Goal: Information Seeking & Learning: Learn about a topic

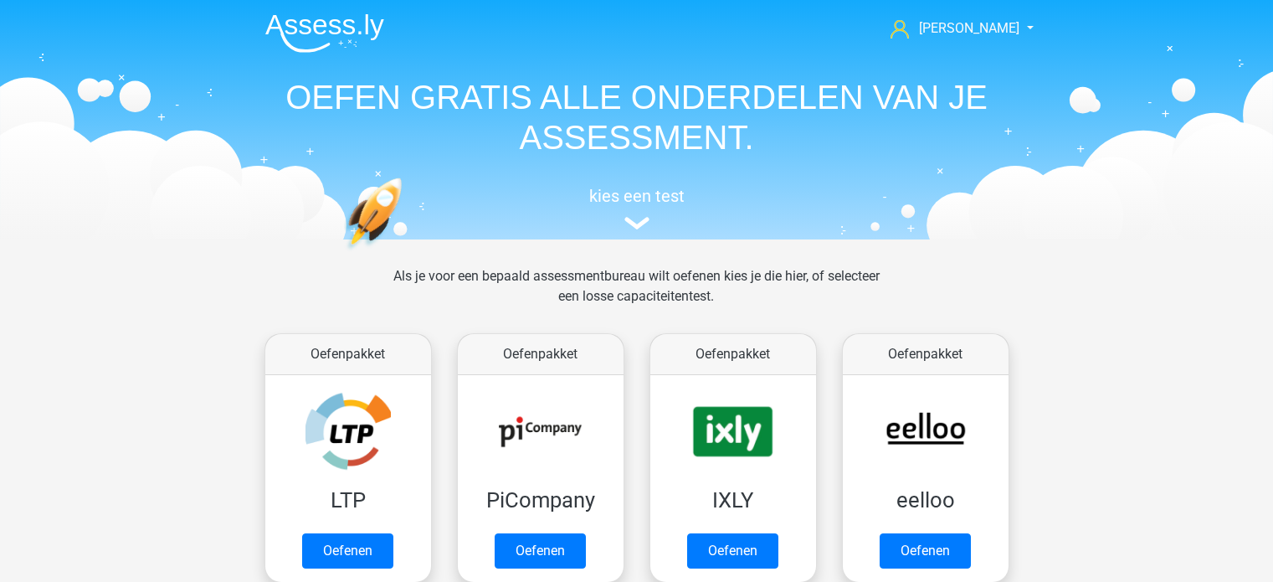
scroll to position [921, 0]
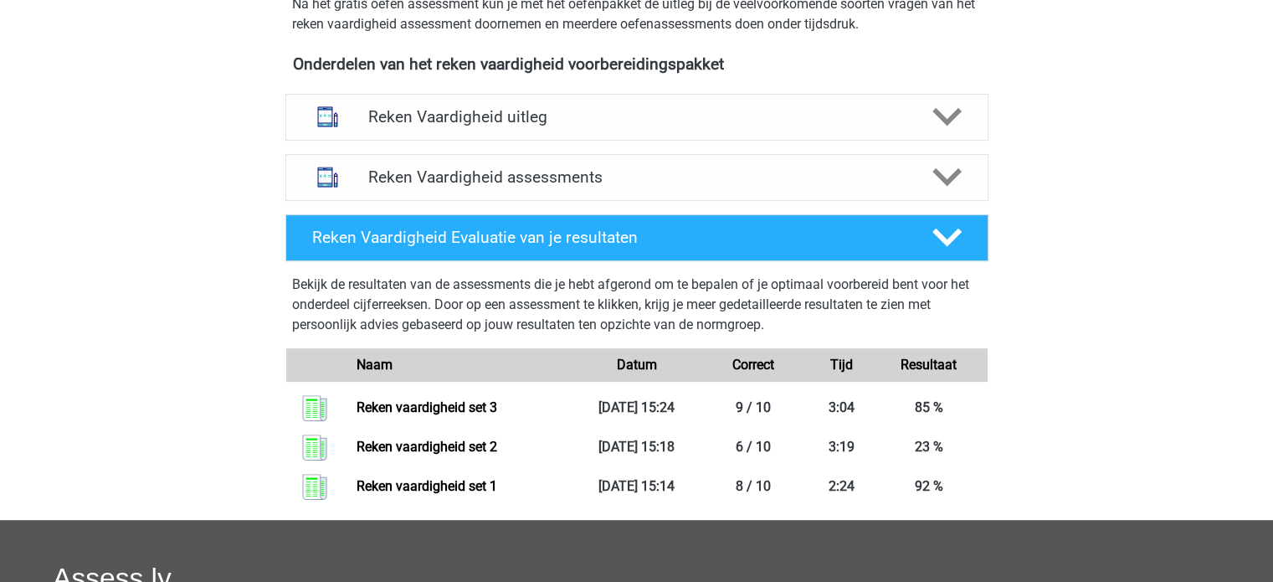
scroll to position [502, 0]
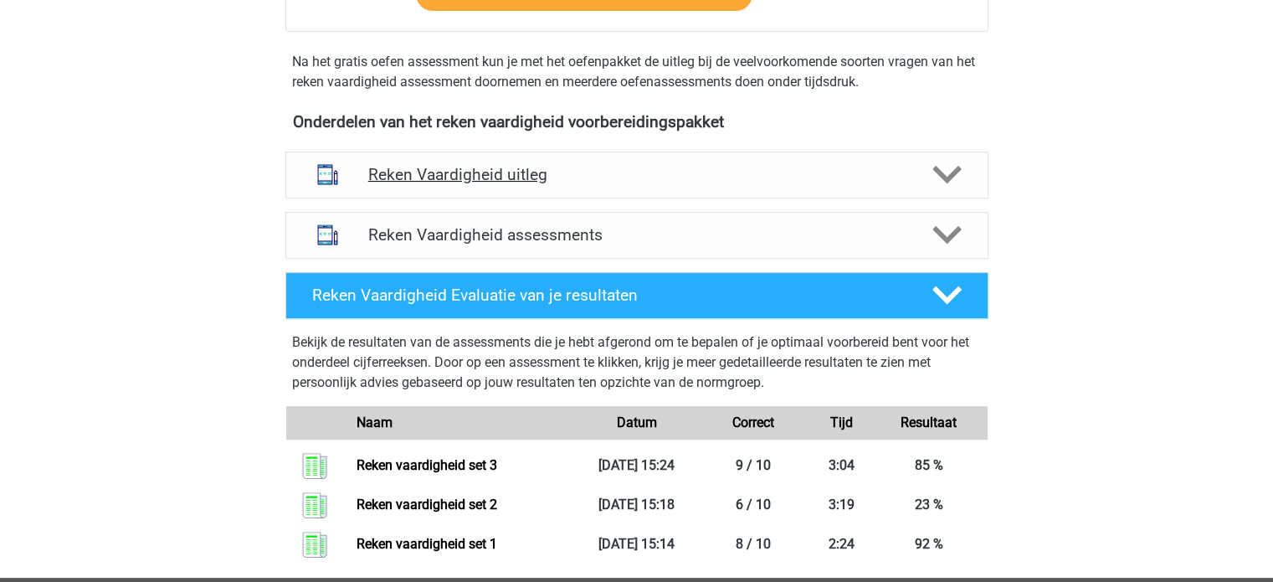
click at [606, 173] on h4 "Reken Vaardigheid uitleg" at bounding box center [636, 174] width 537 height 19
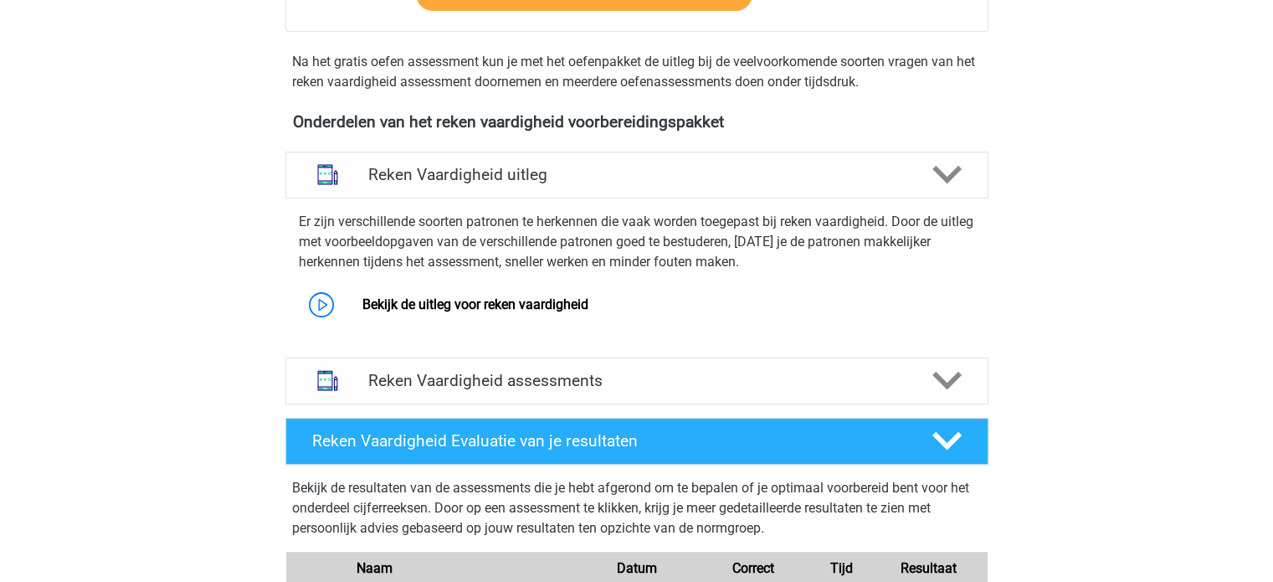
click at [624, 205] on div "Er zijn verschillende soorten patronen te herkennen die vaak worden toegepast b…" at bounding box center [637, 264] width 716 height 119
click at [607, 192] on div "Reken Vaardigheid uitleg" at bounding box center [636, 174] width 703 height 47
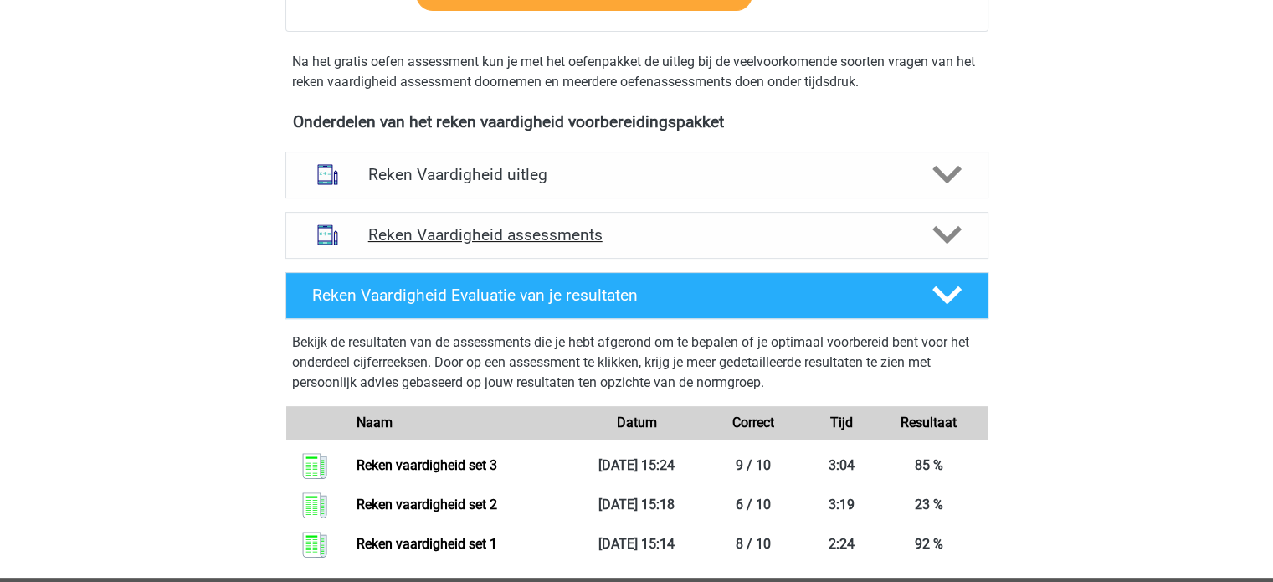
click at [580, 250] on div "Reken Vaardigheid assessments" at bounding box center [636, 235] width 703 height 47
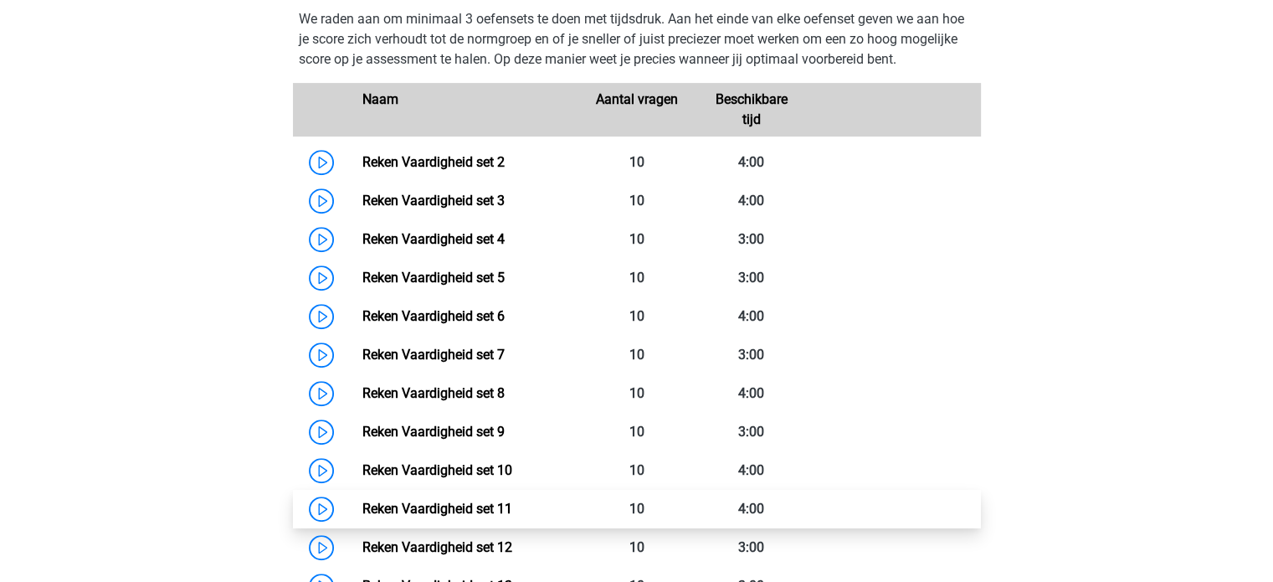
scroll to position [753, 0]
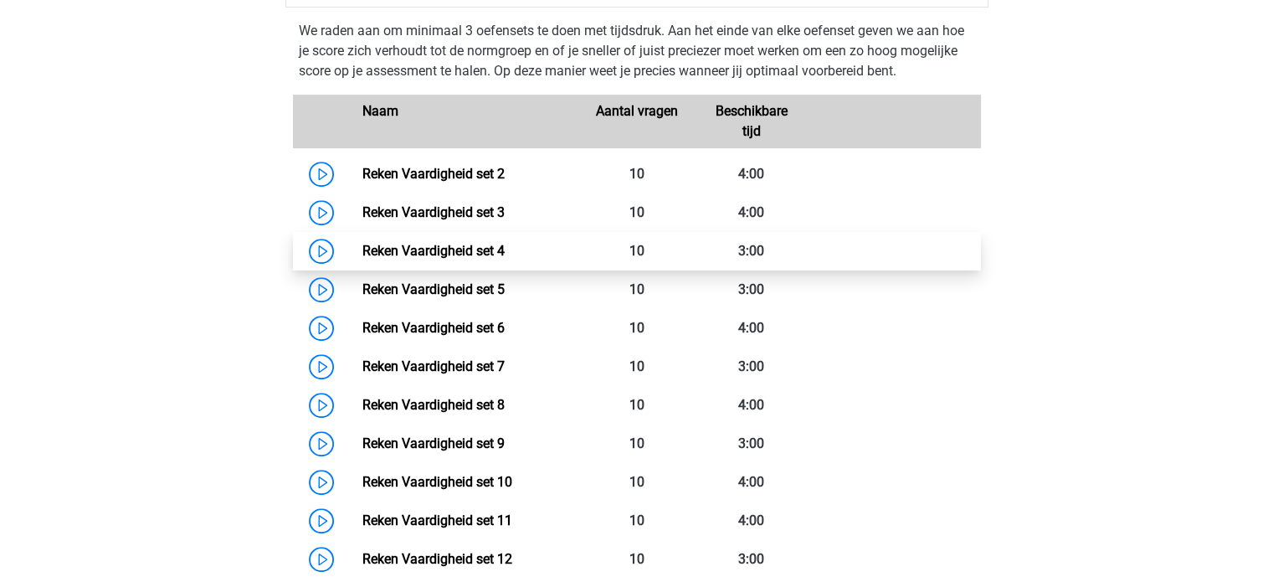
click at [505, 259] on link "Reken Vaardigheid set 4" at bounding box center [433, 251] width 142 height 16
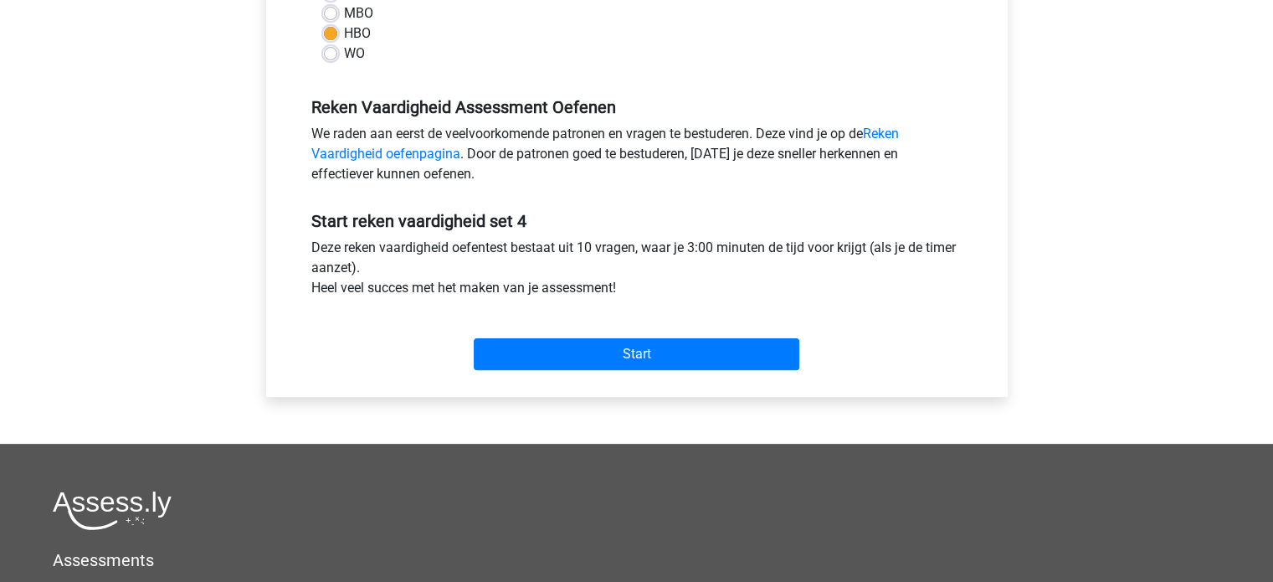
scroll to position [502, 0]
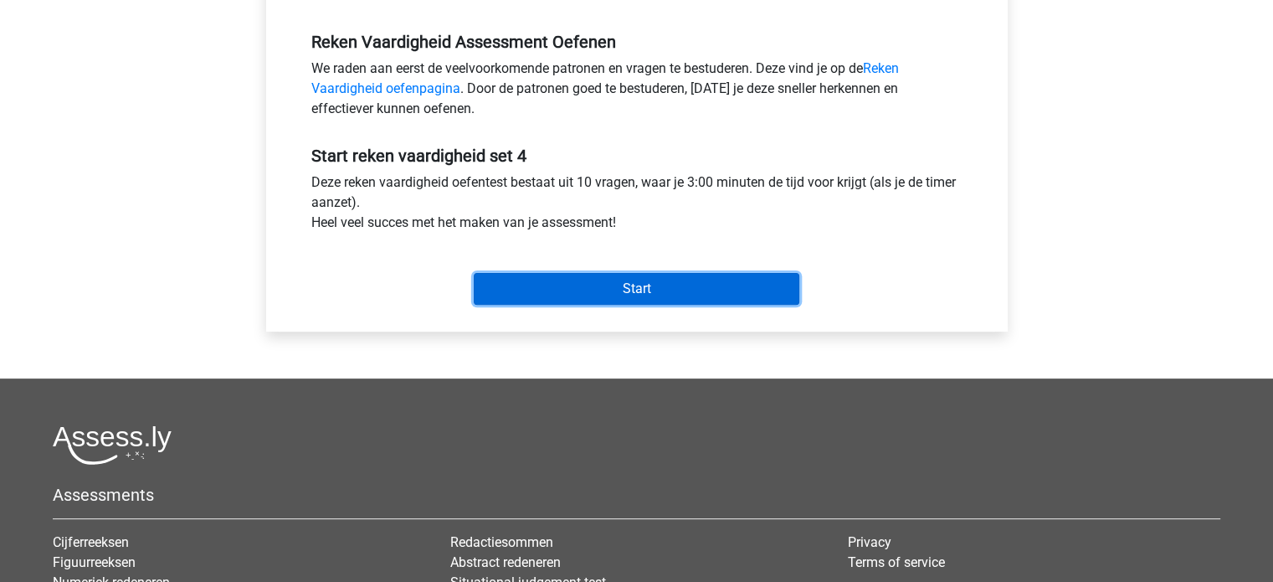
click at [649, 295] on input "Start" at bounding box center [637, 289] width 326 height 32
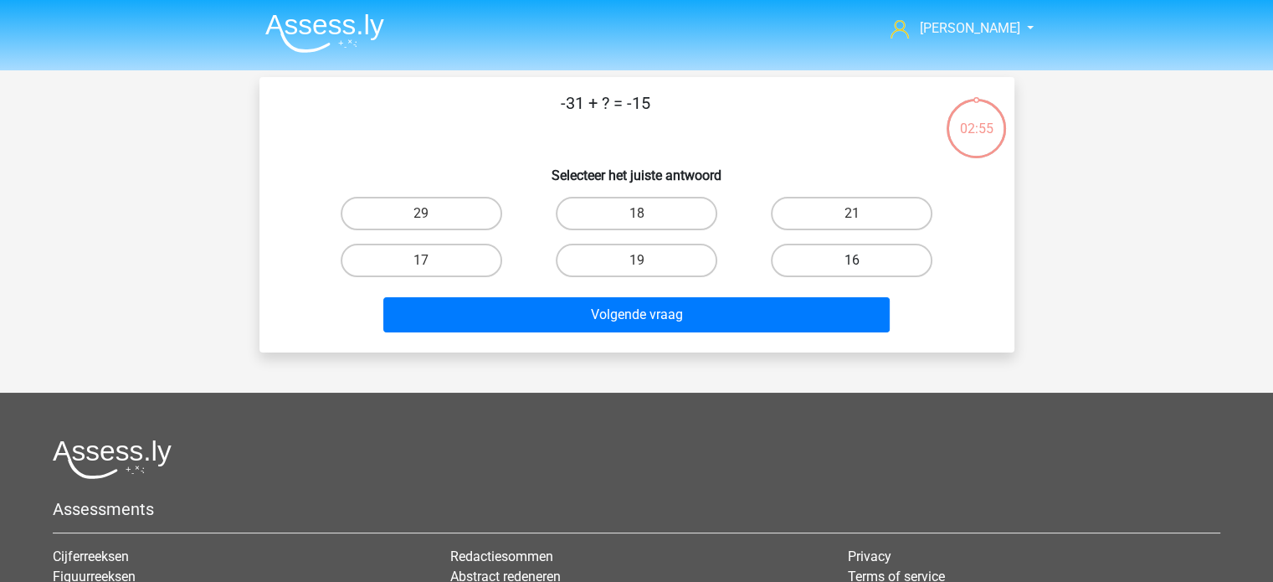
click at [844, 257] on label "16" at bounding box center [852, 260] width 162 height 33
click at [852, 260] on input "16" at bounding box center [857, 265] width 11 height 11
radio input "true"
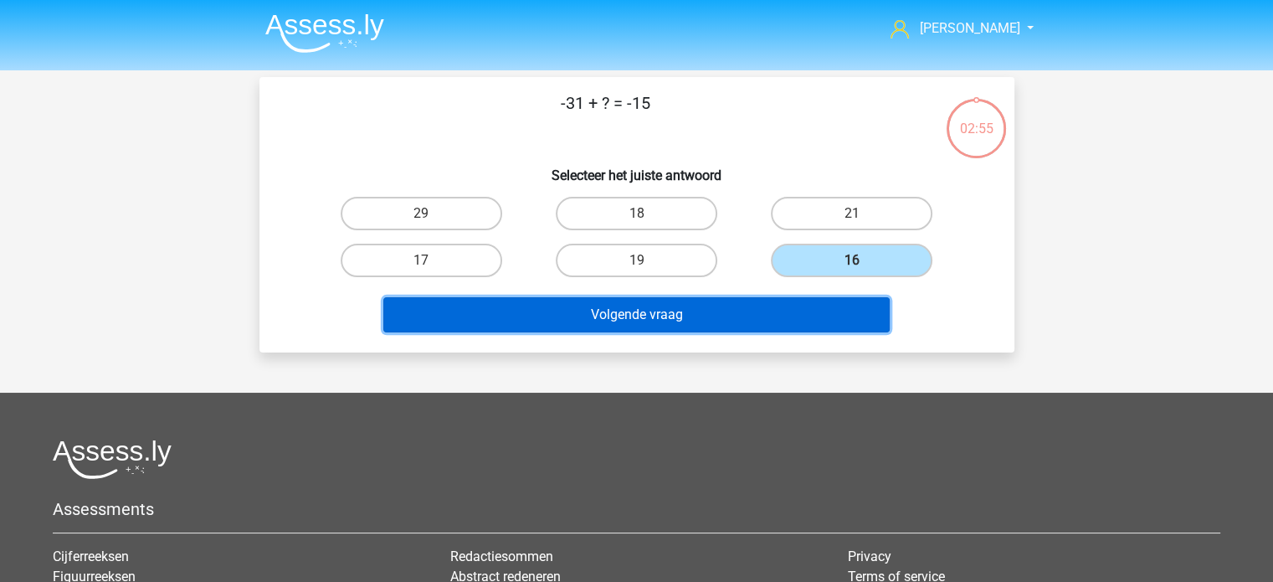
click at [736, 305] on button "Volgende vraag" at bounding box center [636, 314] width 506 height 35
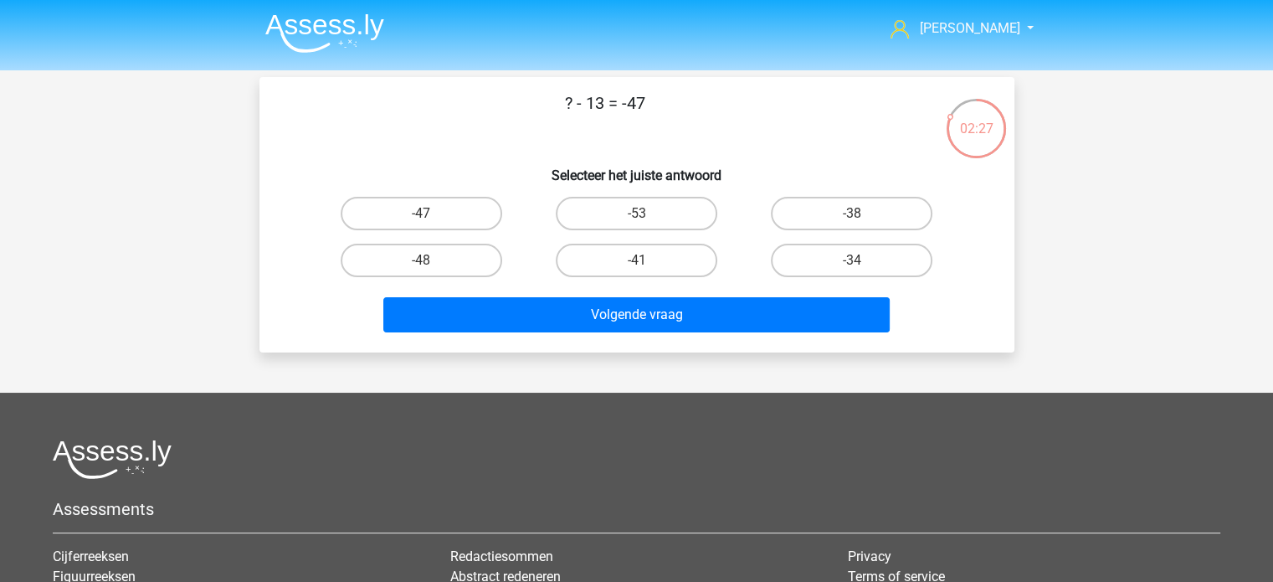
click at [861, 260] on input "-34" at bounding box center [857, 265] width 11 height 11
radio input "true"
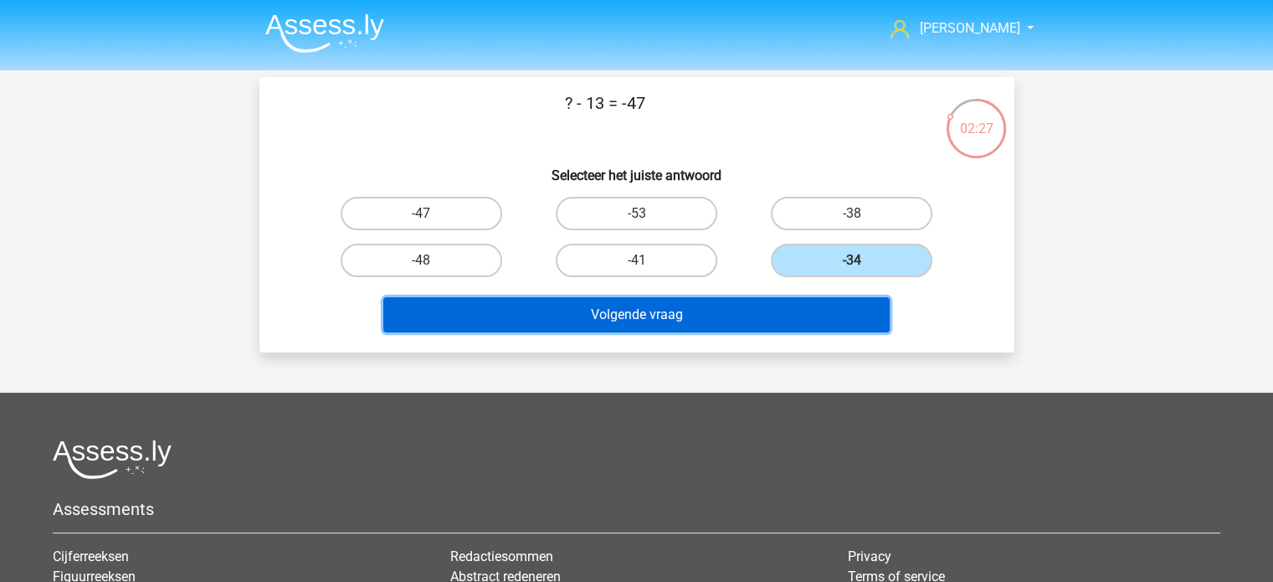
click at [720, 300] on button "Volgende vraag" at bounding box center [636, 314] width 506 height 35
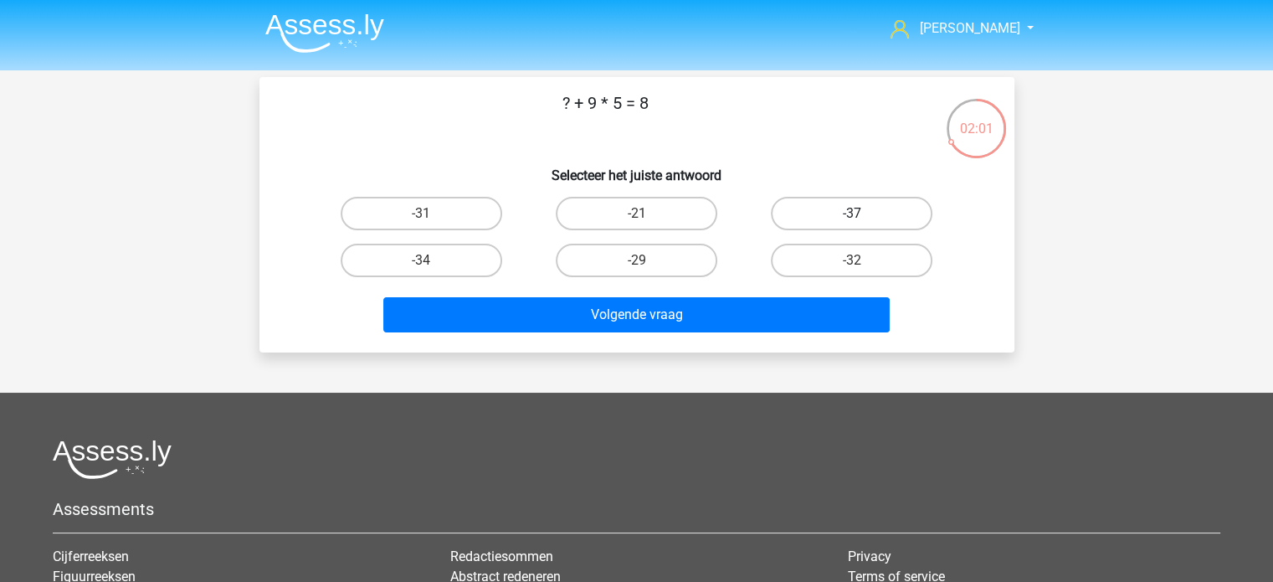
click at [866, 217] on label "-37" at bounding box center [852, 213] width 162 height 33
click at [863, 217] on input "-37" at bounding box center [857, 218] width 11 height 11
radio input "true"
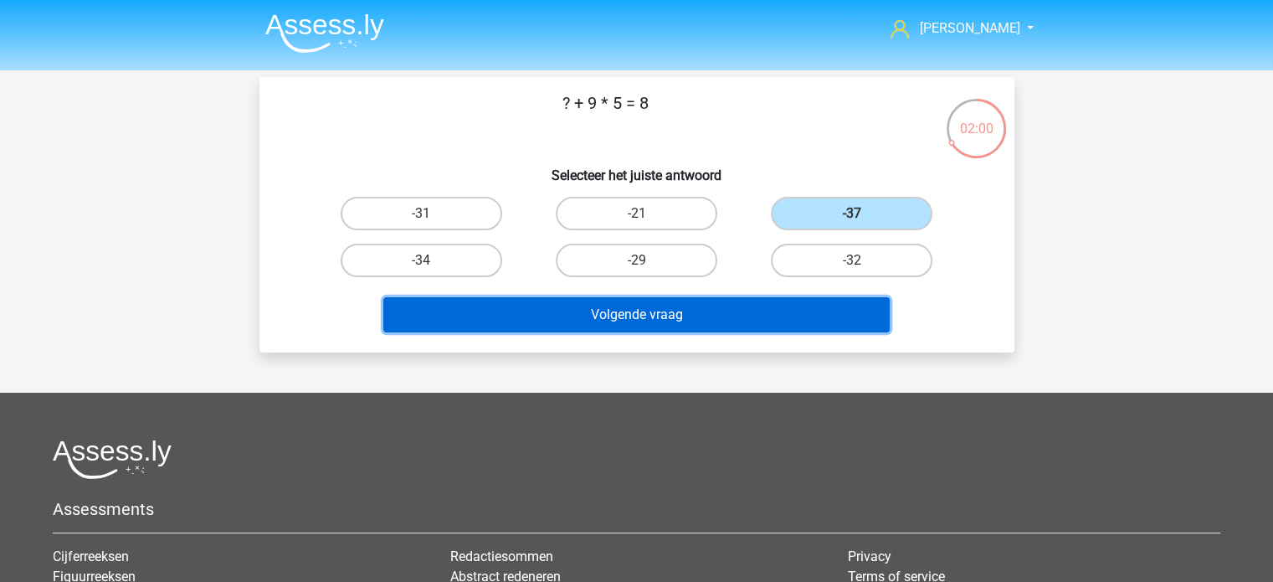
click at [643, 307] on button "Volgende vraag" at bounding box center [636, 314] width 506 height 35
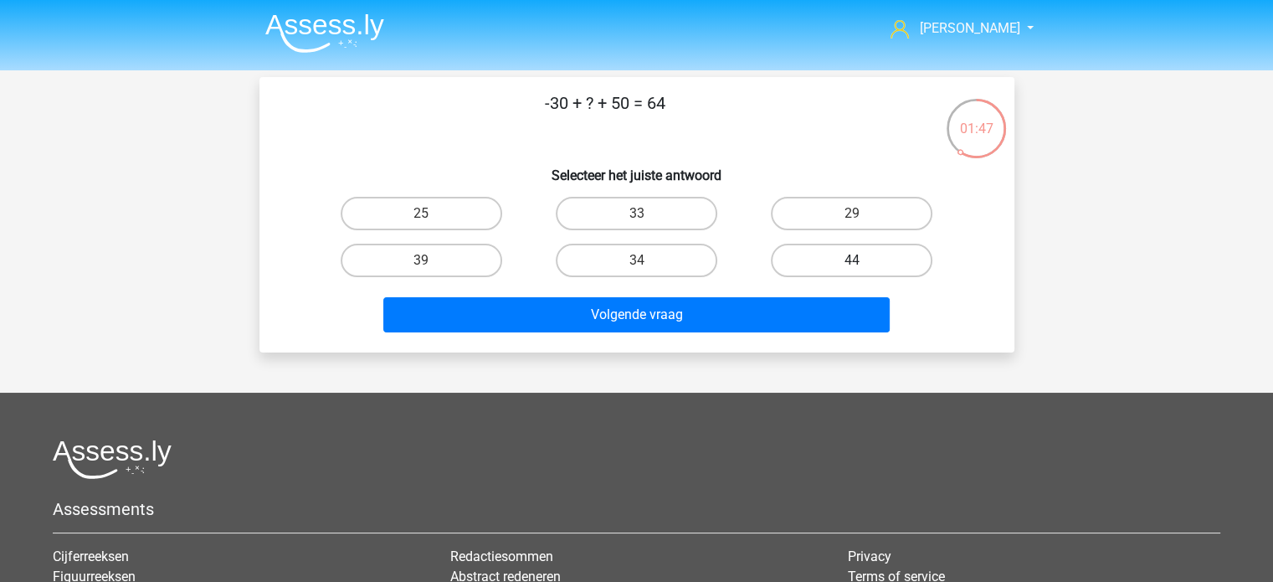
click at [845, 252] on label "44" at bounding box center [852, 260] width 162 height 33
click at [852, 260] on input "44" at bounding box center [857, 265] width 11 height 11
radio input "true"
click at [847, 257] on label "44" at bounding box center [852, 260] width 162 height 33
click at [852, 260] on input "44" at bounding box center [857, 265] width 11 height 11
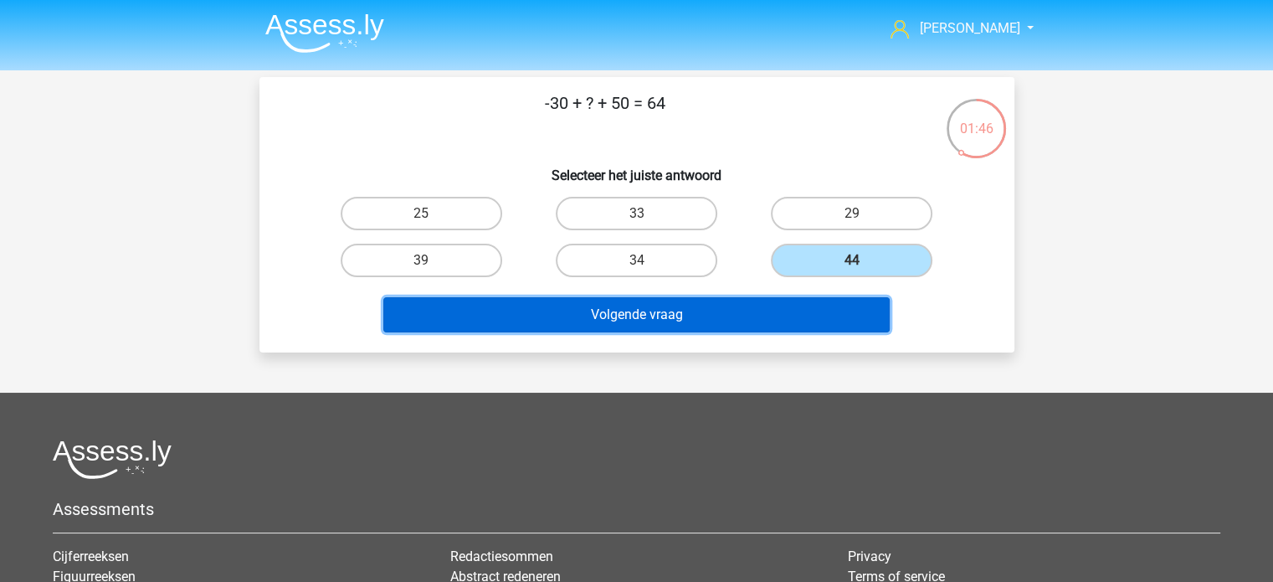
click at [725, 307] on button "Volgende vraag" at bounding box center [636, 314] width 506 height 35
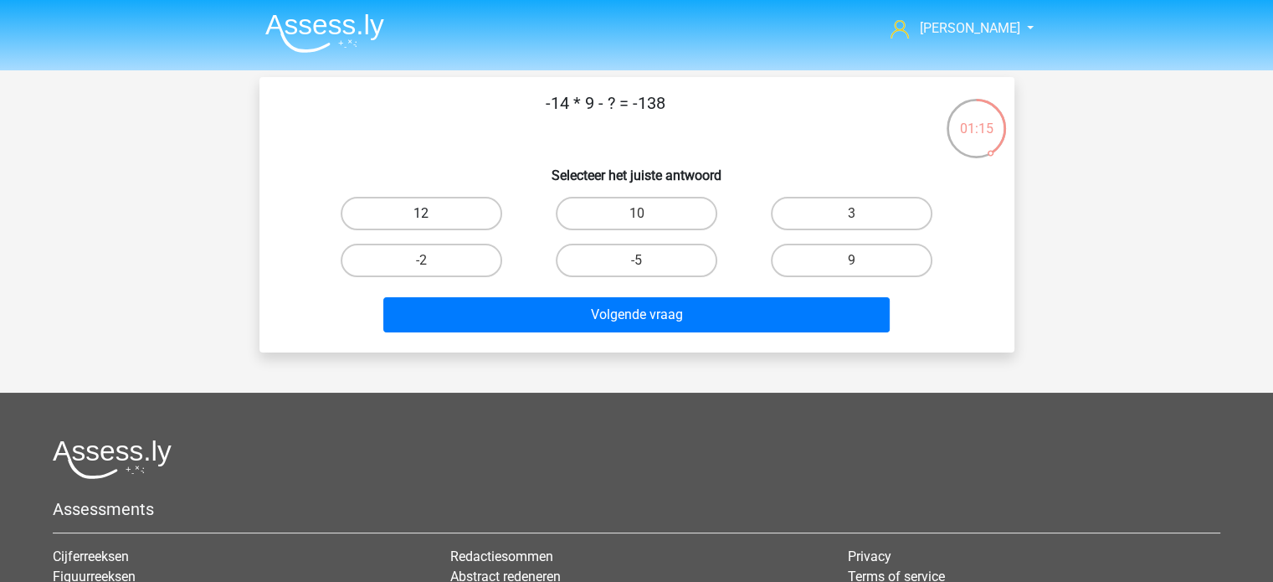
click at [412, 212] on label "12" at bounding box center [422, 213] width 162 height 33
click at [421, 213] on input "12" at bounding box center [426, 218] width 11 height 11
radio input "true"
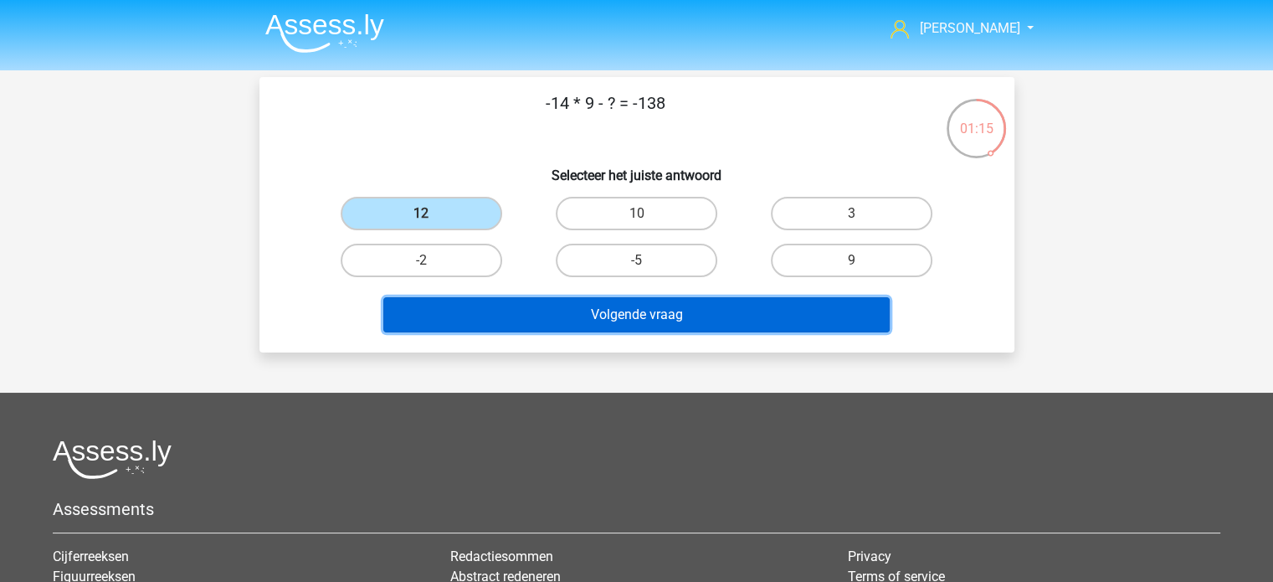
click at [664, 326] on button "Volgende vraag" at bounding box center [636, 314] width 506 height 35
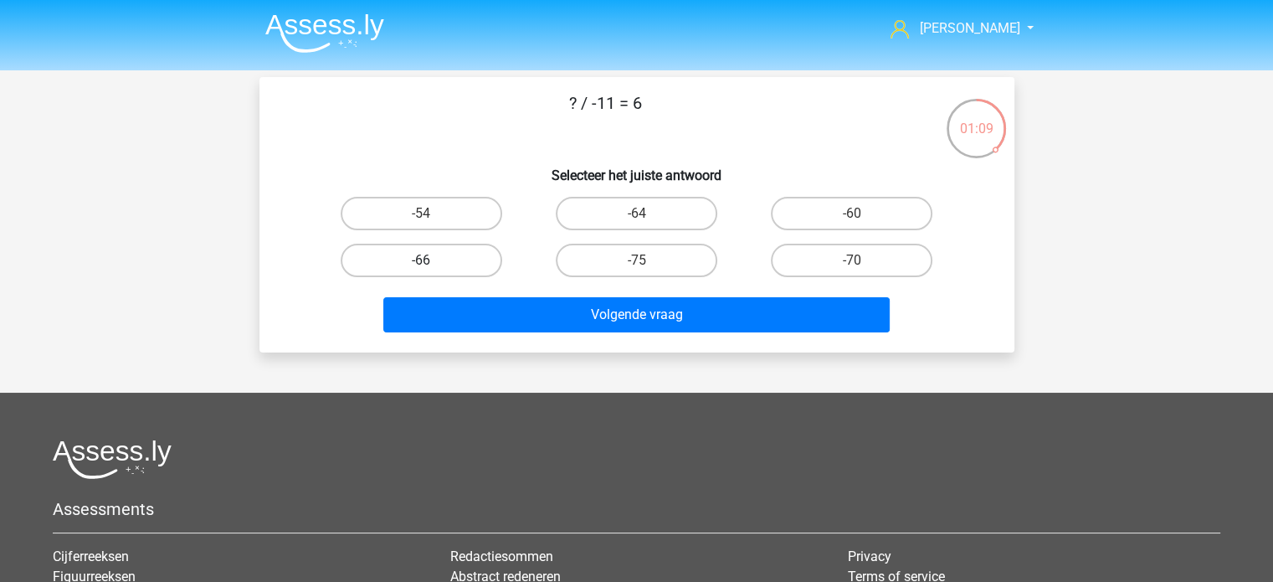
click at [453, 251] on label "-66" at bounding box center [422, 260] width 162 height 33
click at [432, 260] on input "-66" at bounding box center [426, 265] width 11 height 11
radio input "true"
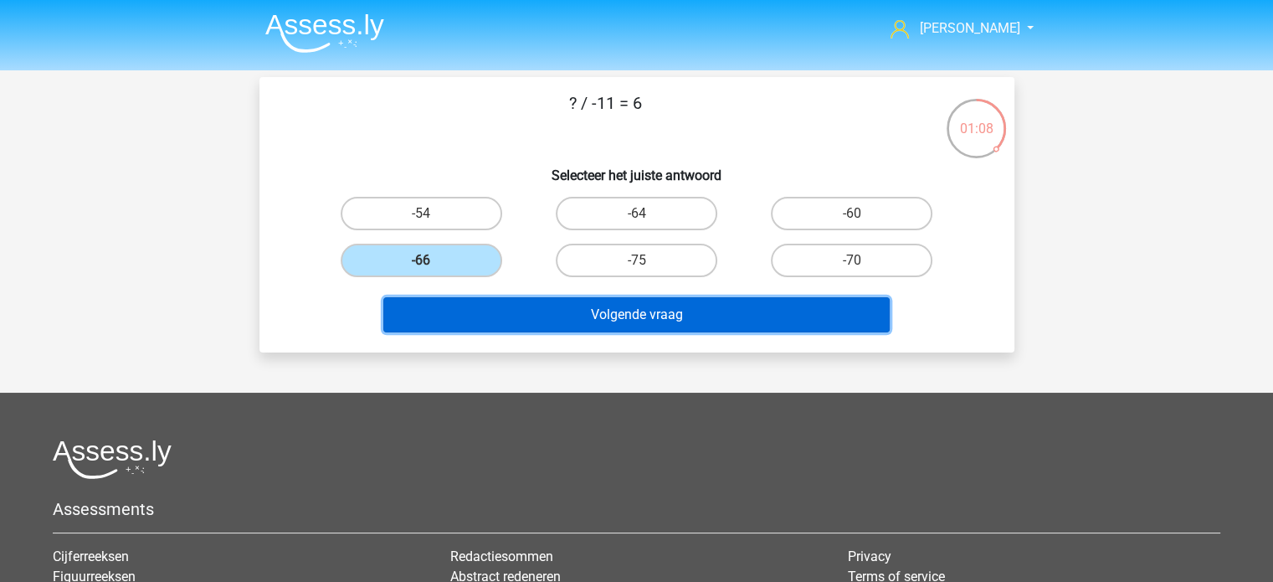
click at [617, 316] on button "Volgende vraag" at bounding box center [636, 314] width 506 height 35
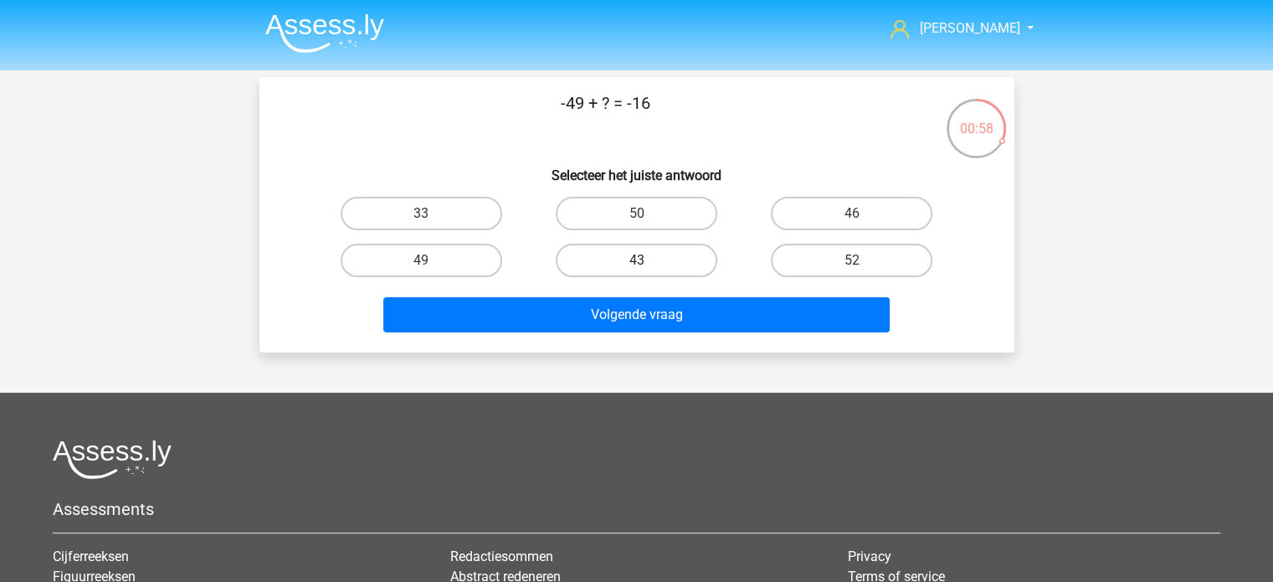
click at [664, 254] on label "43" at bounding box center [637, 260] width 162 height 33
click at [647, 260] on input "43" at bounding box center [641, 265] width 11 height 11
radio input "true"
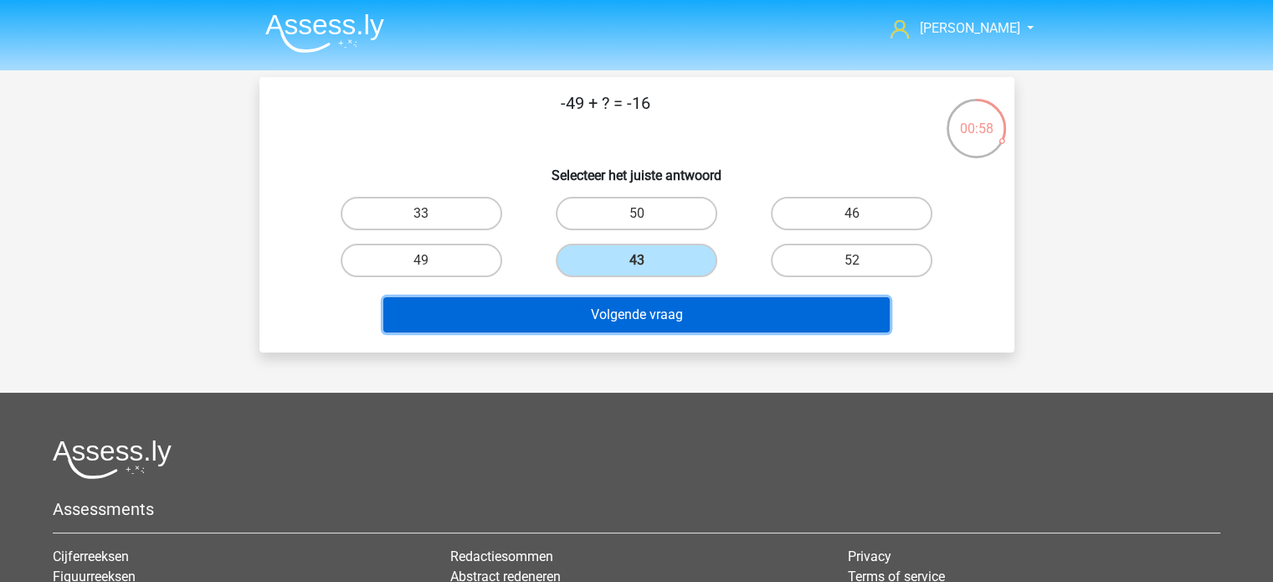
click at [683, 304] on button "Volgende vraag" at bounding box center [636, 314] width 506 height 35
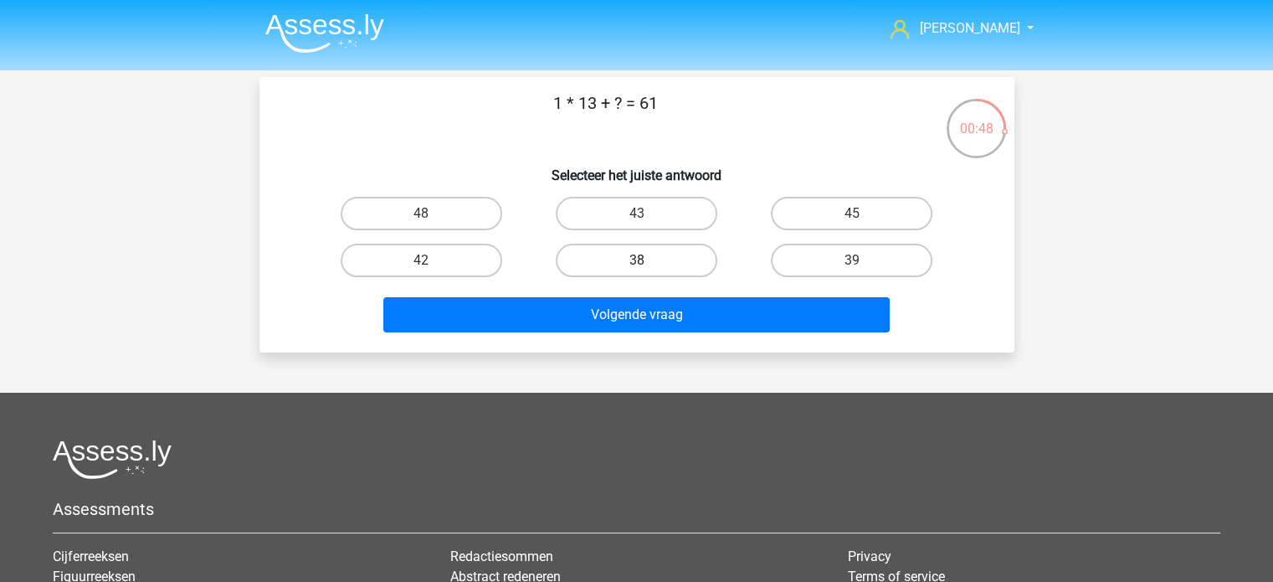
click at [644, 254] on label "38" at bounding box center [637, 260] width 162 height 33
click at [644, 260] on input "38" at bounding box center [641, 265] width 11 height 11
radio input "true"
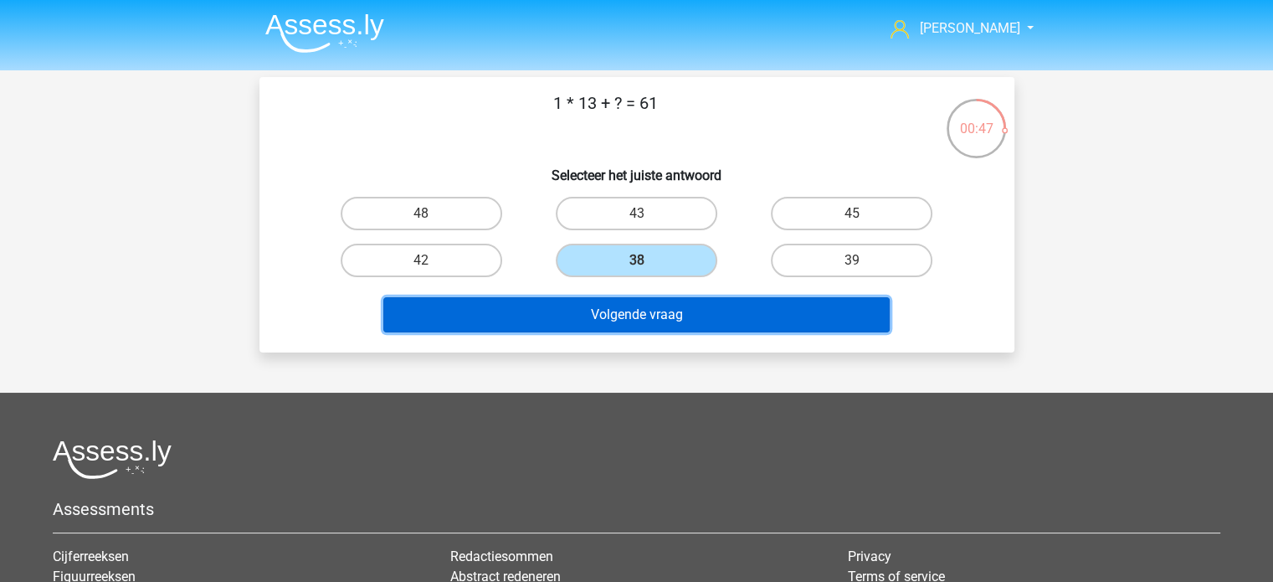
click at [671, 307] on button "Volgende vraag" at bounding box center [636, 314] width 506 height 35
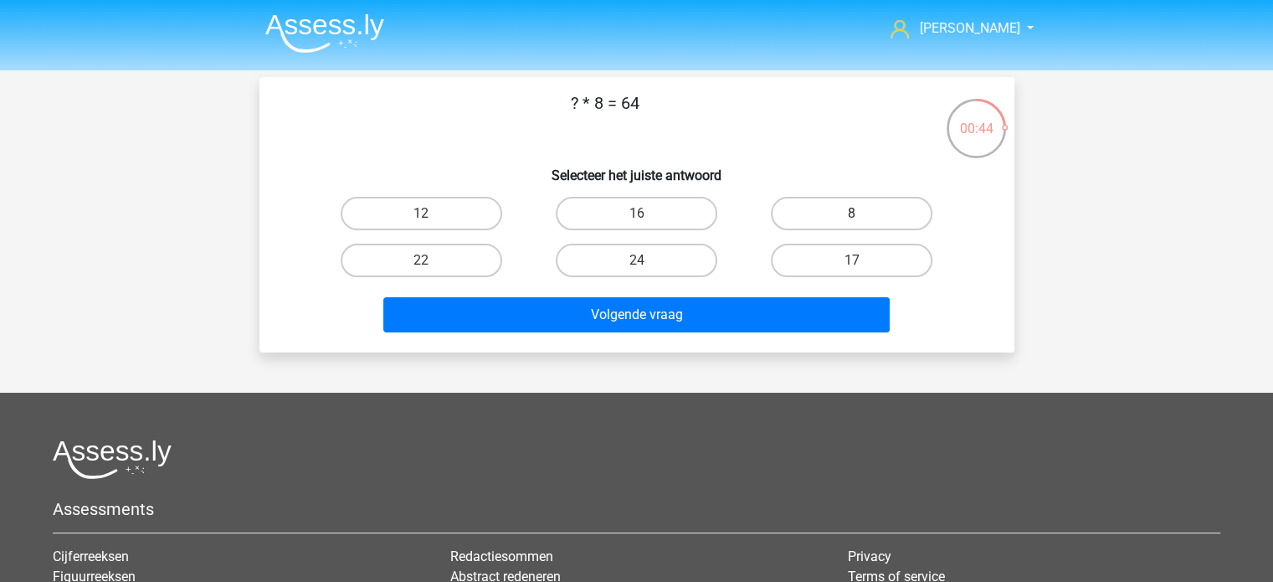
click at [844, 216] on label "8" at bounding box center [852, 213] width 162 height 33
click at [852, 216] on input "8" at bounding box center [857, 218] width 11 height 11
radio input "true"
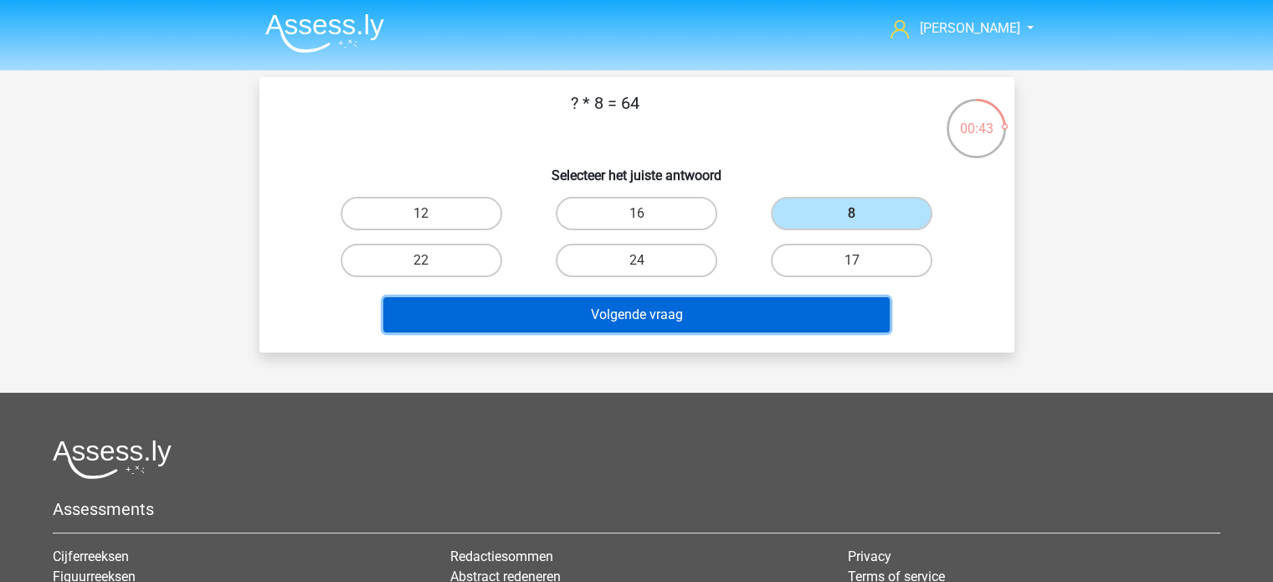
click at [730, 297] on button "Volgende vraag" at bounding box center [636, 314] width 506 height 35
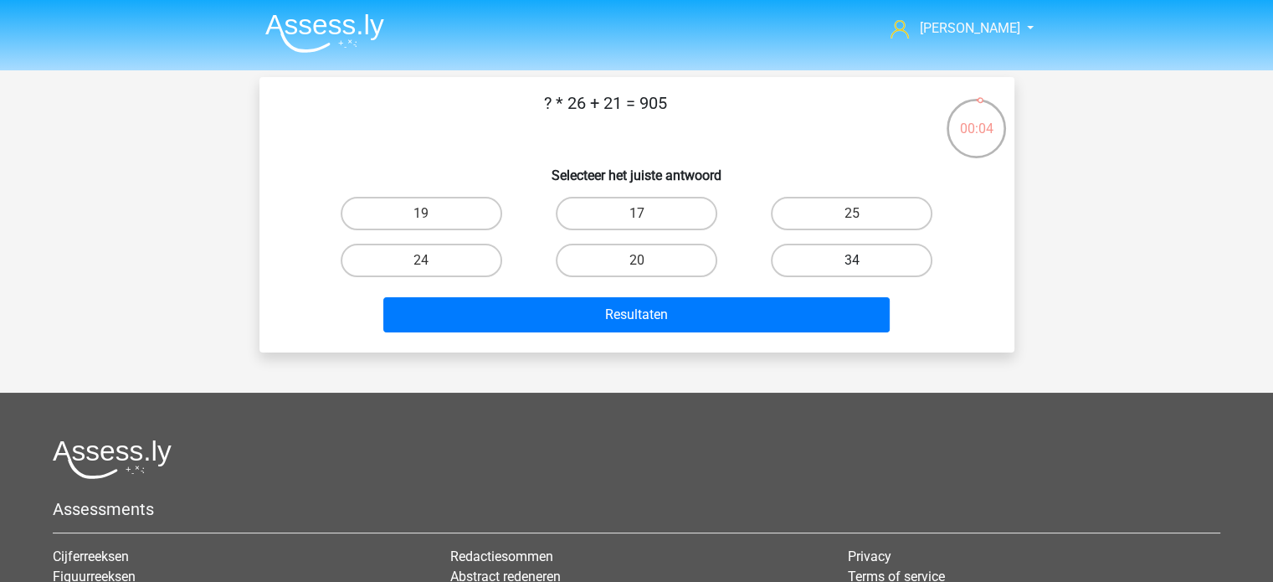
click at [817, 255] on label "34" at bounding box center [852, 260] width 162 height 33
click at [852, 260] on input "34" at bounding box center [857, 265] width 11 height 11
radio input "true"
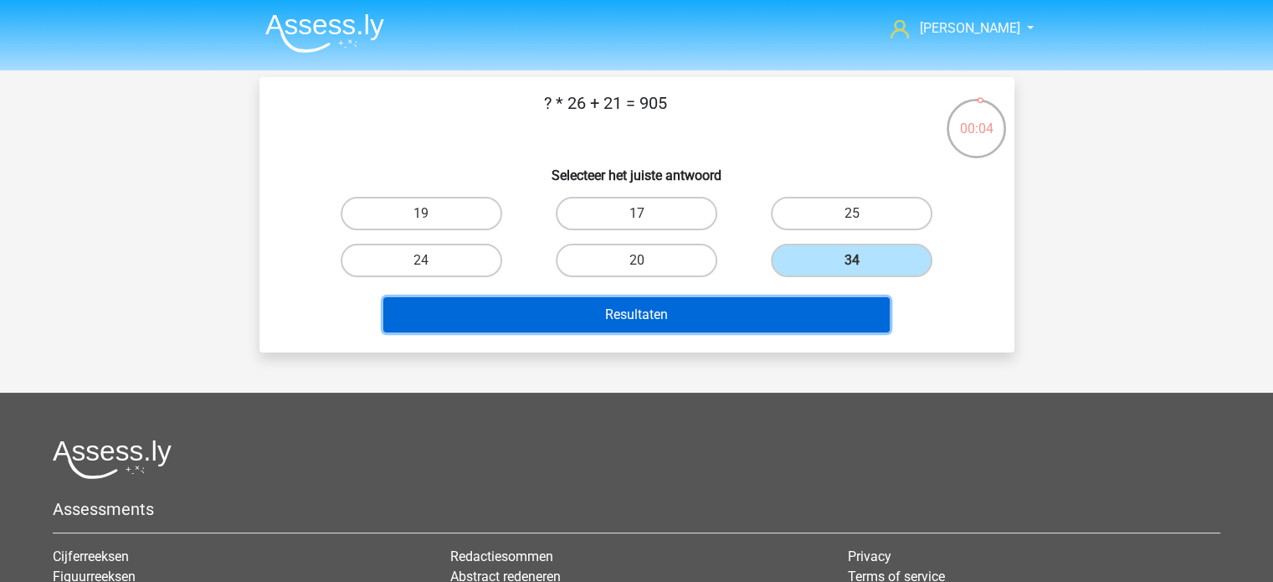
drag, startPoint x: 680, startPoint y: 304, endPoint x: 694, endPoint y: 304, distance: 13.4
click at [680, 304] on button "Resultaten" at bounding box center [636, 314] width 506 height 35
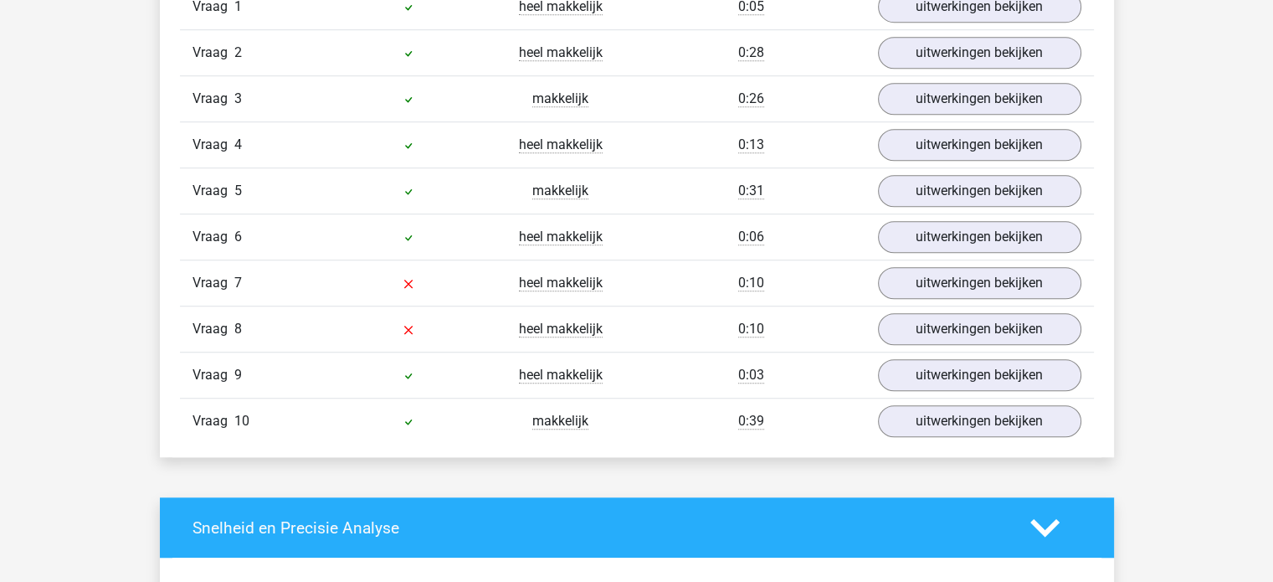
scroll to position [1172, 0]
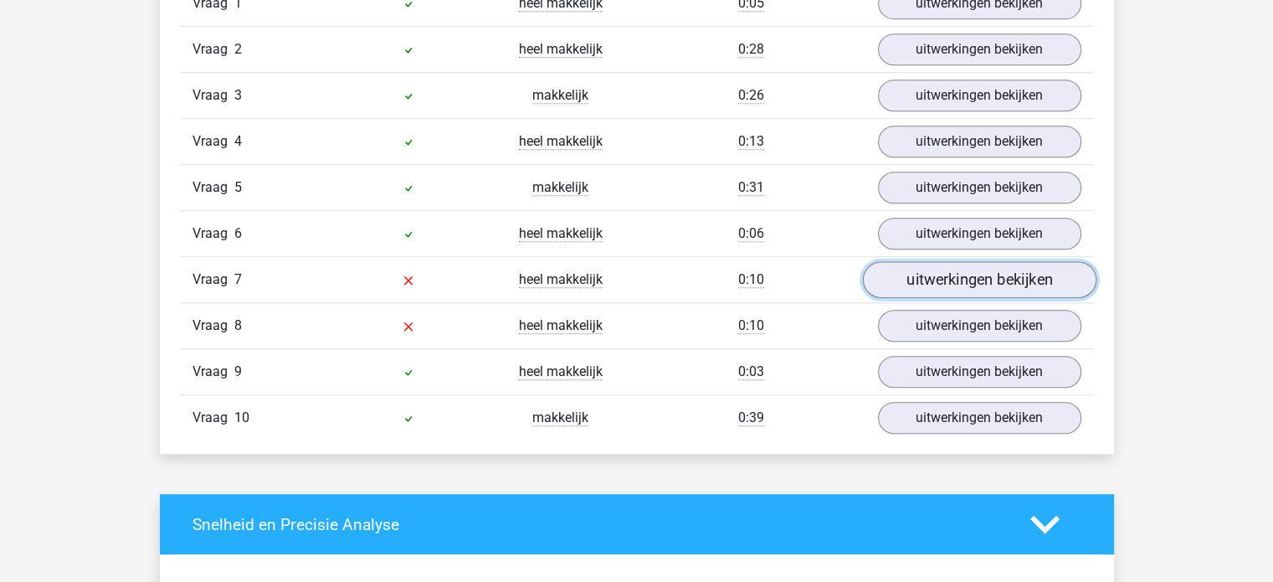
click at [966, 284] on link "uitwerkingen bekijken" at bounding box center [978, 280] width 233 height 37
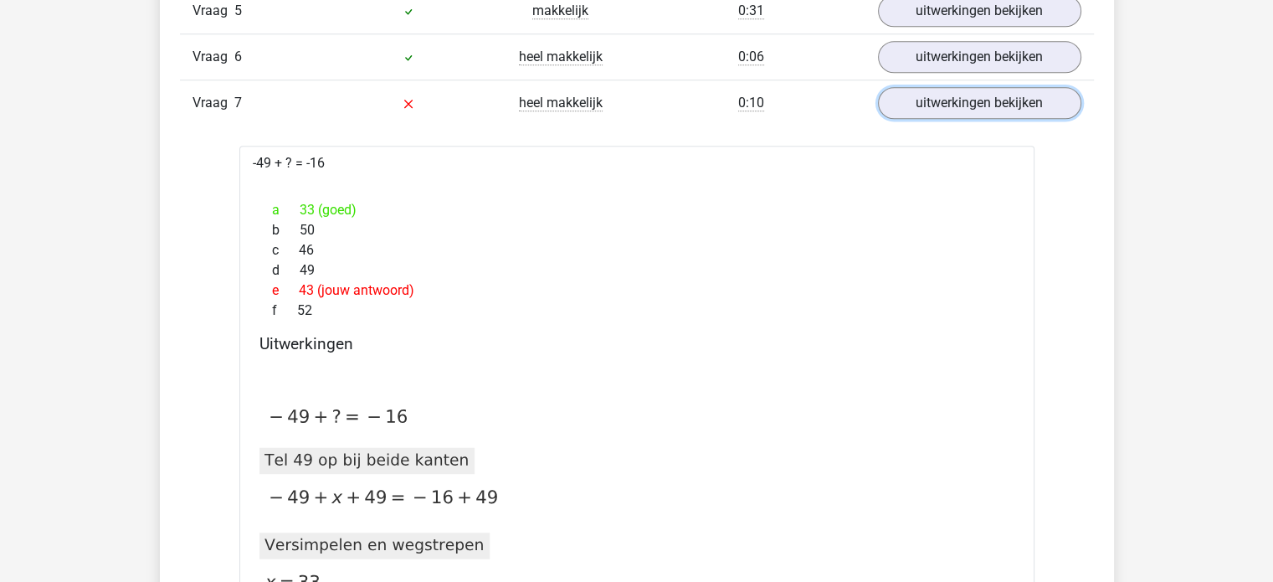
scroll to position [1339, 0]
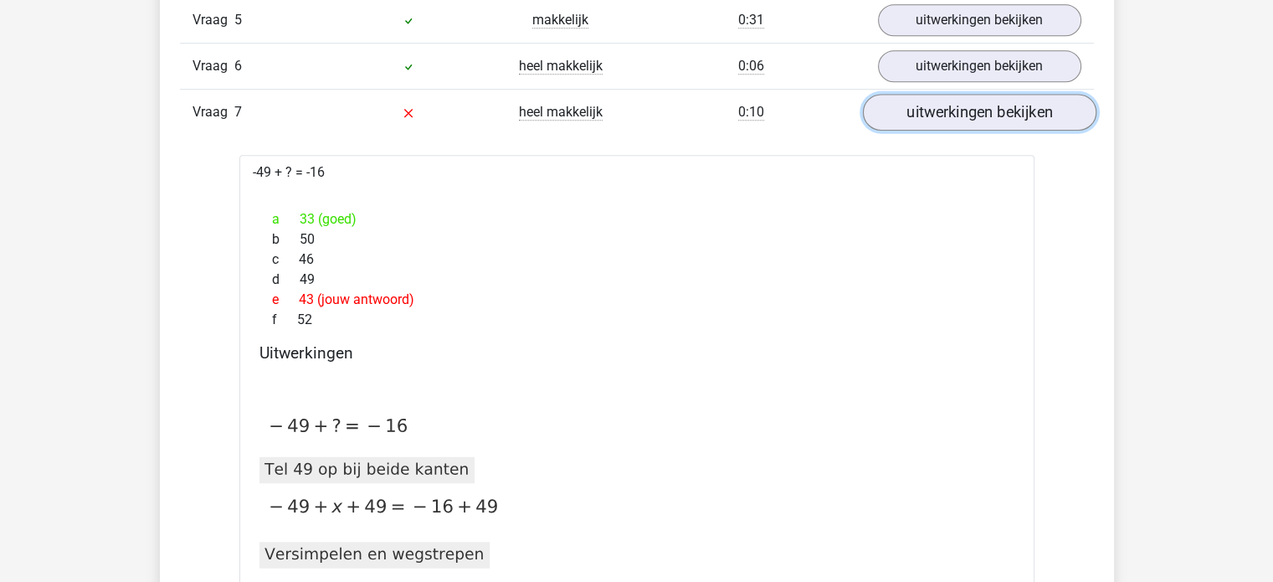
click at [984, 119] on link "uitwerkingen bekijken" at bounding box center [978, 113] width 233 height 37
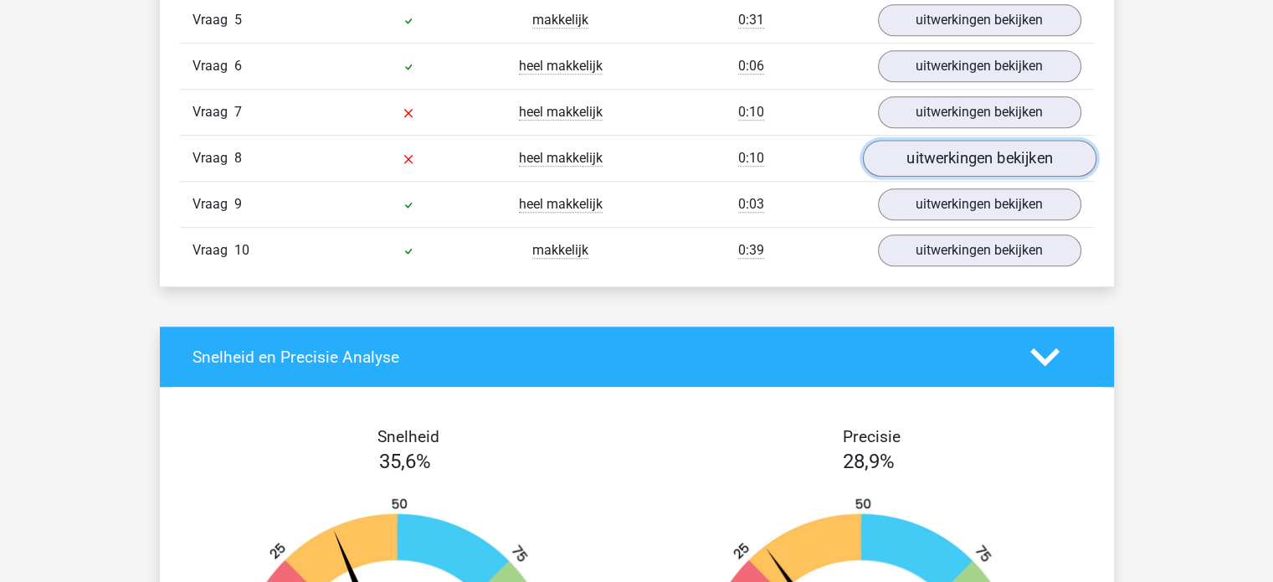
click at [929, 155] on link "uitwerkingen bekijken" at bounding box center [978, 159] width 233 height 37
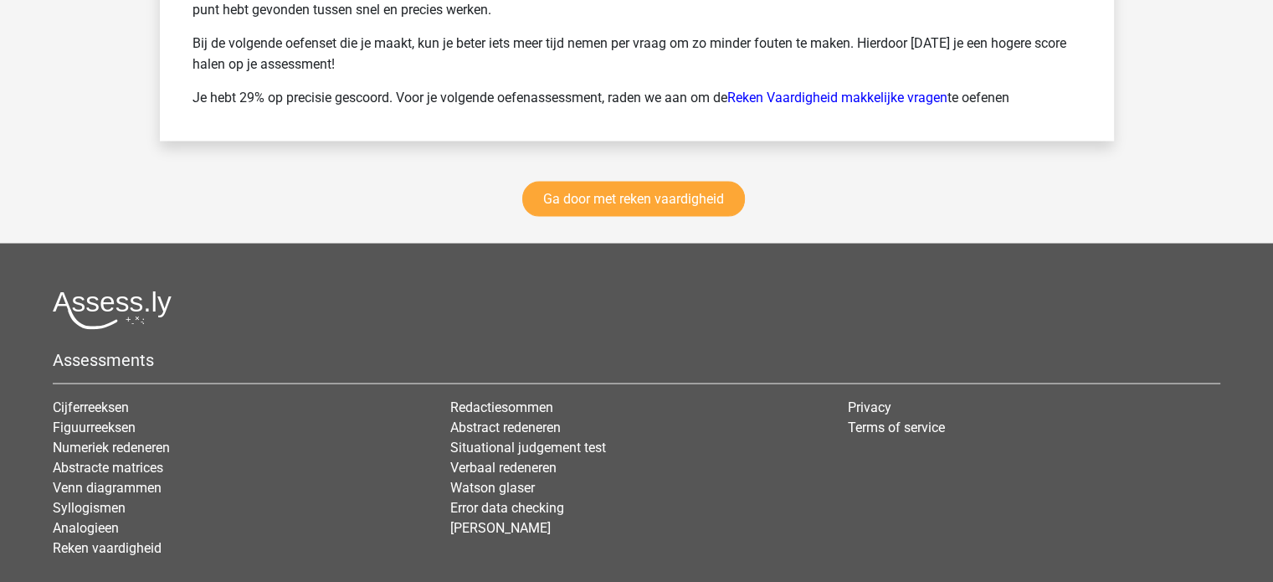
scroll to position [3210, 0]
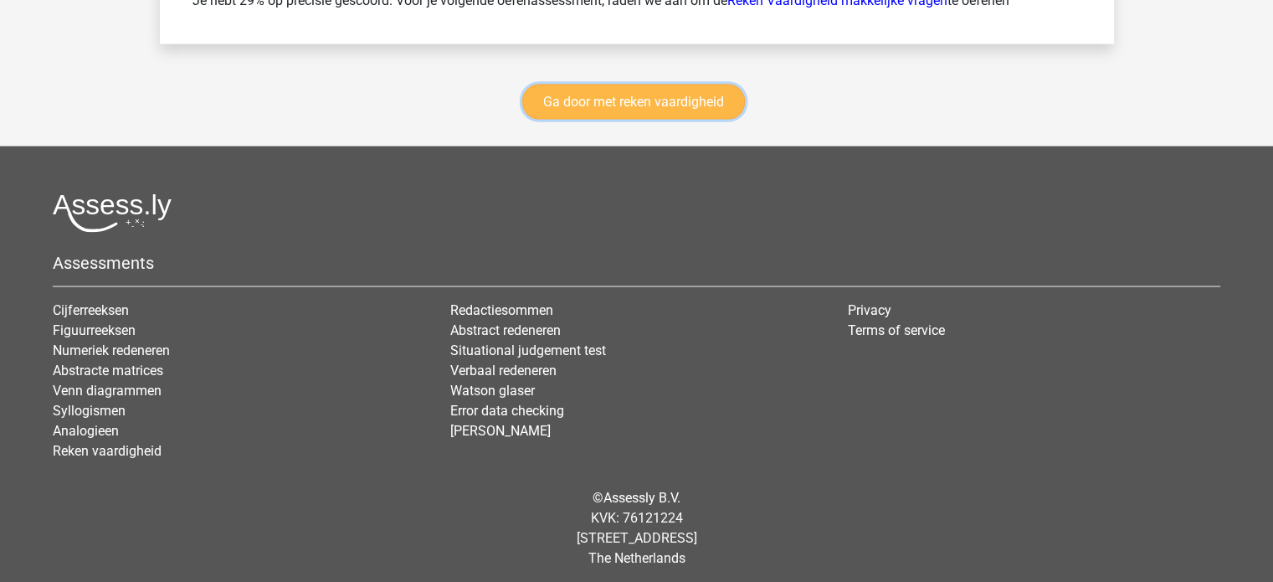
click at [644, 95] on link "Ga door met reken vaardigheid" at bounding box center [633, 102] width 223 height 35
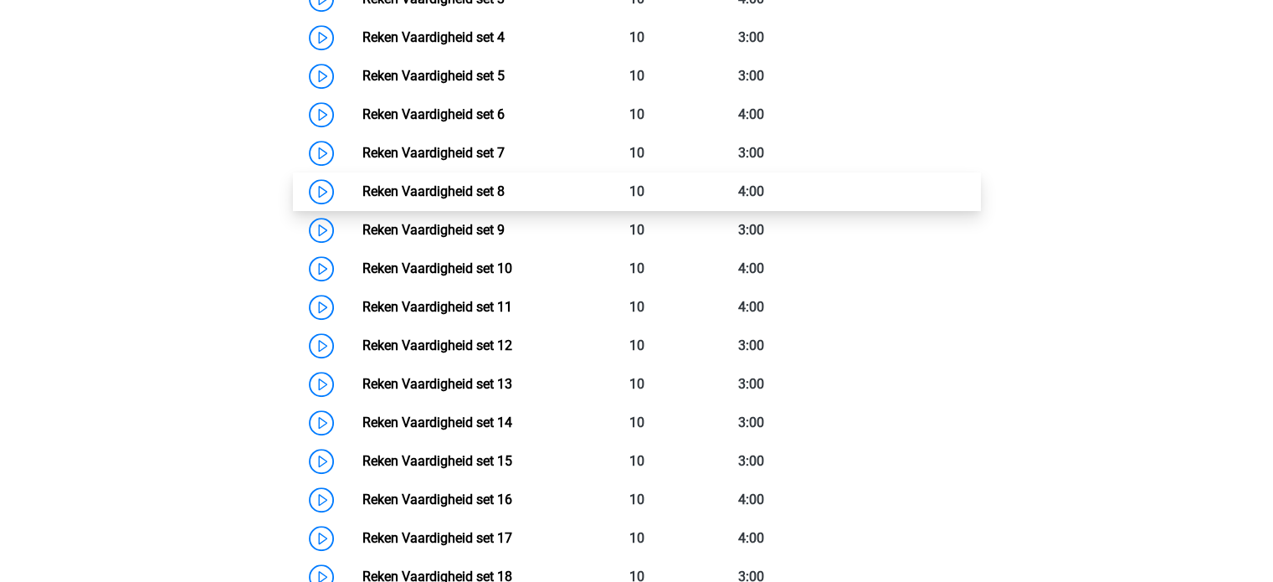
scroll to position [957, 0]
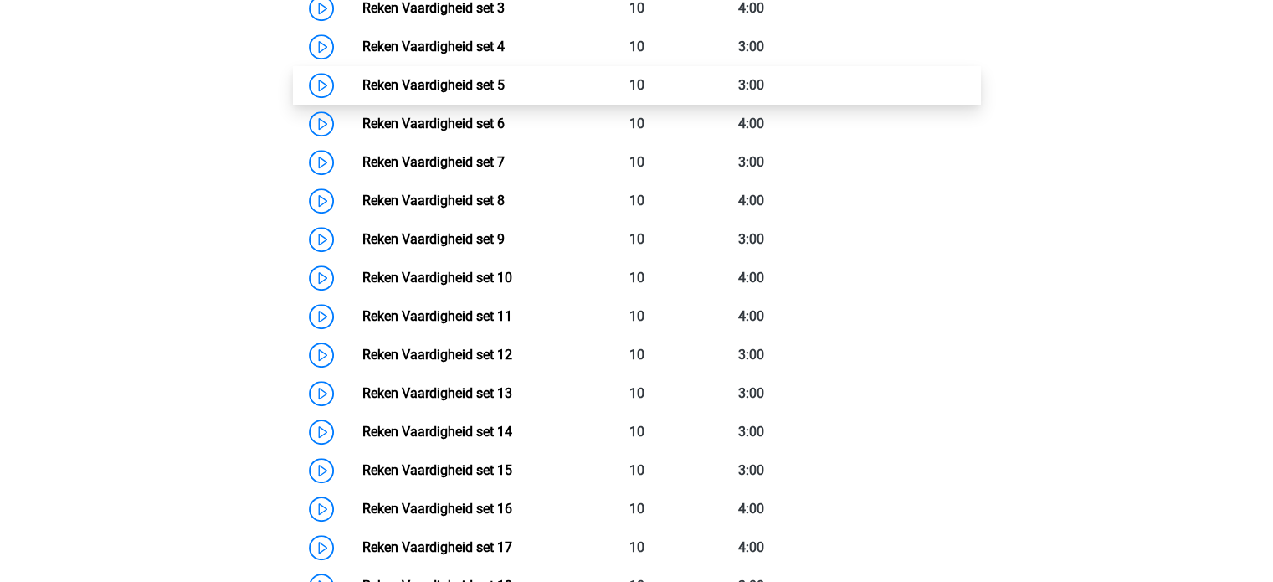
click at [433, 85] on link "Reken Vaardigheid set 5" at bounding box center [433, 85] width 142 height 16
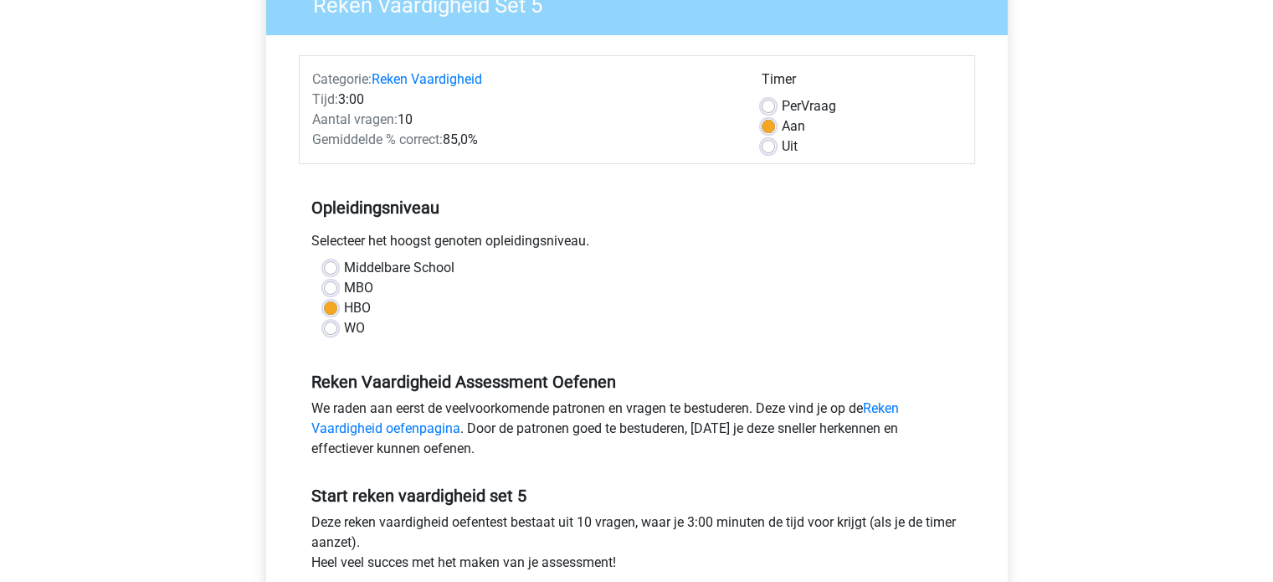
scroll to position [167, 0]
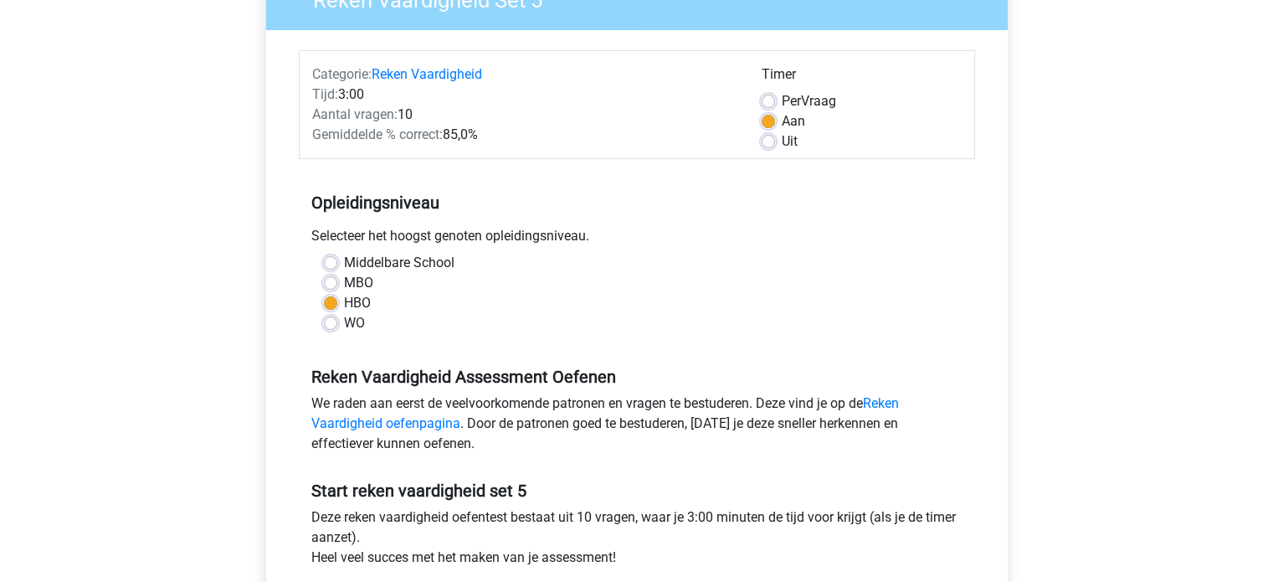
click at [802, 100] on label "Per Vraag" at bounding box center [809, 101] width 54 height 20
click at [775, 100] on input "Per Vraag" at bounding box center [768, 99] width 13 height 17
radio input "true"
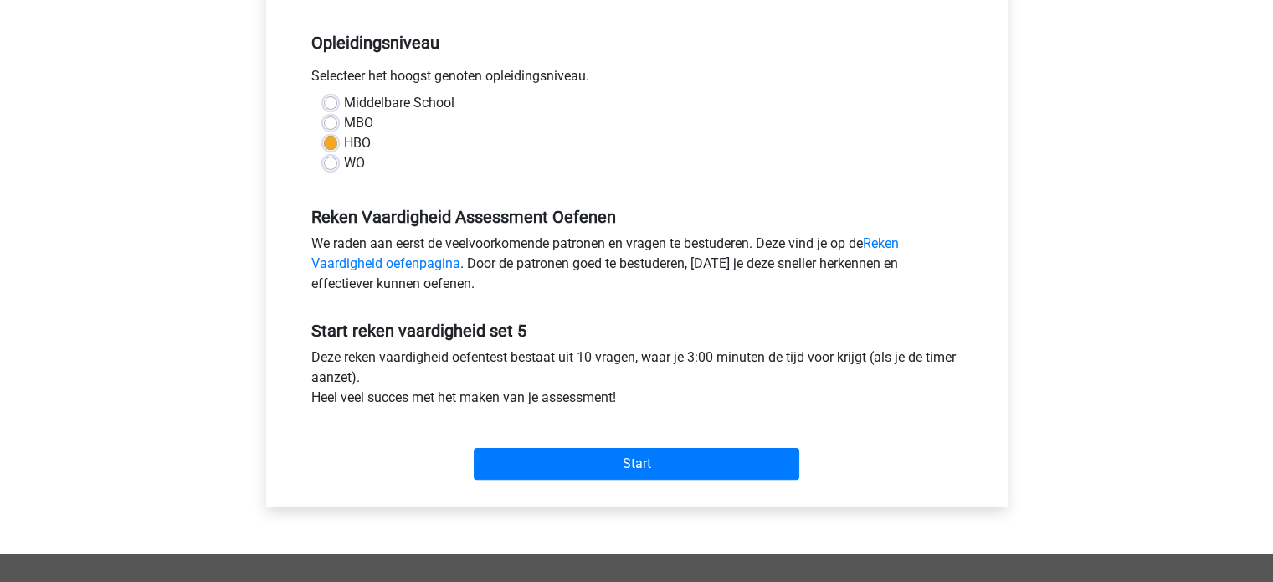
scroll to position [418, 0]
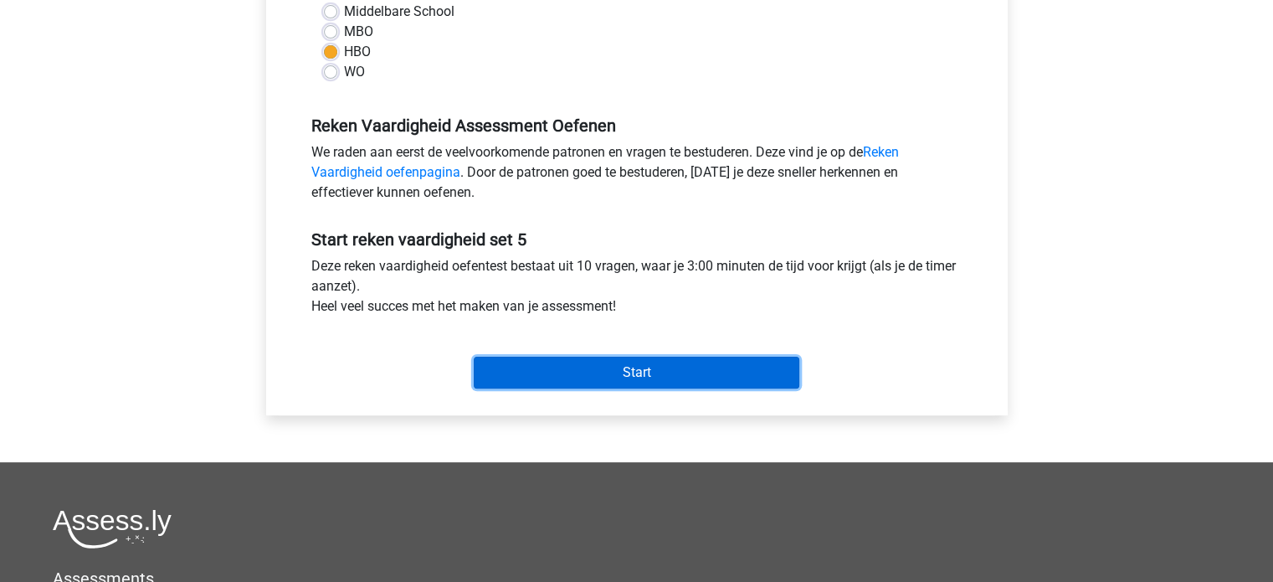
click at [654, 375] on input "Start" at bounding box center [637, 373] width 326 height 32
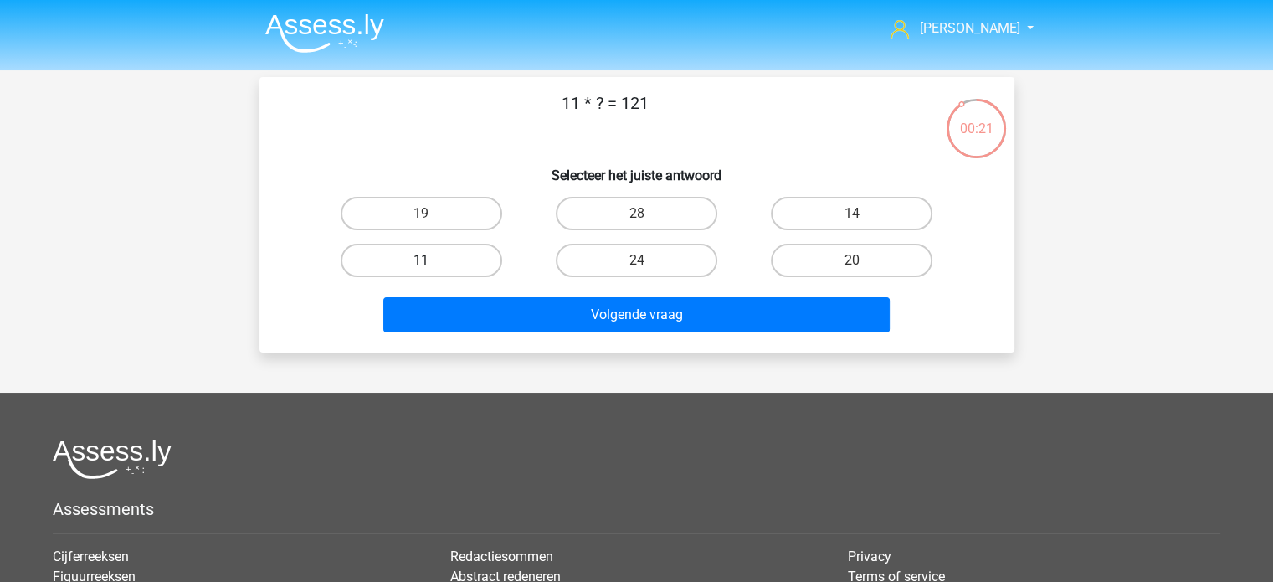
click at [429, 257] on label "11" at bounding box center [422, 260] width 162 height 33
click at [429, 260] on input "11" at bounding box center [426, 265] width 11 height 11
radio input "true"
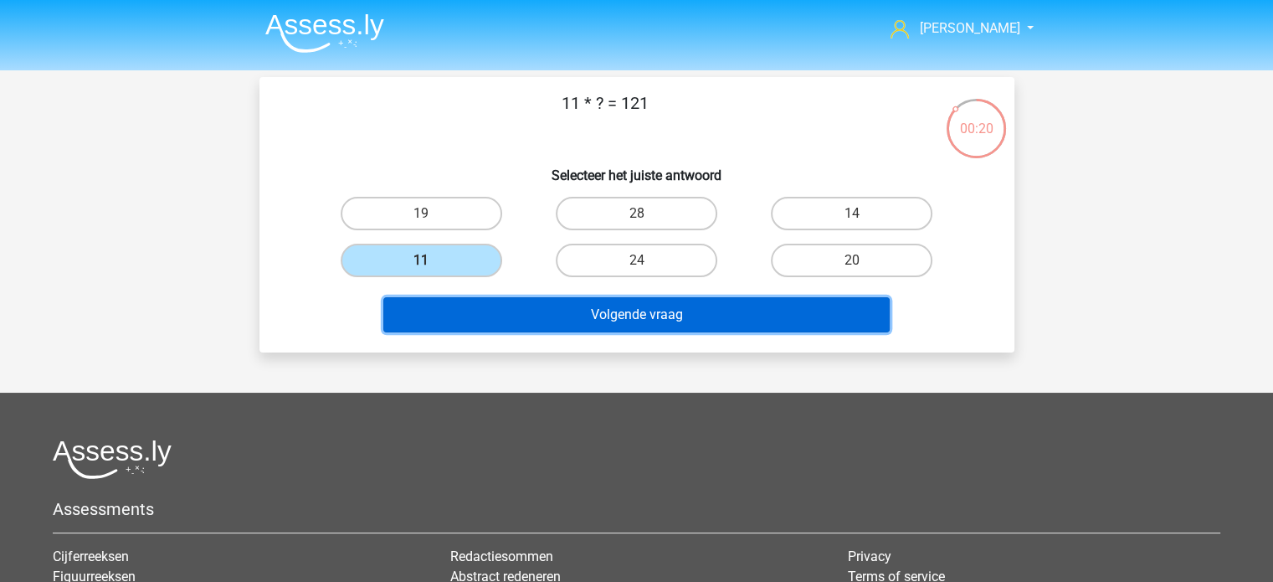
click at [626, 306] on button "Volgende vraag" at bounding box center [636, 314] width 506 height 35
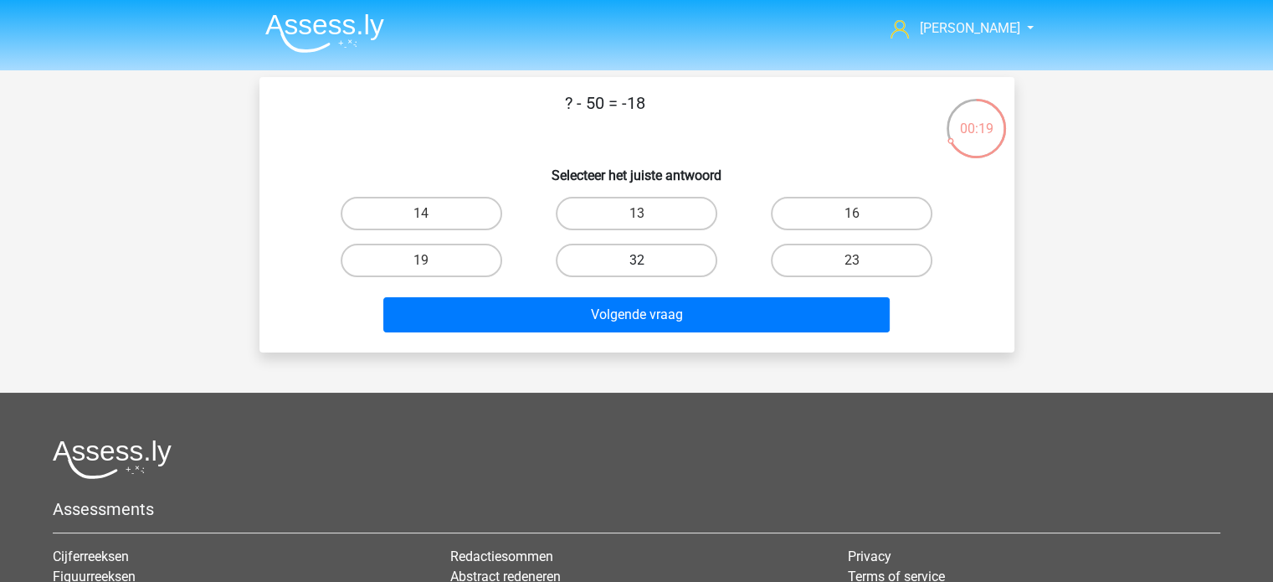
click at [648, 255] on label "32" at bounding box center [637, 260] width 162 height 33
click at [647, 260] on input "32" at bounding box center [641, 265] width 11 height 11
radio input "true"
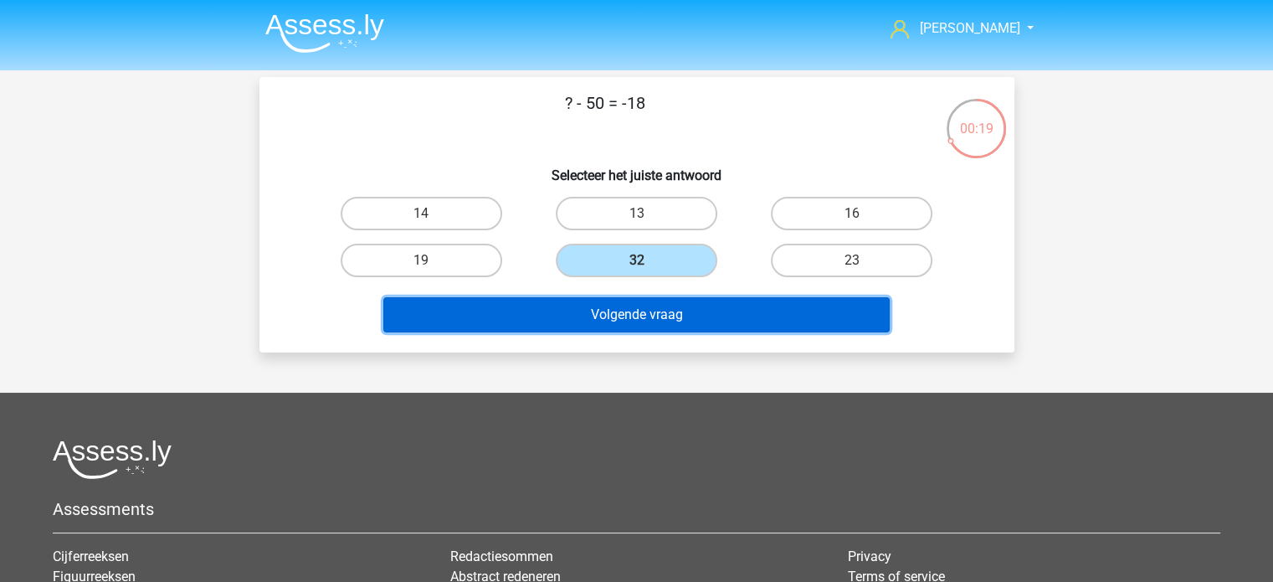
click at [659, 298] on button "Volgende vraag" at bounding box center [636, 314] width 506 height 35
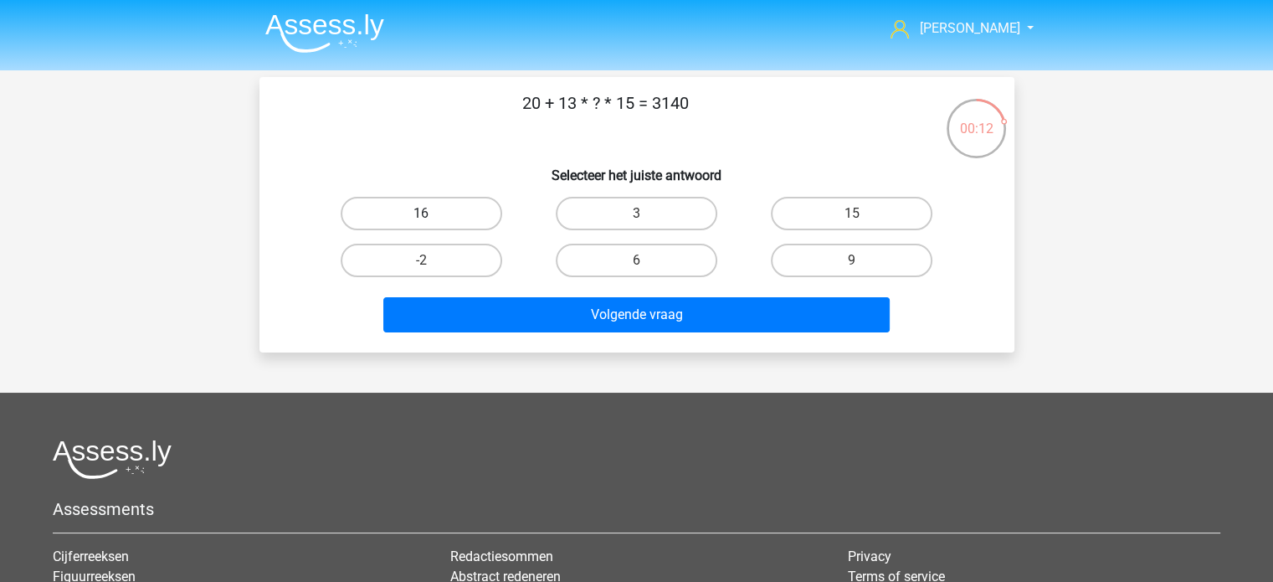
click at [452, 207] on label "16" at bounding box center [422, 213] width 162 height 33
click at [432, 213] on input "16" at bounding box center [426, 218] width 11 height 11
radio input "true"
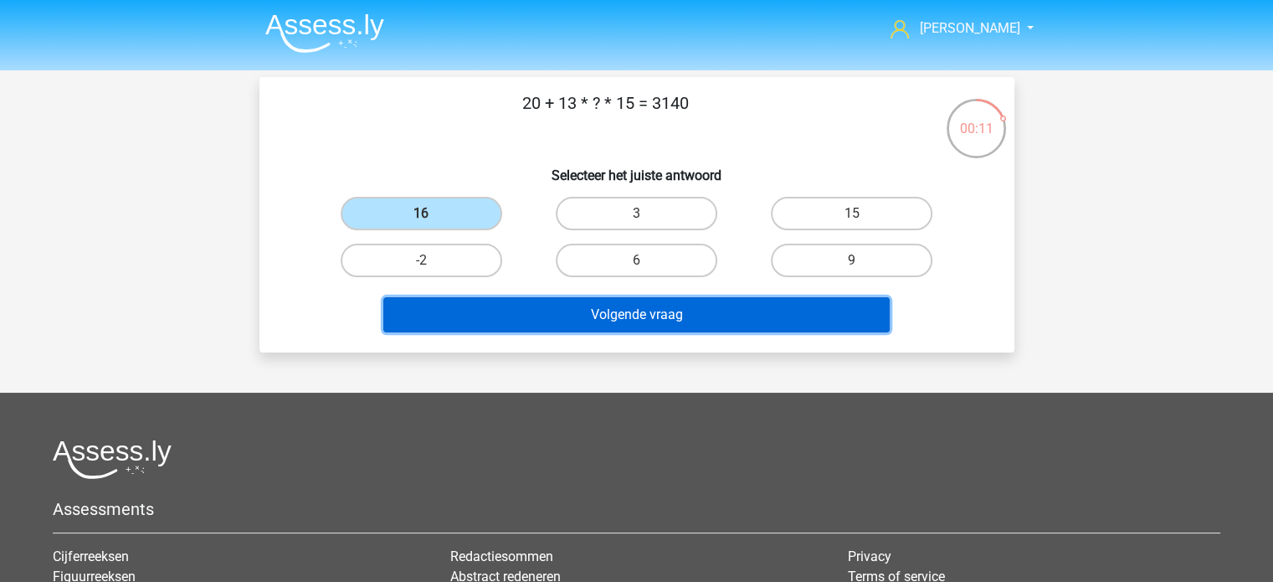
click at [661, 321] on button "Volgende vraag" at bounding box center [636, 314] width 506 height 35
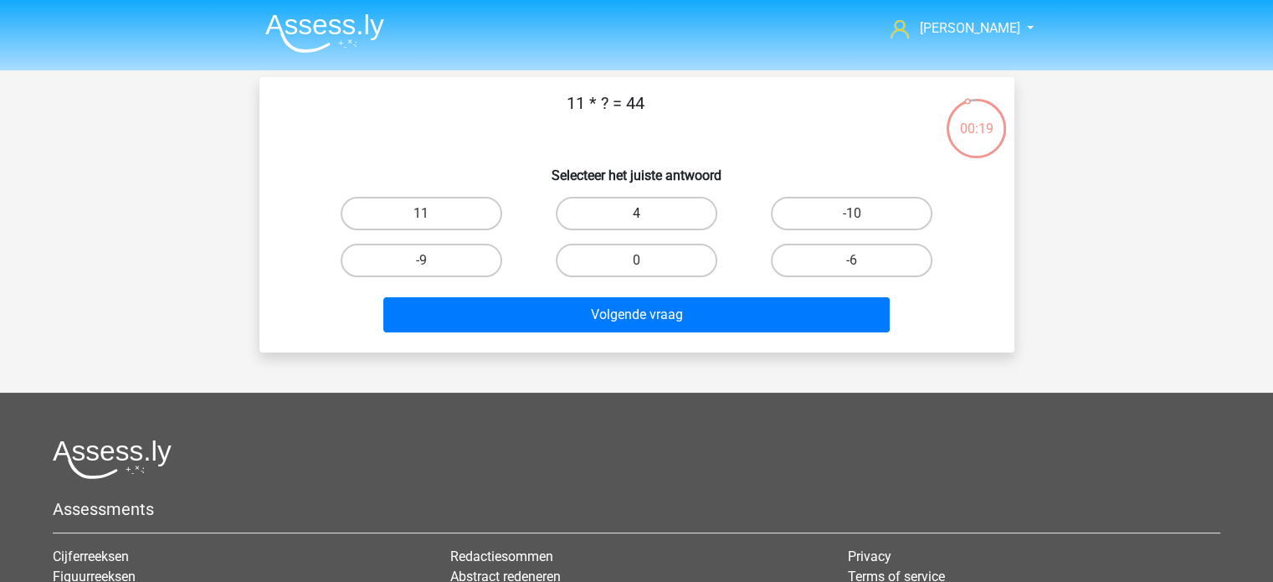
click at [632, 213] on label "4" at bounding box center [637, 213] width 162 height 33
click at [636, 213] on input "4" at bounding box center [641, 218] width 11 height 11
radio input "true"
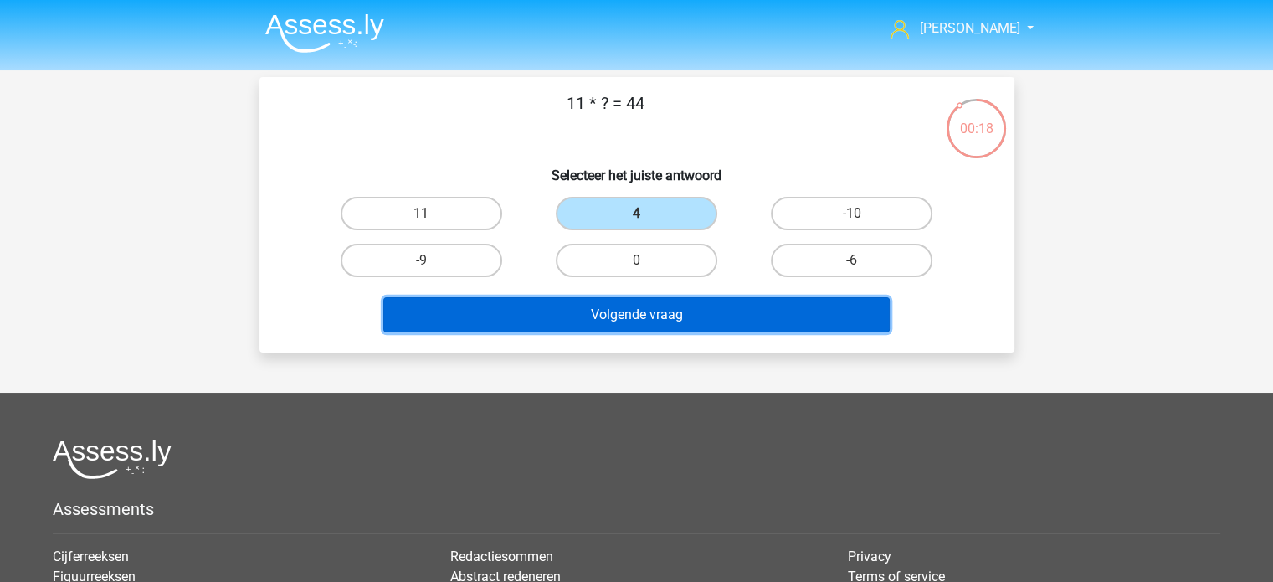
click at [639, 297] on button "Volgende vraag" at bounding box center [636, 314] width 506 height 35
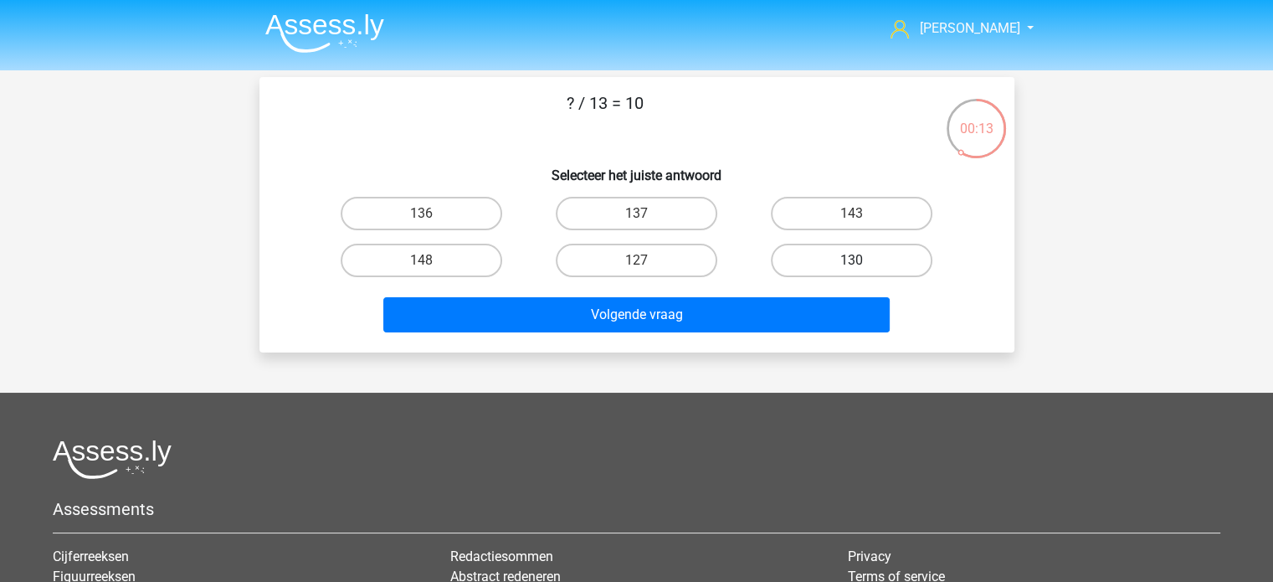
click at [859, 253] on label "130" at bounding box center [852, 260] width 162 height 33
click at [859, 260] on input "130" at bounding box center [857, 265] width 11 height 11
radio input "true"
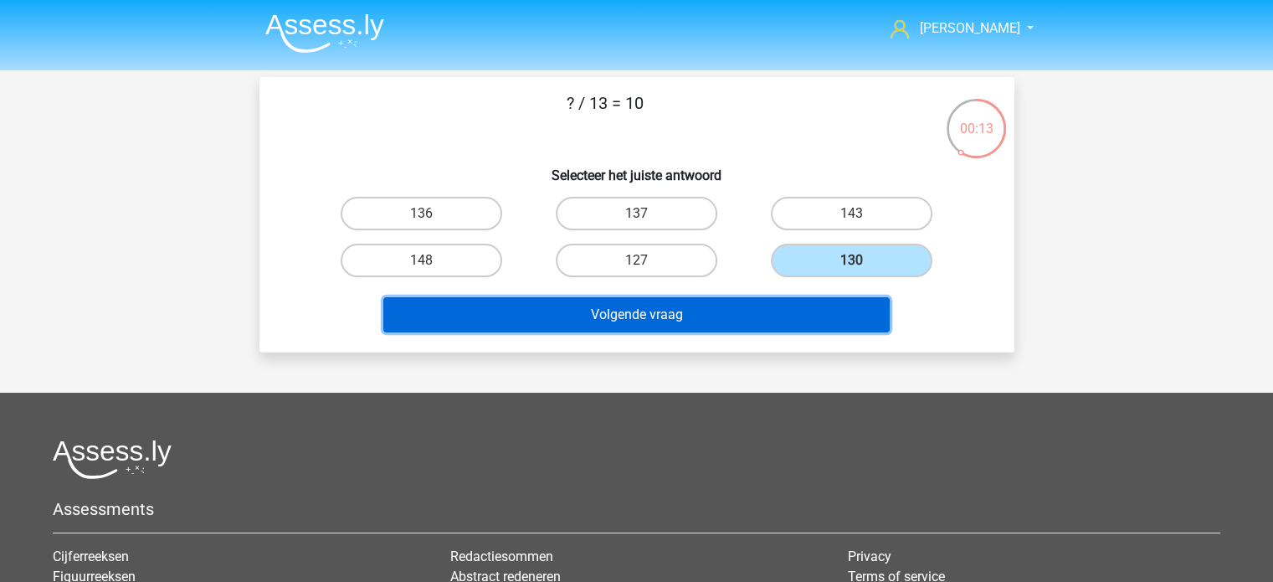
click at [776, 297] on button "Volgende vraag" at bounding box center [636, 314] width 506 height 35
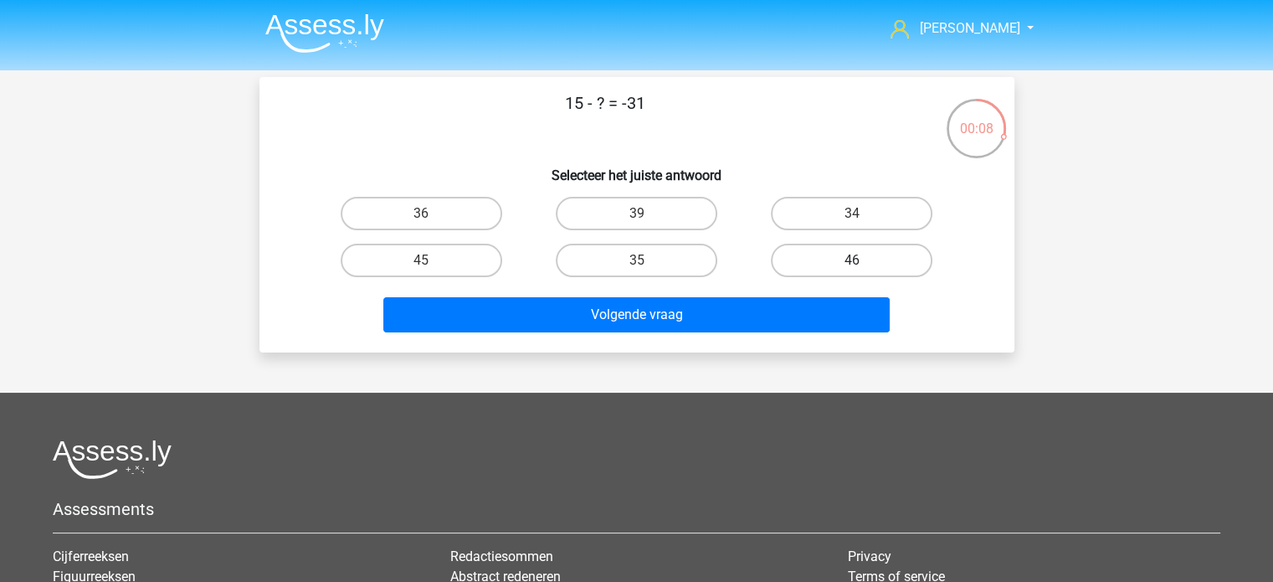
click at [839, 257] on label "46" at bounding box center [852, 260] width 162 height 33
click at [852, 260] on input "46" at bounding box center [857, 265] width 11 height 11
radio input "true"
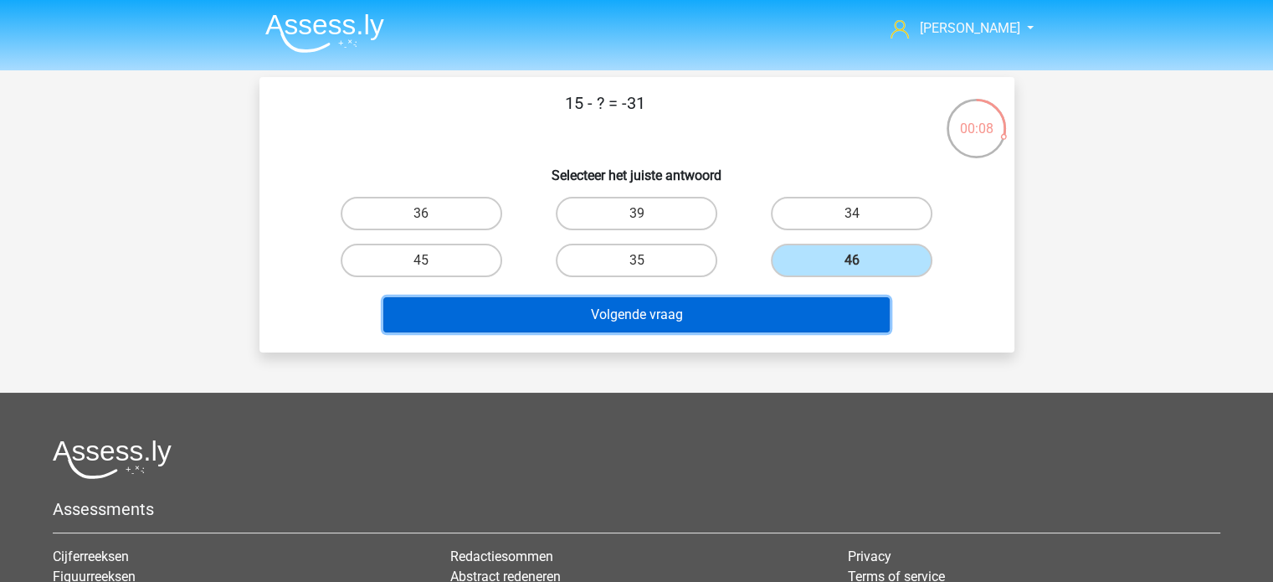
click at [777, 300] on button "Volgende vraag" at bounding box center [636, 314] width 506 height 35
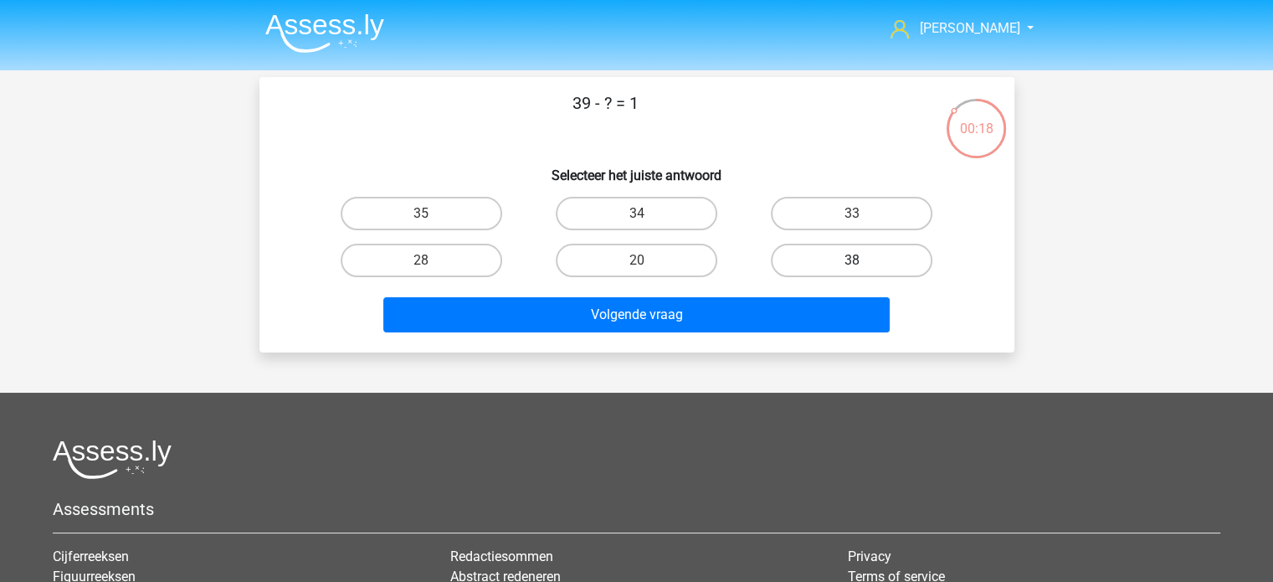
click at [840, 261] on label "38" at bounding box center [852, 260] width 162 height 33
click at [852, 261] on input "38" at bounding box center [857, 265] width 11 height 11
radio input "true"
click at [753, 293] on div "Volgende vraag" at bounding box center [636, 311] width 701 height 55
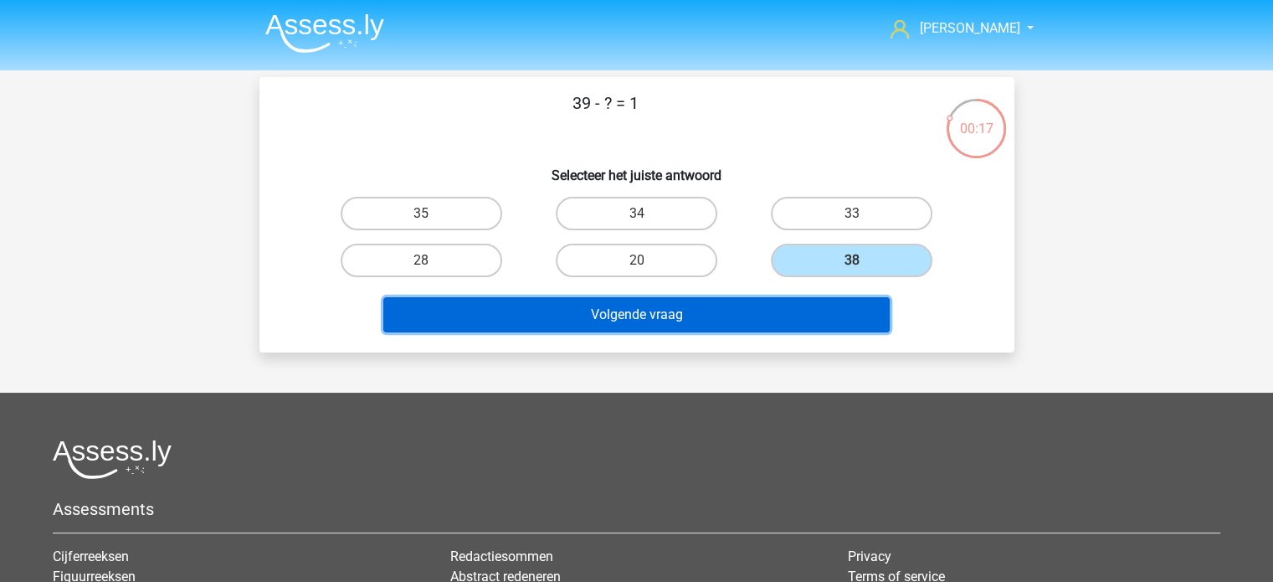
click at [757, 311] on button "Volgende vraag" at bounding box center [636, 314] width 506 height 35
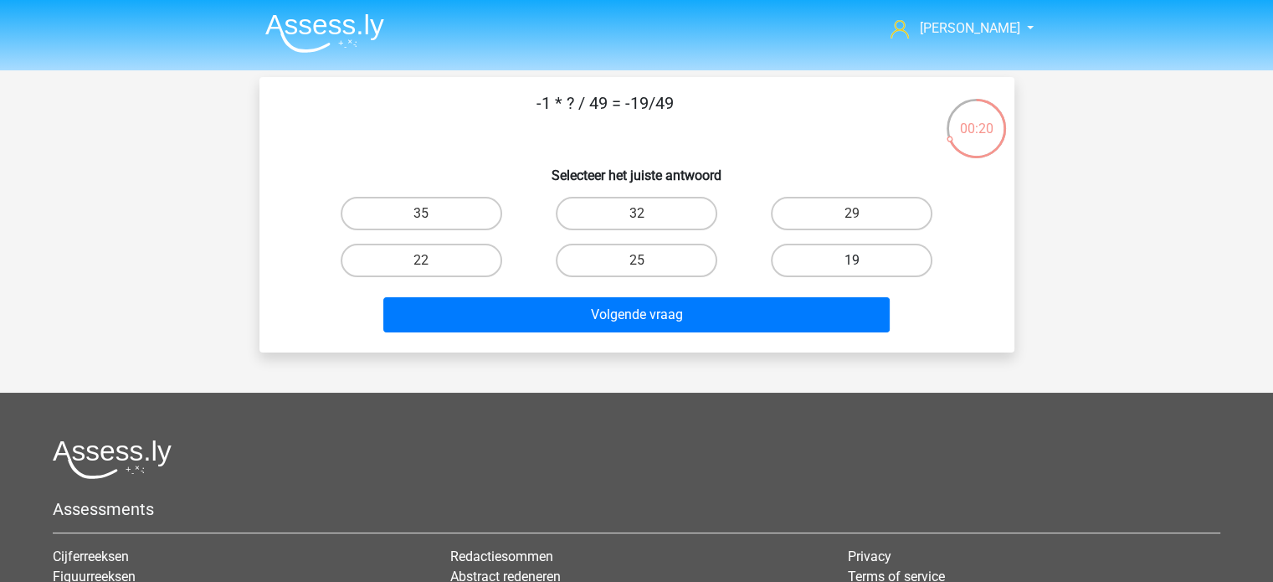
click at [839, 260] on label "19" at bounding box center [852, 260] width 162 height 33
click at [852, 260] on input "19" at bounding box center [857, 265] width 11 height 11
radio input "true"
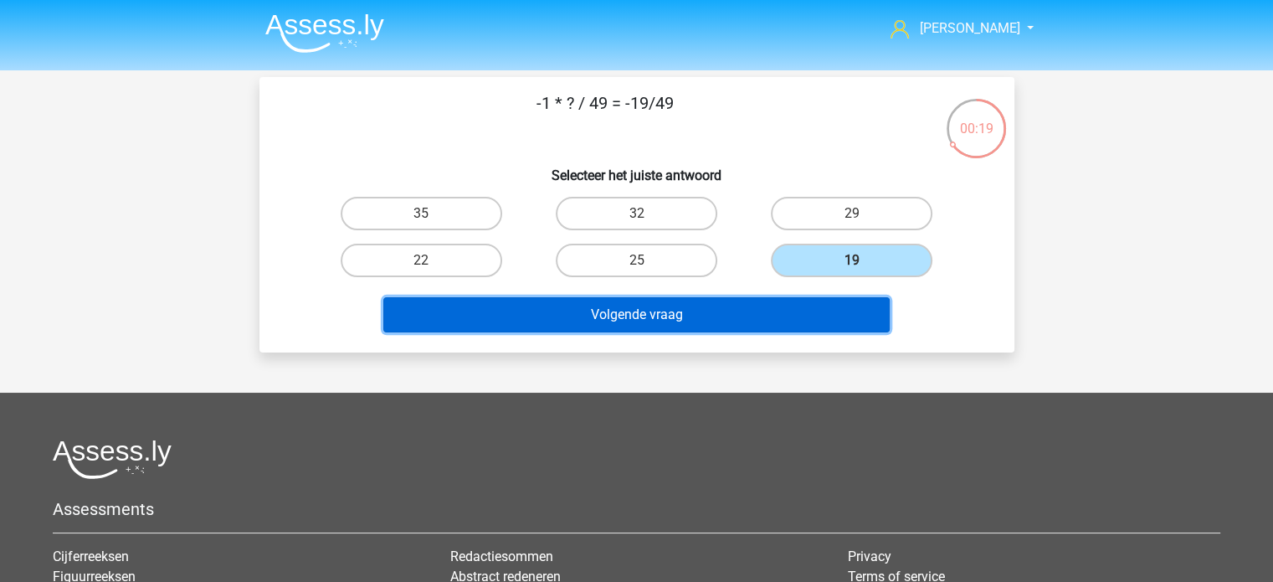
click at [736, 297] on button "Volgende vraag" at bounding box center [636, 314] width 506 height 35
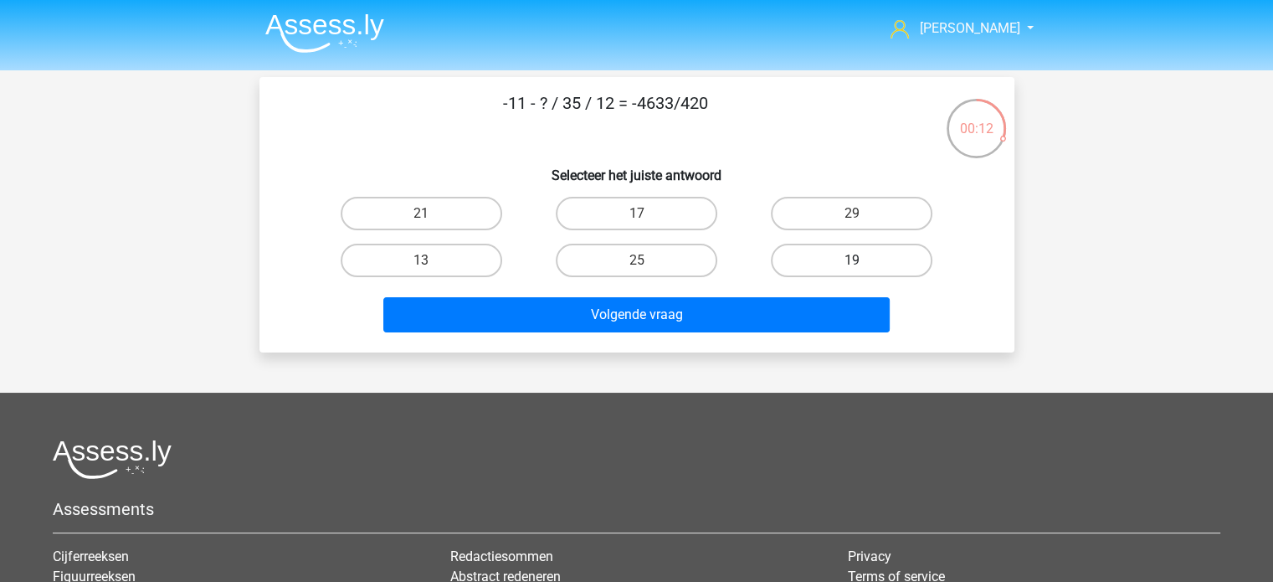
click at [863, 260] on label "19" at bounding box center [852, 260] width 162 height 33
click at [863, 260] on input "19" at bounding box center [857, 265] width 11 height 11
radio input "true"
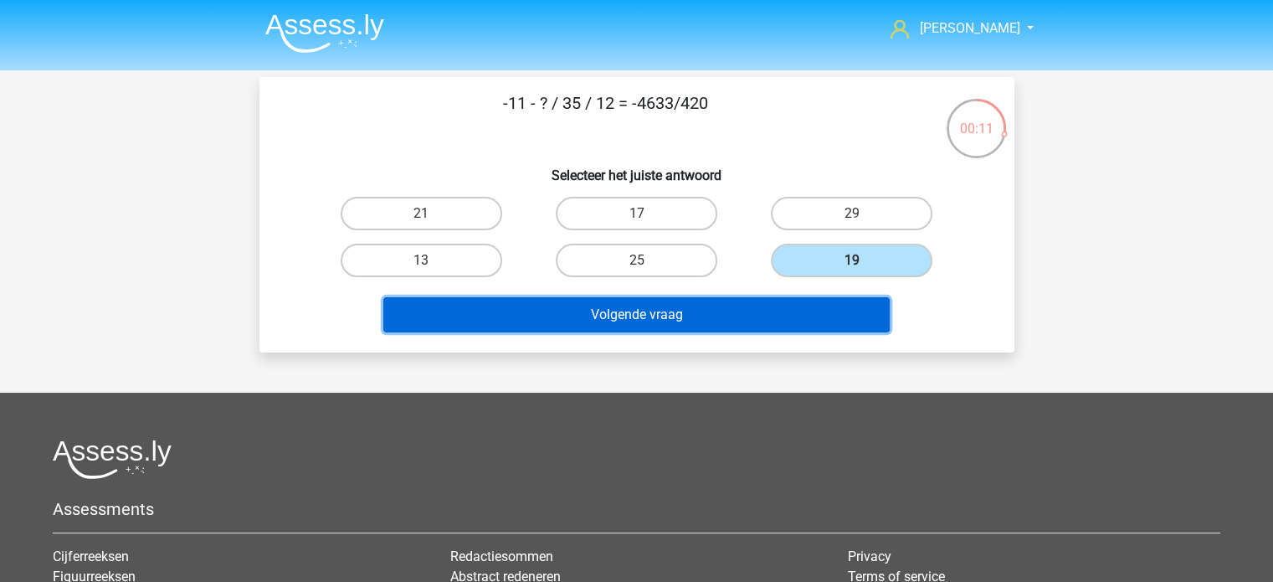
click at [656, 308] on button "Volgende vraag" at bounding box center [636, 314] width 506 height 35
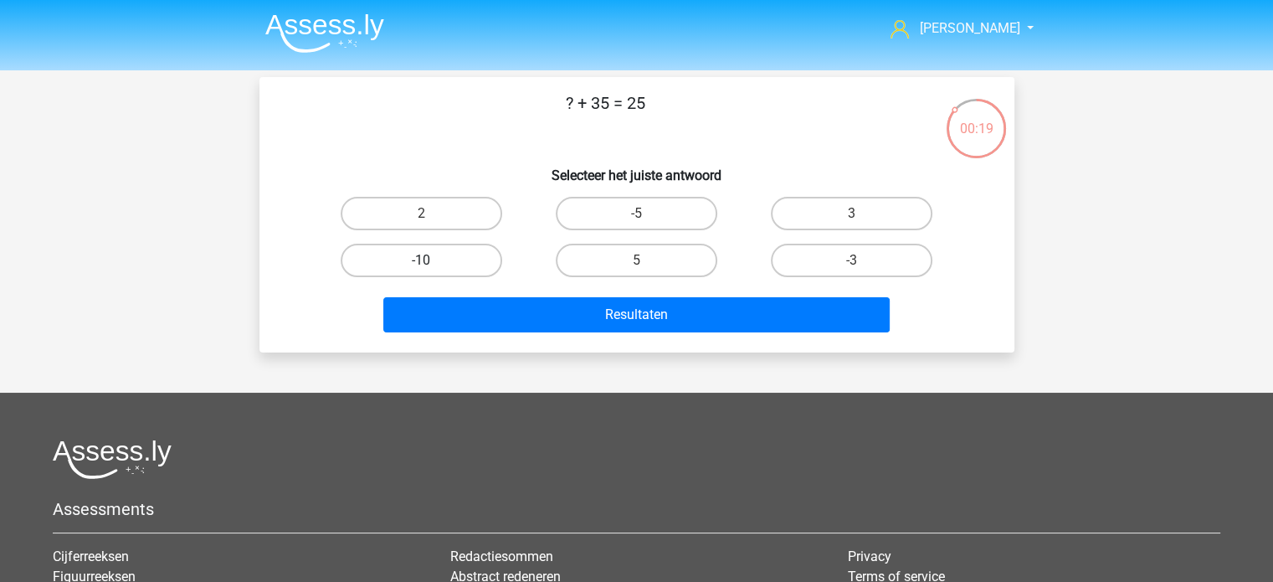
click at [440, 259] on label "-10" at bounding box center [422, 260] width 162 height 33
click at [432, 260] on input "-10" at bounding box center [426, 265] width 11 height 11
radio input "true"
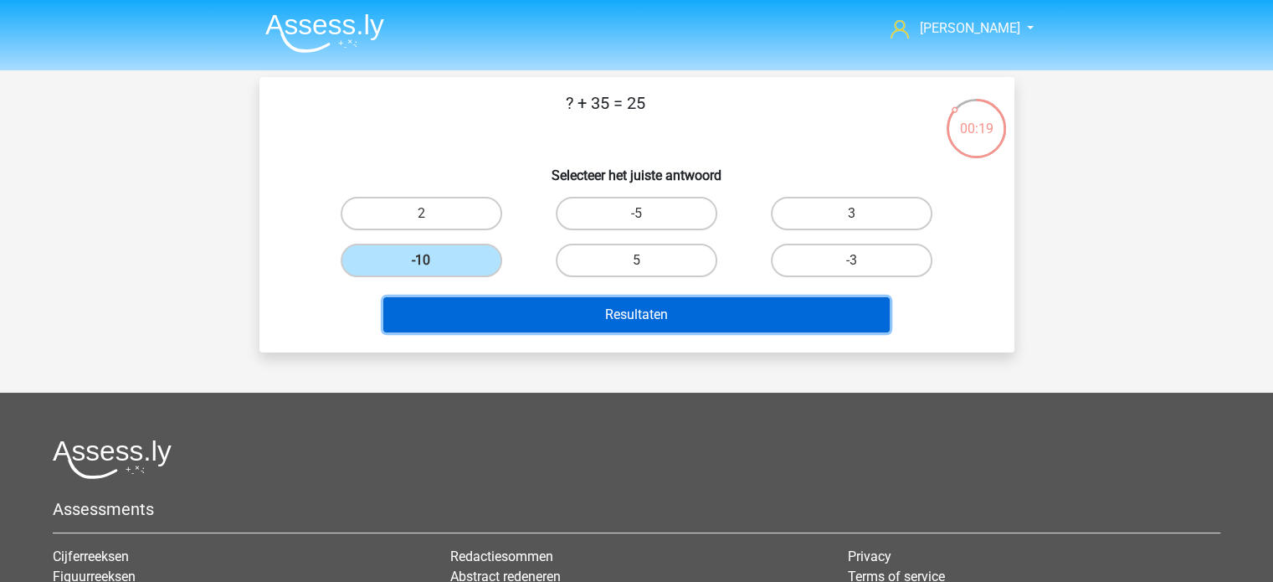
click at [601, 312] on button "Resultaten" at bounding box center [636, 314] width 506 height 35
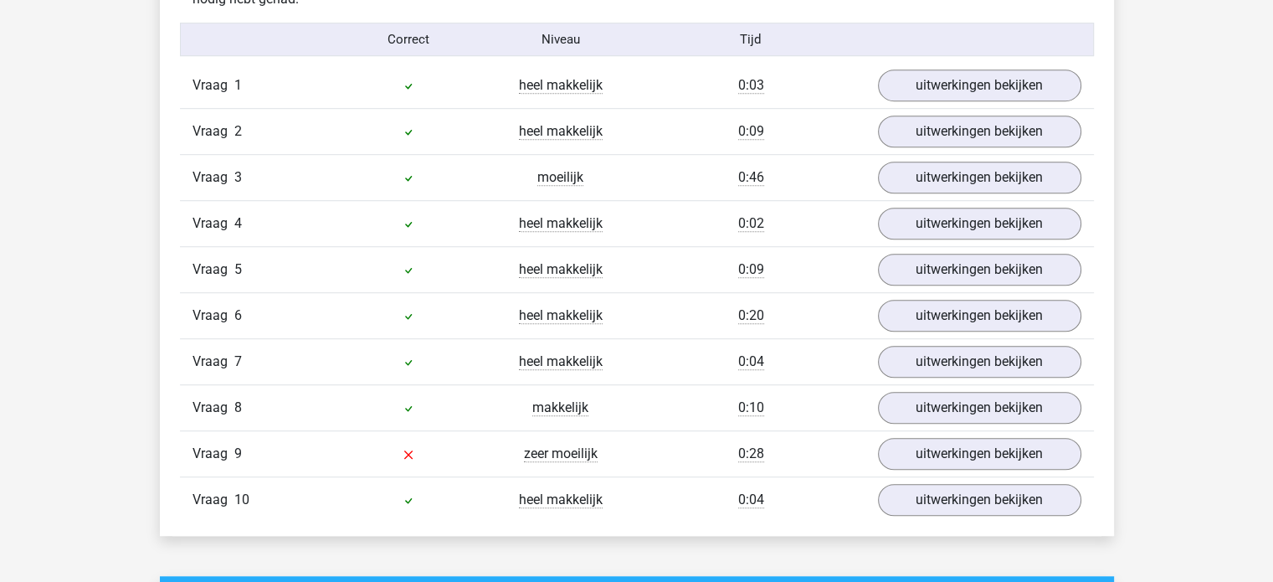
scroll to position [1172, 0]
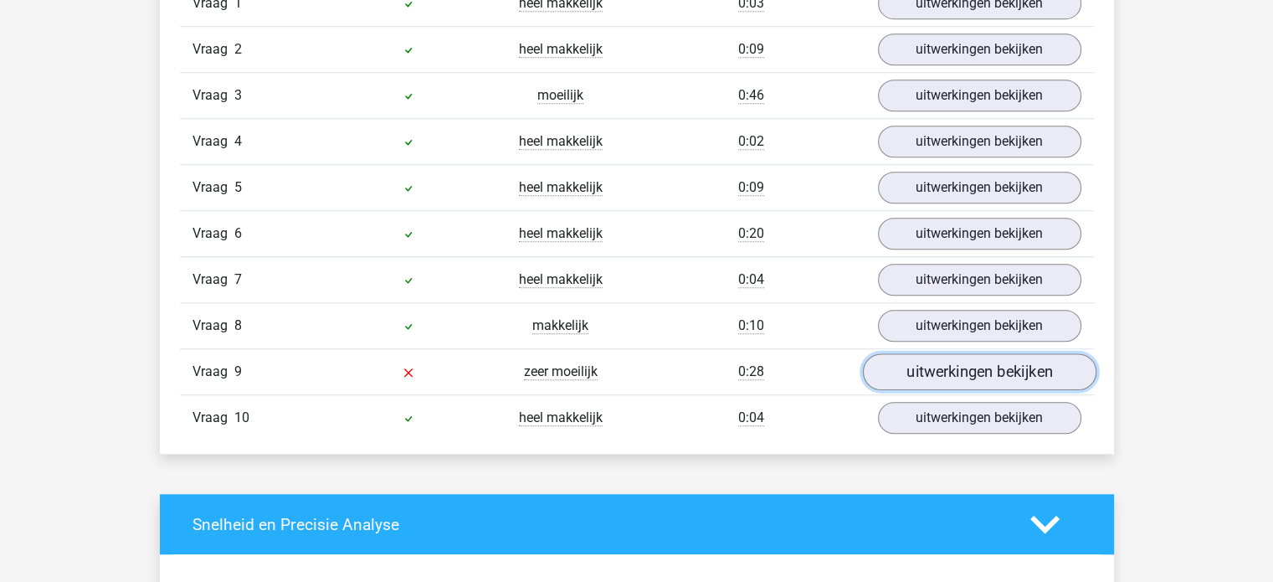
click at [940, 357] on link "uitwerkingen bekijken" at bounding box center [978, 372] width 233 height 37
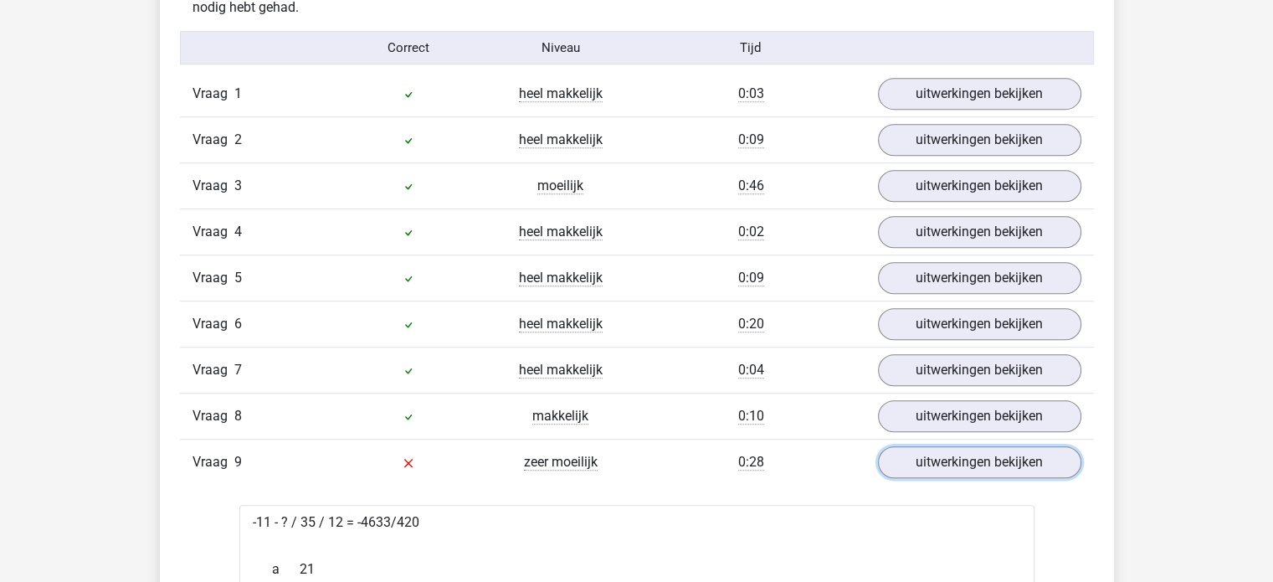
scroll to position [1004, 0]
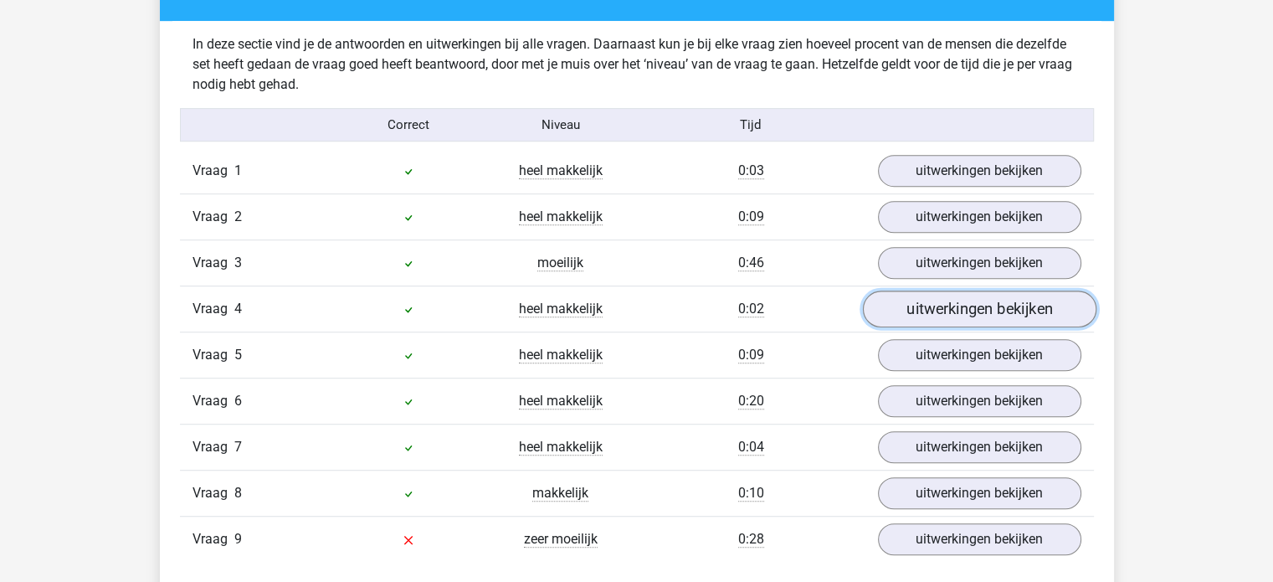
click at [911, 316] on link "uitwerkingen bekijken" at bounding box center [978, 309] width 233 height 37
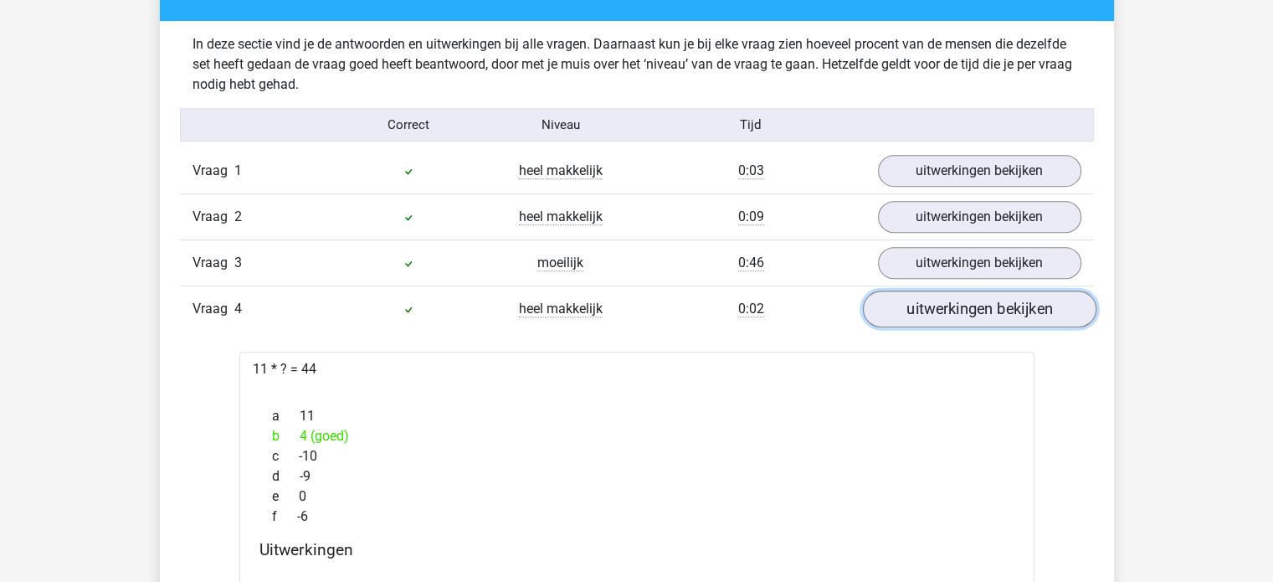
click at [911, 316] on link "uitwerkingen bekijken" at bounding box center [978, 309] width 233 height 37
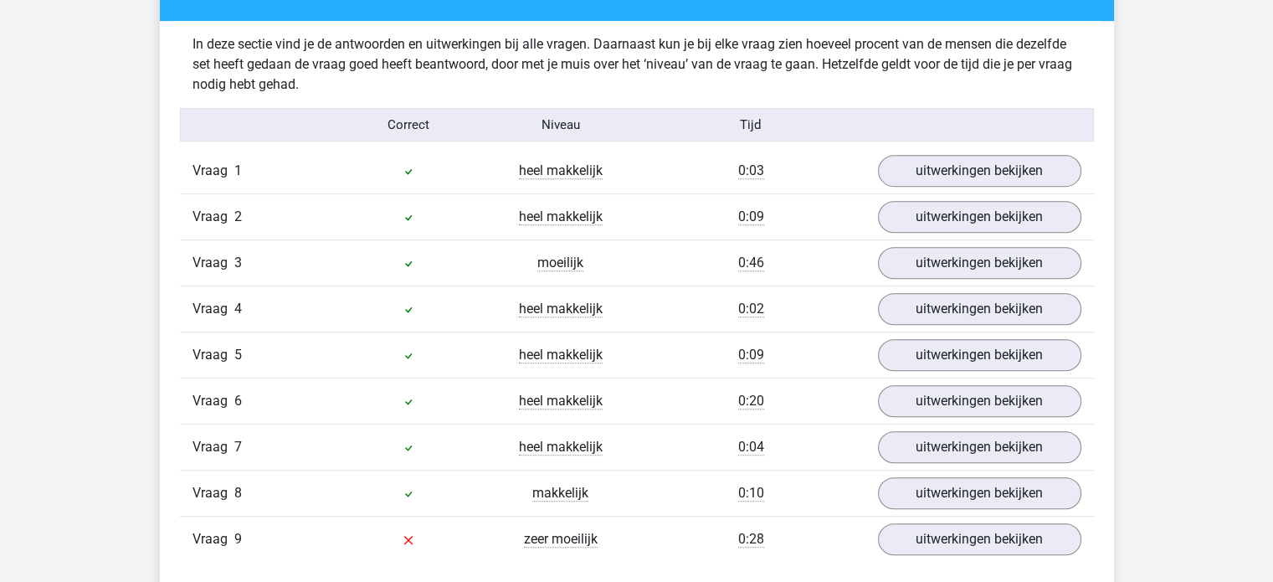
click at [860, 171] on div "0:03" at bounding box center [751, 171] width 228 height 20
click at [880, 163] on div "uitwerkingen bekijken" at bounding box center [979, 171] width 228 height 32
click at [884, 163] on link "uitwerkingen bekijken" at bounding box center [978, 171] width 233 height 37
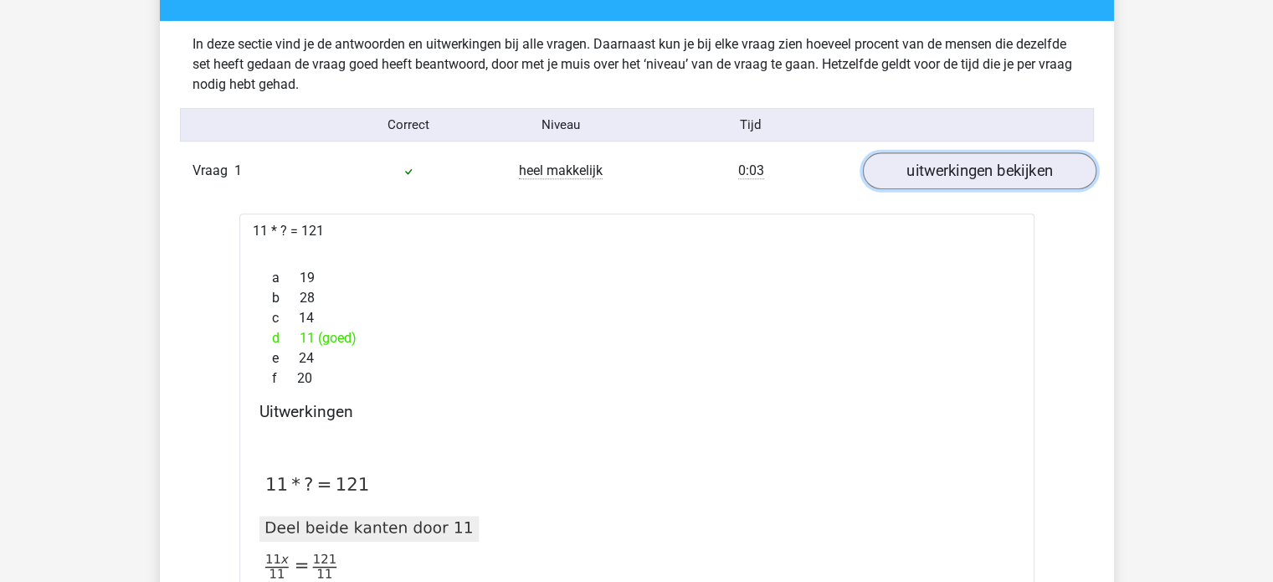
click at [884, 163] on link "uitwerkingen bekijken" at bounding box center [978, 171] width 233 height 37
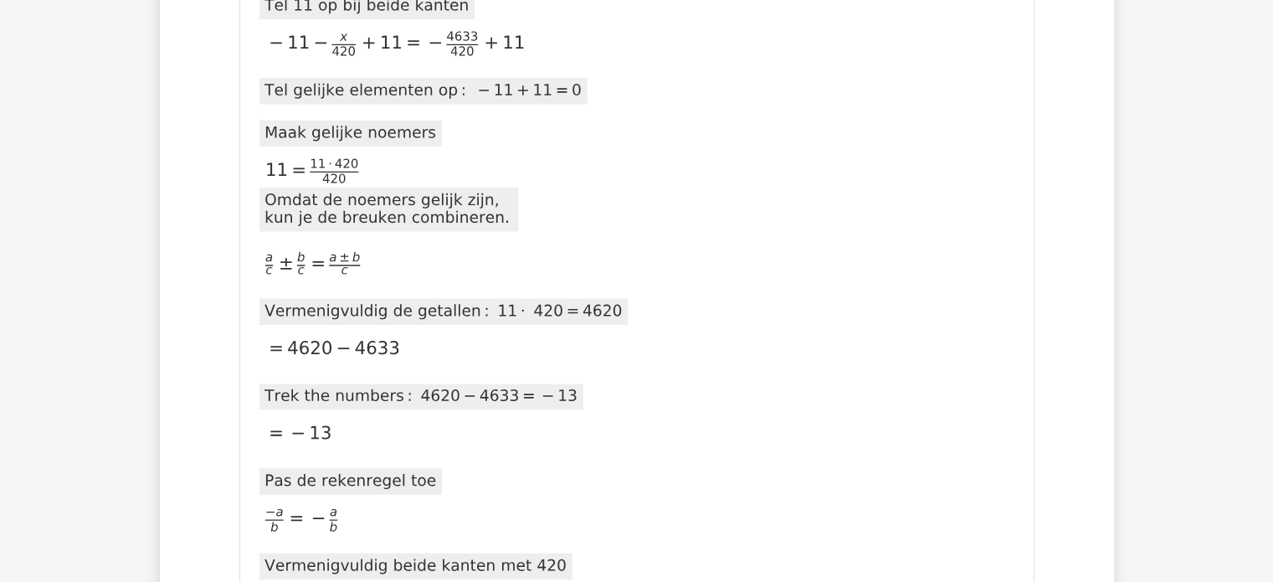
scroll to position [2009, 0]
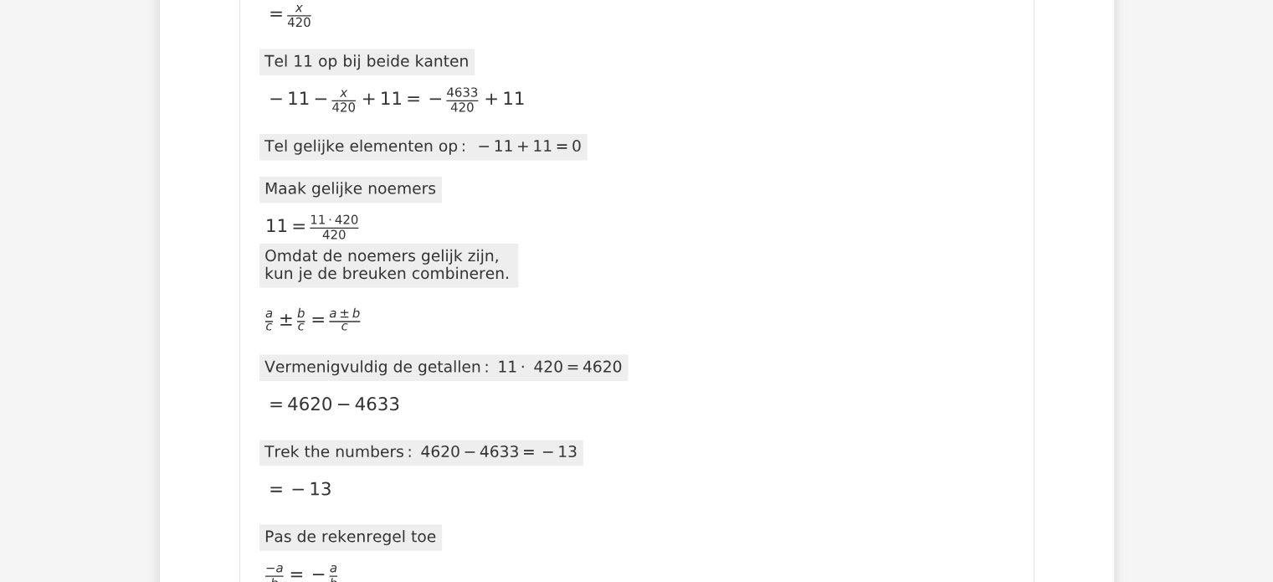
drag, startPoint x: 634, startPoint y: 306, endPoint x: 654, endPoint y: 374, distance: 70.7
click at [654, 374] on icon at bounding box center [460, 580] width 402 height 1536
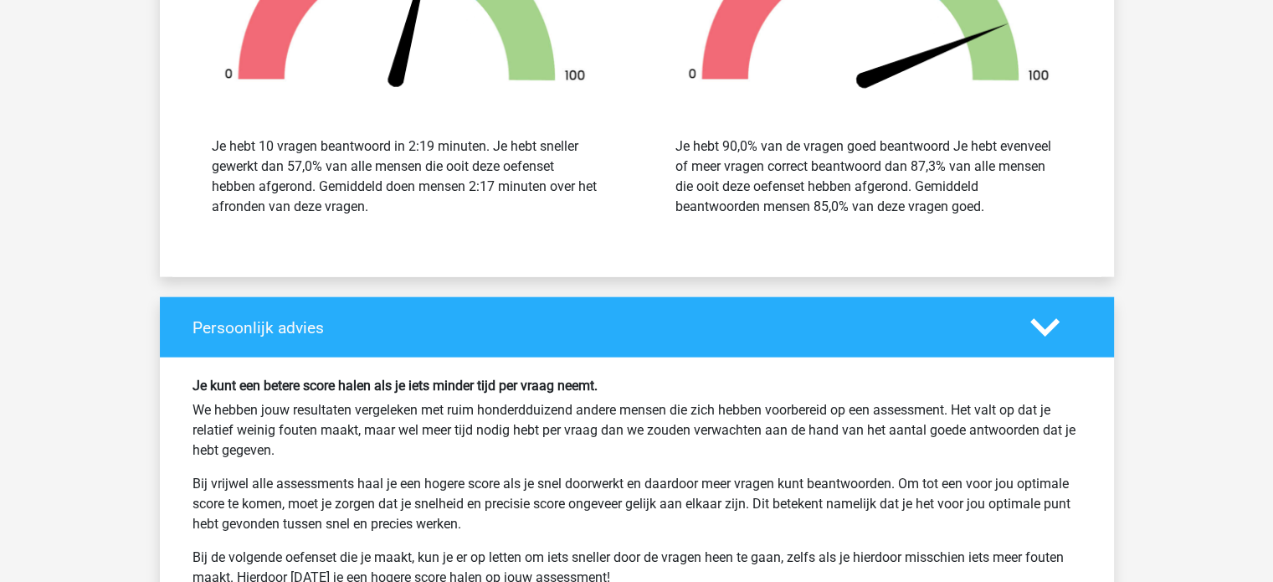
scroll to position [4184, 0]
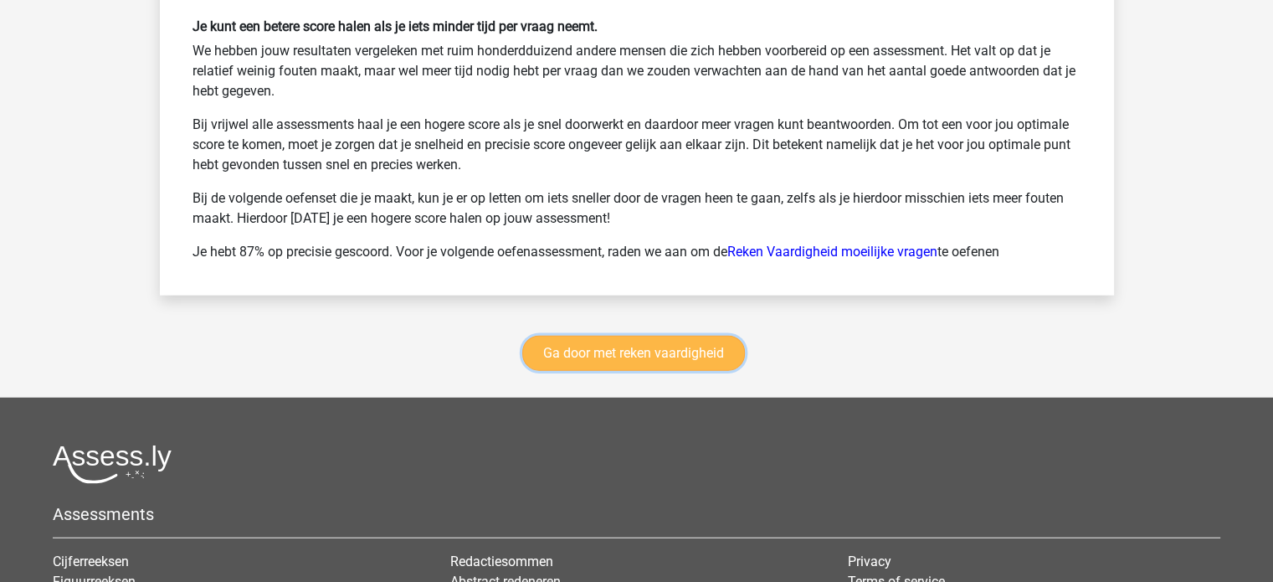
click at [703, 341] on link "Ga door met reken vaardigheid" at bounding box center [633, 353] width 223 height 35
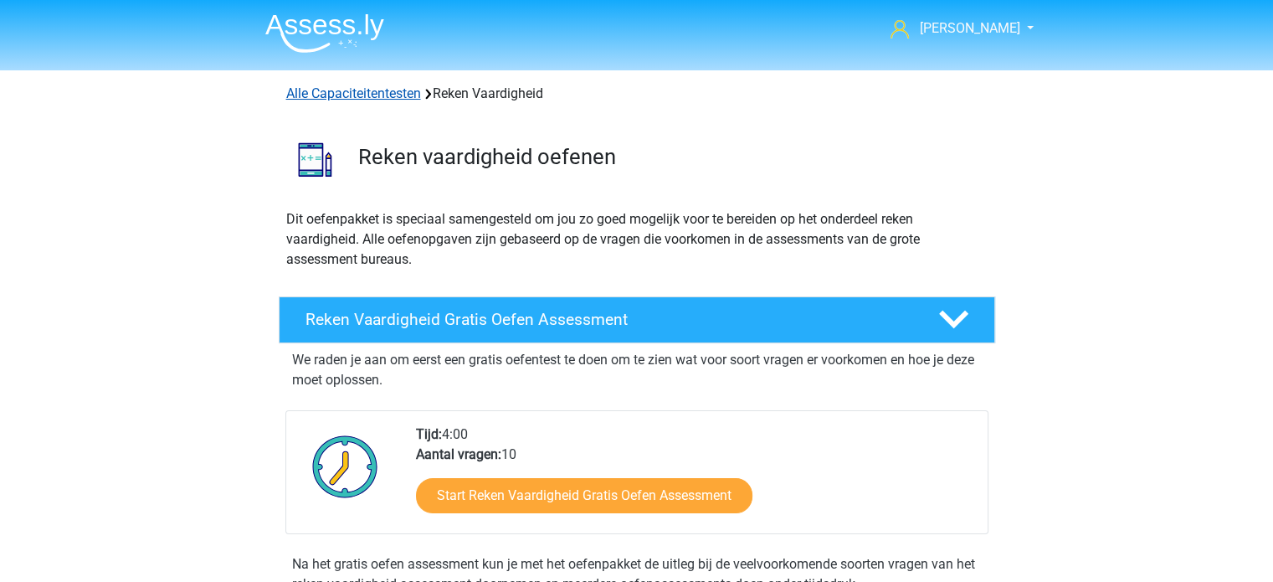
click at [375, 95] on link "Alle Capaciteitentesten" at bounding box center [353, 93] width 135 height 16
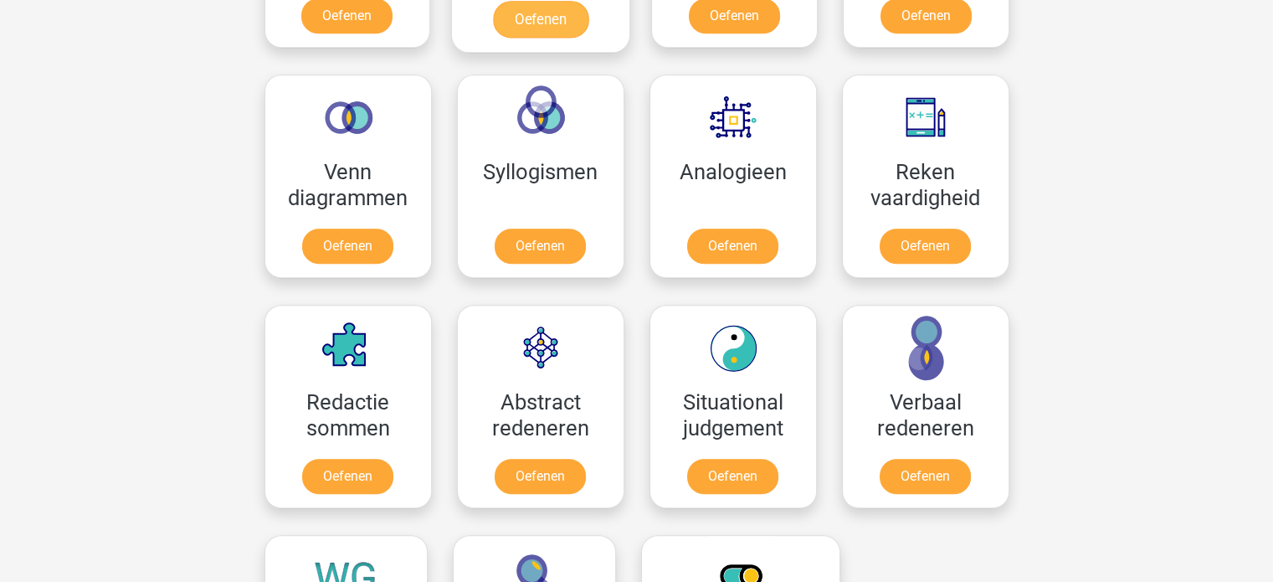
scroll to position [961, 0]
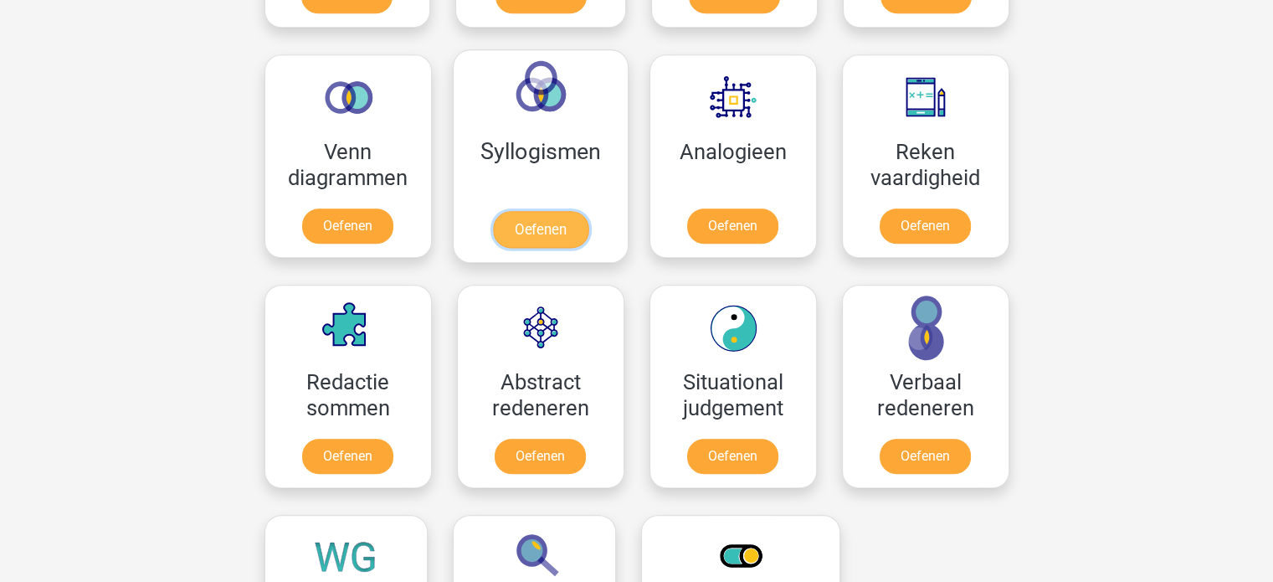
click at [556, 211] on link "Oefenen" at bounding box center [539, 229] width 95 height 37
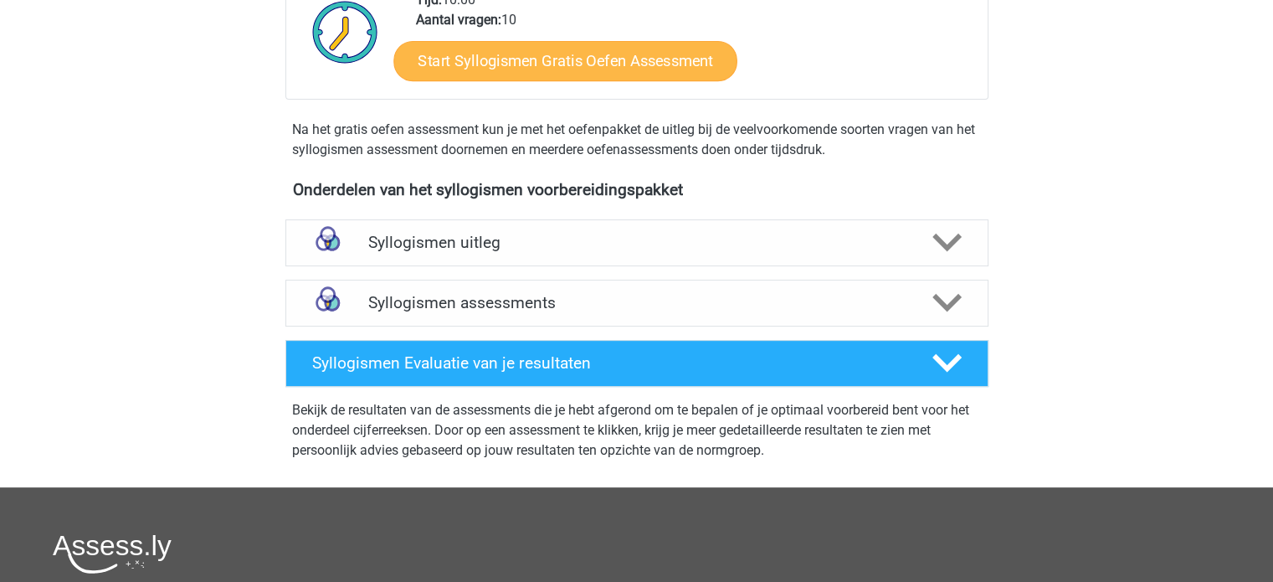
scroll to position [418, 0]
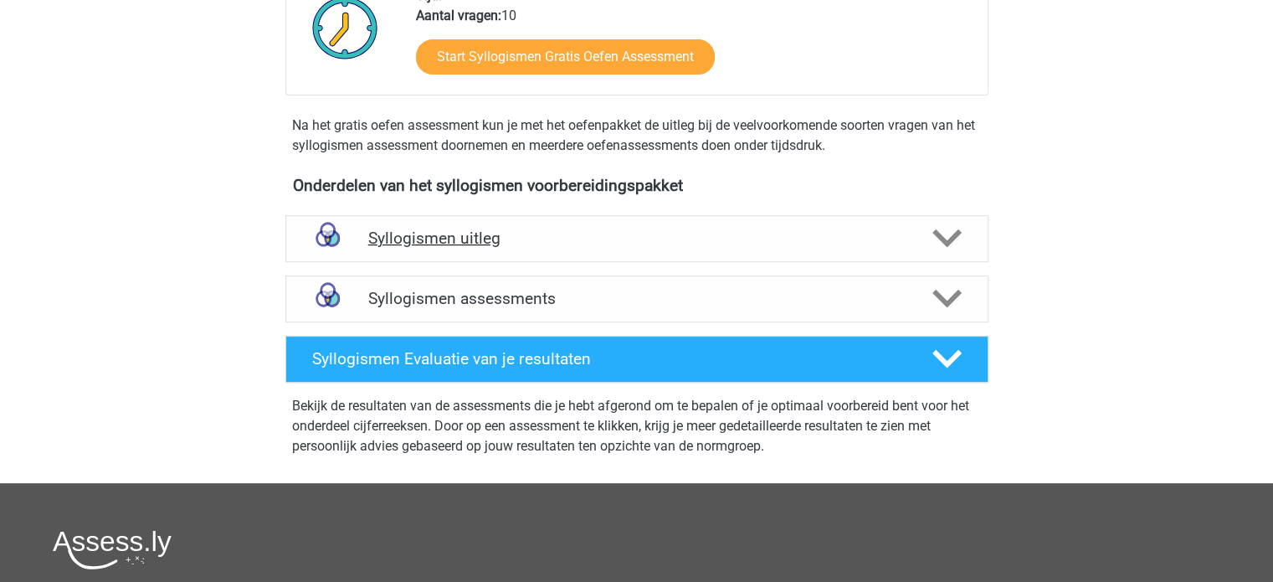
click at [646, 242] on h4 "Syllogismen uitleg" at bounding box center [636, 237] width 537 height 19
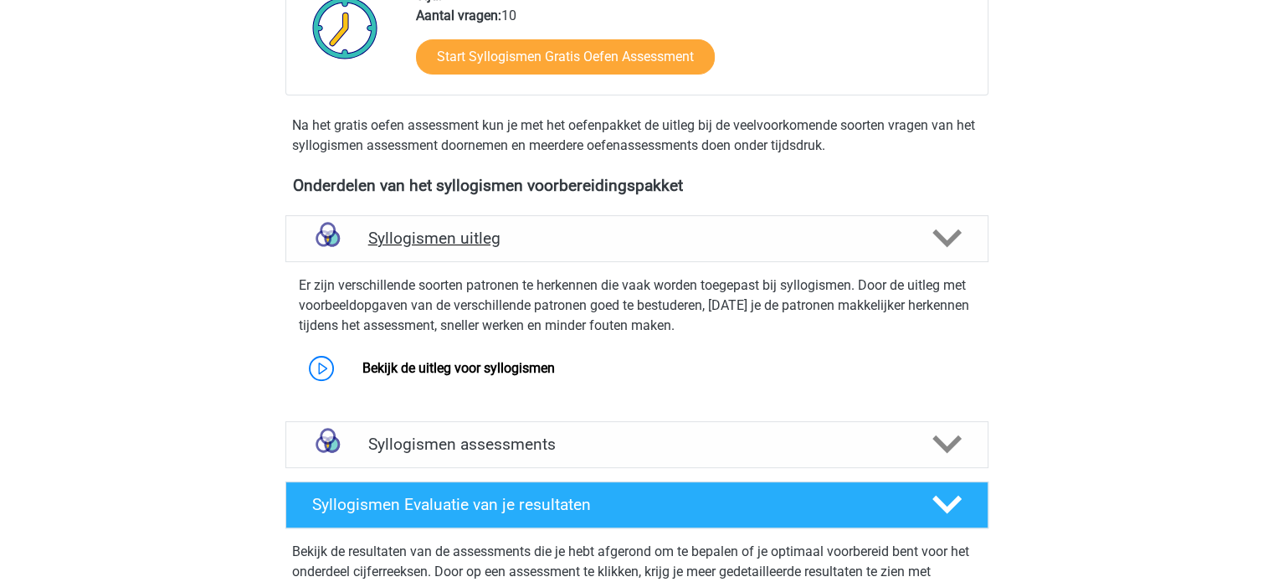
click at [646, 231] on h4 "Syllogismen uitleg" at bounding box center [636, 237] width 537 height 19
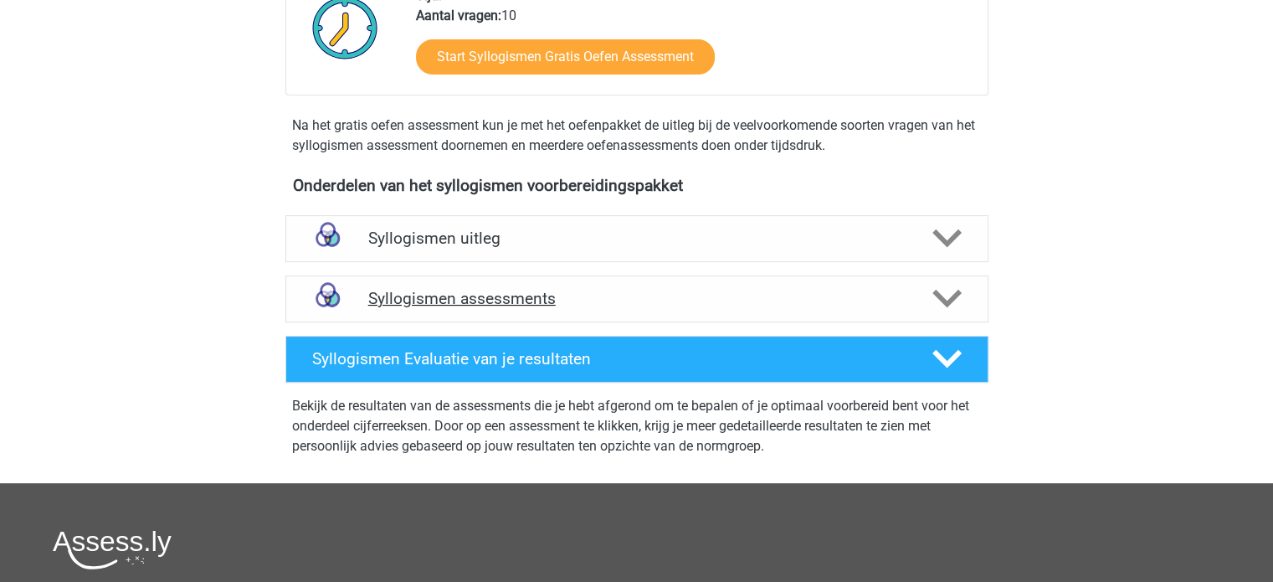
click at [619, 290] on h4 "Syllogismen assessments" at bounding box center [636, 298] width 537 height 19
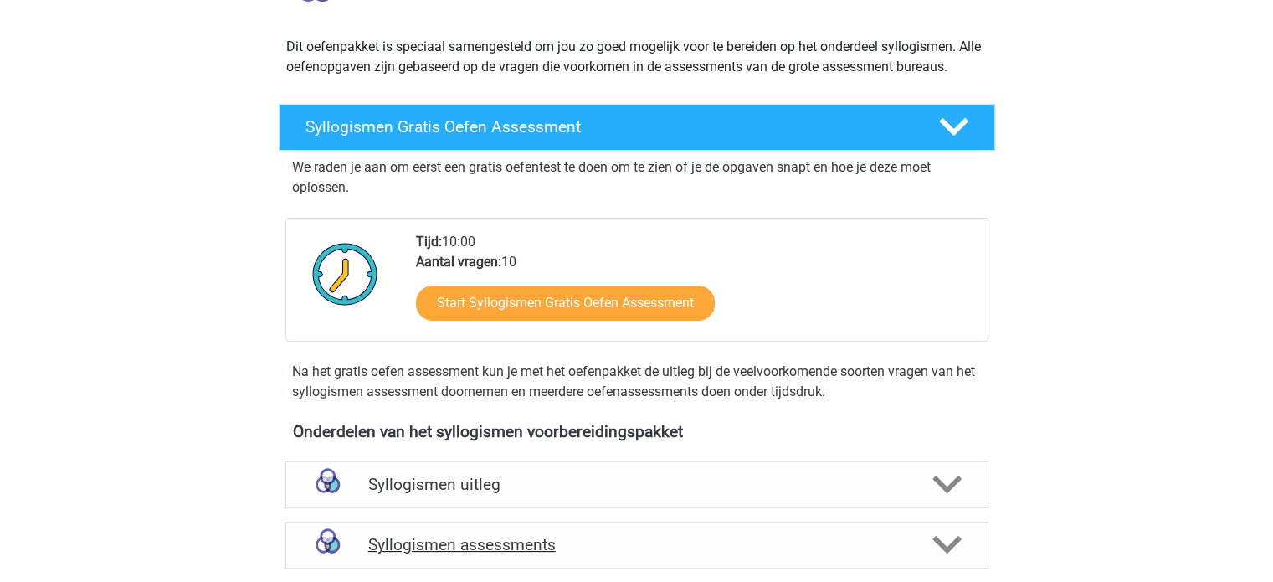
scroll to position [84, 0]
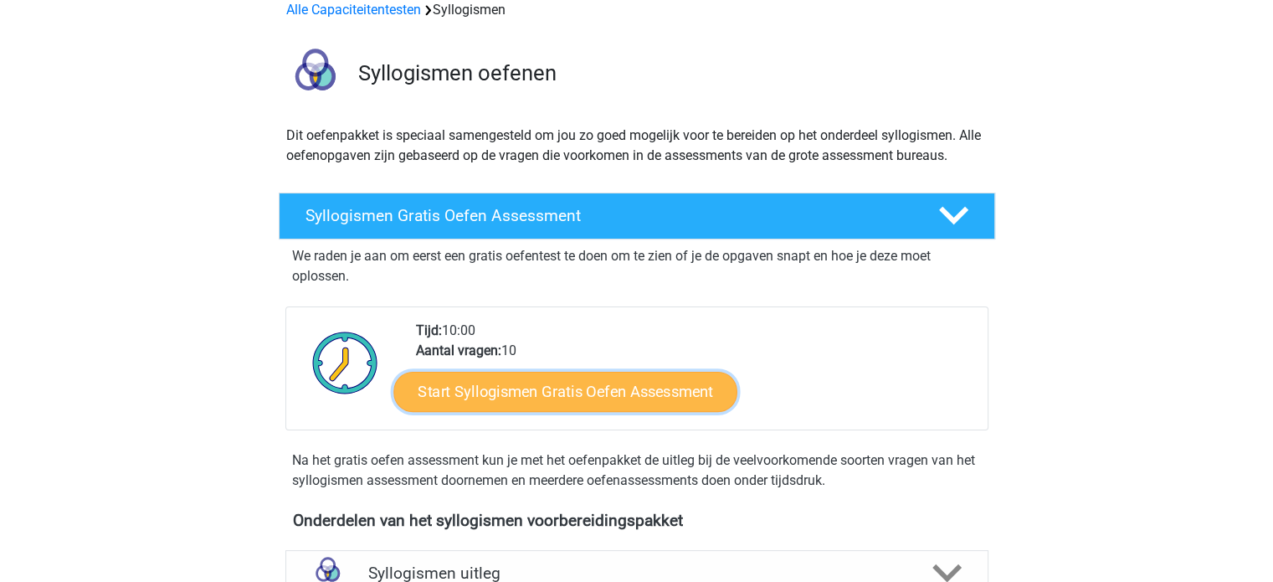
click at [643, 386] on link "Start Syllogismen Gratis Oefen Assessment" at bounding box center [565, 391] width 344 height 40
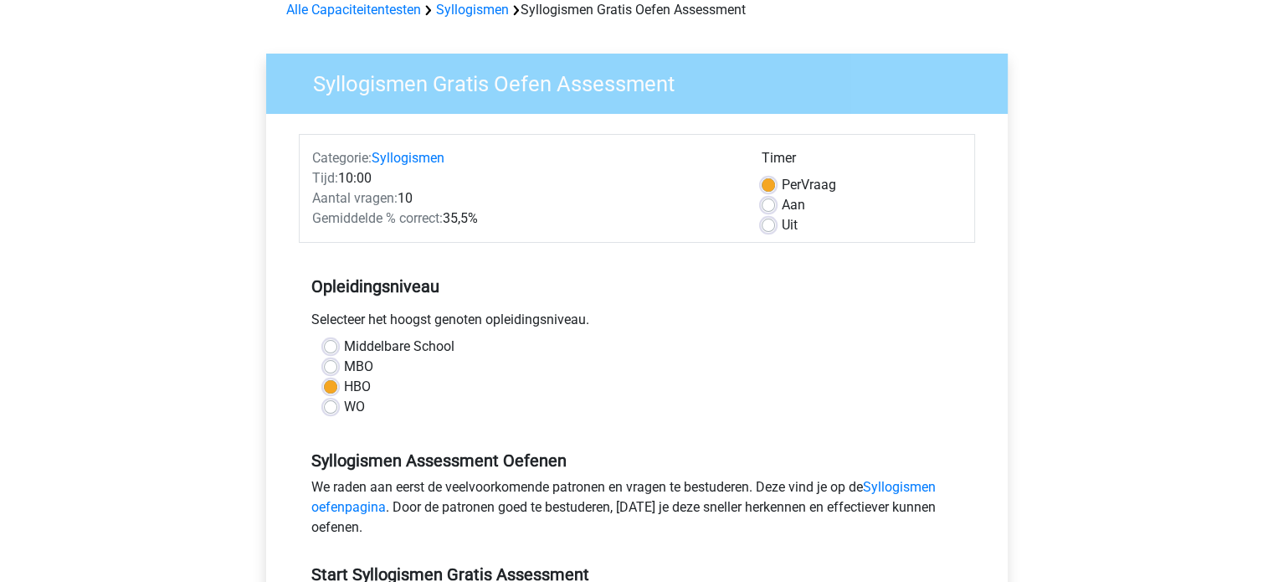
scroll to position [84, 0]
drag, startPoint x: 505, startPoint y: 223, endPoint x: 422, endPoint y: 218, distance: 83.9
click at [422, 218] on div "Gemiddelde % correct: 35,5%" at bounding box center [524, 218] width 449 height 20
click at [579, 299] on h5 "Opleidingsniveau" at bounding box center [636, 285] width 651 height 33
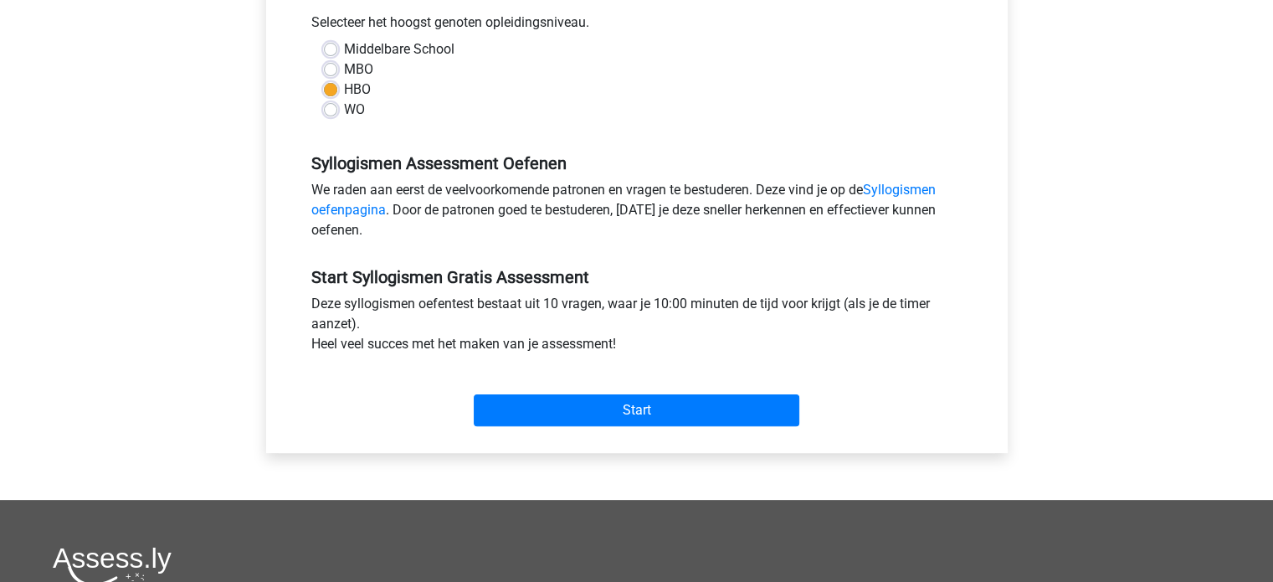
scroll to position [418, 0]
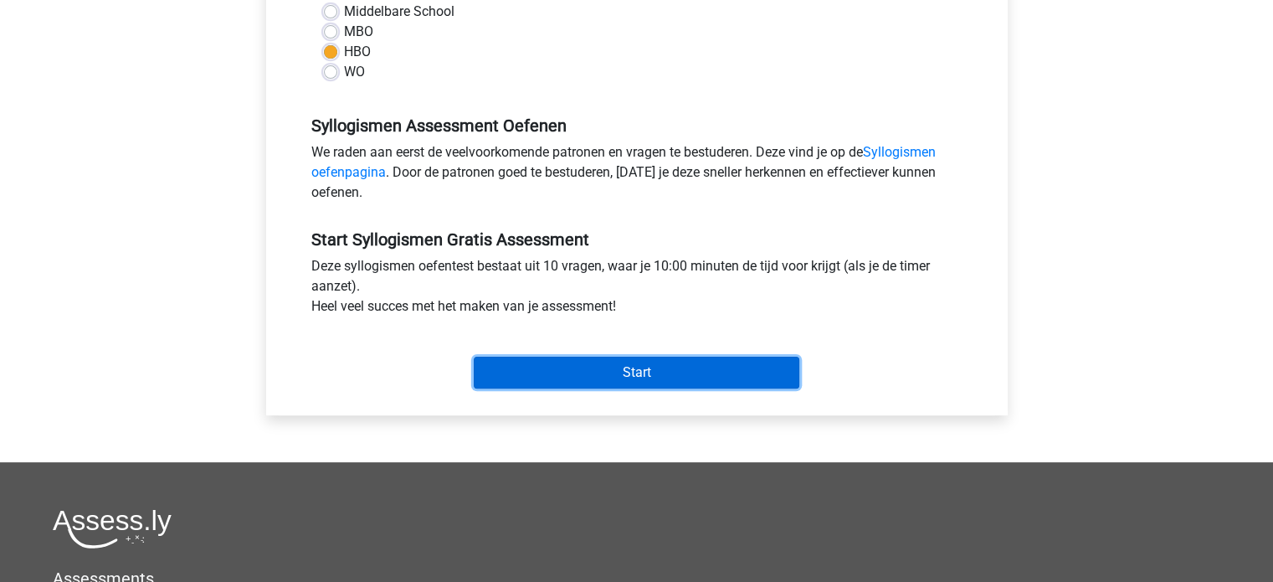
click at [674, 365] on input "Start" at bounding box center [637, 373] width 326 height 32
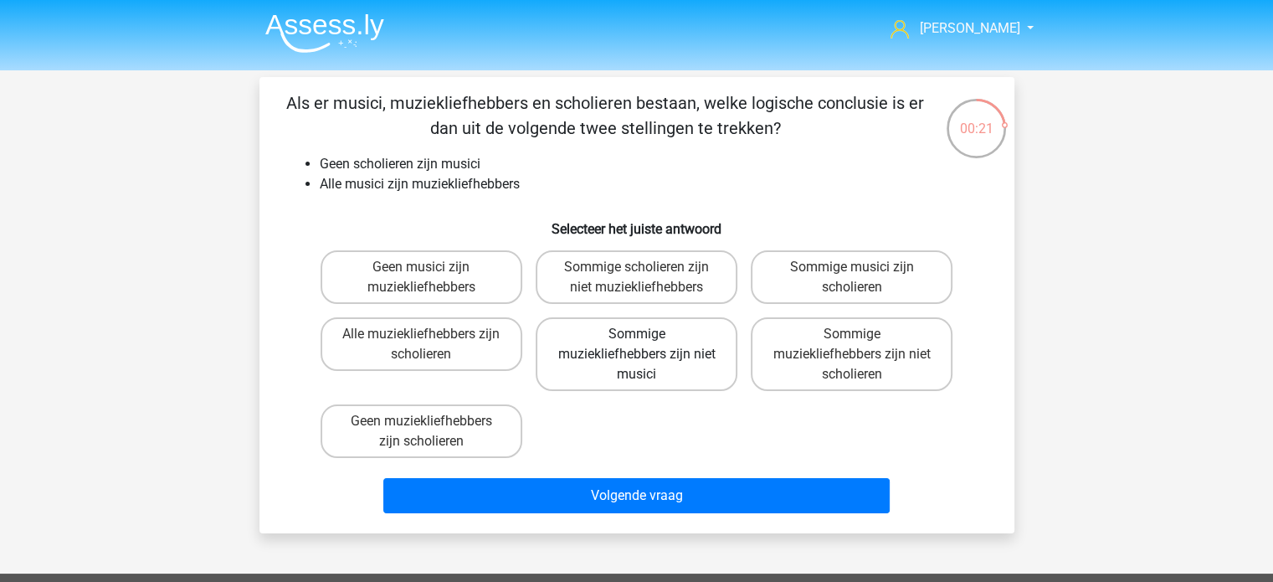
click at [670, 356] on label "Sommige muziekliefhebbers zijn niet musici" at bounding box center [637, 354] width 202 height 74
click at [647, 345] on input "Sommige muziekliefhebbers zijn niet musici" at bounding box center [641, 339] width 11 height 11
radio input "true"
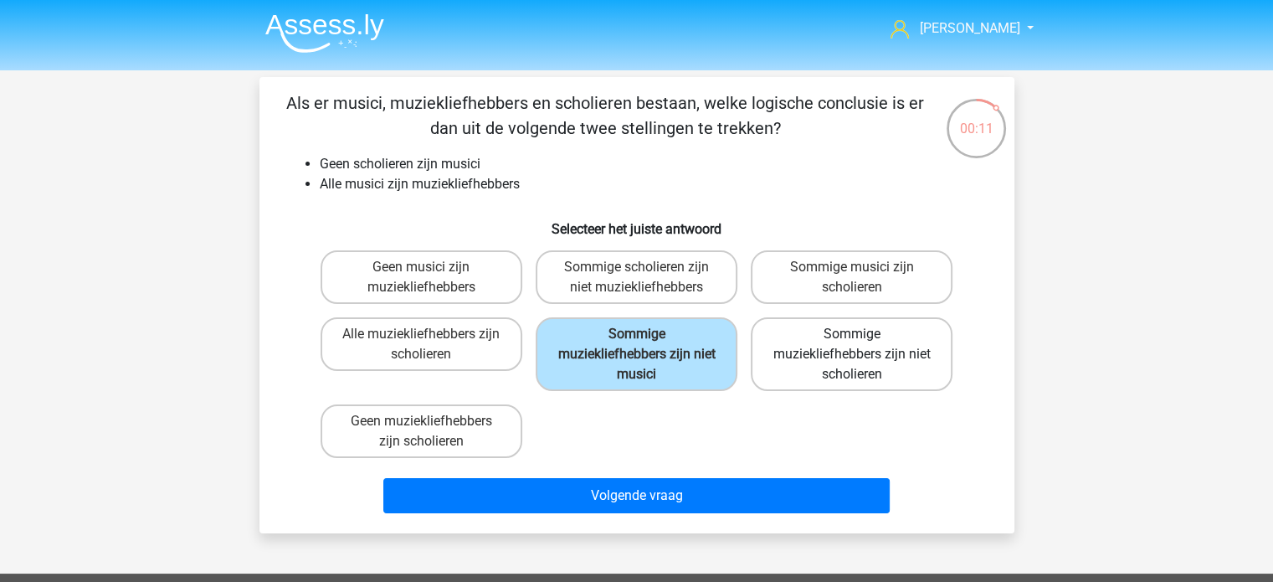
click at [846, 362] on label "Sommige muziekliefhebbers zijn niet scholieren" at bounding box center [852, 354] width 202 height 74
click at [852, 345] on input "Sommige muziekliefhebbers zijn niet scholieren" at bounding box center [857, 339] width 11 height 11
radio input "true"
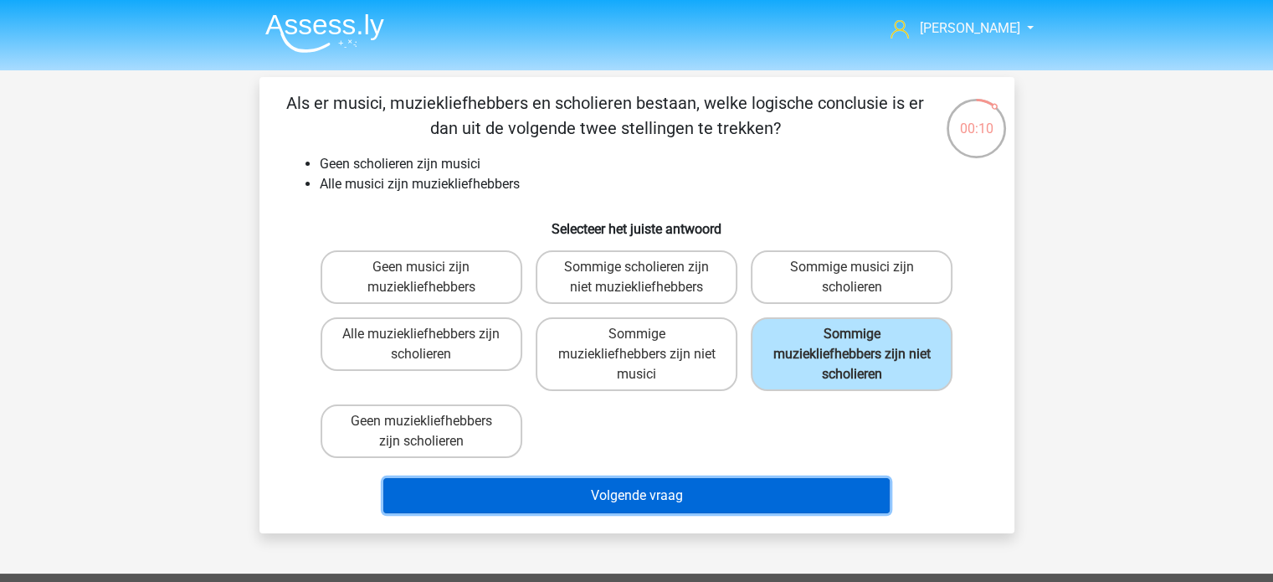
click at [662, 480] on button "Volgende vraag" at bounding box center [636, 495] width 506 height 35
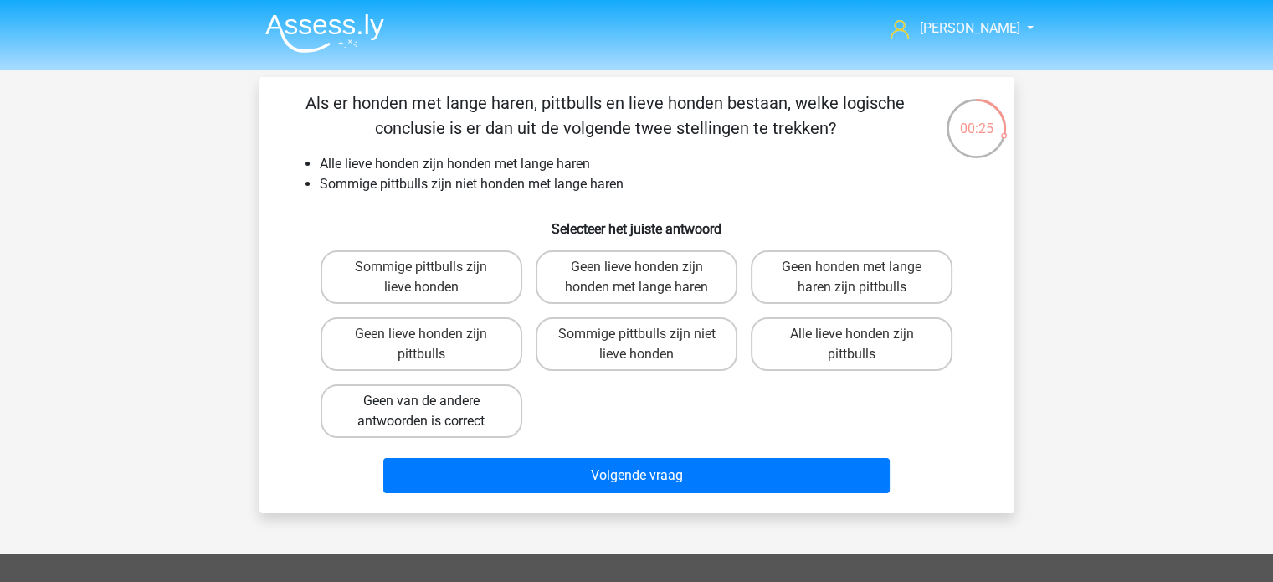
click at [478, 413] on label "Geen van de andere antwoorden is correct" at bounding box center [422, 411] width 202 height 54
click at [432, 412] on input "Geen van de andere antwoorden is correct" at bounding box center [426, 406] width 11 height 11
radio input "true"
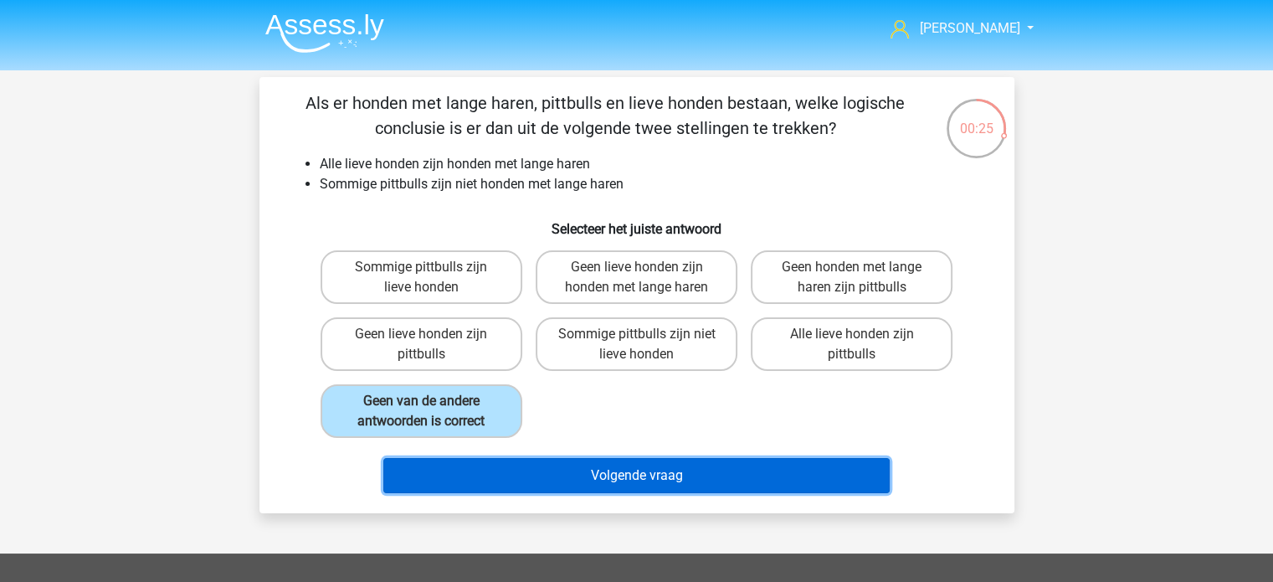
click at [576, 470] on button "Volgende vraag" at bounding box center [636, 475] width 506 height 35
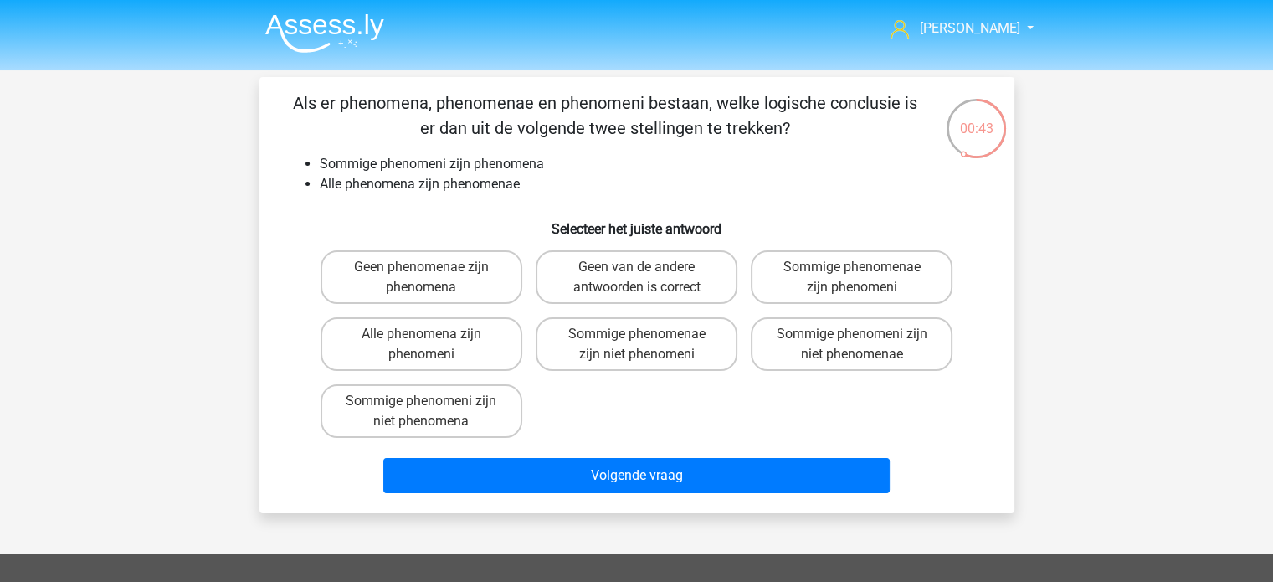
click at [855, 275] on input "Sommige phenomenae zijn phenomeni" at bounding box center [857, 272] width 11 height 11
radio input "true"
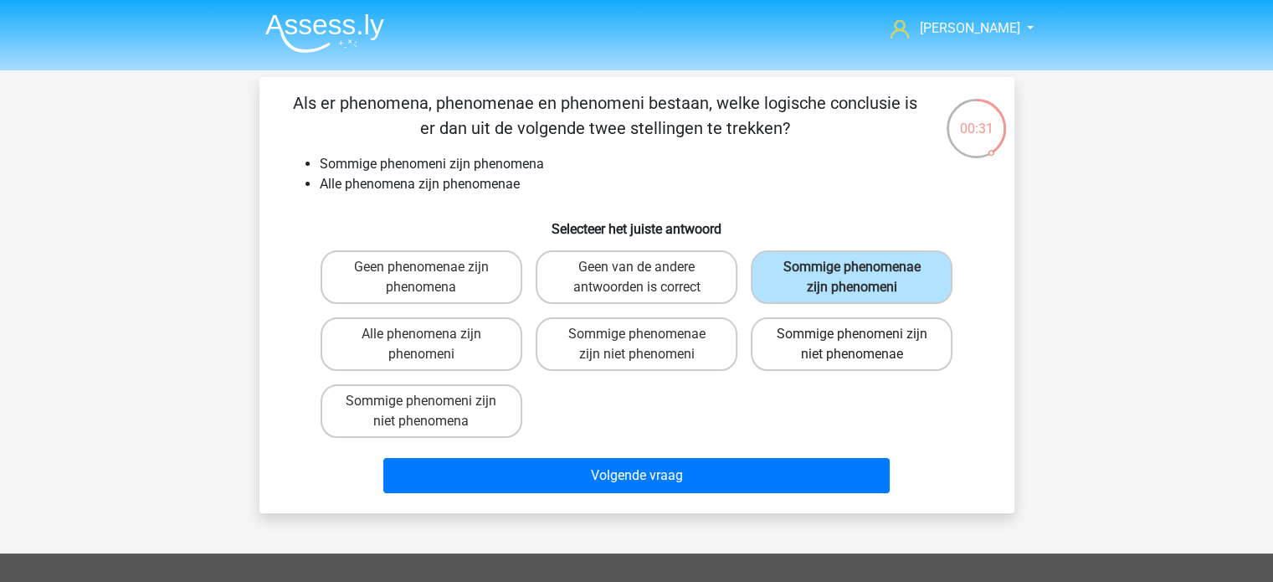
click at [888, 346] on label "Sommige phenomeni zijn niet phenomenae" at bounding box center [852, 344] width 202 height 54
click at [863, 345] on input "Sommige phenomeni zijn niet phenomenae" at bounding box center [857, 339] width 11 height 11
radio input "true"
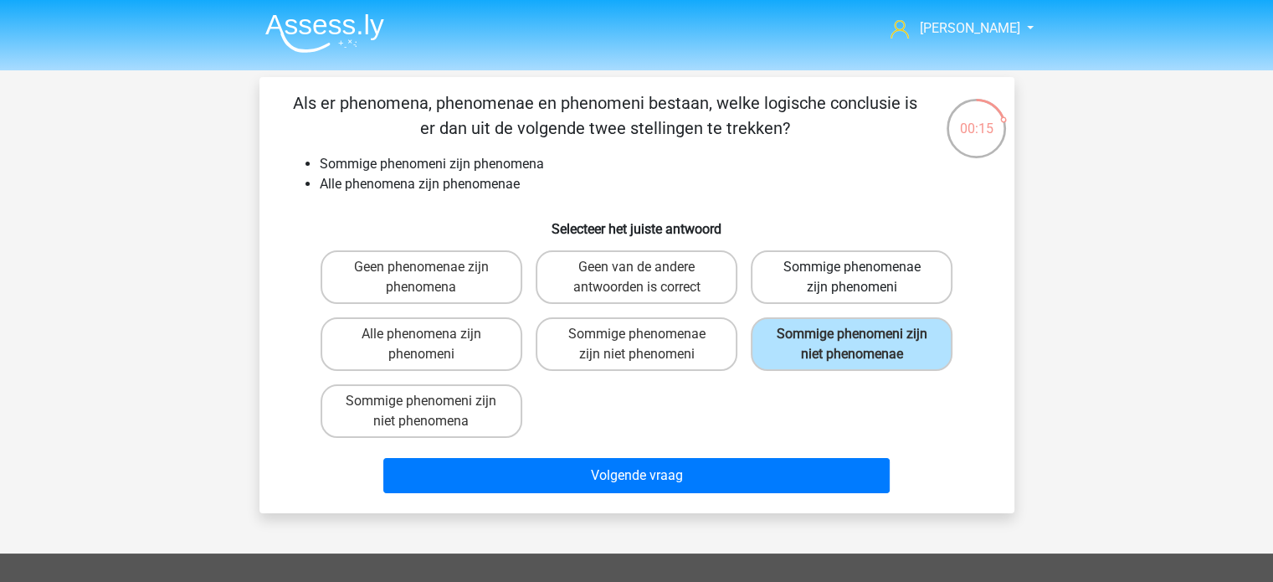
click at [902, 282] on label "Sommige phenomenae zijn phenomeni" at bounding box center [852, 277] width 202 height 54
click at [863, 278] on input "Sommige phenomenae zijn phenomeni" at bounding box center [857, 272] width 11 height 11
radio input "true"
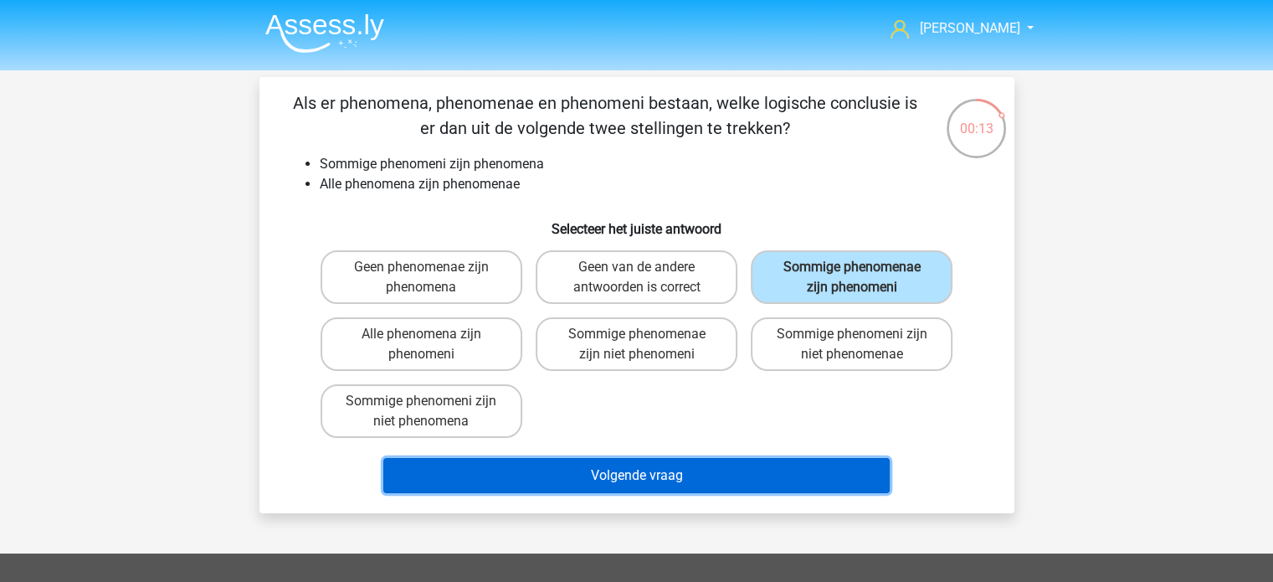
click at [672, 472] on button "Volgende vraag" at bounding box center [636, 475] width 506 height 35
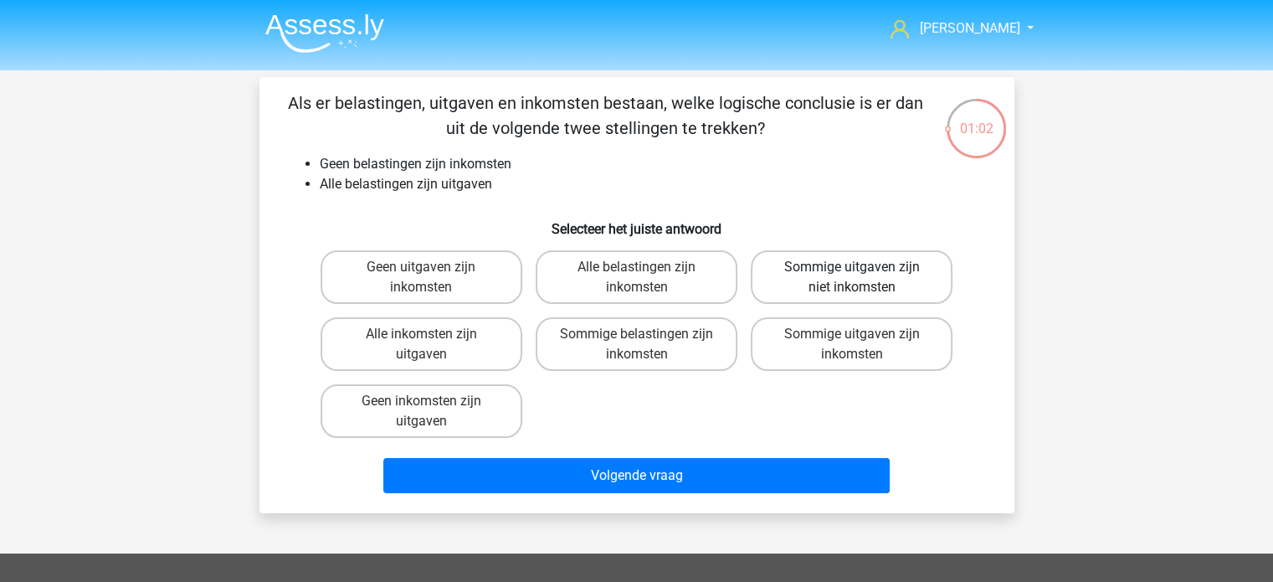
click at [872, 282] on label "Sommige uitgaven zijn niet inkomsten" at bounding box center [852, 277] width 202 height 54
click at [863, 278] on input "Sommige uitgaven zijn niet inkomsten" at bounding box center [857, 272] width 11 height 11
radio input "true"
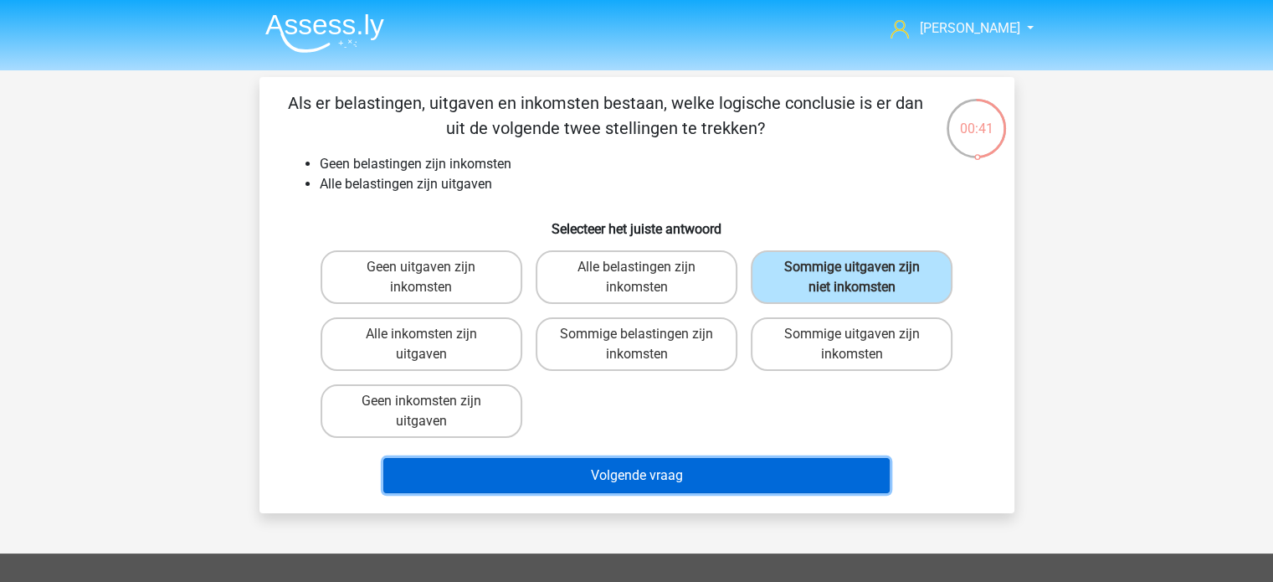
click at [704, 480] on button "Volgende vraag" at bounding box center [636, 475] width 506 height 35
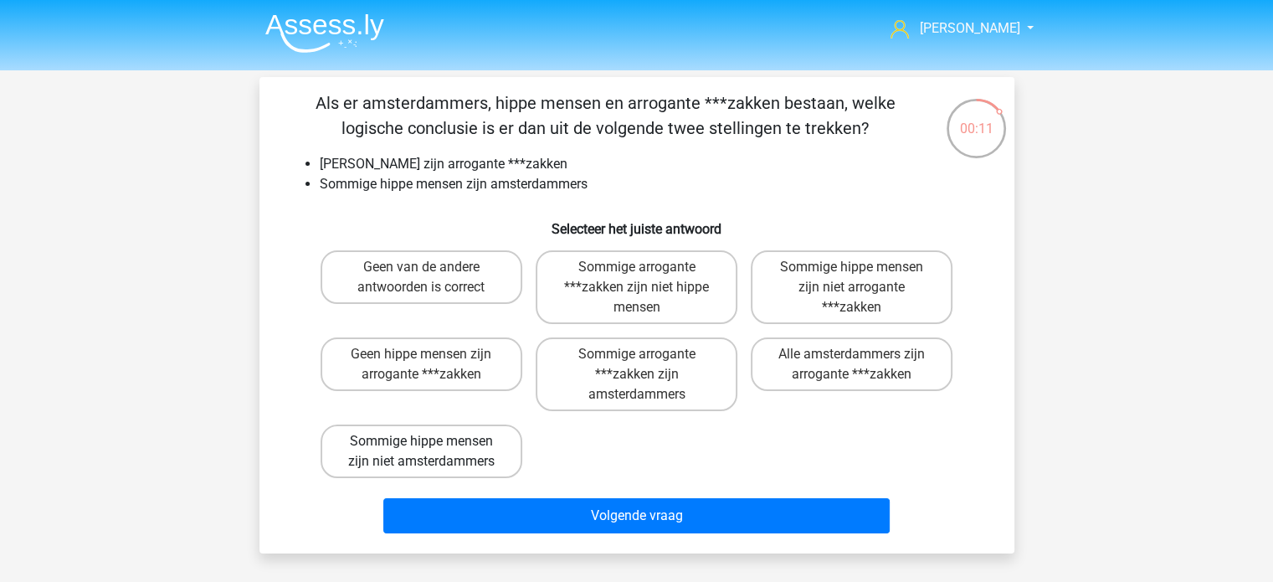
click at [442, 454] on label "Sommige hippe mensen zijn niet amsterdammers" at bounding box center [422, 451] width 202 height 54
click at [432, 452] on input "Sommige hippe mensen zijn niet amsterdammers" at bounding box center [426, 446] width 11 height 11
radio input "true"
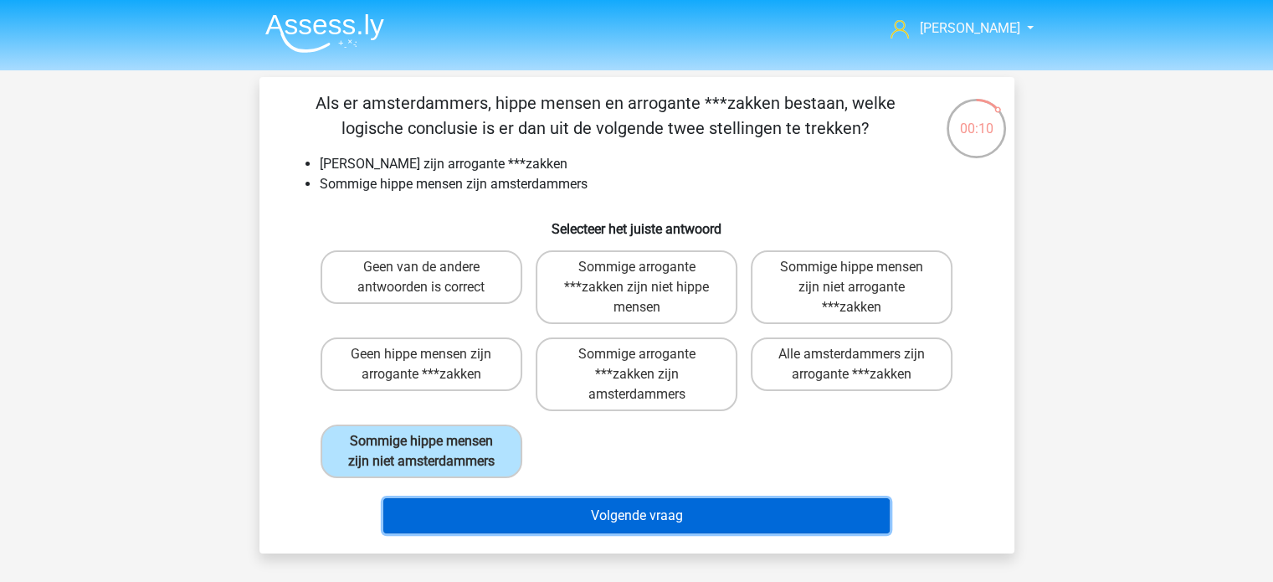
click at [649, 509] on button "Volgende vraag" at bounding box center [636, 515] width 506 height 35
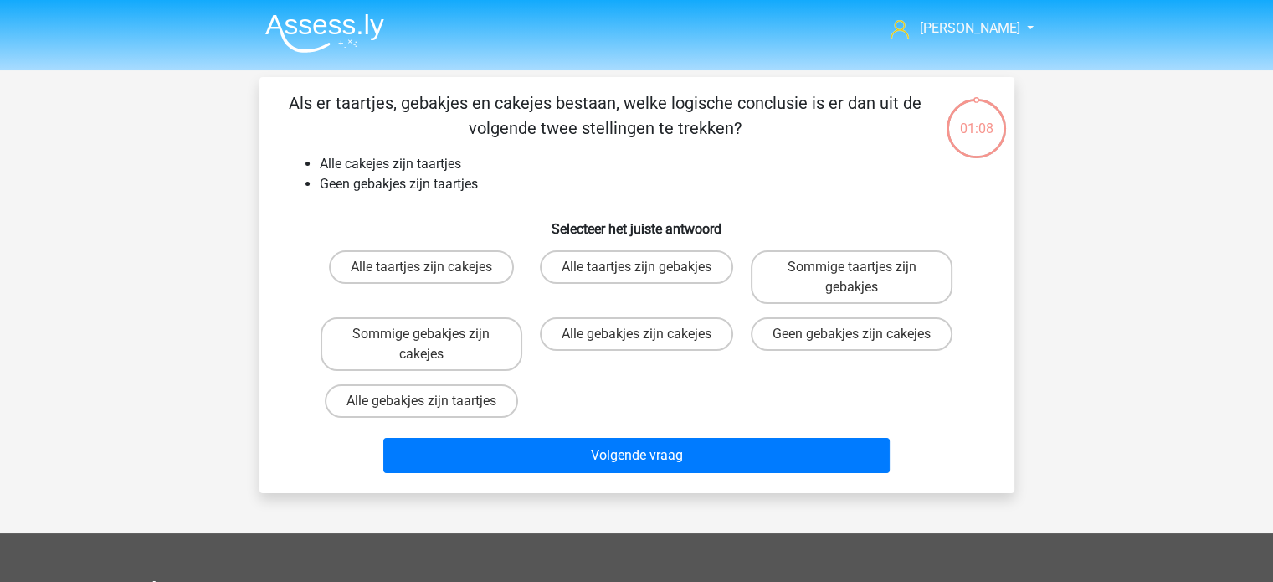
scroll to position [77, 0]
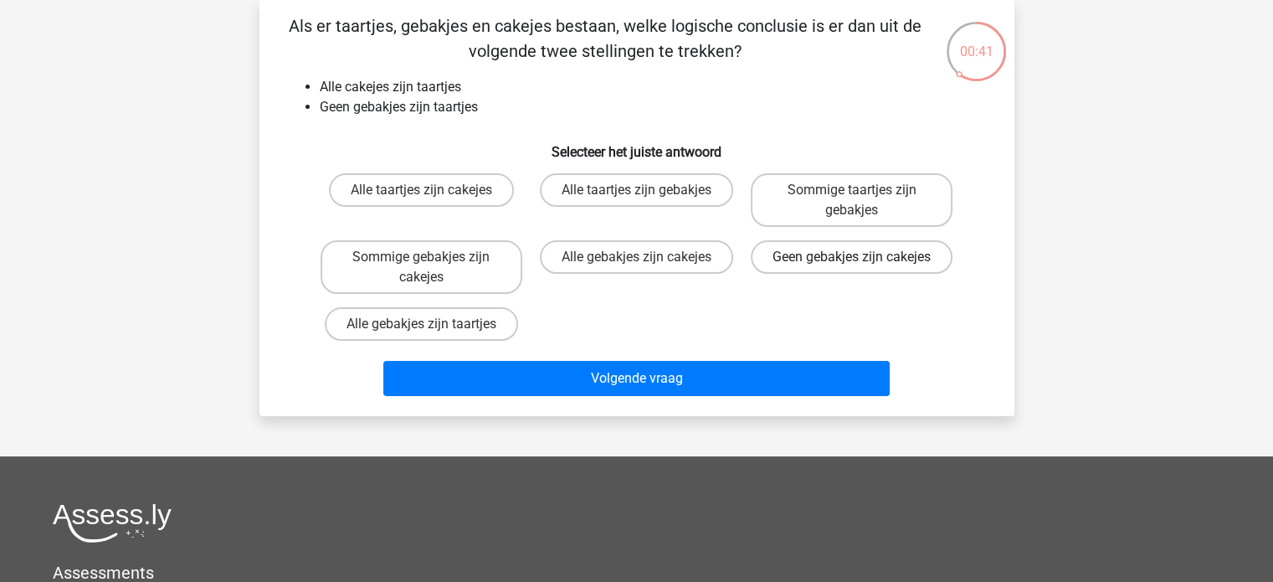
click at [846, 263] on label "Geen gebakjes zijn cakejes" at bounding box center [852, 256] width 202 height 33
click at [852, 263] on input "Geen gebakjes zijn cakejes" at bounding box center [857, 262] width 11 height 11
radio input "true"
click at [736, 347] on div "Volgende vraag" at bounding box center [636, 374] width 701 height 55
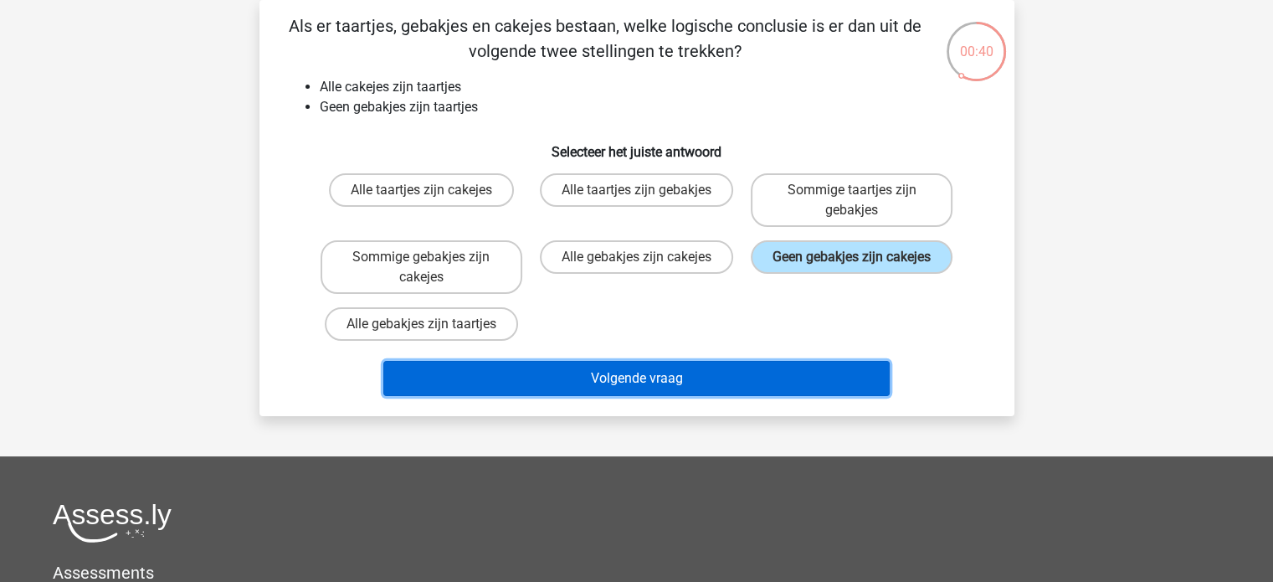
click at [735, 370] on button "Volgende vraag" at bounding box center [636, 378] width 506 height 35
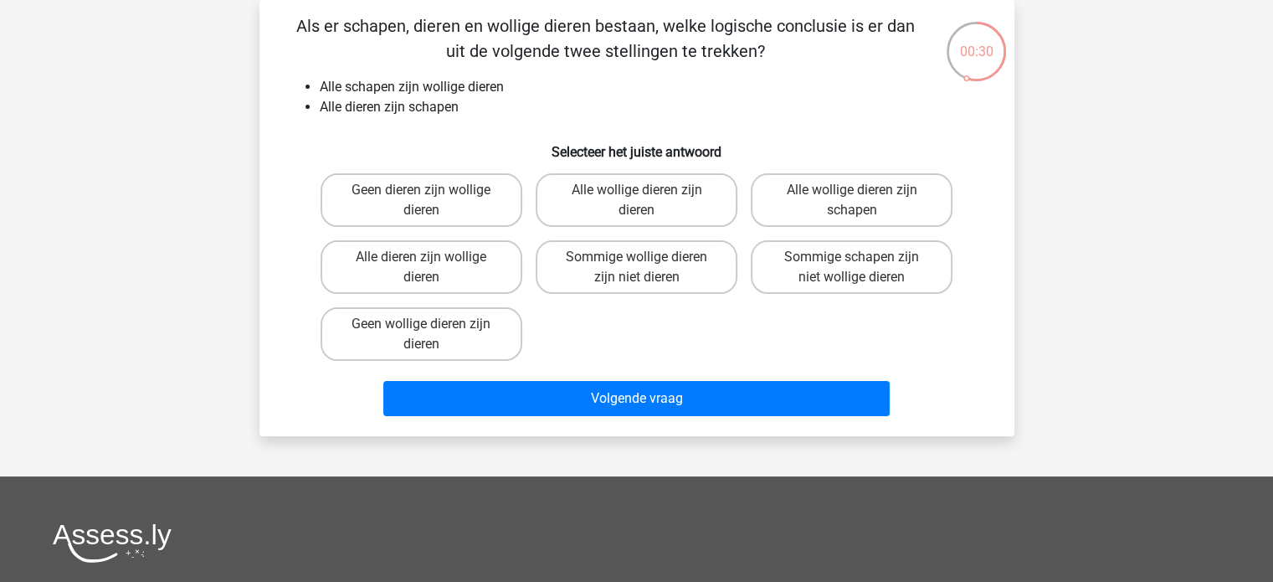
click at [856, 198] on input "Alle wollige dieren zijn schapen" at bounding box center [857, 195] width 11 height 11
radio input "true"
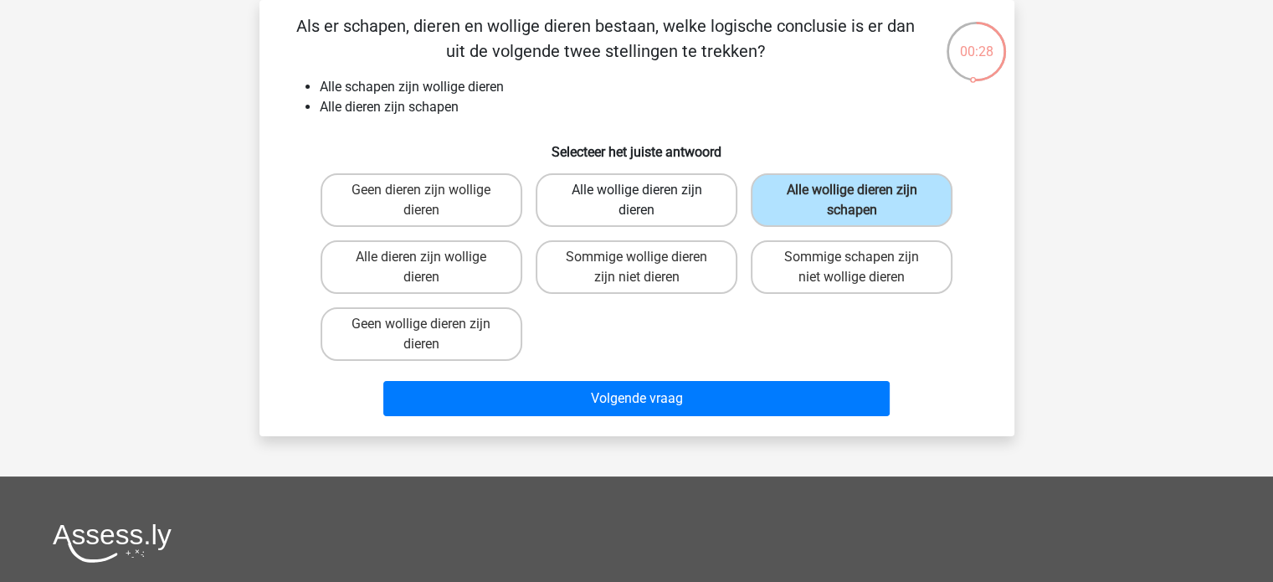
click at [665, 194] on label "Alle wollige dieren zijn dieren" at bounding box center [637, 200] width 202 height 54
click at [647, 194] on input "Alle wollige dieren zijn dieren" at bounding box center [641, 195] width 11 height 11
radio input "true"
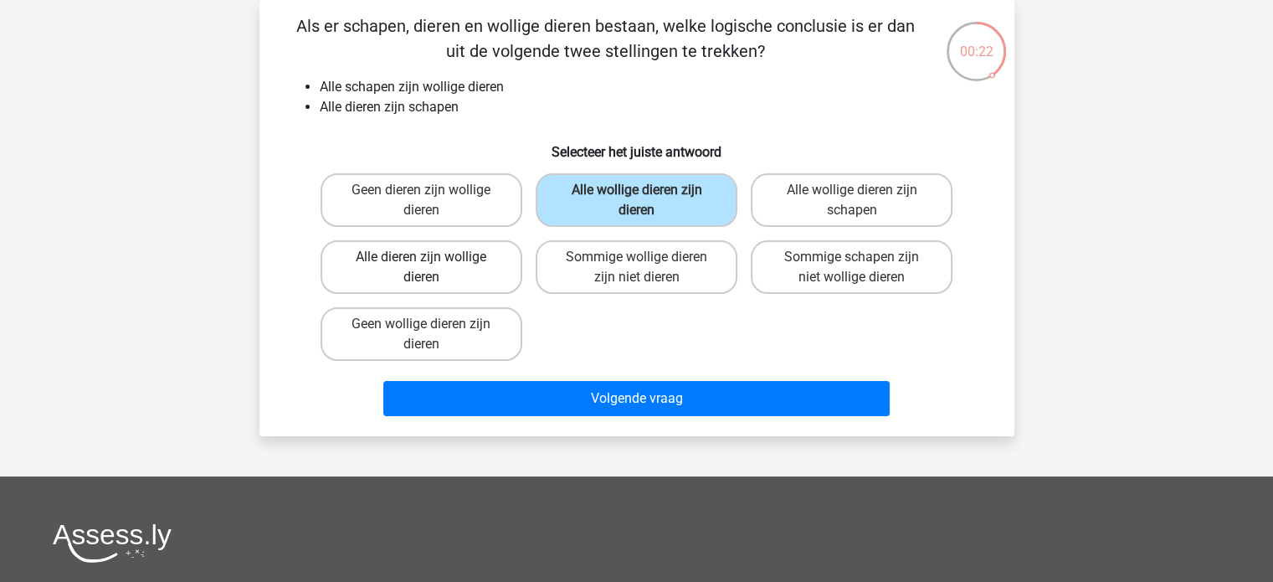
click at [475, 257] on label "Alle dieren zijn wollige dieren" at bounding box center [422, 267] width 202 height 54
click at [432, 257] on input "Alle dieren zijn wollige dieren" at bounding box center [426, 262] width 11 height 11
radio input "true"
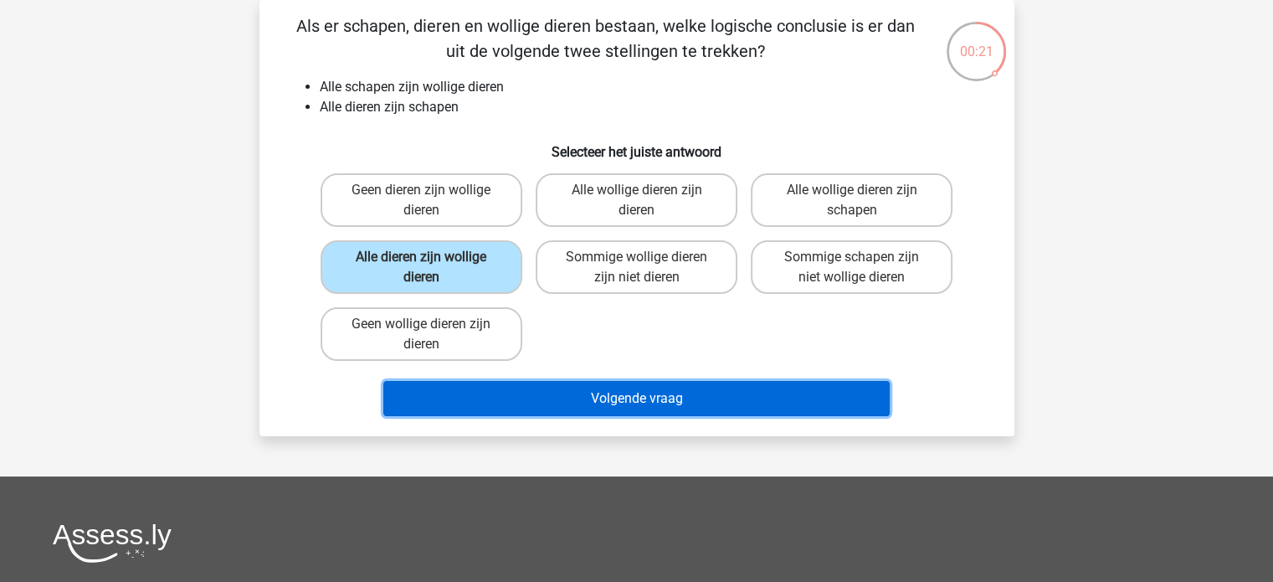
click at [646, 403] on button "Volgende vraag" at bounding box center [636, 398] width 506 height 35
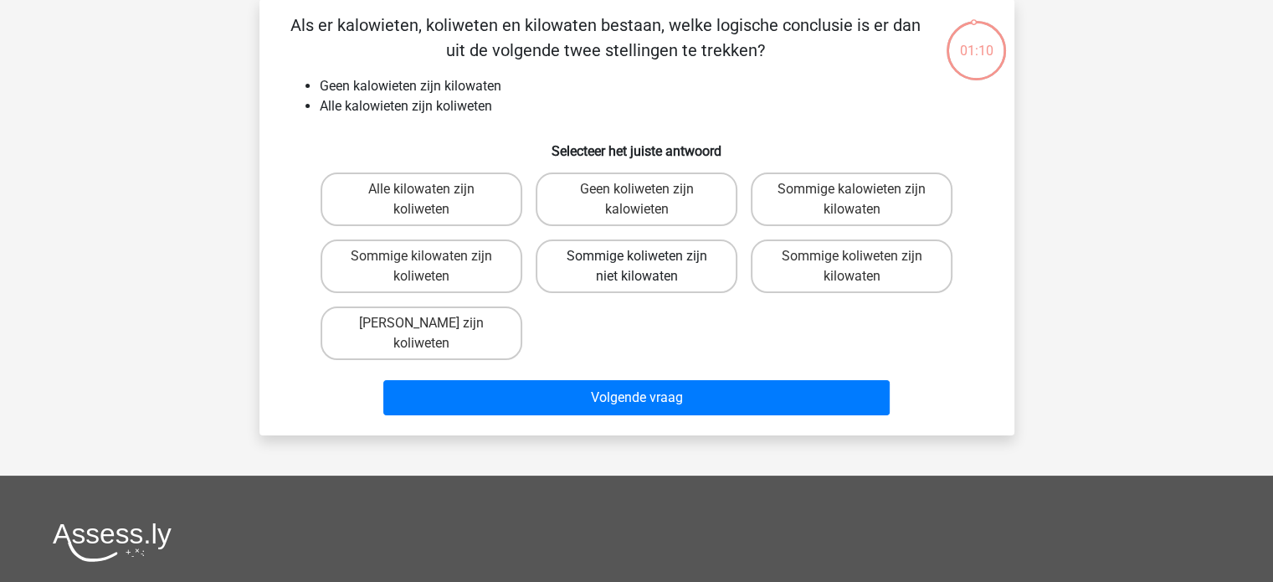
scroll to position [84, 0]
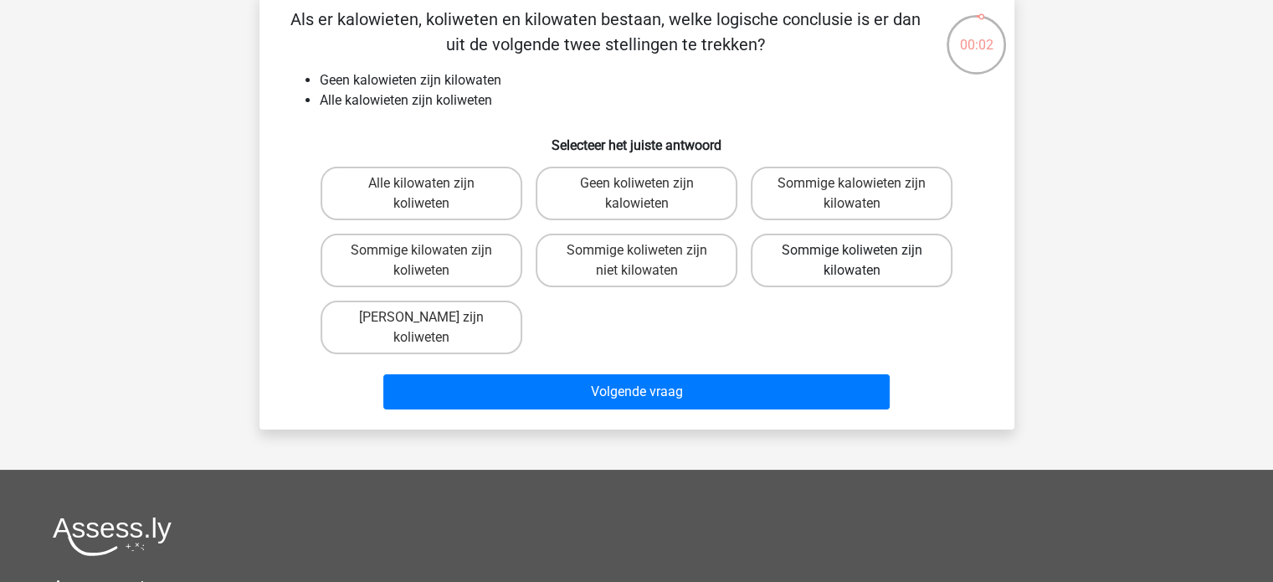
click at [848, 265] on label "Sommige koliweten zijn kilowaten" at bounding box center [852, 260] width 202 height 54
click at [852, 261] on input "Sommige koliweten zijn kilowaten" at bounding box center [857, 255] width 11 height 11
radio input "true"
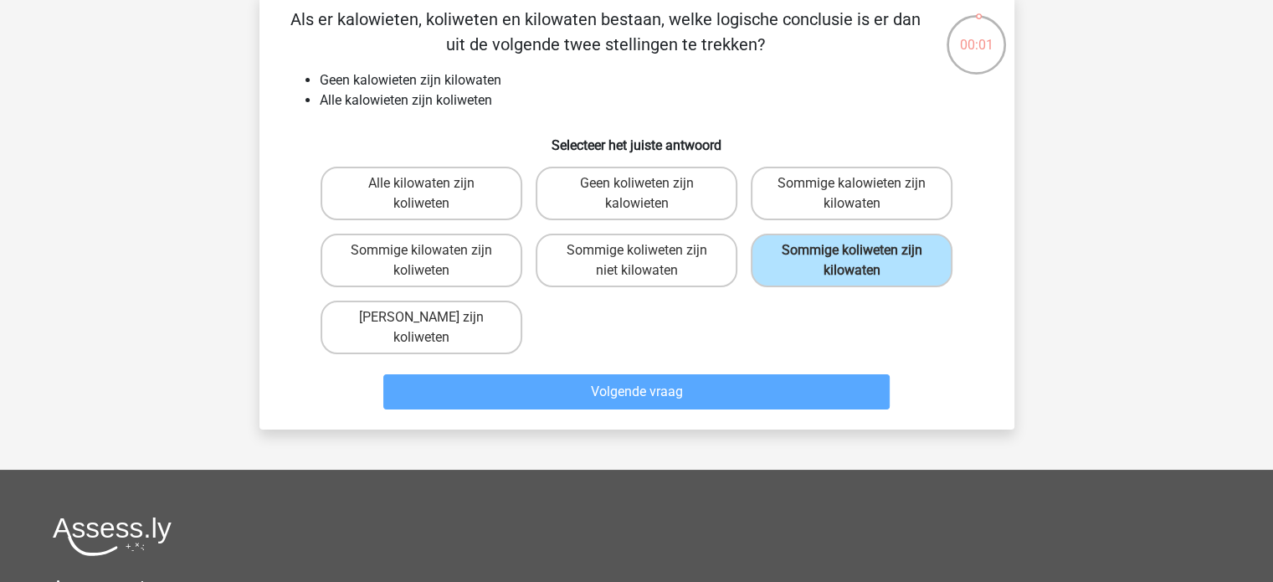
click at [722, 408] on div "Volgende vraag" at bounding box center [637, 395] width 646 height 42
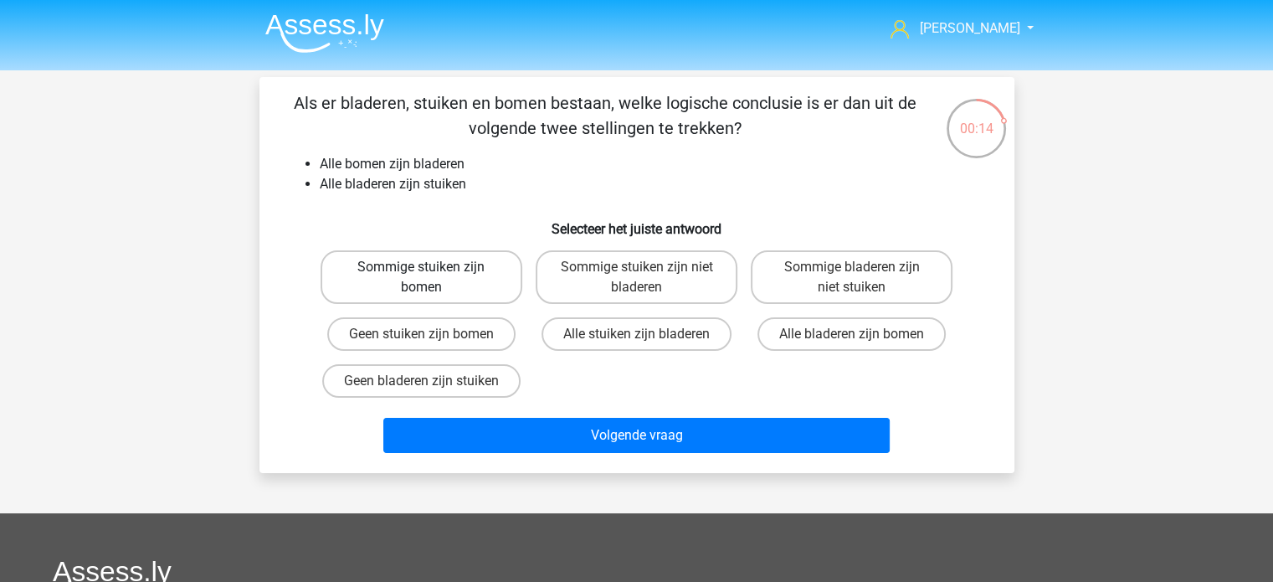
click at [479, 274] on label "Sommige stuiken zijn bomen" at bounding box center [422, 277] width 202 height 54
click at [432, 274] on input "Sommige stuiken zijn bomen" at bounding box center [426, 272] width 11 height 11
radio input "true"
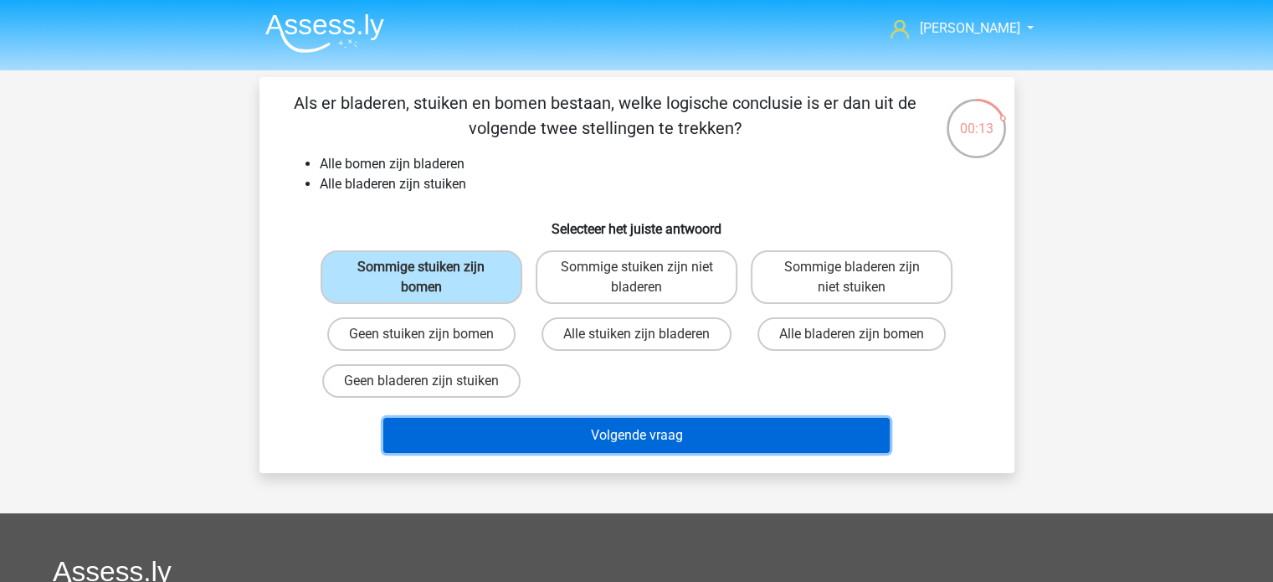
click at [707, 440] on button "Volgende vraag" at bounding box center [636, 435] width 506 height 35
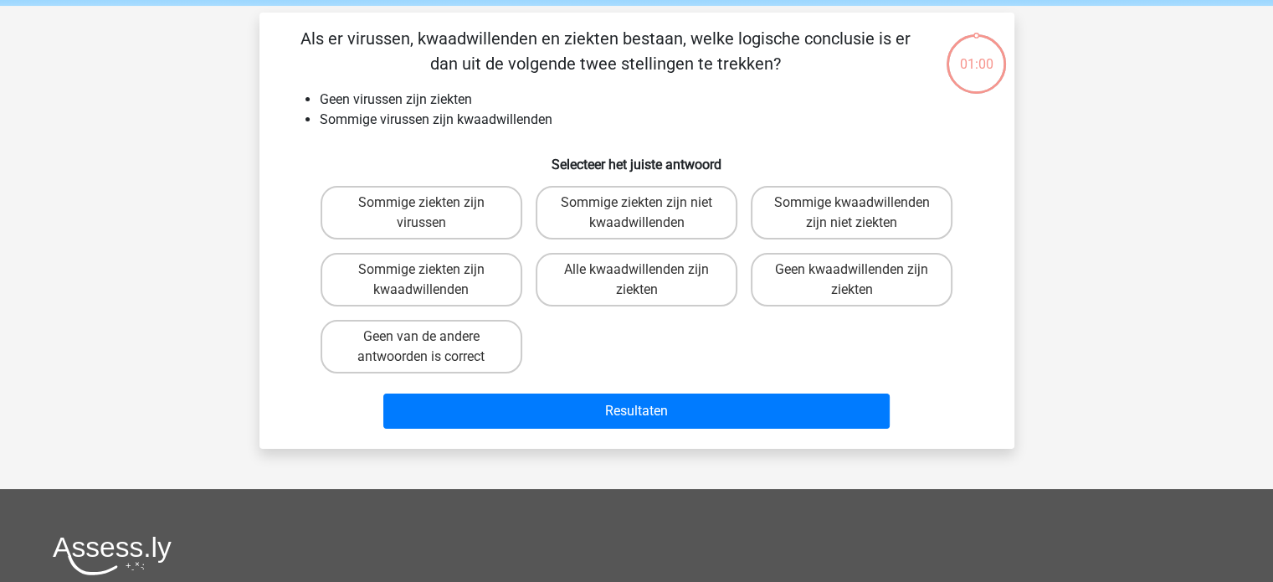
scroll to position [77, 0]
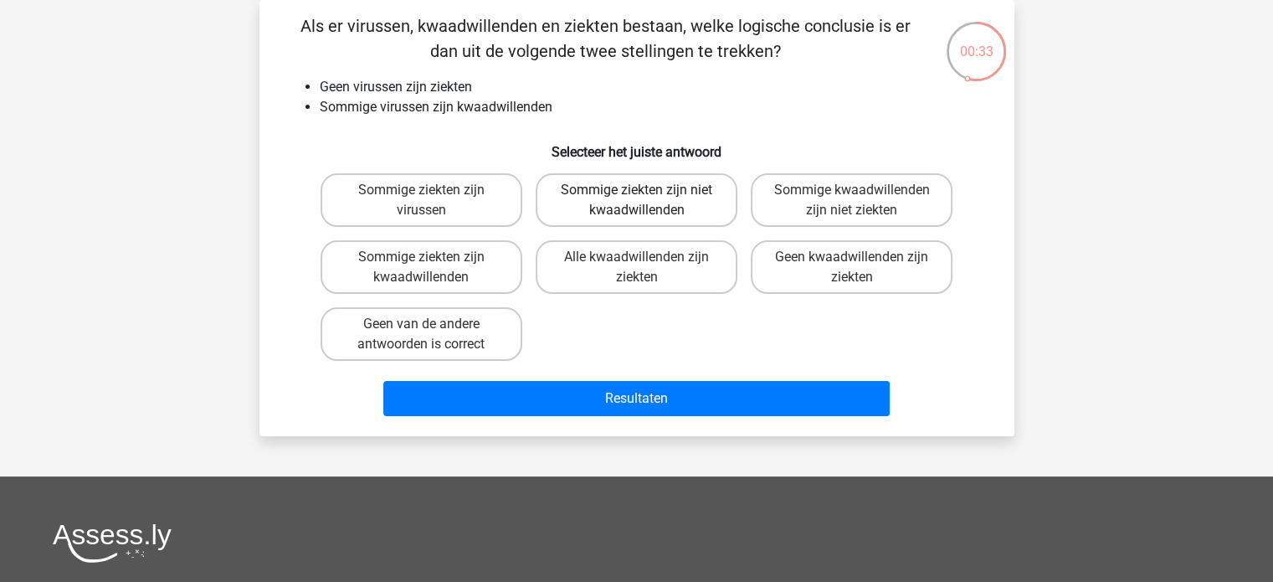
click at [686, 208] on label "Sommige ziekten zijn niet kwaadwillenden" at bounding box center [637, 200] width 202 height 54
click at [647, 201] on input "Sommige ziekten zijn niet kwaadwillenden" at bounding box center [641, 195] width 11 height 11
radio input "true"
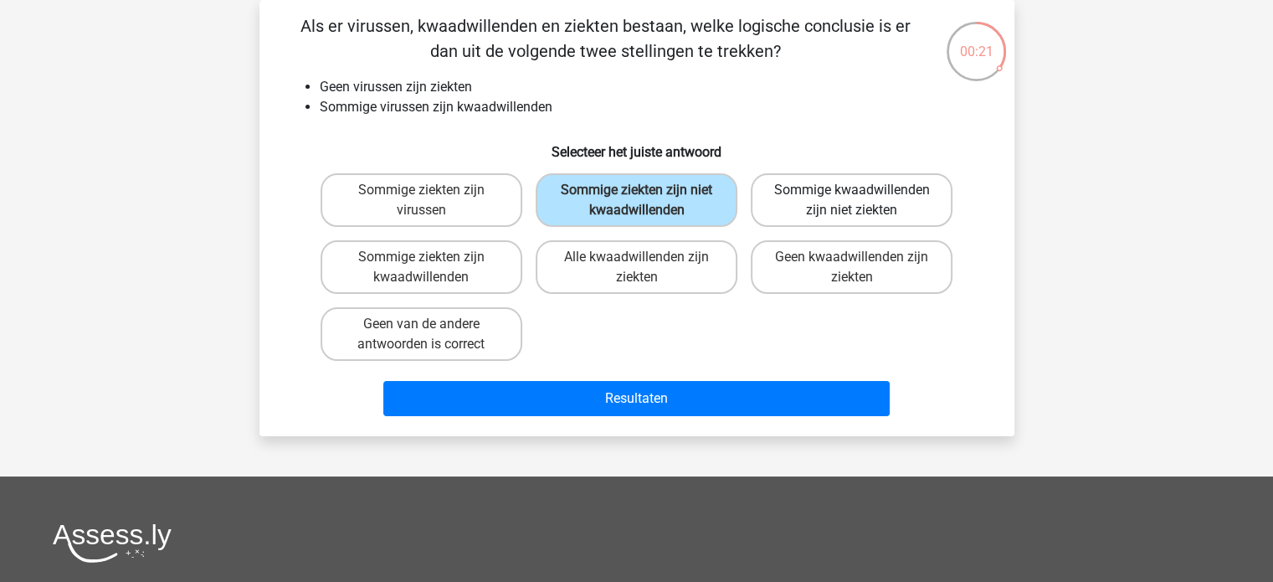
click at [857, 206] on label "Sommige kwaadwillenden zijn niet ziekten" at bounding box center [852, 200] width 202 height 54
click at [857, 201] on input "Sommige kwaadwillenden zijn niet ziekten" at bounding box center [857, 195] width 11 height 11
radio input "true"
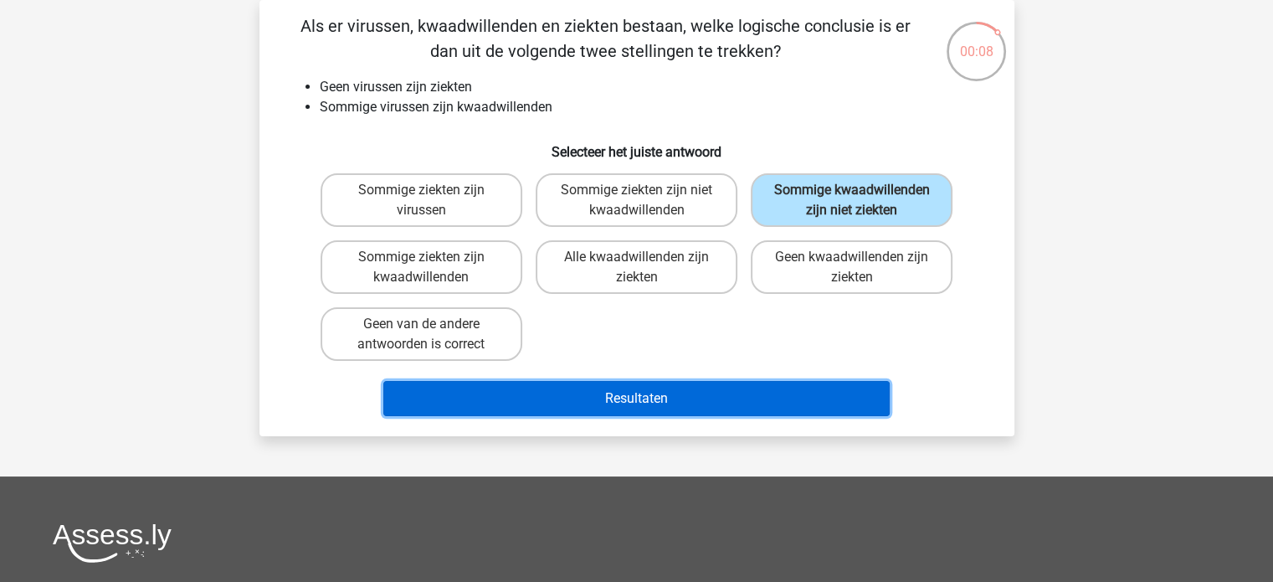
click at [622, 392] on button "Resultaten" at bounding box center [636, 398] width 506 height 35
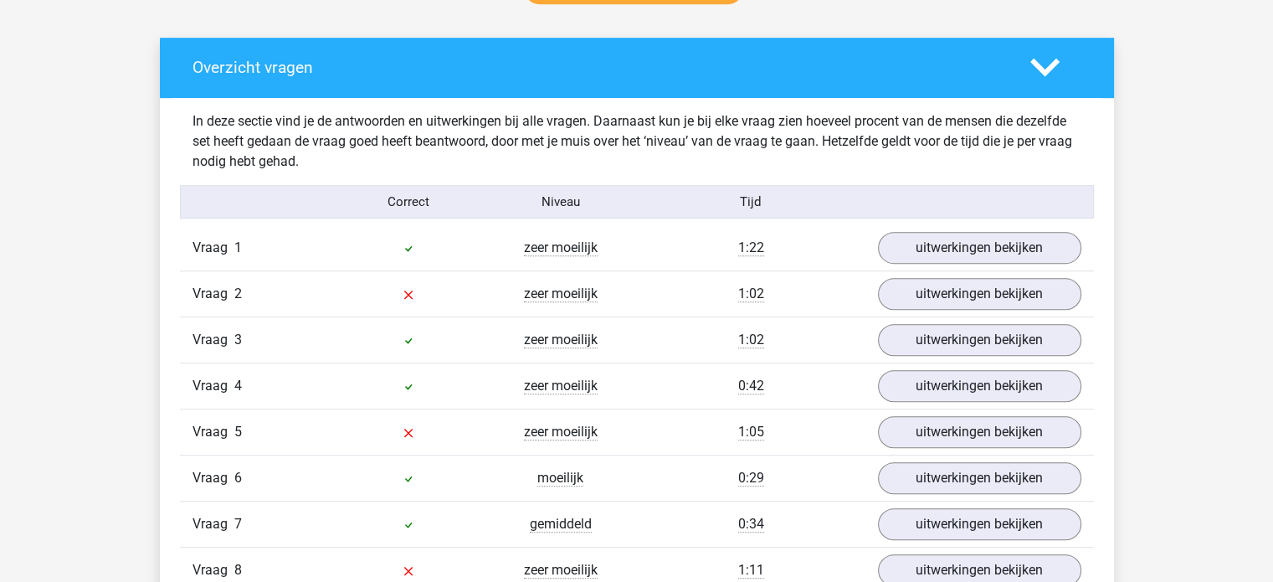
scroll to position [921, 0]
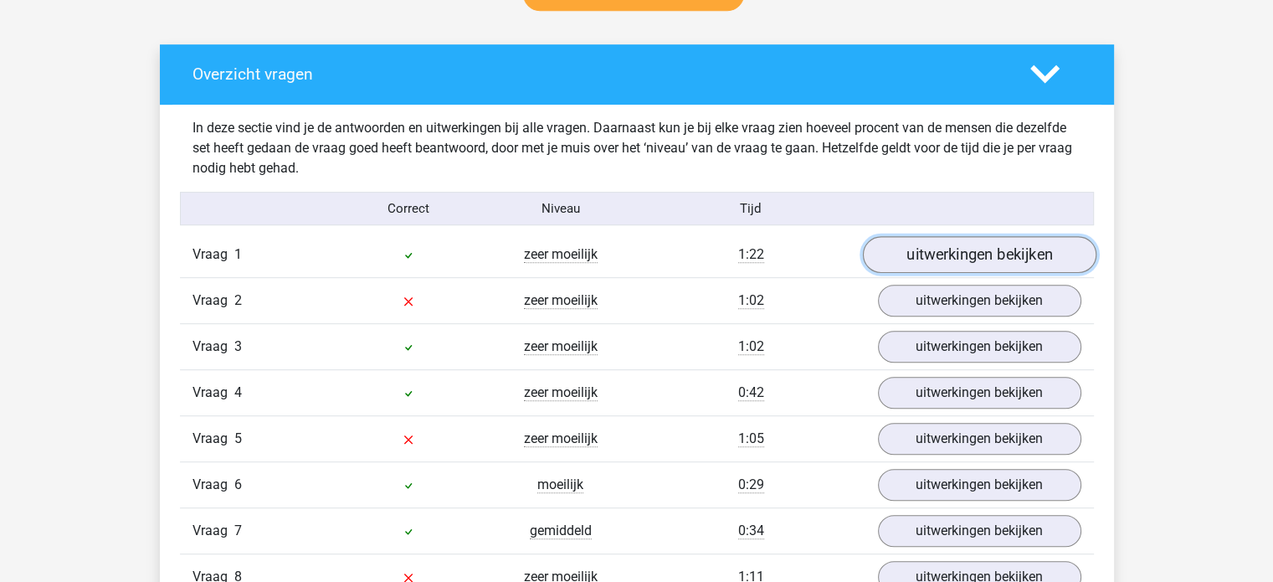
click at [928, 260] on link "uitwerkingen bekijken" at bounding box center [978, 255] width 233 height 37
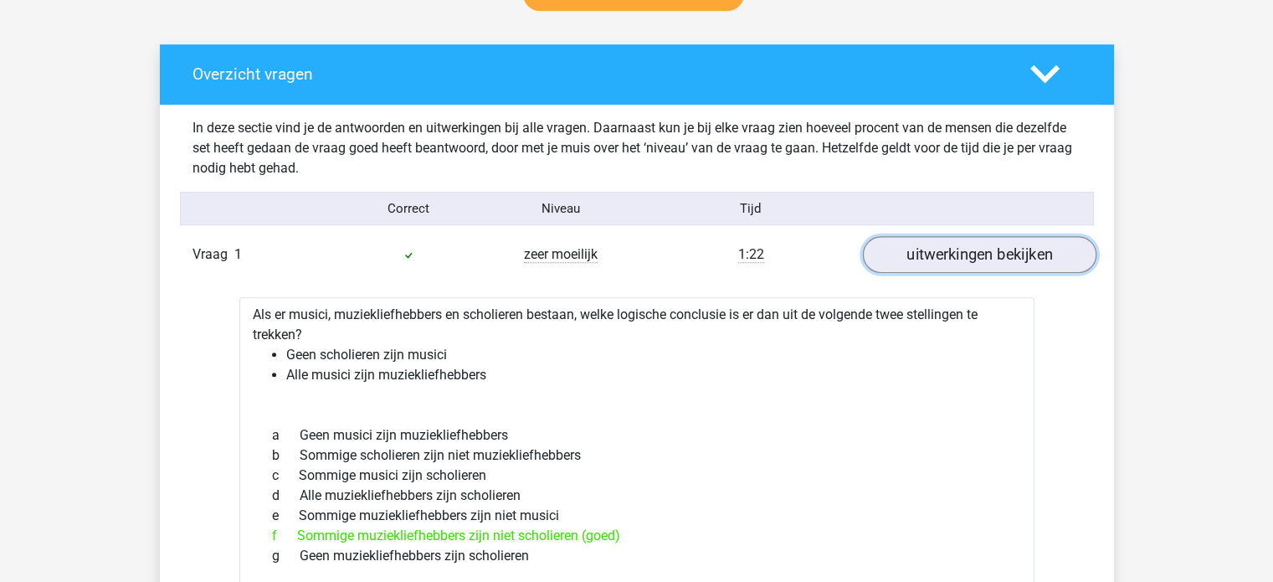
click at [933, 257] on link "uitwerkingen bekijken" at bounding box center [978, 255] width 233 height 37
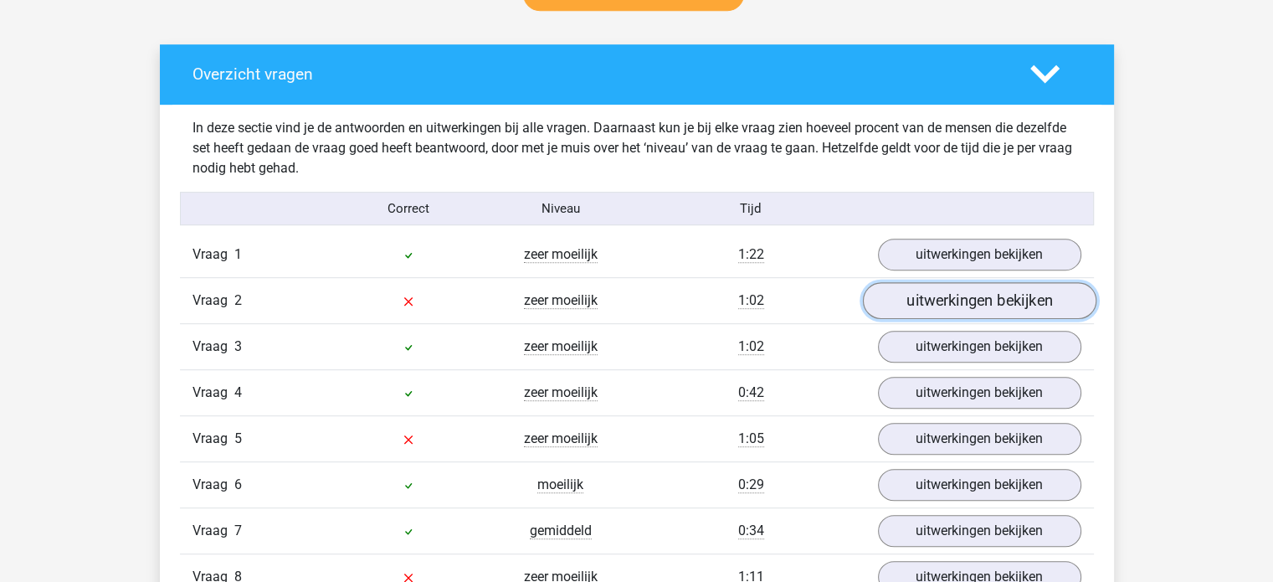
click at [945, 297] on link "uitwerkingen bekijken" at bounding box center [978, 301] width 233 height 37
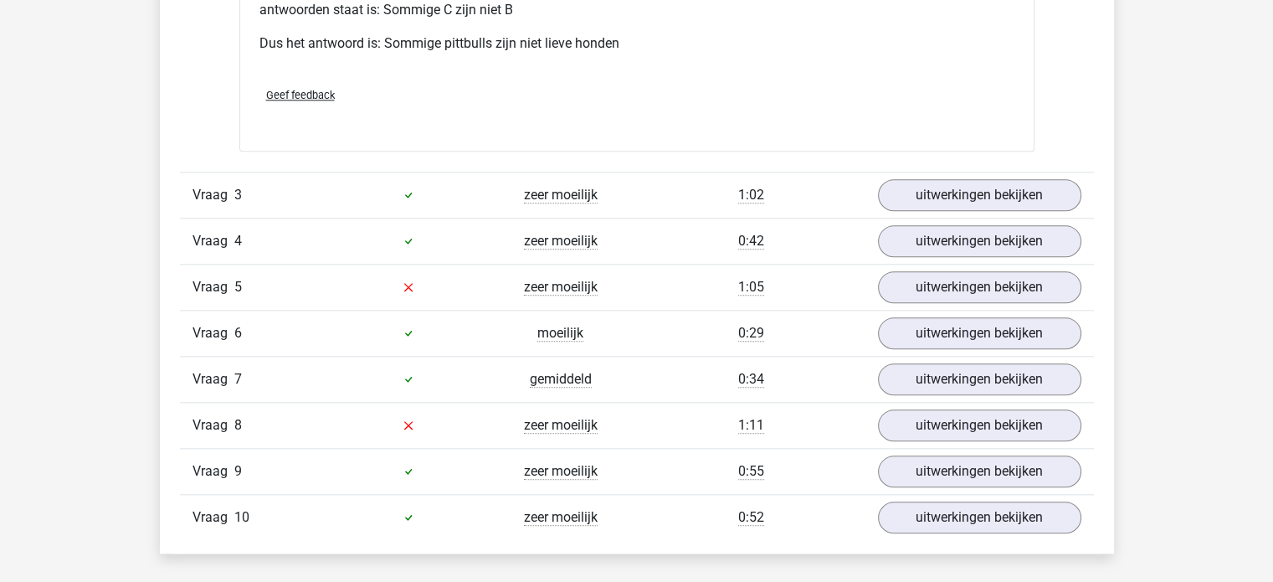
scroll to position [1925, 0]
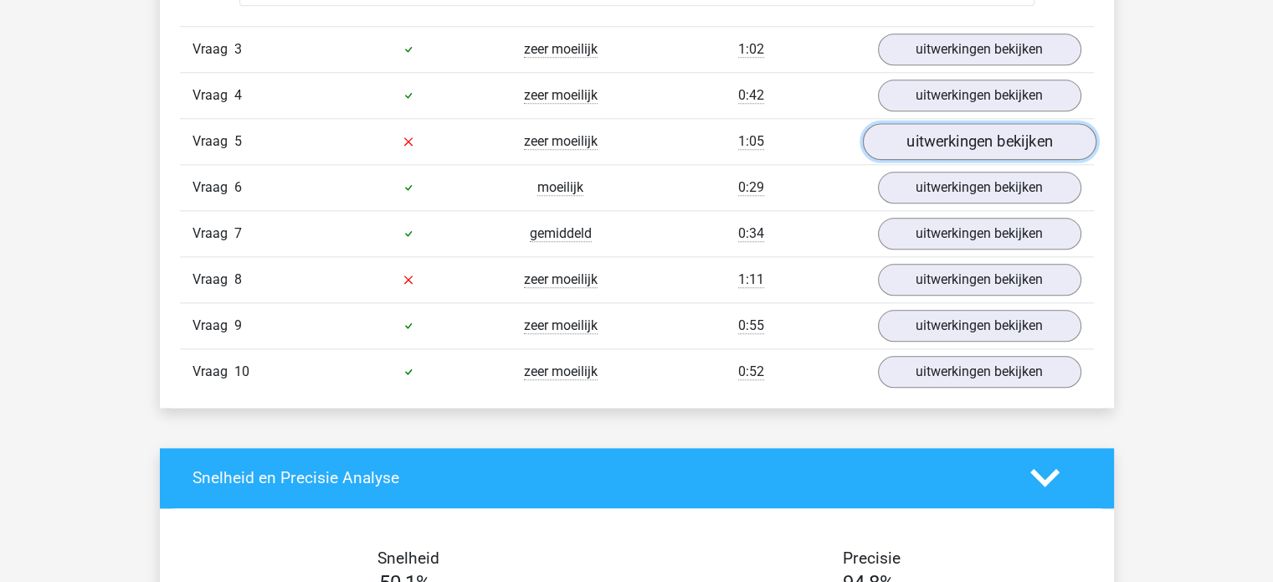
click at [950, 140] on link "uitwerkingen bekijken" at bounding box center [978, 141] width 233 height 37
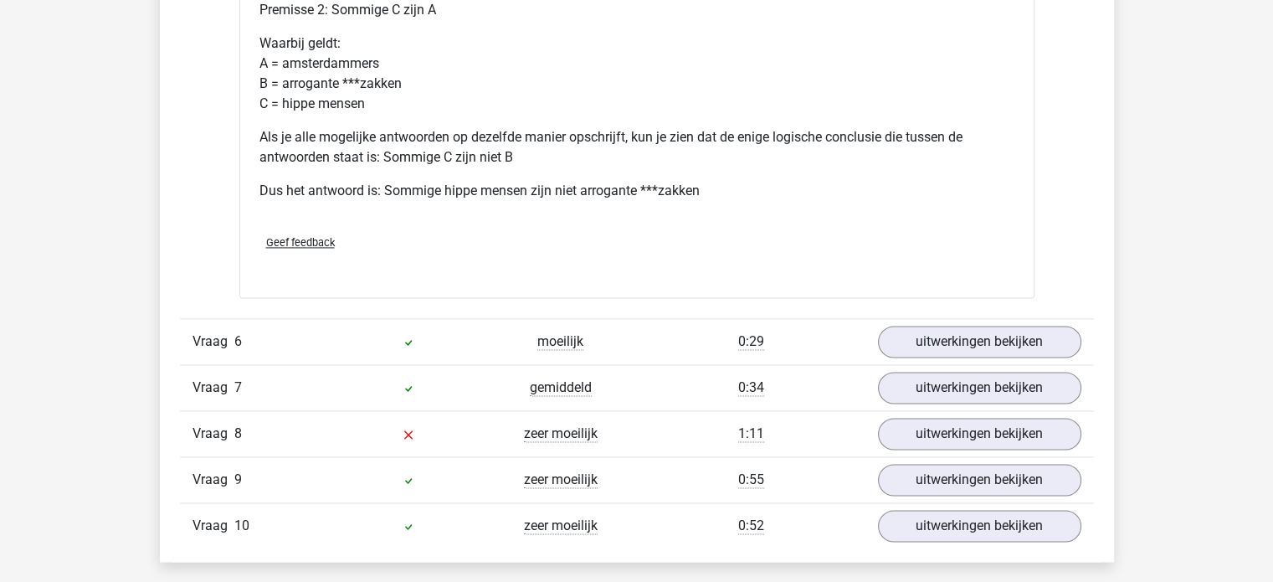
scroll to position [2511, 0]
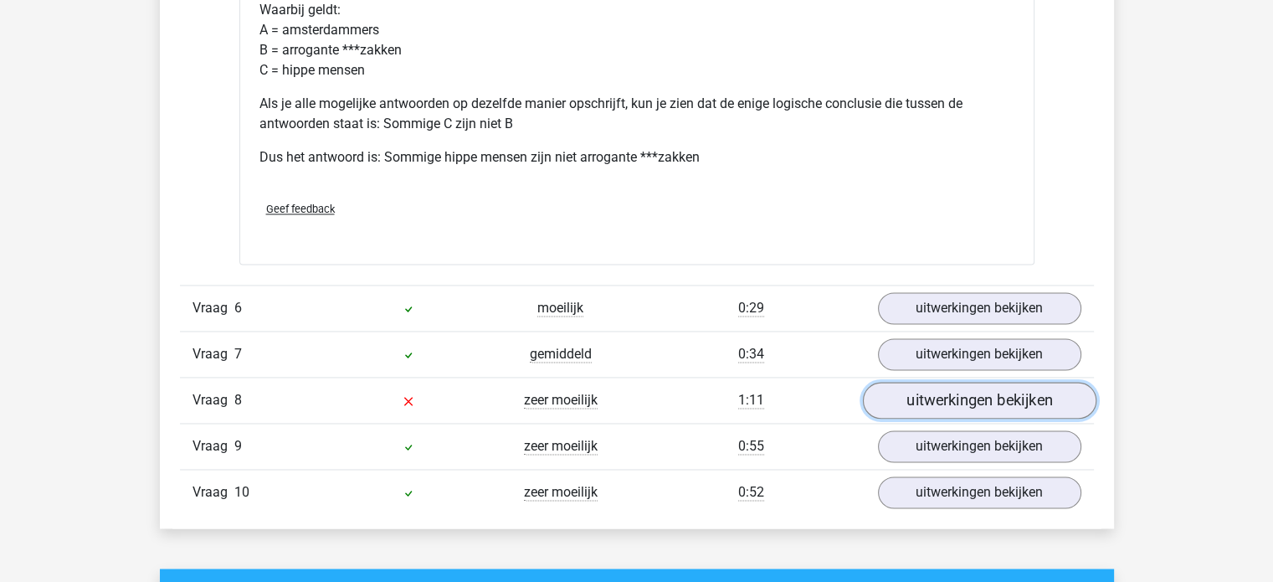
click at [941, 406] on link "uitwerkingen bekijken" at bounding box center [978, 400] width 233 height 37
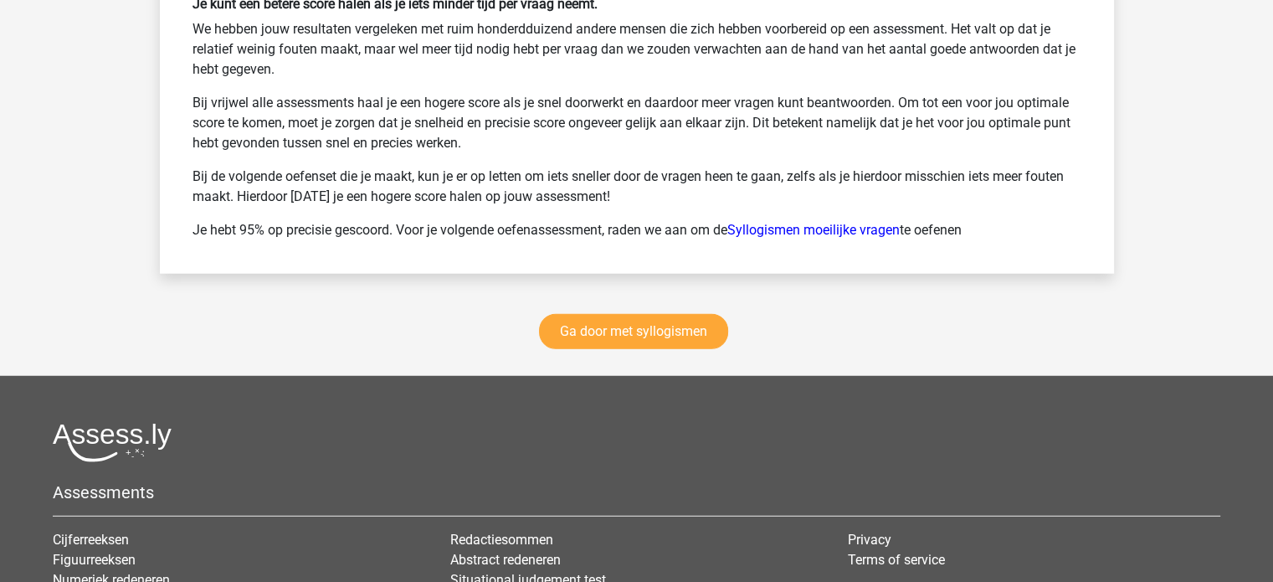
scroll to position [4435, 0]
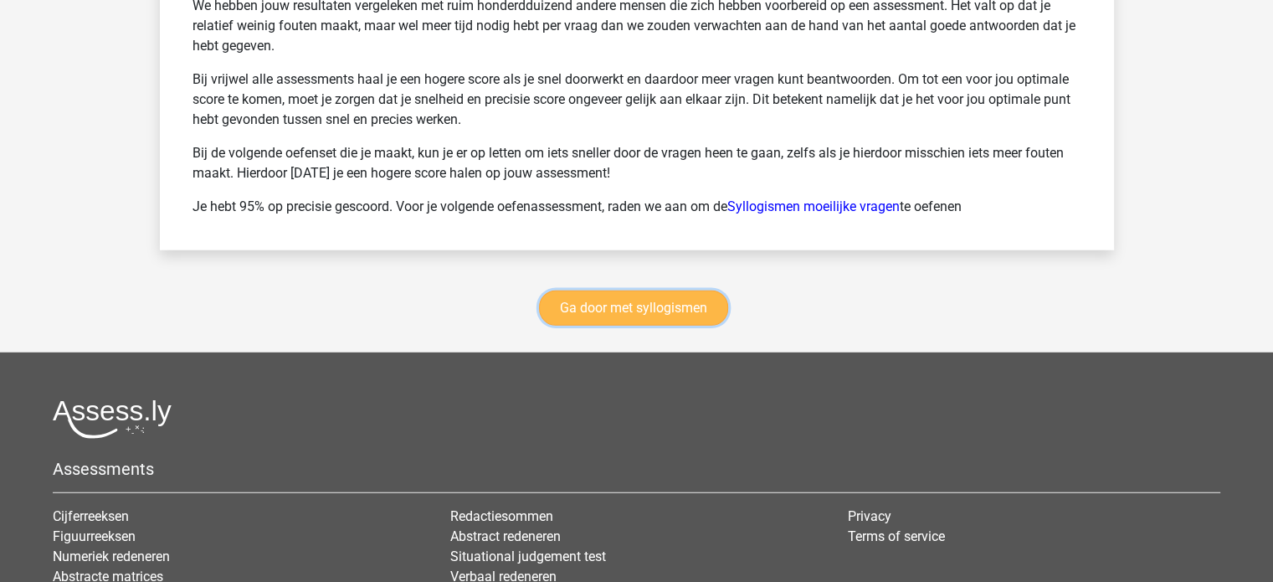
click at [668, 297] on link "Ga door met syllogismen" at bounding box center [633, 307] width 189 height 35
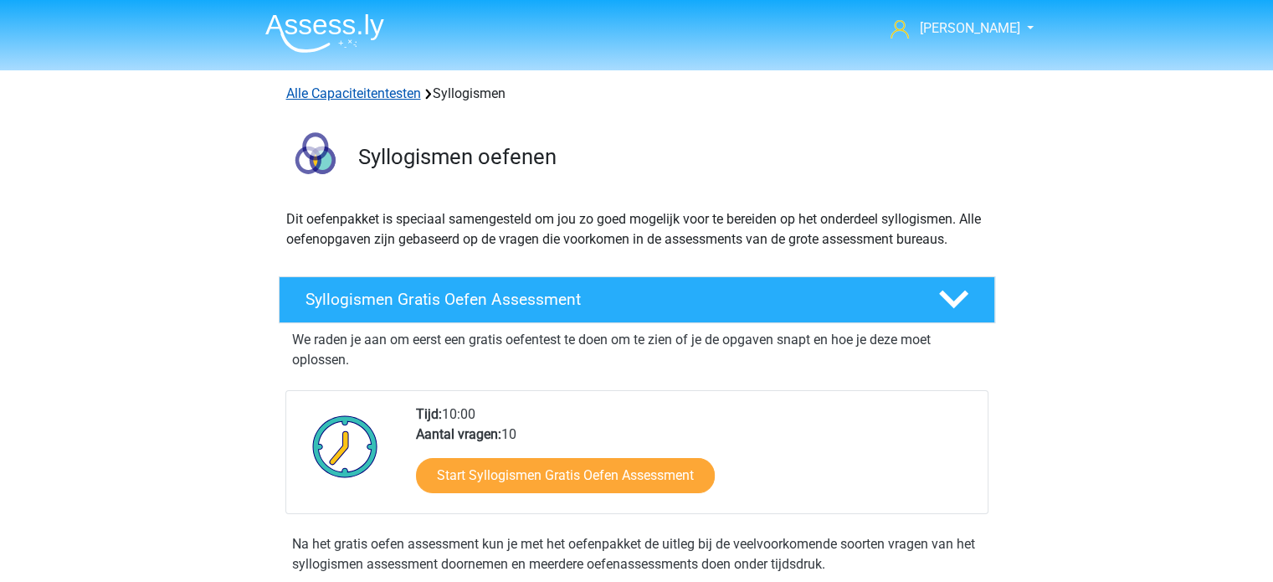
click at [351, 94] on link "Alle Capaciteitentesten" at bounding box center [353, 93] width 135 height 16
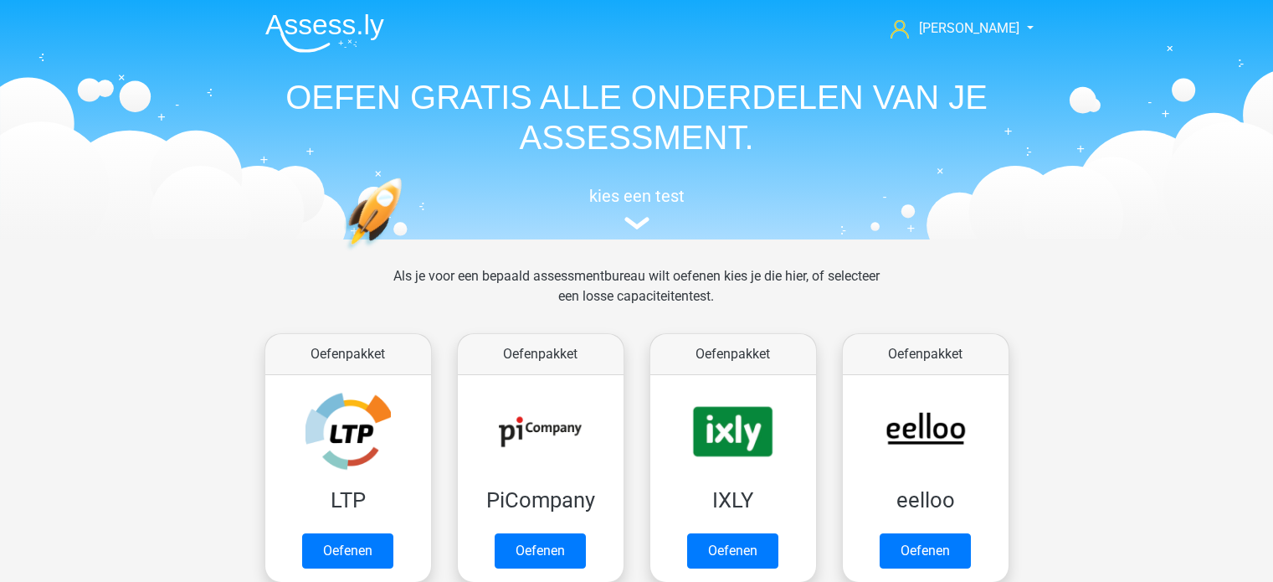
scroll to position [710, 0]
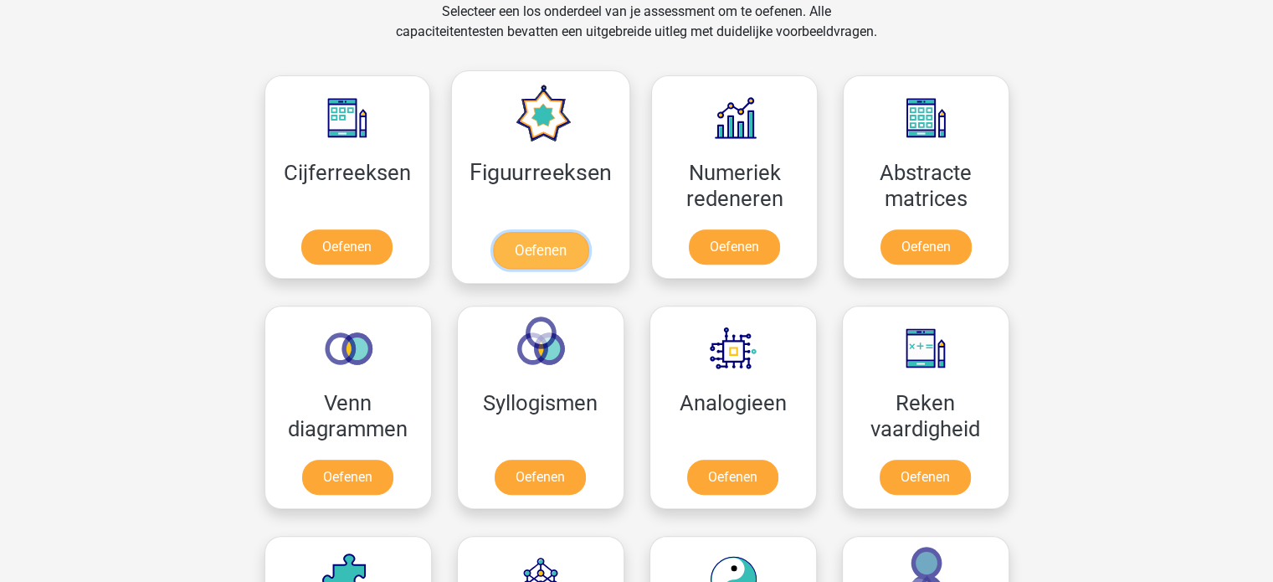
click at [545, 236] on link "Oefenen" at bounding box center [540, 250] width 95 height 37
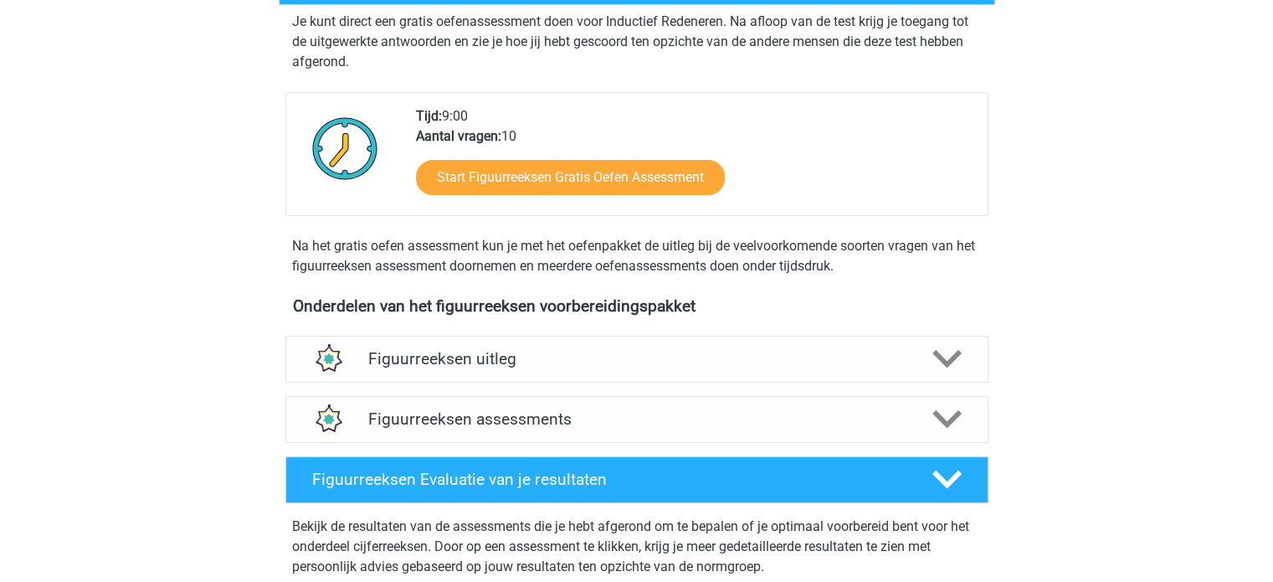
scroll to position [251, 0]
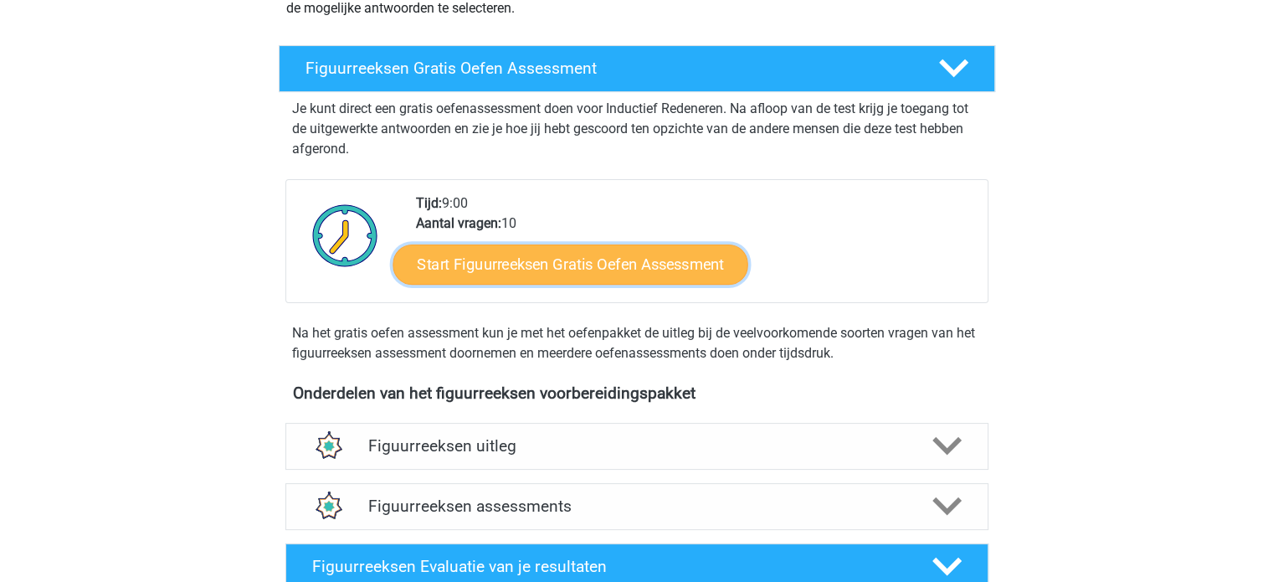
click at [539, 251] on link "Start Figuurreeksen Gratis Oefen Assessment" at bounding box center [569, 264] width 355 height 40
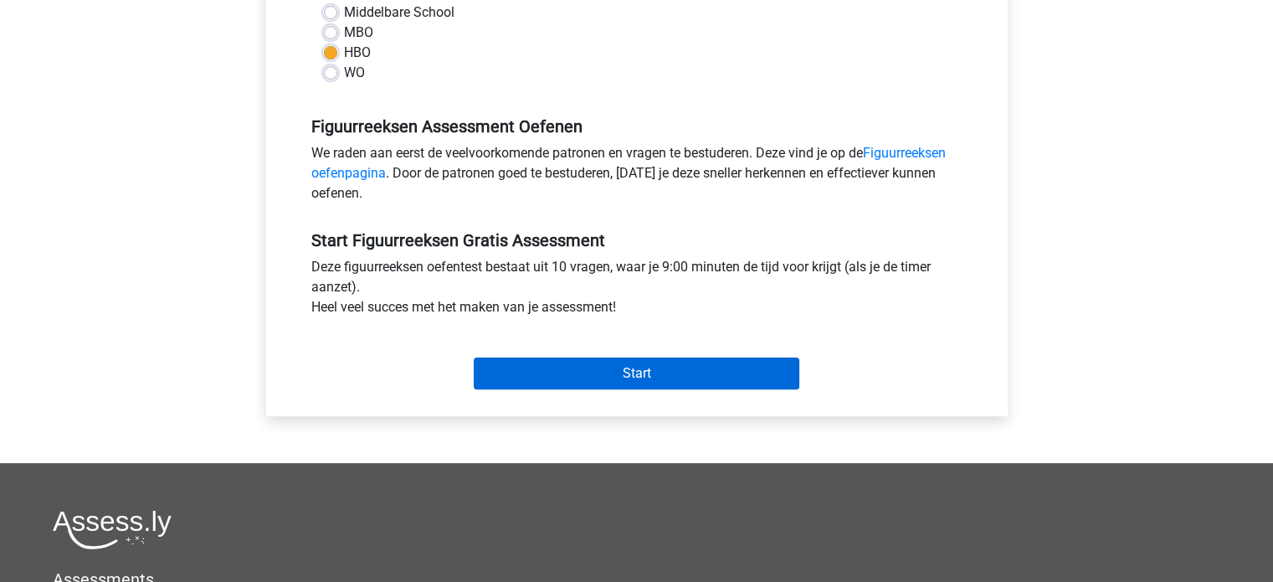
scroll to position [418, 0]
click at [624, 361] on input "Start" at bounding box center [637, 373] width 326 height 32
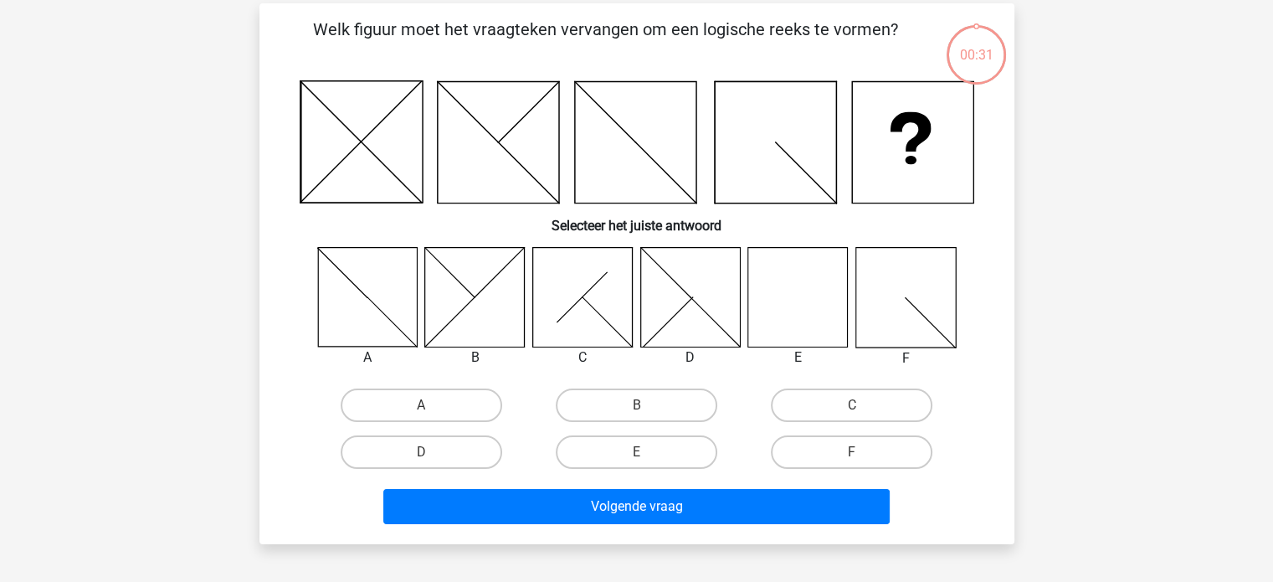
scroll to position [84, 0]
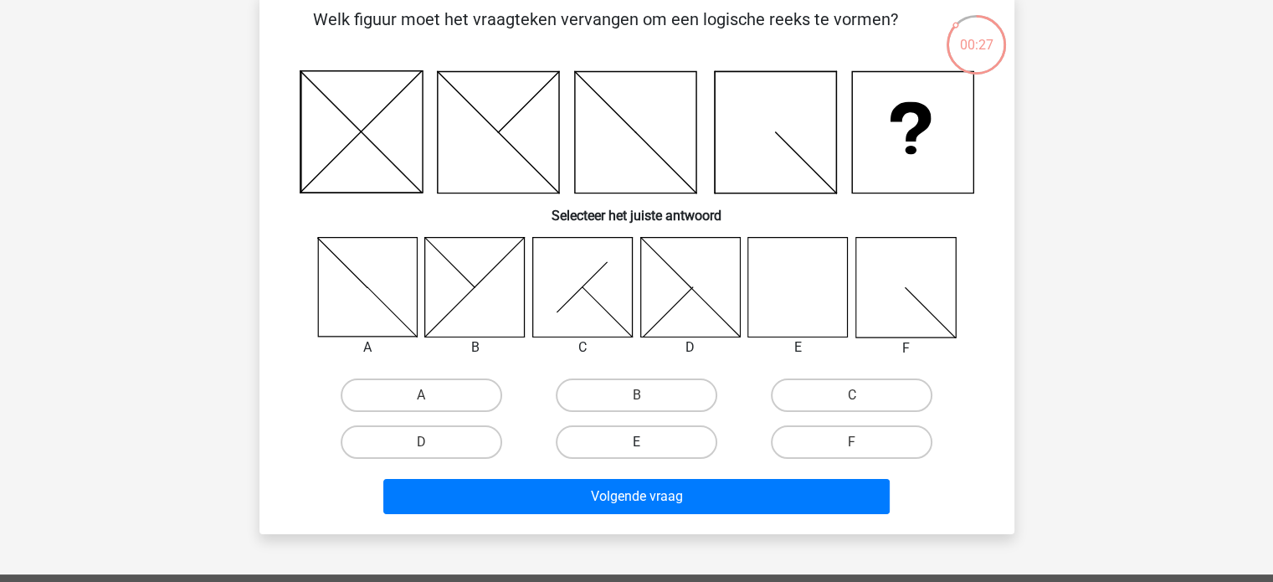
click at [649, 448] on label "E" at bounding box center [637, 441] width 162 height 33
click at [647, 448] on input "E" at bounding box center [641, 447] width 11 height 11
radio input "true"
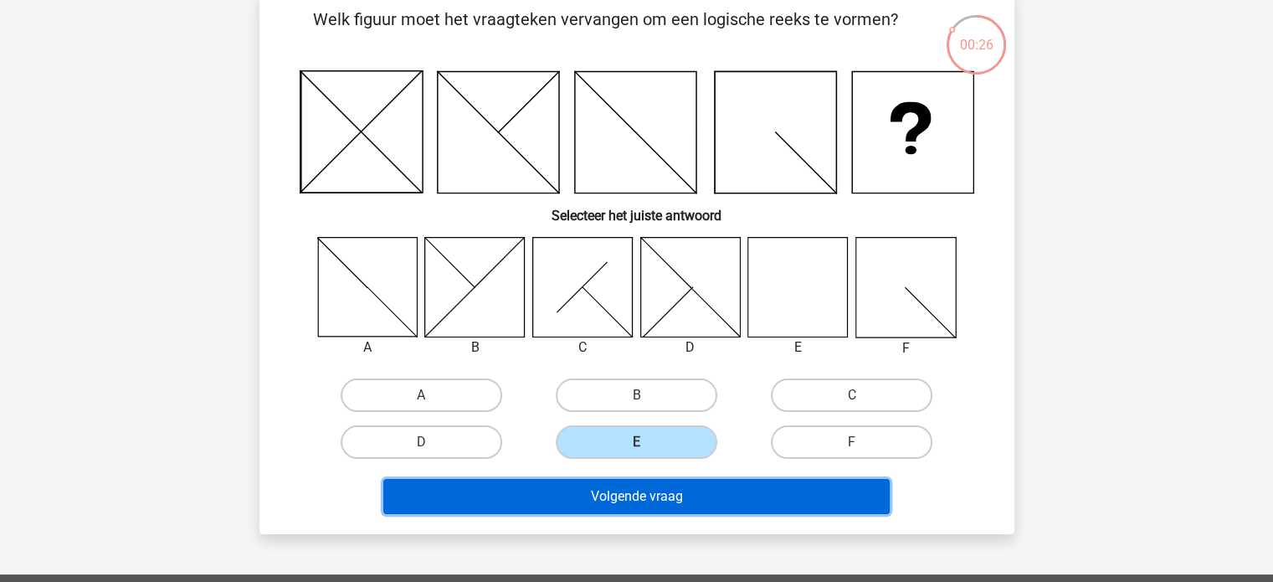
click at [653, 505] on button "Volgende vraag" at bounding box center [636, 496] width 506 height 35
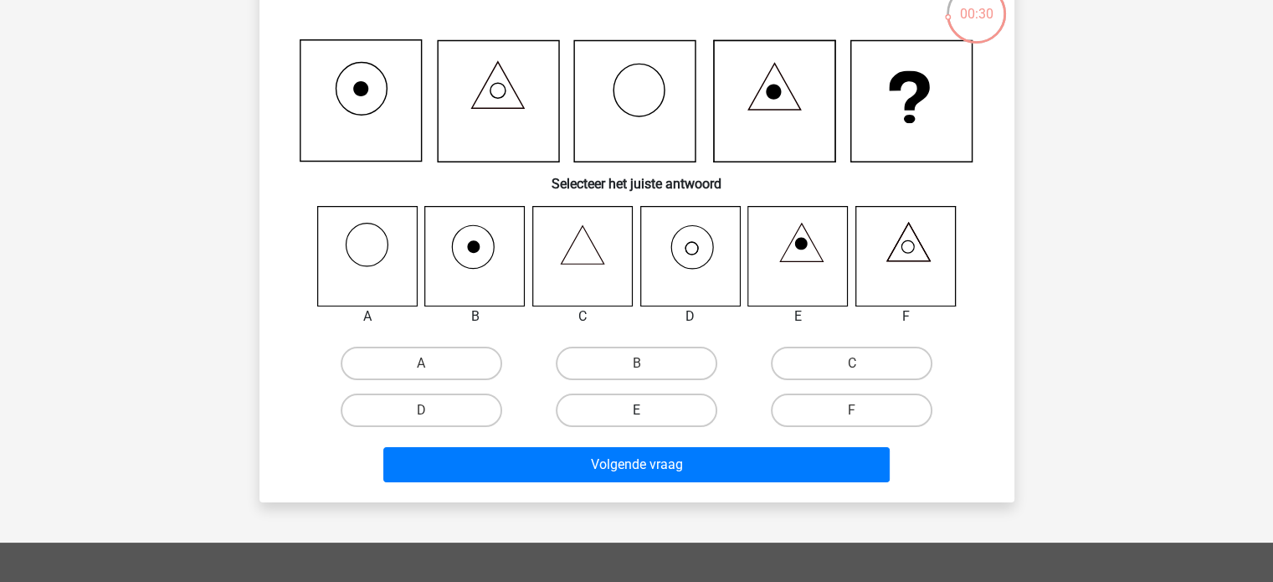
scroll to position [167, 0]
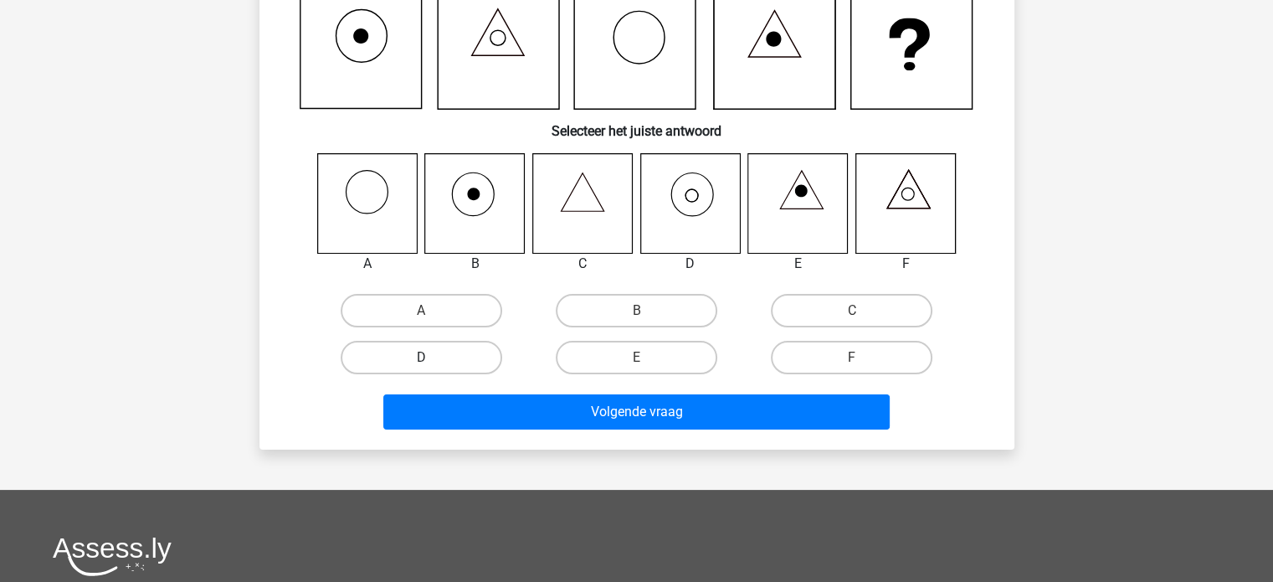
click at [454, 351] on label "D" at bounding box center [422, 357] width 162 height 33
click at [432, 357] on input "D" at bounding box center [426, 362] width 11 height 11
radio input "true"
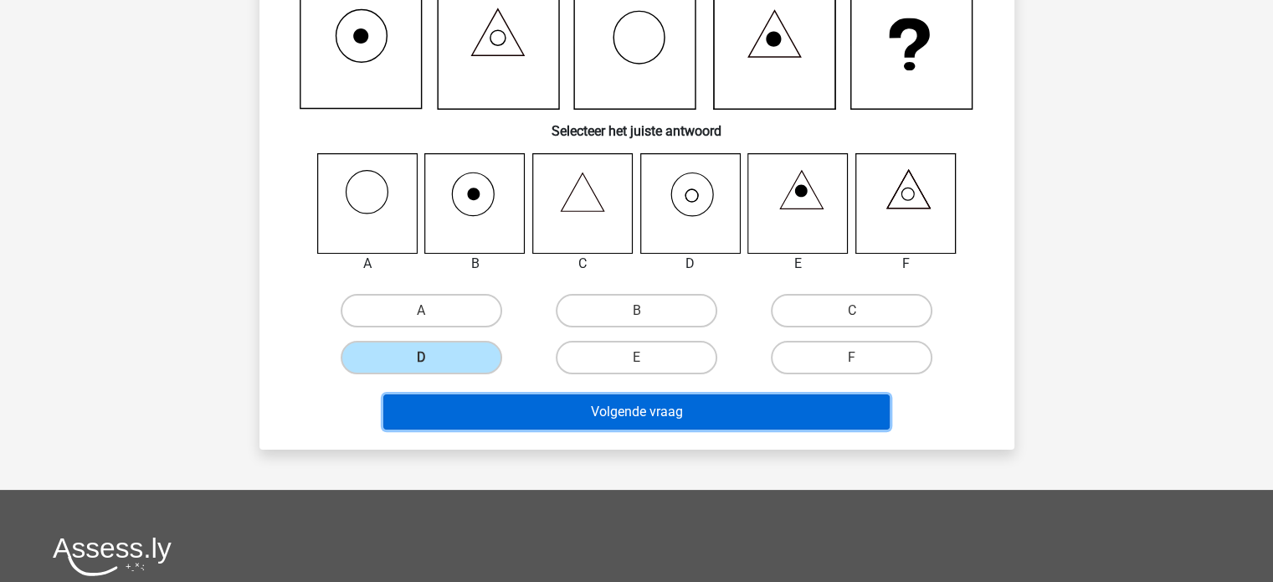
click at [613, 403] on button "Volgende vraag" at bounding box center [636, 411] width 506 height 35
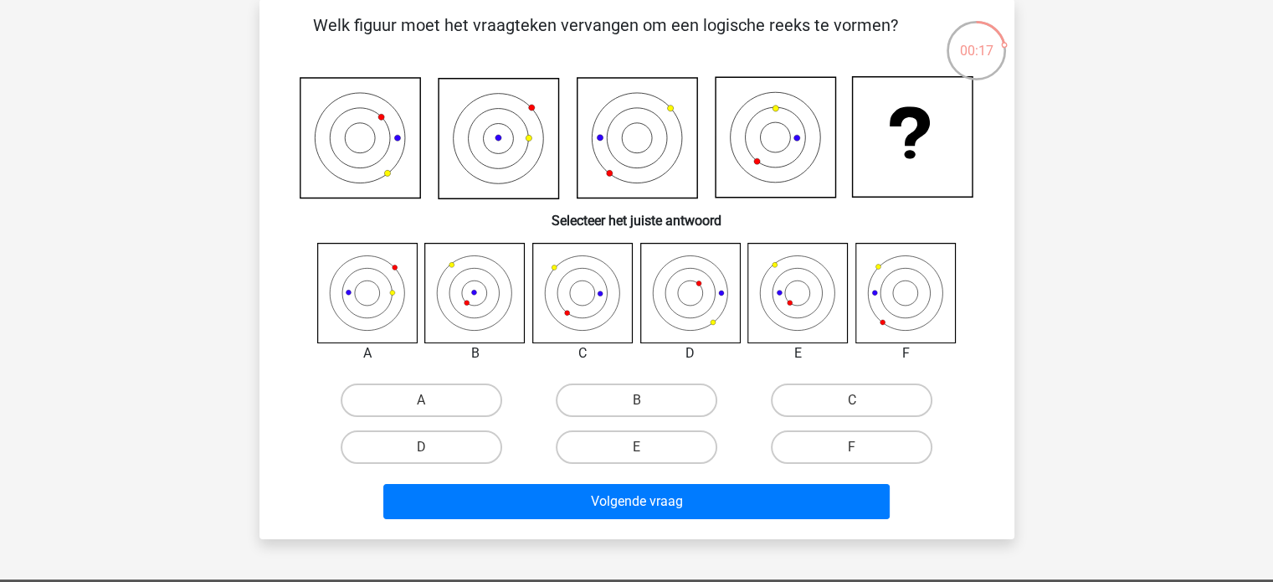
scroll to position [84, 0]
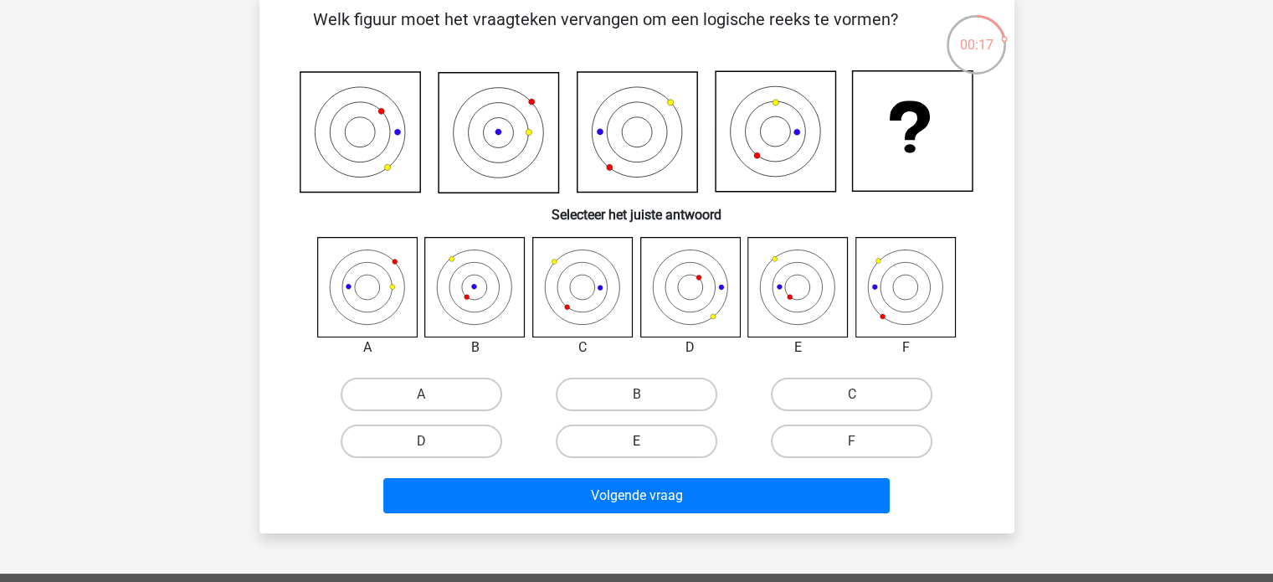
click at [653, 434] on label "E" at bounding box center [637, 440] width 162 height 33
click at [647, 441] on input "E" at bounding box center [641, 446] width 11 height 11
radio input "true"
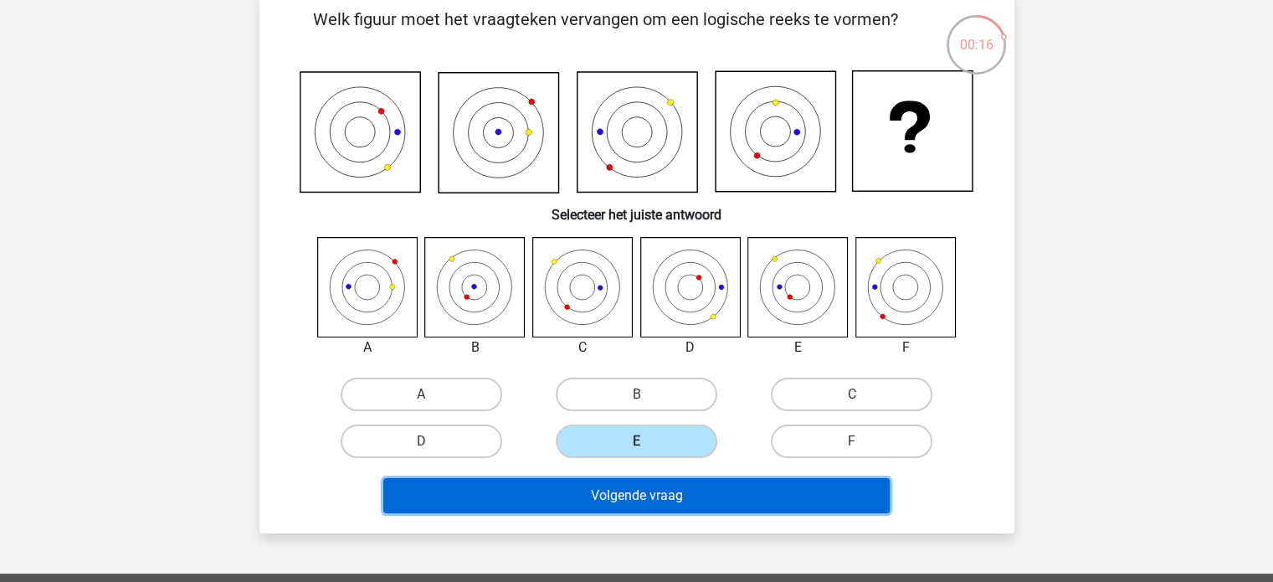
click at [675, 480] on button "Volgende vraag" at bounding box center [636, 495] width 506 height 35
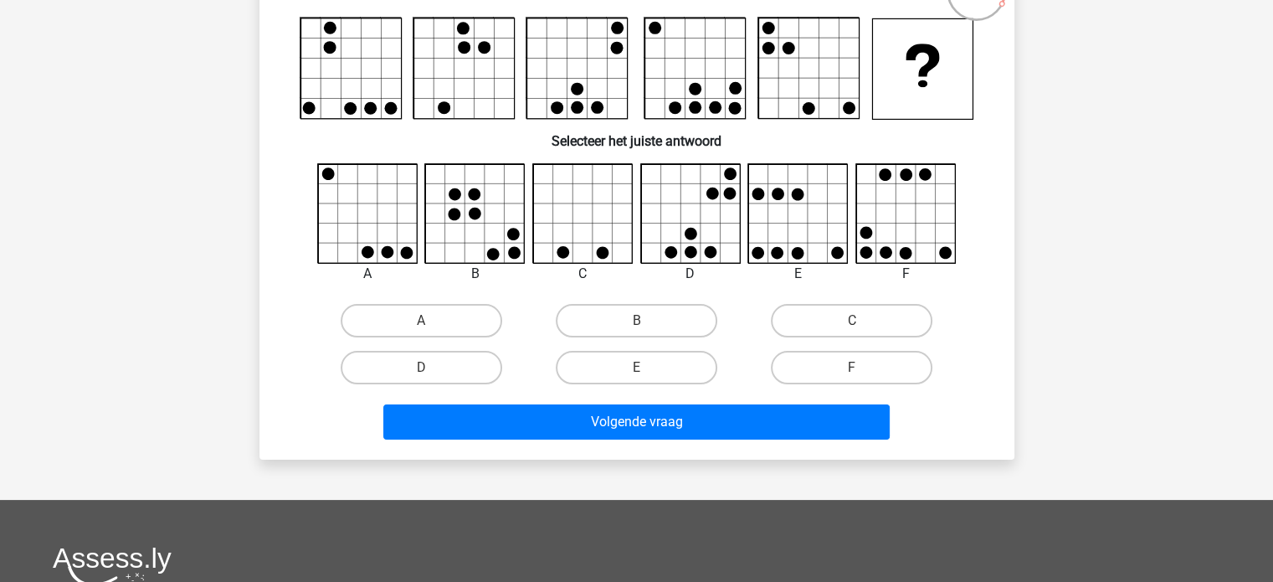
scroll to position [167, 0]
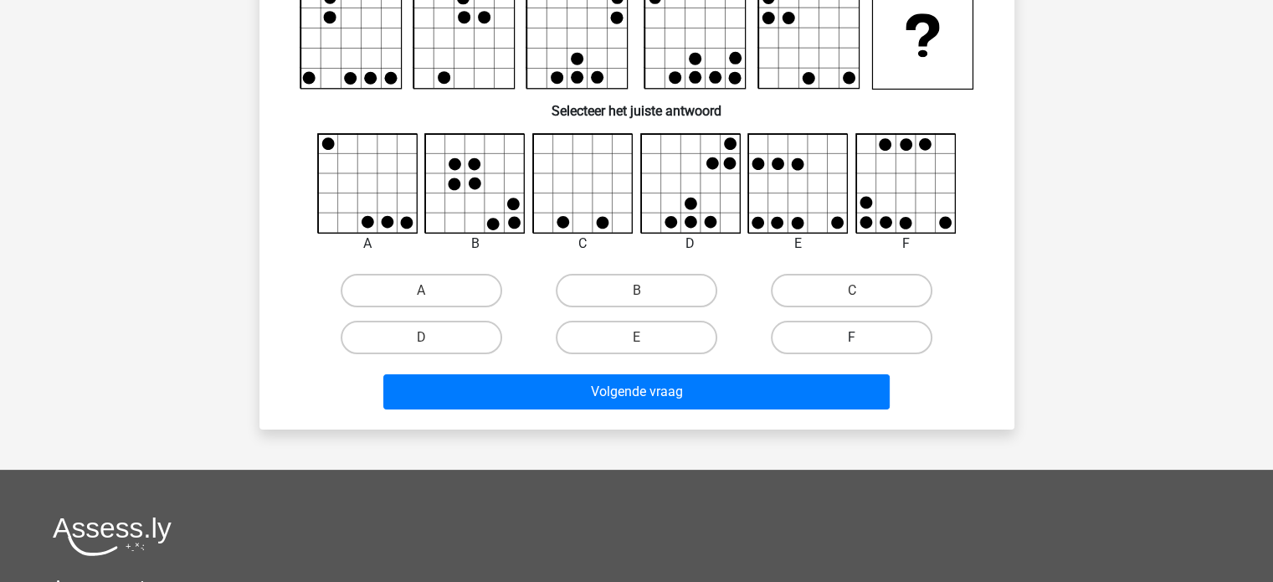
click at [828, 327] on label "F" at bounding box center [852, 337] width 162 height 33
click at [852, 337] on input "F" at bounding box center [857, 342] width 11 height 11
radio input "true"
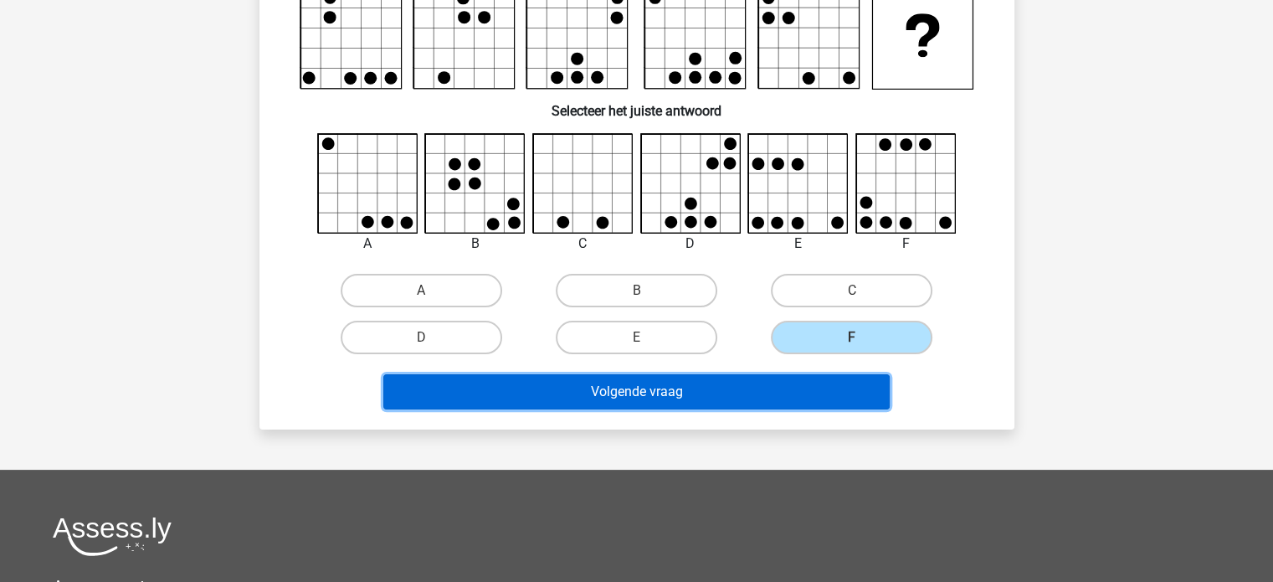
click at [773, 377] on button "Volgende vraag" at bounding box center [636, 391] width 506 height 35
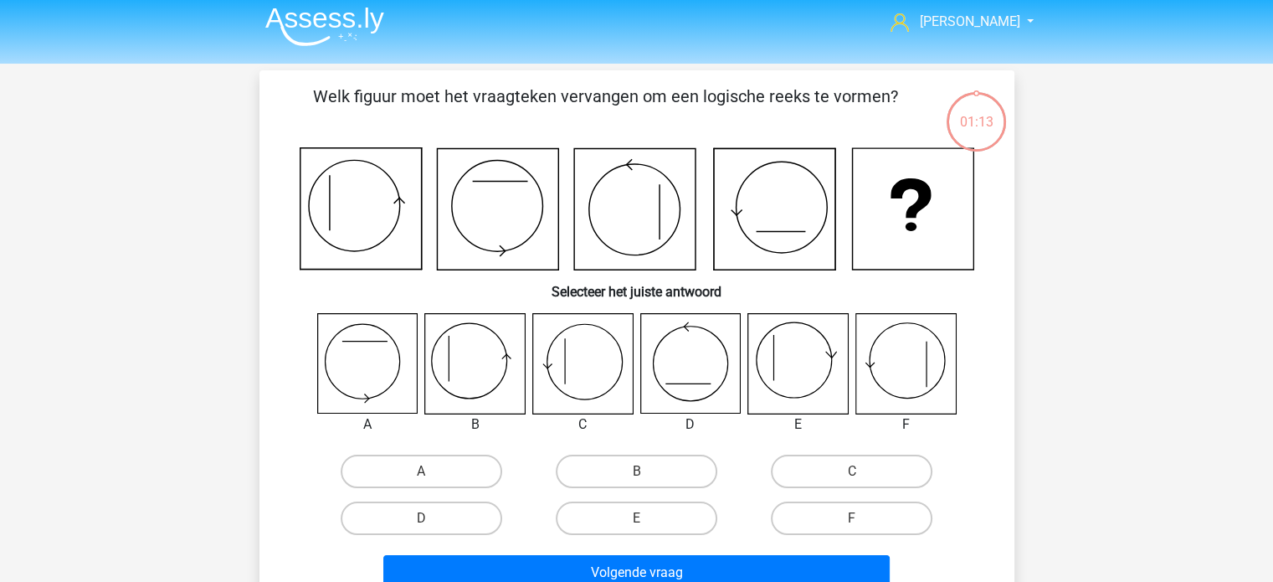
scroll to position [0, 0]
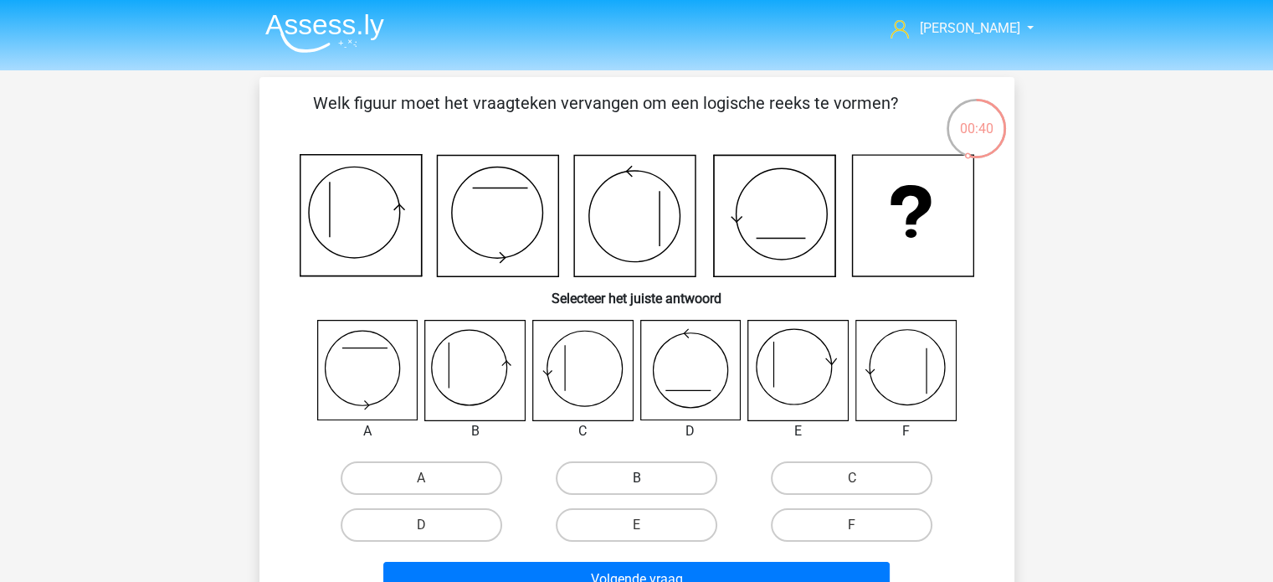
click at [619, 461] on label "B" at bounding box center [637, 477] width 162 height 33
click at [636, 478] on input "B" at bounding box center [641, 483] width 11 height 11
radio input "true"
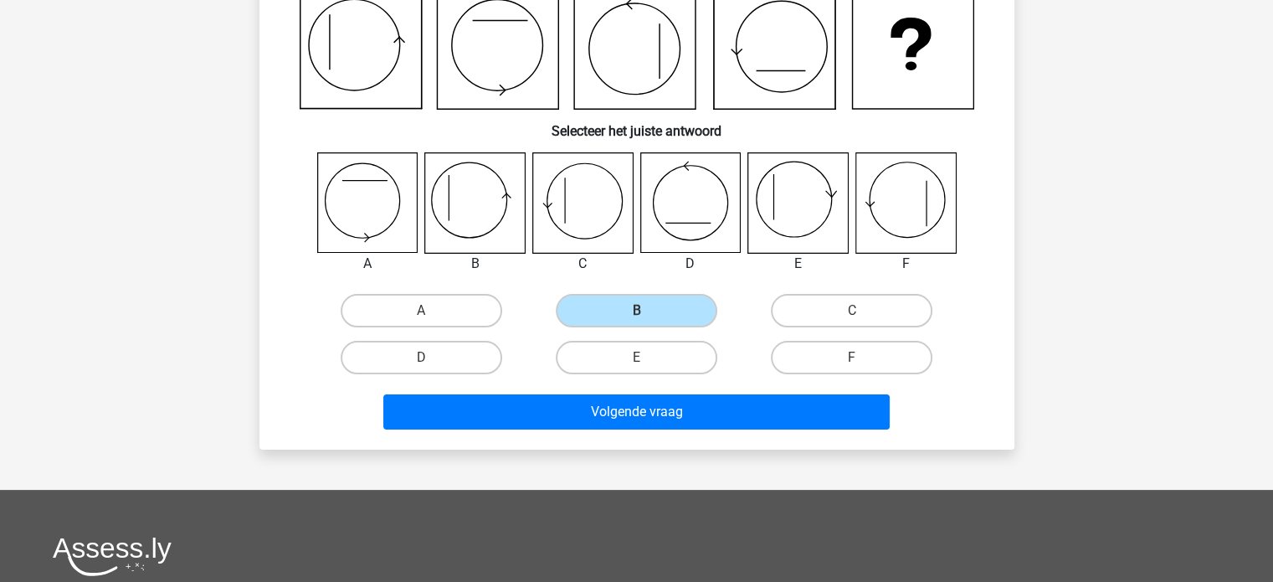
click at [669, 438] on div "Welk figuur moet het vraagteken vervangen om een logische reeks te vormen? Sele…" at bounding box center [636, 180] width 755 height 540
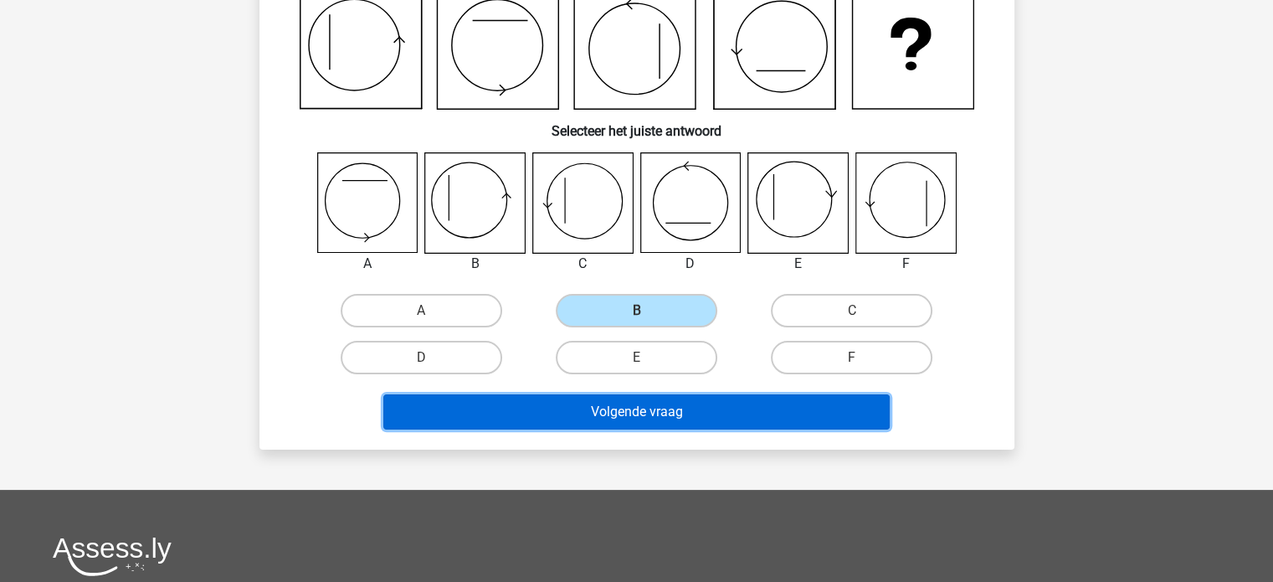
click at [683, 399] on button "Volgende vraag" at bounding box center [636, 411] width 506 height 35
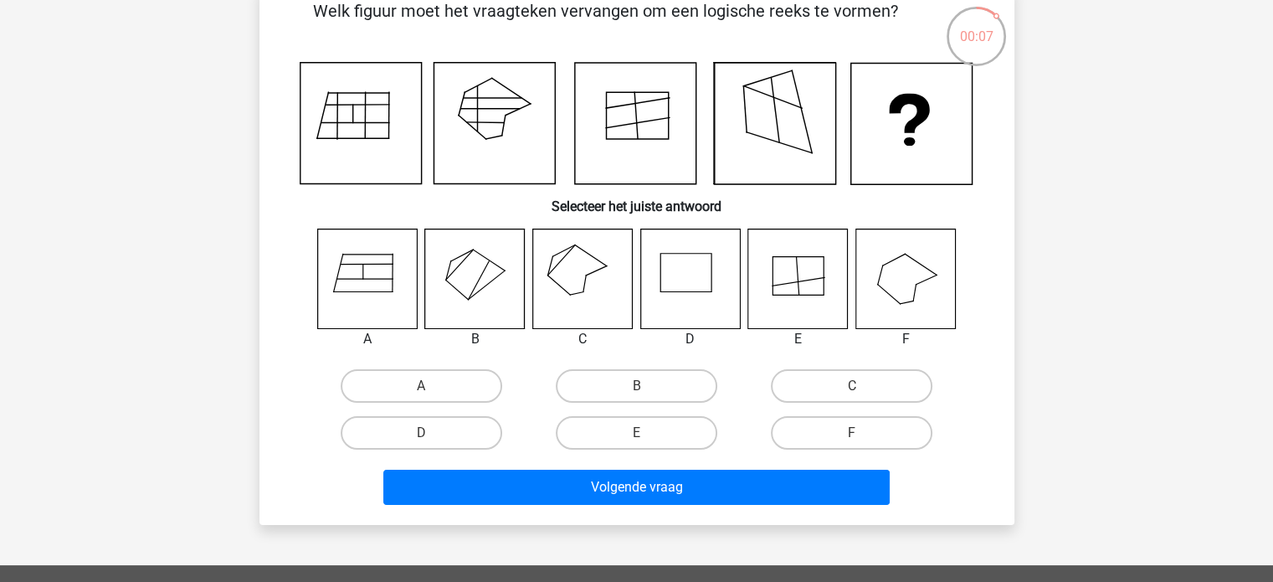
scroll to position [84, 0]
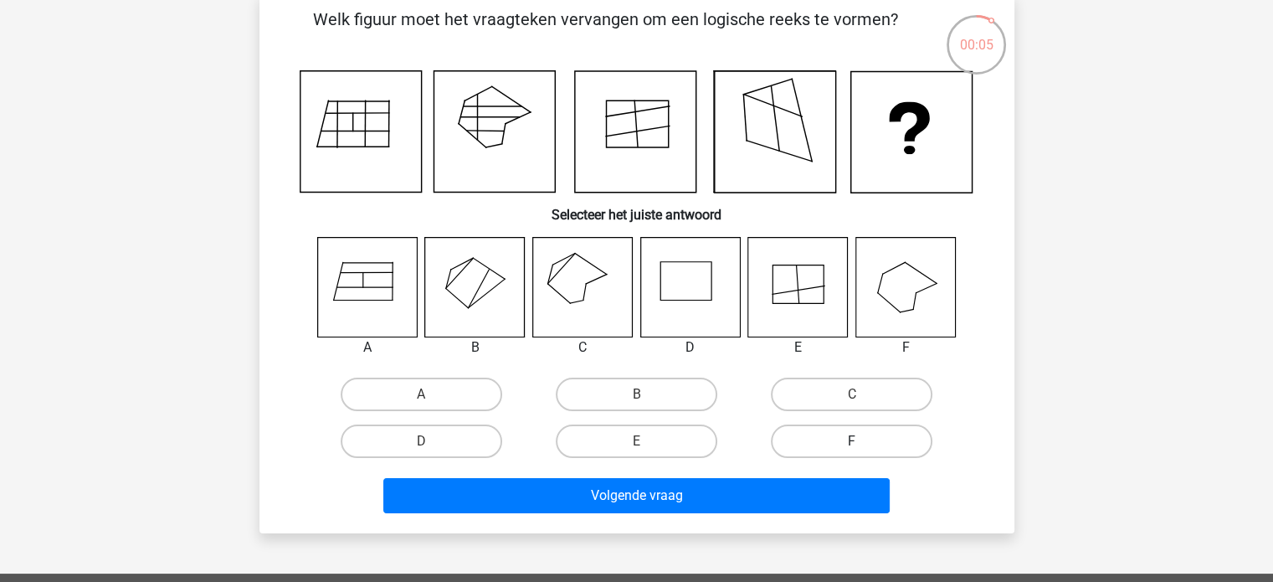
click at [821, 439] on label "F" at bounding box center [852, 440] width 162 height 33
click at [852, 441] on input "F" at bounding box center [857, 446] width 11 height 11
radio input "true"
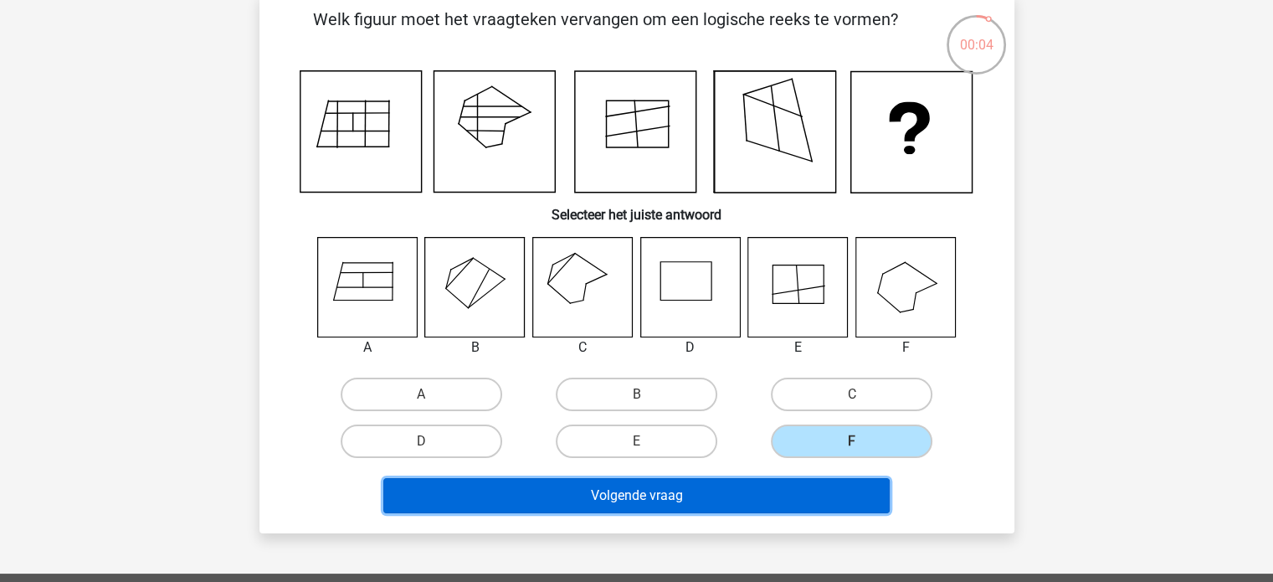
click at [686, 498] on button "Volgende vraag" at bounding box center [636, 495] width 506 height 35
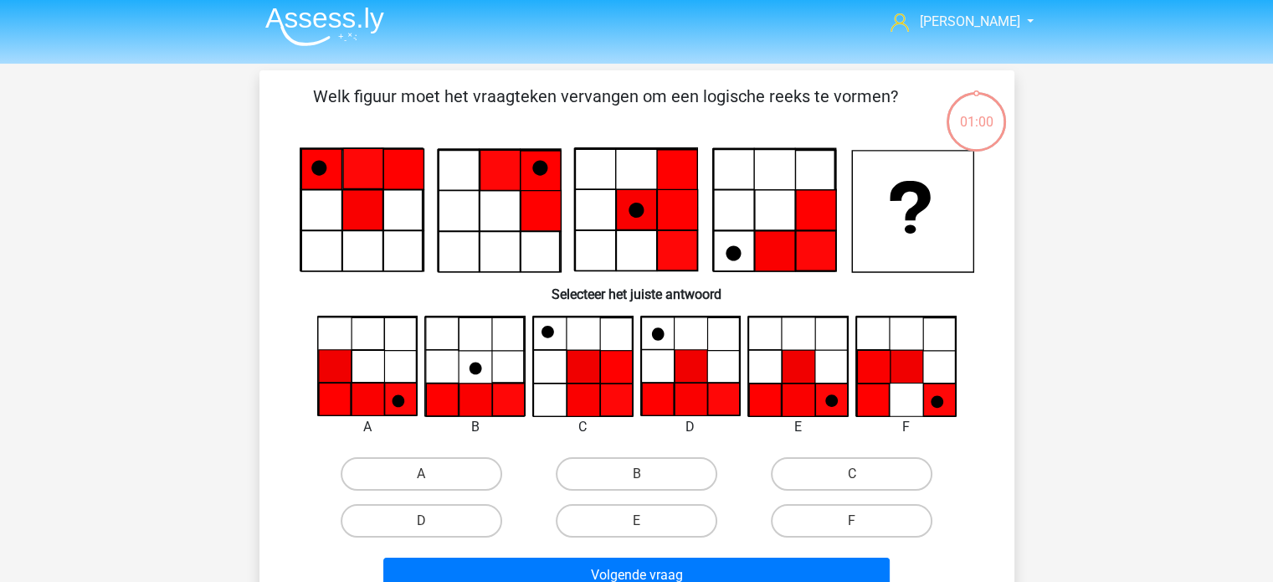
scroll to position [0, 0]
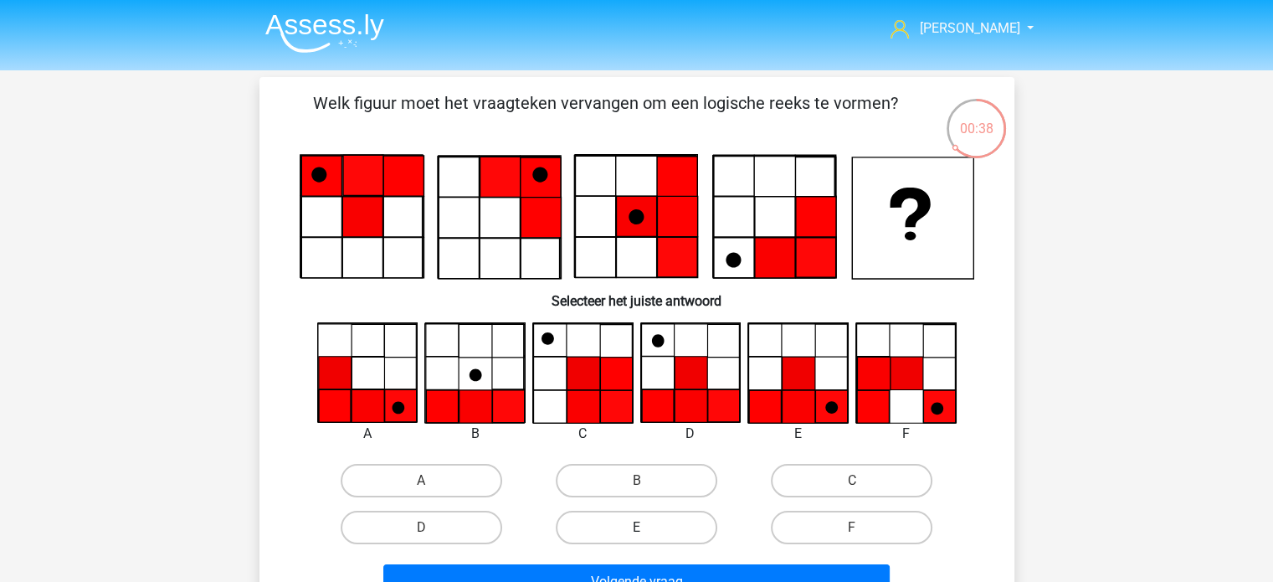
click at [629, 526] on label "E" at bounding box center [637, 527] width 162 height 33
click at [636, 527] on input "E" at bounding box center [641, 532] width 11 height 11
radio input "true"
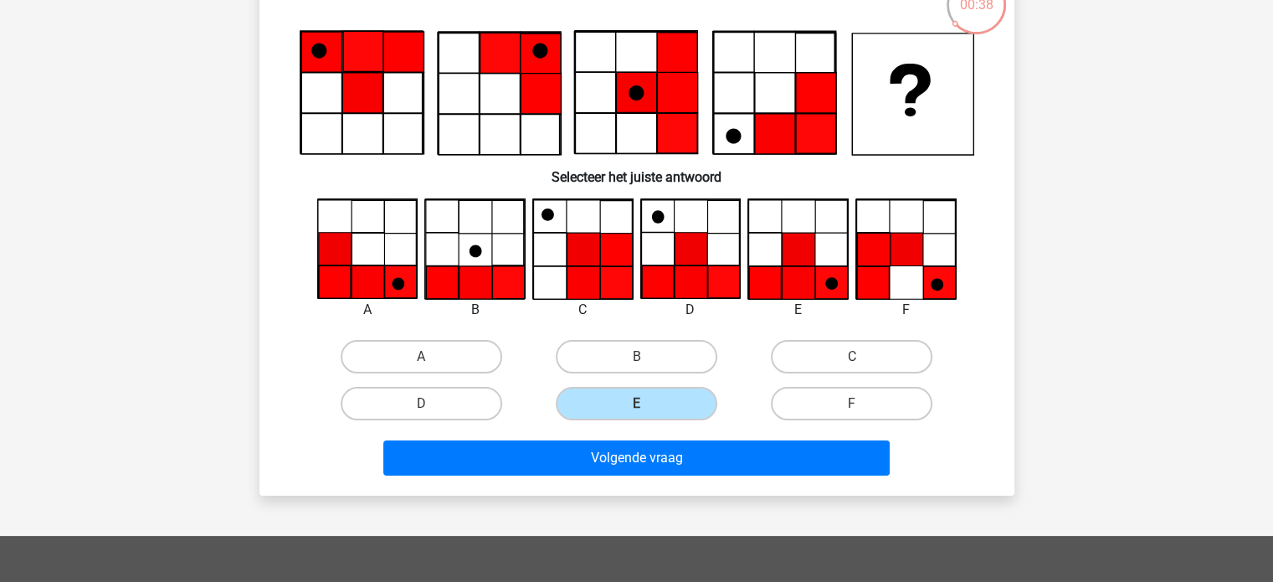
scroll to position [167, 0]
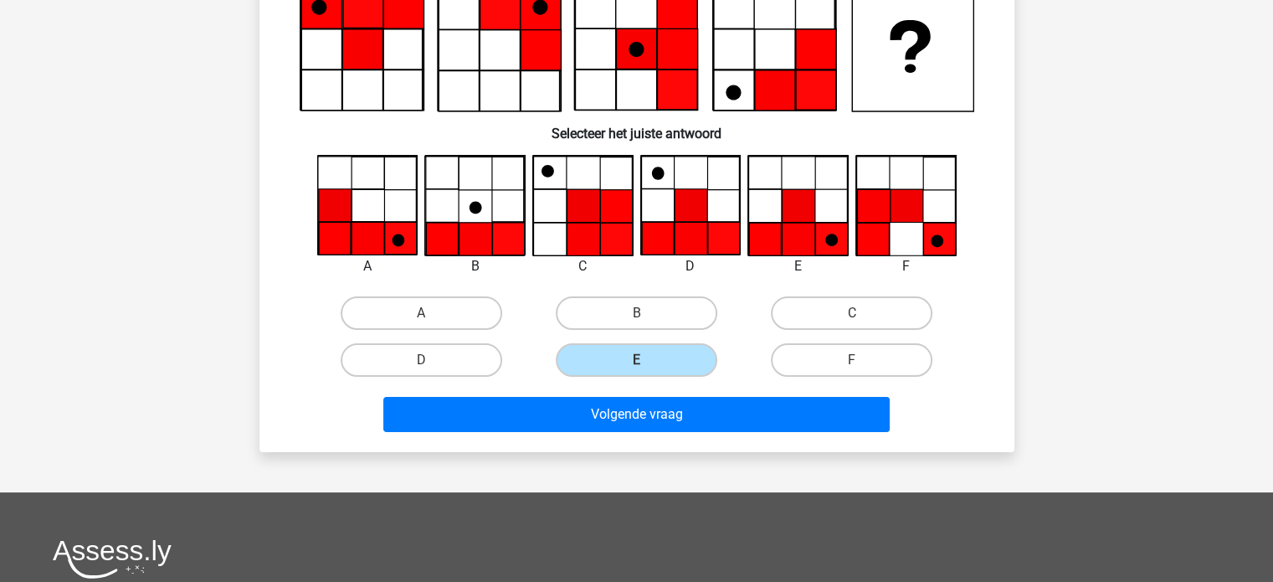
click at [692, 430] on div "Volgende vraag" at bounding box center [637, 418] width 646 height 42
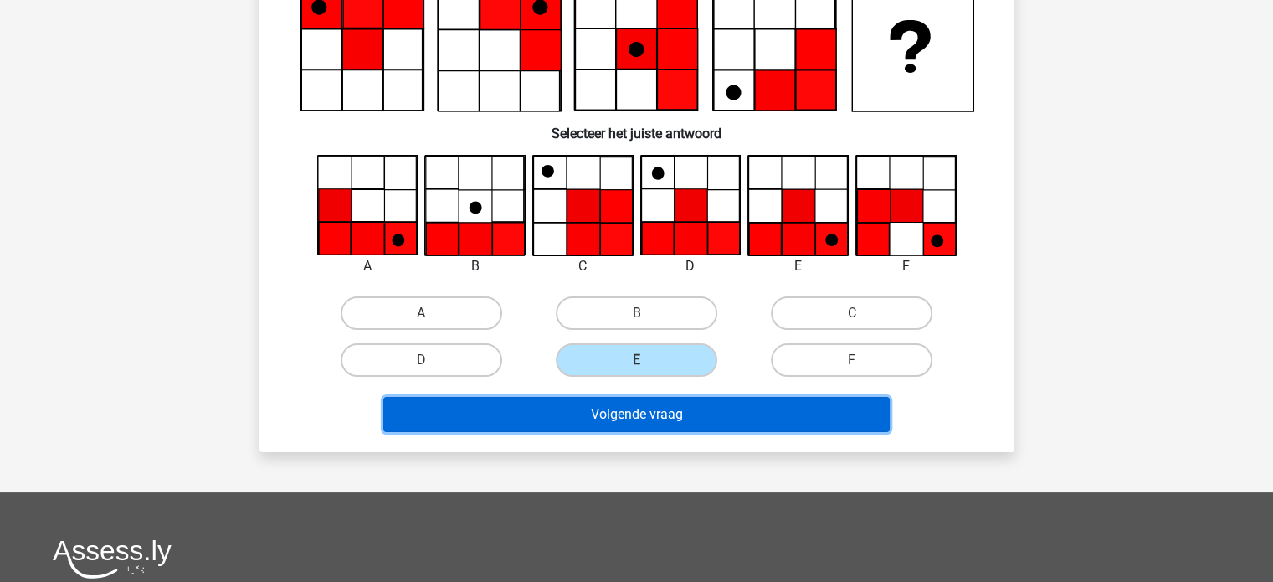
click at [684, 416] on button "Volgende vraag" at bounding box center [636, 414] width 506 height 35
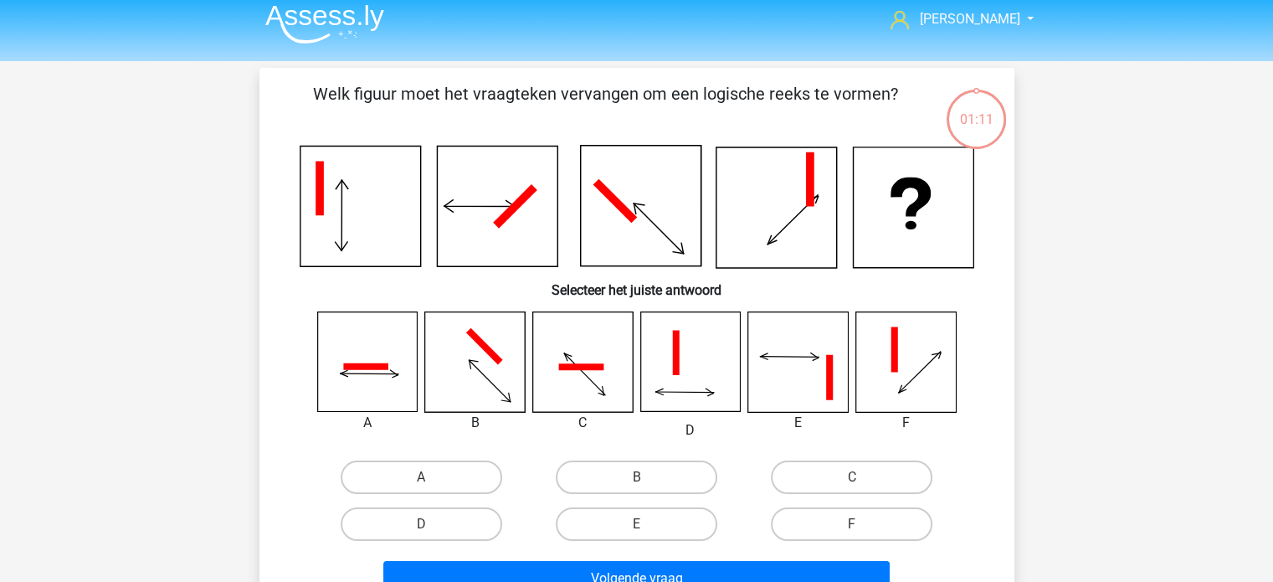
scroll to position [0, 0]
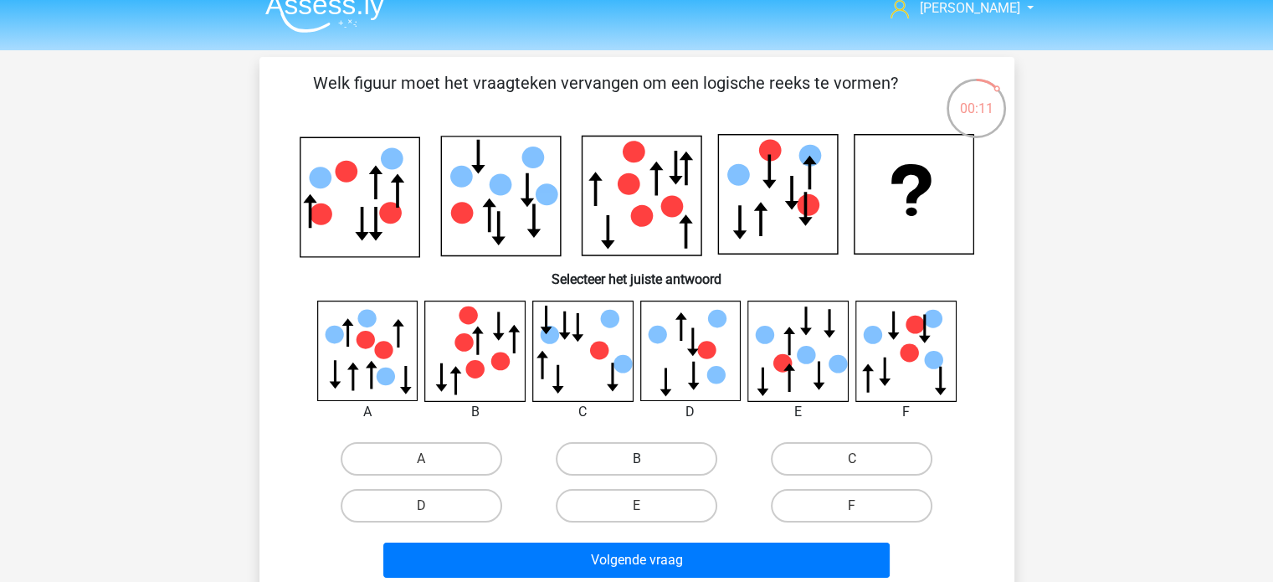
scroll to position [84, 0]
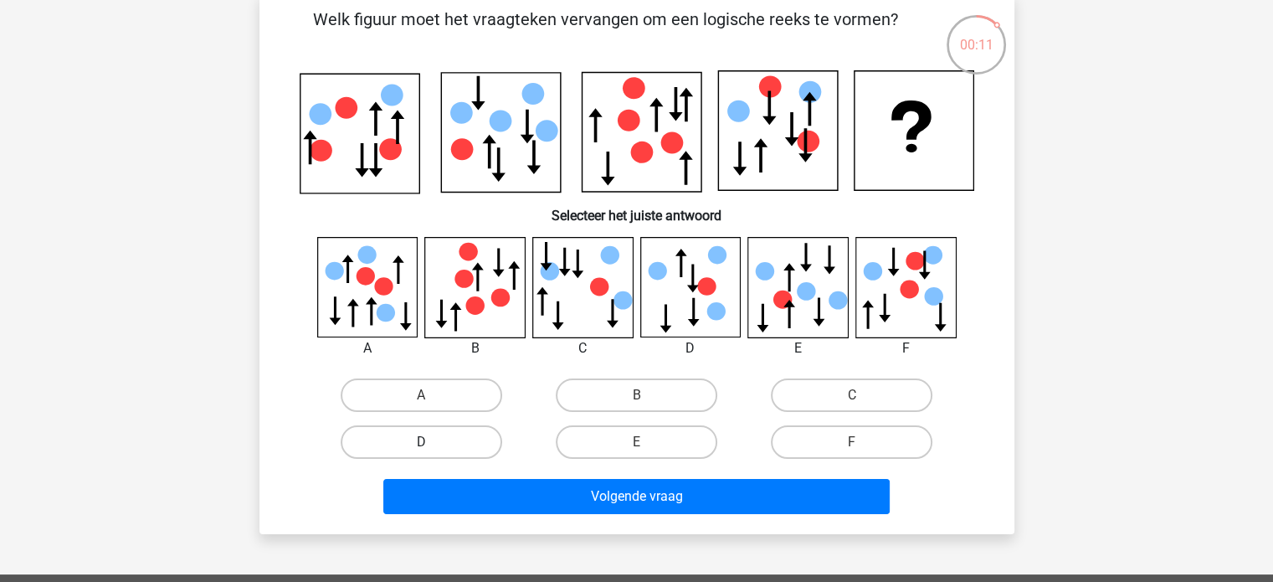
click at [443, 445] on label "D" at bounding box center [422, 441] width 162 height 33
click at [432, 445] on input "D" at bounding box center [426, 447] width 11 height 11
radio input "true"
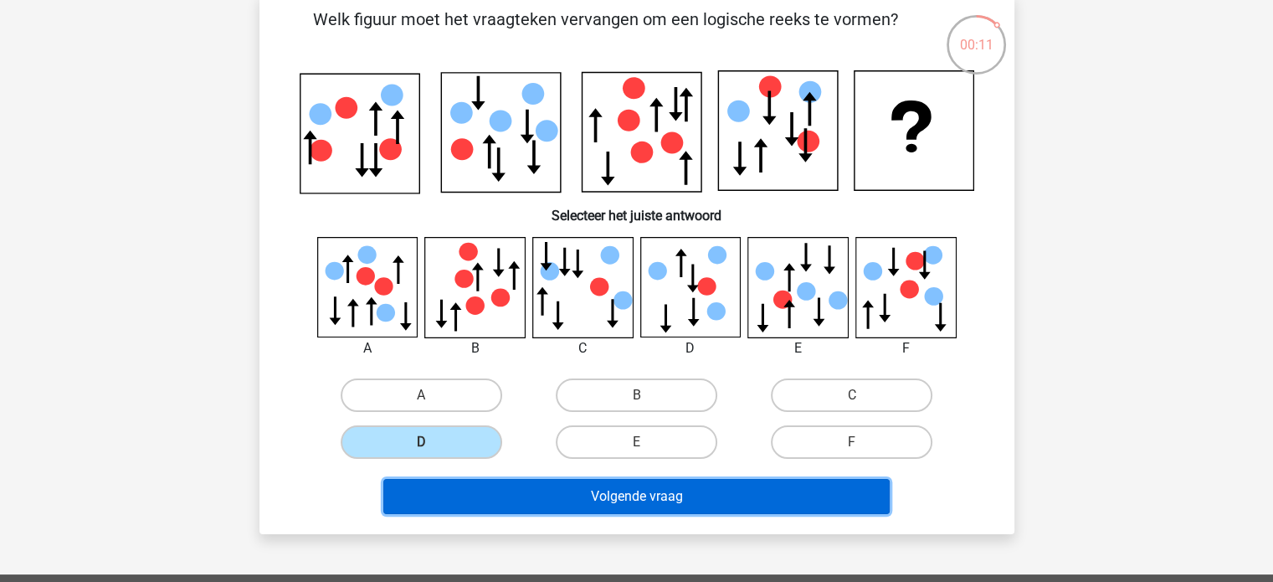
click at [572, 491] on button "Volgende vraag" at bounding box center [636, 496] width 506 height 35
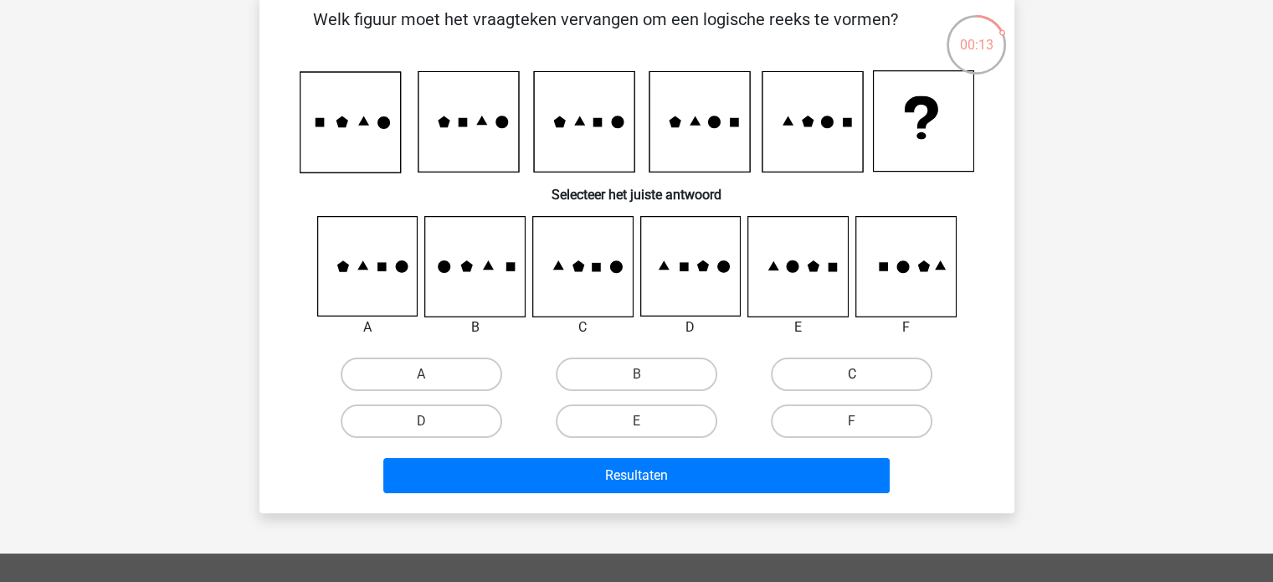
click at [884, 377] on label "C" at bounding box center [852, 373] width 162 height 33
click at [863, 377] on input "C" at bounding box center [857, 379] width 11 height 11
radio input "true"
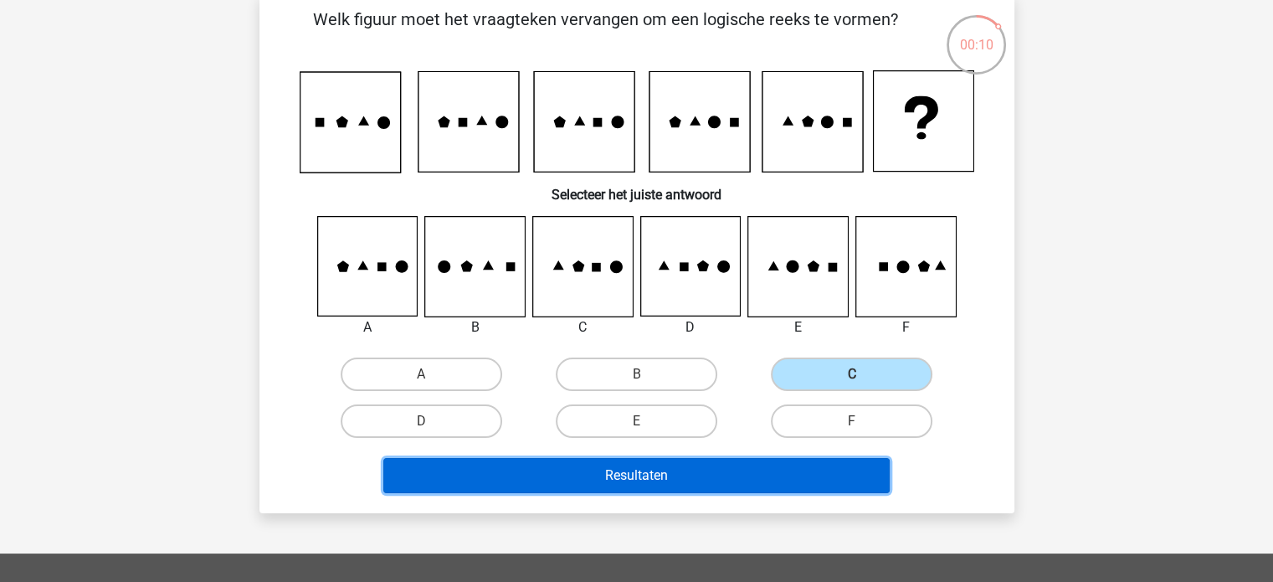
click at [658, 485] on button "Resultaten" at bounding box center [636, 475] width 506 height 35
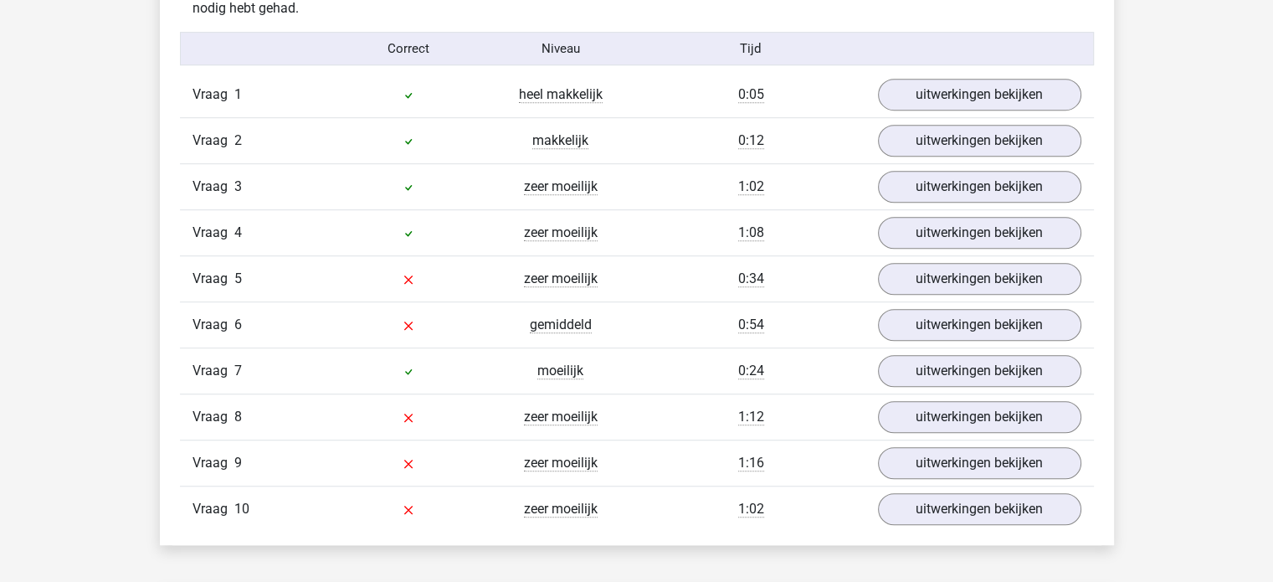
scroll to position [1088, 0]
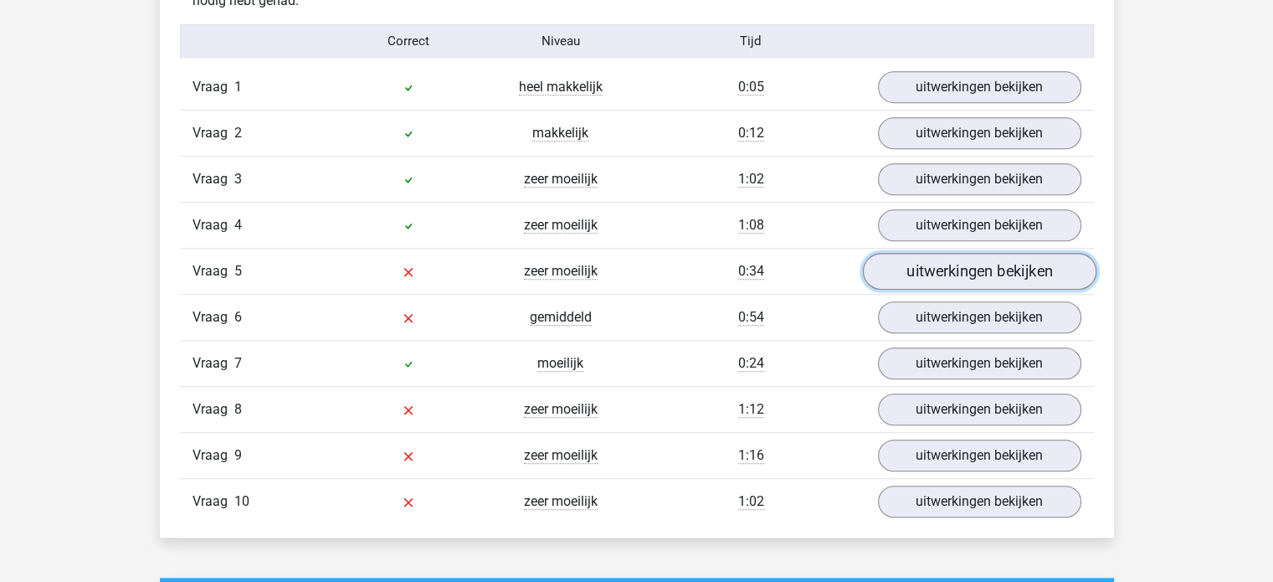
click at [939, 279] on link "uitwerkingen bekijken" at bounding box center [978, 272] width 233 height 37
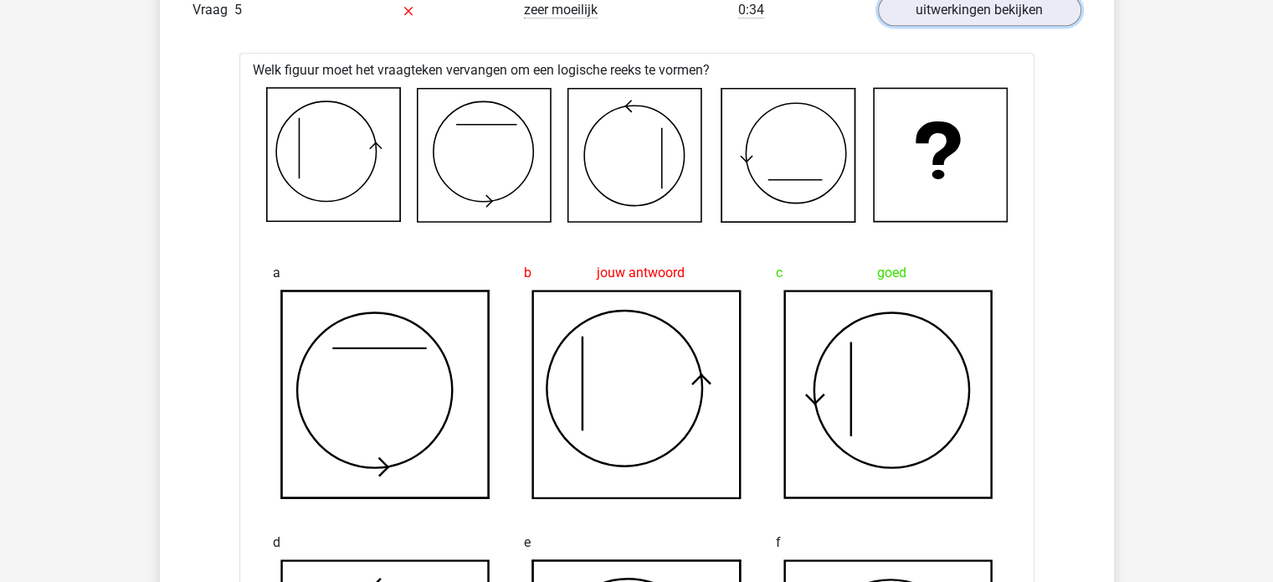
scroll to position [1172, 0]
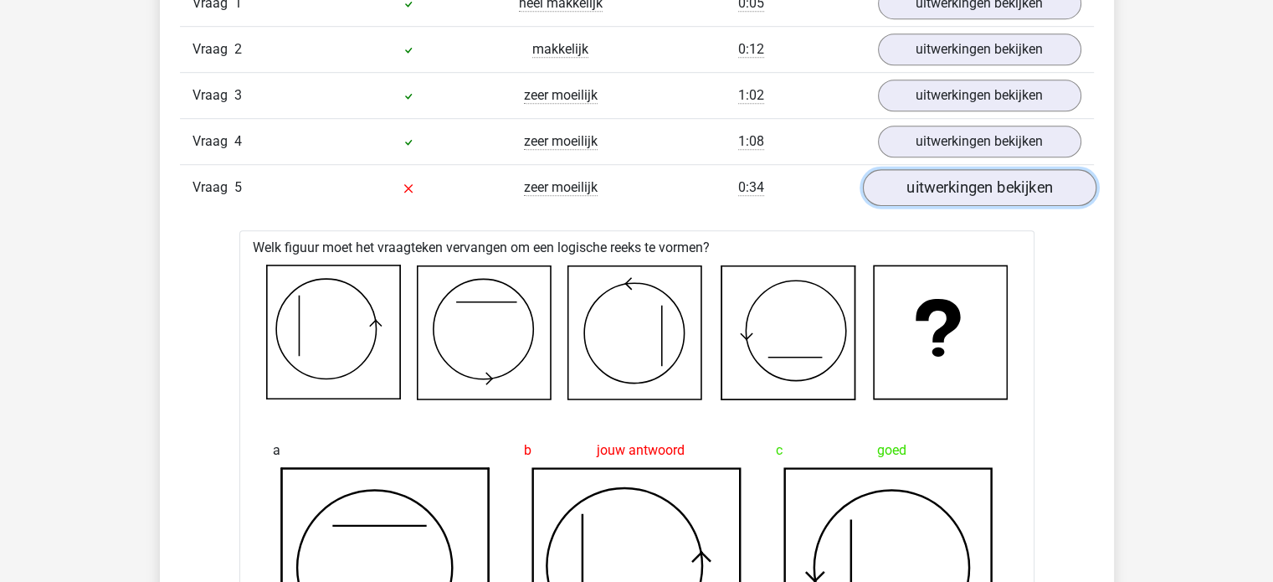
click at [914, 180] on link "uitwerkingen bekijken" at bounding box center [978, 188] width 233 height 37
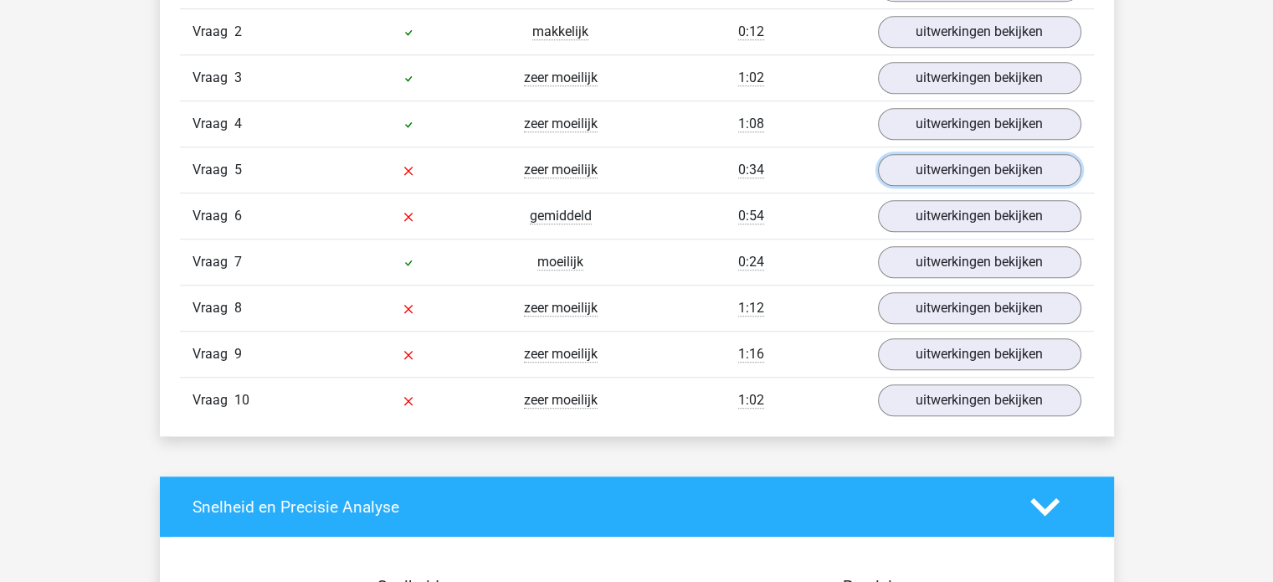
scroll to position [1255, 0]
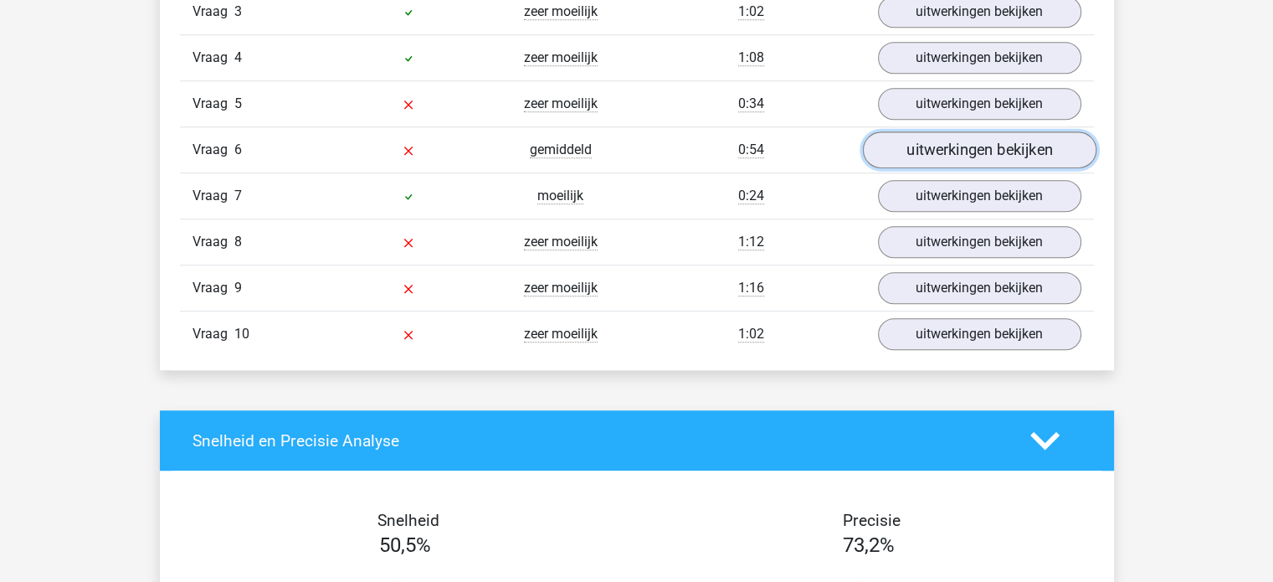
click at [924, 158] on link "uitwerkingen bekijken" at bounding box center [978, 150] width 233 height 37
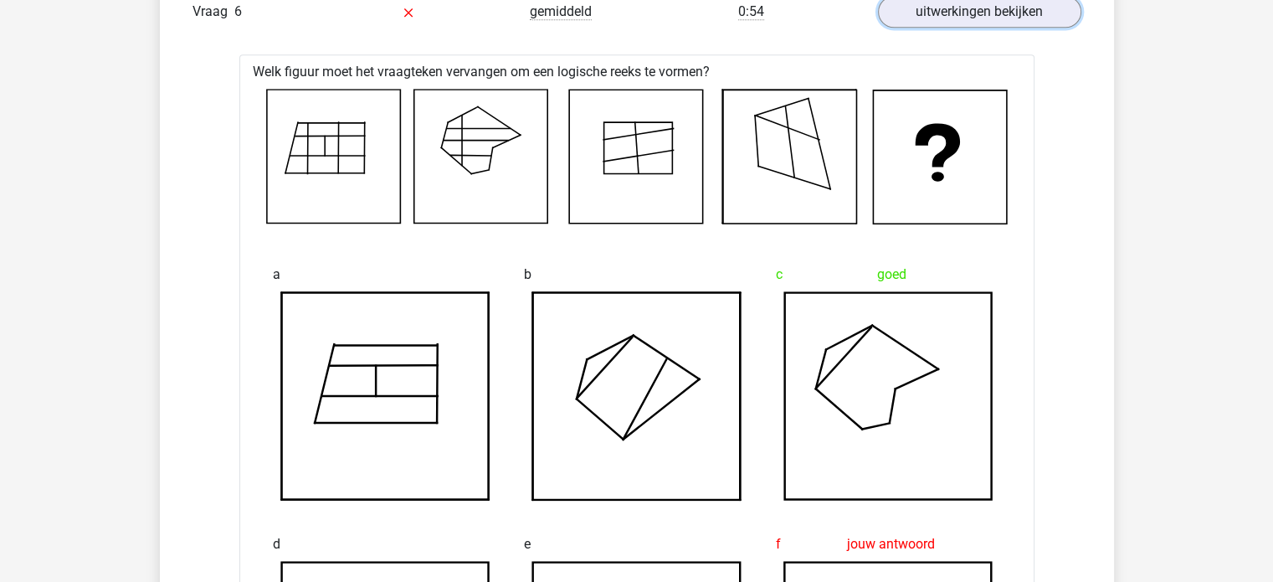
scroll to position [1339, 0]
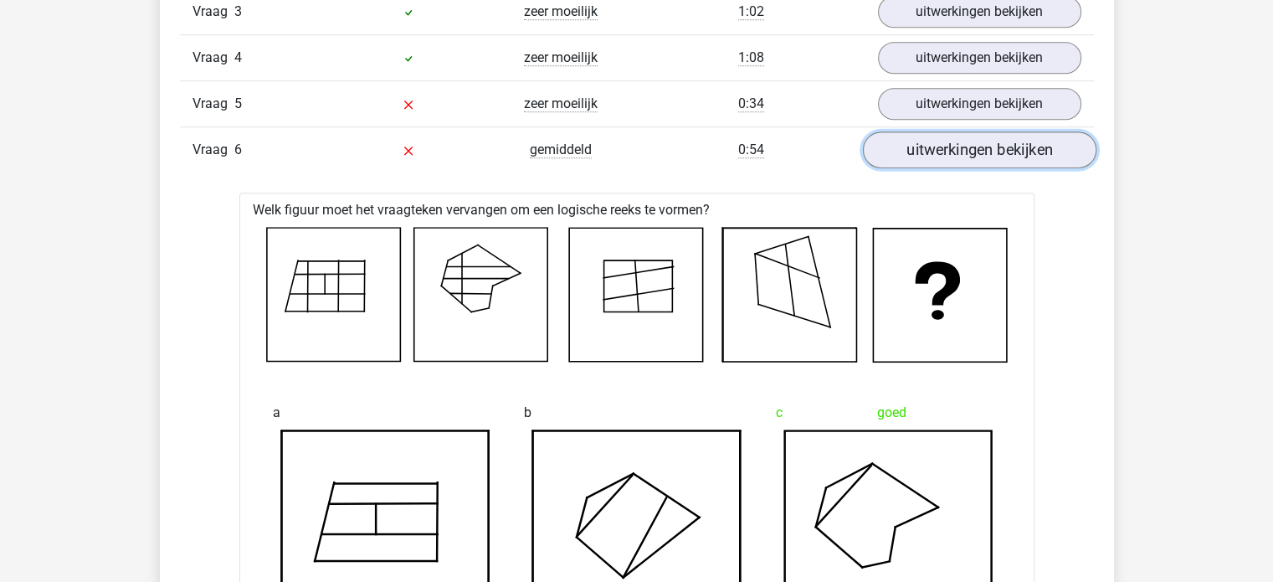
click at [927, 143] on link "uitwerkingen bekijken" at bounding box center [978, 150] width 233 height 37
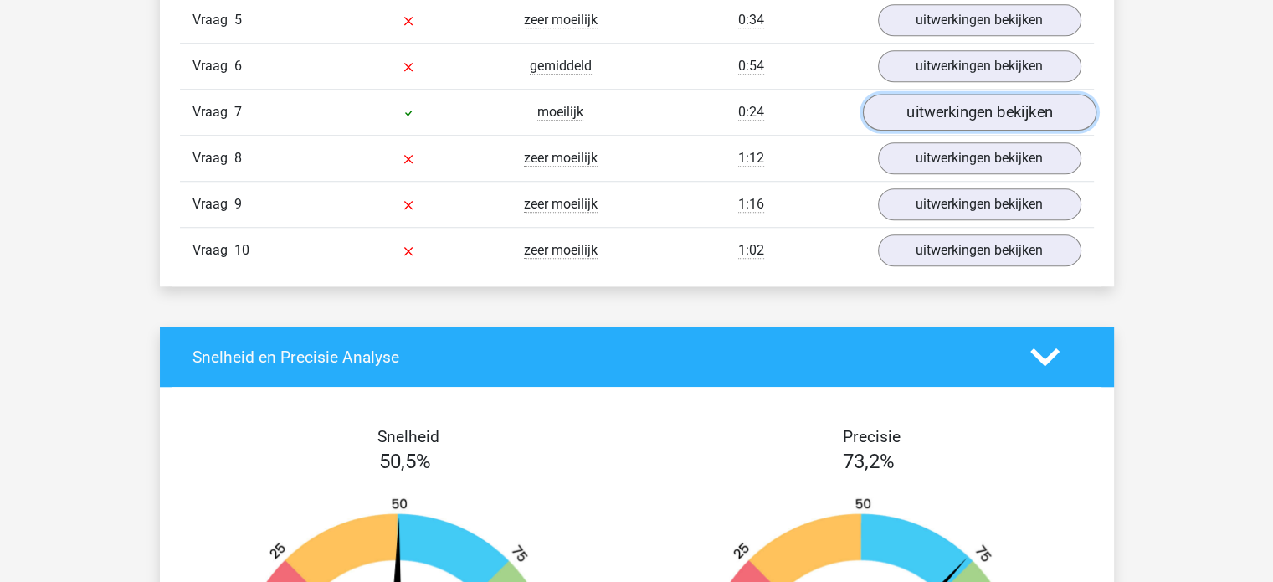
click at [900, 115] on link "uitwerkingen bekijken" at bounding box center [978, 113] width 233 height 37
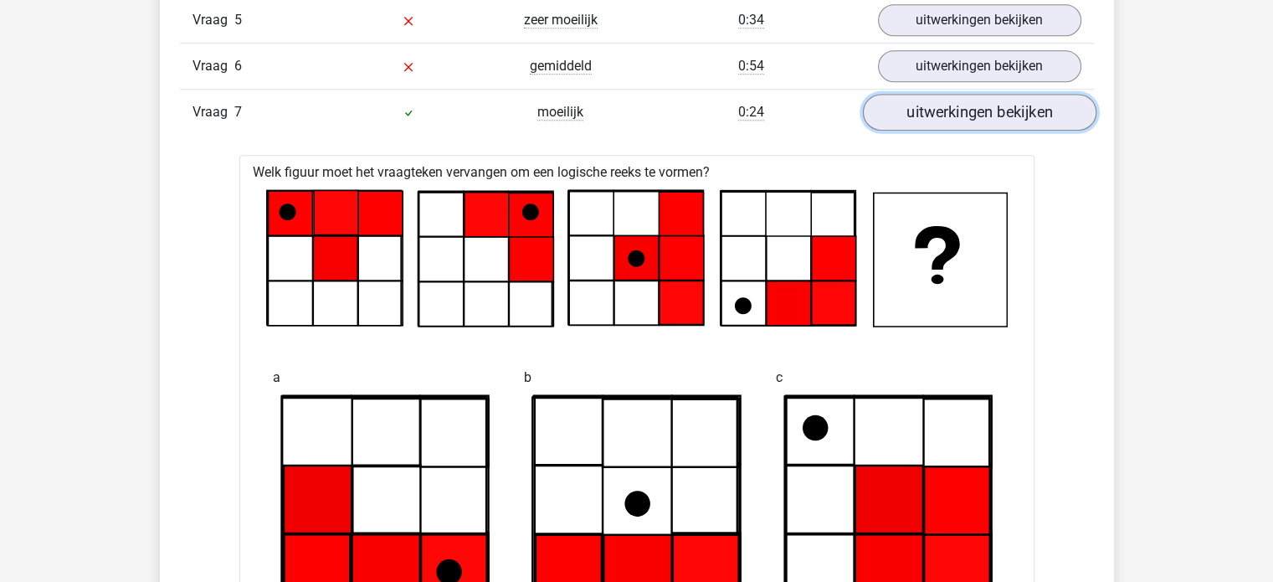
click at [904, 121] on link "uitwerkingen bekijken" at bounding box center [978, 113] width 233 height 37
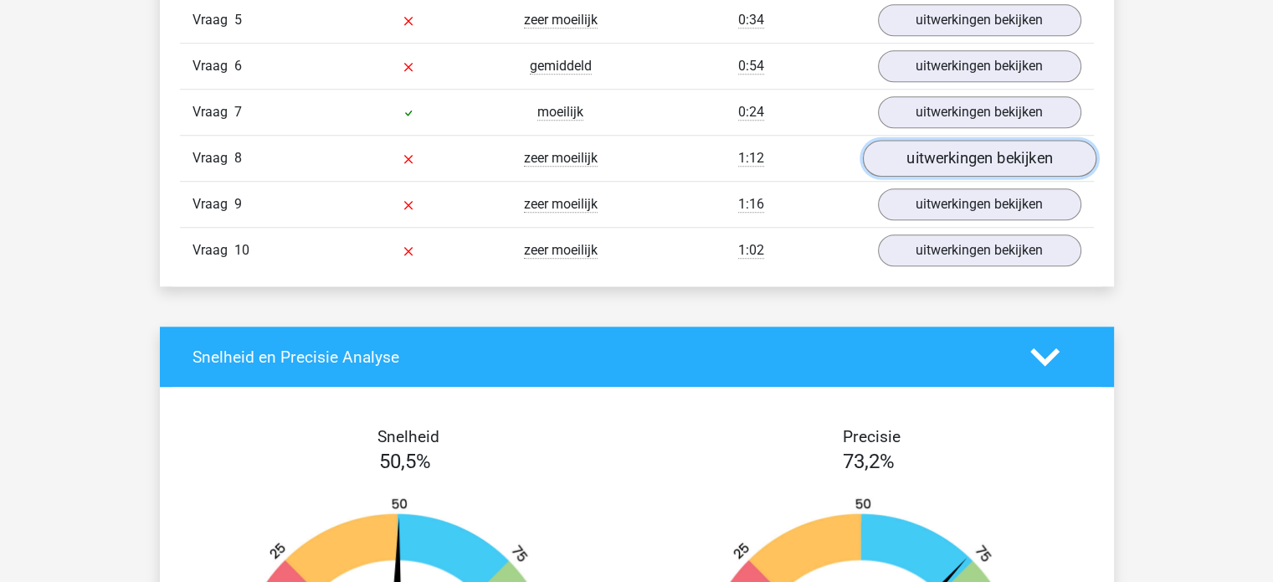
click at [932, 161] on link "uitwerkingen bekijken" at bounding box center [978, 159] width 233 height 37
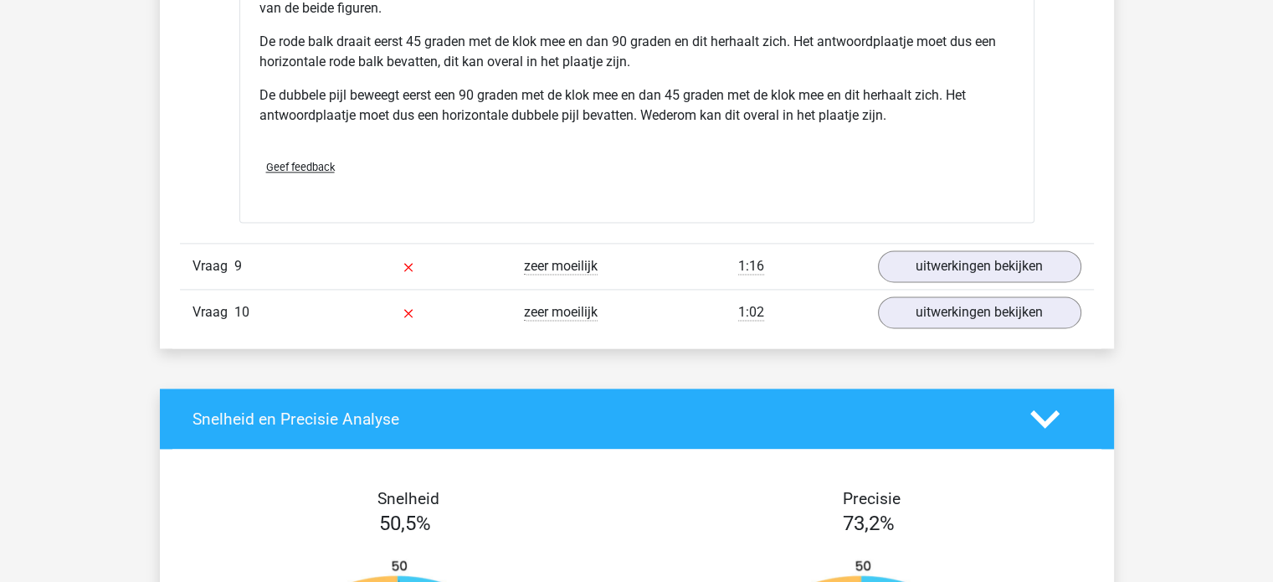
scroll to position [2343, 0]
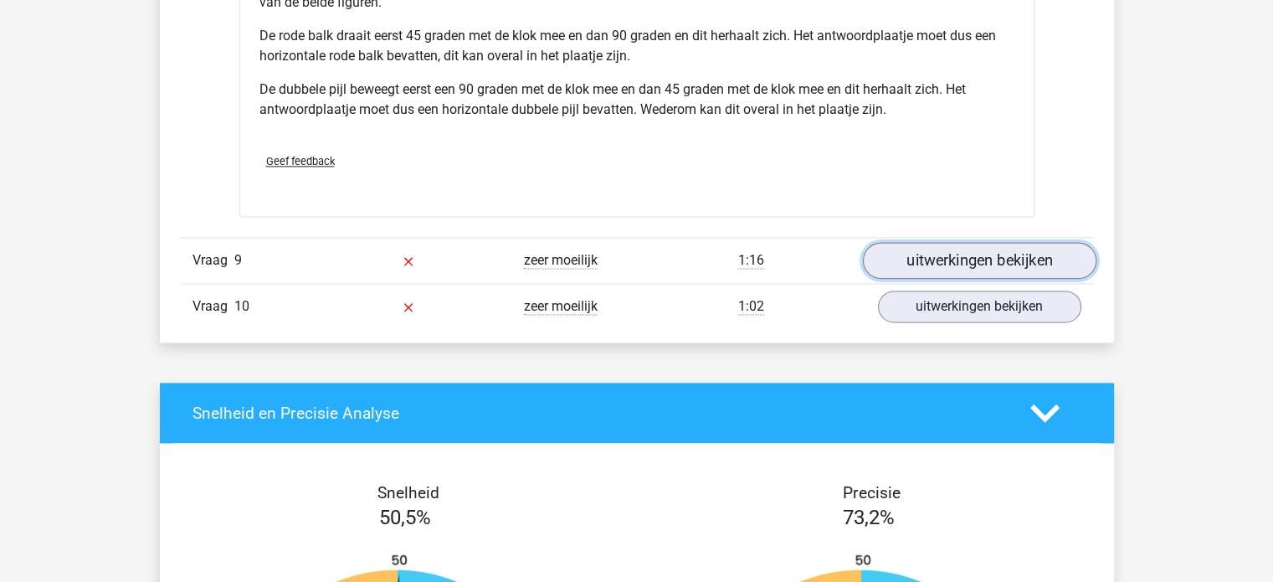
click at [970, 254] on link "uitwerkingen bekijken" at bounding box center [978, 260] width 233 height 37
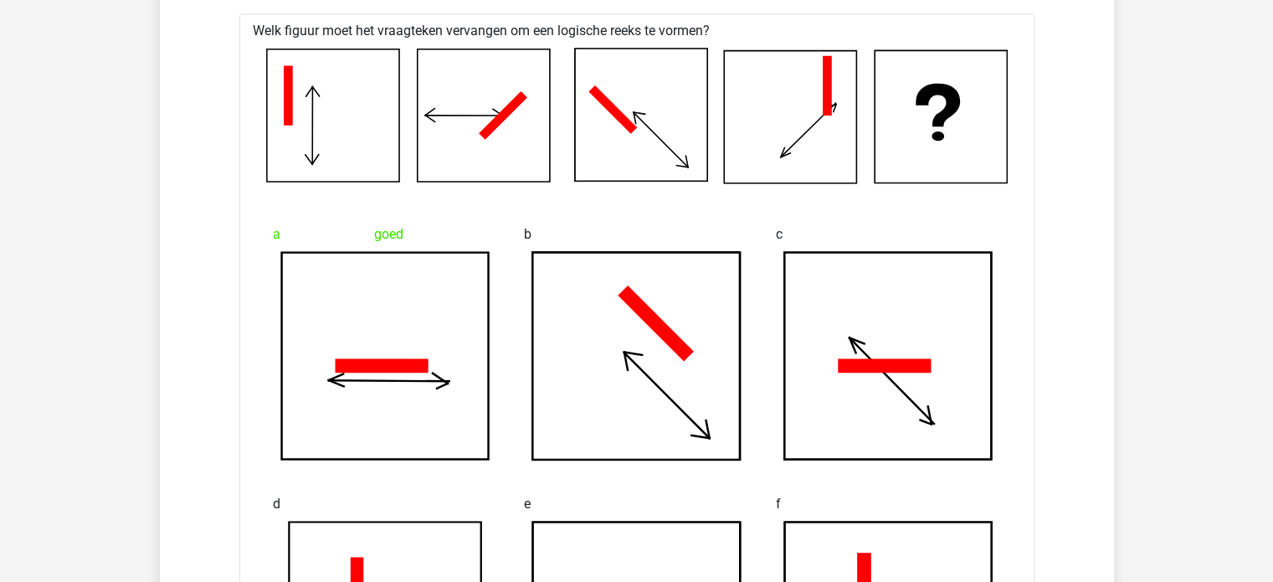
scroll to position [1423, 0]
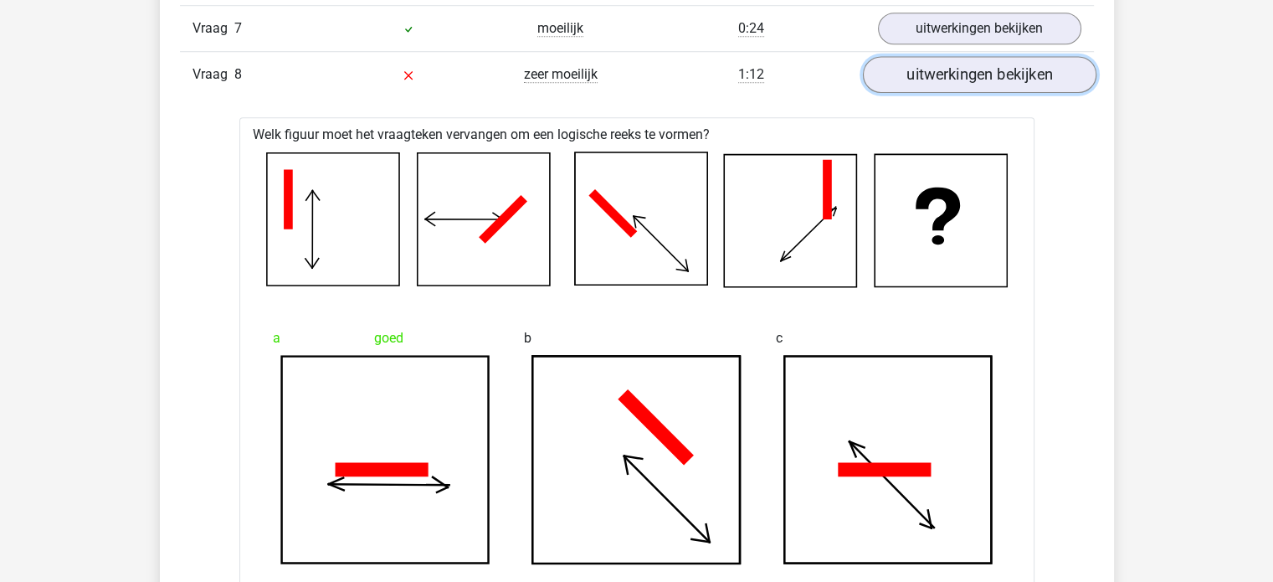
click at [945, 74] on link "uitwerkingen bekijken" at bounding box center [978, 75] width 233 height 37
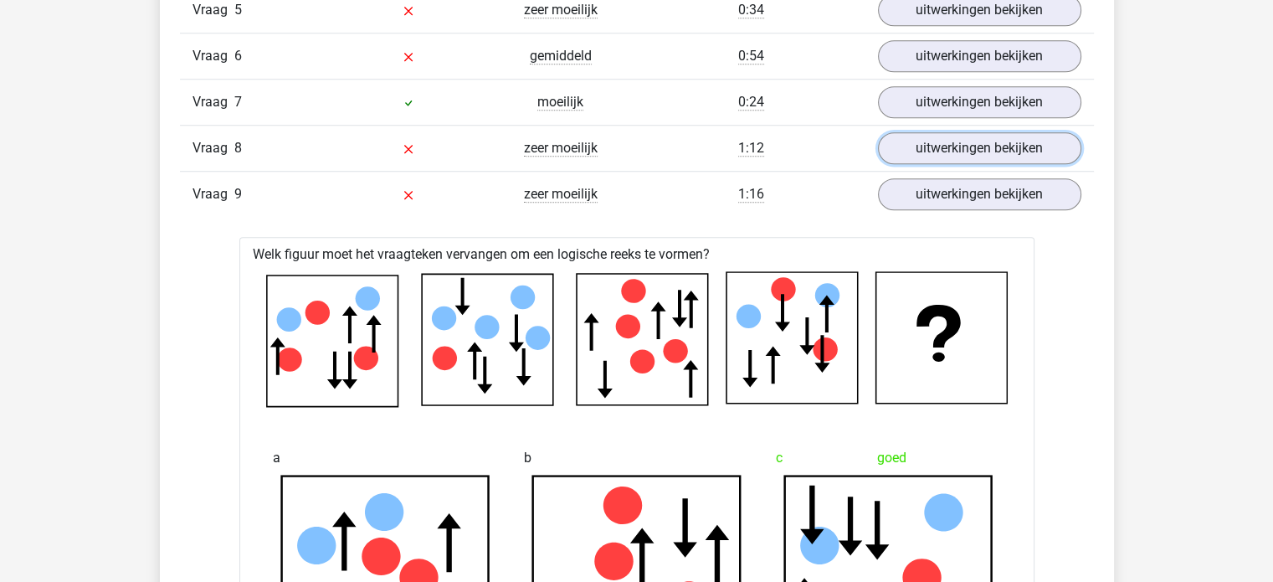
scroll to position [1339, 0]
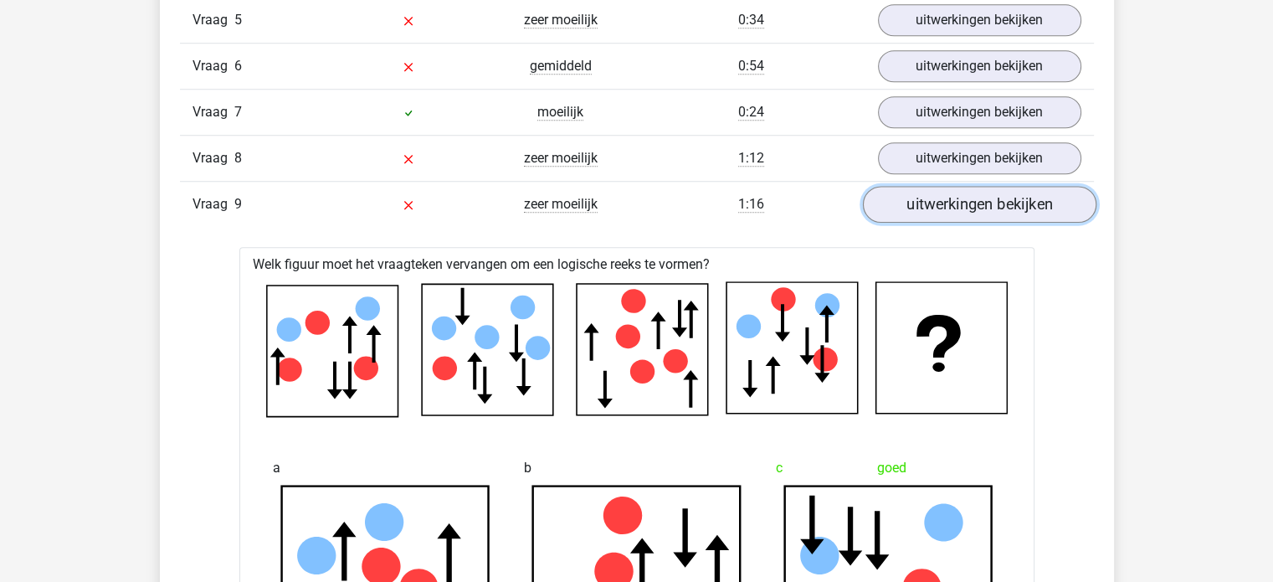
click at [947, 200] on link "uitwerkingen bekijken" at bounding box center [978, 205] width 233 height 37
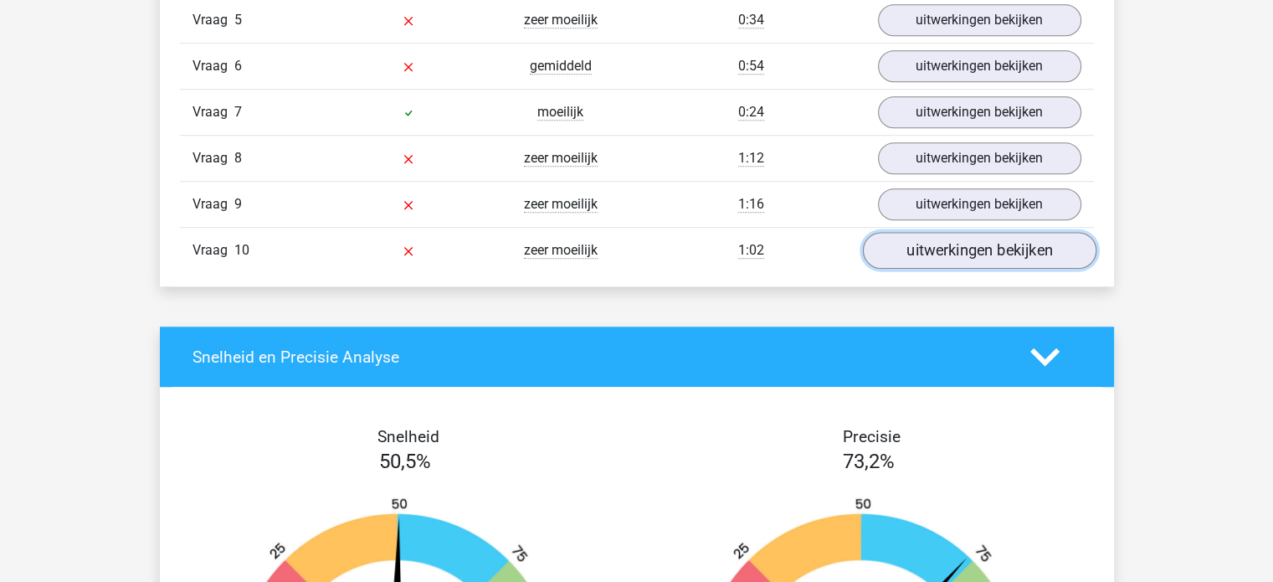
click at [951, 252] on link "uitwerkingen bekijken" at bounding box center [978, 251] width 233 height 37
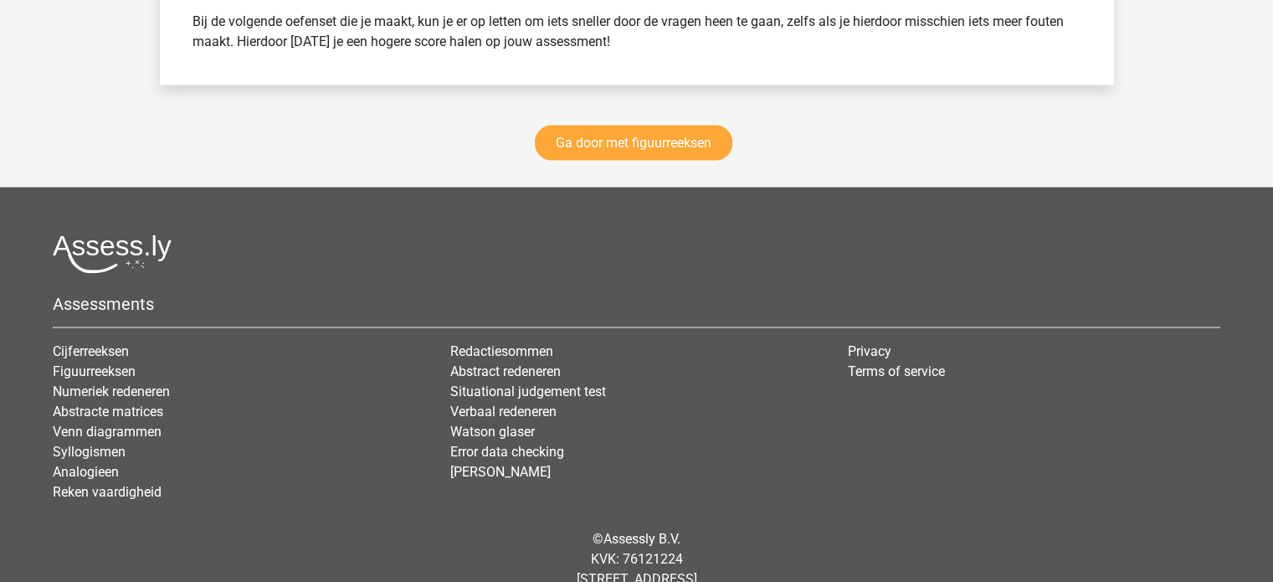
scroll to position [3515, 0]
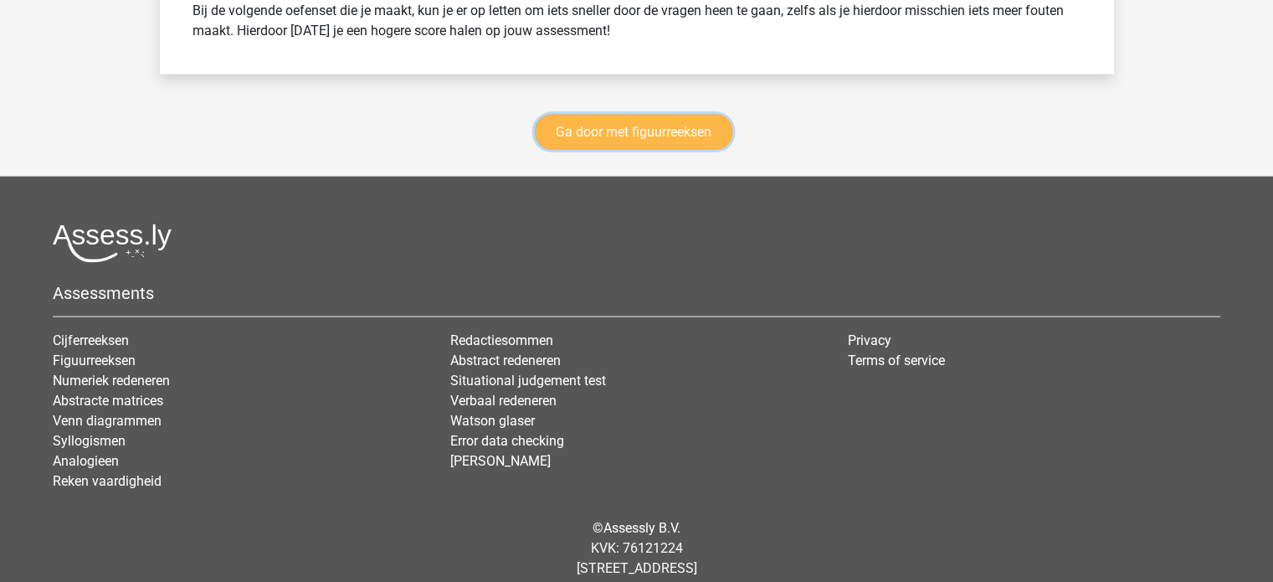
click at [664, 131] on link "Ga door met figuurreeksen" at bounding box center [634, 132] width 198 height 35
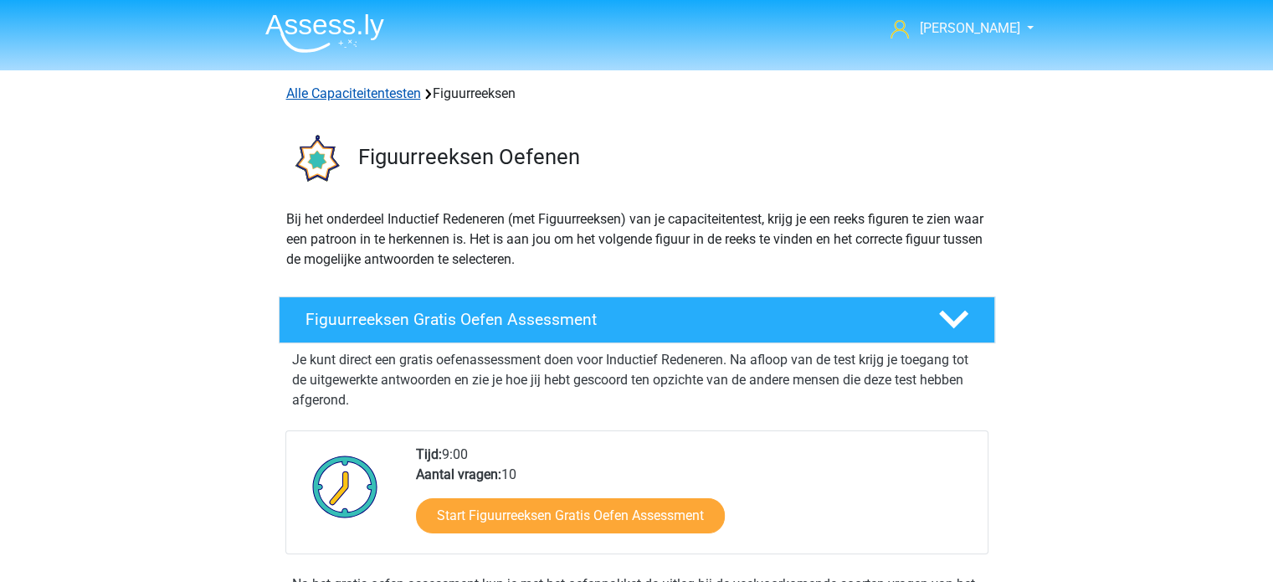
click at [340, 90] on link "Alle Capaciteitentesten" at bounding box center [353, 93] width 135 height 16
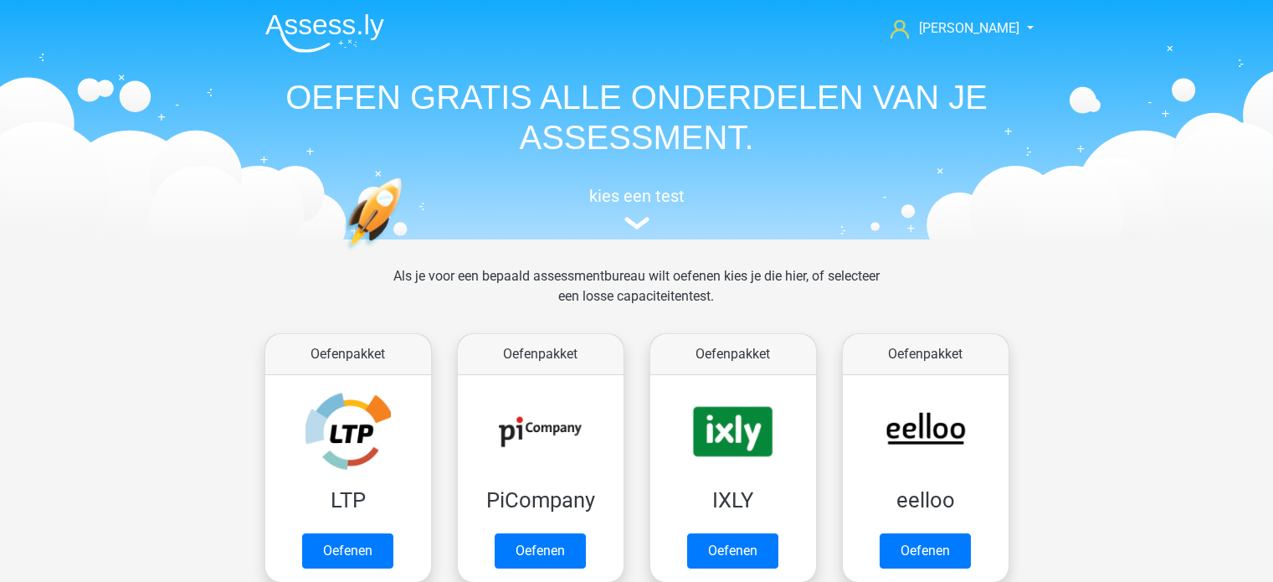
scroll to position [710, 0]
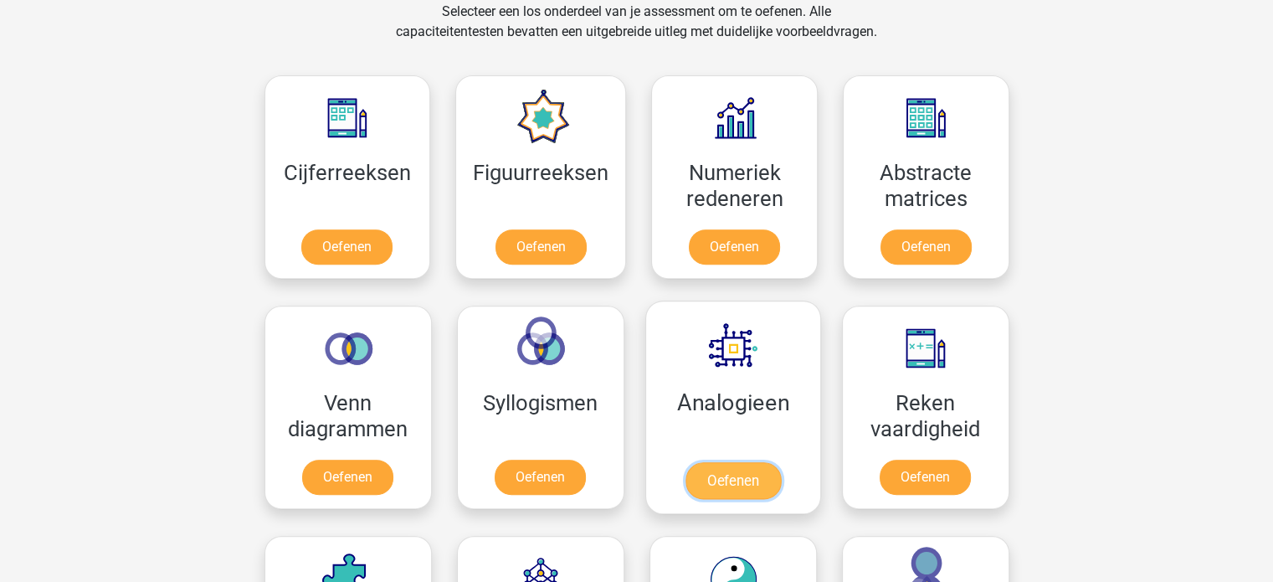
click at [736, 462] on link "Oefenen" at bounding box center [732, 480] width 95 height 37
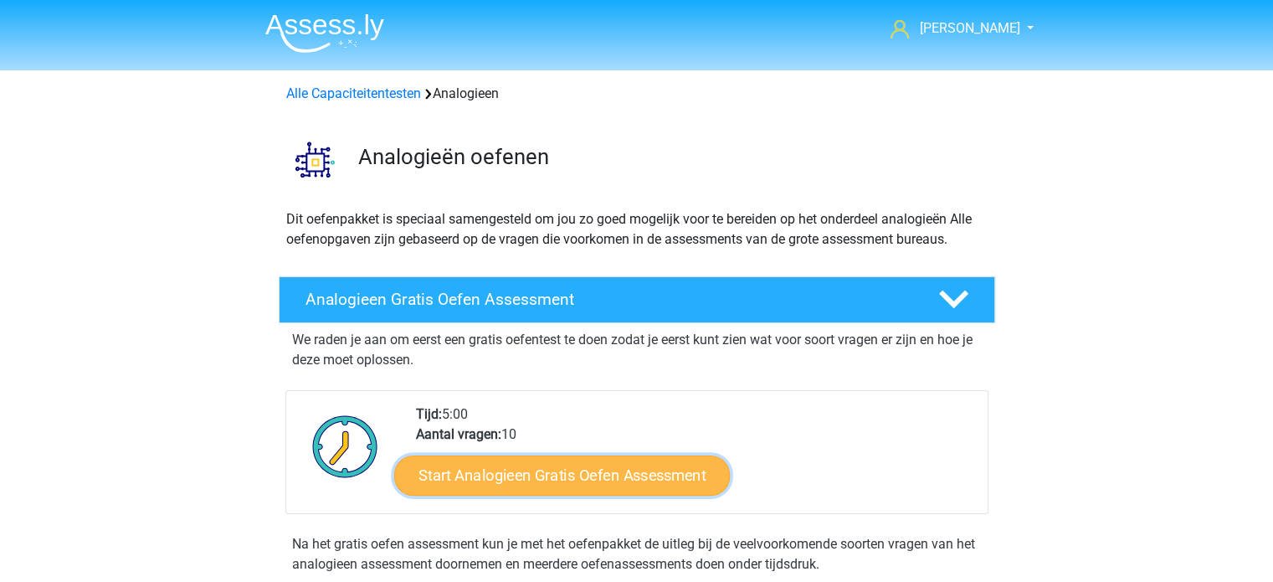
click at [568, 475] on link "Start Analogieen Gratis Oefen Assessment" at bounding box center [562, 474] width 336 height 40
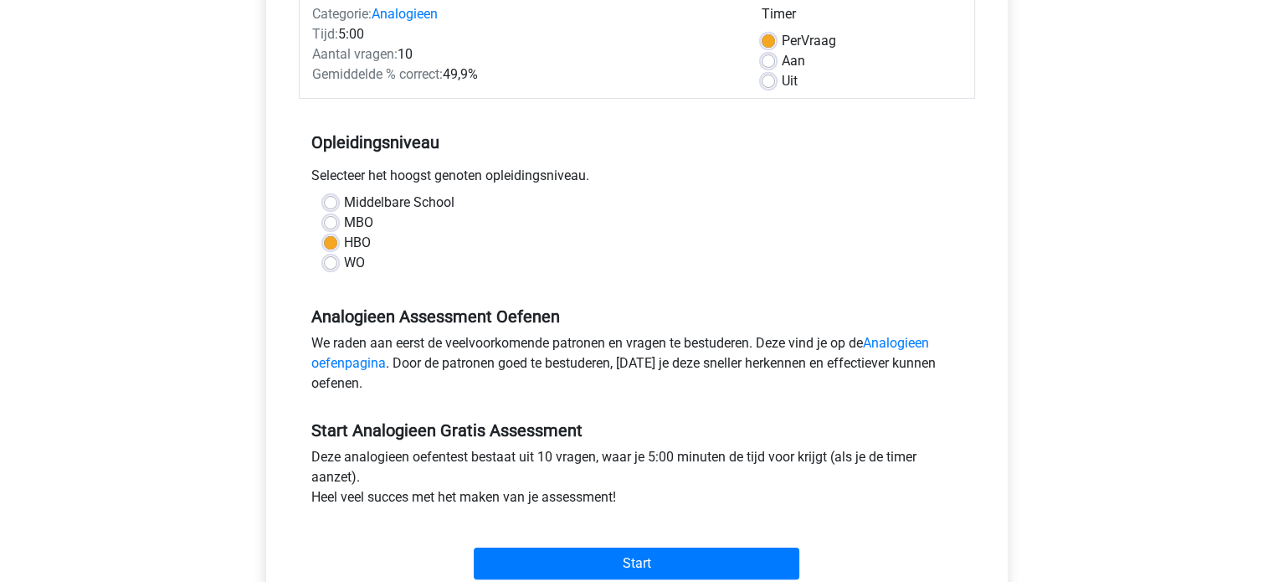
scroll to position [251, 0]
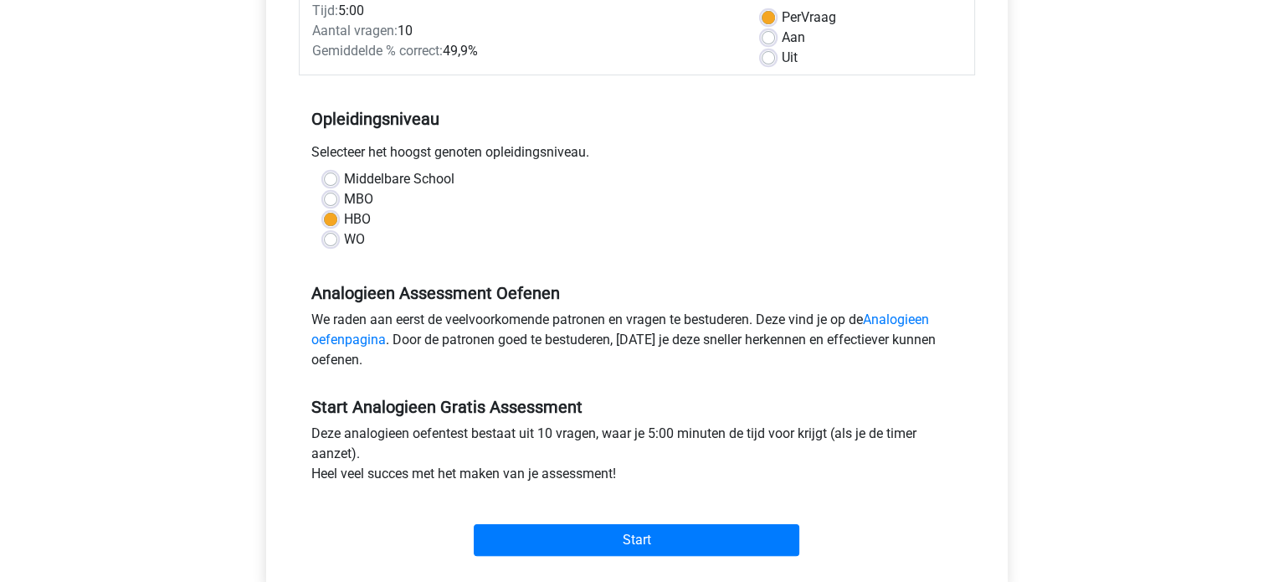
click at [633, 521] on div "Start" at bounding box center [637, 526] width 676 height 59
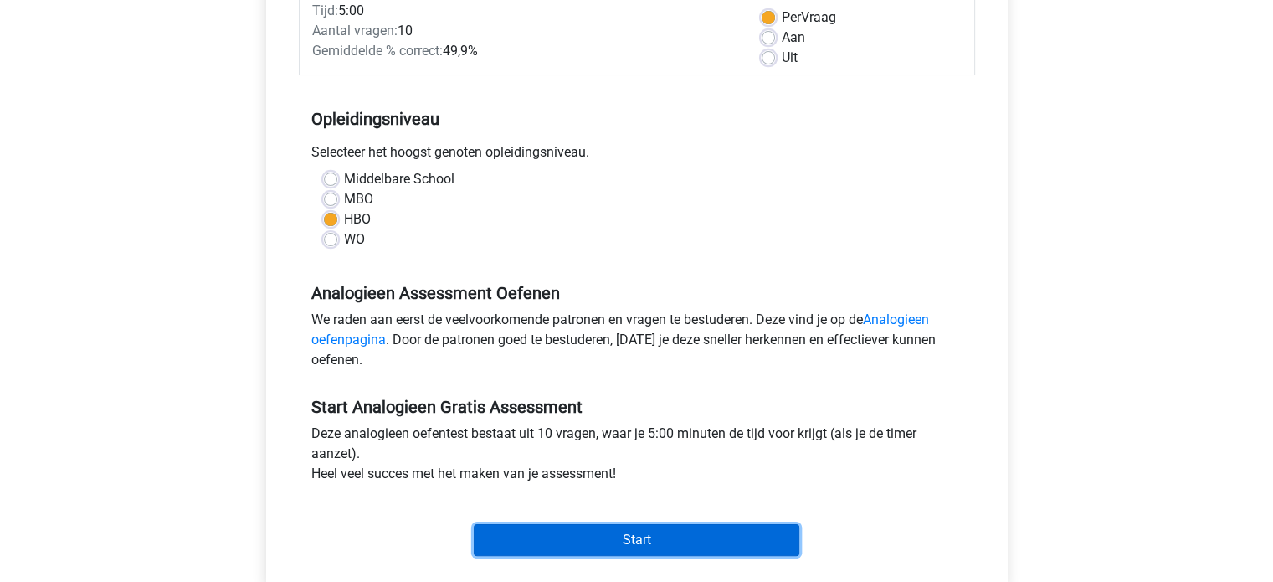
click at [634, 541] on input "Start" at bounding box center [637, 540] width 326 height 32
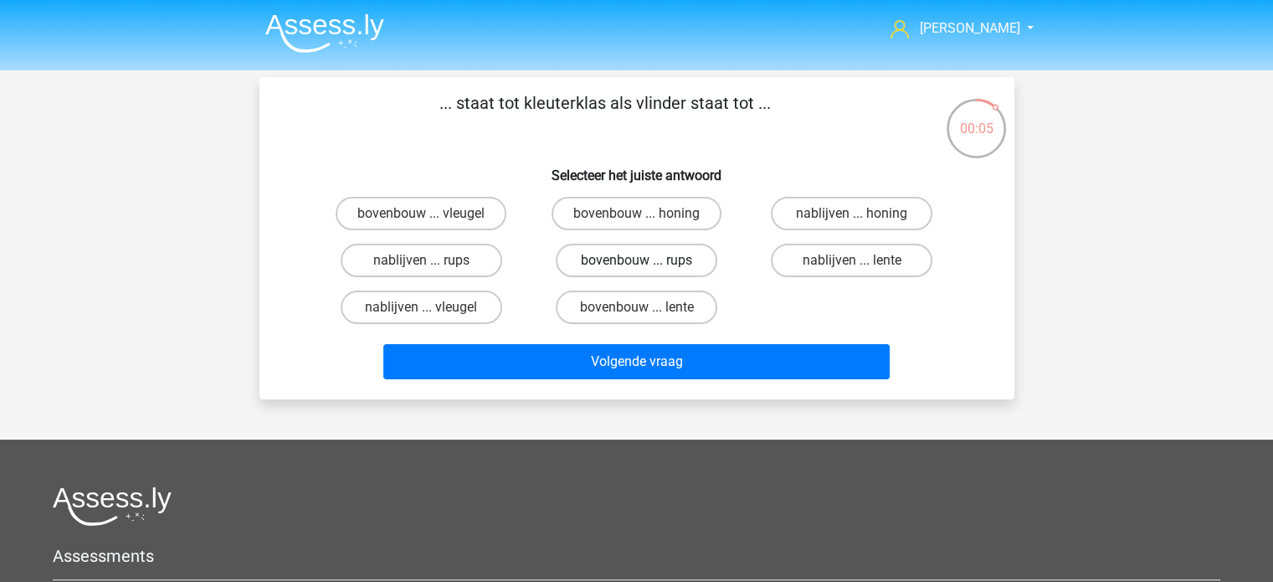
click at [656, 260] on label "bovenbouw ... rups" at bounding box center [637, 260] width 162 height 33
click at [647, 260] on input "bovenbouw ... rups" at bounding box center [641, 265] width 11 height 11
radio input "true"
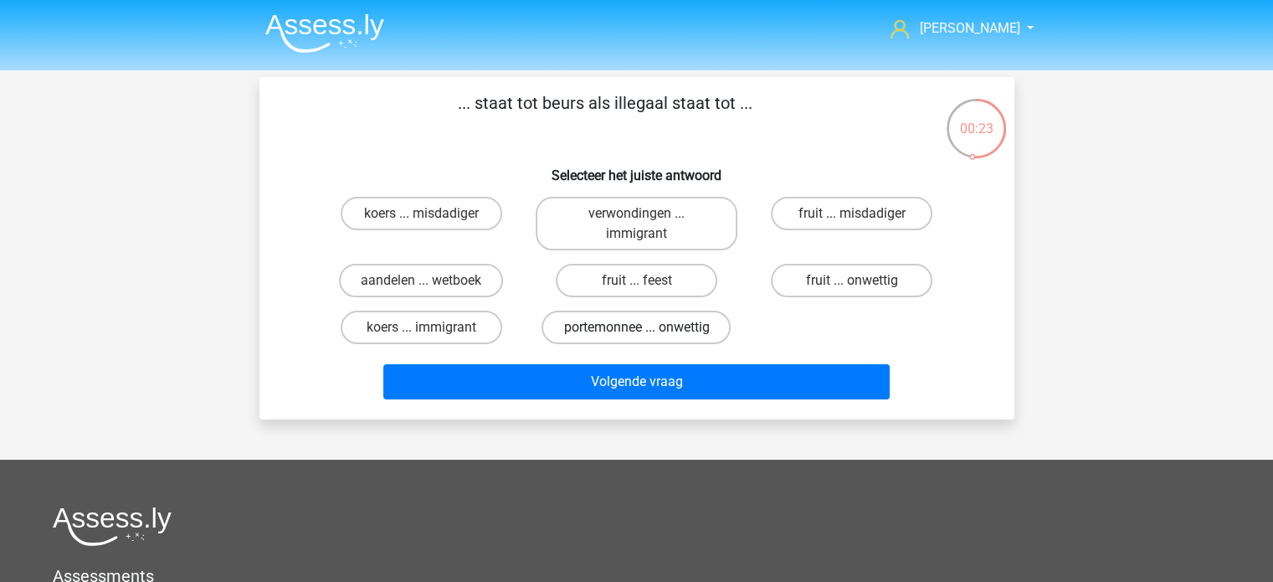
click at [649, 328] on label "portemonnee ... onwettig" at bounding box center [635, 326] width 189 height 33
click at [647, 328] on input "portemonnee ... onwettig" at bounding box center [641, 332] width 11 height 11
radio input "true"
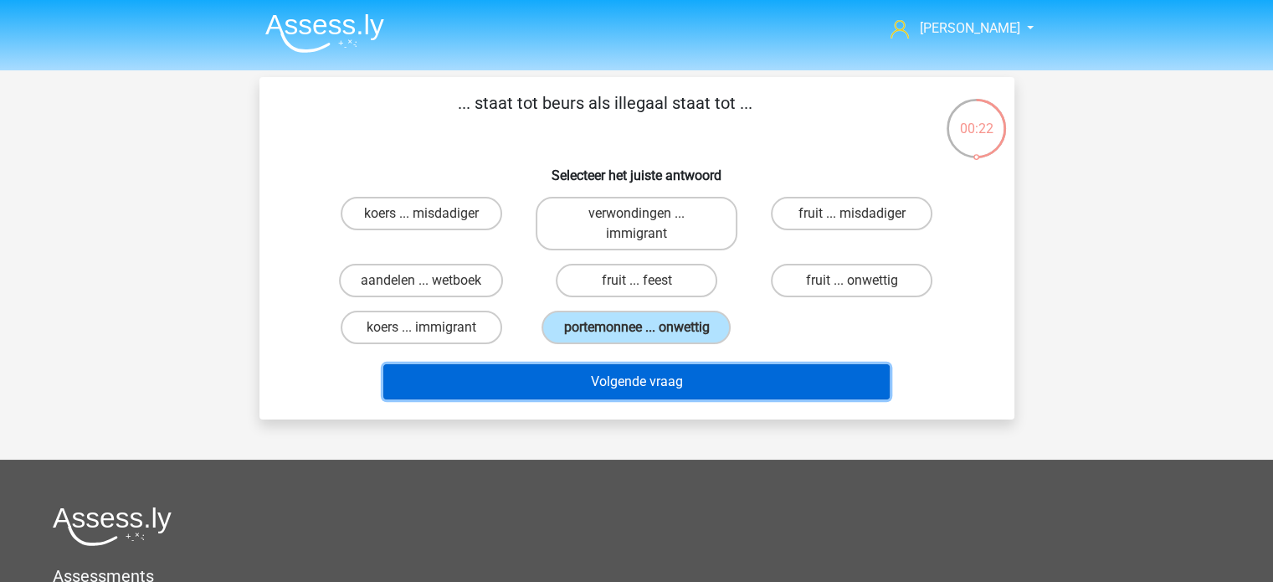
click at [649, 382] on button "Volgende vraag" at bounding box center [636, 381] width 506 height 35
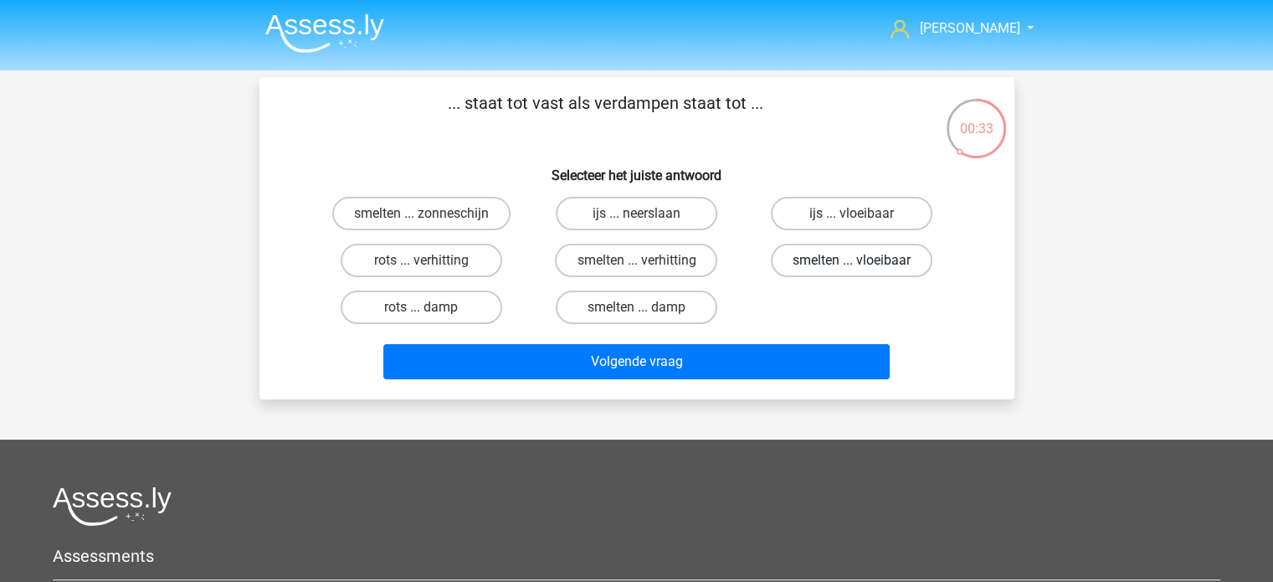
click at [844, 254] on label "smelten ... vloeibaar" at bounding box center [852, 260] width 162 height 33
click at [852, 260] on input "smelten ... vloeibaar" at bounding box center [857, 265] width 11 height 11
radio input "true"
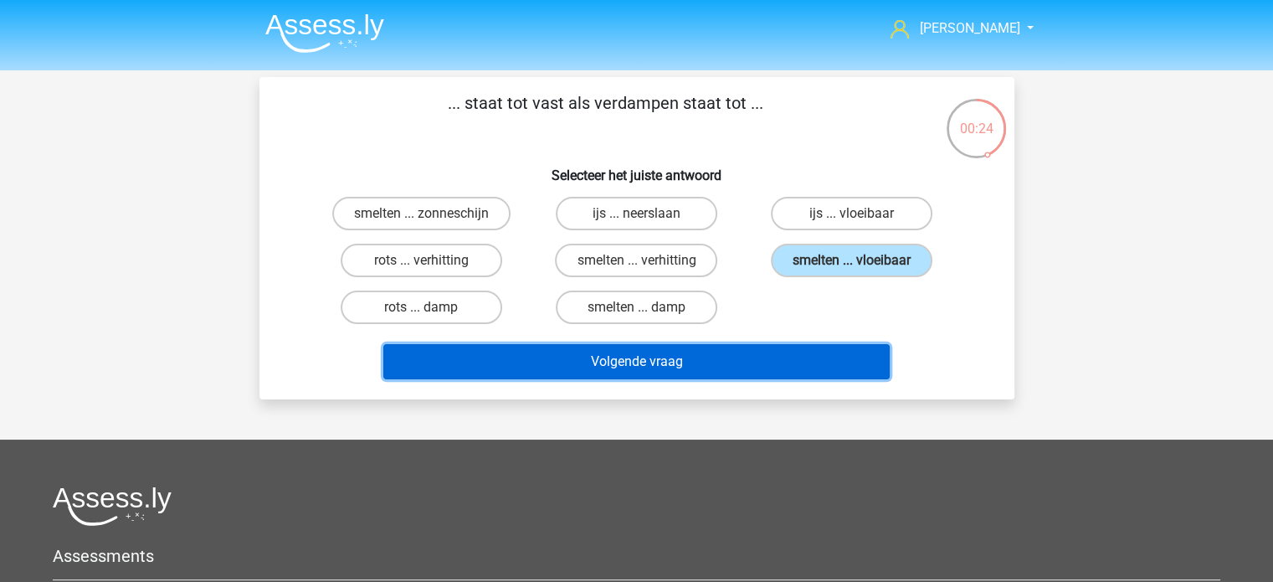
click at [626, 360] on button "Volgende vraag" at bounding box center [636, 361] width 506 height 35
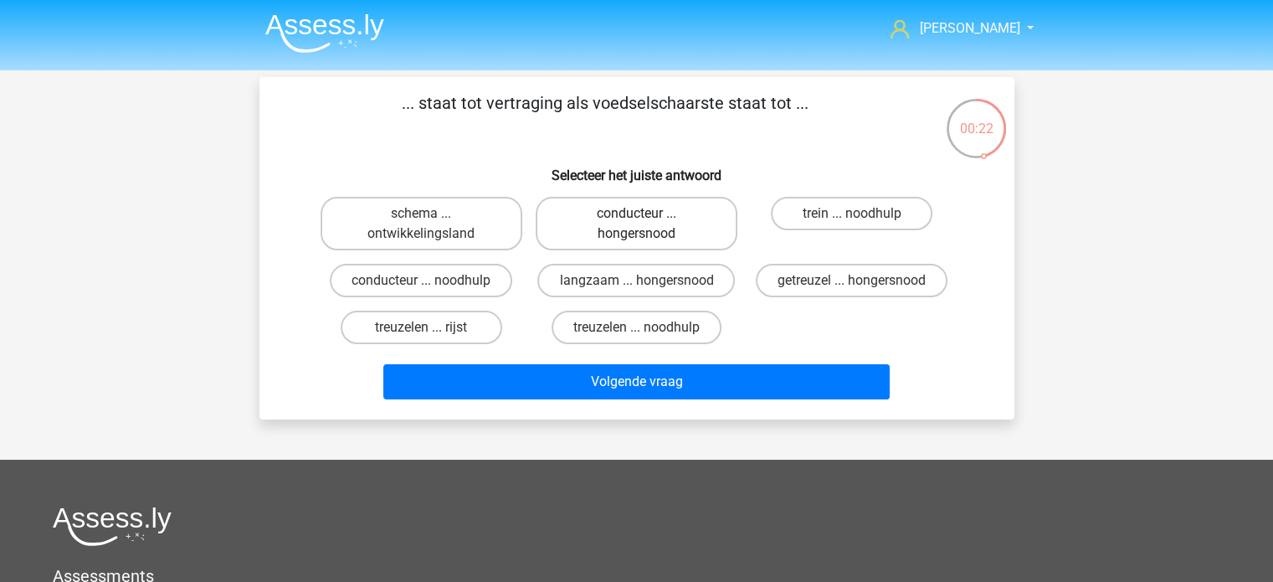
click at [690, 216] on label "conducteur ... hongersnood" at bounding box center [637, 224] width 202 height 54
click at [647, 216] on input "conducteur ... hongersnood" at bounding box center [641, 218] width 11 height 11
radio input "true"
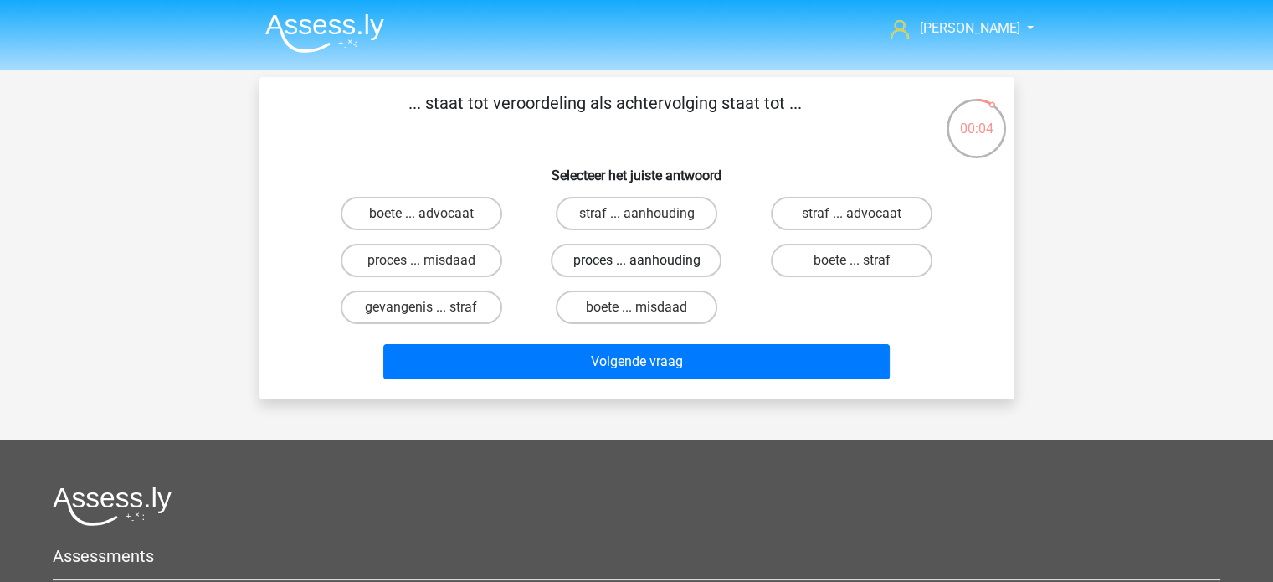
click at [624, 256] on label "proces ... aanhouding" at bounding box center [636, 260] width 171 height 33
click at [636, 260] on input "proces ... aanhouding" at bounding box center [641, 265] width 11 height 11
radio input "true"
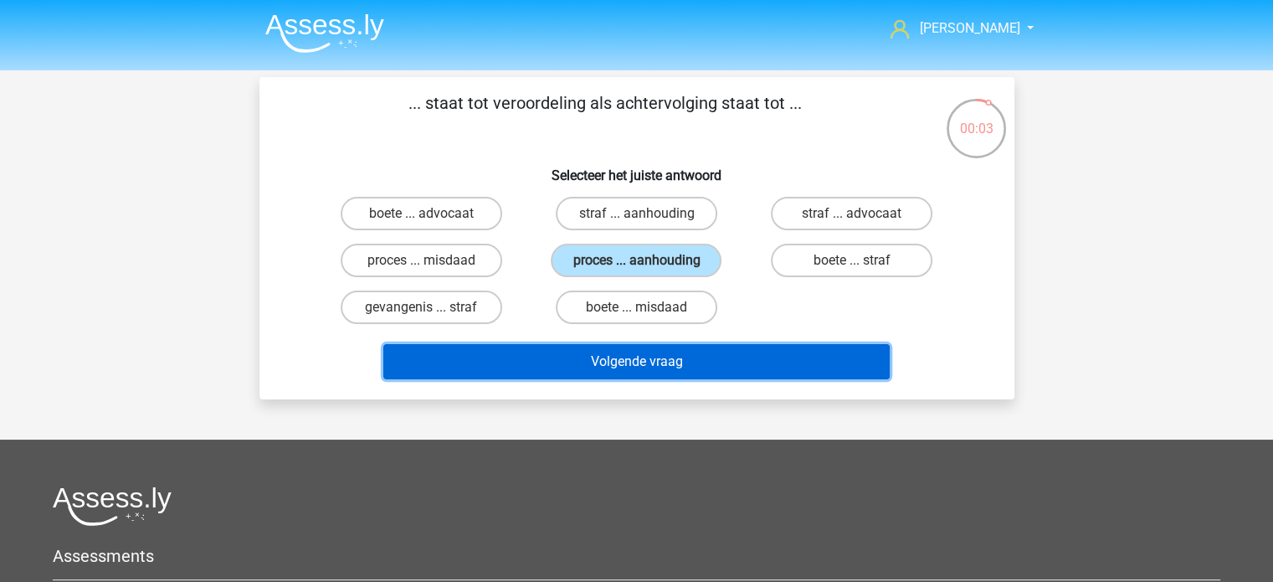
click at [635, 353] on button "Volgende vraag" at bounding box center [636, 361] width 506 height 35
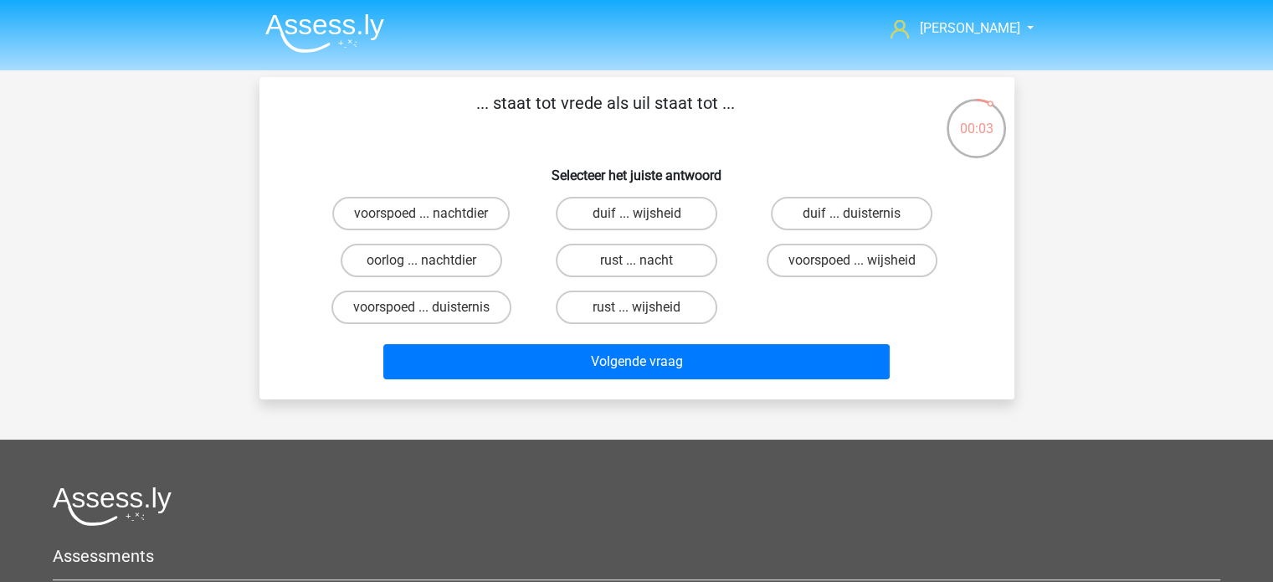
click at [426, 264] on input "oorlog ... nachtdier" at bounding box center [426, 265] width 11 height 11
radio input "true"
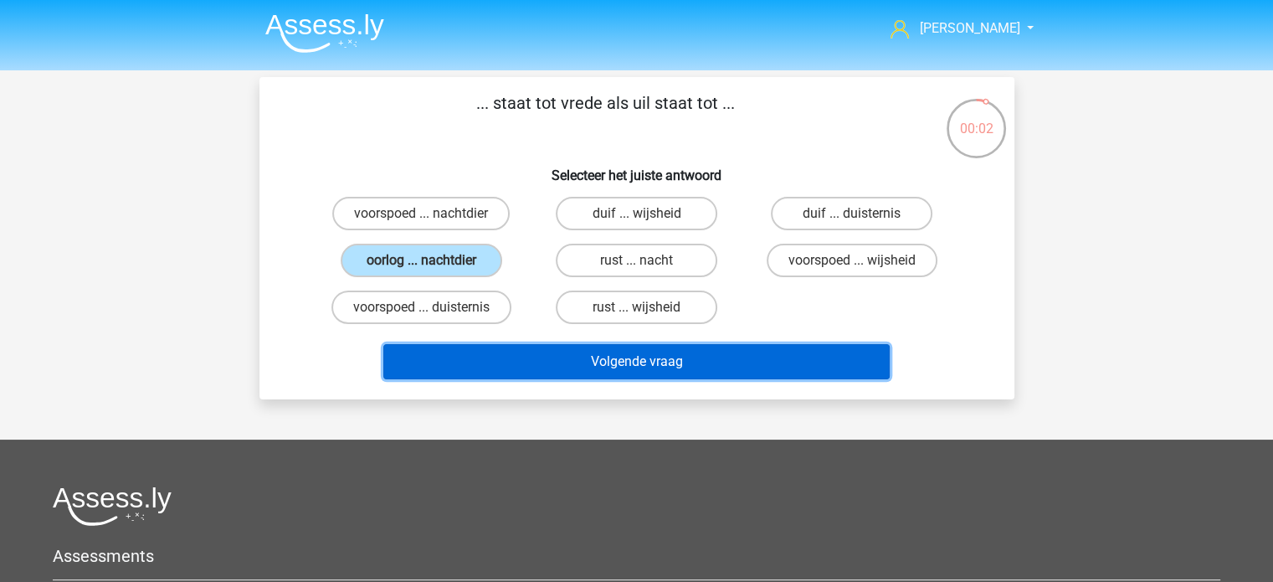
click at [619, 357] on button "Volgende vraag" at bounding box center [636, 361] width 506 height 35
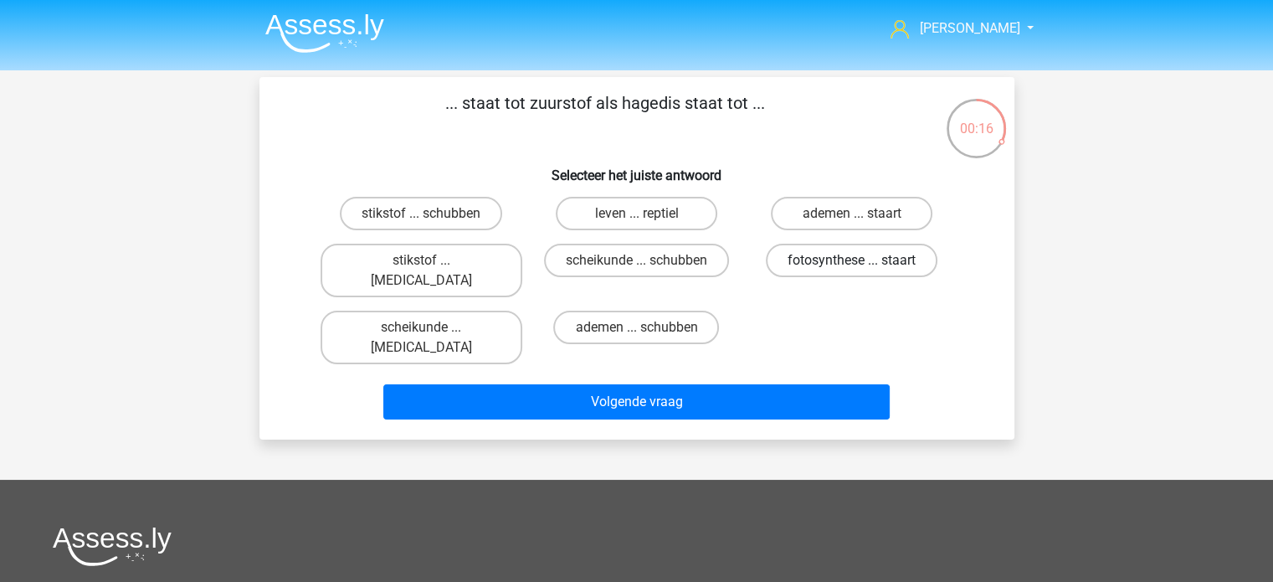
click at [867, 259] on label "fotosynthese ... staart" at bounding box center [852, 260] width 172 height 33
click at [863, 260] on input "fotosynthese ... staart" at bounding box center [857, 265] width 11 height 11
radio input "true"
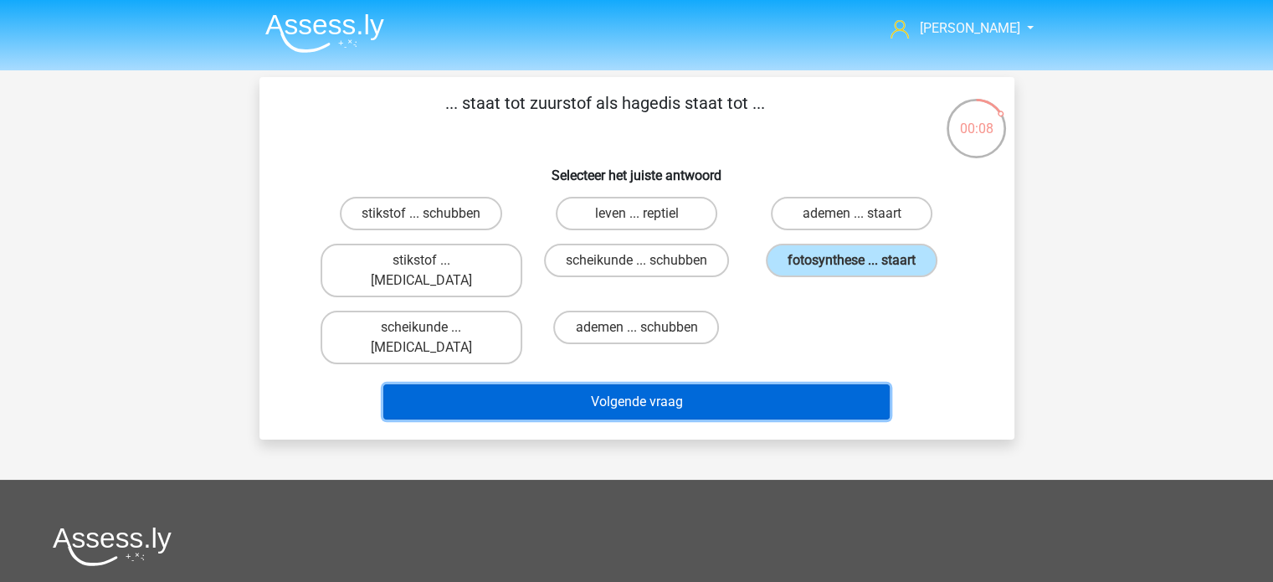
click at [671, 384] on button "Volgende vraag" at bounding box center [636, 401] width 506 height 35
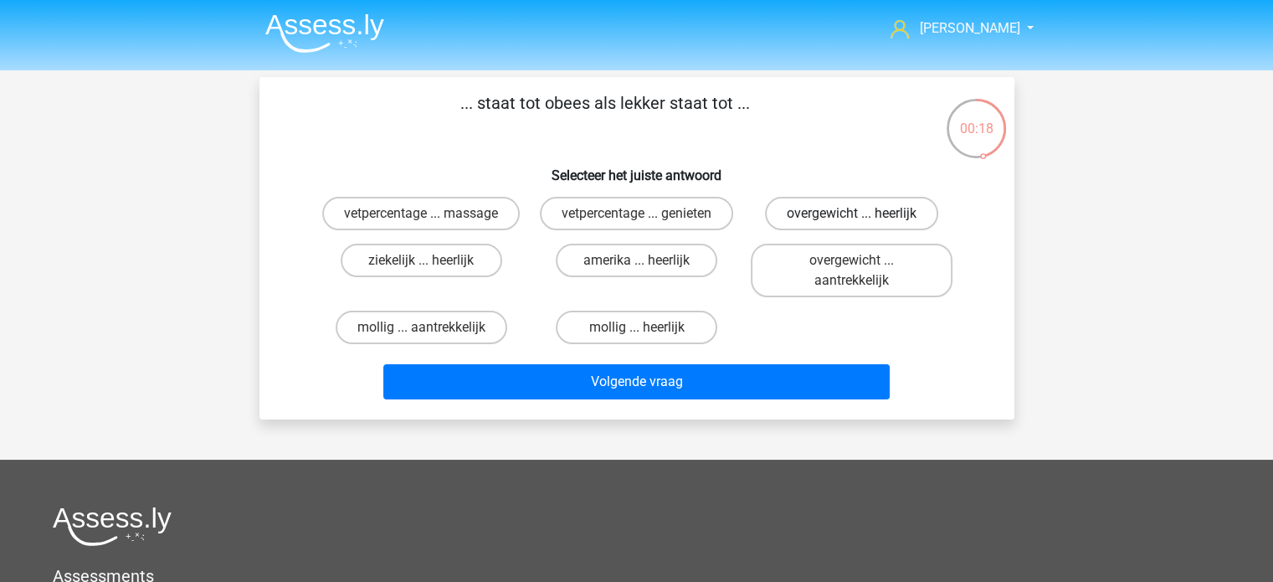
click at [862, 210] on label "overgewicht ... heerlijk" at bounding box center [851, 213] width 173 height 33
click at [862, 213] on input "overgewicht ... heerlijk" at bounding box center [857, 218] width 11 height 11
radio input "true"
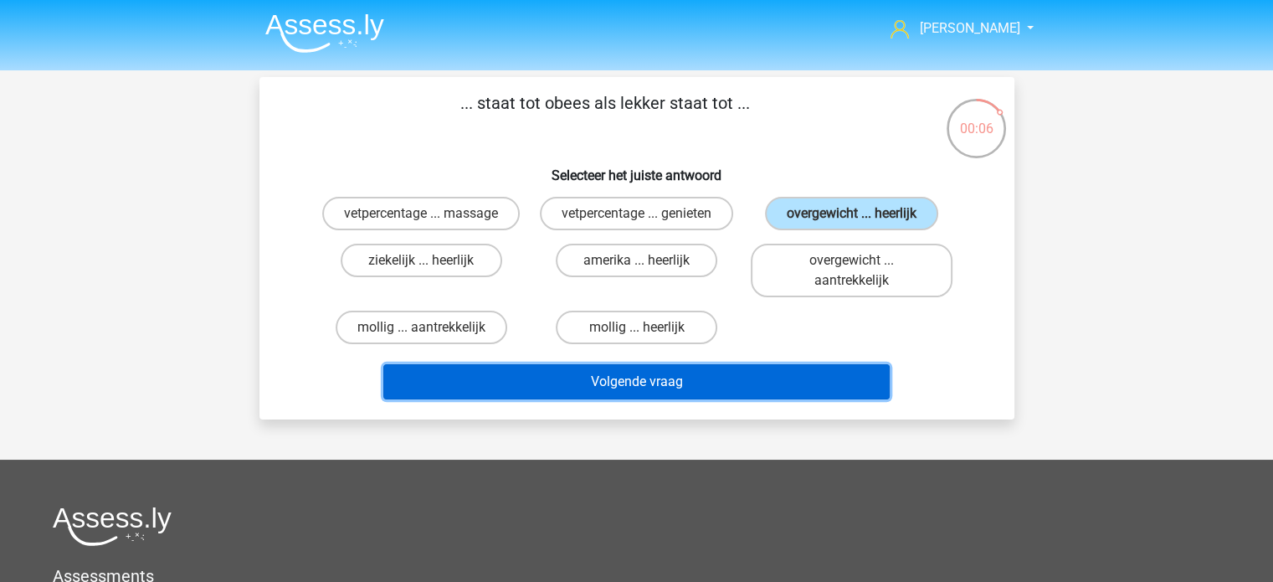
click at [571, 377] on button "Volgende vraag" at bounding box center [636, 381] width 506 height 35
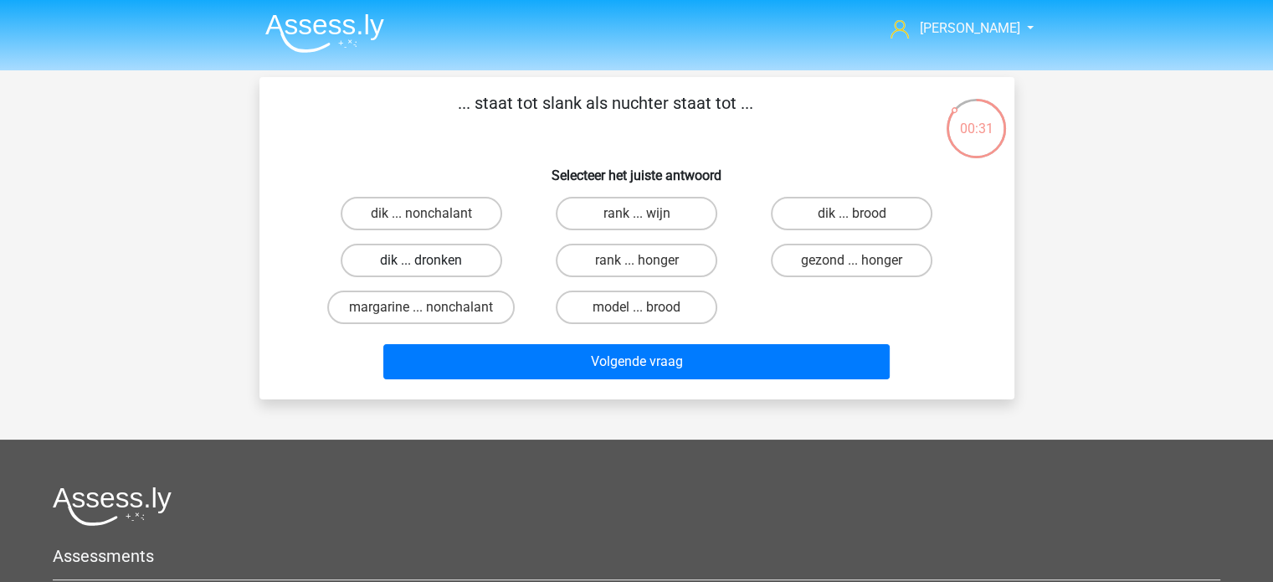
click at [405, 257] on label "dik ... dronken" at bounding box center [422, 260] width 162 height 33
click at [421, 260] on input "dik ... dronken" at bounding box center [426, 265] width 11 height 11
radio input "true"
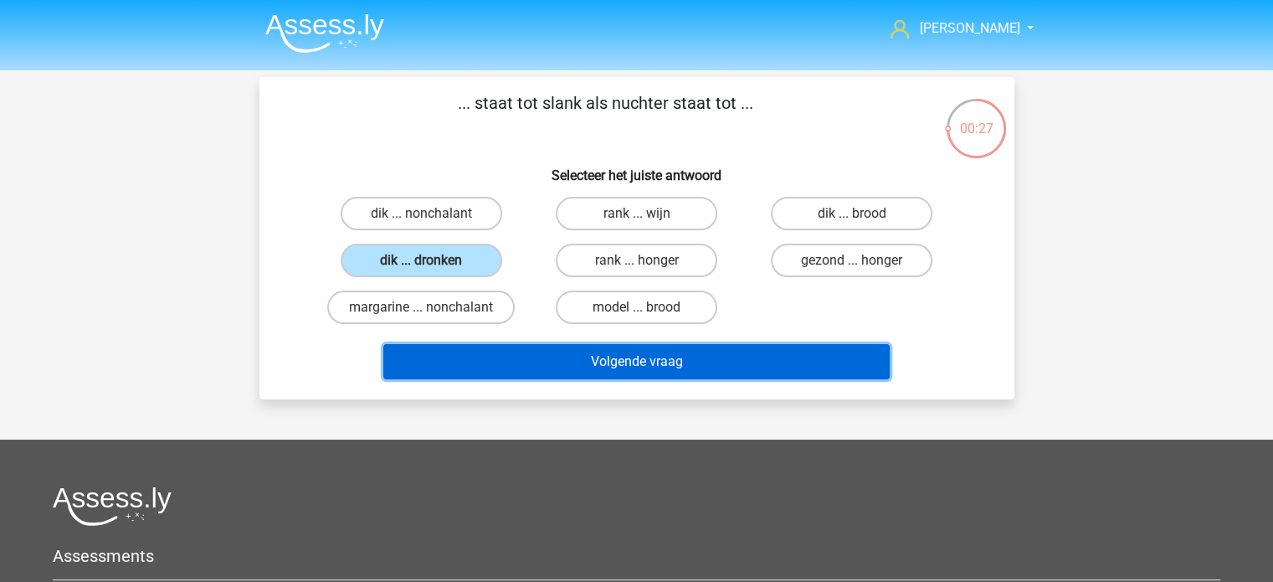
click at [675, 364] on button "Volgende vraag" at bounding box center [636, 361] width 506 height 35
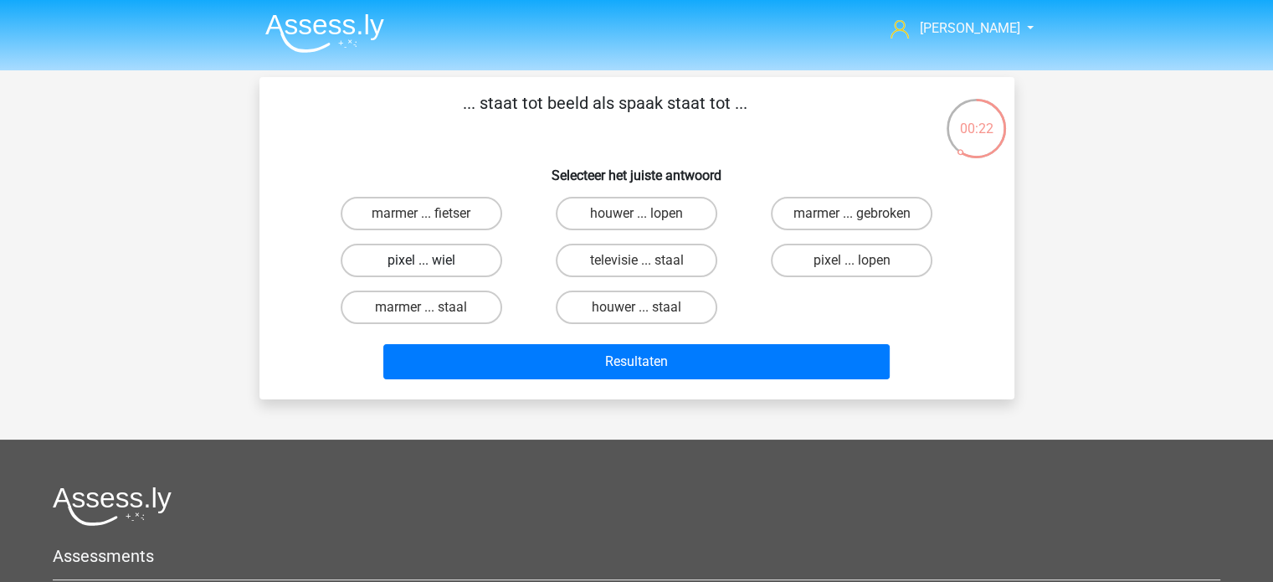
click at [422, 257] on label "pixel ... wiel" at bounding box center [422, 260] width 162 height 33
click at [422, 260] on input "pixel ... wiel" at bounding box center [426, 265] width 11 height 11
radio input "true"
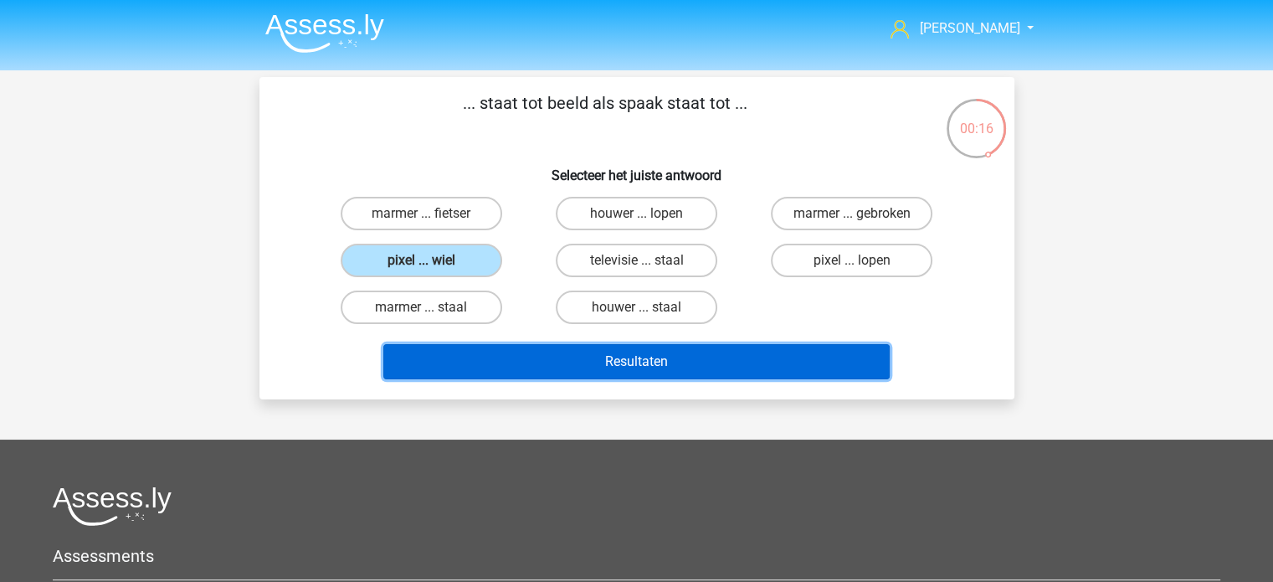
click at [656, 363] on button "Resultaten" at bounding box center [636, 361] width 506 height 35
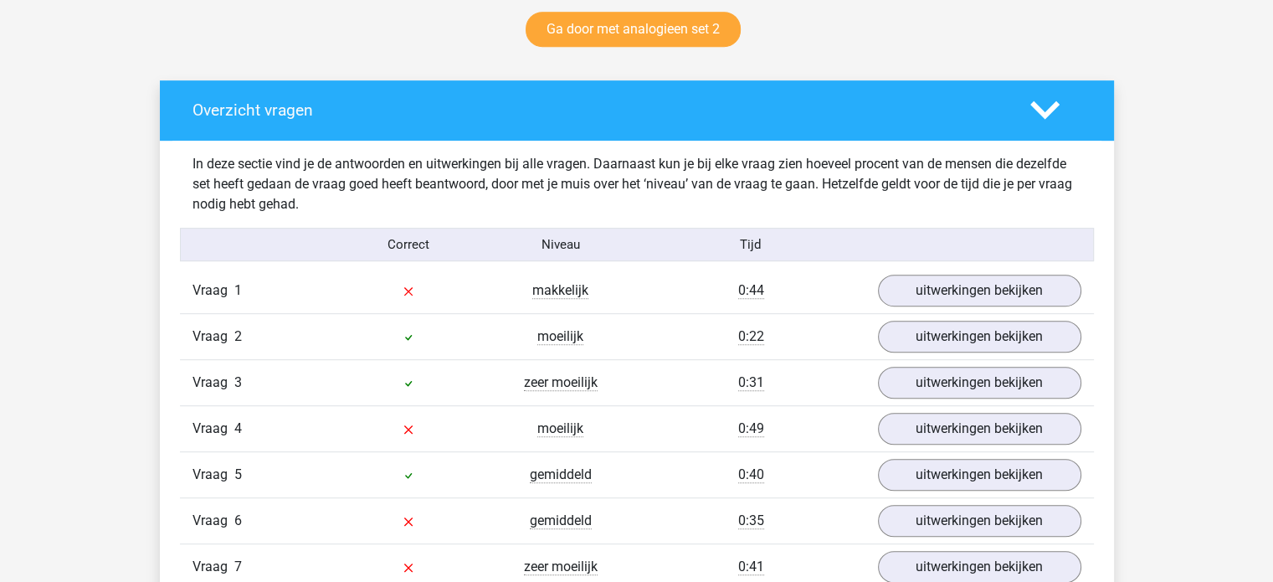
scroll to position [1004, 0]
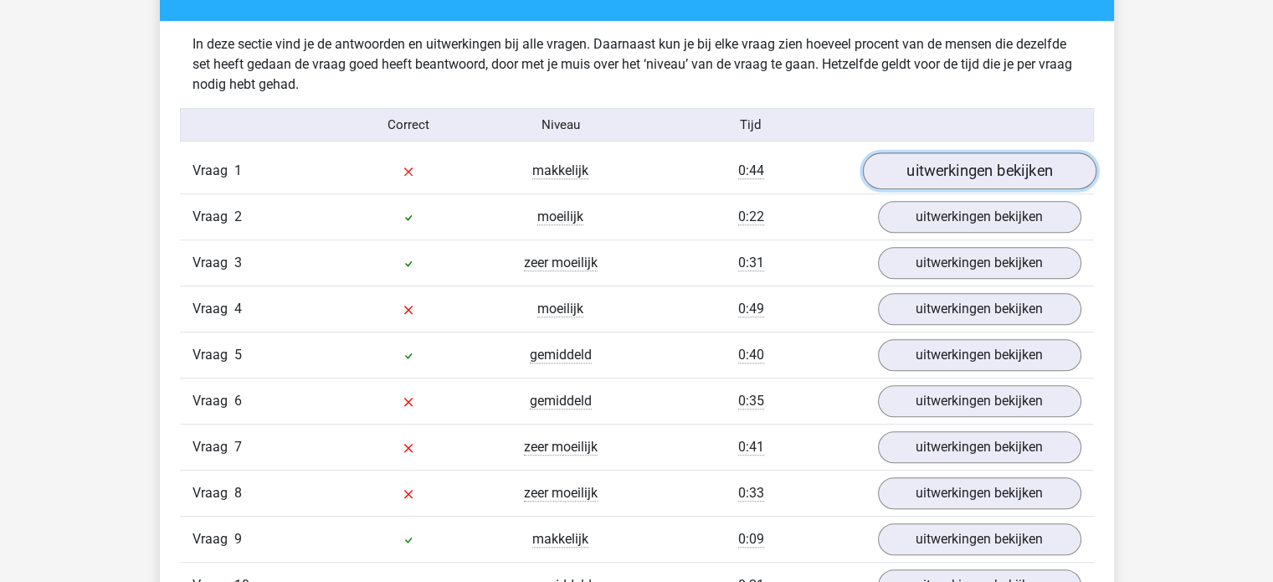
click at [1024, 175] on link "uitwerkingen bekijken" at bounding box center [978, 171] width 233 height 37
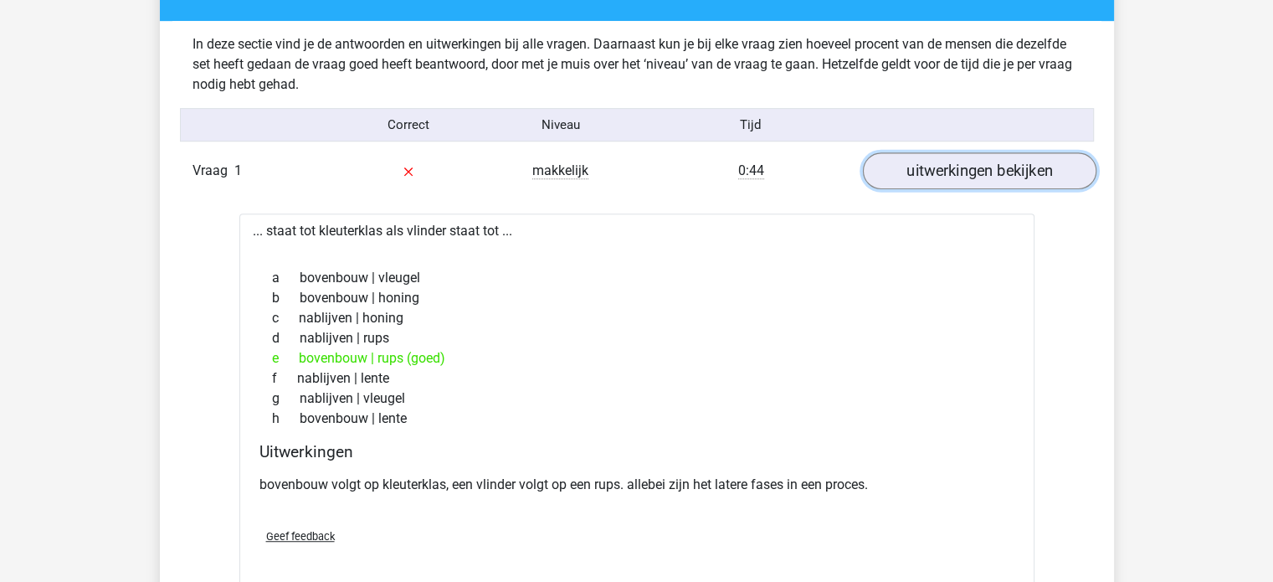
click at [995, 171] on link "uitwerkingen bekijken" at bounding box center [978, 171] width 233 height 37
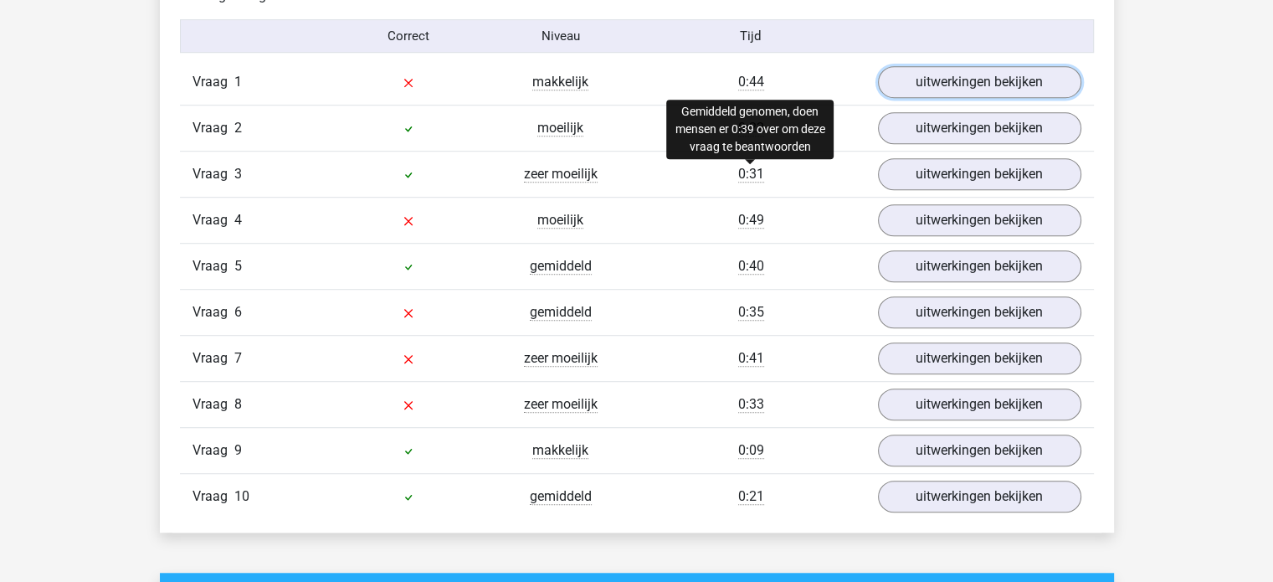
scroll to position [1088, 0]
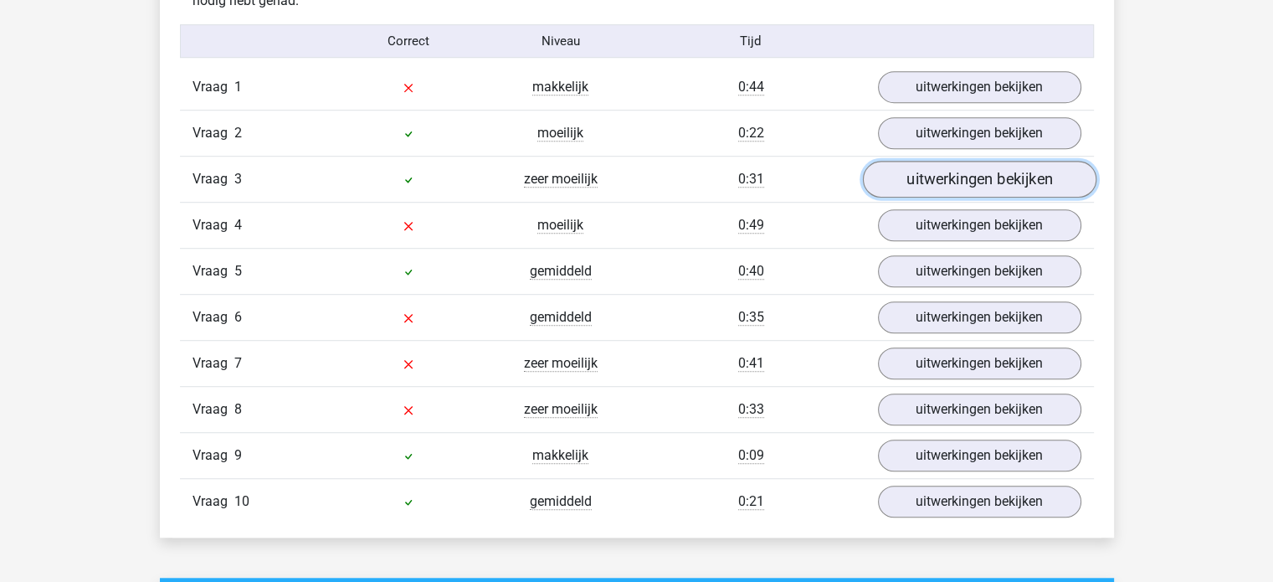
click at [962, 177] on link "uitwerkingen bekijken" at bounding box center [978, 180] width 233 height 37
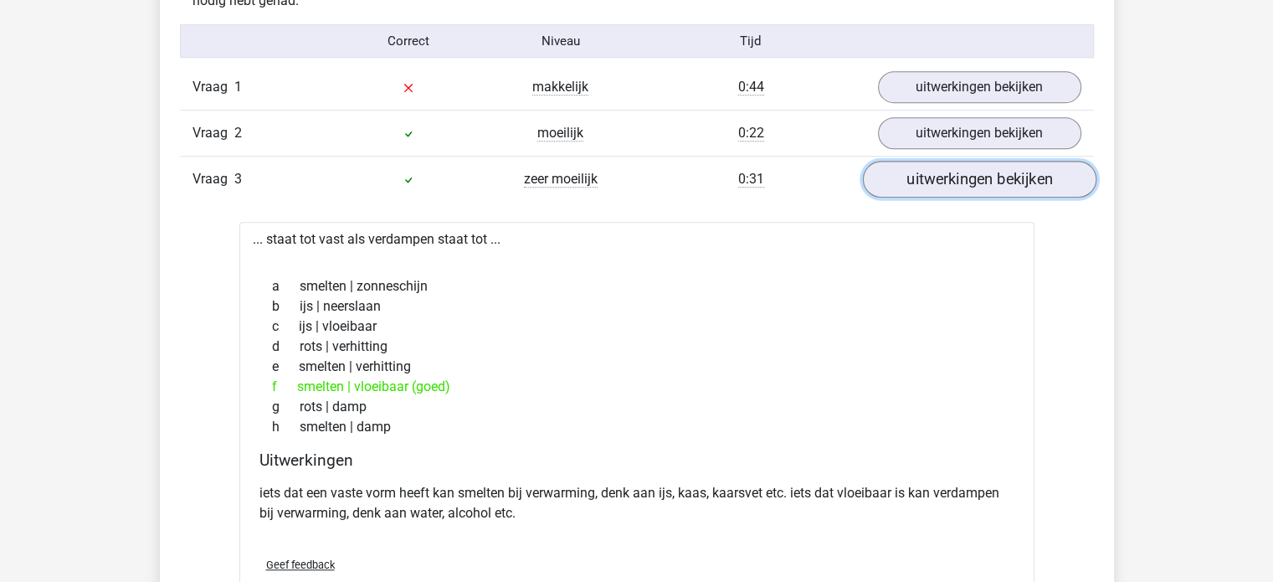
click at [937, 180] on link "uitwerkingen bekijken" at bounding box center [978, 180] width 233 height 37
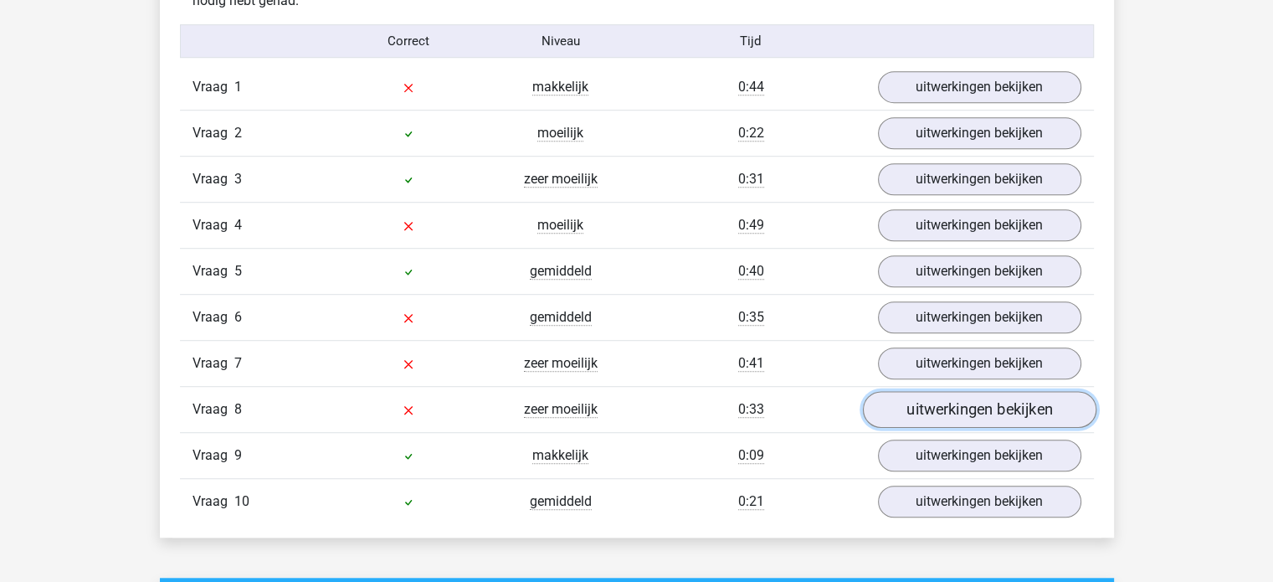
click at [894, 404] on link "uitwerkingen bekijken" at bounding box center [978, 410] width 233 height 37
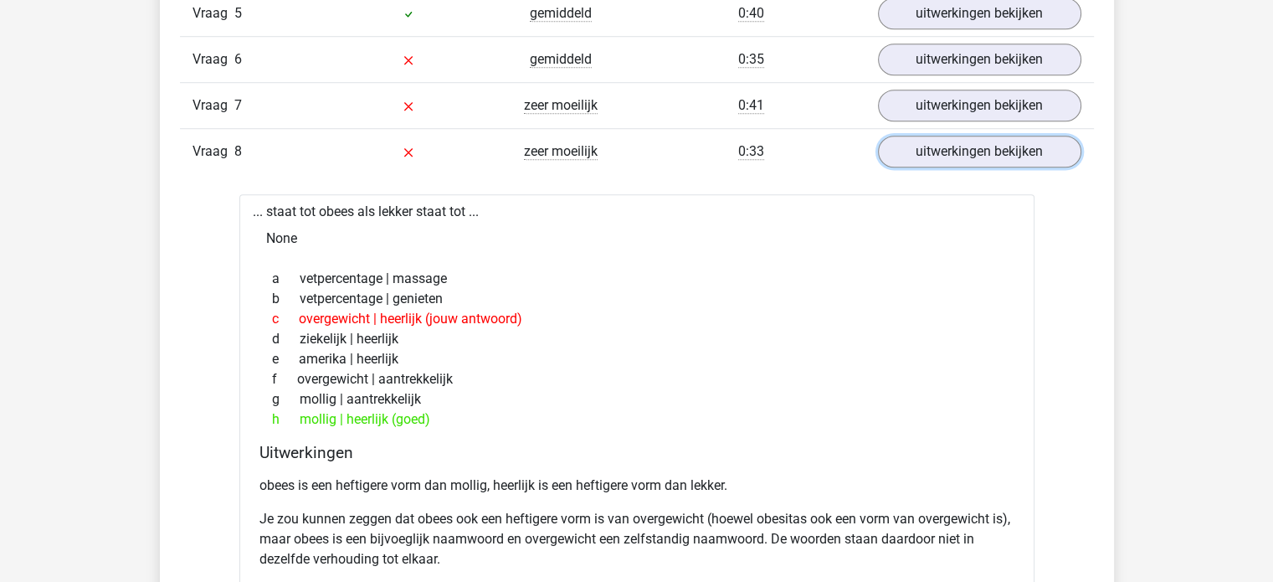
scroll to position [1339, 0]
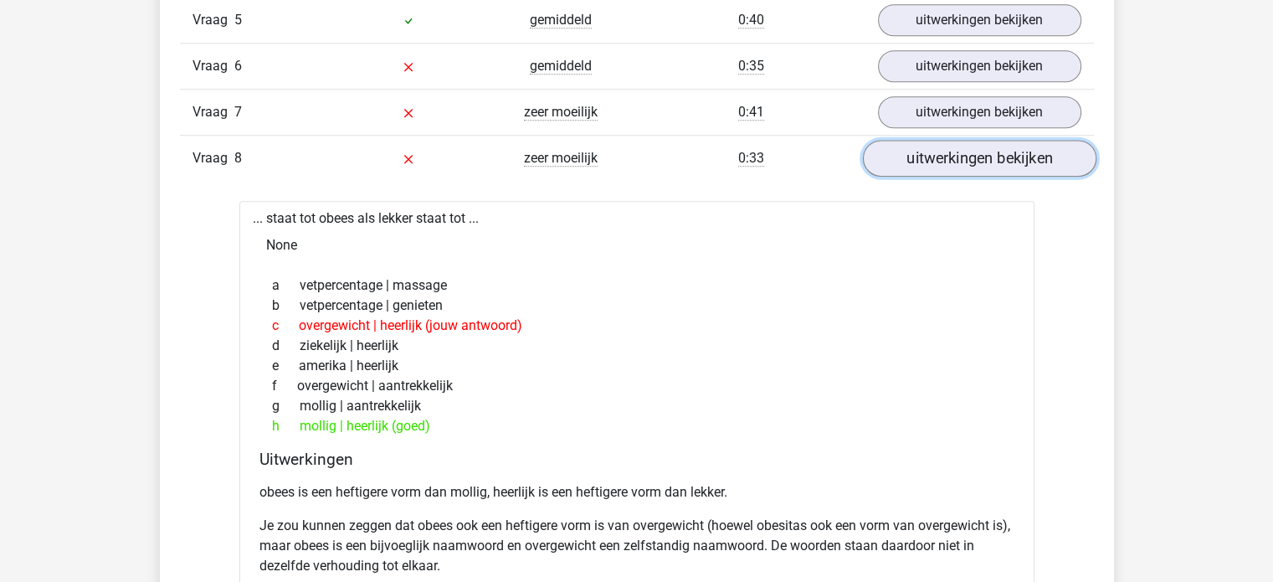
click at [899, 157] on link "uitwerkingen bekijken" at bounding box center [978, 159] width 233 height 37
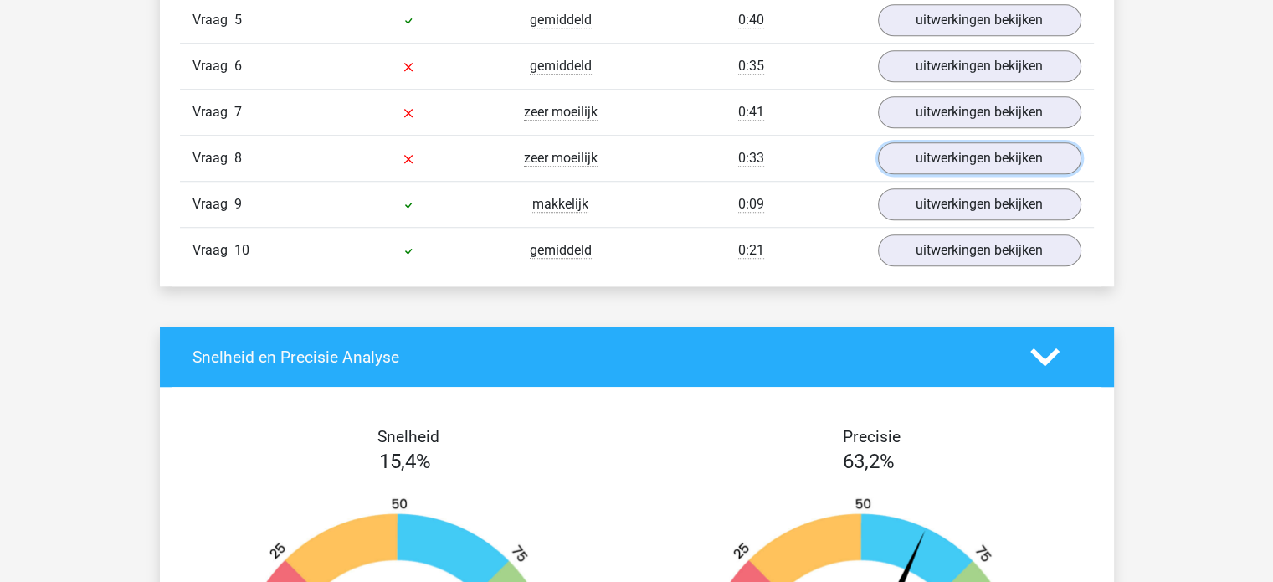
scroll to position [1255, 0]
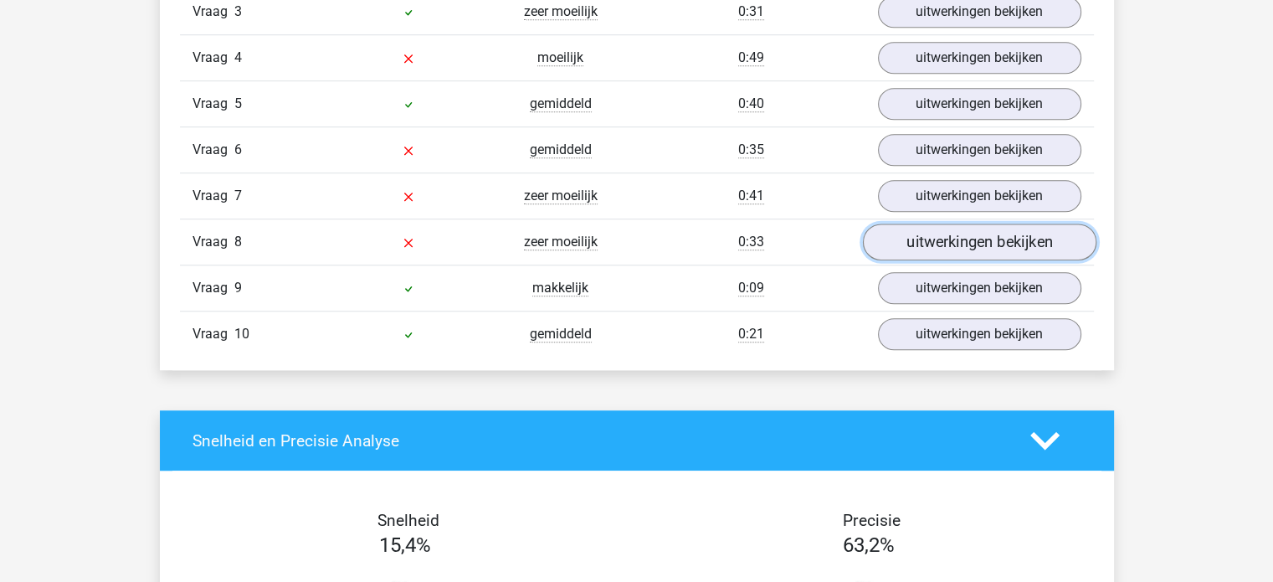
click at [941, 239] on link "uitwerkingen bekijken" at bounding box center [978, 242] width 233 height 37
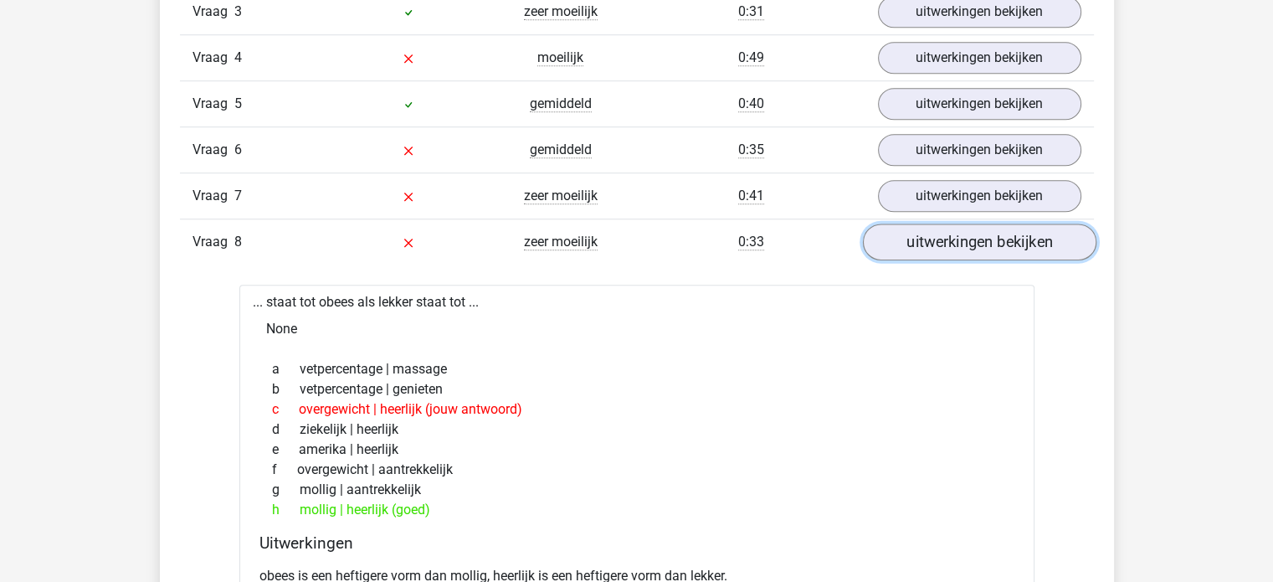
click at [941, 239] on link "uitwerkingen bekijken" at bounding box center [978, 242] width 233 height 37
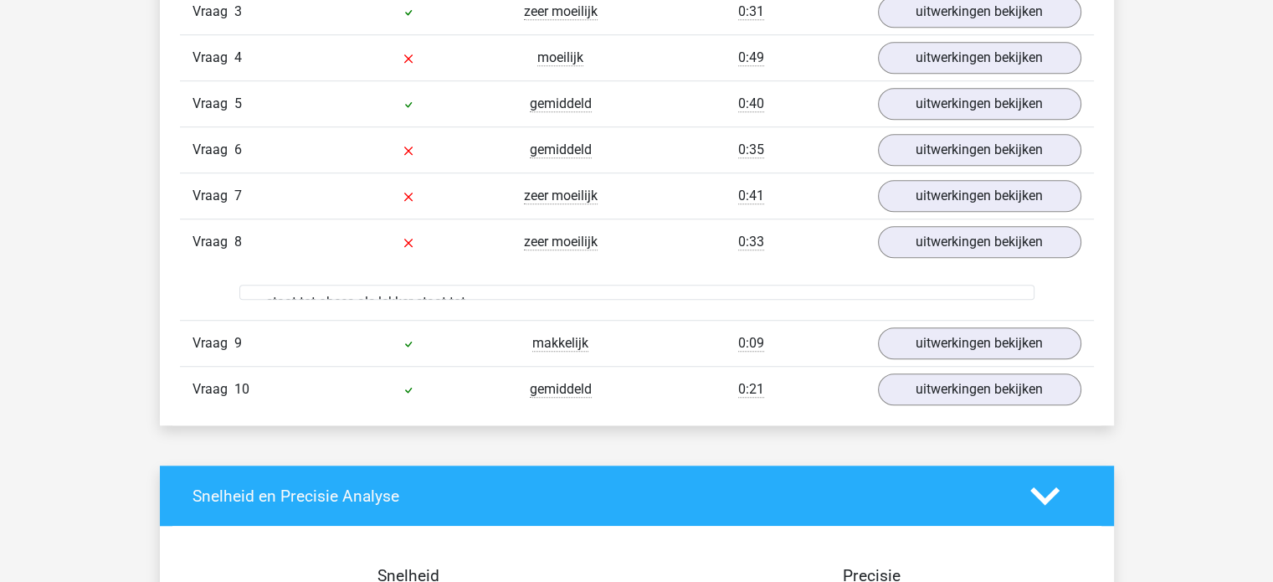
click at [943, 173] on div "Vraag 7 zeer moeilijk 0:41 uitwerkingen bekijken" at bounding box center [637, 195] width 914 height 46
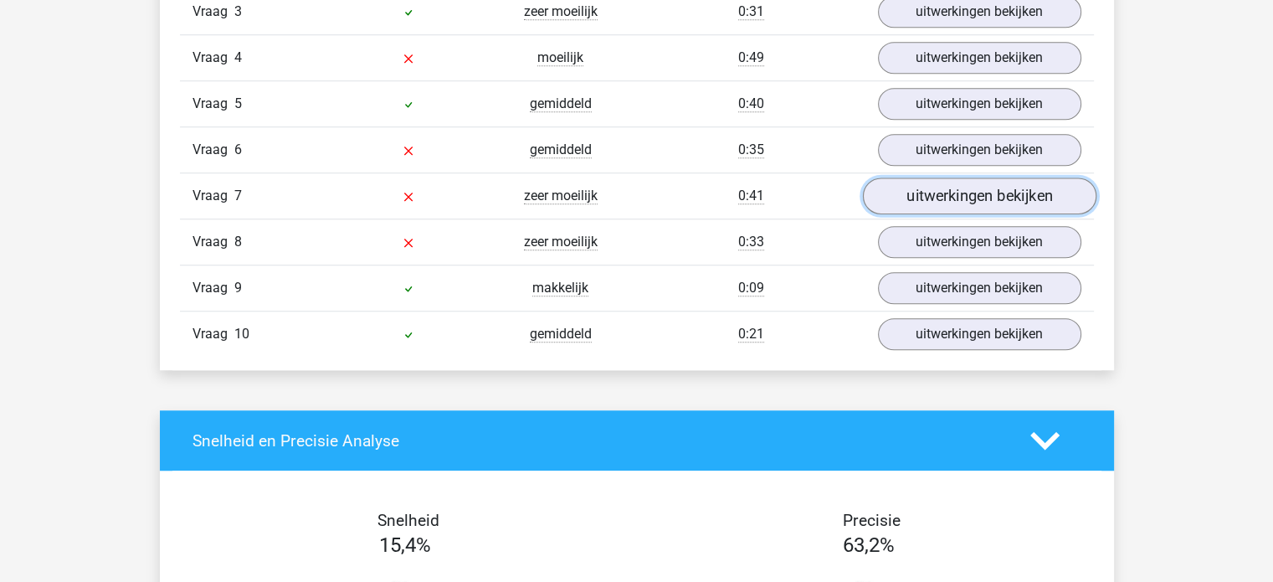
click at [911, 184] on link "uitwerkingen bekijken" at bounding box center [978, 196] width 233 height 37
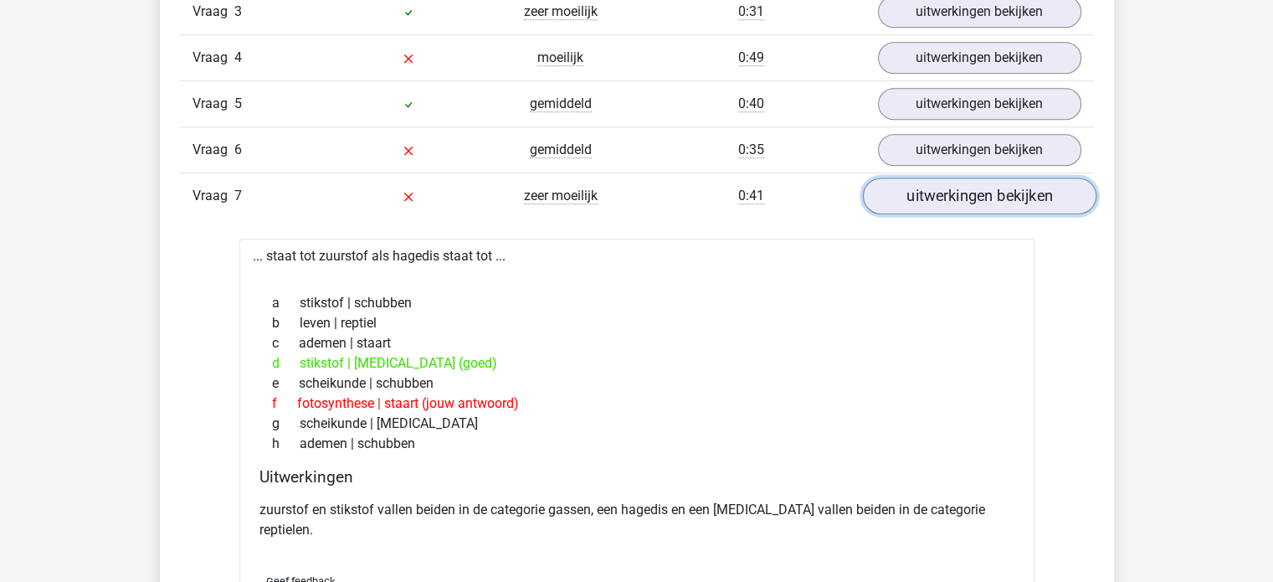
click at [931, 198] on link "uitwerkingen bekijken" at bounding box center [978, 196] width 233 height 37
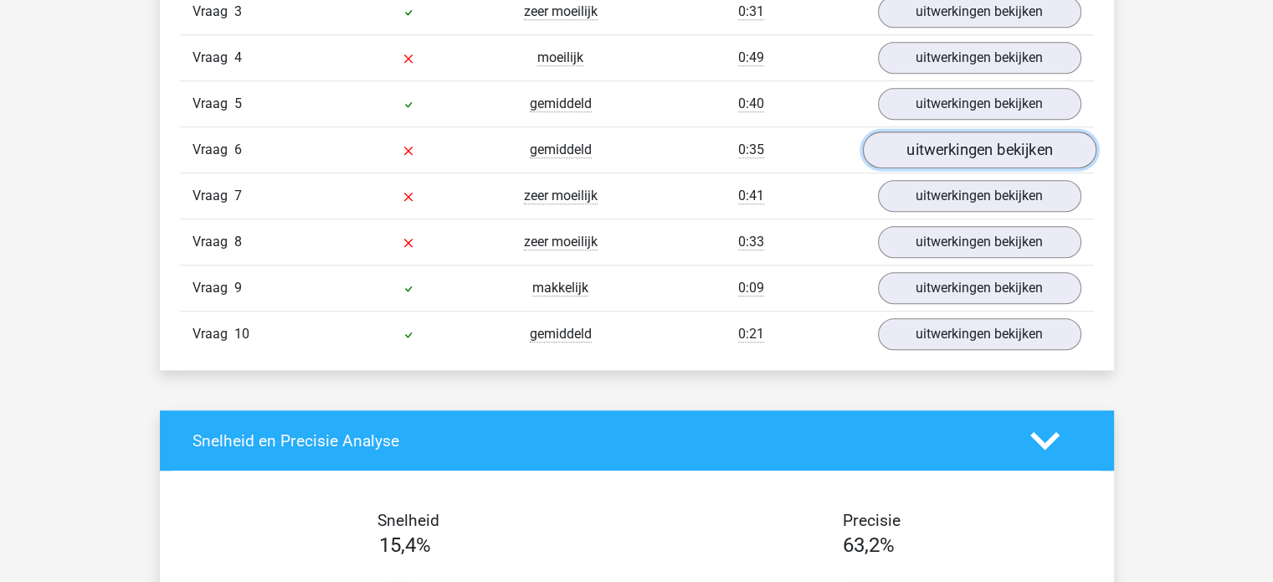
click at [913, 138] on link "uitwerkingen bekijken" at bounding box center [978, 150] width 233 height 37
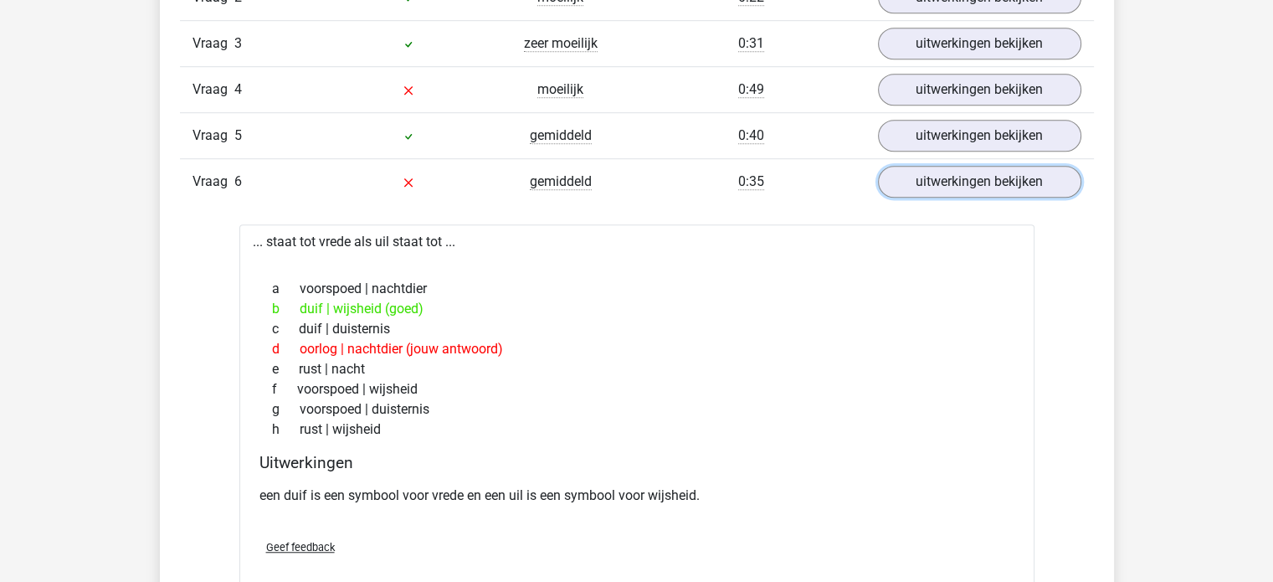
scroll to position [1172, 0]
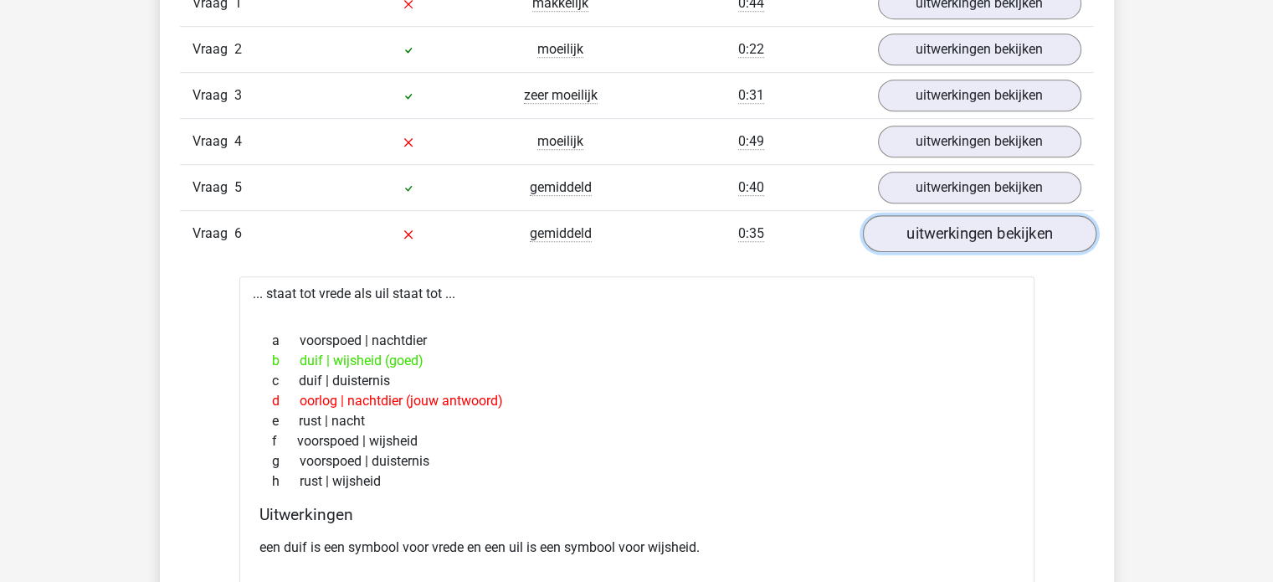
click at [954, 236] on link "uitwerkingen bekijken" at bounding box center [978, 234] width 233 height 37
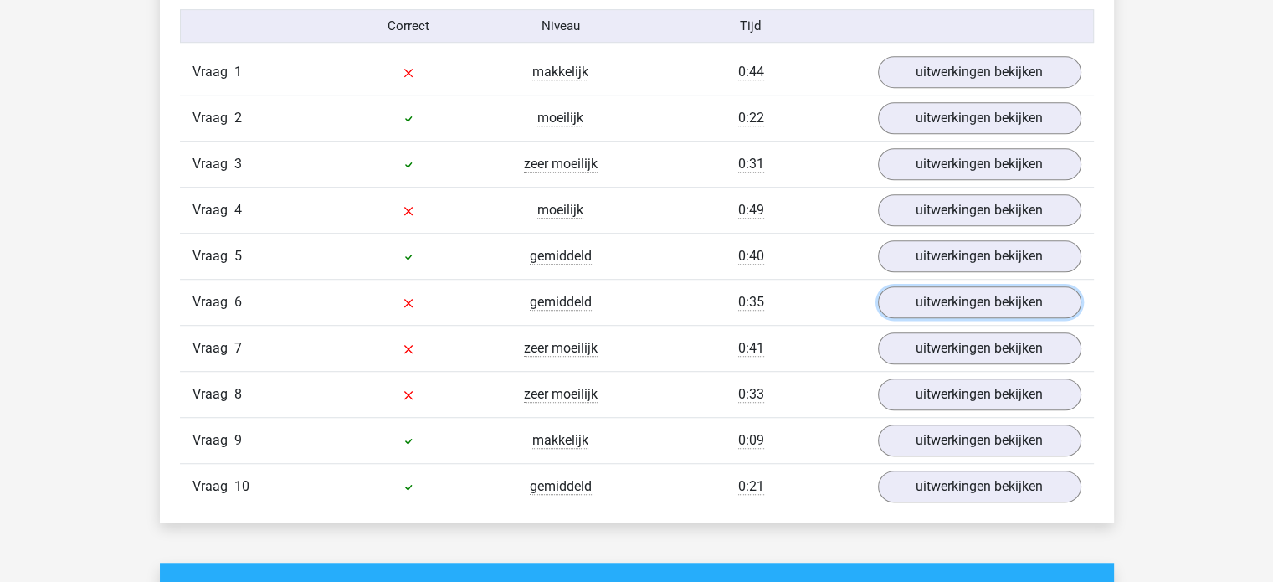
scroll to position [1088, 0]
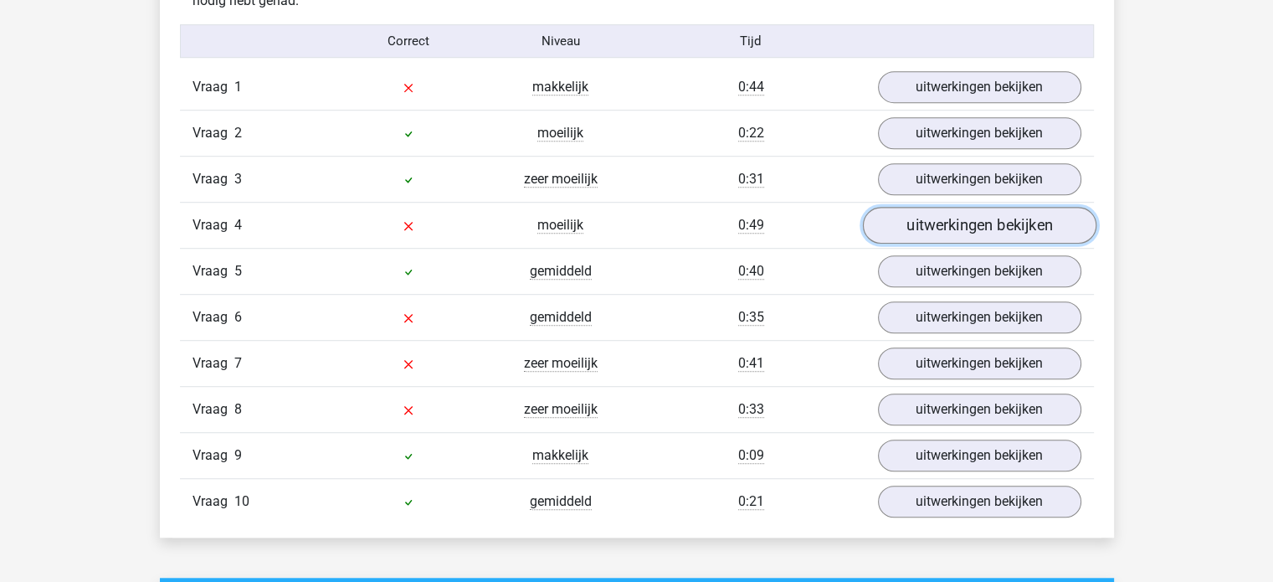
click at [940, 216] on link "uitwerkingen bekijken" at bounding box center [978, 226] width 233 height 37
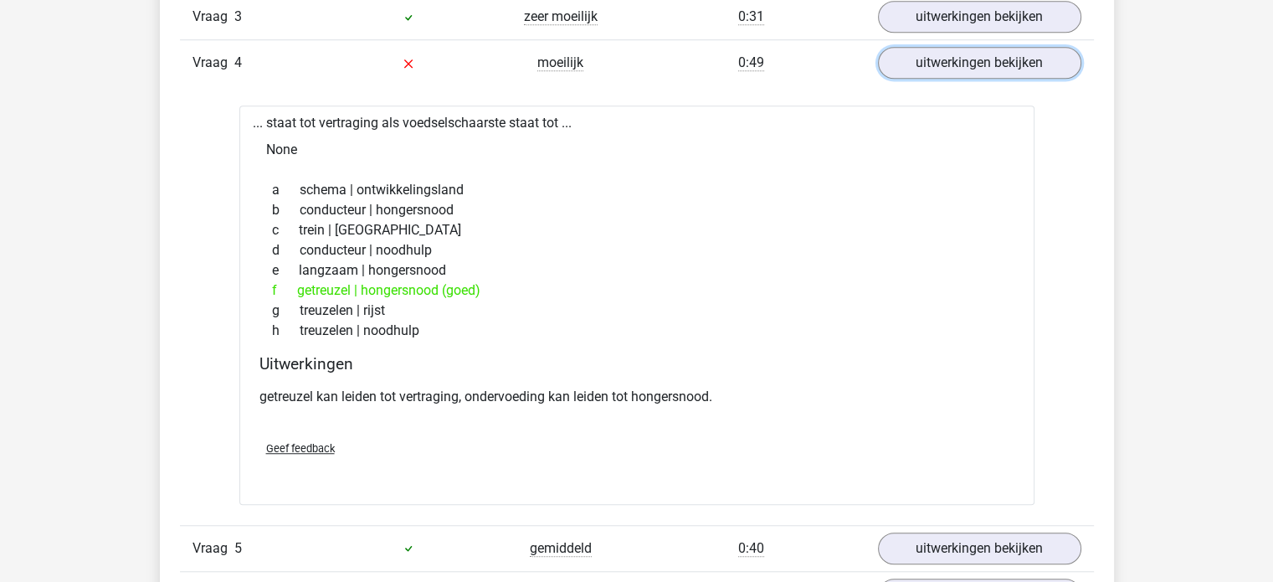
scroll to position [1255, 0]
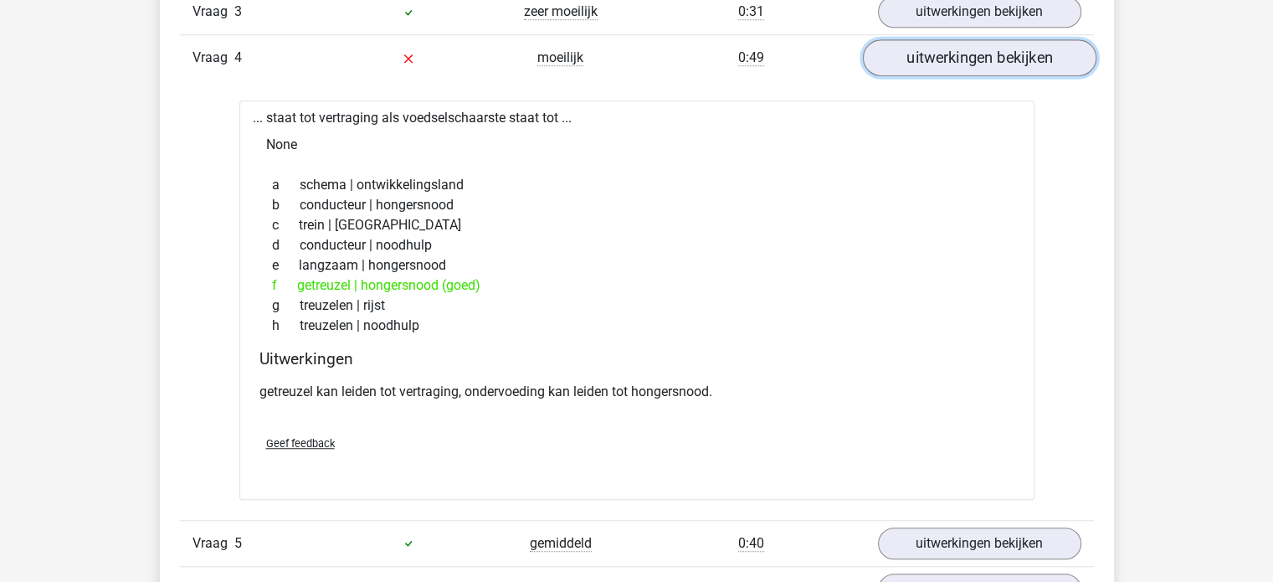
click at [984, 66] on link "uitwerkingen bekijken" at bounding box center [978, 58] width 233 height 37
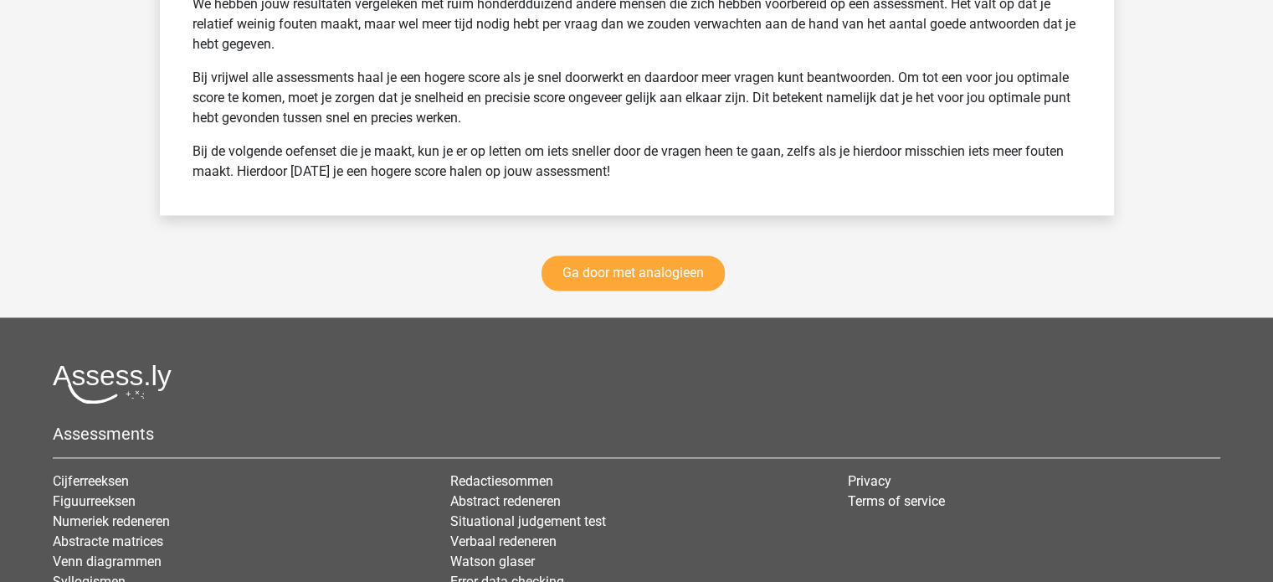
scroll to position [2343, 0]
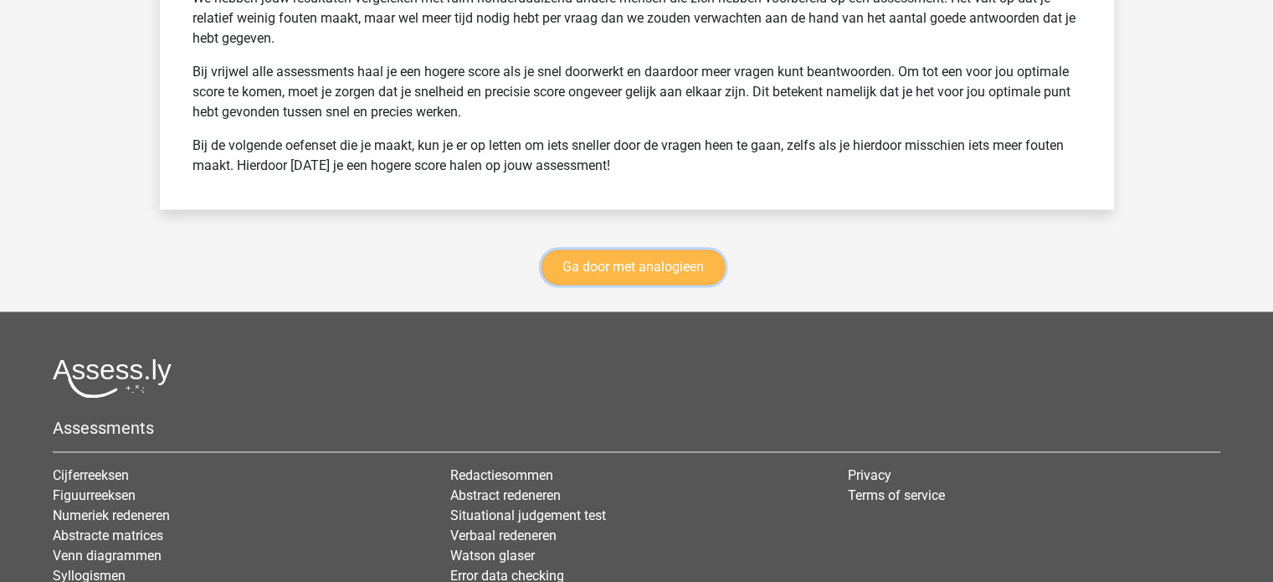
click at [629, 264] on link "Ga door met analogieen" at bounding box center [632, 266] width 183 height 35
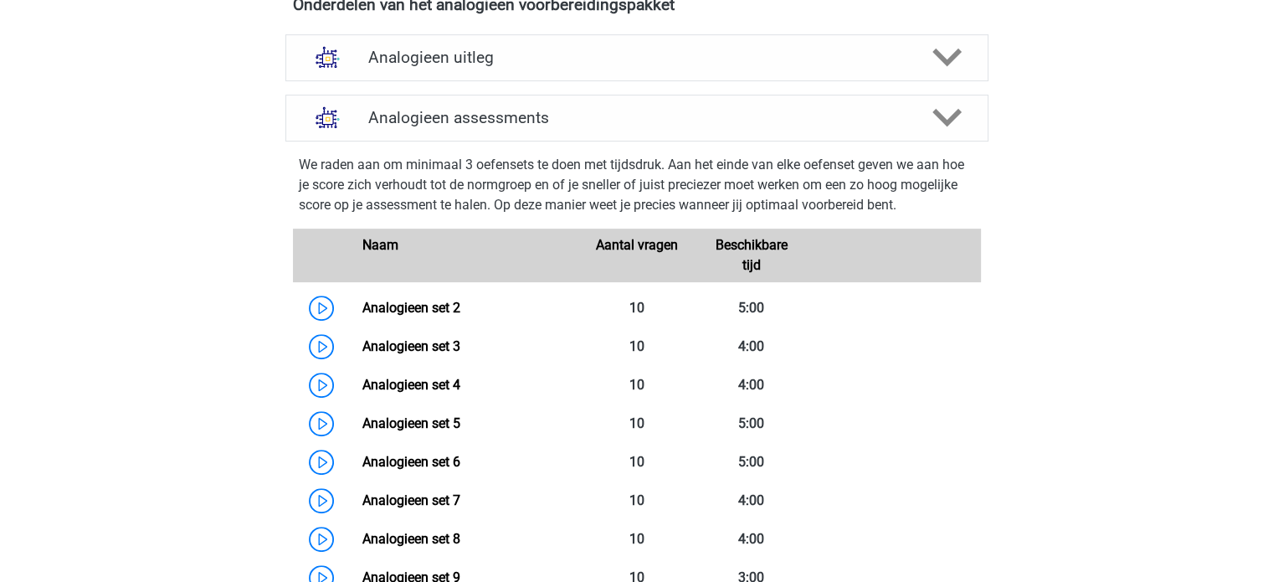
scroll to position [603, 0]
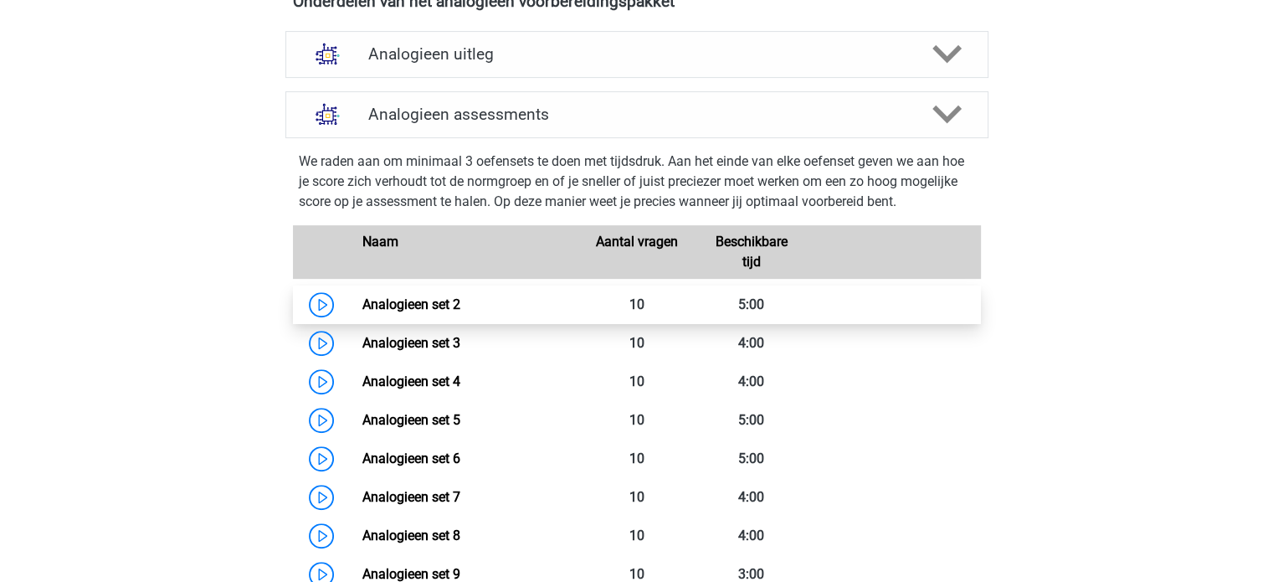
click at [460, 304] on link "Analogieen set 2" at bounding box center [411, 304] width 98 height 16
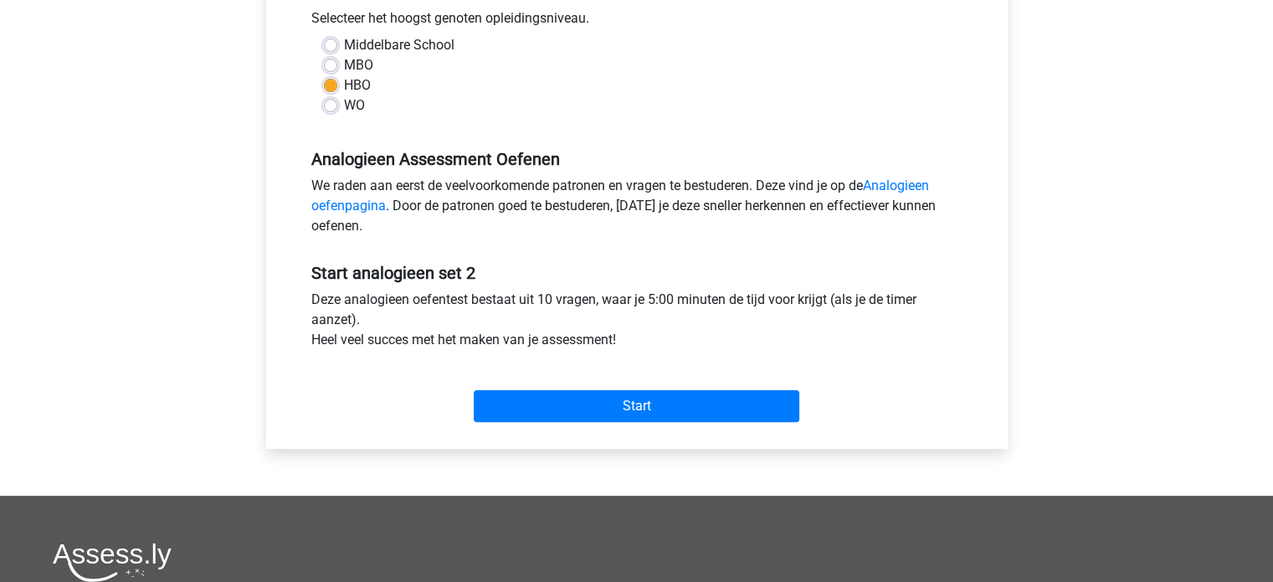
scroll to position [418, 0]
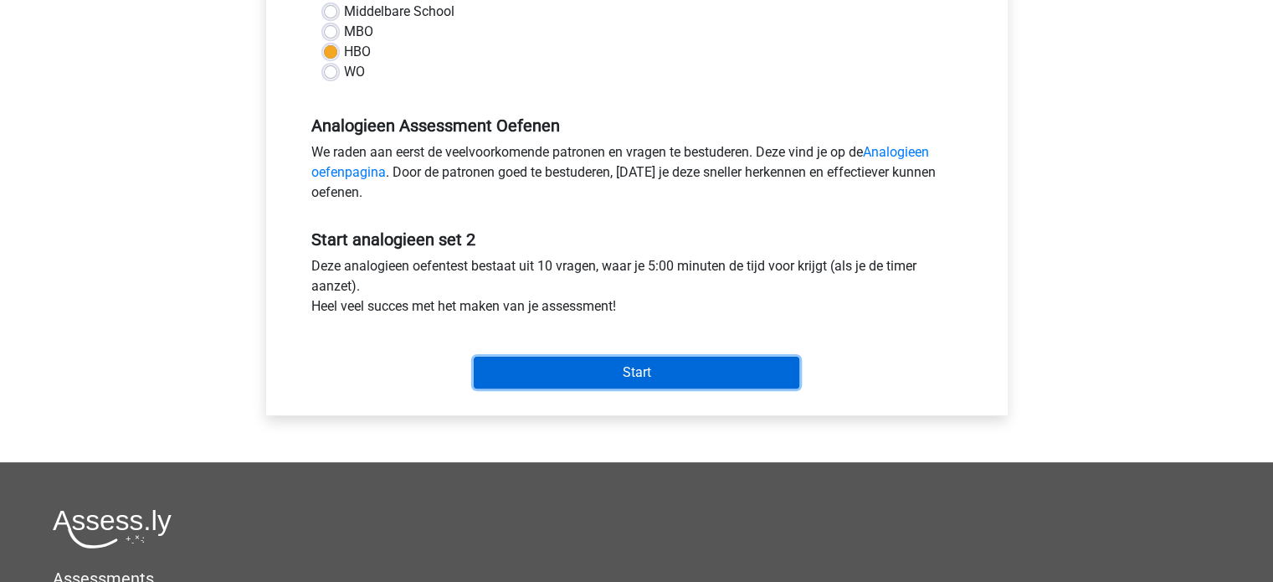
click at [663, 374] on input "Start" at bounding box center [637, 373] width 326 height 32
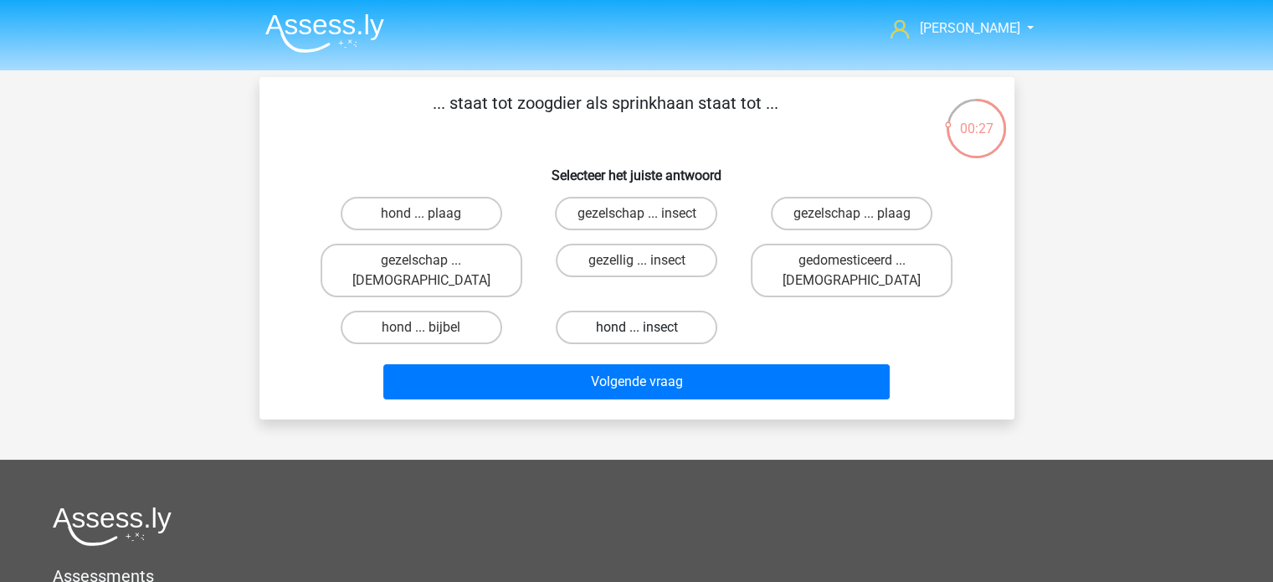
click at [649, 310] on label "hond ... insect" at bounding box center [637, 326] width 162 height 33
click at [647, 327] on input "hond ... insect" at bounding box center [641, 332] width 11 height 11
radio input "true"
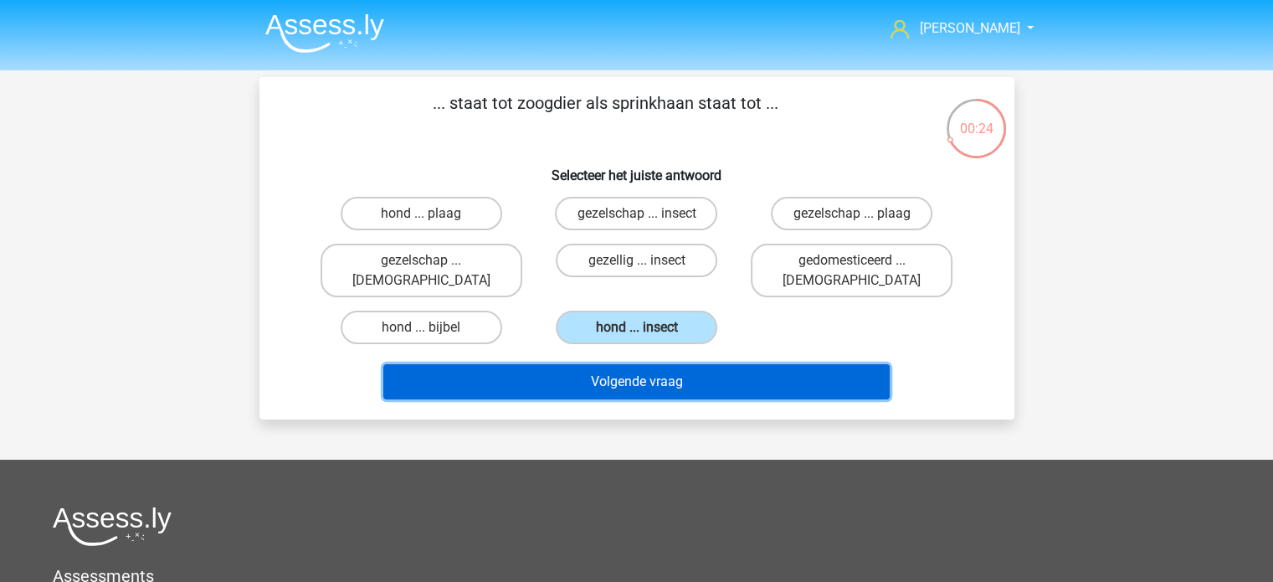
click at [631, 364] on button "Volgende vraag" at bounding box center [636, 381] width 506 height 35
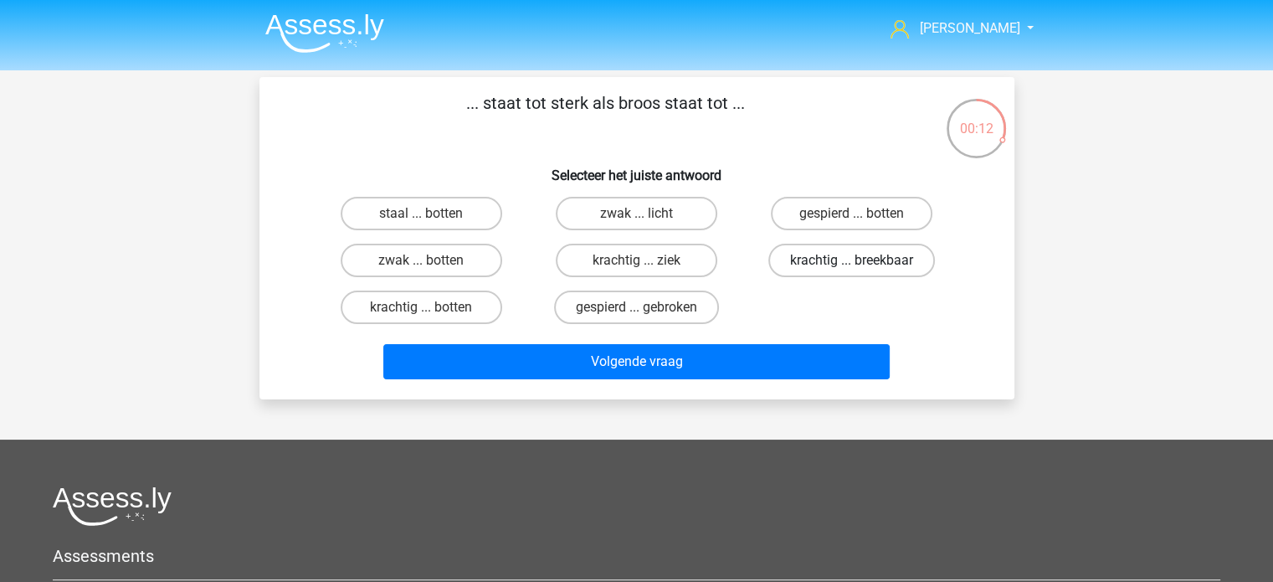
click at [847, 262] on label "krachtig ... breekbaar" at bounding box center [851, 260] width 167 height 33
click at [852, 262] on input "krachtig ... breekbaar" at bounding box center [857, 265] width 11 height 11
radio input "true"
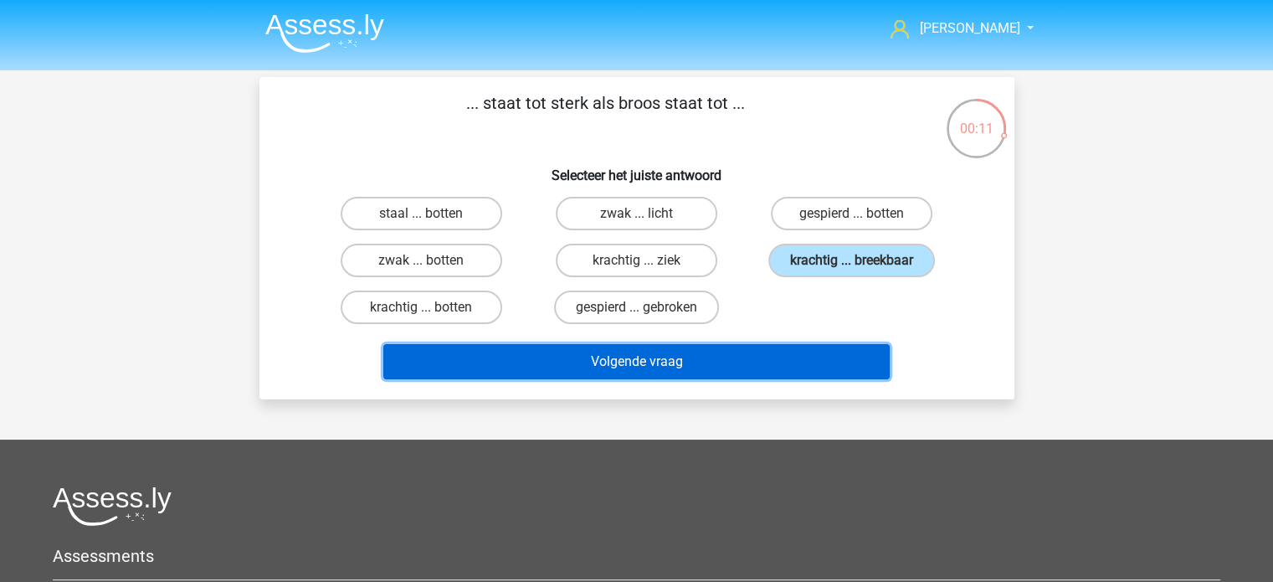
click at [743, 357] on button "Volgende vraag" at bounding box center [636, 361] width 506 height 35
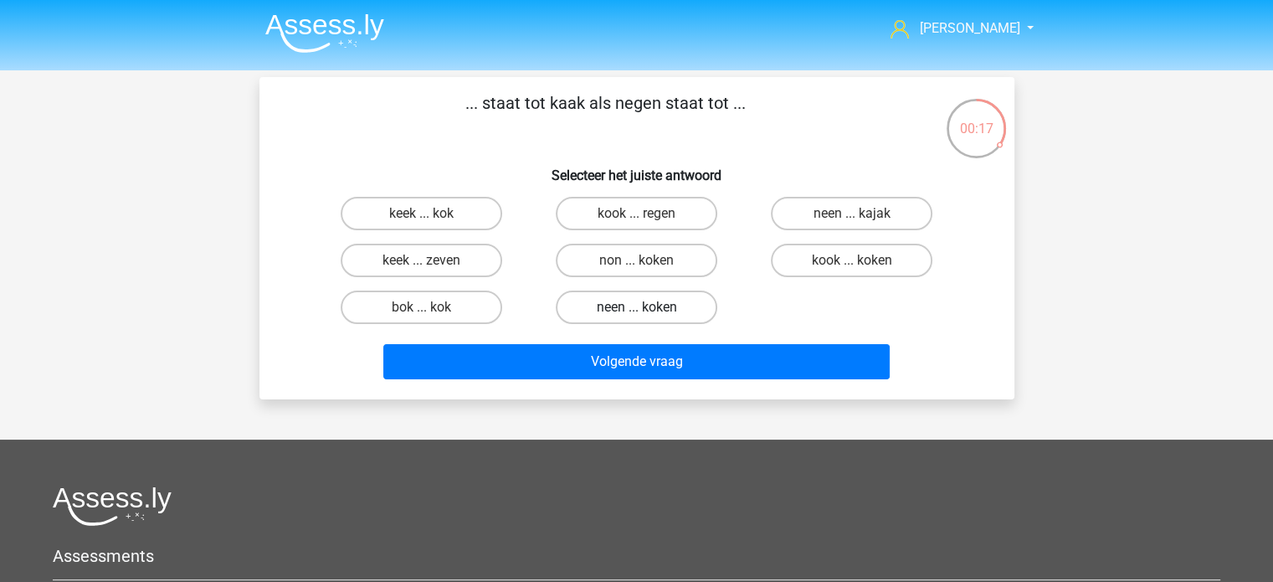
click at [635, 308] on label "neen ... koken" at bounding box center [637, 306] width 162 height 33
click at [636, 308] on input "neen ... koken" at bounding box center [641, 312] width 11 height 11
radio input "true"
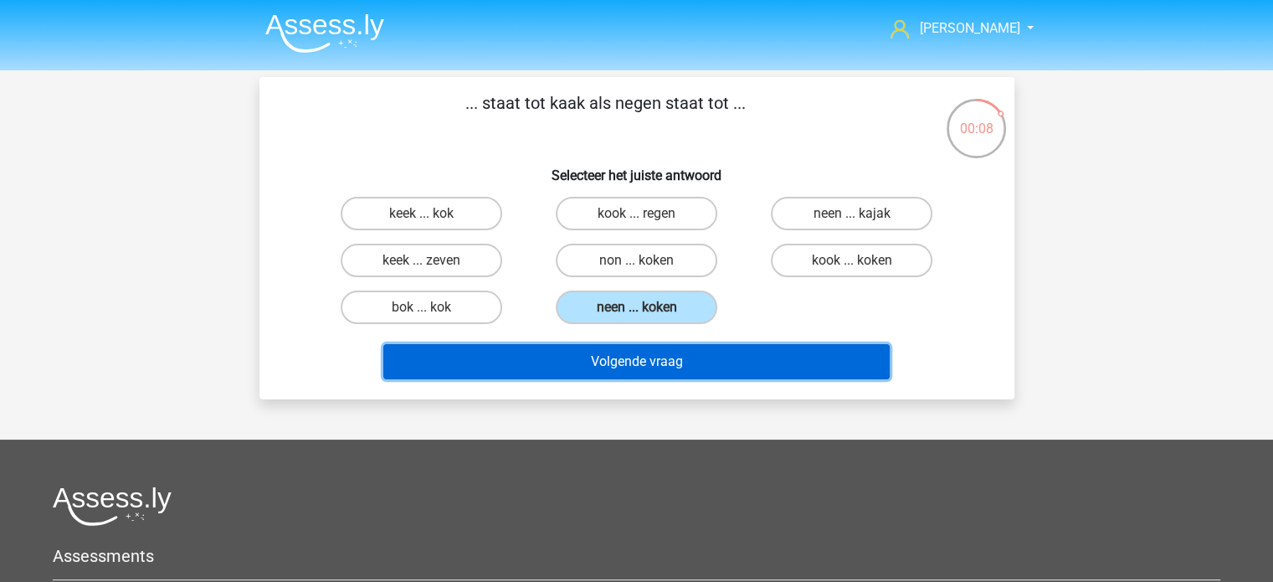
click at [655, 357] on button "Volgende vraag" at bounding box center [636, 361] width 506 height 35
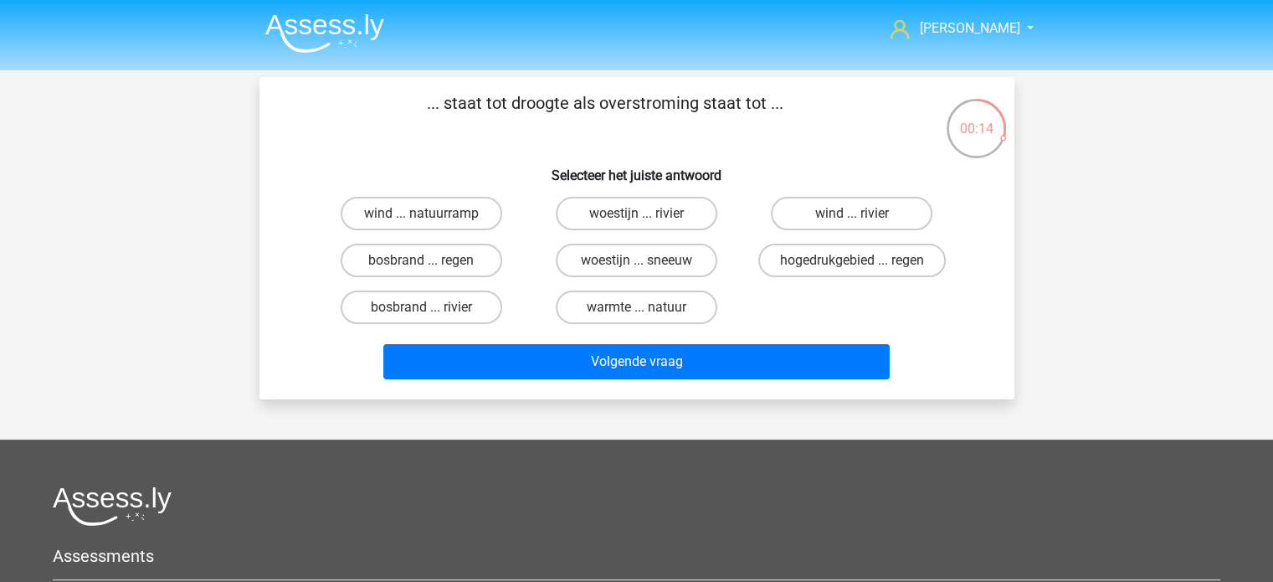
click at [428, 260] on input "bosbrand ... regen" at bounding box center [426, 265] width 11 height 11
radio input "true"
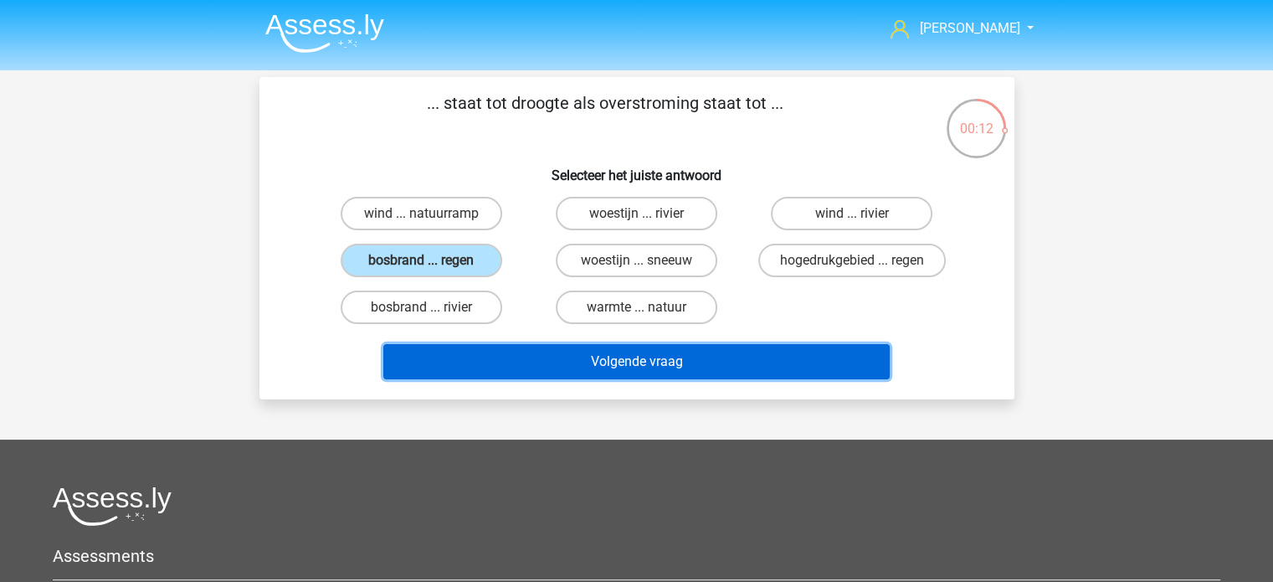
click at [635, 365] on button "Volgende vraag" at bounding box center [636, 361] width 506 height 35
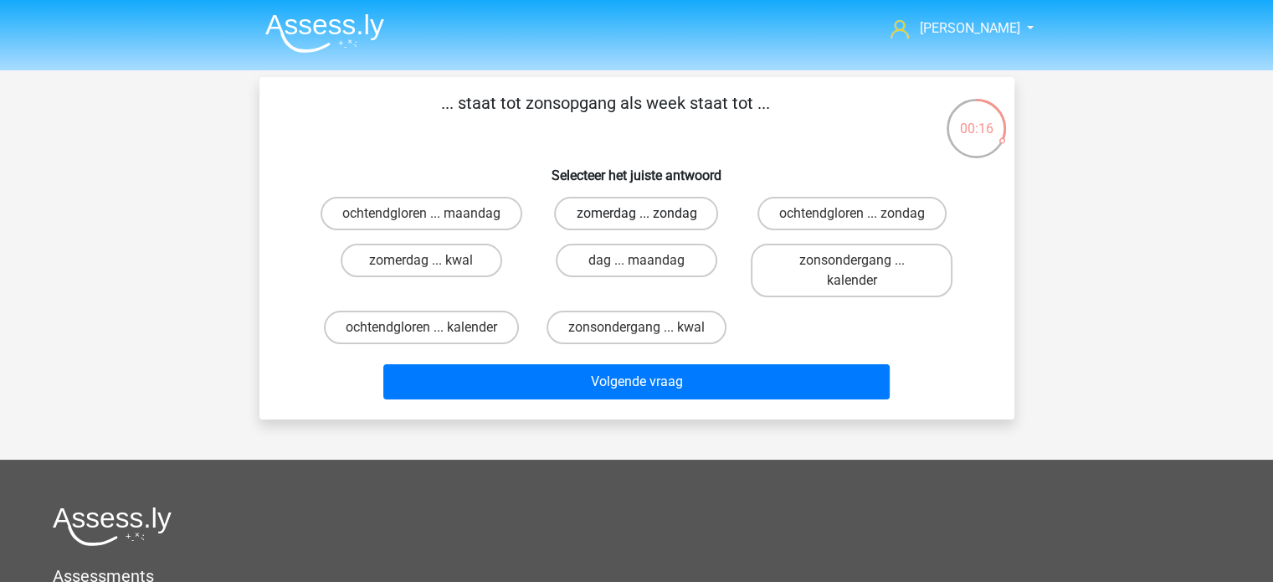
click at [634, 207] on label "zomerdag ... zondag" at bounding box center [636, 213] width 164 height 33
click at [636, 213] on input "zomerdag ... zondag" at bounding box center [641, 218] width 11 height 11
radio input "true"
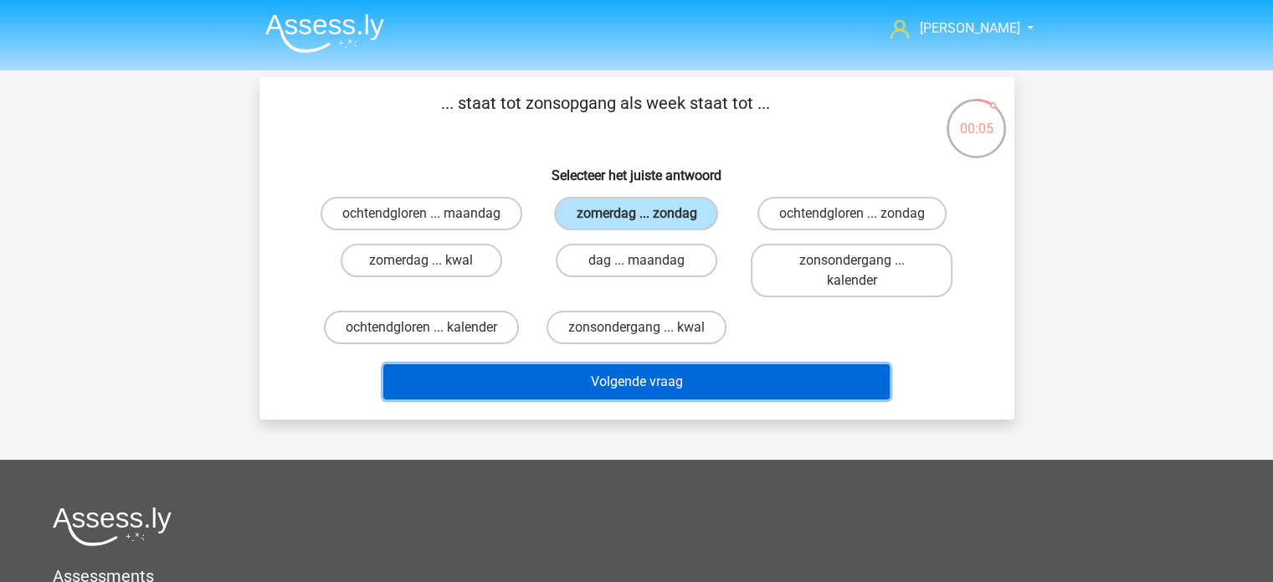
click at [606, 386] on button "Volgende vraag" at bounding box center [636, 381] width 506 height 35
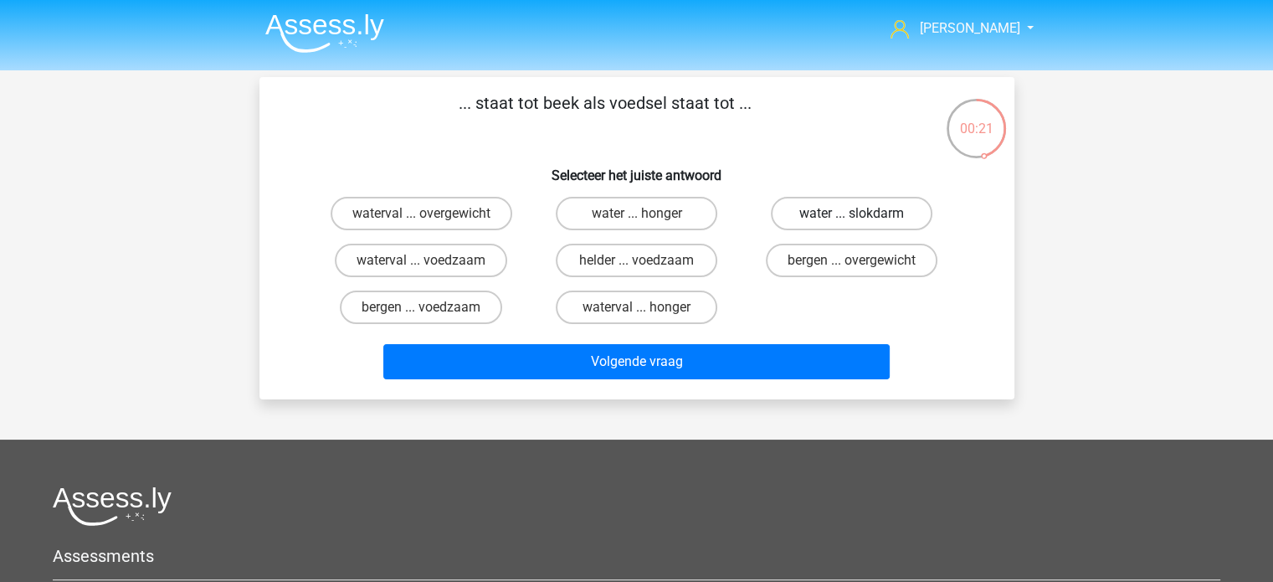
click at [838, 211] on label "water ... slokdarm" at bounding box center [852, 213] width 162 height 33
click at [852, 213] on input "water ... slokdarm" at bounding box center [857, 218] width 11 height 11
radio input "true"
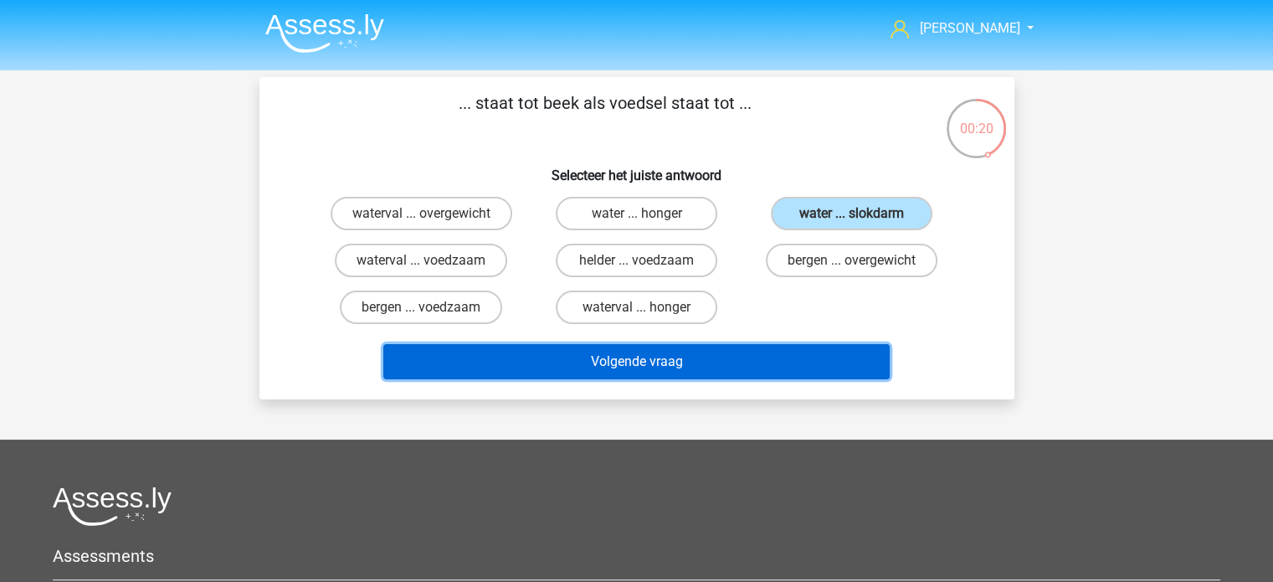
click at [660, 358] on button "Volgende vraag" at bounding box center [636, 361] width 506 height 35
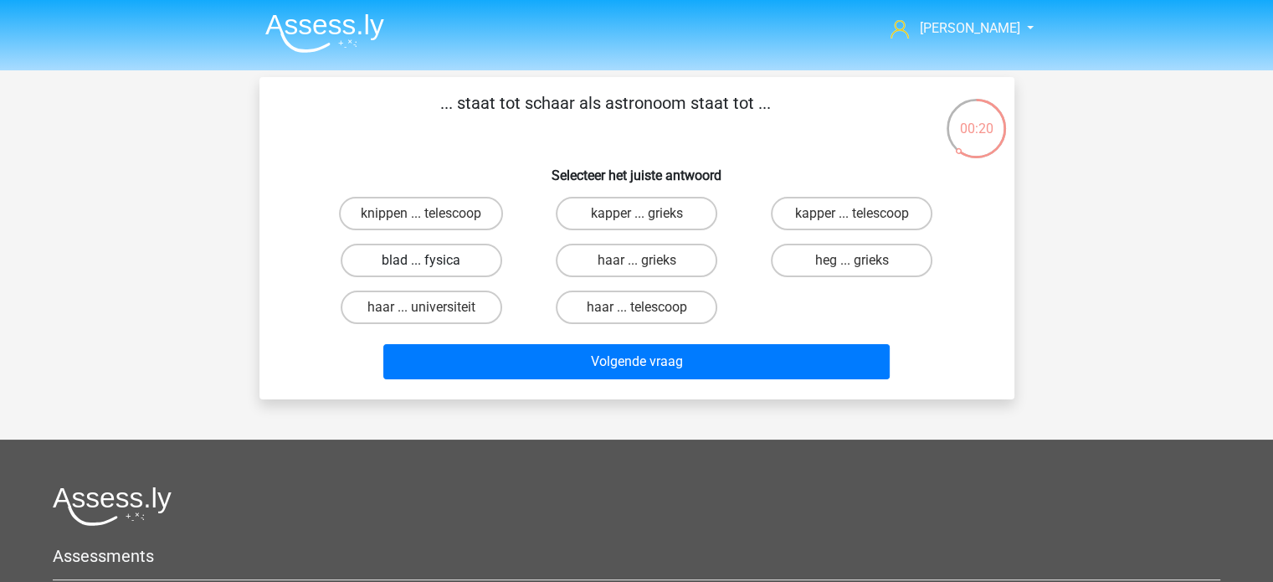
click at [418, 259] on label "blad ... fysica" at bounding box center [422, 260] width 162 height 33
click at [421, 260] on input "blad ... fysica" at bounding box center [426, 265] width 11 height 11
radio input "true"
click at [844, 210] on label "kapper ... telescoop" at bounding box center [852, 213] width 162 height 33
click at [852, 213] on input "kapper ... telescoop" at bounding box center [857, 218] width 11 height 11
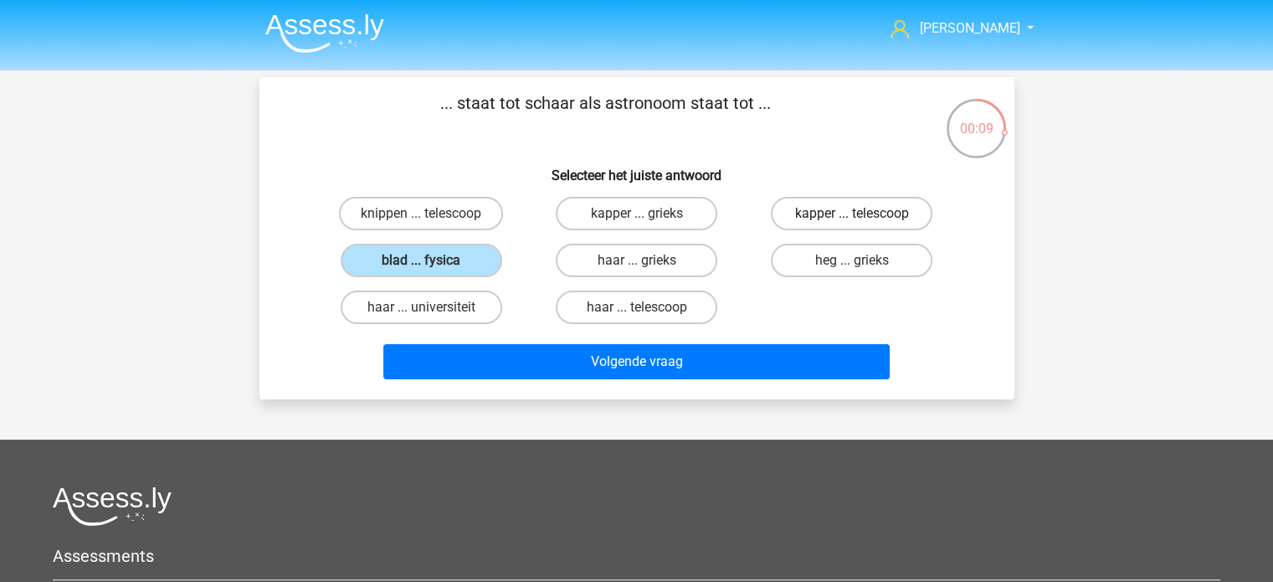
radio input "true"
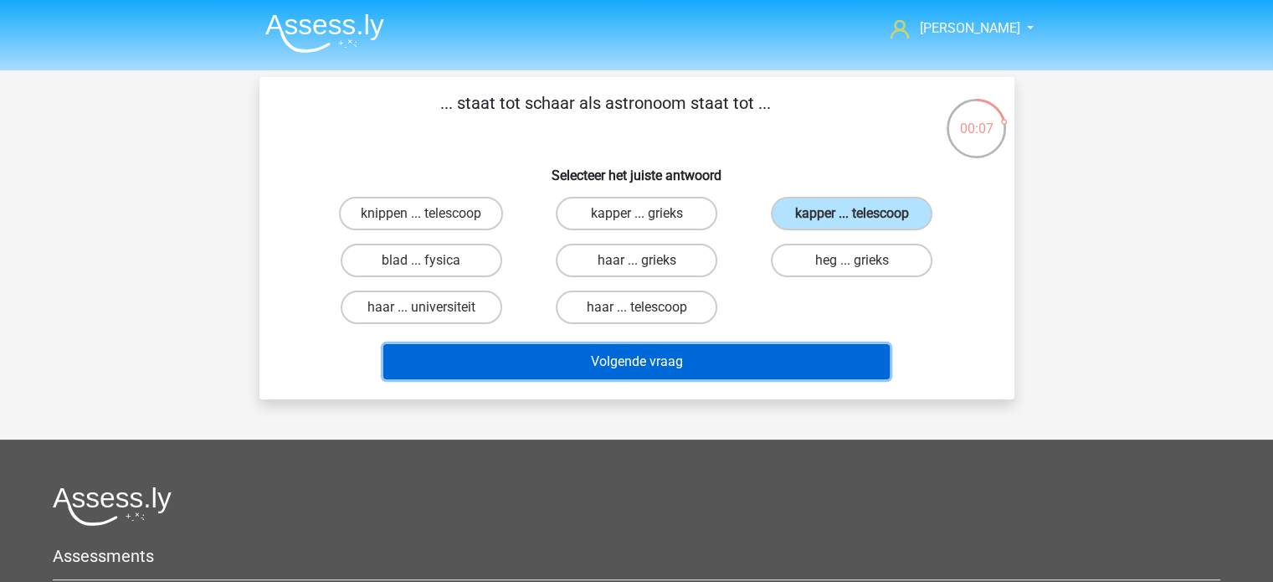
click at [629, 360] on button "Volgende vraag" at bounding box center [636, 361] width 506 height 35
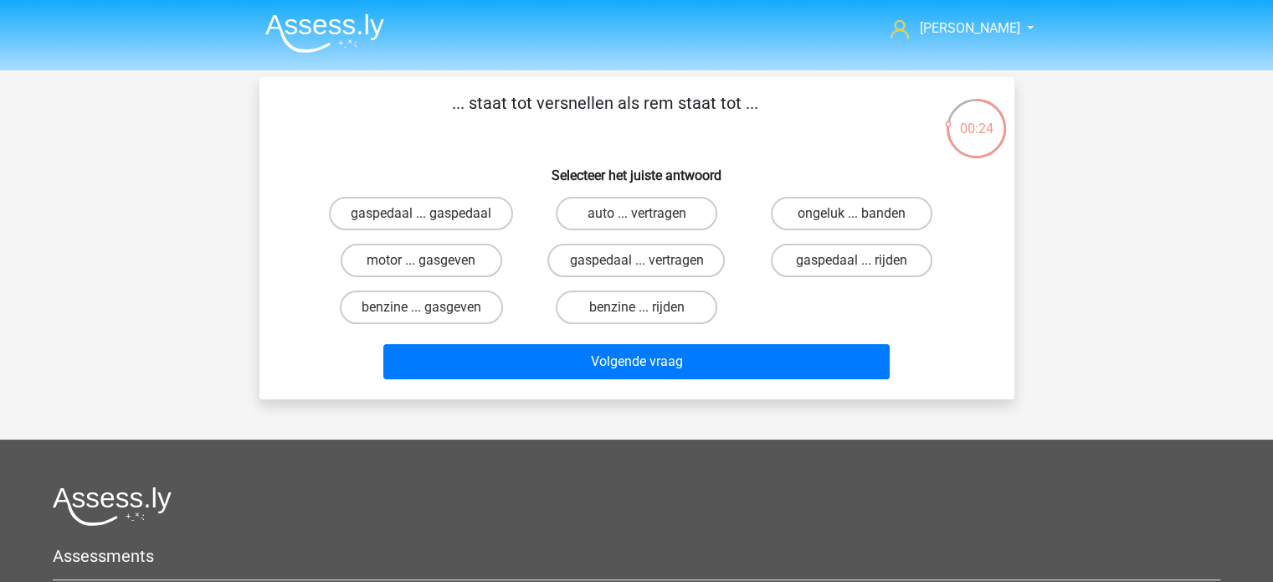
click at [637, 261] on input "gaspedaal ... vertragen" at bounding box center [641, 265] width 11 height 11
radio input "true"
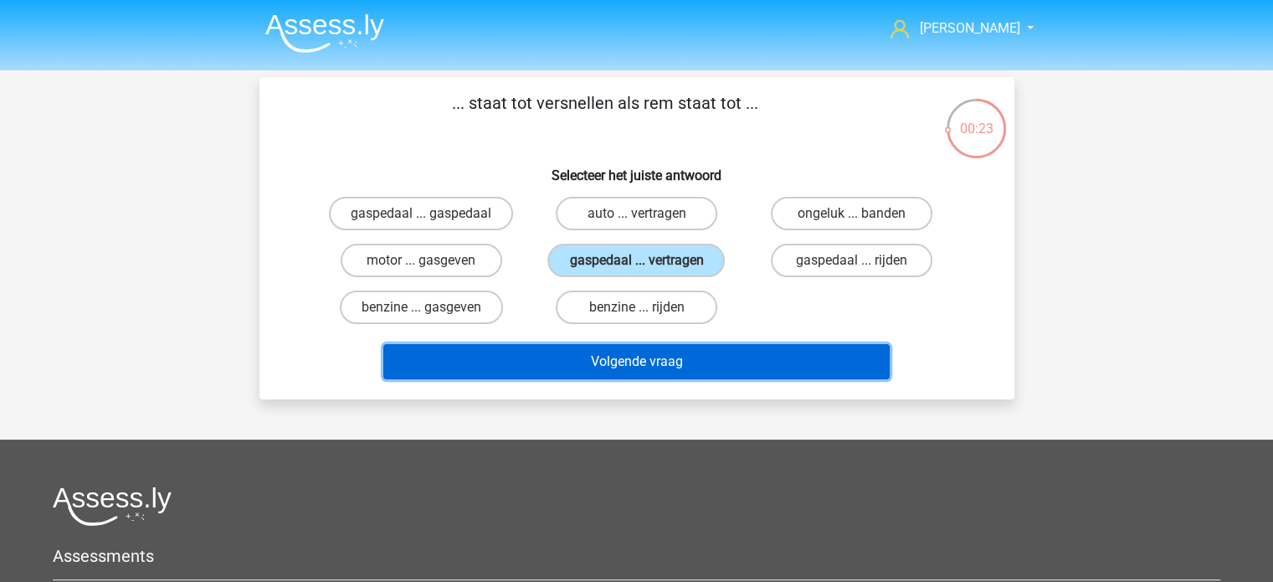
click at [654, 361] on button "Volgende vraag" at bounding box center [636, 361] width 506 height 35
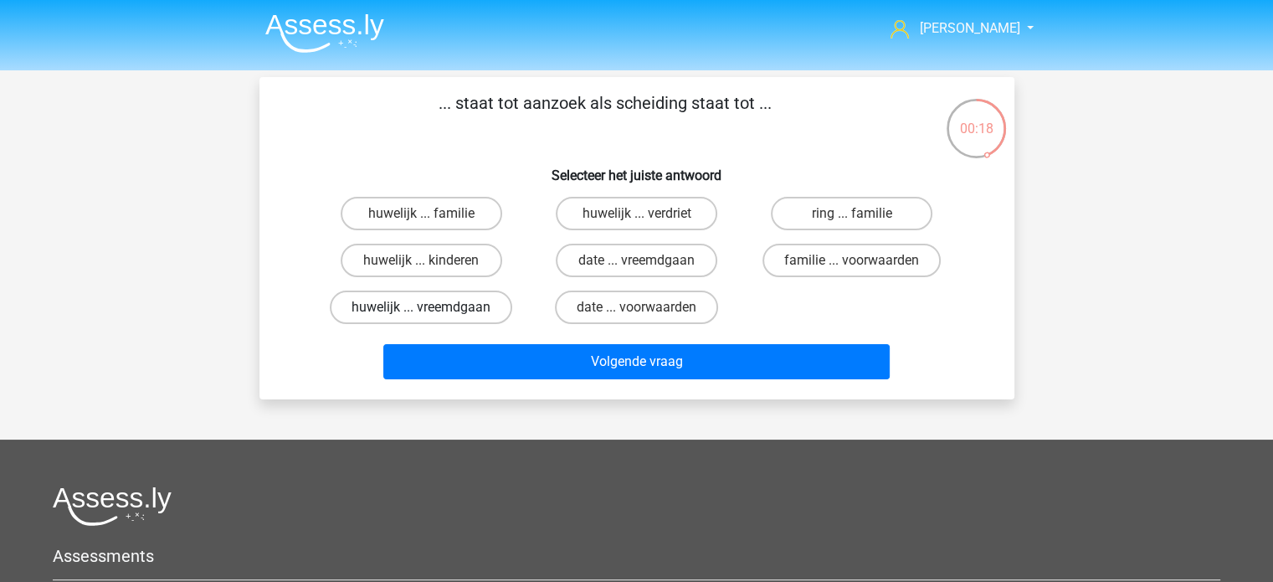
click at [402, 310] on label "huwelijk ... vreemdgaan" at bounding box center [421, 306] width 182 height 33
click at [421, 310] on input "huwelijk ... vreemdgaan" at bounding box center [426, 312] width 11 height 11
radio input "true"
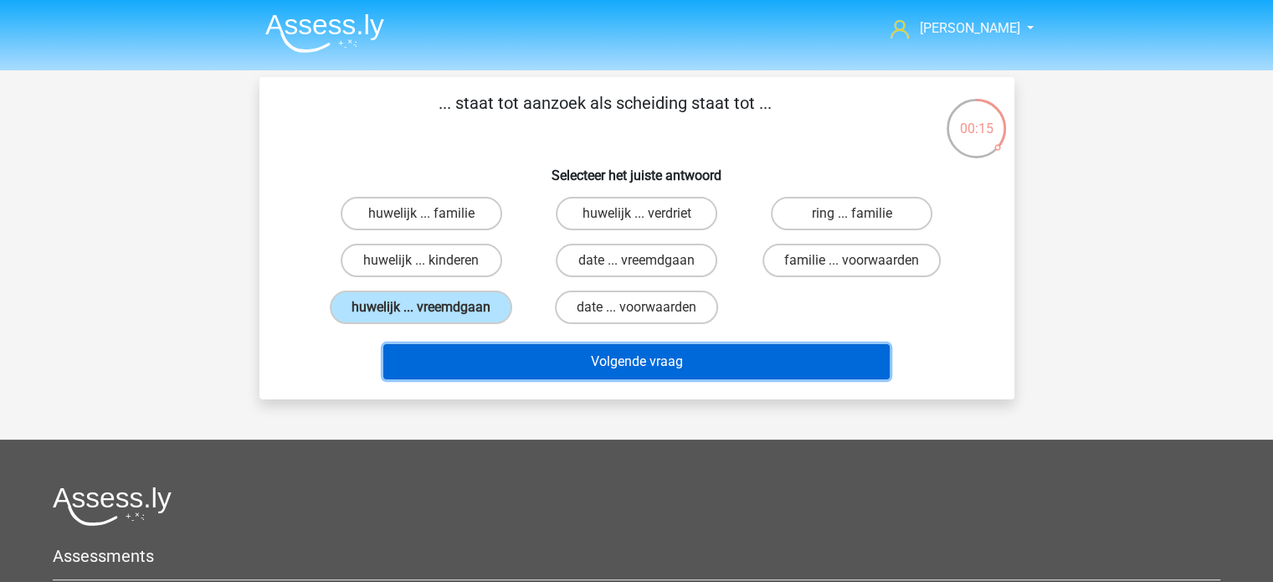
click at [645, 358] on button "Volgende vraag" at bounding box center [636, 361] width 506 height 35
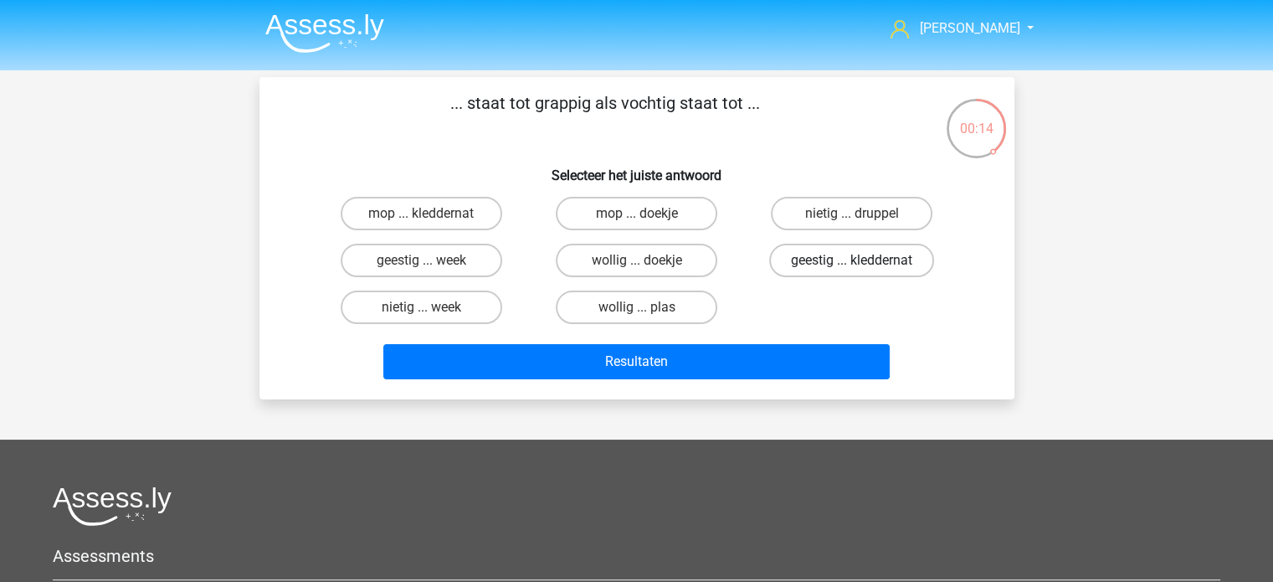
click at [845, 260] on label "geestig ... kleddernat" at bounding box center [851, 260] width 165 height 33
click at [852, 260] on input "geestig ... kleddernat" at bounding box center [857, 265] width 11 height 11
radio input "true"
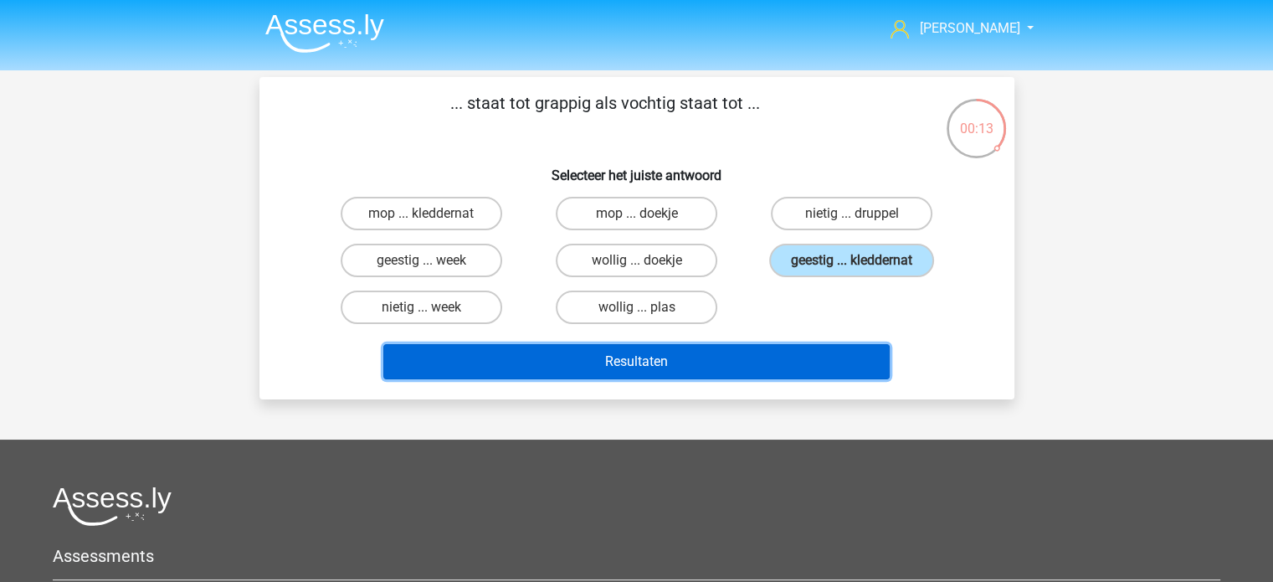
click at [661, 358] on button "Resultaten" at bounding box center [636, 361] width 506 height 35
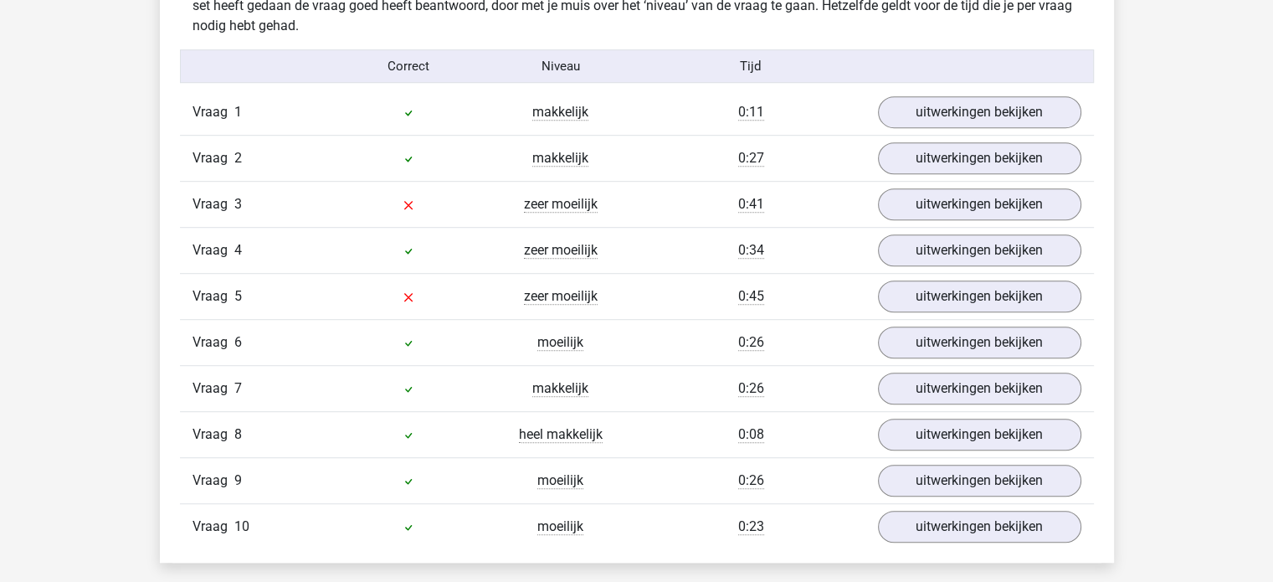
scroll to position [1004, 0]
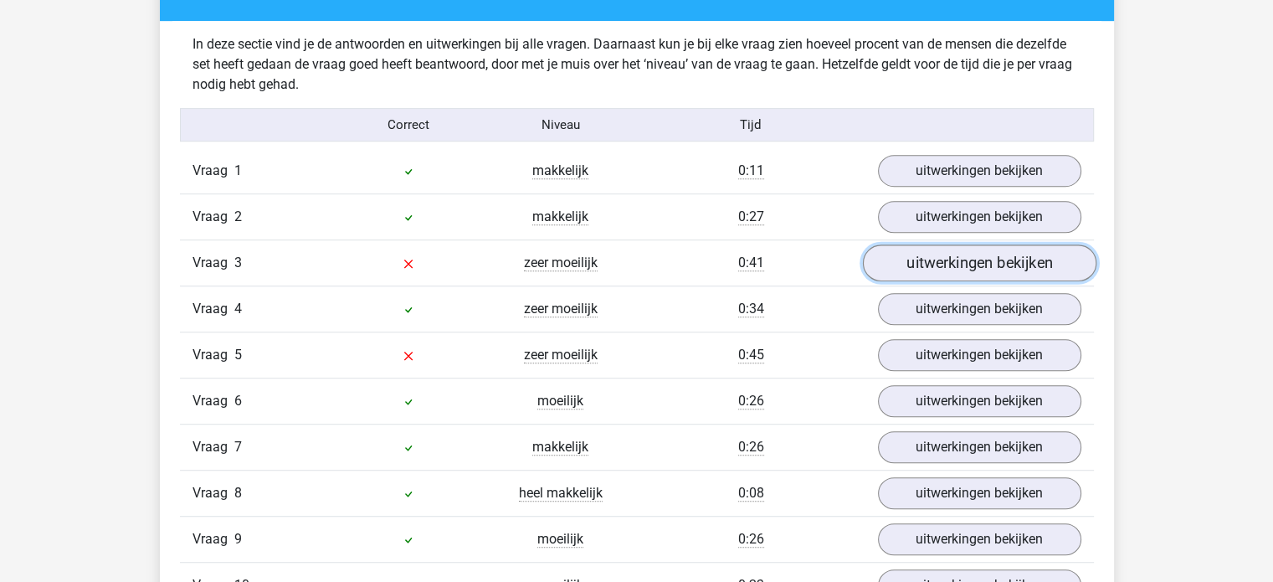
click at [941, 266] on link "uitwerkingen bekijken" at bounding box center [978, 263] width 233 height 37
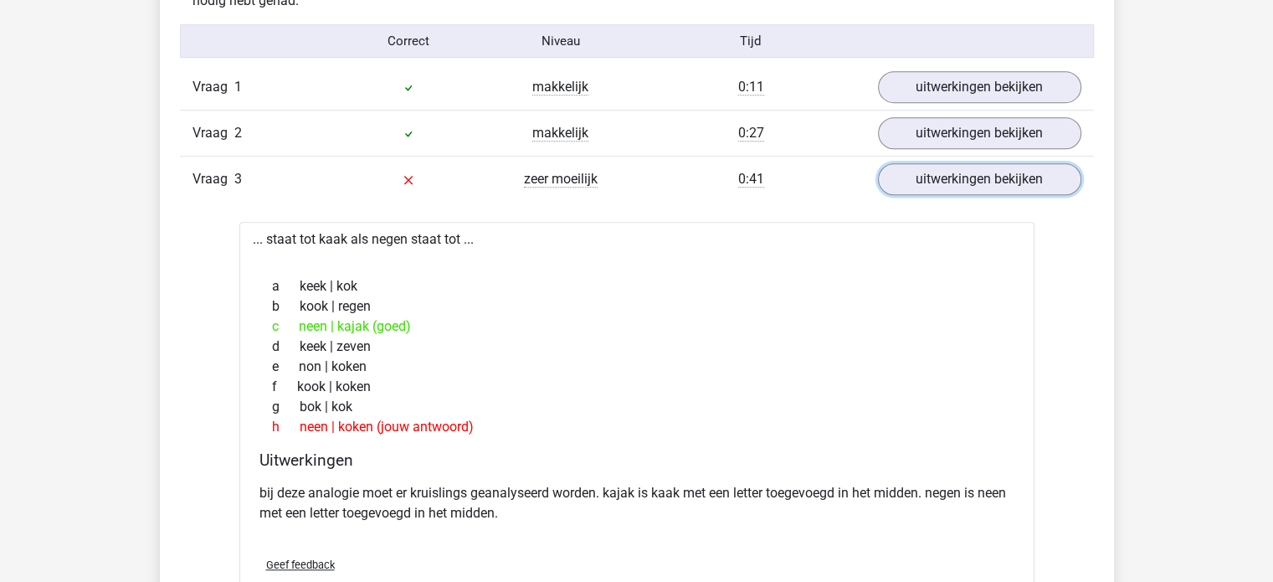
scroll to position [1088, 0]
click at [985, 178] on link "uitwerkingen bekijken" at bounding box center [978, 180] width 233 height 37
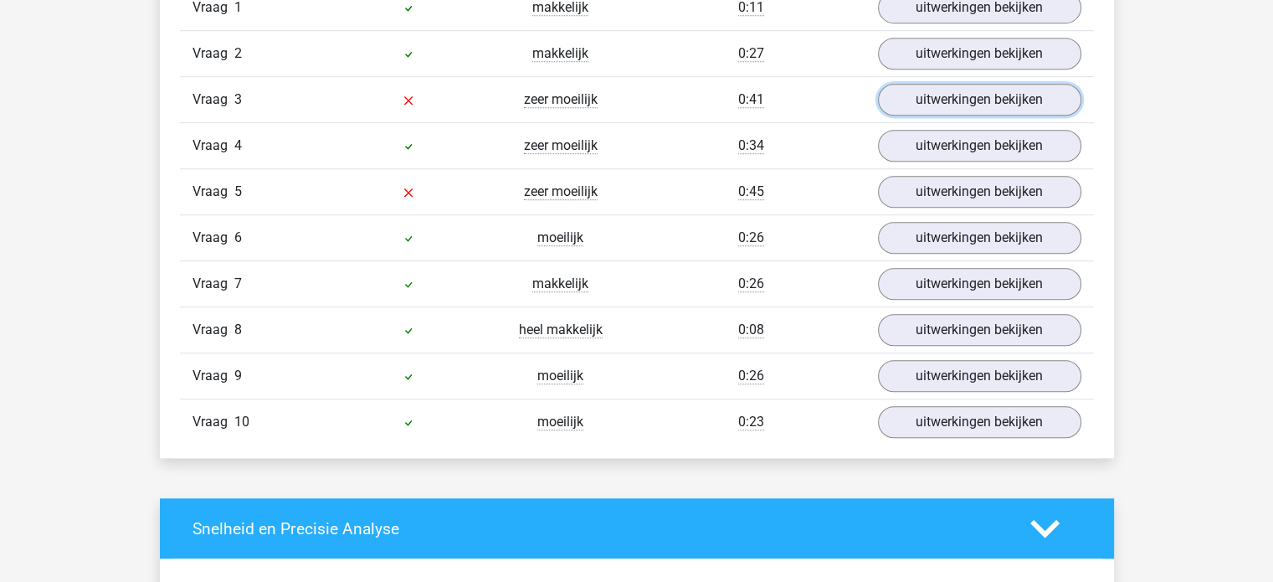
scroll to position [1172, 0]
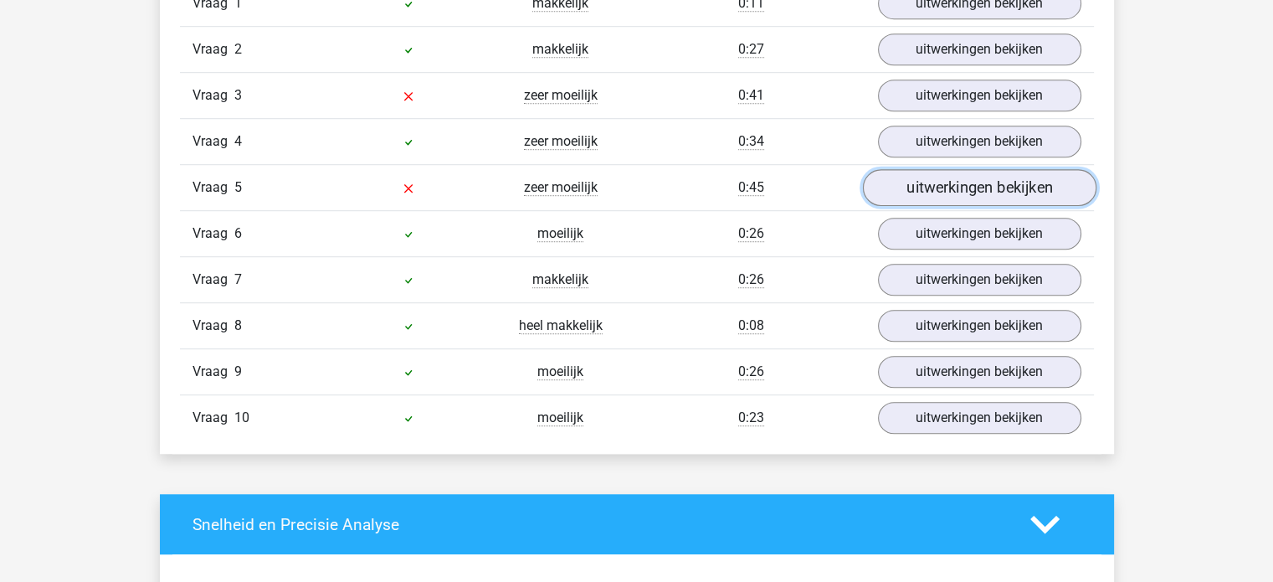
click at [907, 183] on link "uitwerkingen bekijken" at bounding box center [978, 188] width 233 height 37
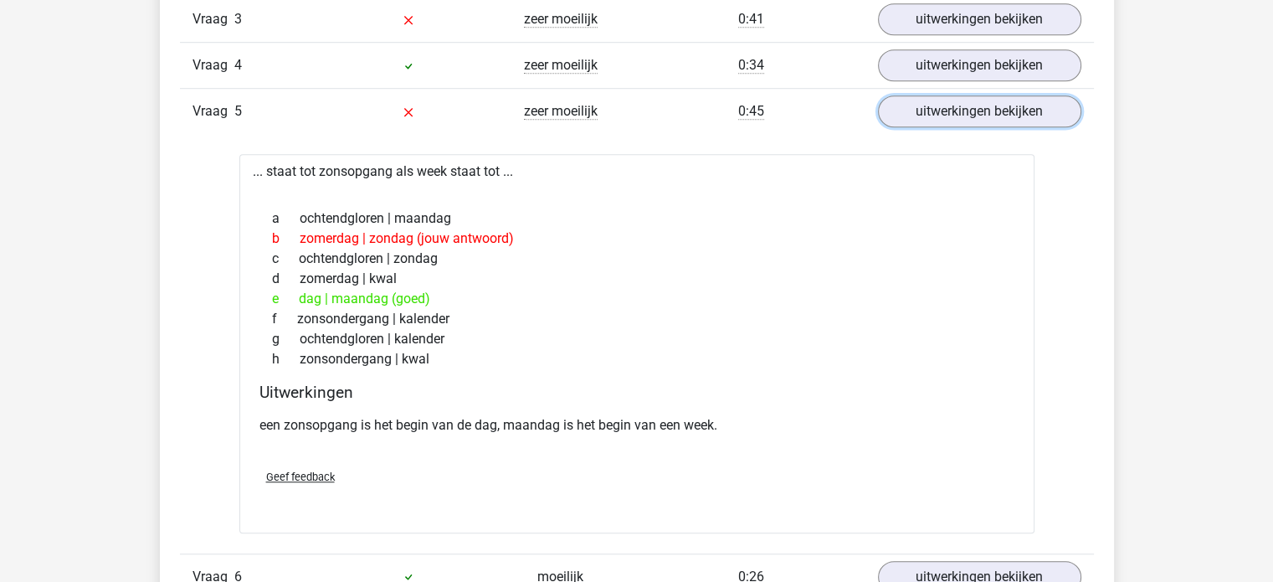
scroll to position [1255, 0]
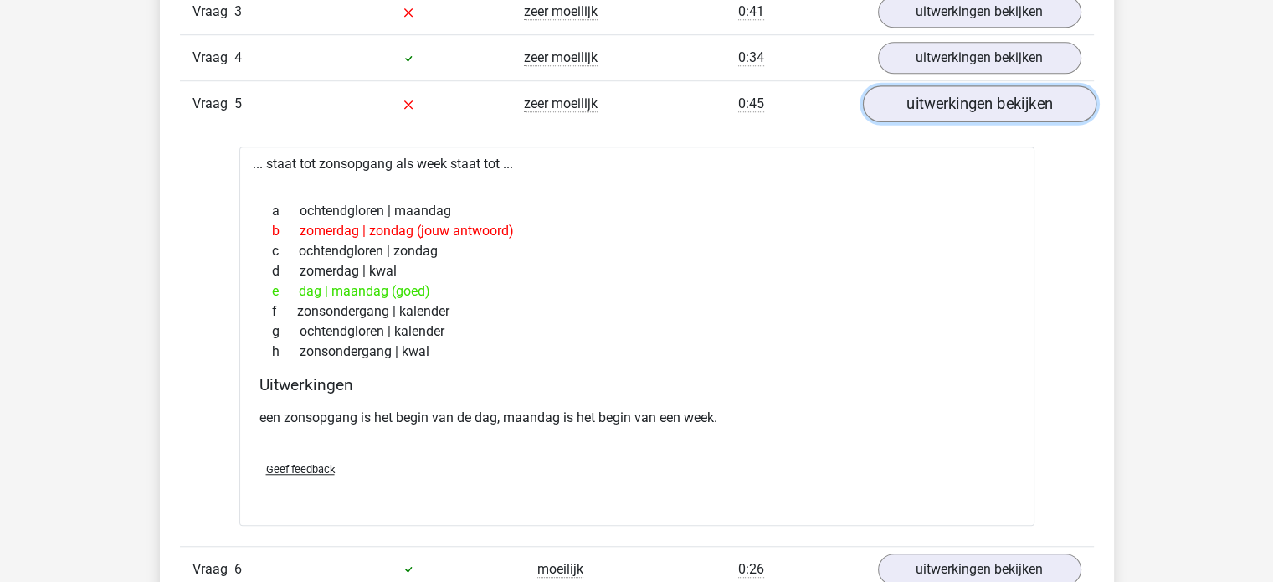
click at [978, 105] on link "uitwerkingen bekijken" at bounding box center [978, 104] width 233 height 37
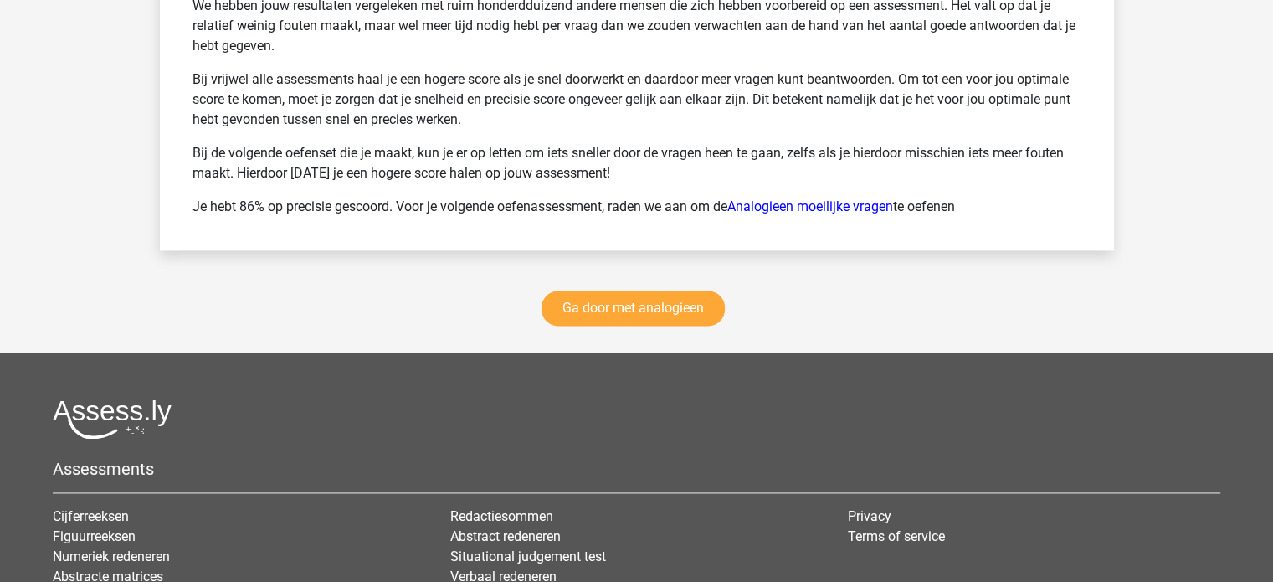
scroll to position [2343, 0]
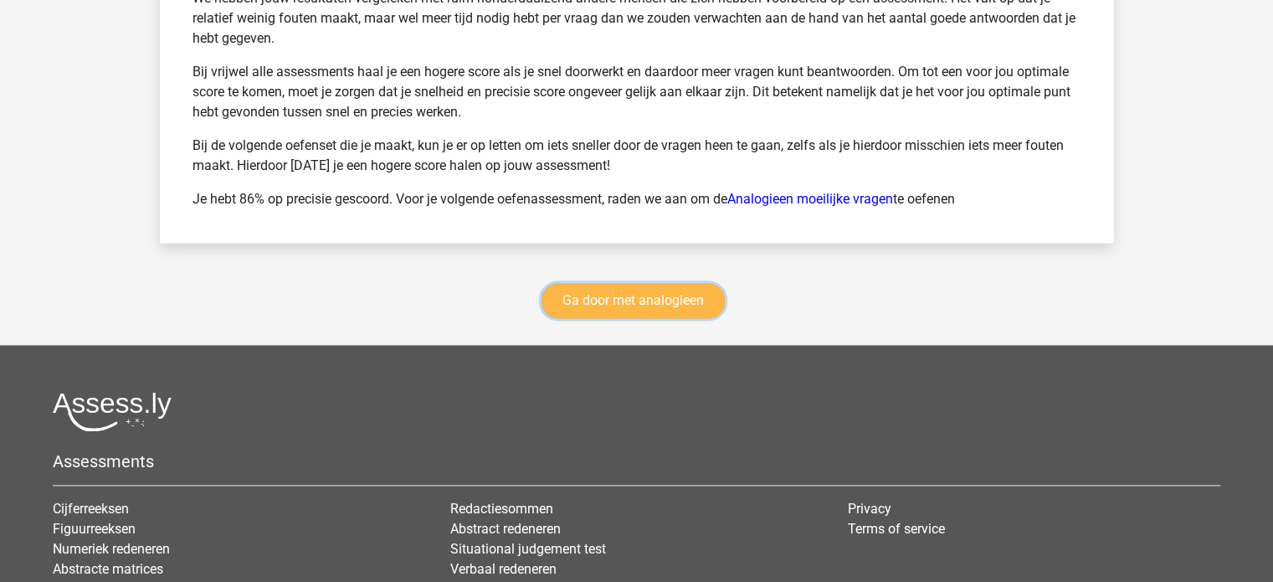
click at [673, 285] on link "Ga door met analogieen" at bounding box center [632, 300] width 183 height 35
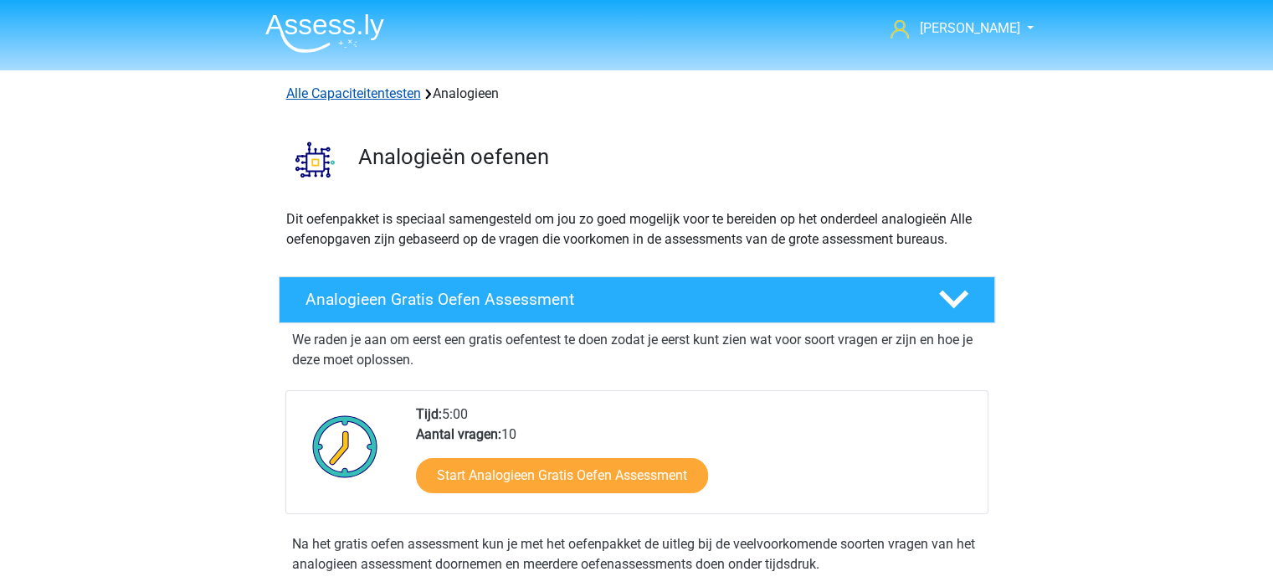
click at [349, 93] on link "Alle Capaciteitentesten" at bounding box center [353, 93] width 135 height 16
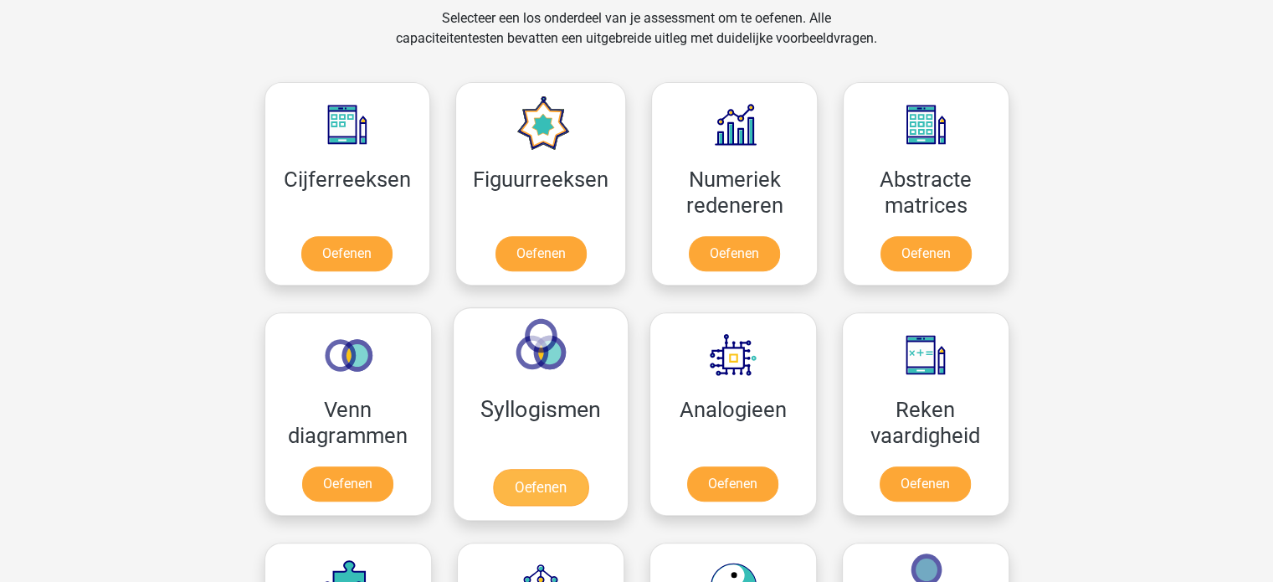
scroll to position [710, 0]
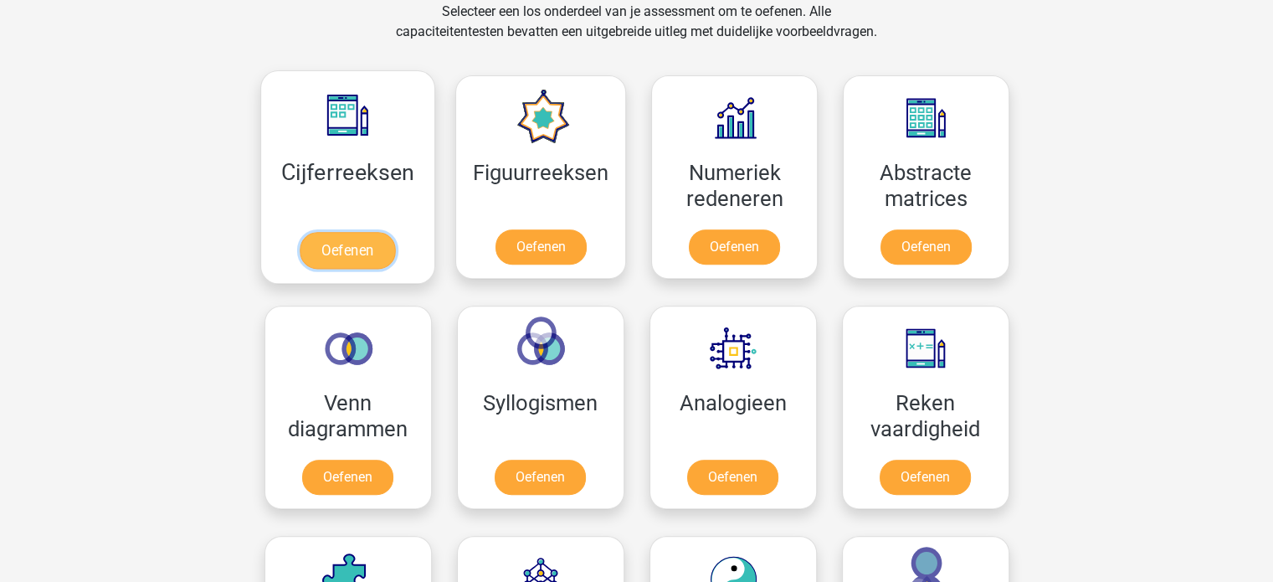
click at [373, 241] on link "Oefenen" at bounding box center [347, 250] width 95 height 37
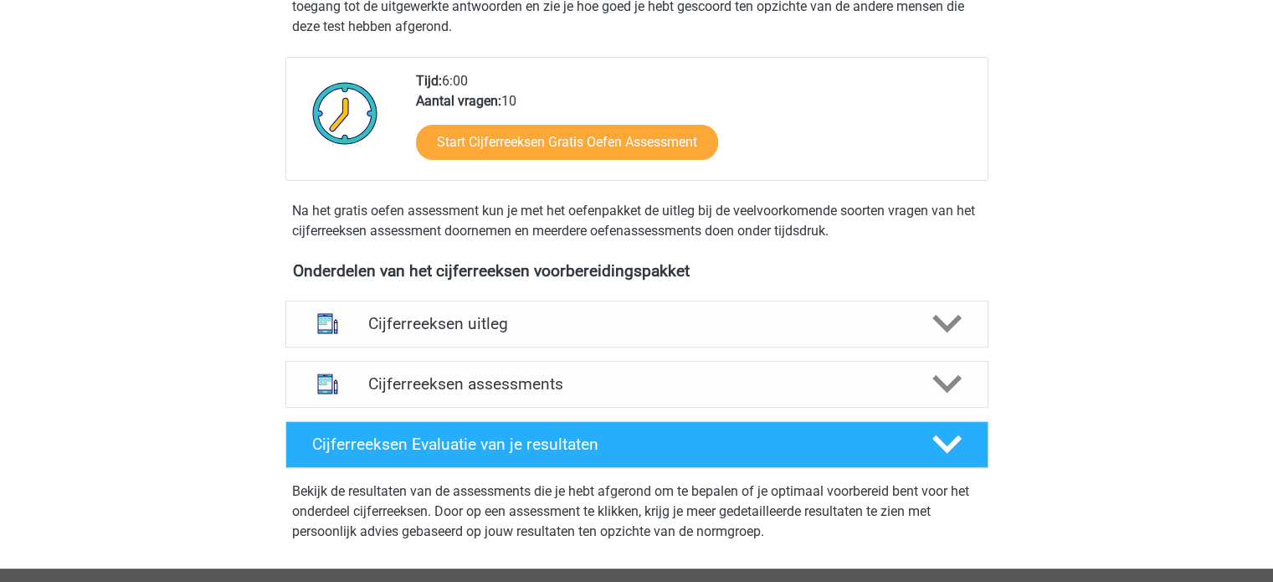
scroll to position [335, 0]
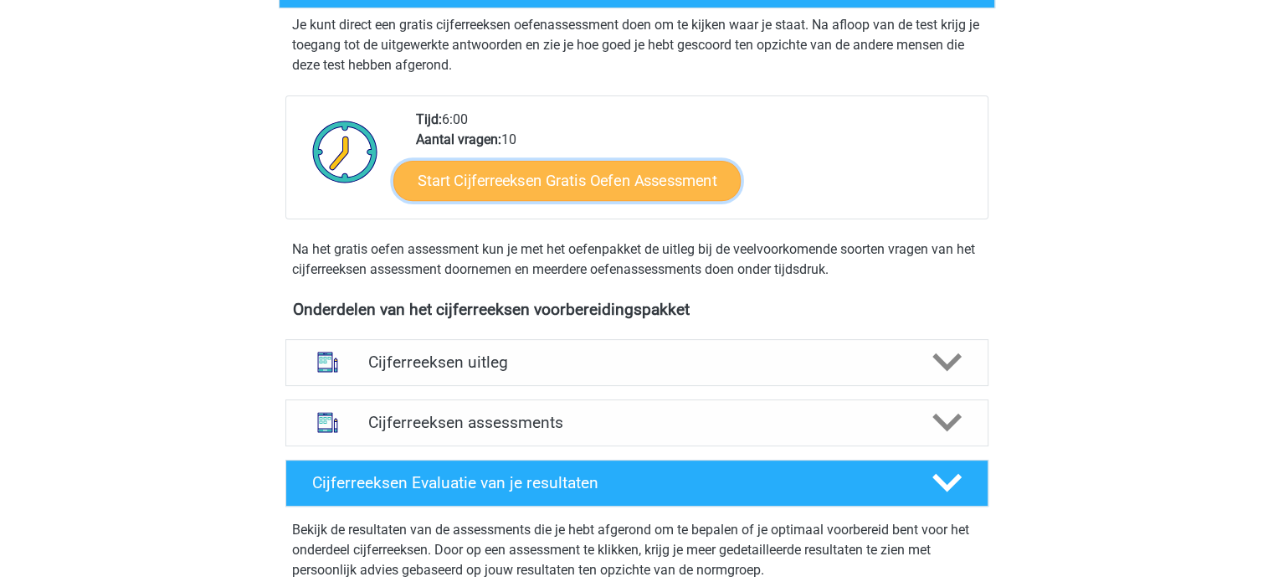
click at [561, 200] on link "Start Cijferreeksen Gratis Oefen Assessment" at bounding box center [566, 180] width 347 height 40
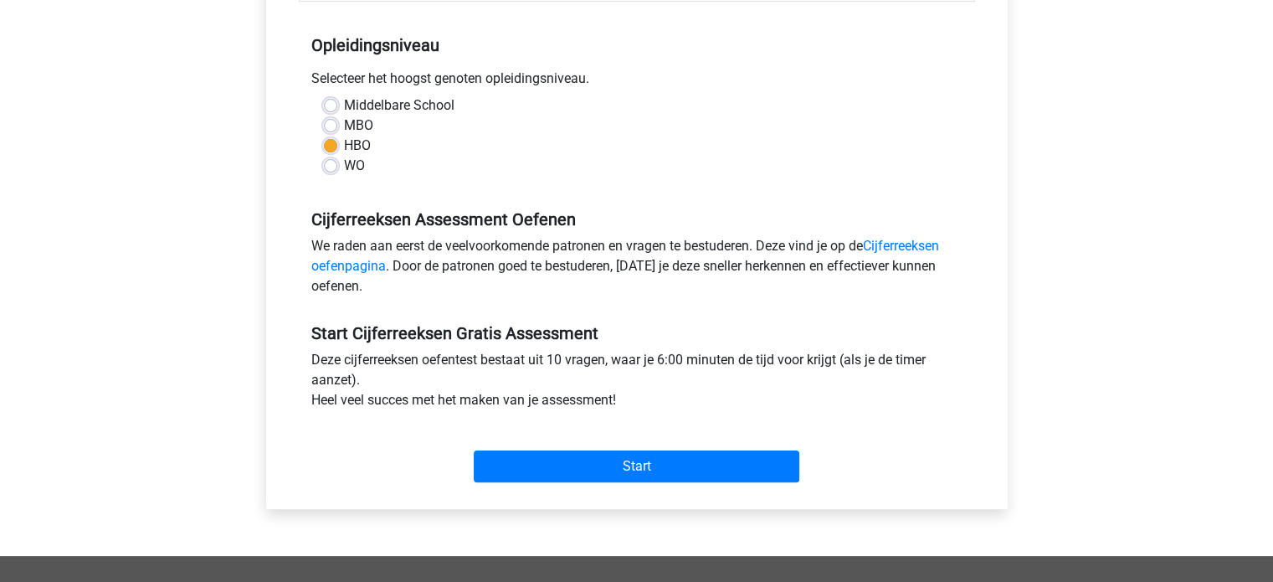
scroll to position [335, 0]
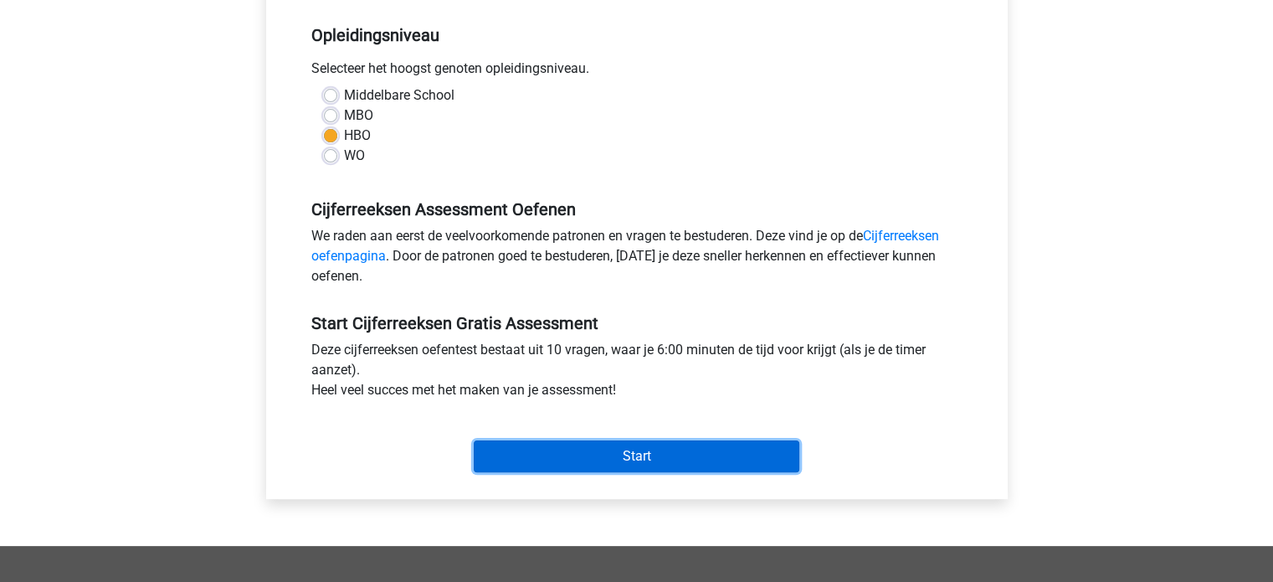
click at [649, 461] on input "Start" at bounding box center [637, 456] width 326 height 32
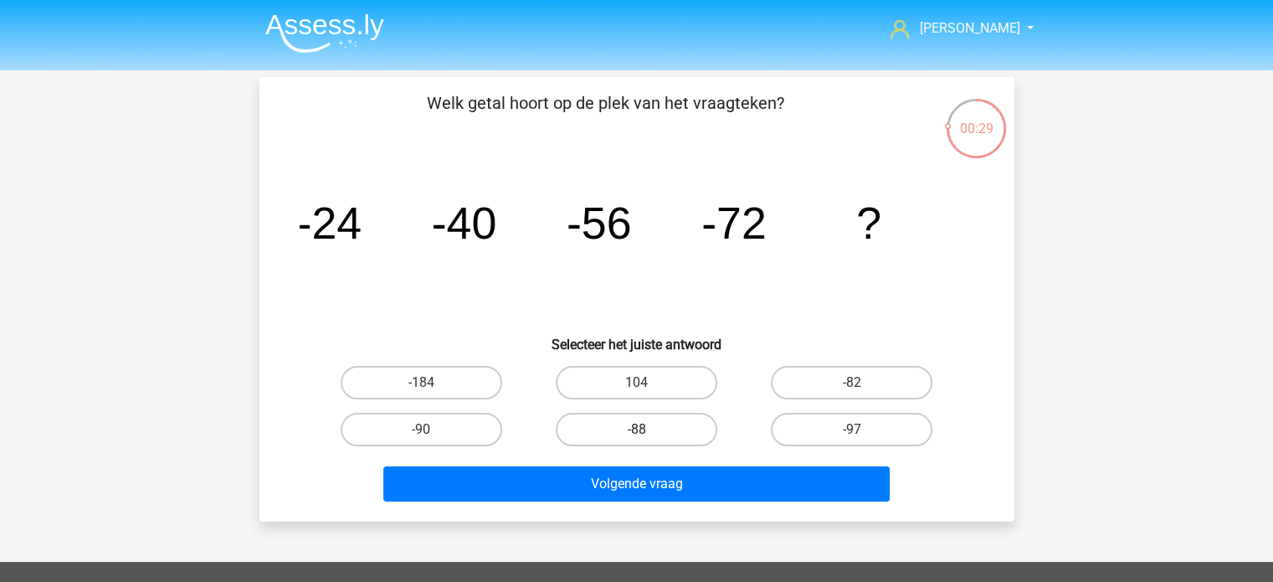
click at [643, 429] on input "-88" at bounding box center [641, 434] width 11 height 11
radio input "true"
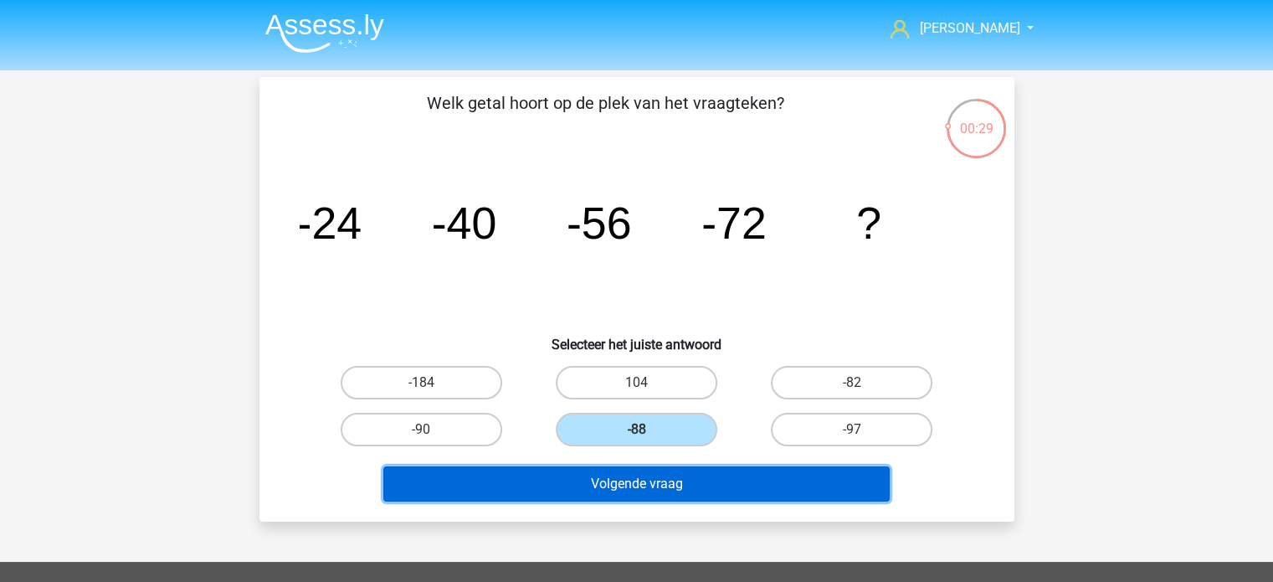
click at [671, 471] on button "Volgende vraag" at bounding box center [636, 483] width 506 height 35
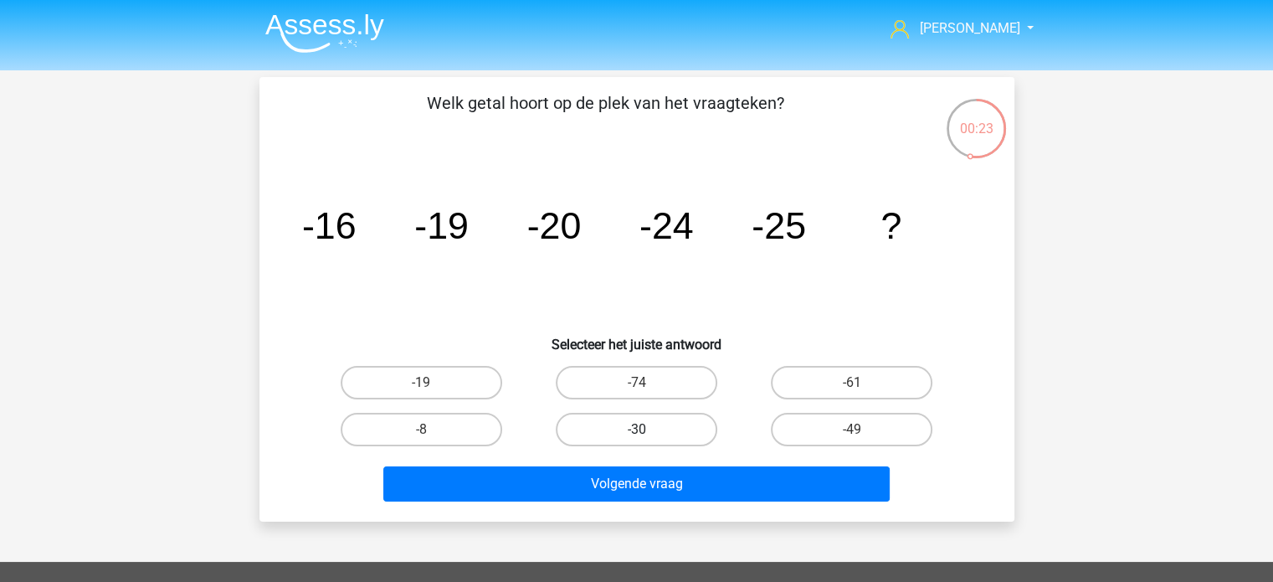
click at [647, 428] on label "-30" at bounding box center [637, 429] width 162 height 33
click at [647, 429] on input "-30" at bounding box center [641, 434] width 11 height 11
radio input "true"
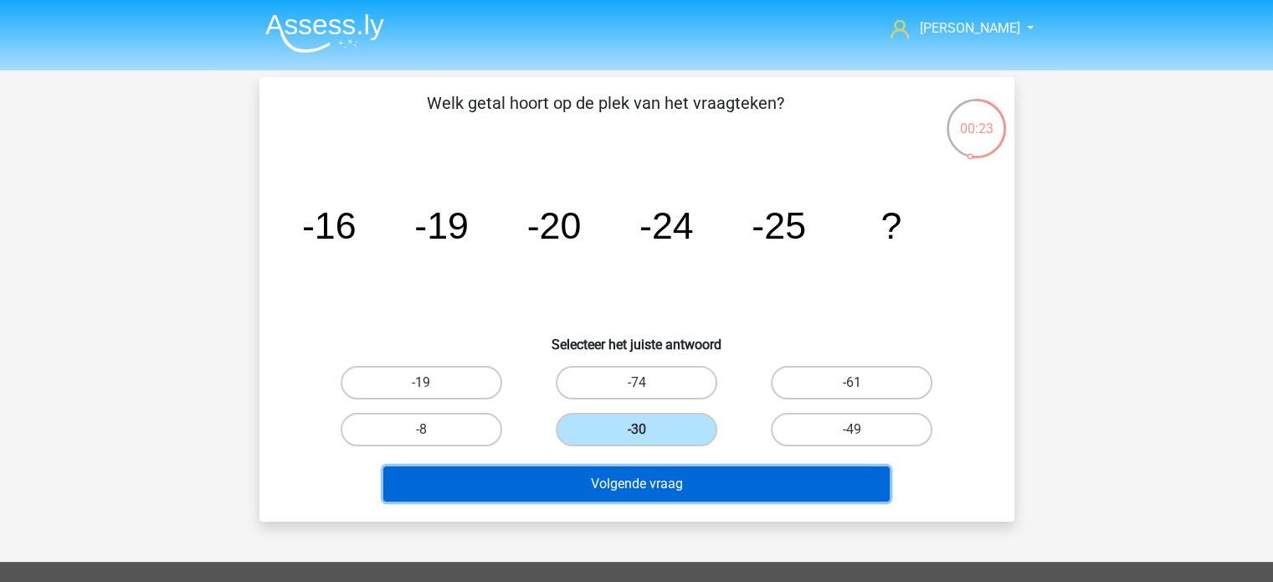
click at [663, 473] on button "Volgende vraag" at bounding box center [636, 483] width 506 height 35
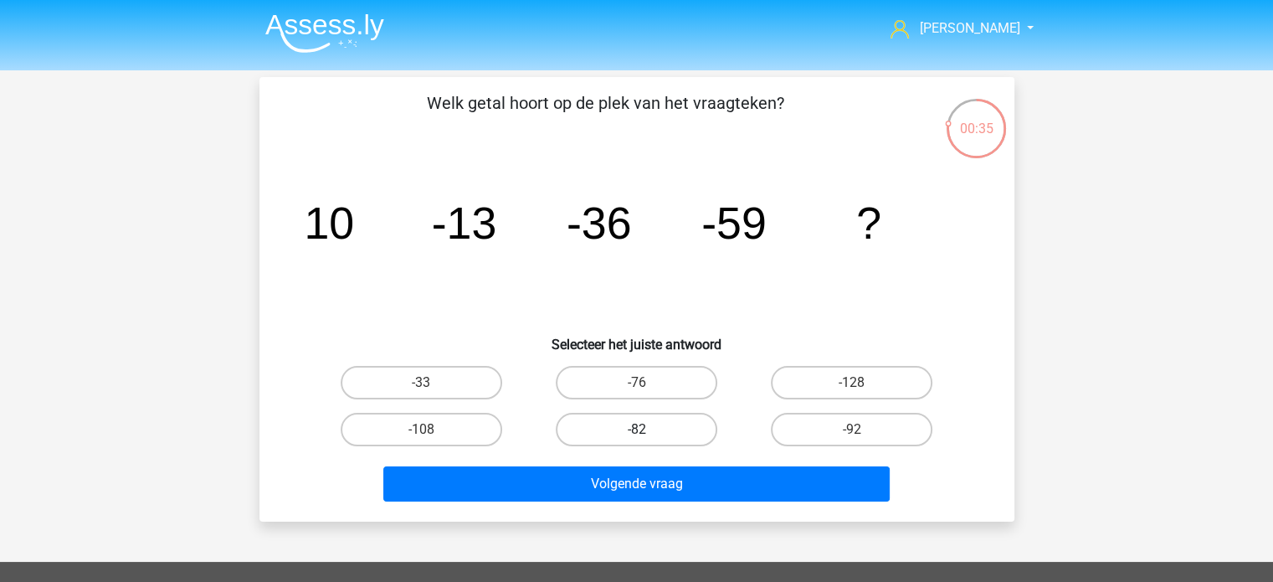
click at [659, 428] on label "-82" at bounding box center [637, 429] width 162 height 33
click at [647, 429] on input "-82" at bounding box center [641, 434] width 11 height 11
radio input "true"
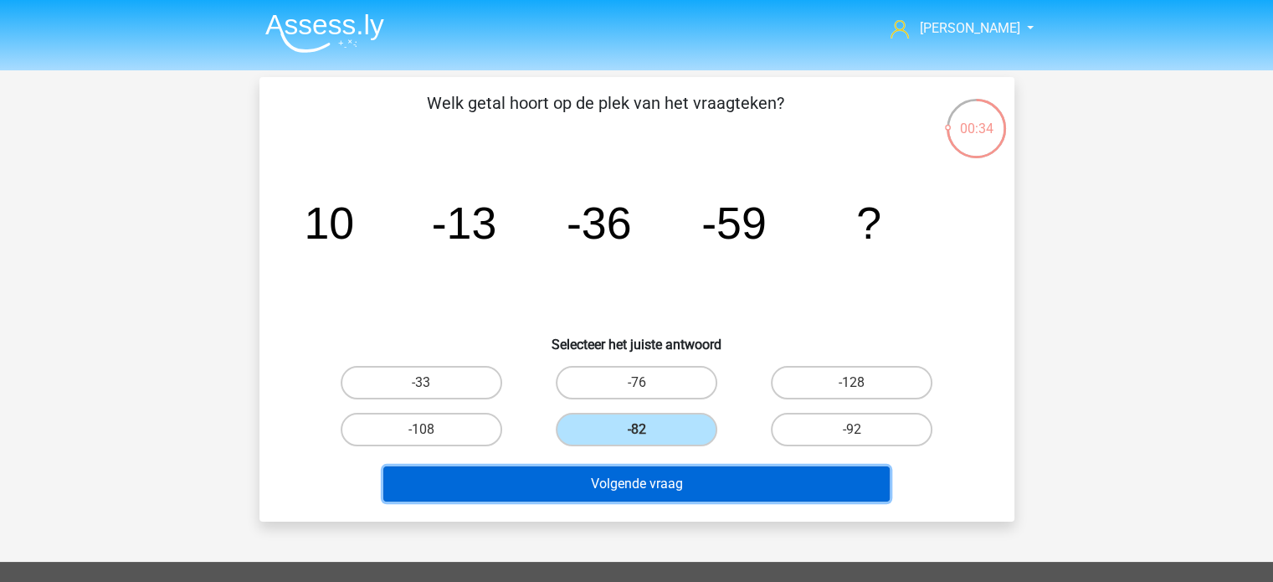
click at [659, 475] on button "Volgende vraag" at bounding box center [636, 483] width 506 height 35
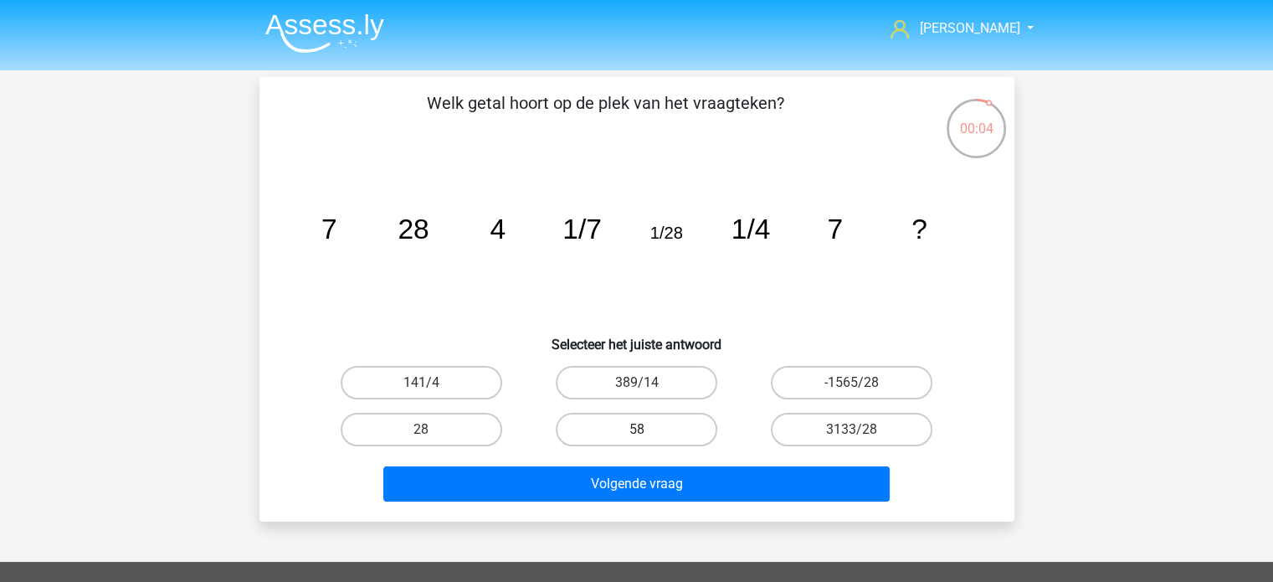
click at [654, 421] on label "58" at bounding box center [637, 429] width 162 height 33
click at [647, 429] on input "58" at bounding box center [641, 434] width 11 height 11
radio input "true"
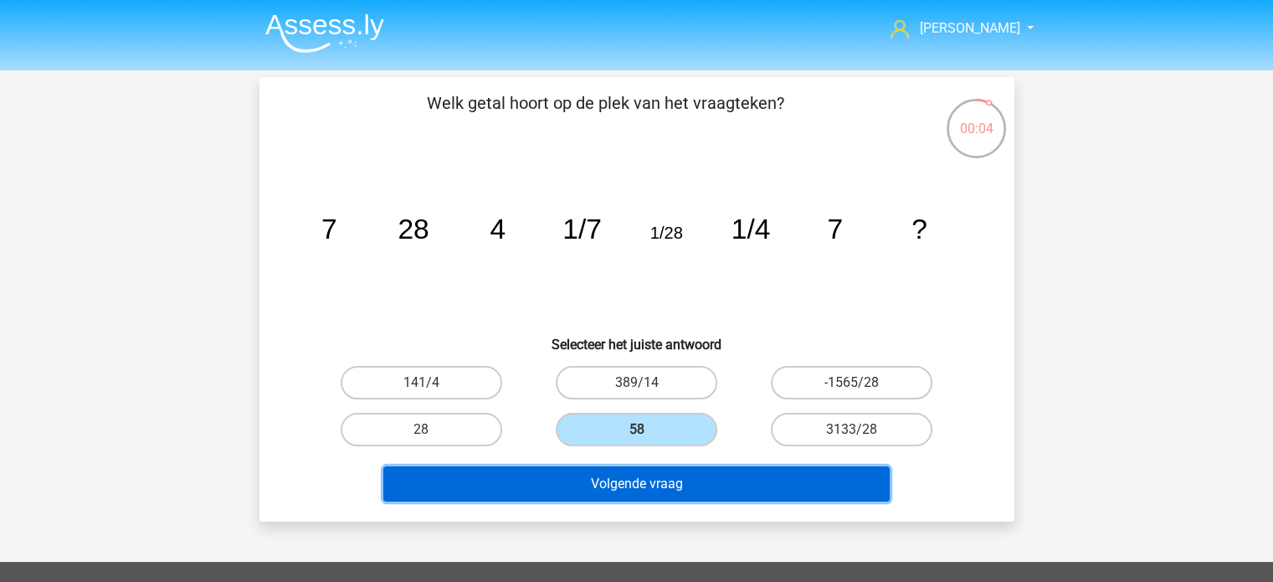
click at [663, 470] on button "Volgende vraag" at bounding box center [636, 483] width 506 height 35
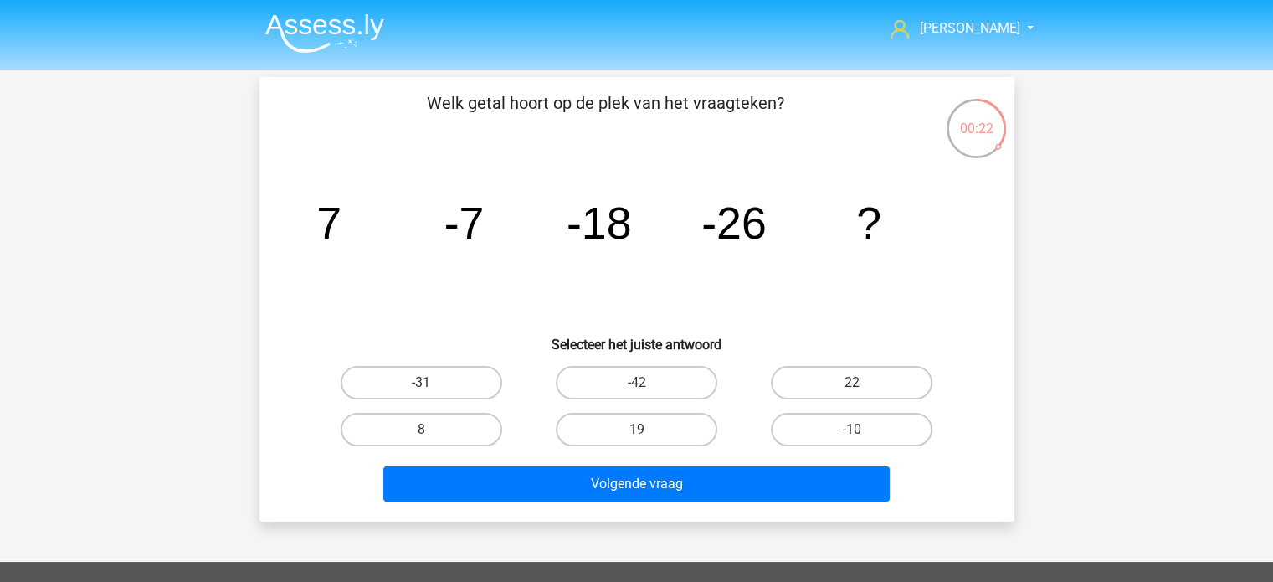
click at [429, 384] on input "-31" at bounding box center [426, 387] width 11 height 11
radio input "true"
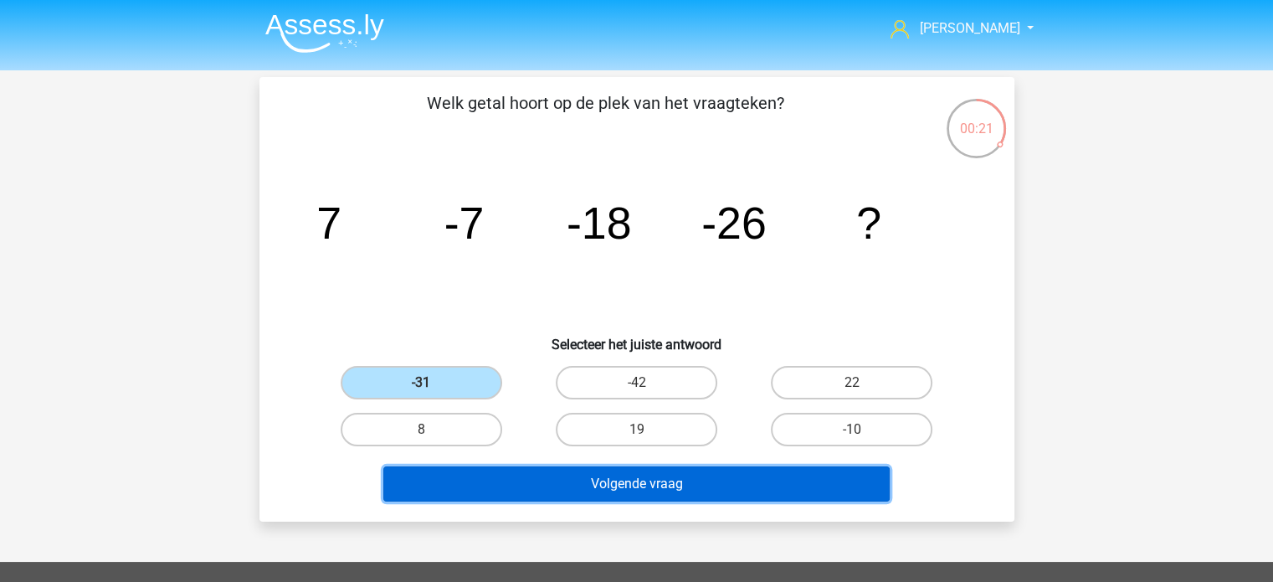
click at [612, 487] on button "Volgende vraag" at bounding box center [636, 483] width 506 height 35
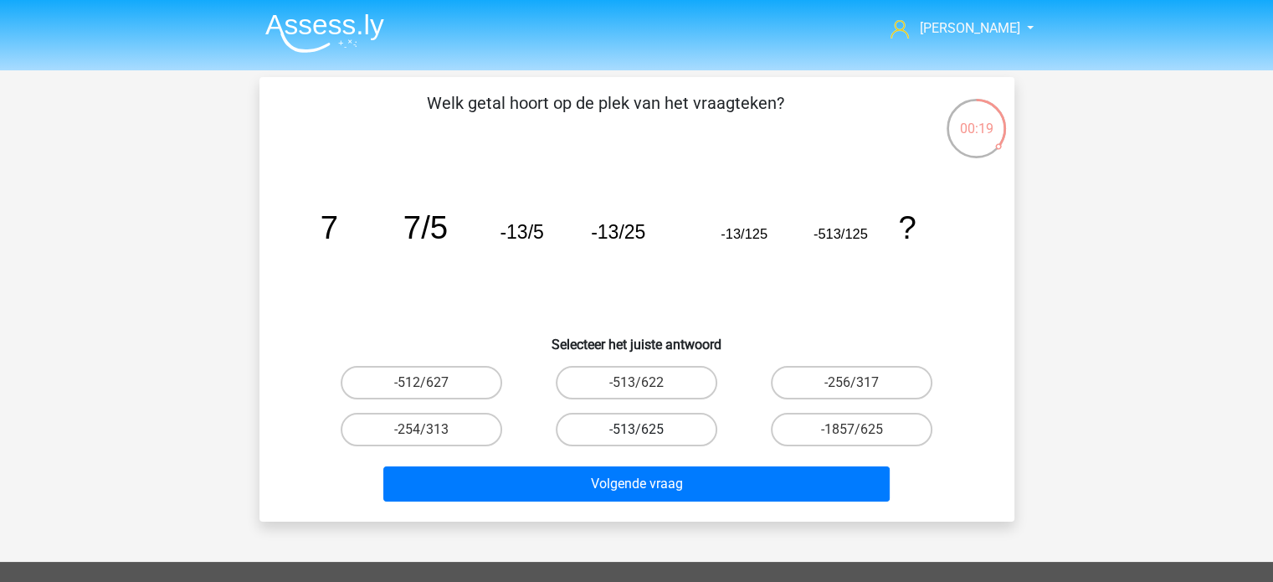
click at [647, 428] on label "-513/625" at bounding box center [637, 429] width 162 height 33
click at [647, 429] on input "-513/625" at bounding box center [641, 434] width 11 height 11
radio input "true"
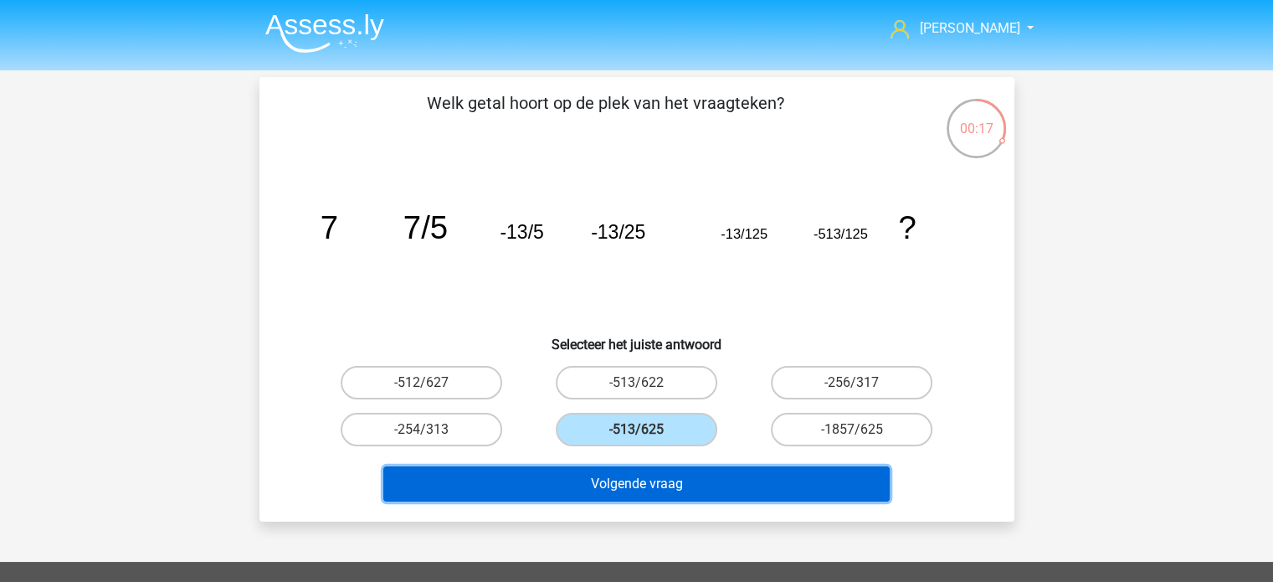
click at [651, 476] on button "Volgende vraag" at bounding box center [636, 483] width 506 height 35
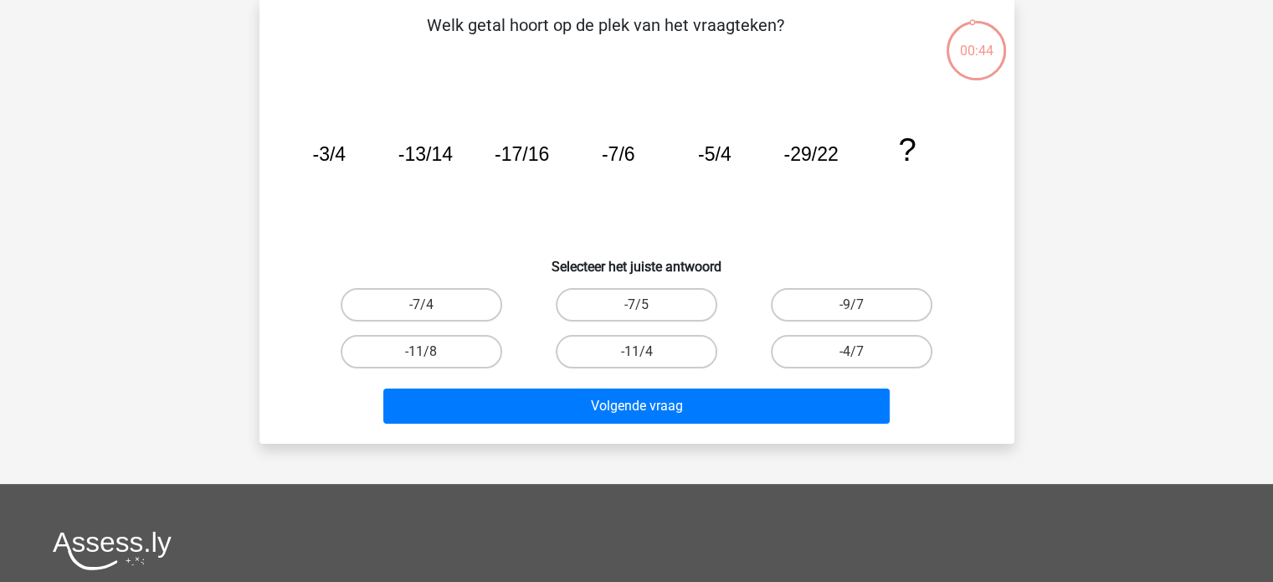
scroll to position [84, 0]
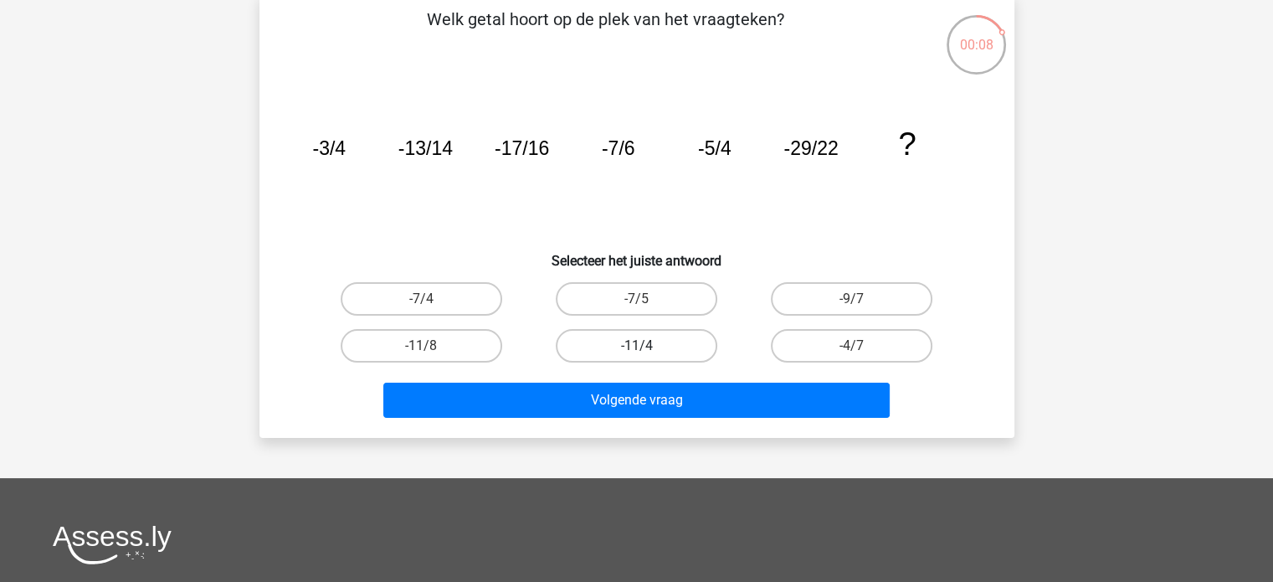
click at [635, 341] on label "-11/4" at bounding box center [637, 345] width 162 height 33
click at [636, 346] on input "-11/4" at bounding box center [641, 351] width 11 height 11
radio input "true"
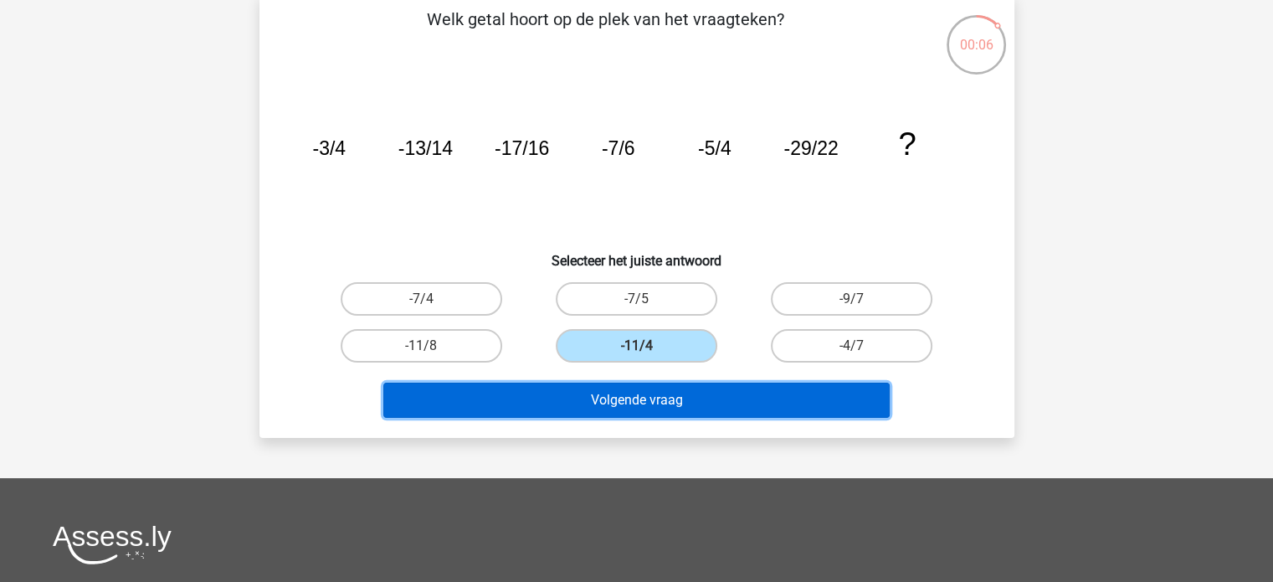
click at [623, 394] on button "Volgende vraag" at bounding box center [636, 399] width 506 height 35
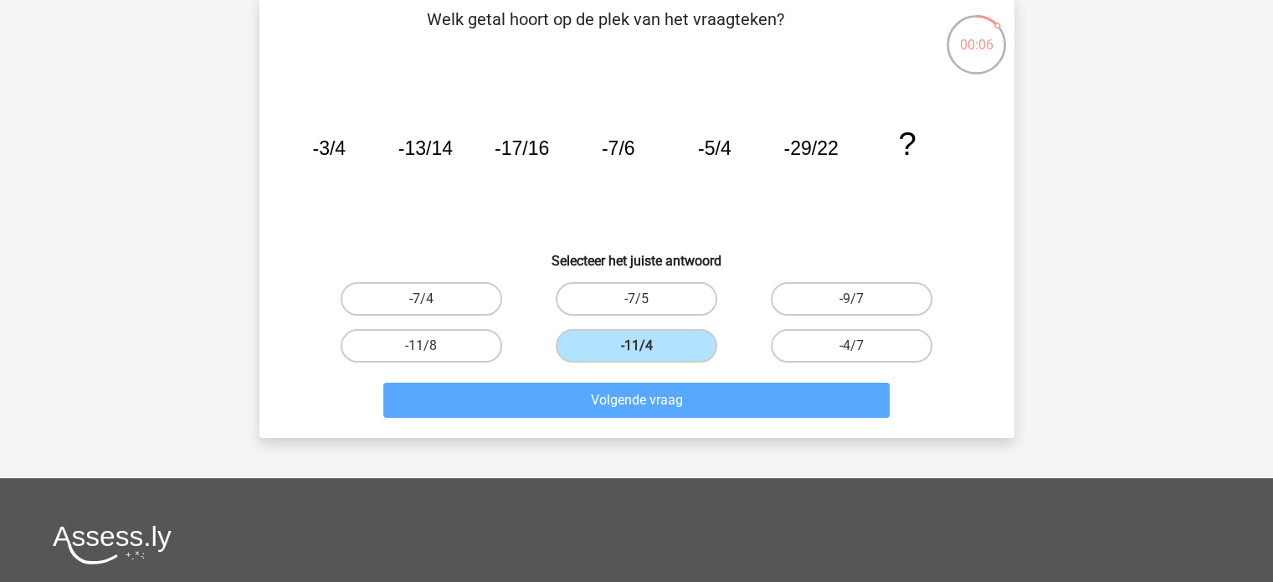
scroll to position [77, 0]
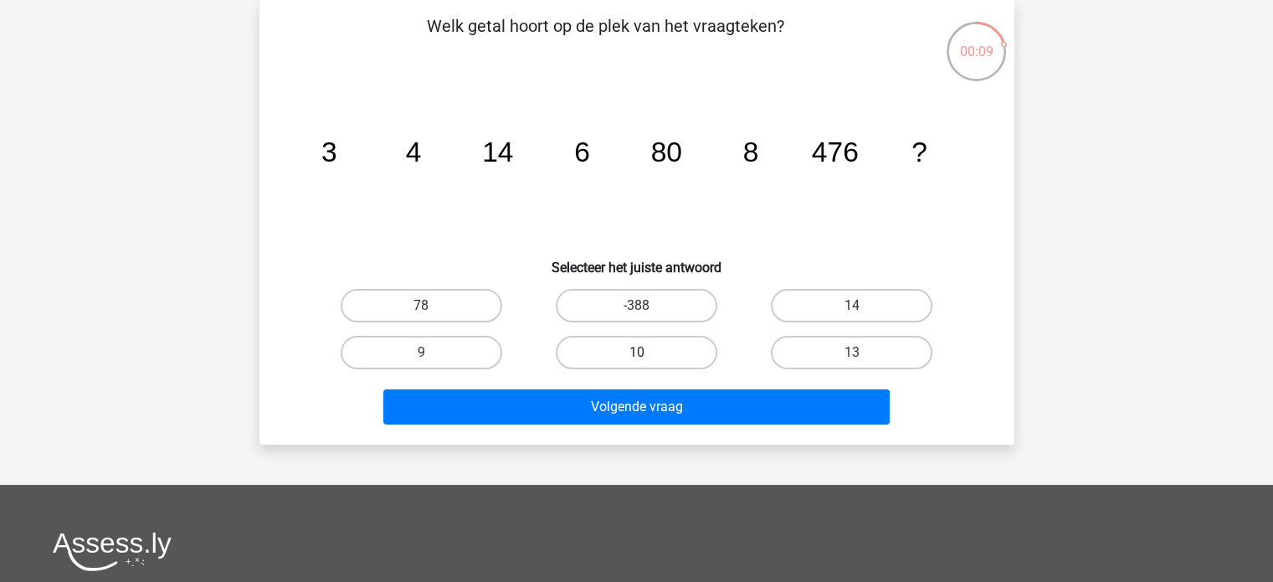
click at [659, 357] on label "10" at bounding box center [637, 352] width 162 height 33
click at [647, 357] on input "10" at bounding box center [641, 357] width 11 height 11
radio input "true"
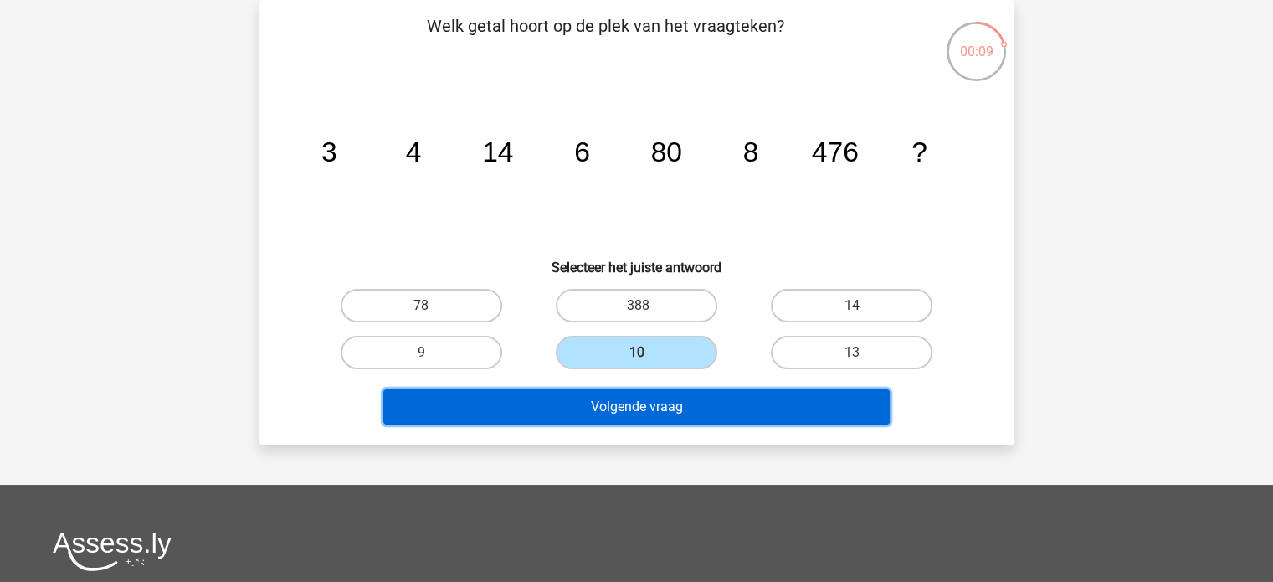
click at [705, 398] on button "Volgende vraag" at bounding box center [636, 406] width 506 height 35
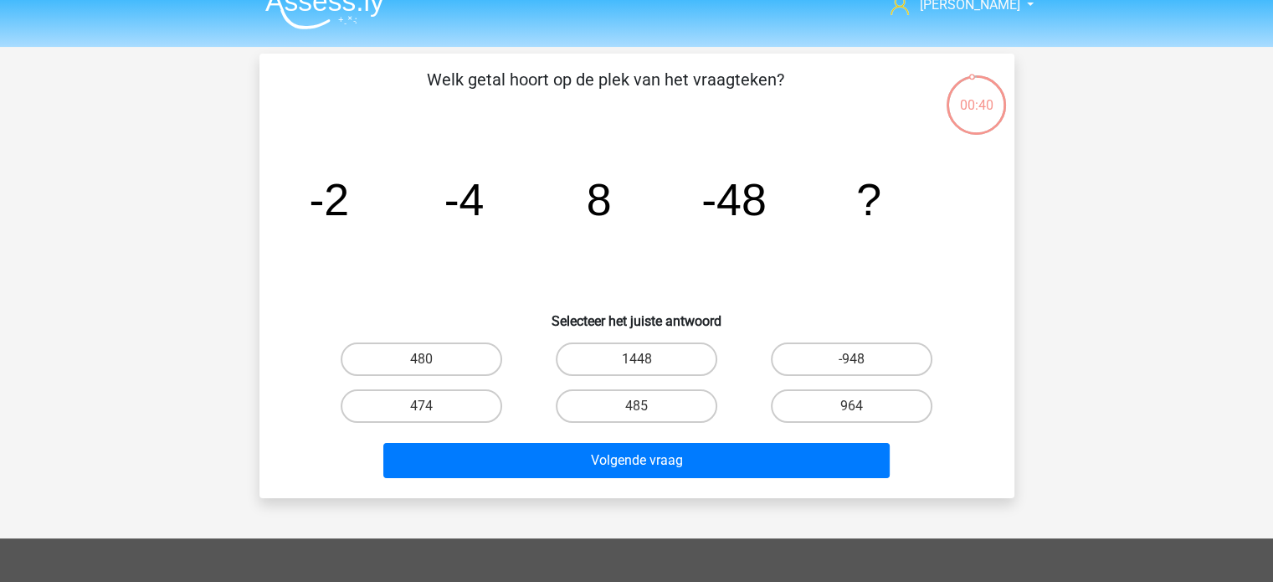
scroll to position [84, 0]
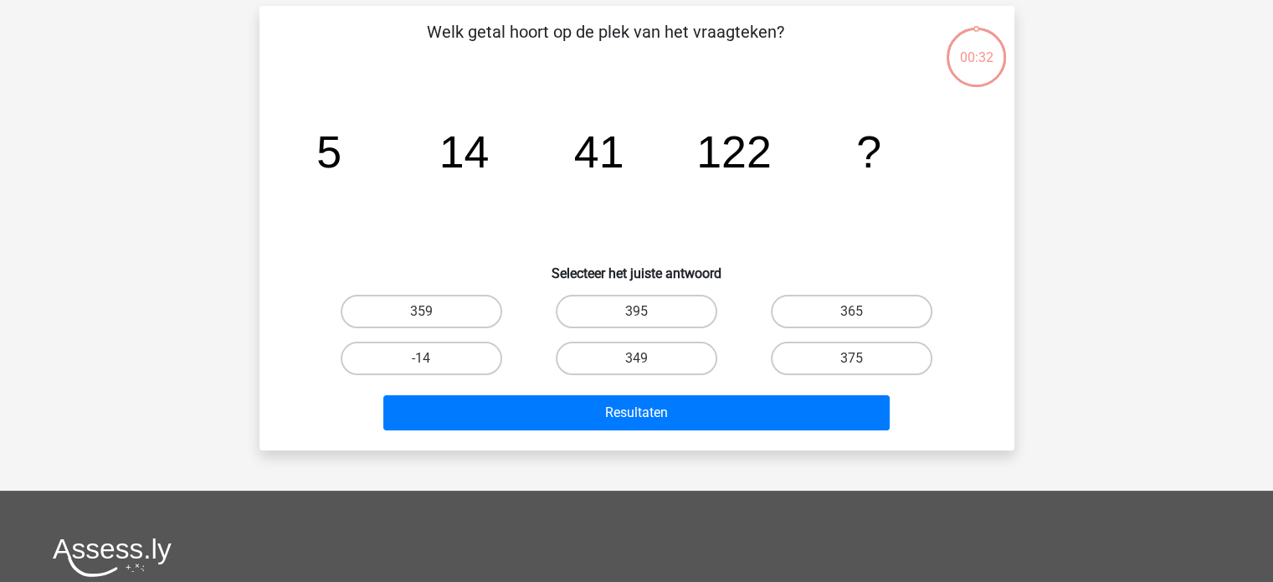
scroll to position [84, 0]
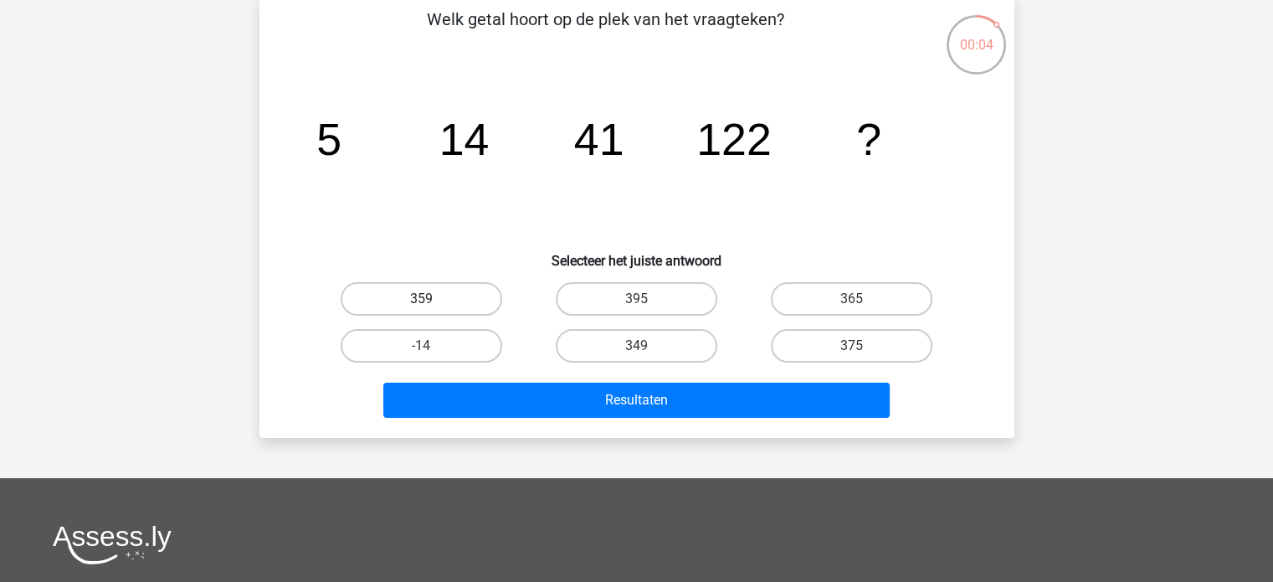
click at [454, 307] on label "359" at bounding box center [422, 298] width 162 height 33
click at [432, 307] on input "359" at bounding box center [426, 304] width 11 height 11
radio input "true"
click at [658, 306] on label "395" at bounding box center [637, 298] width 162 height 33
click at [647, 306] on input "395" at bounding box center [641, 304] width 11 height 11
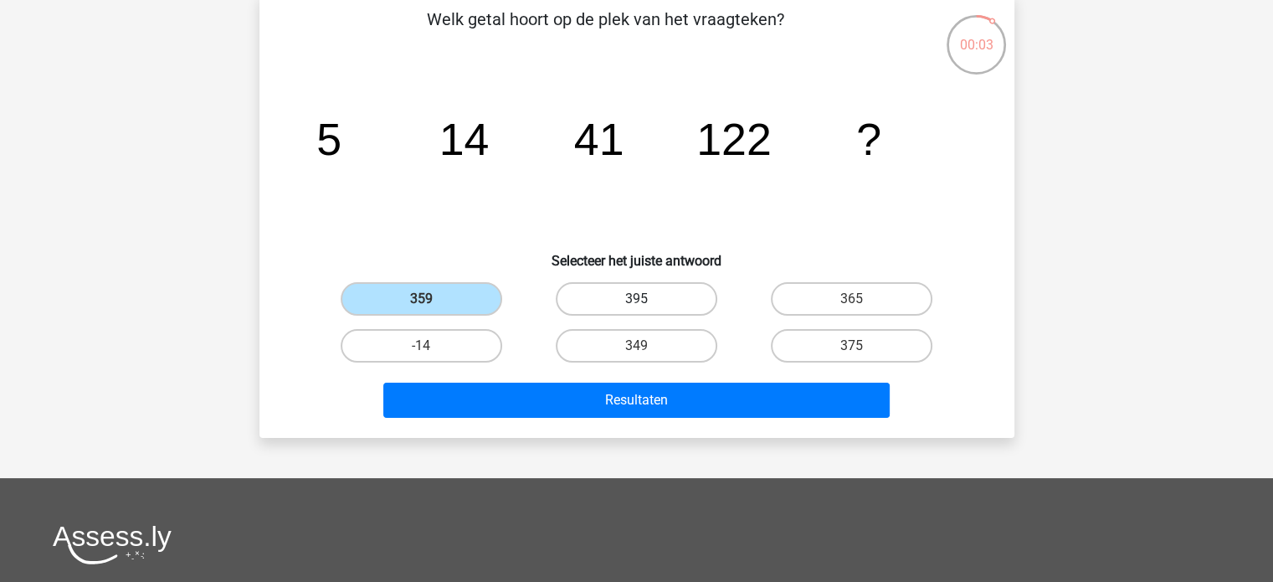
radio input "true"
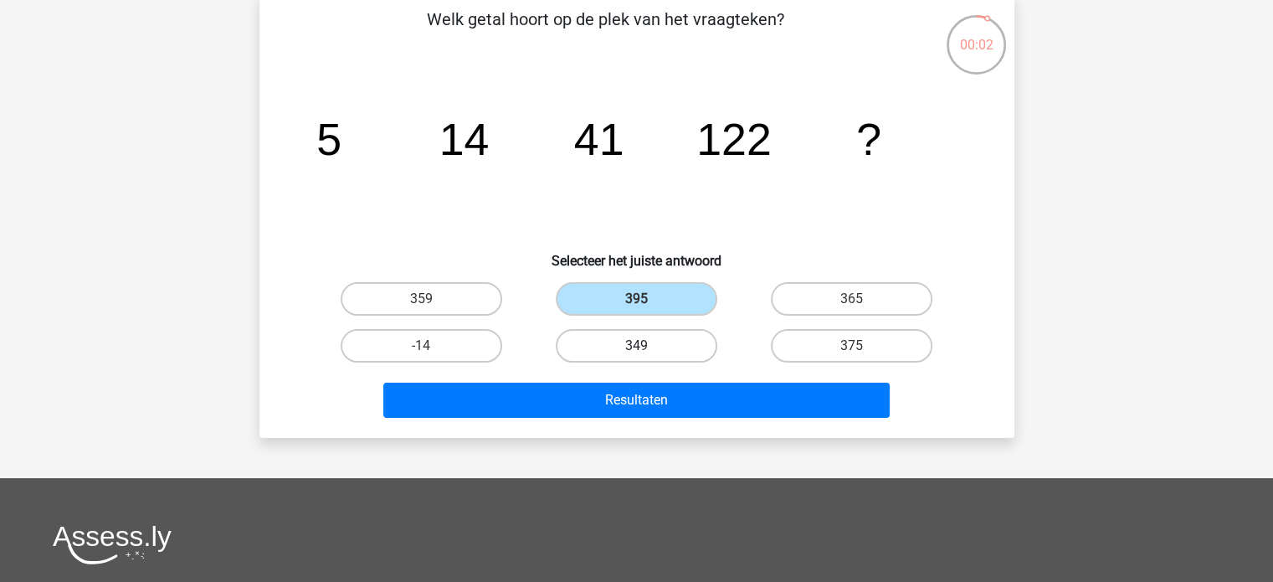
click at [644, 344] on label "349" at bounding box center [637, 345] width 162 height 33
click at [644, 346] on input "349" at bounding box center [641, 351] width 11 height 11
radio input "true"
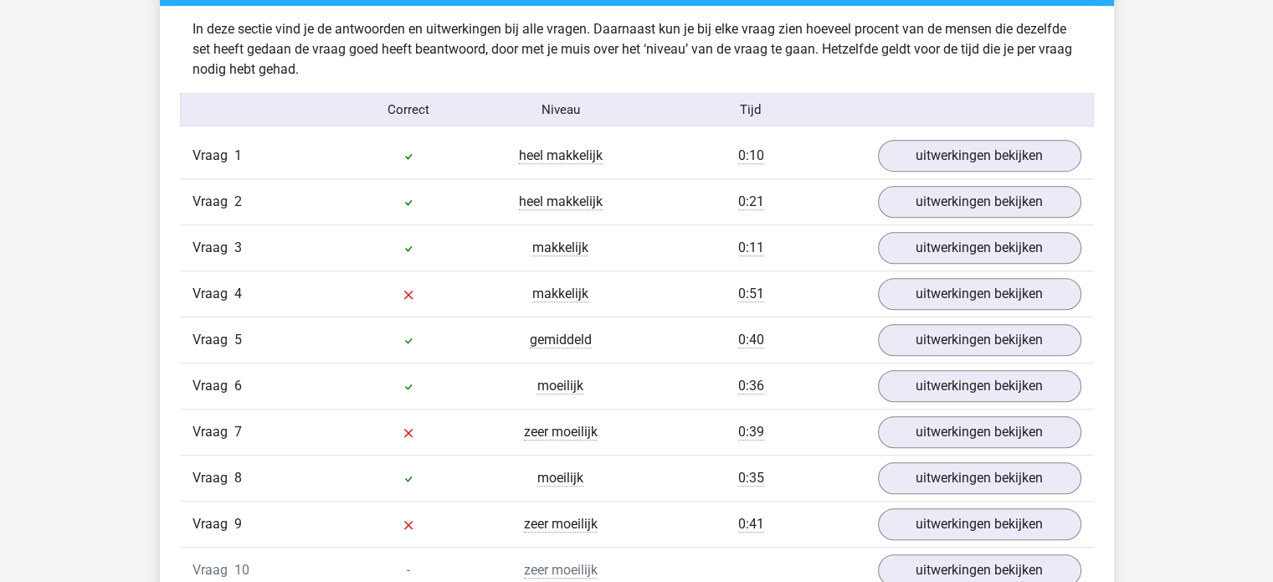
scroll to position [1004, 0]
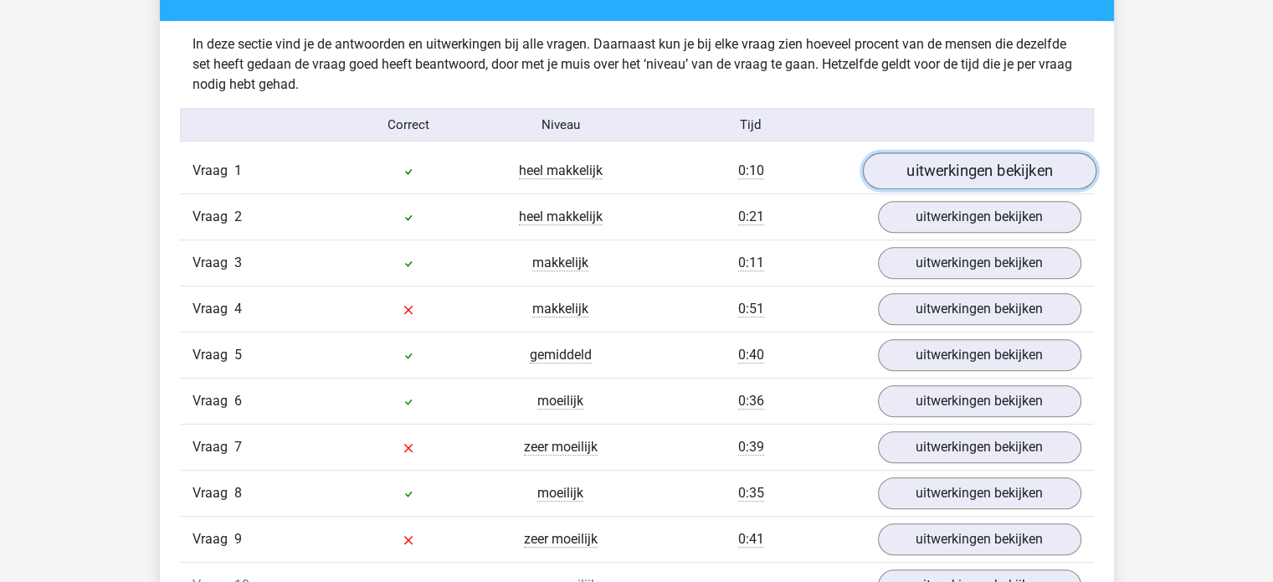
click at [961, 171] on link "uitwerkingen bekijken" at bounding box center [978, 171] width 233 height 37
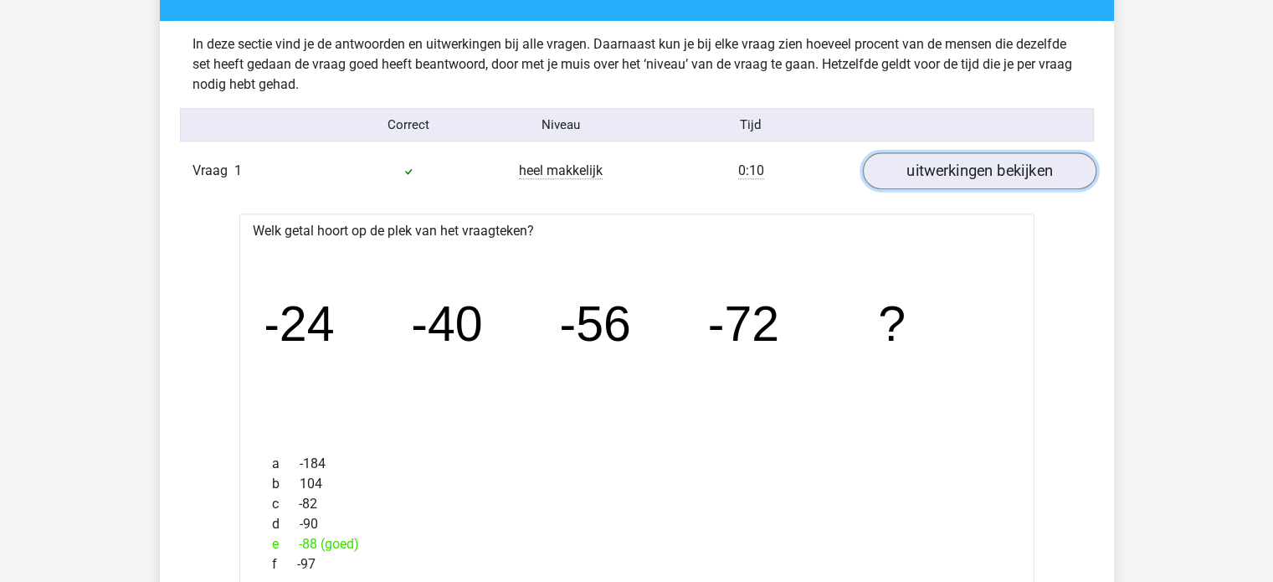
click at [961, 171] on link "uitwerkingen bekijken" at bounding box center [978, 171] width 233 height 37
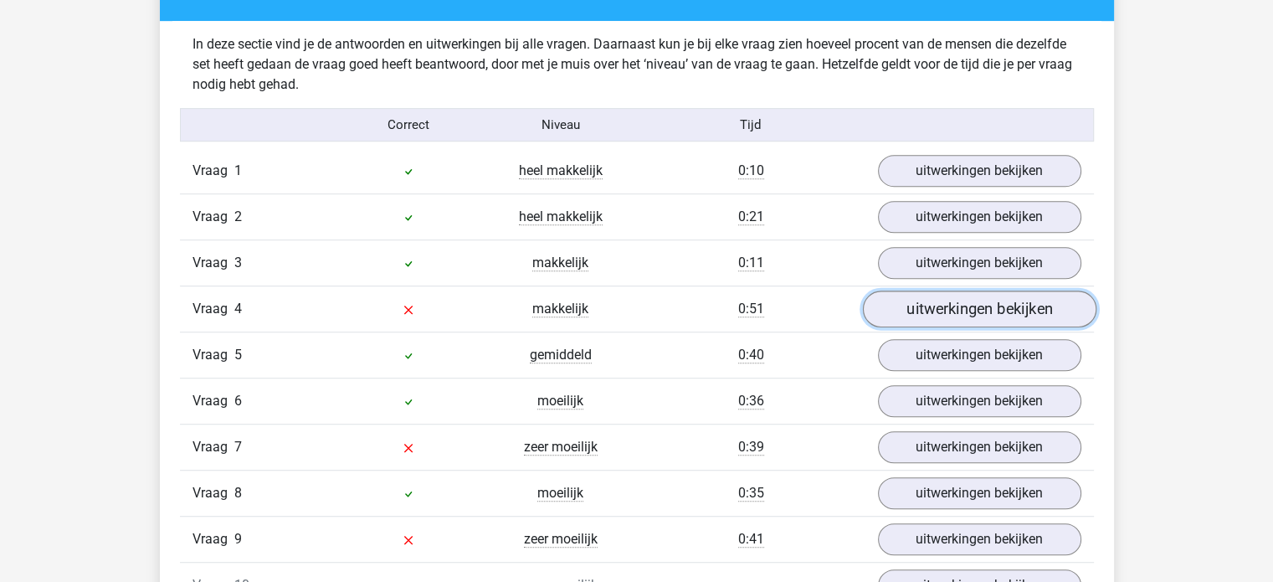
click at [913, 305] on link "uitwerkingen bekijken" at bounding box center [978, 309] width 233 height 37
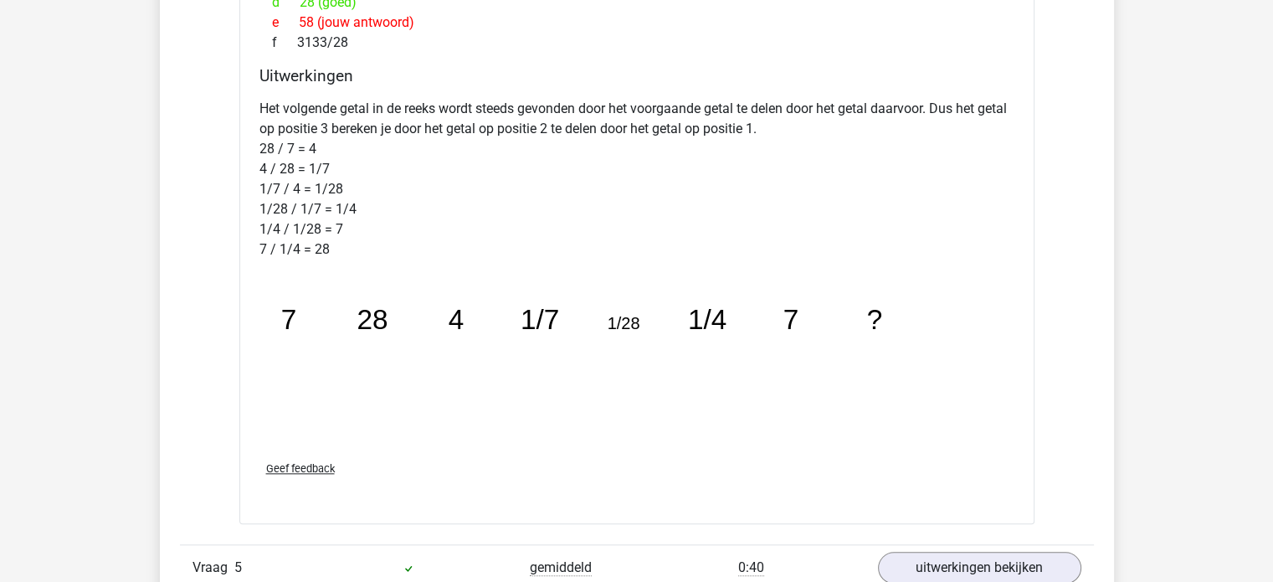
scroll to position [1841, 0]
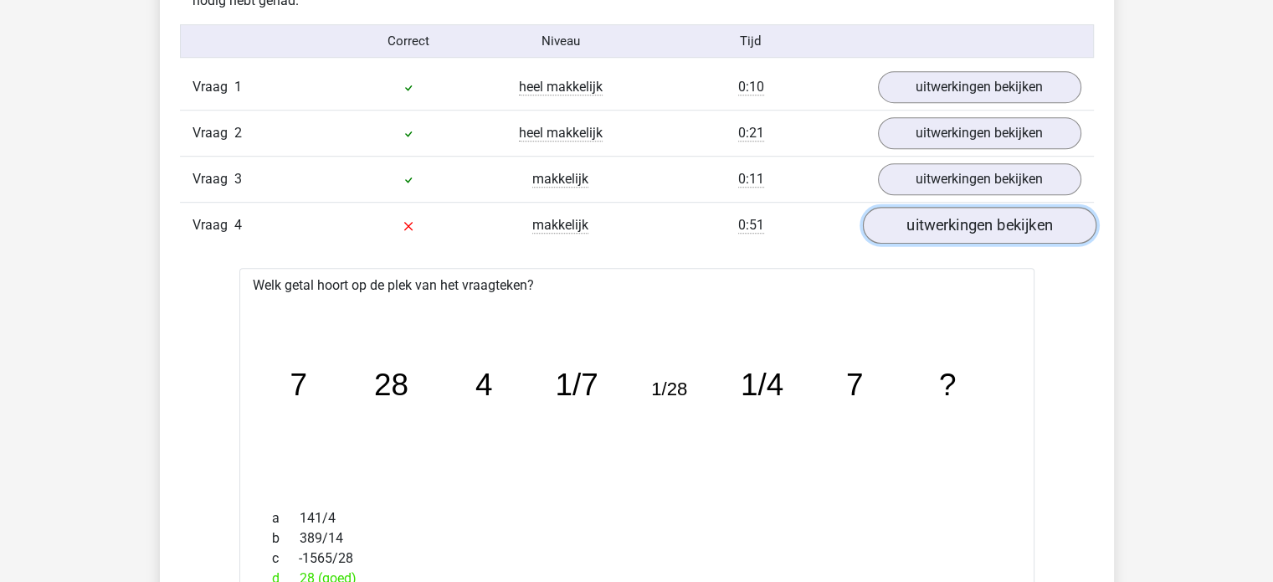
click at [953, 223] on link "uitwerkingen bekijken" at bounding box center [978, 226] width 233 height 37
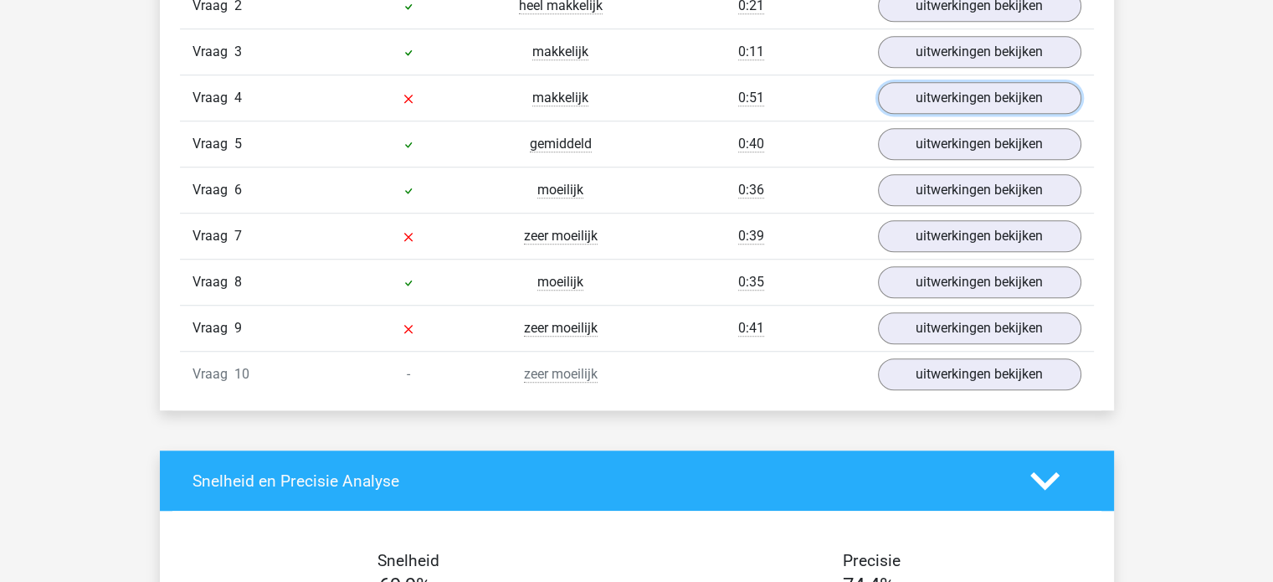
scroll to position [1255, 0]
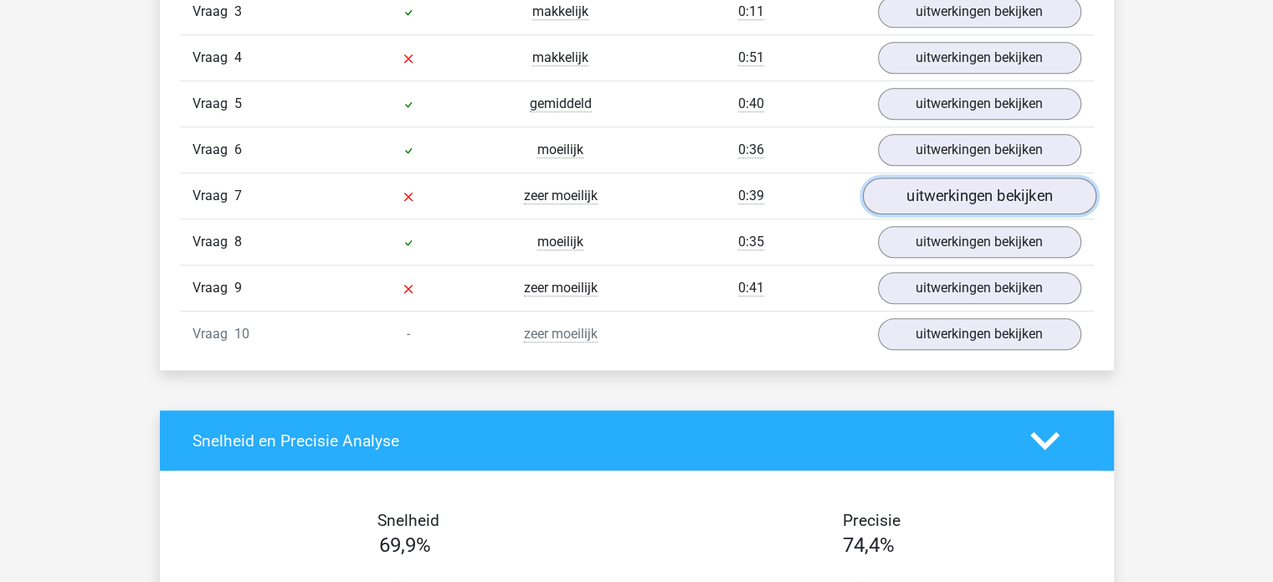
click at [944, 193] on link "uitwerkingen bekijken" at bounding box center [978, 196] width 233 height 37
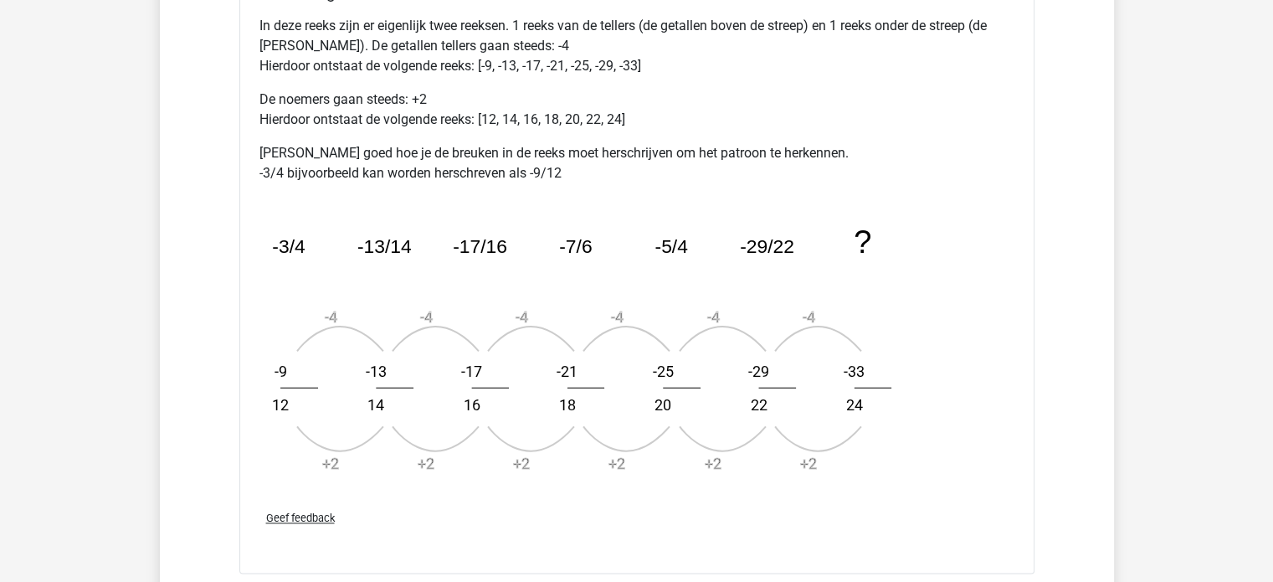
scroll to position [2092, 0]
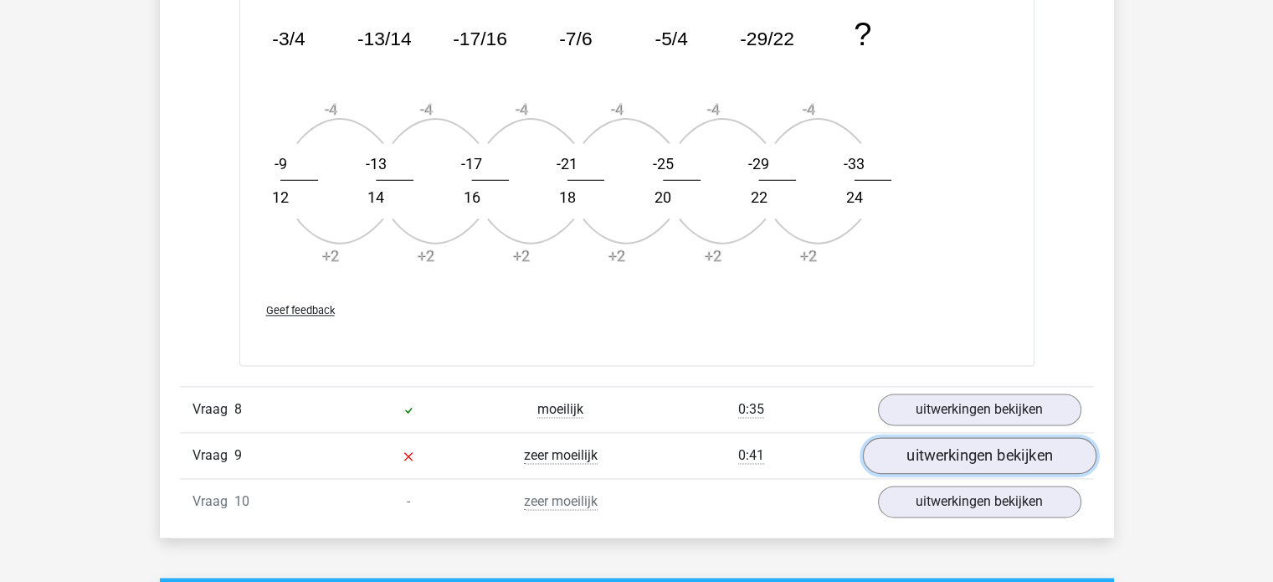
click at [936, 446] on link "uitwerkingen bekijken" at bounding box center [978, 455] width 233 height 37
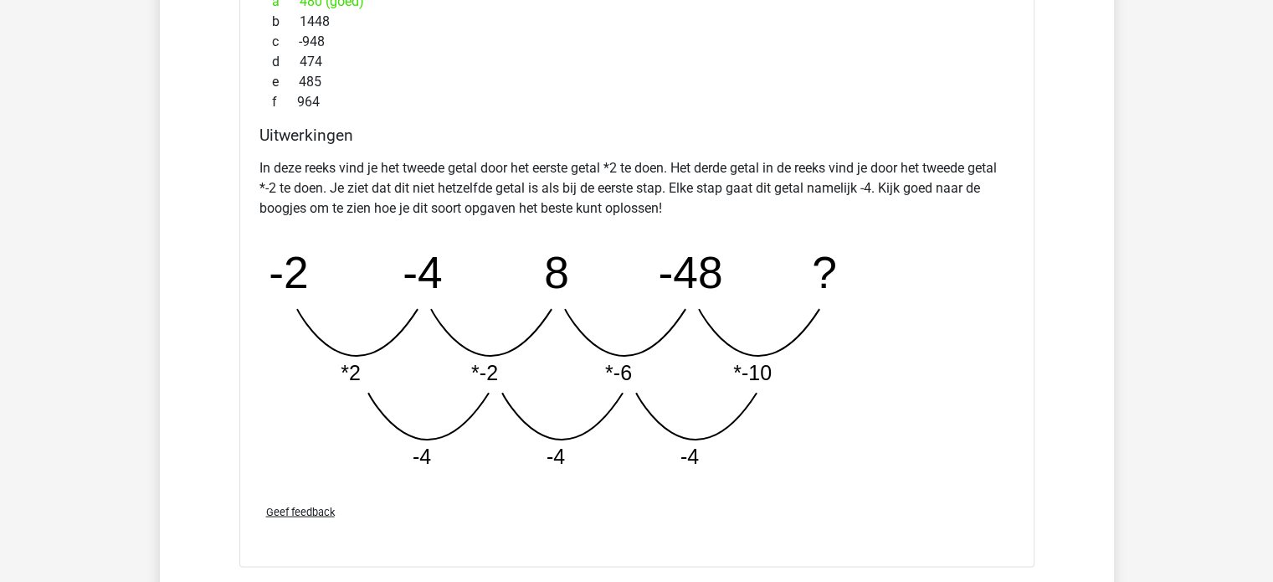
scroll to position [2845, 0]
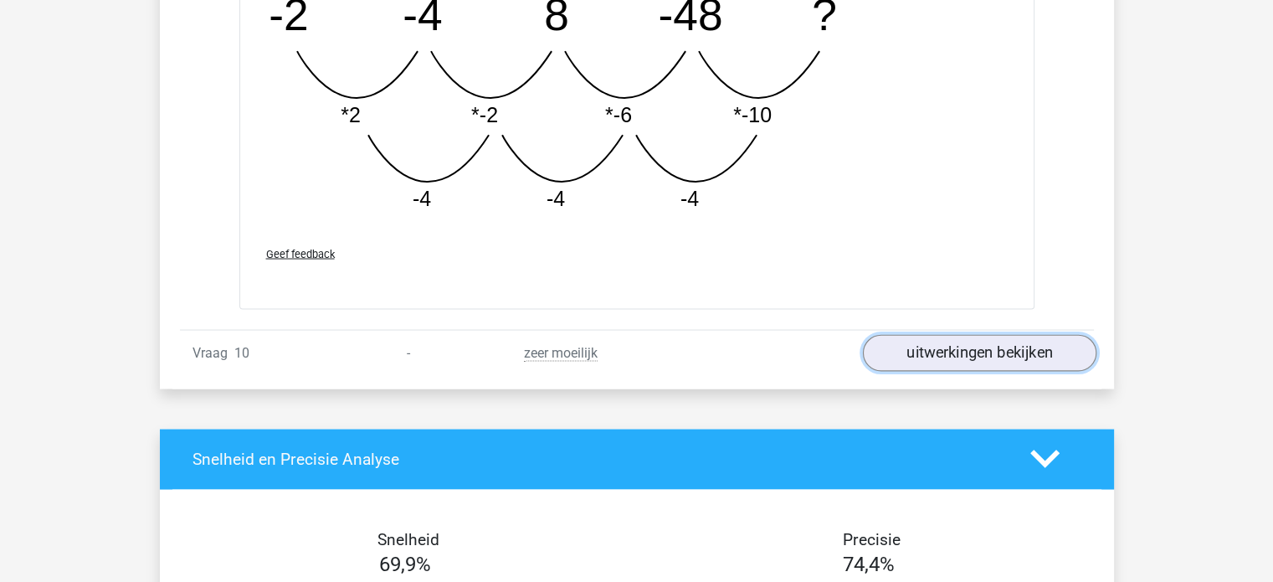
click at [947, 355] on link "uitwerkingen bekijken" at bounding box center [978, 352] width 233 height 37
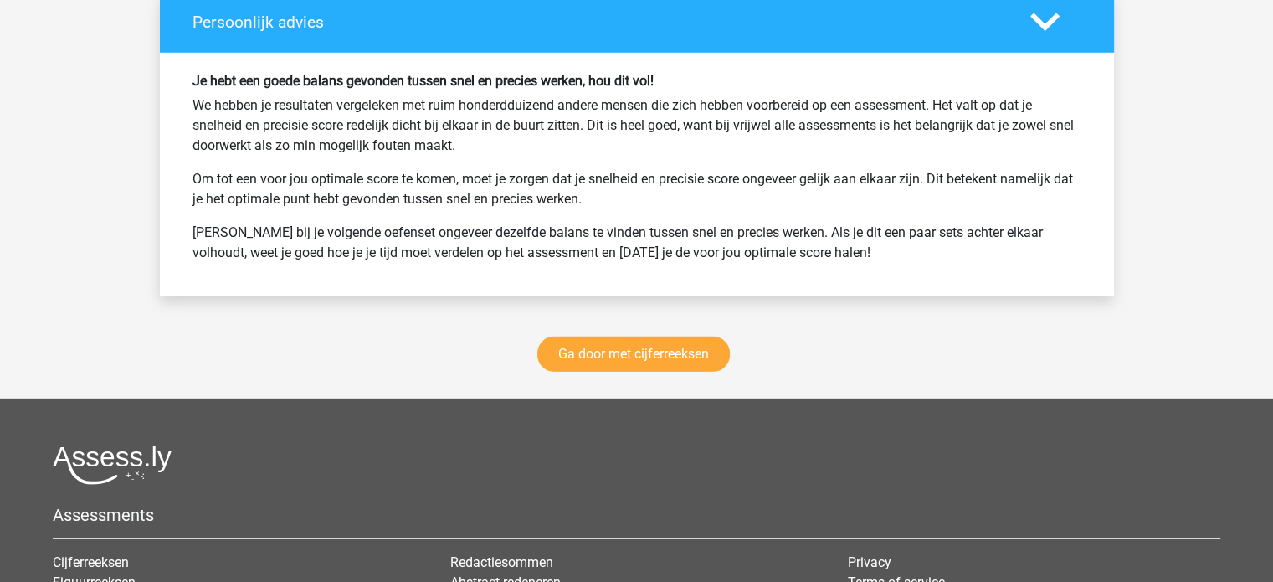
scroll to position [4938, 0]
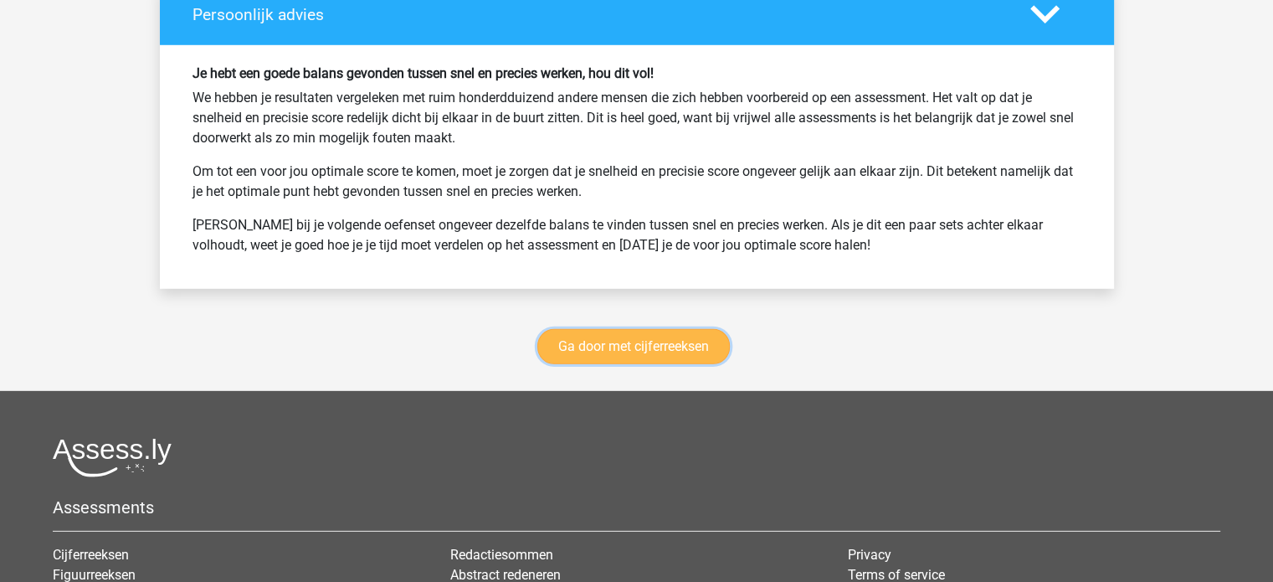
click at [656, 344] on link "Ga door met cijferreeksen" at bounding box center [633, 346] width 192 height 35
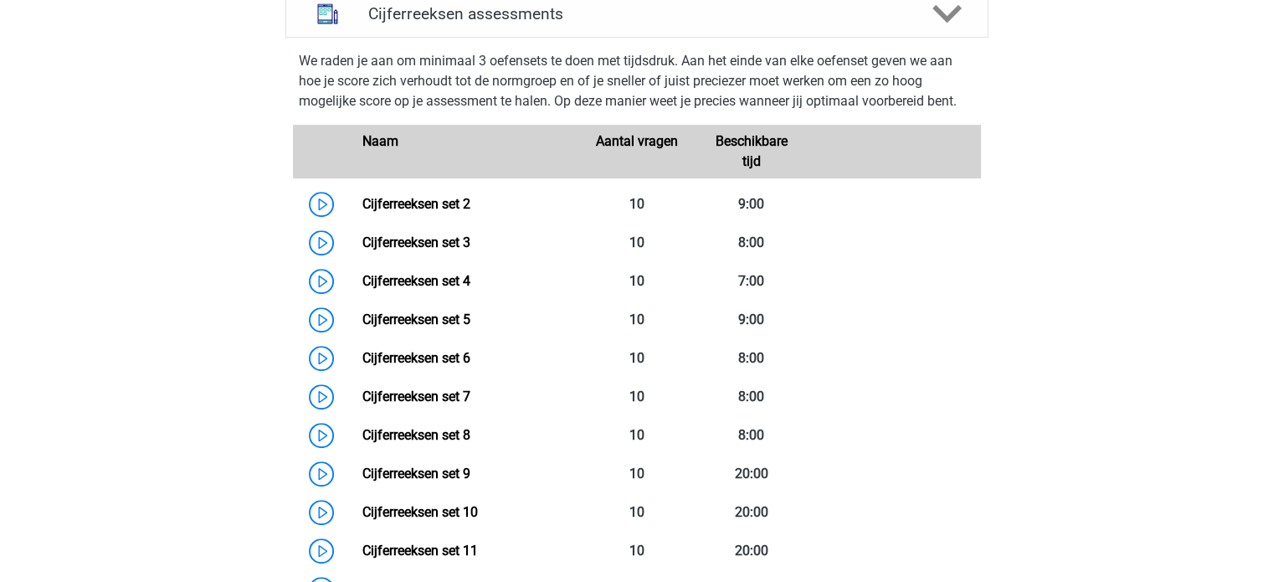
scroll to position [747, 0]
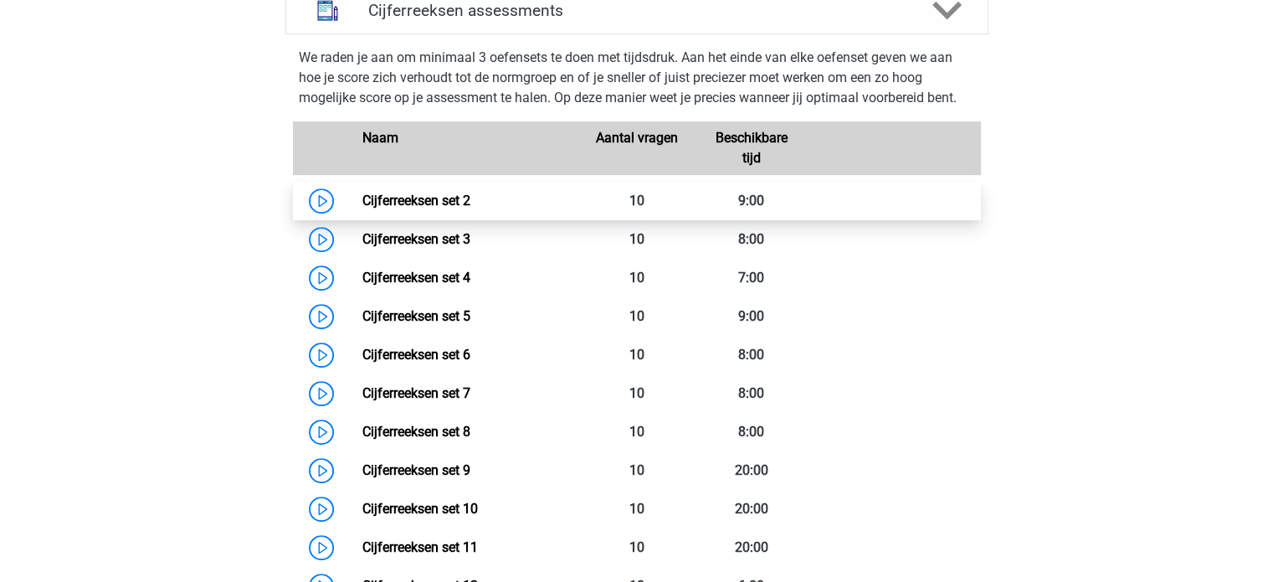
click at [455, 208] on link "Cijferreeksen set 2" at bounding box center [416, 200] width 108 height 16
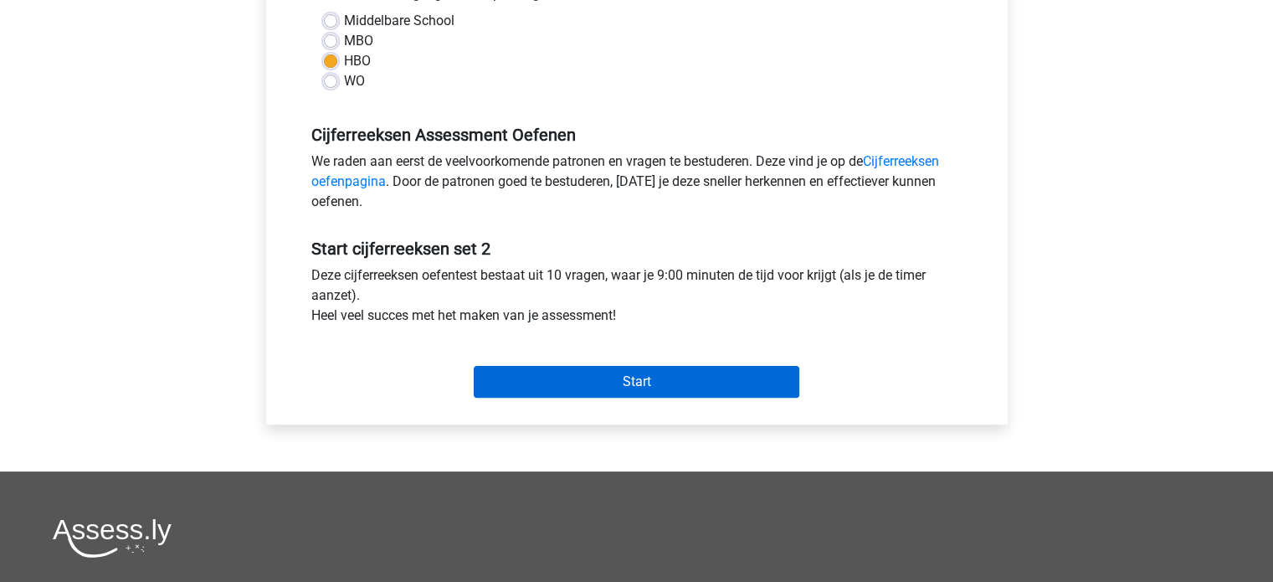
scroll to position [418, 0]
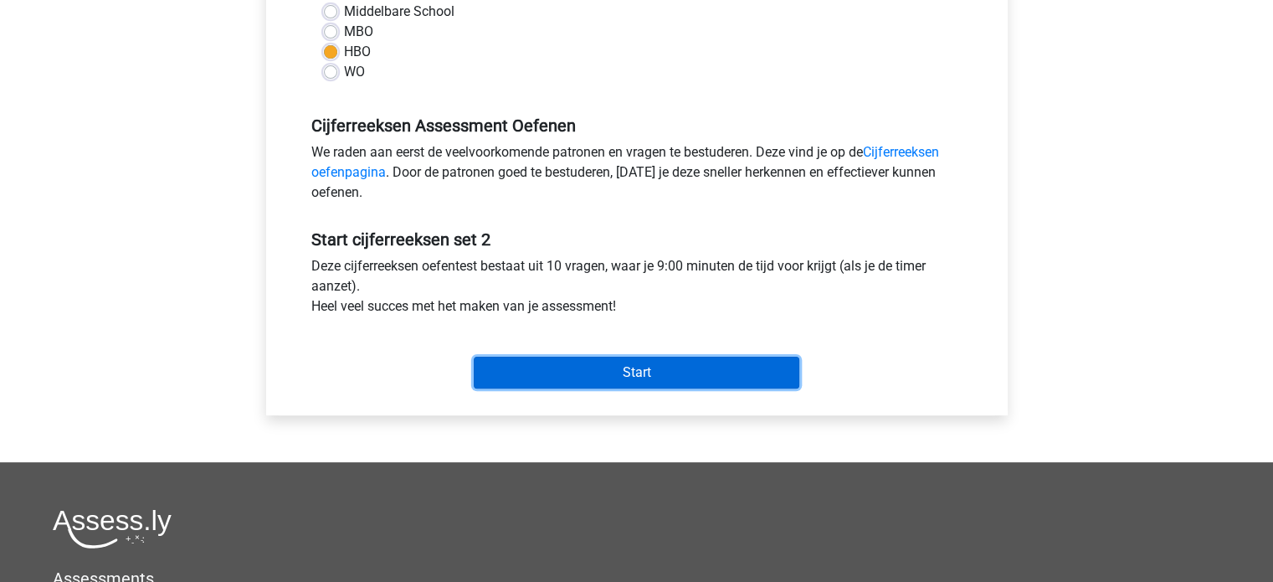
click at [593, 373] on input "Start" at bounding box center [637, 373] width 326 height 32
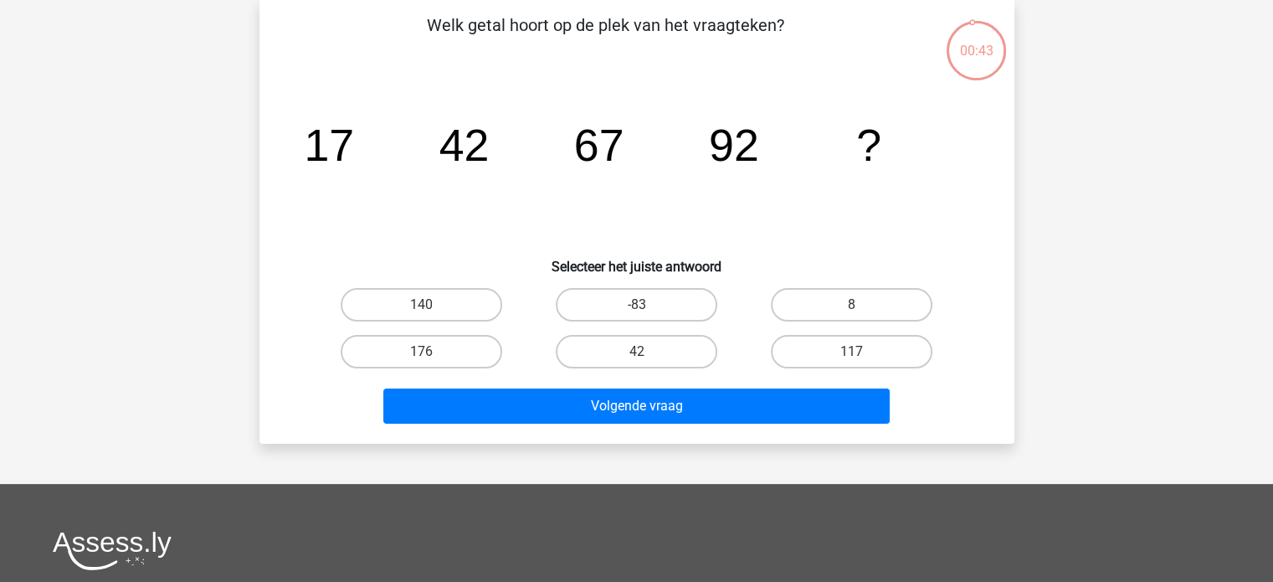
scroll to position [84, 0]
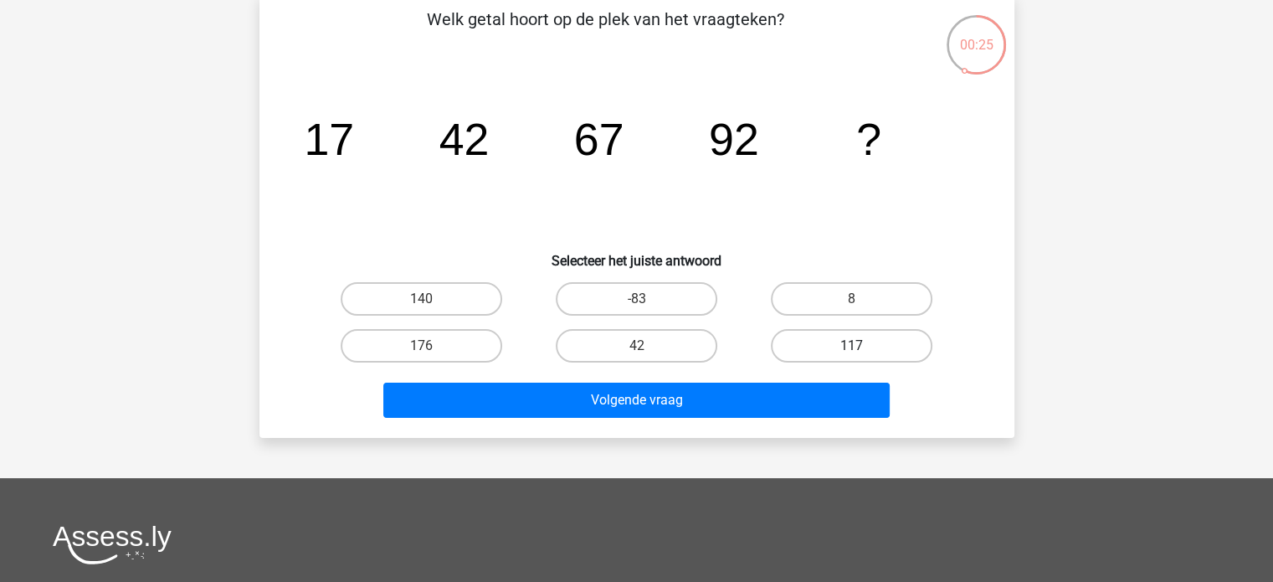
click at [864, 334] on label "117" at bounding box center [852, 345] width 162 height 33
click at [863, 346] on input "117" at bounding box center [857, 351] width 11 height 11
radio input "true"
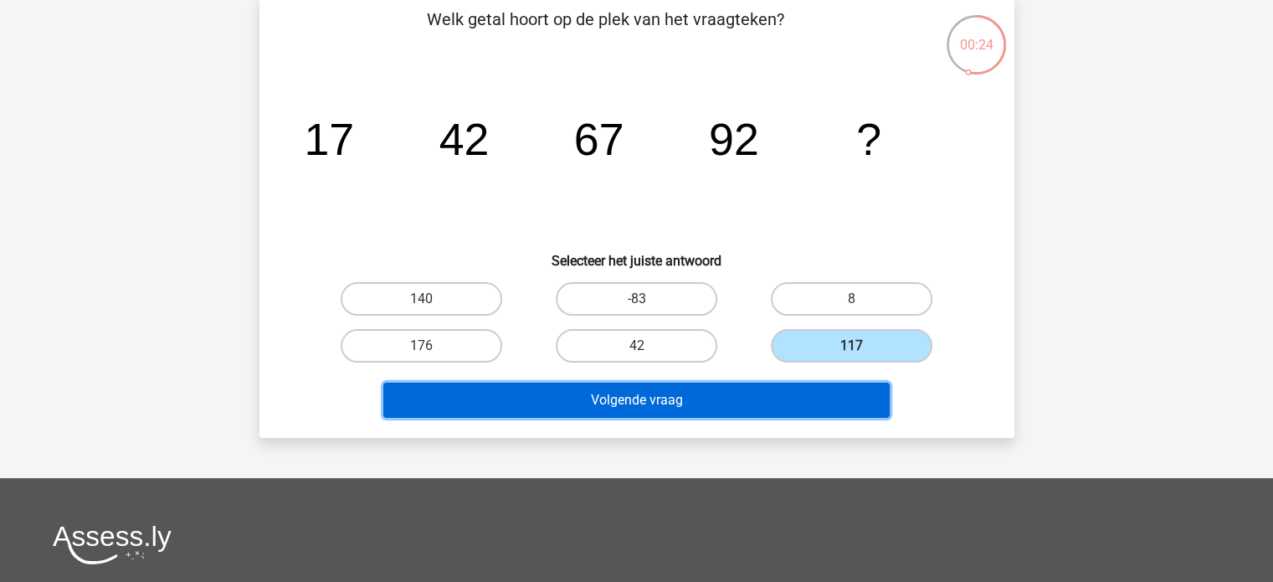
click at [653, 396] on button "Volgende vraag" at bounding box center [636, 399] width 506 height 35
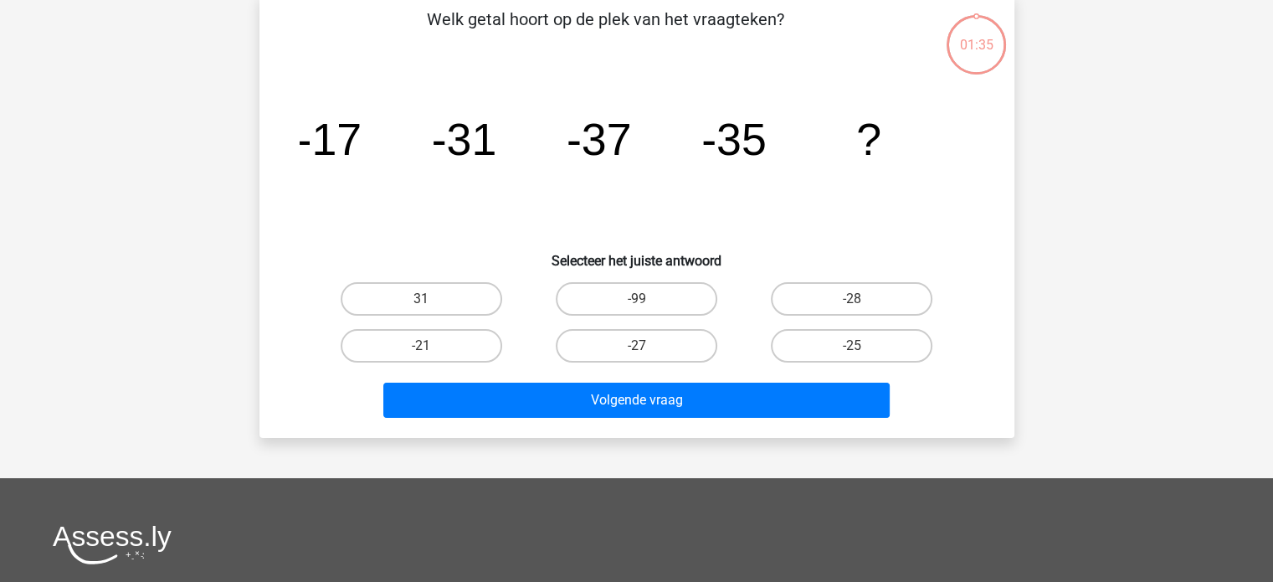
scroll to position [77, 0]
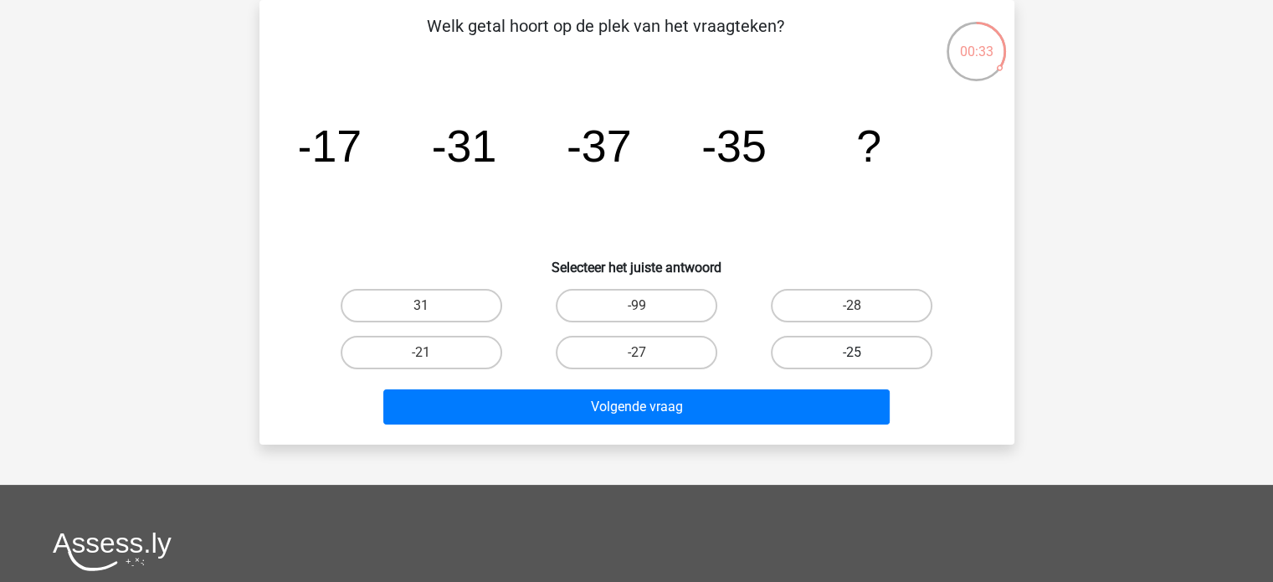
click at [866, 347] on label "-25" at bounding box center [852, 352] width 162 height 33
click at [863, 352] on input "-25" at bounding box center [857, 357] width 11 height 11
radio input "true"
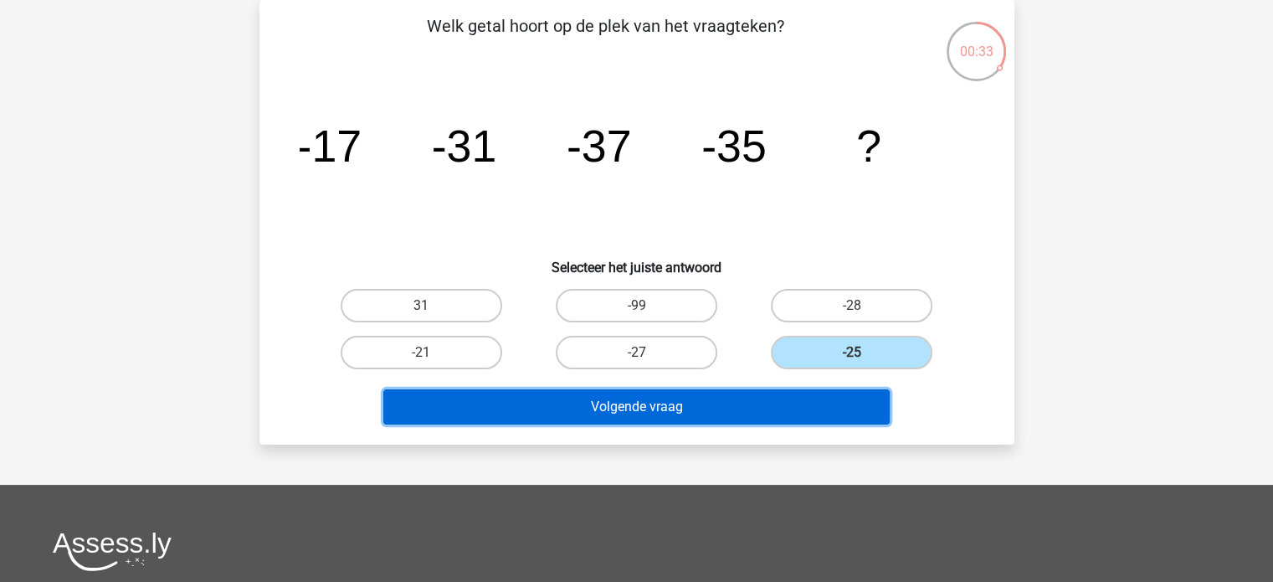
click at [749, 400] on button "Volgende vraag" at bounding box center [636, 406] width 506 height 35
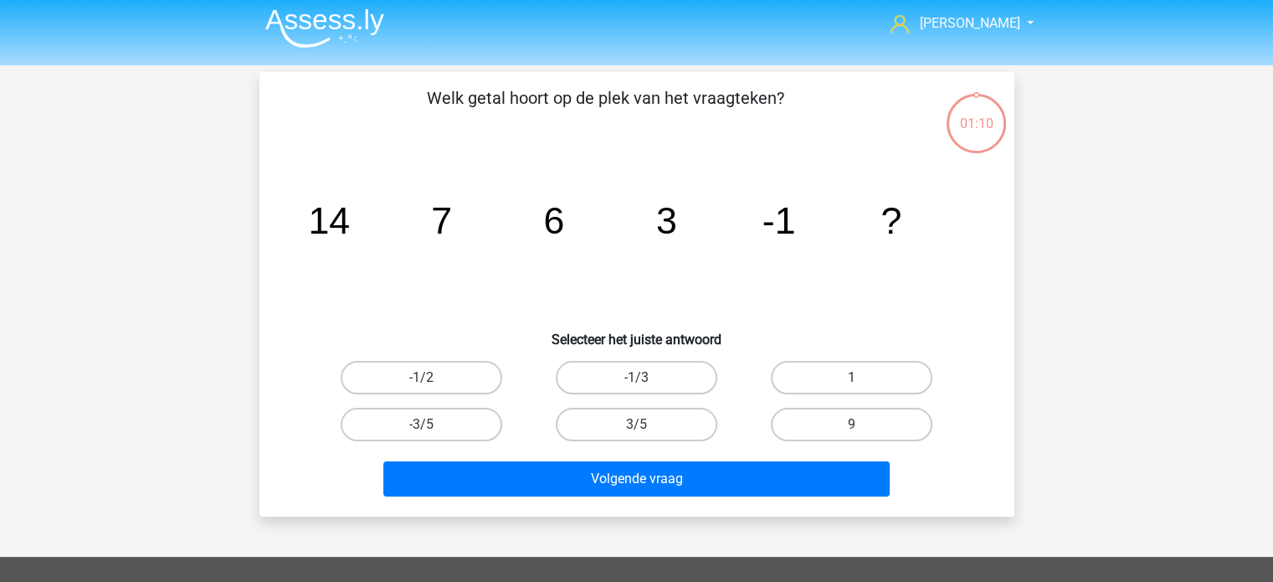
scroll to position [0, 0]
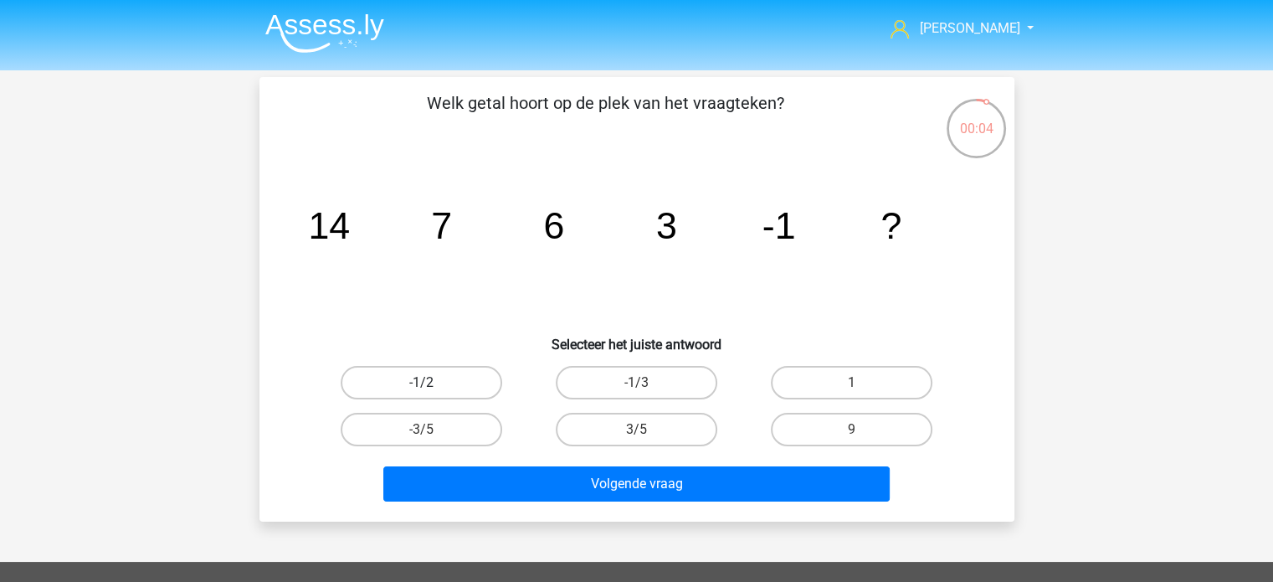
click at [454, 380] on label "-1/2" at bounding box center [422, 382] width 162 height 33
click at [432, 382] on input "-1/2" at bounding box center [426, 387] width 11 height 11
radio input "true"
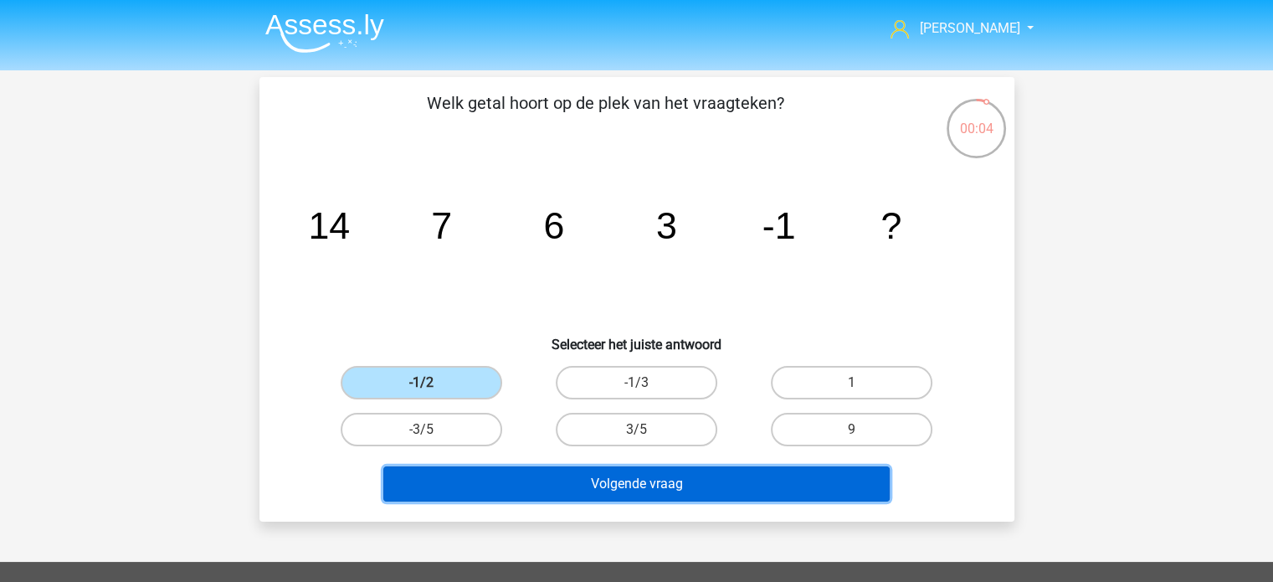
click at [623, 488] on button "Volgende vraag" at bounding box center [636, 483] width 506 height 35
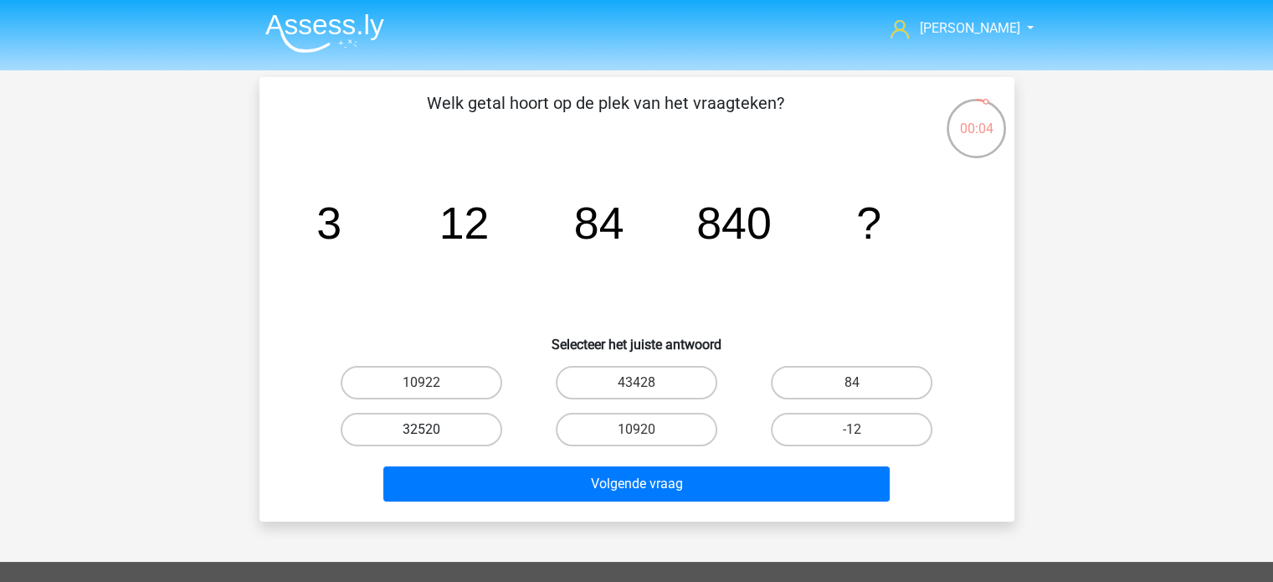
click at [474, 433] on label "32520" at bounding box center [422, 429] width 162 height 33
click at [432, 433] on input "32520" at bounding box center [426, 434] width 11 height 11
radio input "true"
click at [646, 433] on input "10920" at bounding box center [641, 434] width 11 height 11
radio input "true"
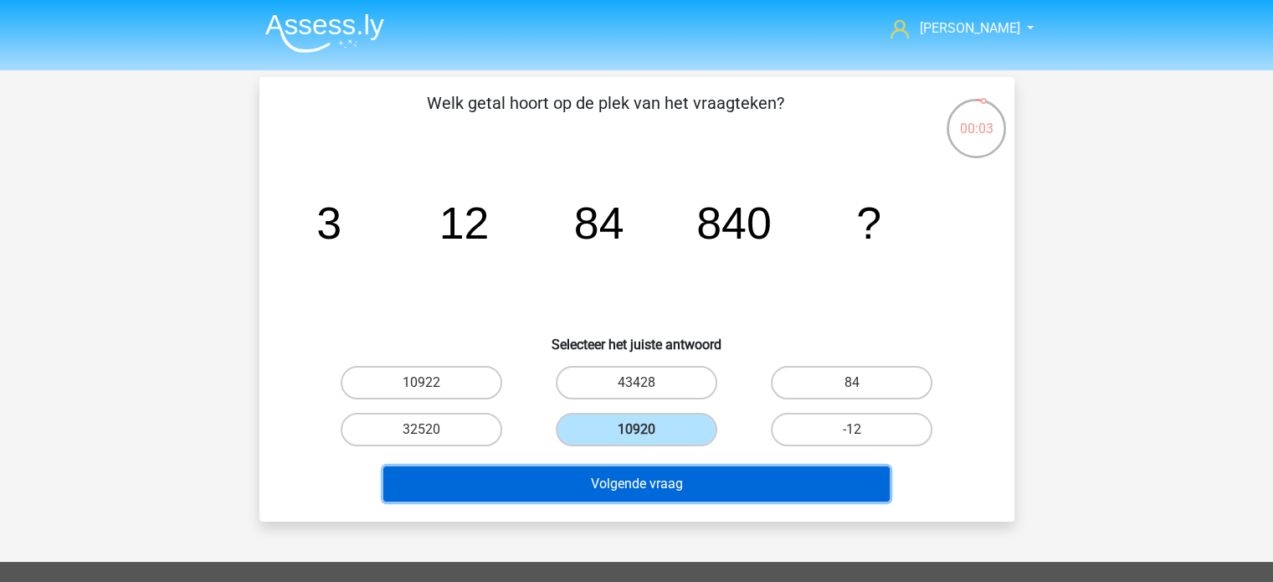
click at [649, 480] on button "Volgende vraag" at bounding box center [636, 483] width 506 height 35
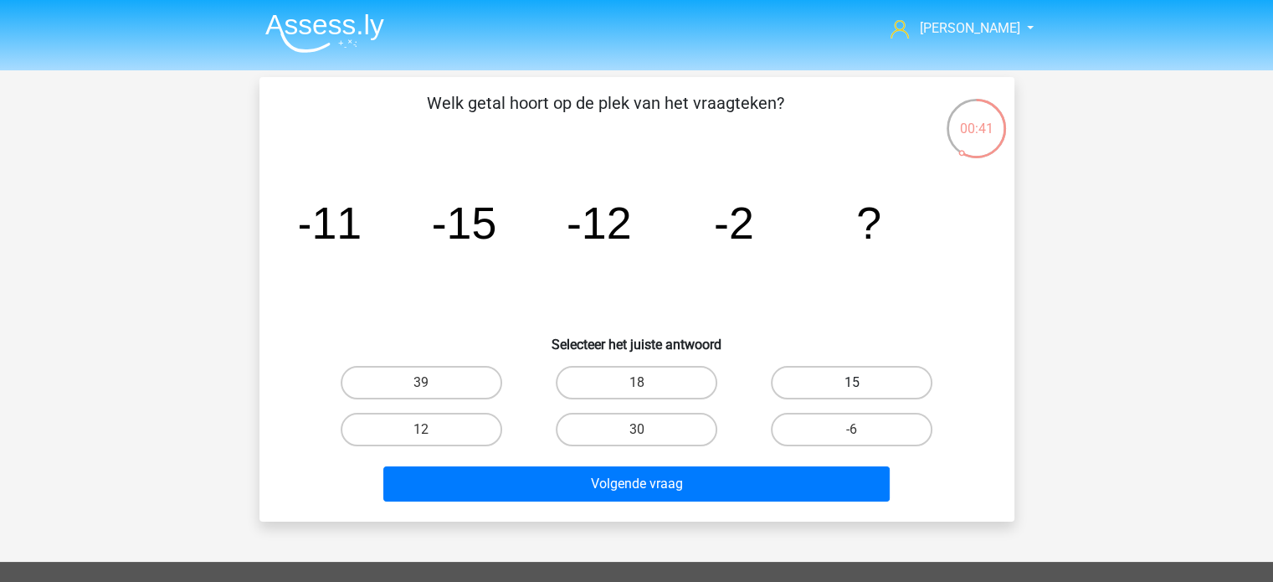
click at [854, 381] on div "15" at bounding box center [852, 382] width 202 height 33
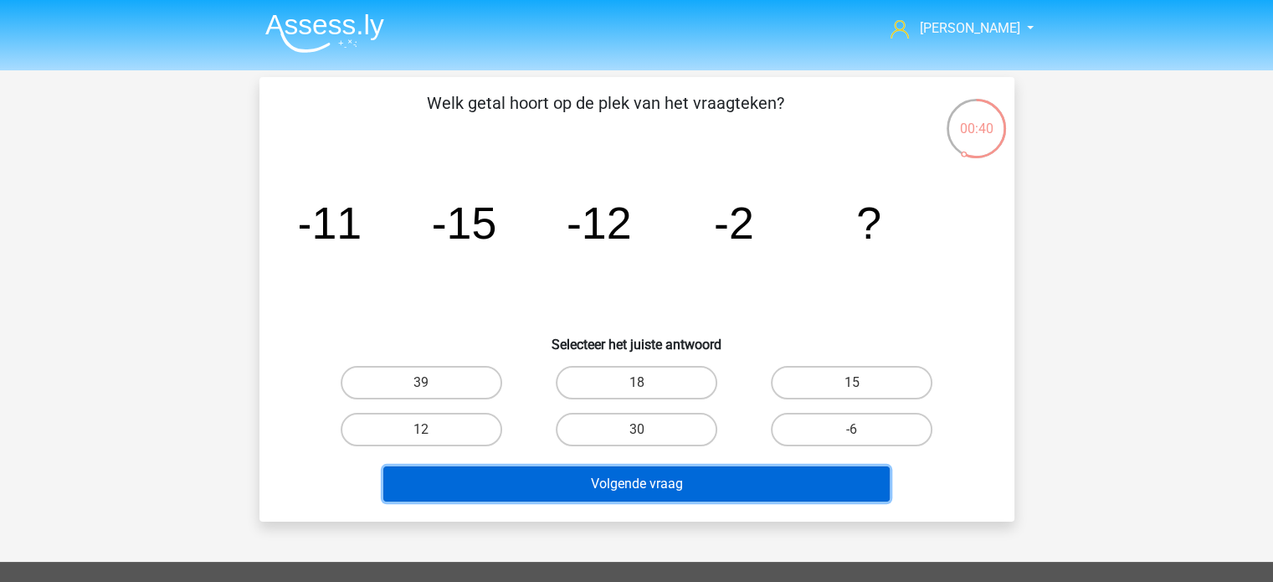
click at [690, 495] on button "Volgende vraag" at bounding box center [636, 483] width 506 height 35
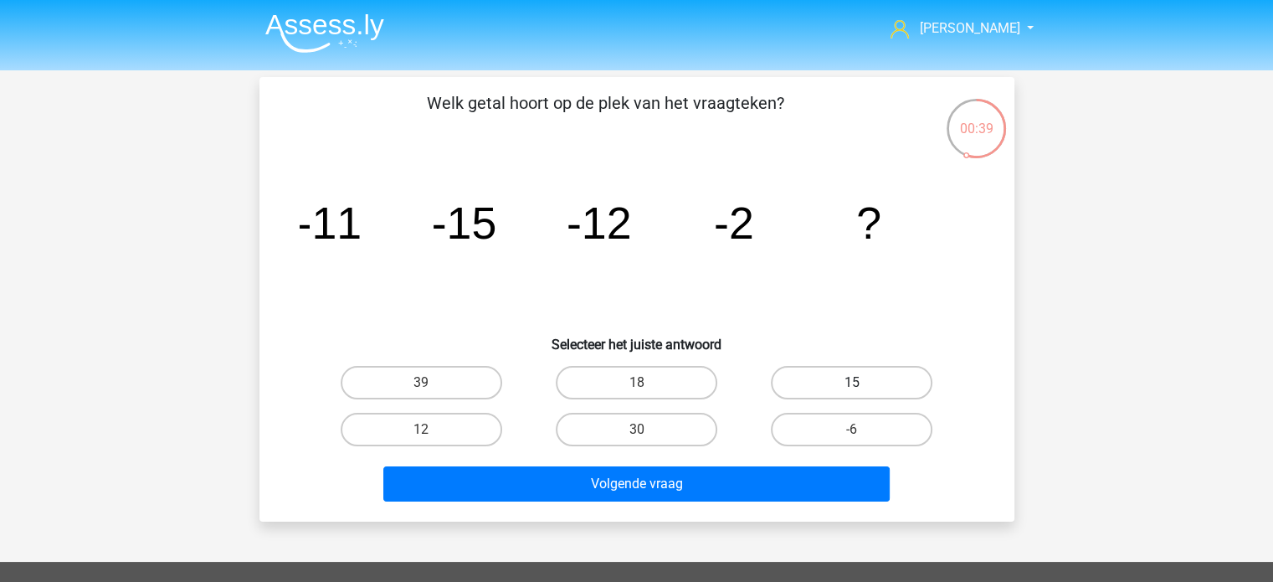
click at [817, 394] on label "15" at bounding box center [852, 382] width 162 height 33
click at [852, 393] on input "15" at bounding box center [857, 387] width 11 height 11
radio input "true"
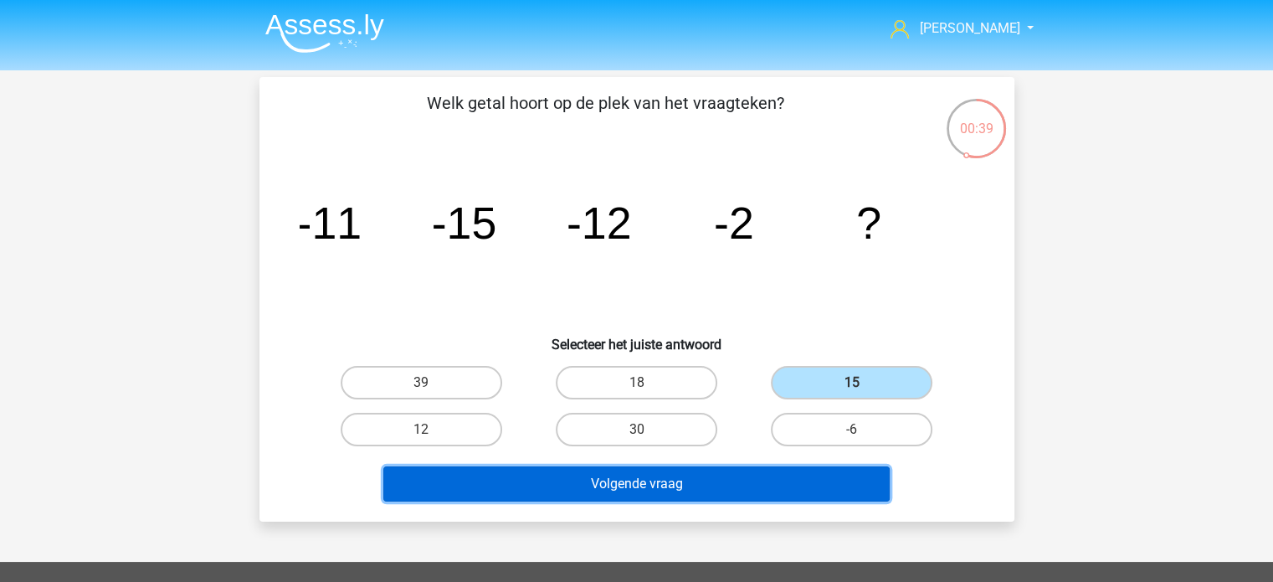
click at [690, 472] on button "Volgende vraag" at bounding box center [636, 483] width 506 height 35
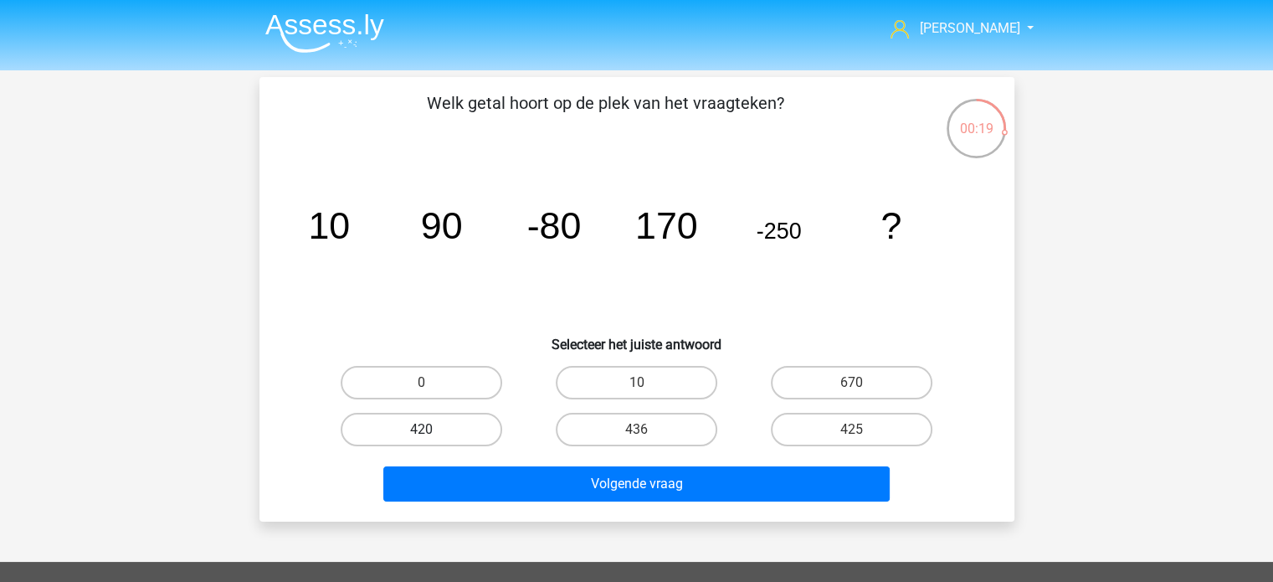
click at [453, 431] on label "420" at bounding box center [422, 429] width 162 height 33
click at [432, 431] on input "420" at bounding box center [426, 434] width 11 height 11
radio input "true"
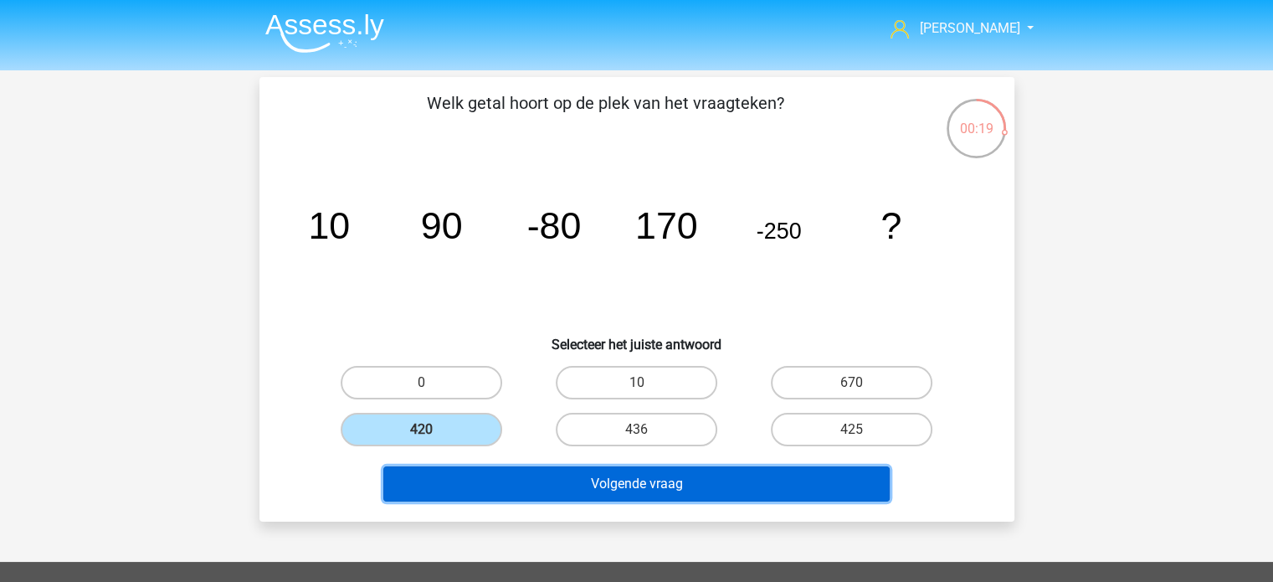
click at [572, 485] on button "Volgende vraag" at bounding box center [636, 483] width 506 height 35
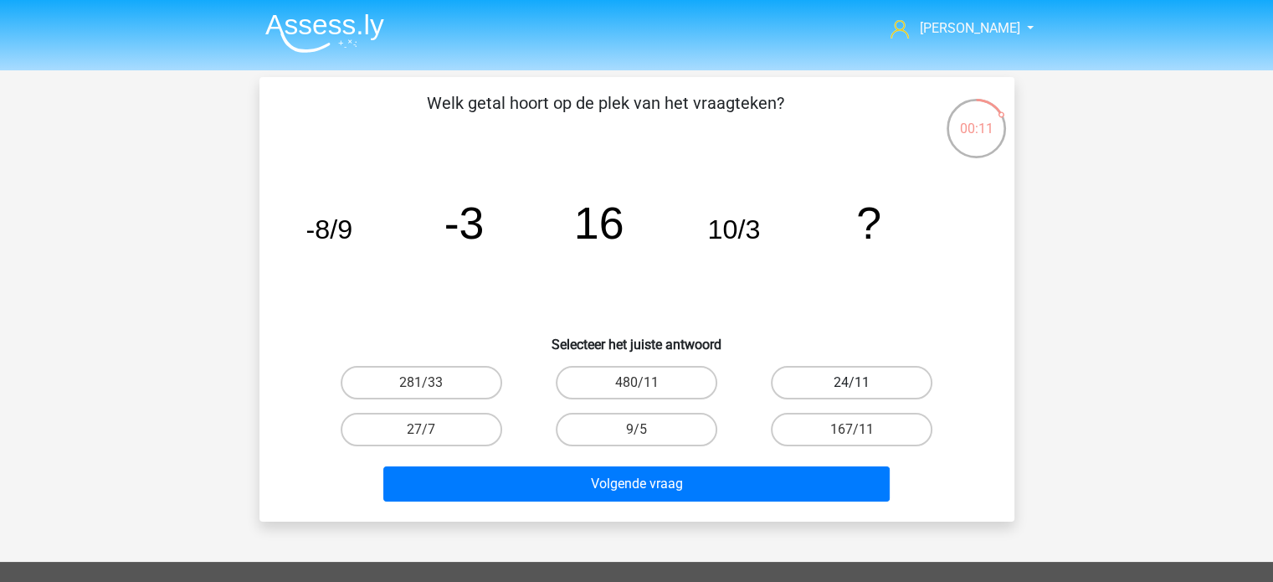
click at [852, 377] on label "24/11" at bounding box center [852, 382] width 162 height 33
click at [852, 382] on input "24/11" at bounding box center [857, 387] width 11 height 11
radio input "true"
click at [696, 460] on div "Volgende vraag" at bounding box center [636, 480] width 701 height 55
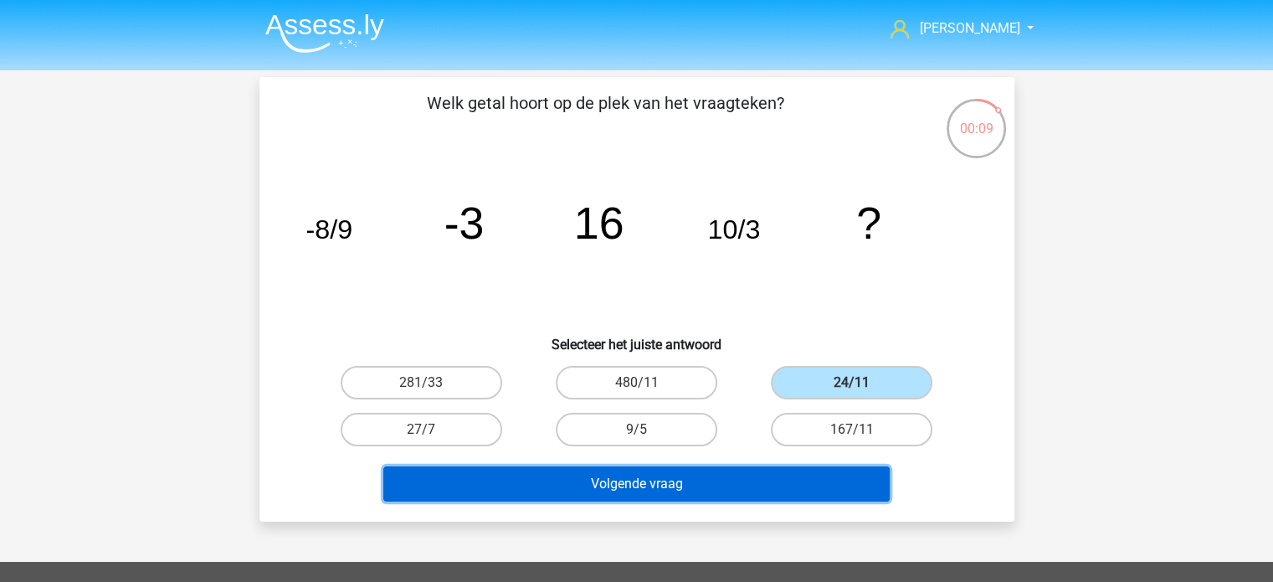
click at [656, 479] on button "Volgende vraag" at bounding box center [636, 483] width 506 height 35
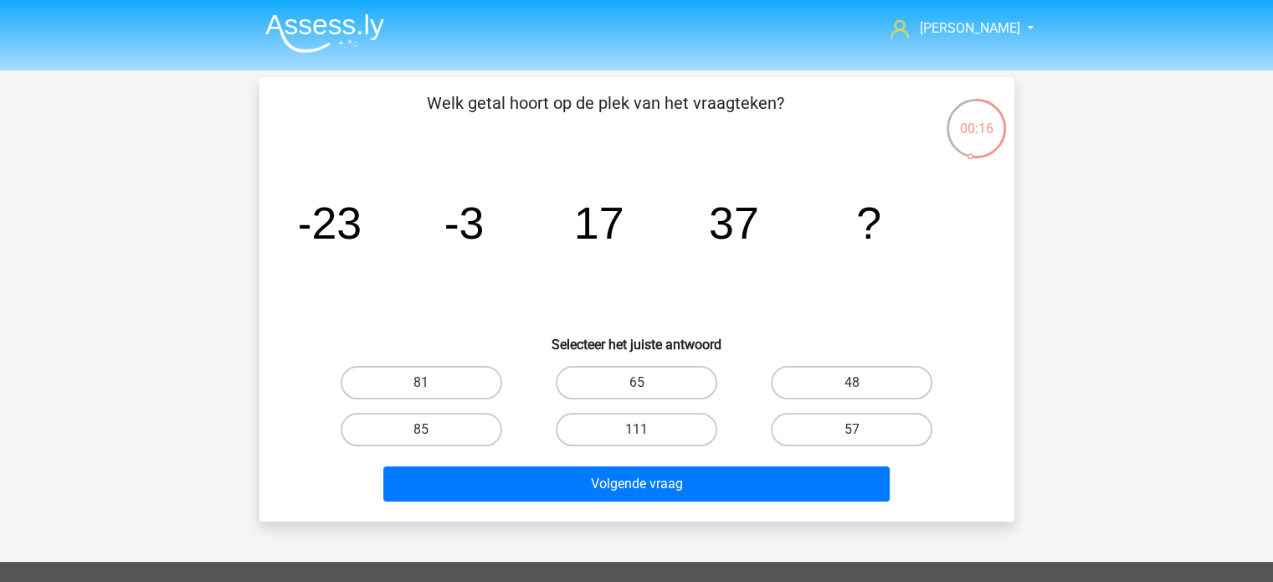
click at [857, 429] on input "57" at bounding box center [857, 434] width 11 height 11
radio input "true"
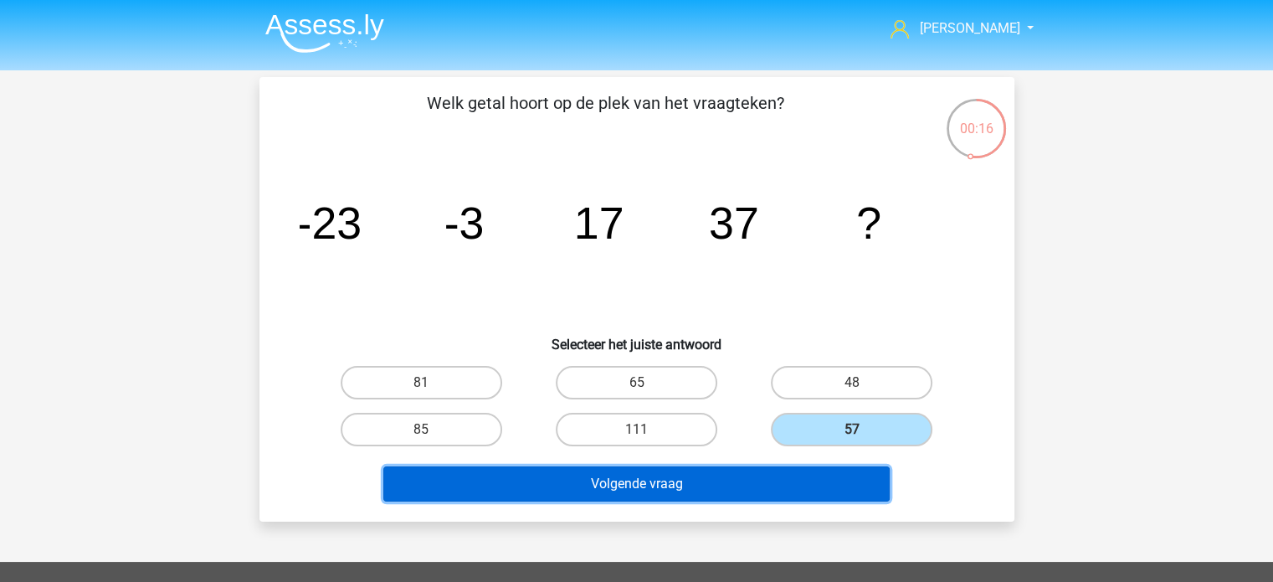
click at [756, 478] on button "Volgende vraag" at bounding box center [636, 483] width 506 height 35
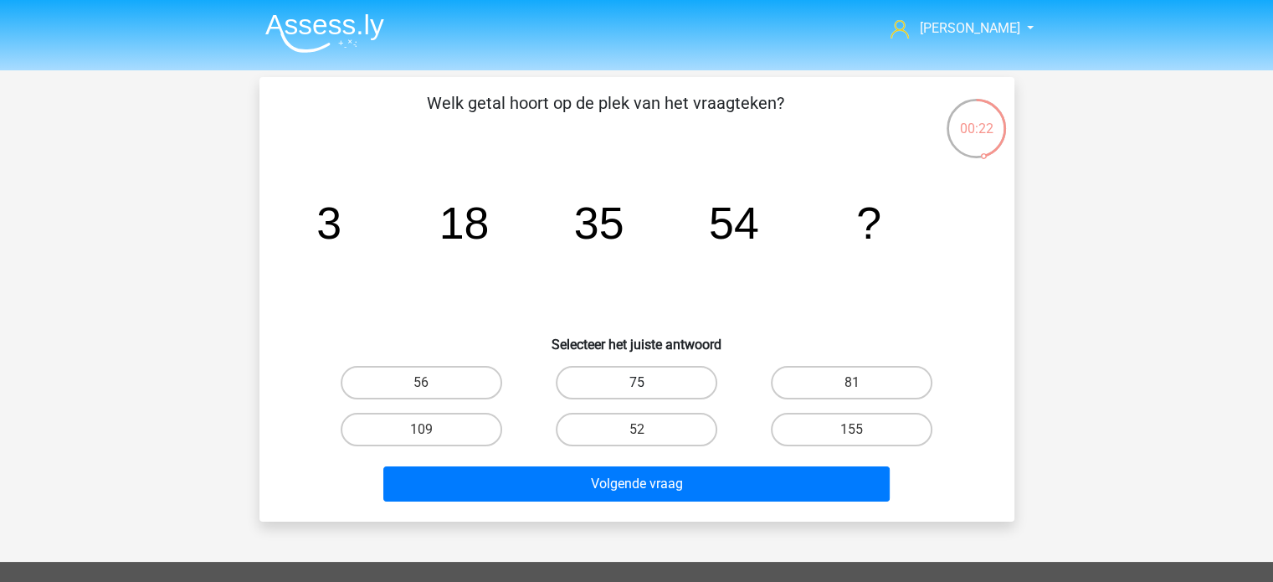
click at [634, 372] on label "75" at bounding box center [637, 382] width 162 height 33
click at [636, 382] on input "75" at bounding box center [641, 387] width 11 height 11
radio input "true"
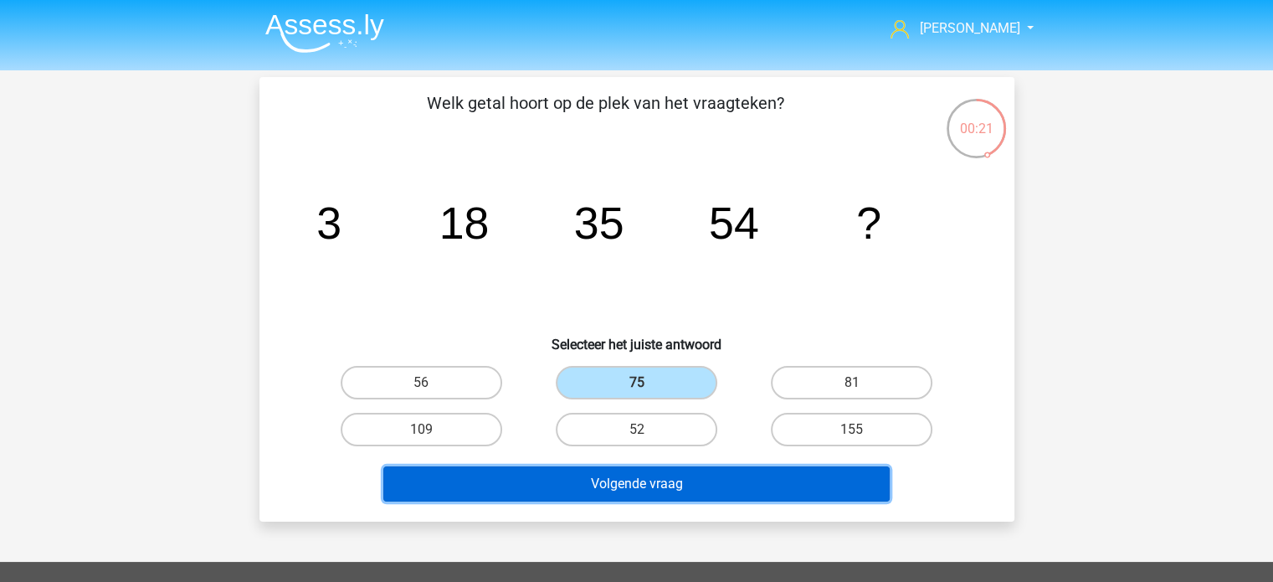
click at [634, 471] on button "Volgende vraag" at bounding box center [636, 483] width 506 height 35
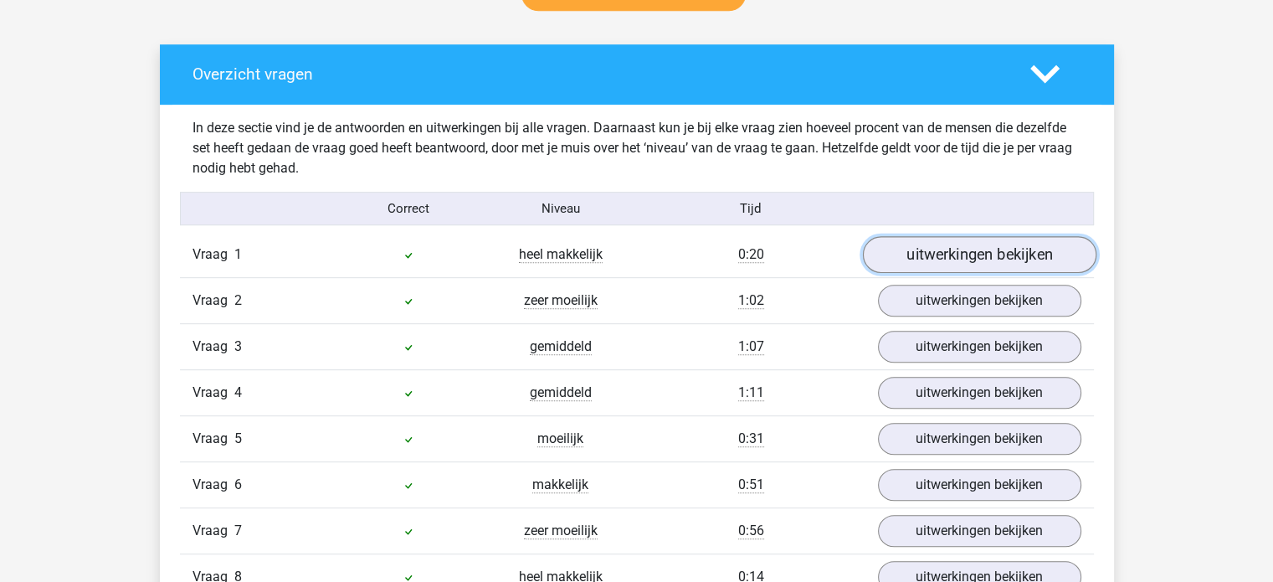
click at [911, 244] on link "uitwerkingen bekijken" at bounding box center [978, 255] width 233 height 37
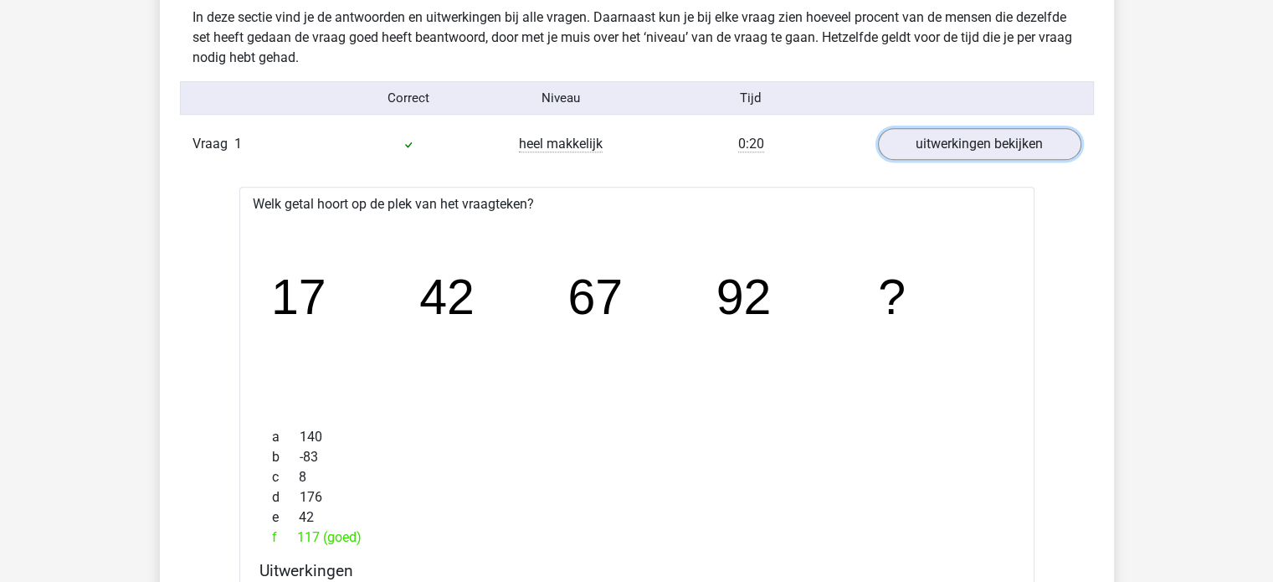
scroll to position [1004, 0]
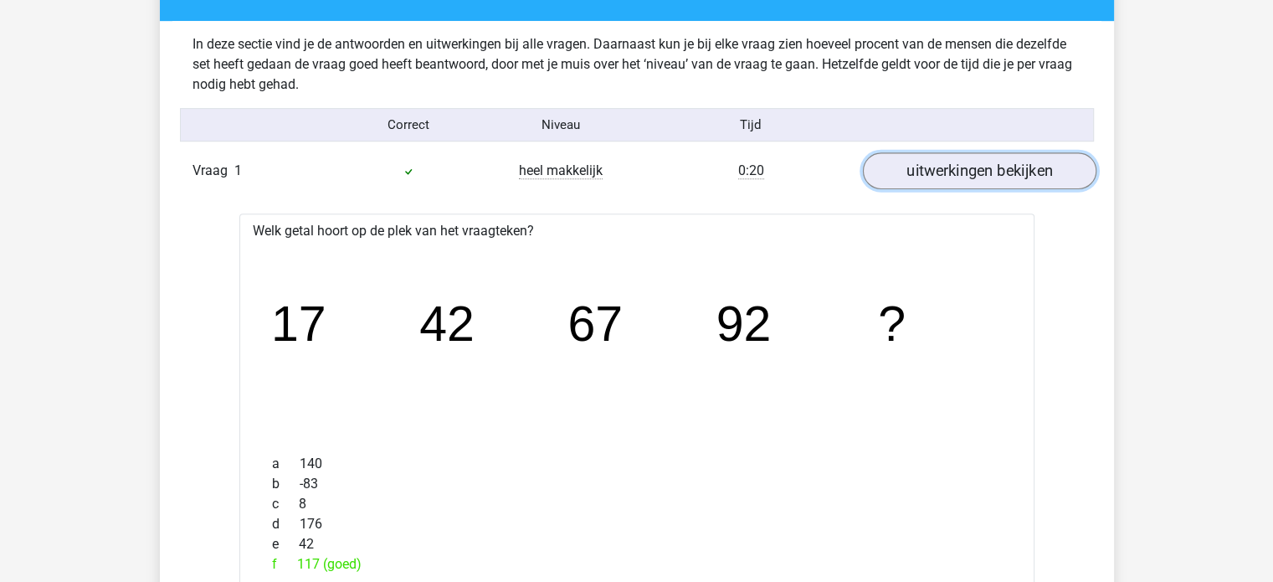
click at [941, 172] on link "uitwerkingen bekijken" at bounding box center [978, 171] width 233 height 37
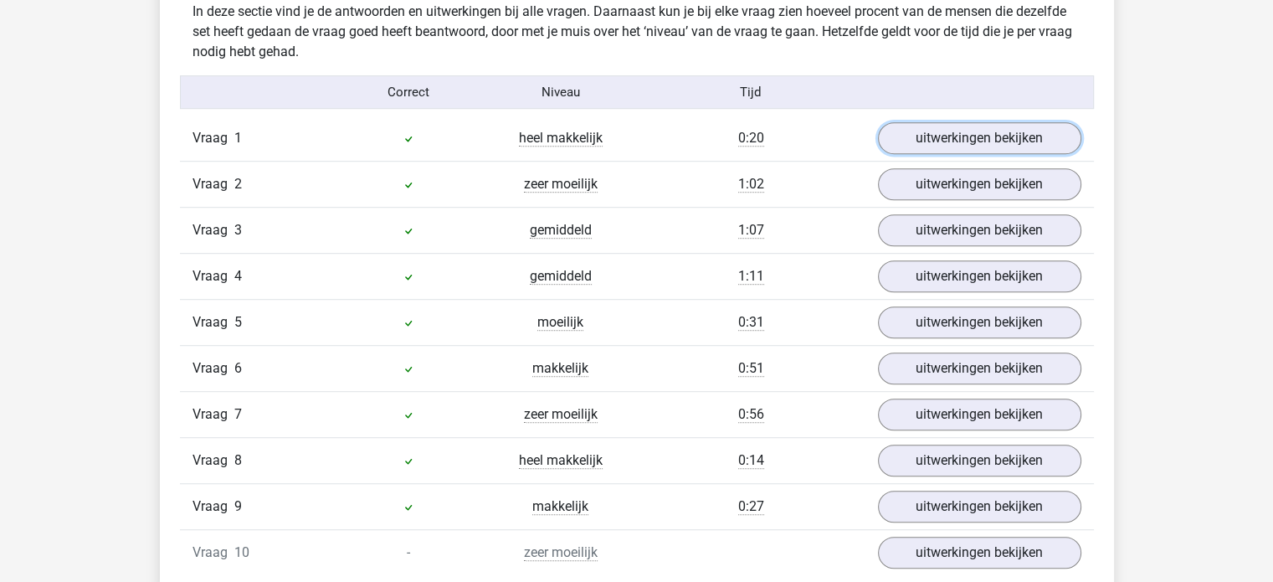
scroll to position [1088, 0]
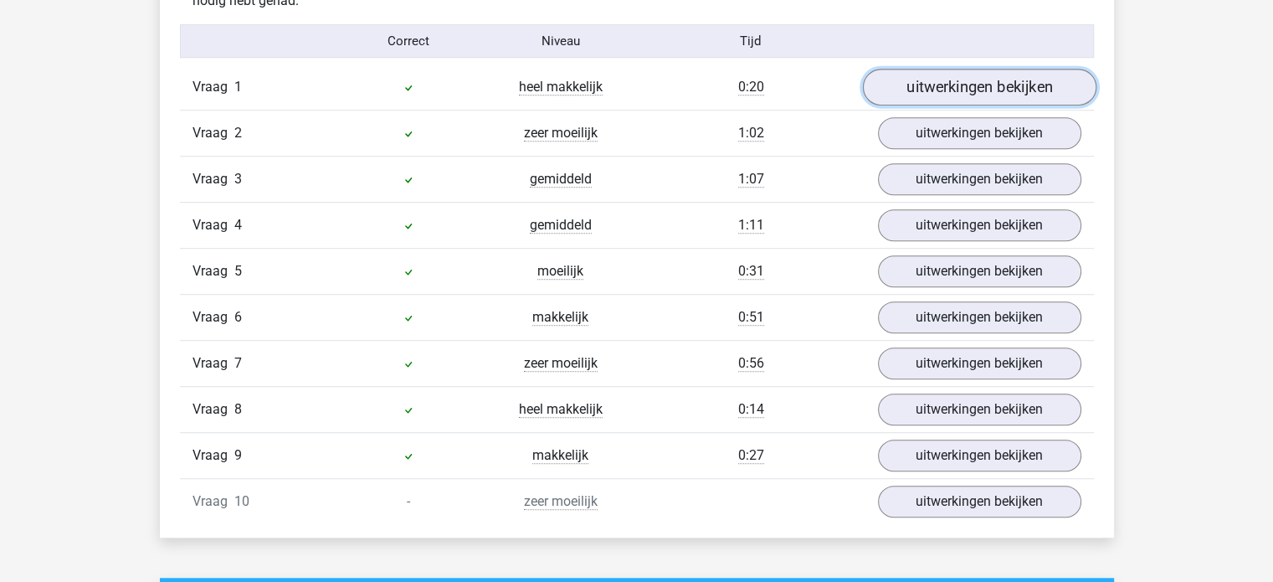
click at [927, 79] on link "uitwerkingen bekijken" at bounding box center [978, 87] width 233 height 37
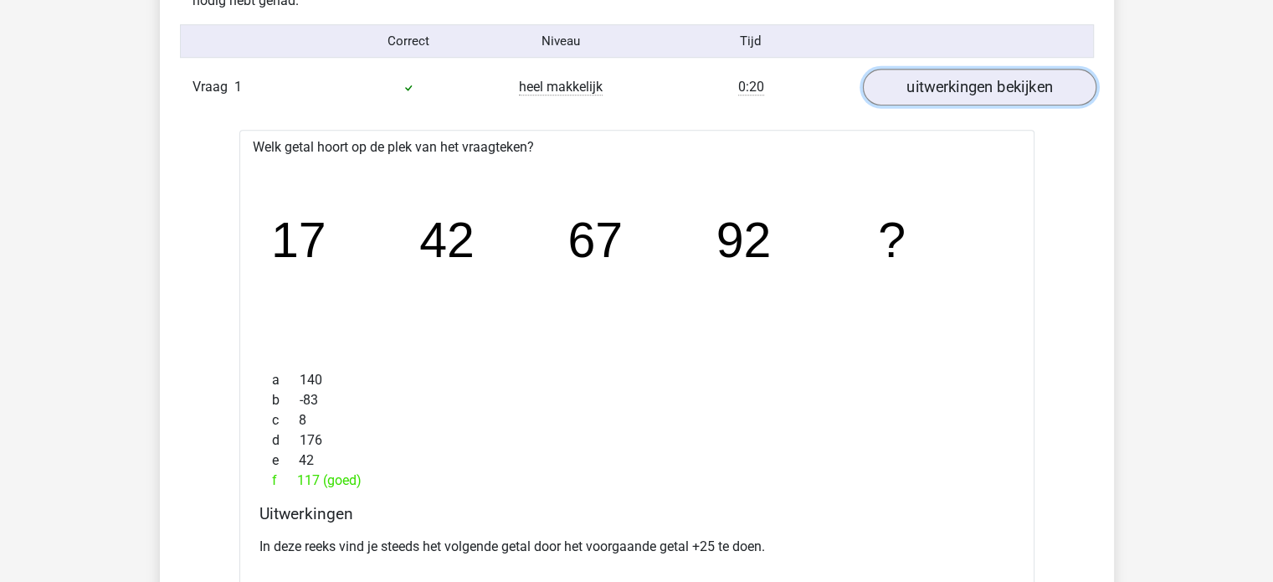
click at [927, 79] on link "uitwerkingen bekijken" at bounding box center [978, 87] width 233 height 37
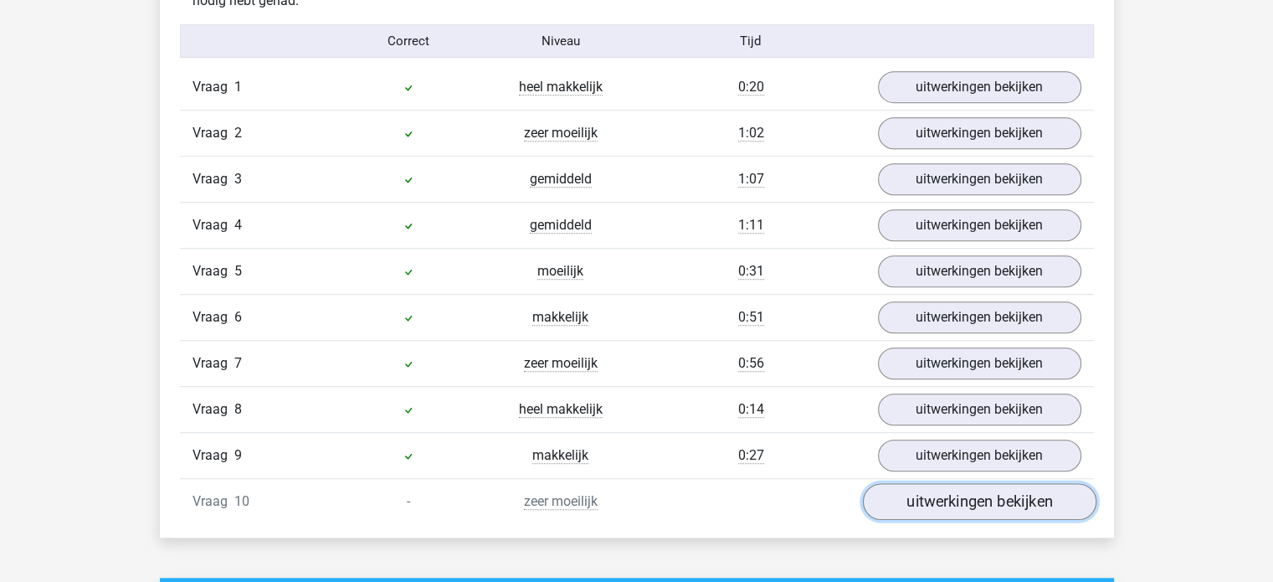
click at [915, 491] on link "uitwerkingen bekijken" at bounding box center [978, 502] width 233 height 37
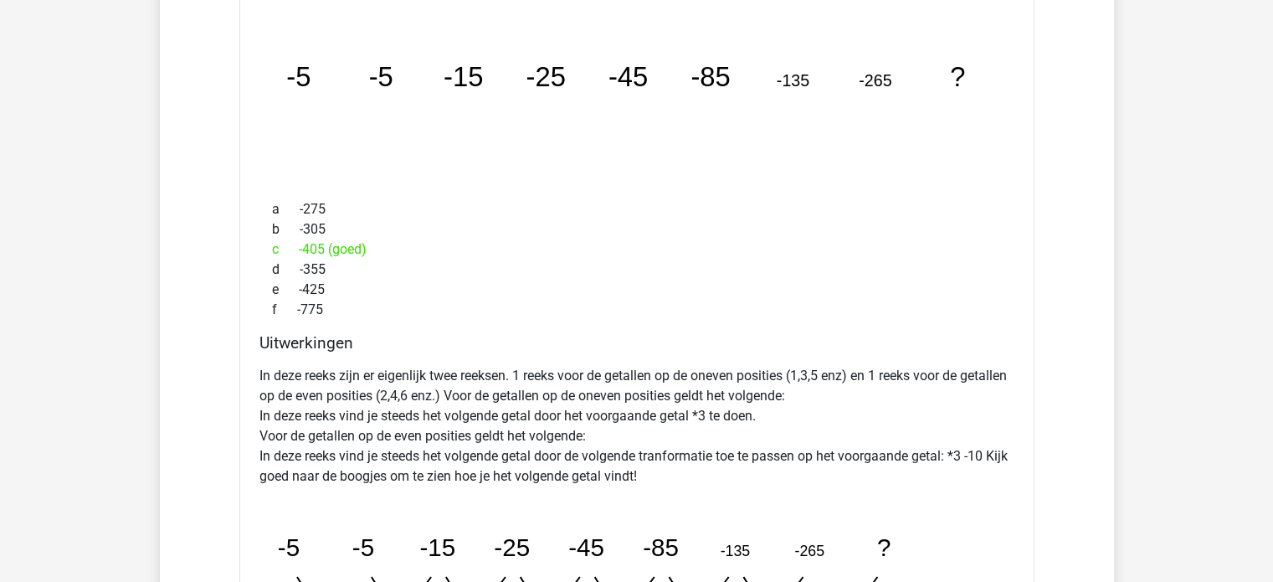
scroll to position [1506, 0]
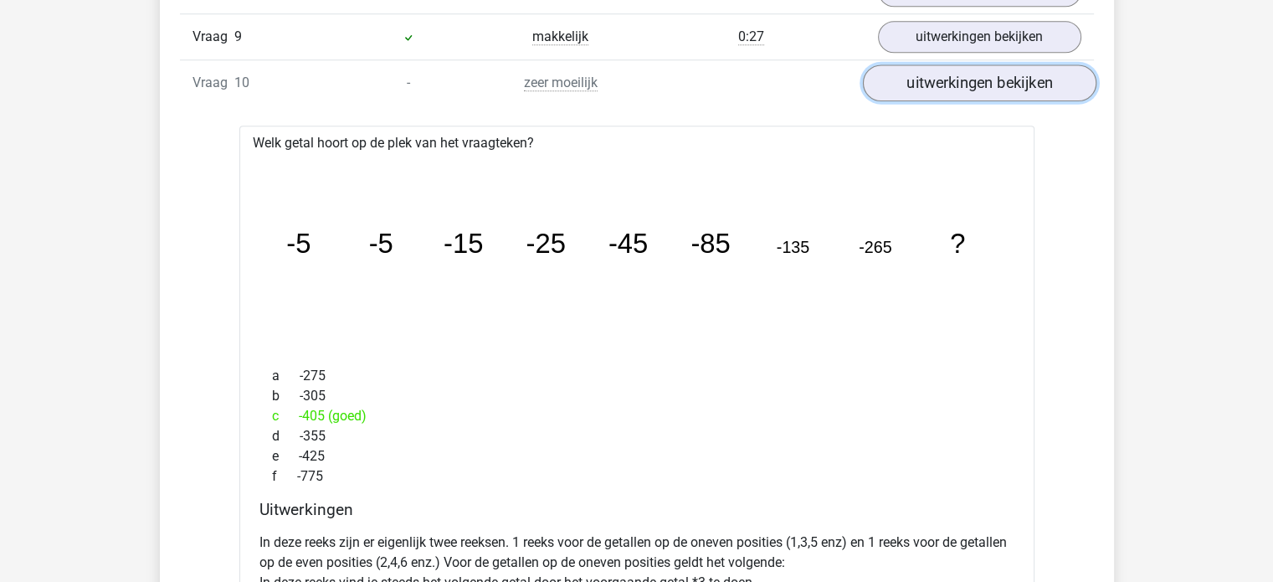
click at [1001, 67] on link "uitwerkingen bekijken" at bounding box center [978, 83] width 233 height 37
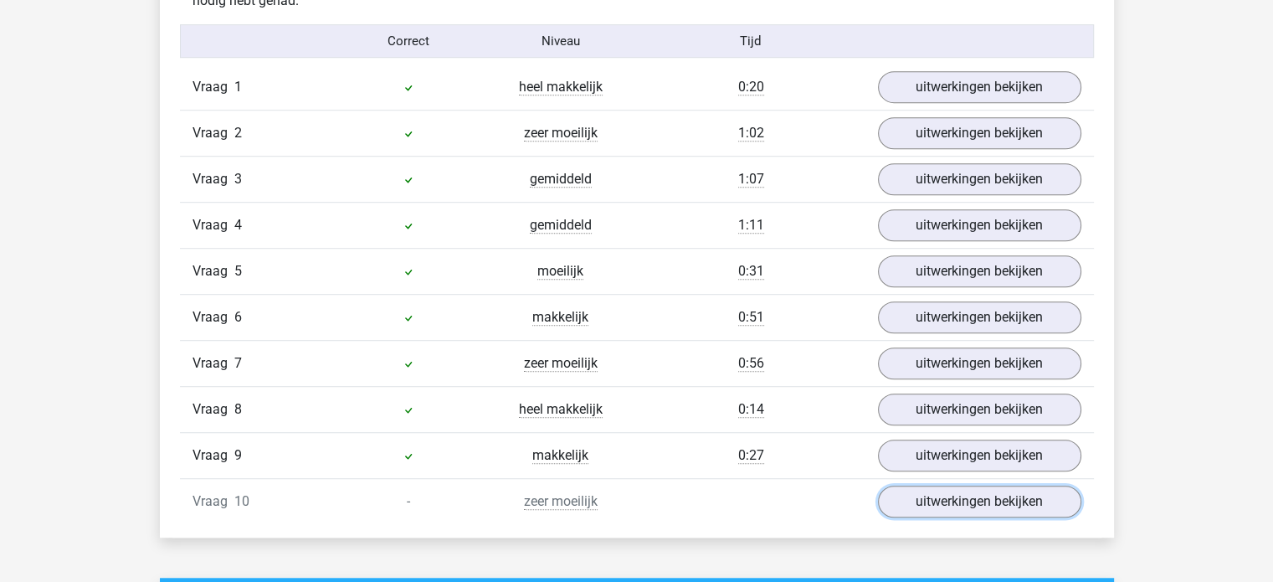
scroll to position [1088, 0]
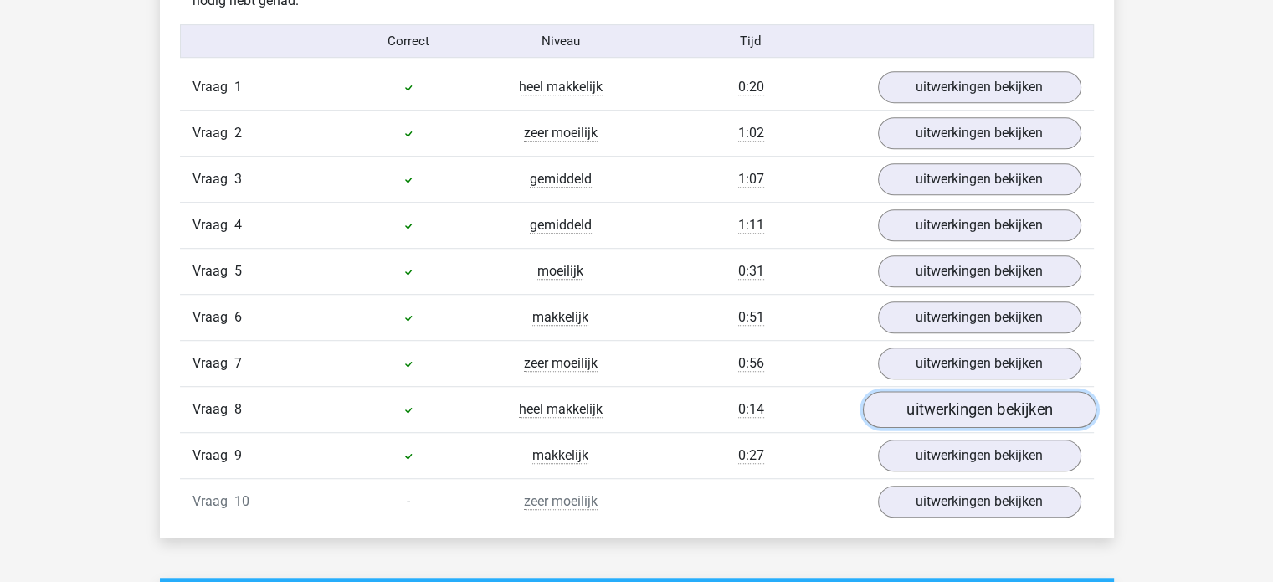
click at [893, 414] on link "uitwerkingen bekijken" at bounding box center [978, 410] width 233 height 37
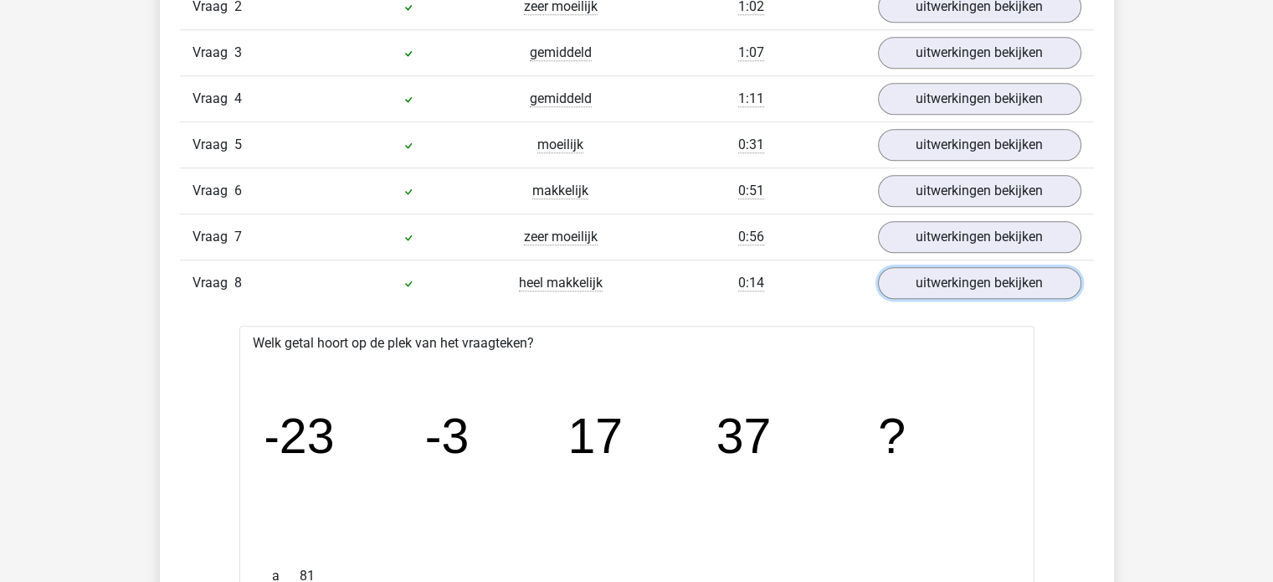
scroll to position [1255, 0]
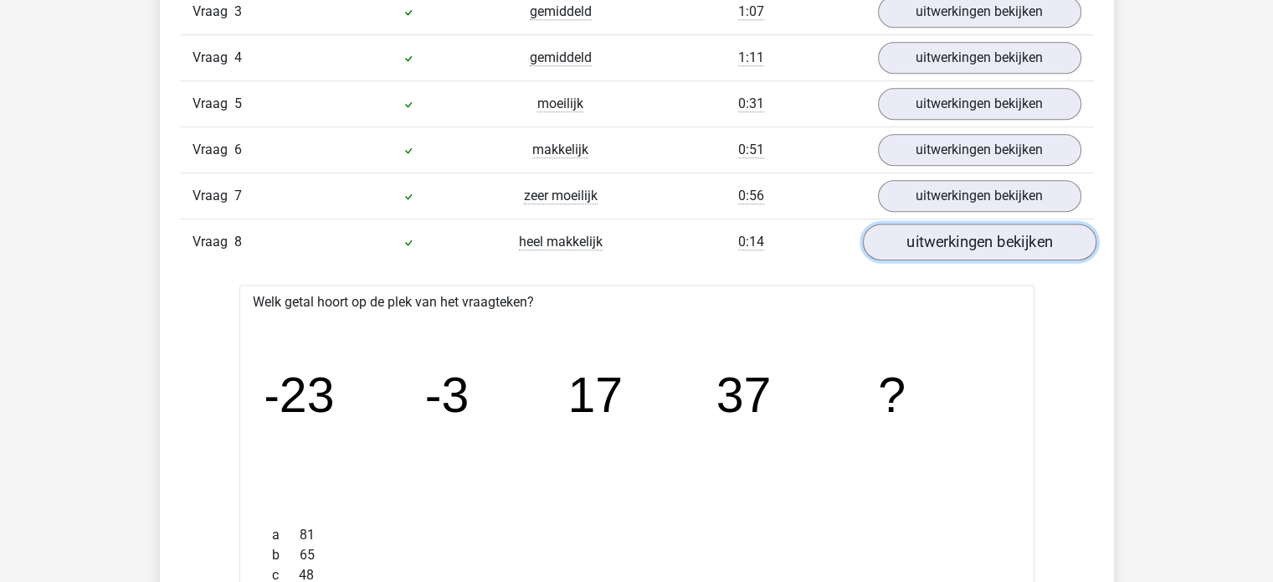
click at [917, 240] on link "uitwerkingen bekijken" at bounding box center [978, 242] width 233 height 37
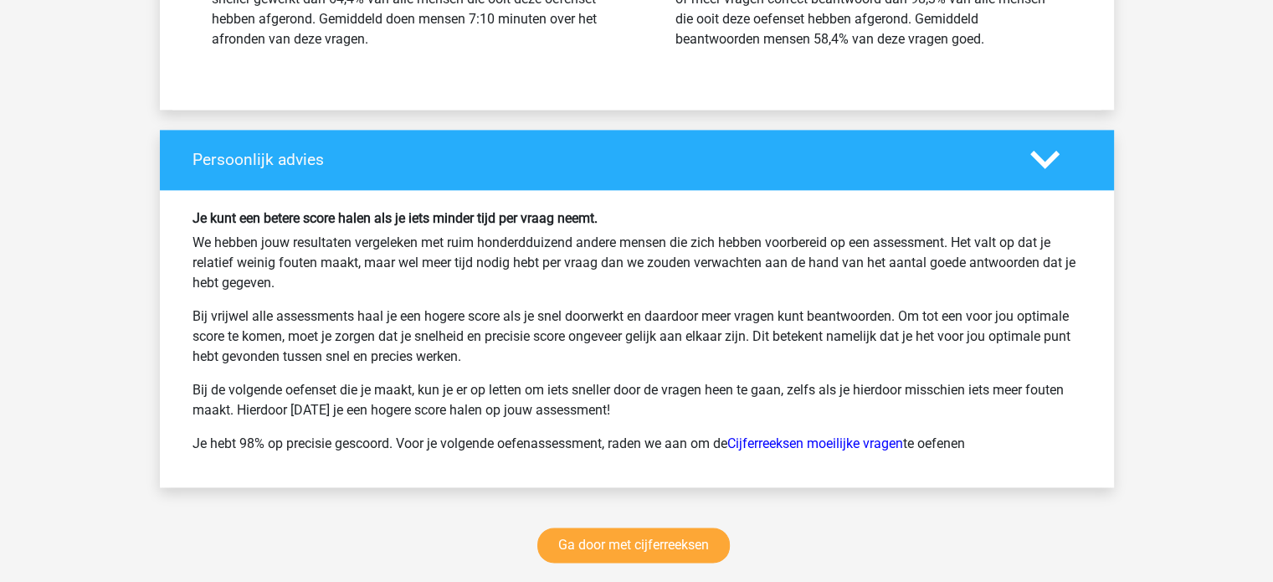
scroll to position [2176, 0]
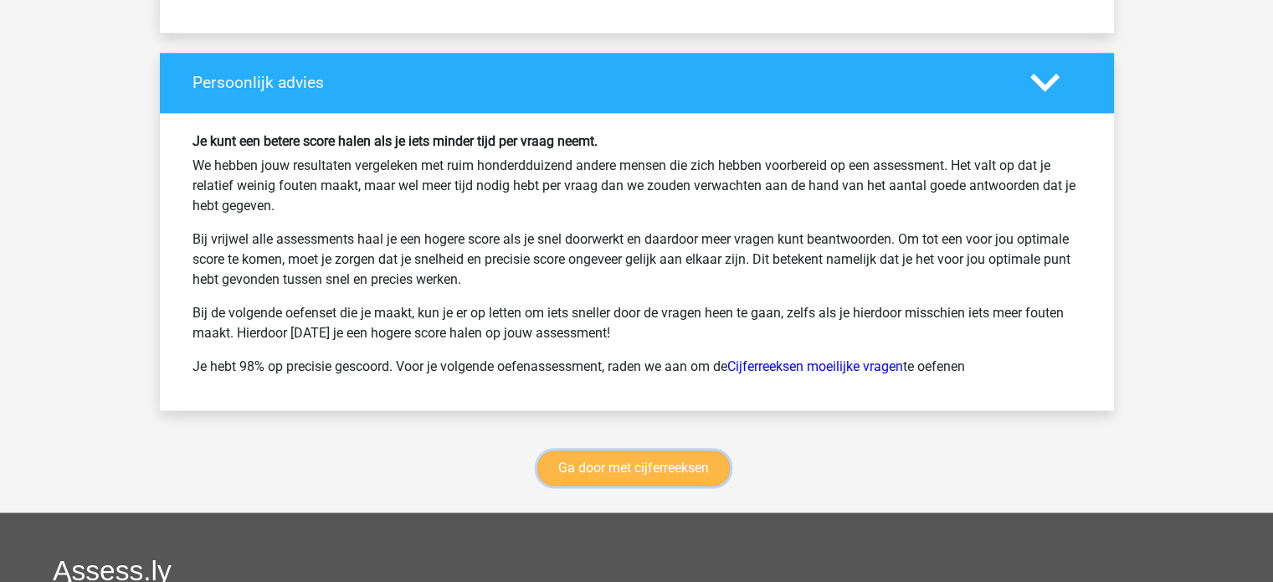
click at [669, 450] on link "Ga door met cijferreeksen" at bounding box center [633, 467] width 192 height 35
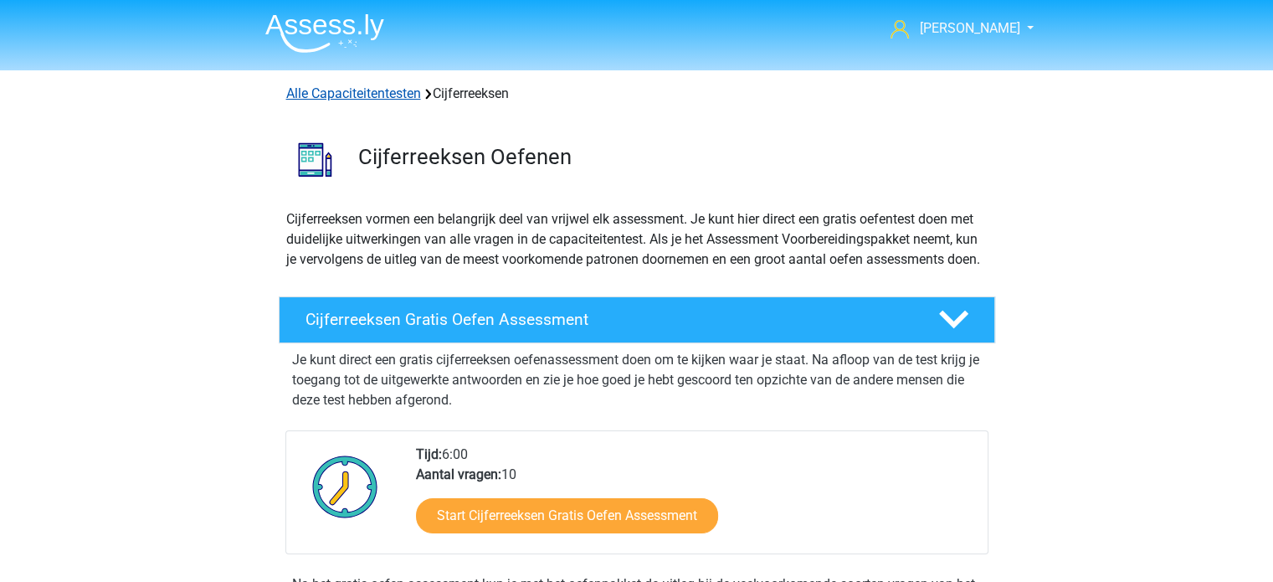
click at [354, 93] on link "Alle Capaciteitentesten" at bounding box center [353, 93] width 135 height 16
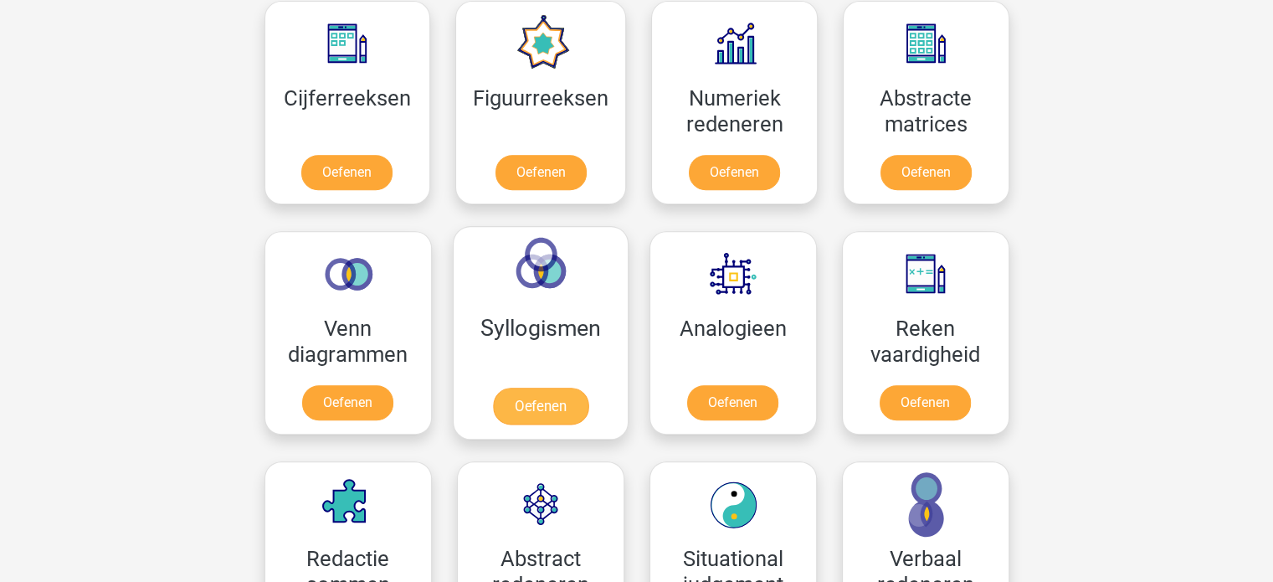
scroll to position [793, 0]
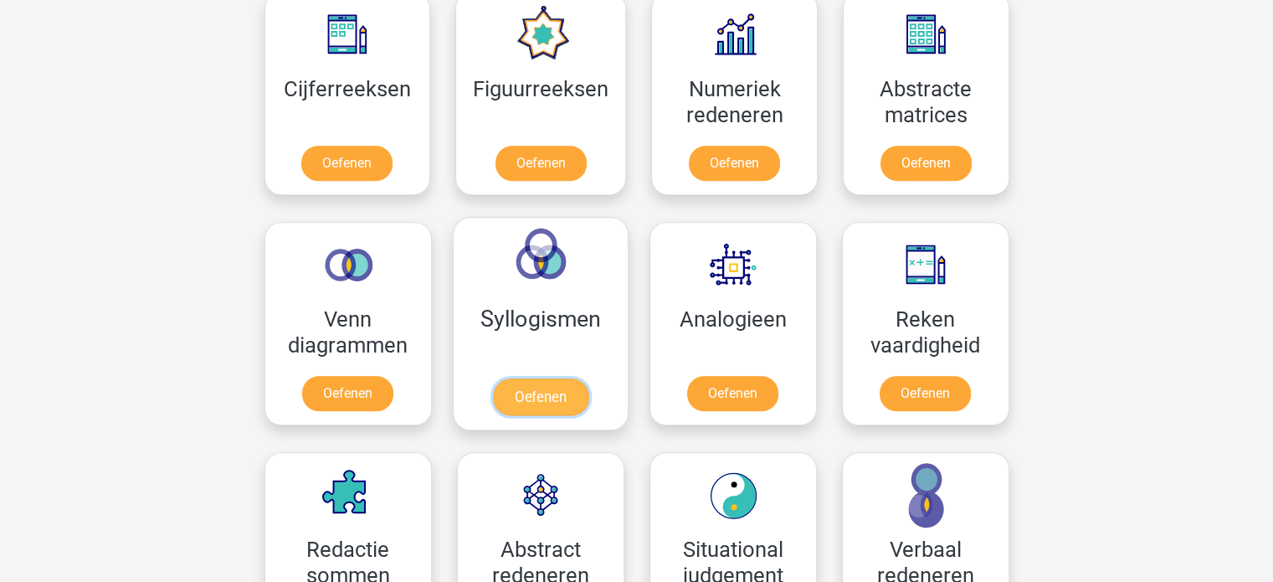
click at [546, 381] on link "Oefenen" at bounding box center [539, 396] width 95 height 37
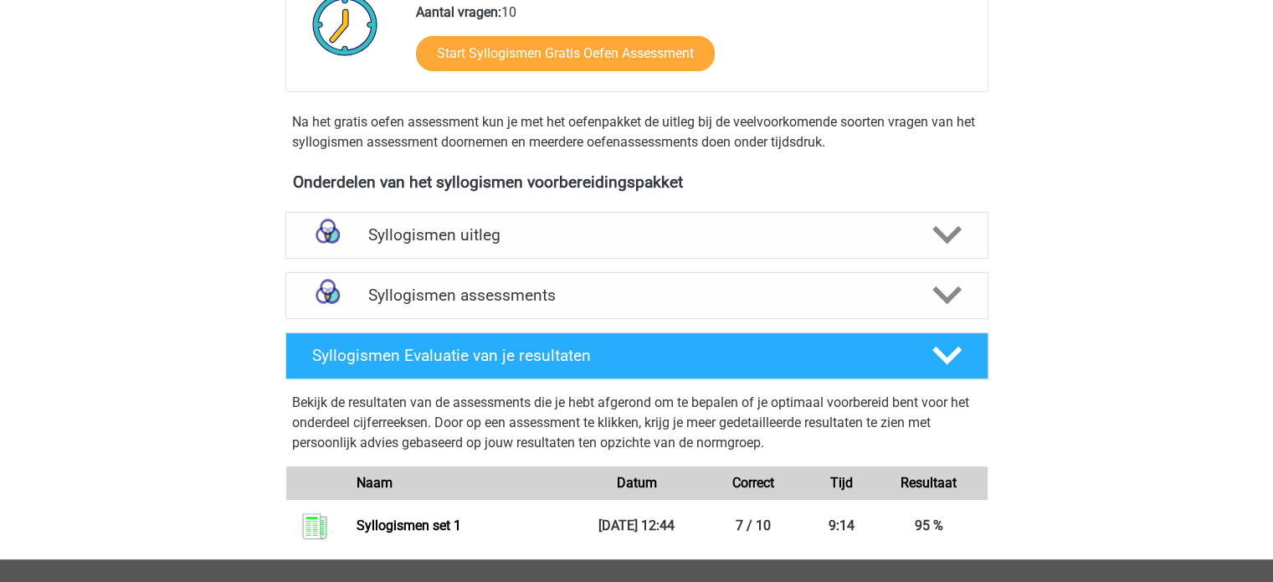
scroll to position [422, 0]
click at [586, 303] on h4 "Syllogismen assessments" at bounding box center [636, 294] width 537 height 19
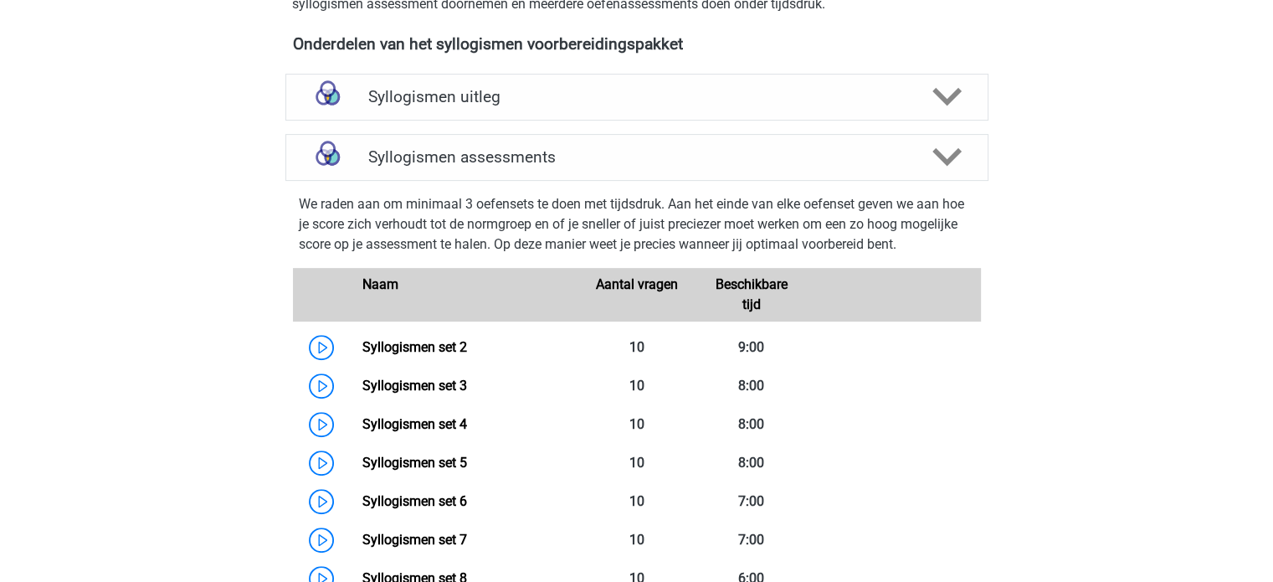
scroll to position [673, 0]
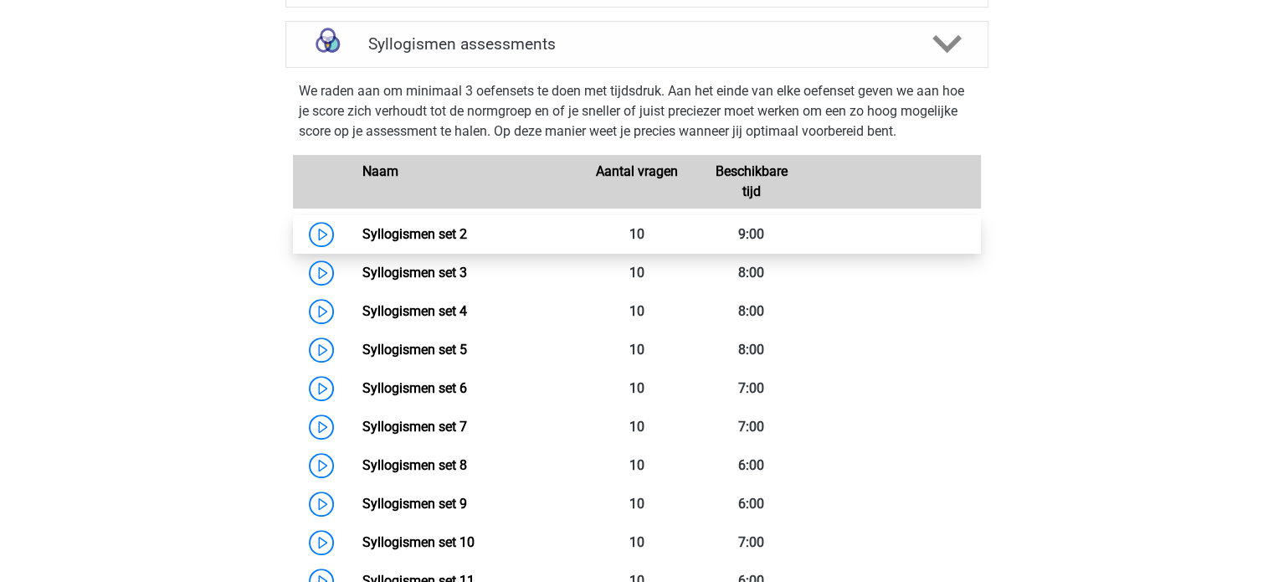
click at [428, 230] on link "Syllogismen set 2" at bounding box center [414, 234] width 105 height 16
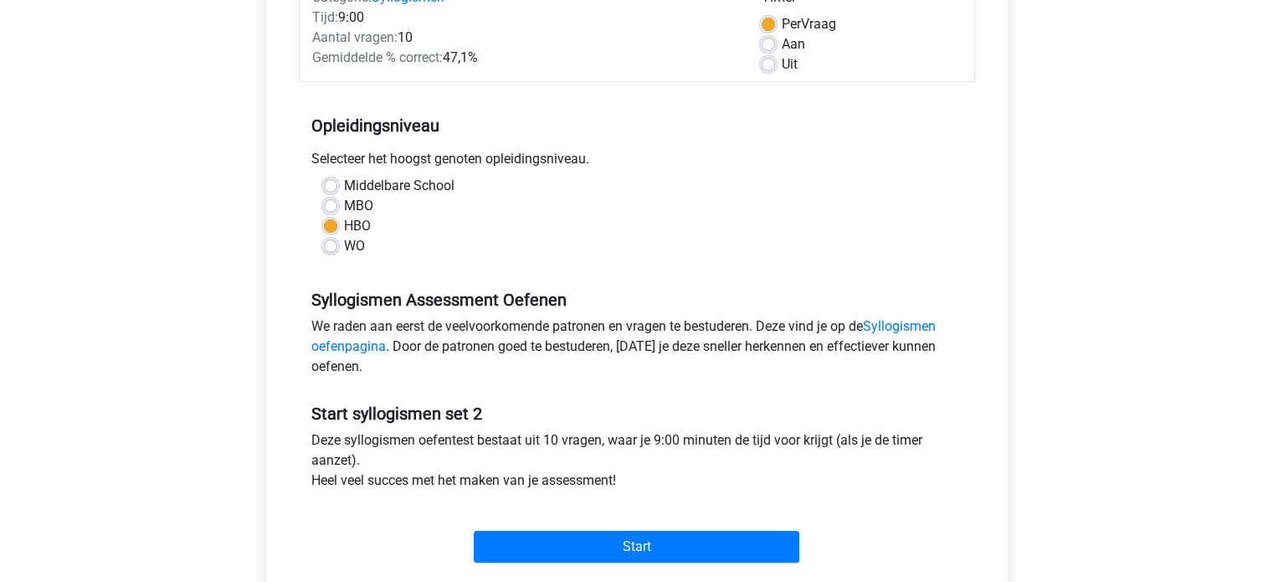
scroll to position [251, 0]
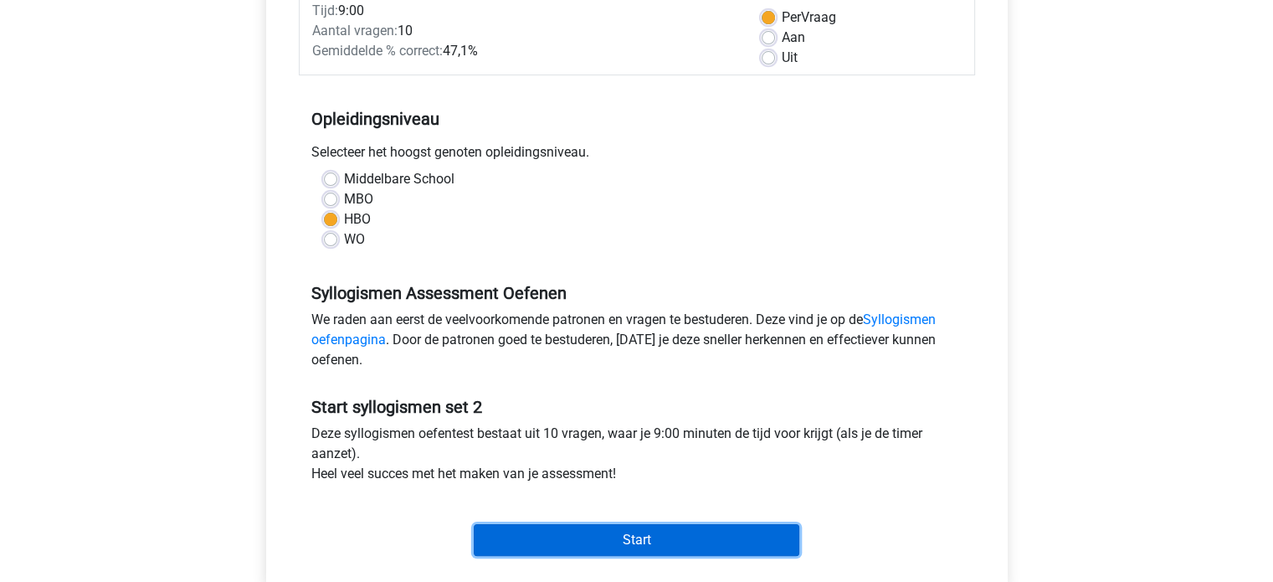
click at [699, 535] on input "Start" at bounding box center [637, 540] width 326 height 32
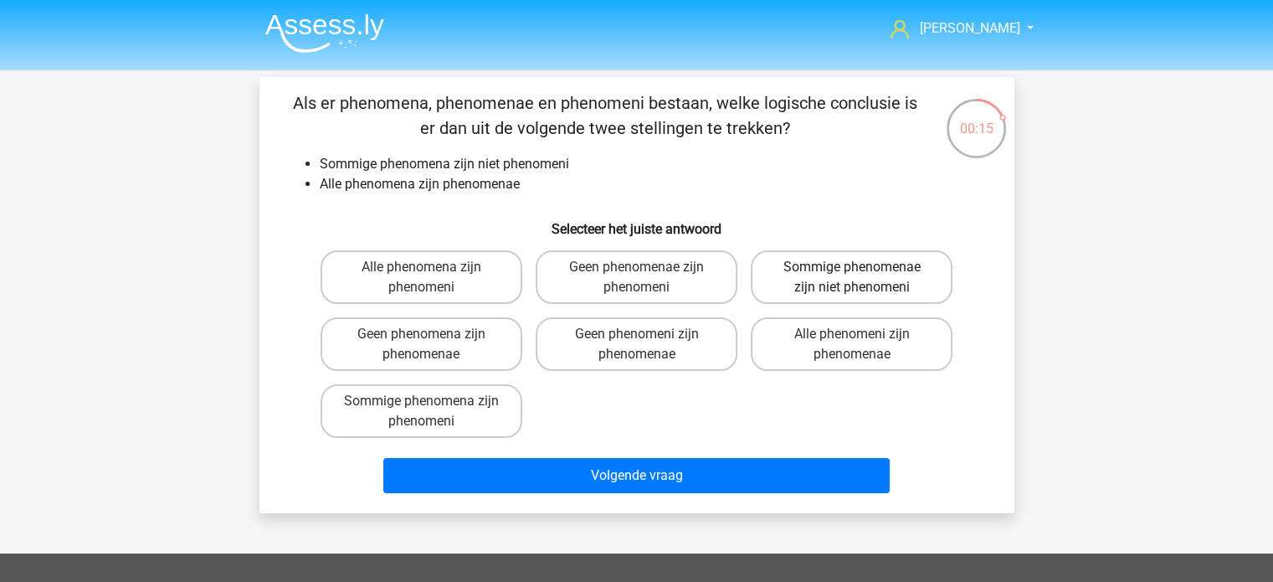
click at [870, 283] on label "Sommige phenomenae zijn niet phenomeni" at bounding box center [852, 277] width 202 height 54
click at [863, 278] on input "Sommige phenomenae zijn niet phenomeni" at bounding box center [857, 272] width 11 height 11
radio input "true"
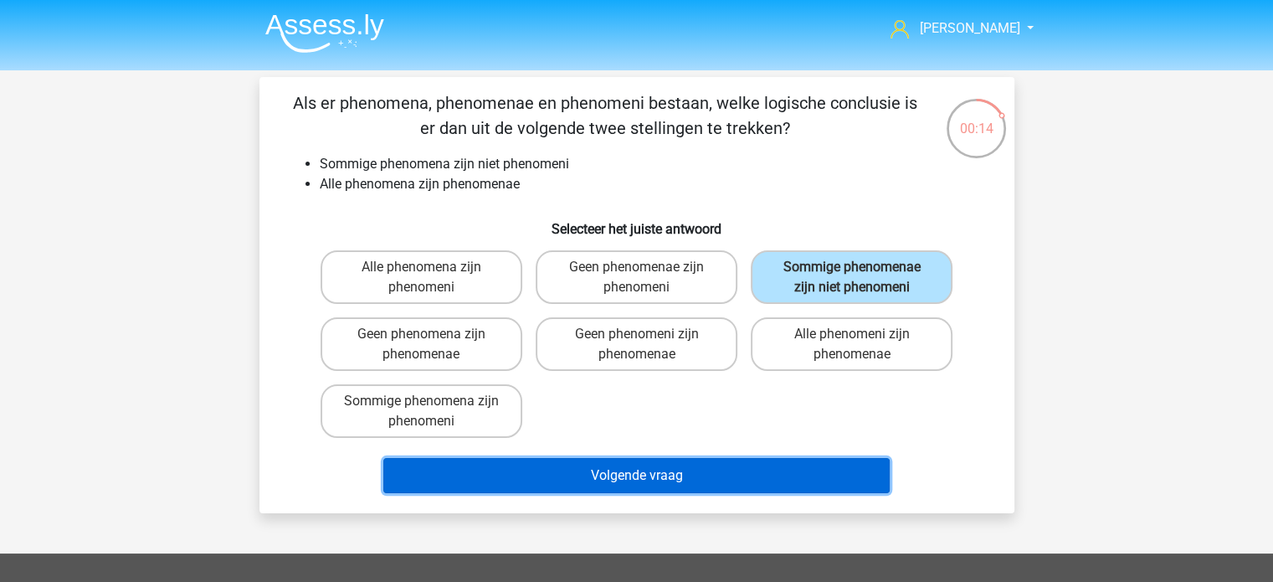
click at [639, 468] on button "Volgende vraag" at bounding box center [636, 475] width 506 height 35
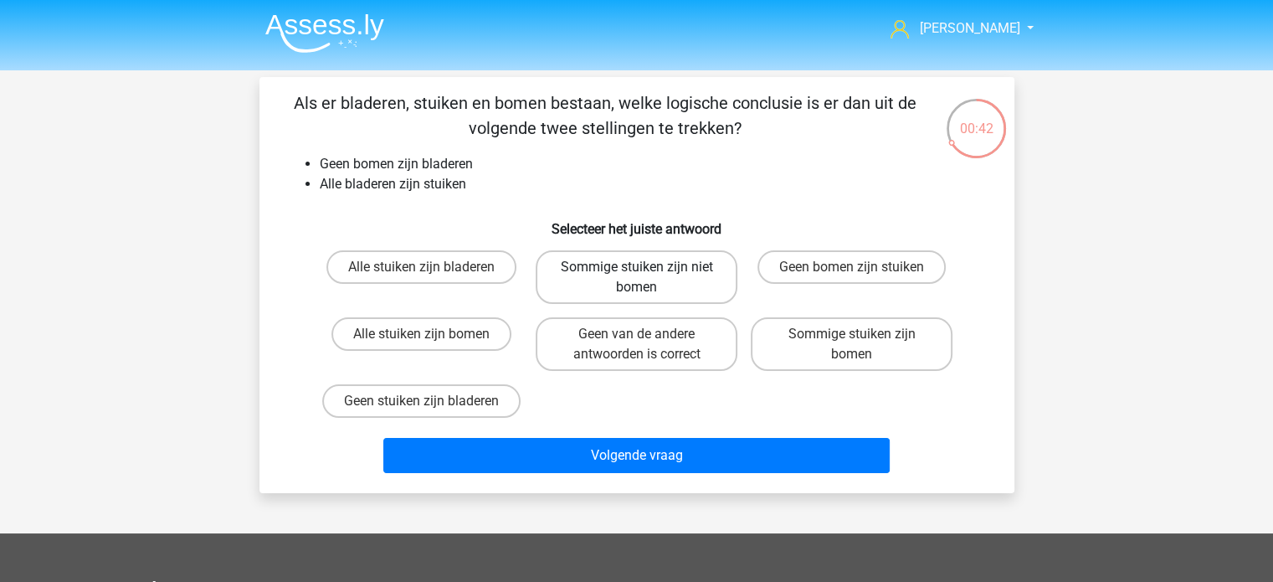
click at [621, 283] on label "Sommige stuiken zijn niet bomen" at bounding box center [637, 277] width 202 height 54
click at [636, 278] on input "Sommige stuiken zijn niet bomen" at bounding box center [641, 272] width 11 height 11
radio input "true"
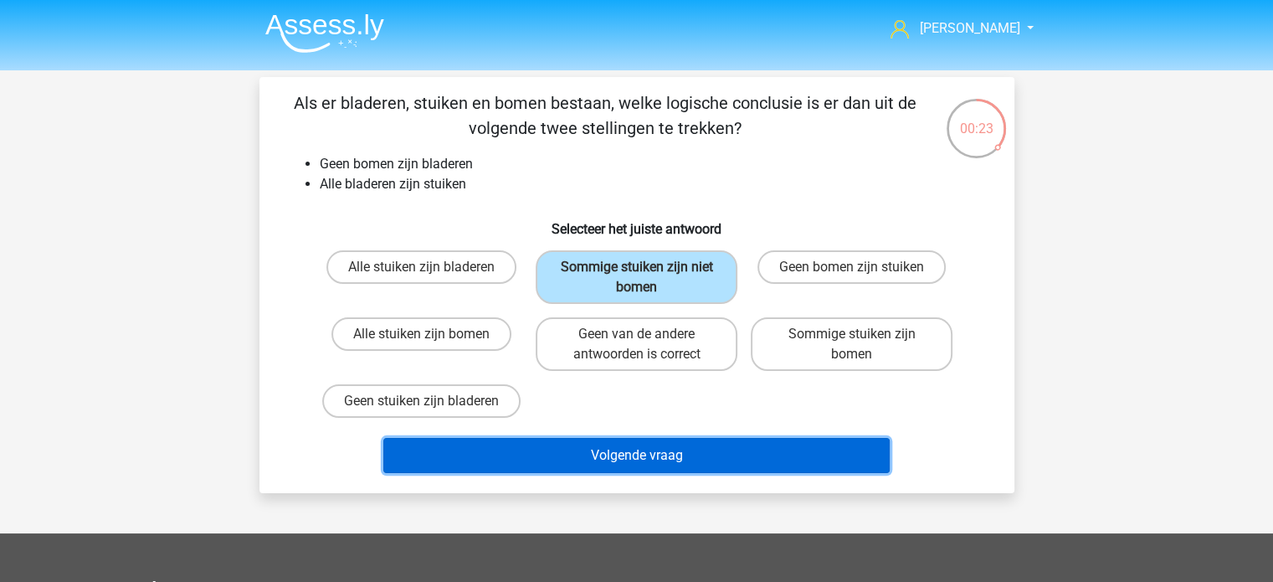
click at [607, 453] on button "Volgende vraag" at bounding box center [636, 455] width 506 height 35
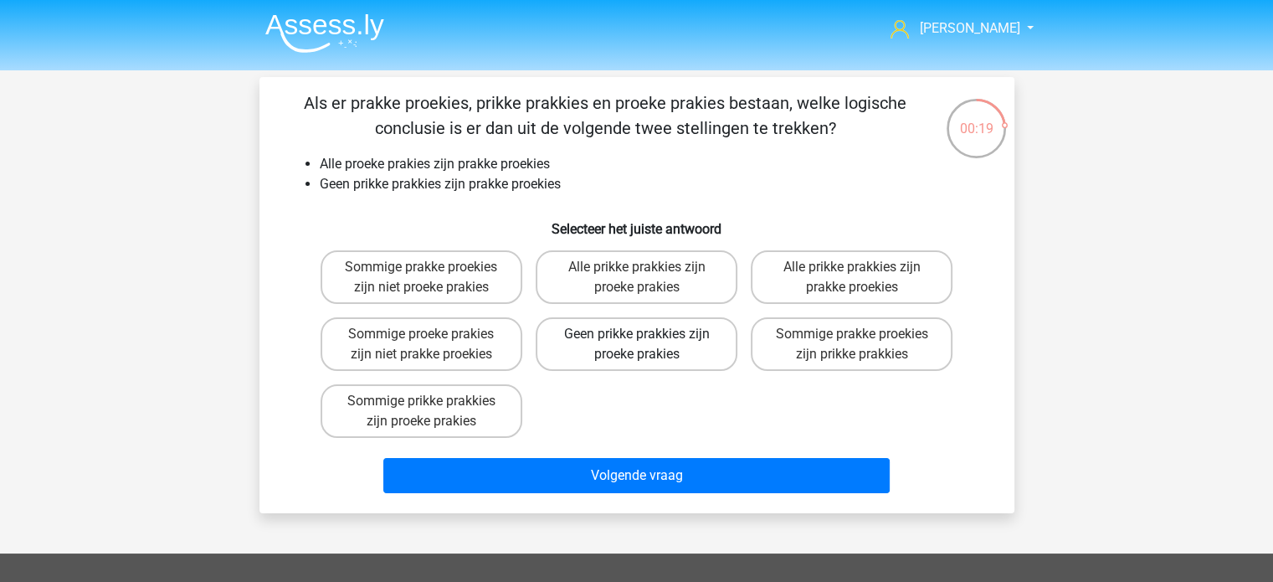
click at [644, 350] on label "Geen prikke prakkies zijn proeke prakies" at bounding box center [637, 344] width 202 height 54
click at [644, 345] on input "Geen prikke prakkies zijn proeke prakies" at bounding box center [641, 339] width 11 height 11
radio input "true"
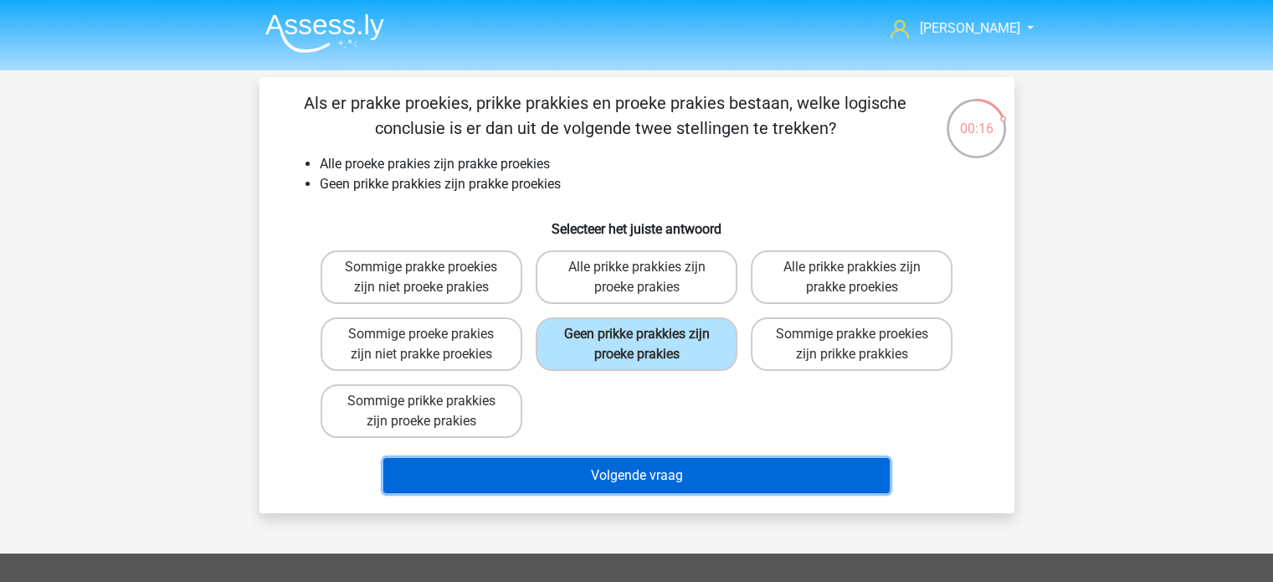
click at [639, 474] on button "Volgende vraag" at bounding box center [636, 475] width 506 height 35
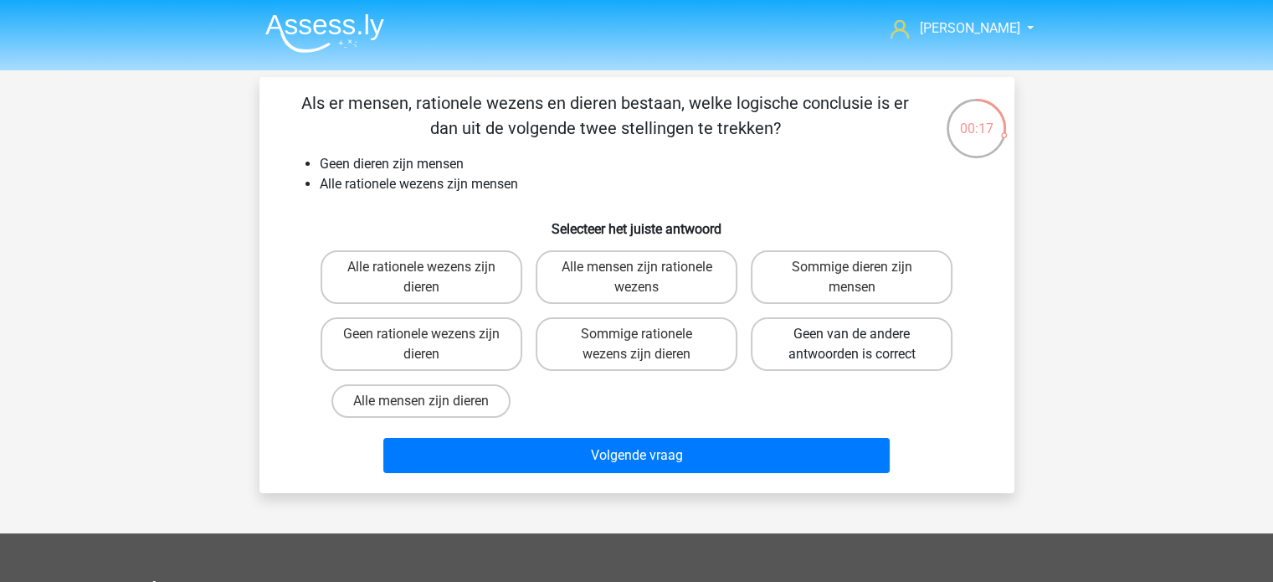
click at [880, 355] on label "Geen van de andere antwoorden is correct" at bounding box center [852, 344] width 202 height 54
click at [863, 345] on input "Geen van de andere antwoorden is correct" at bounding box center [857, 339] width 11 height 11
radio input "true"
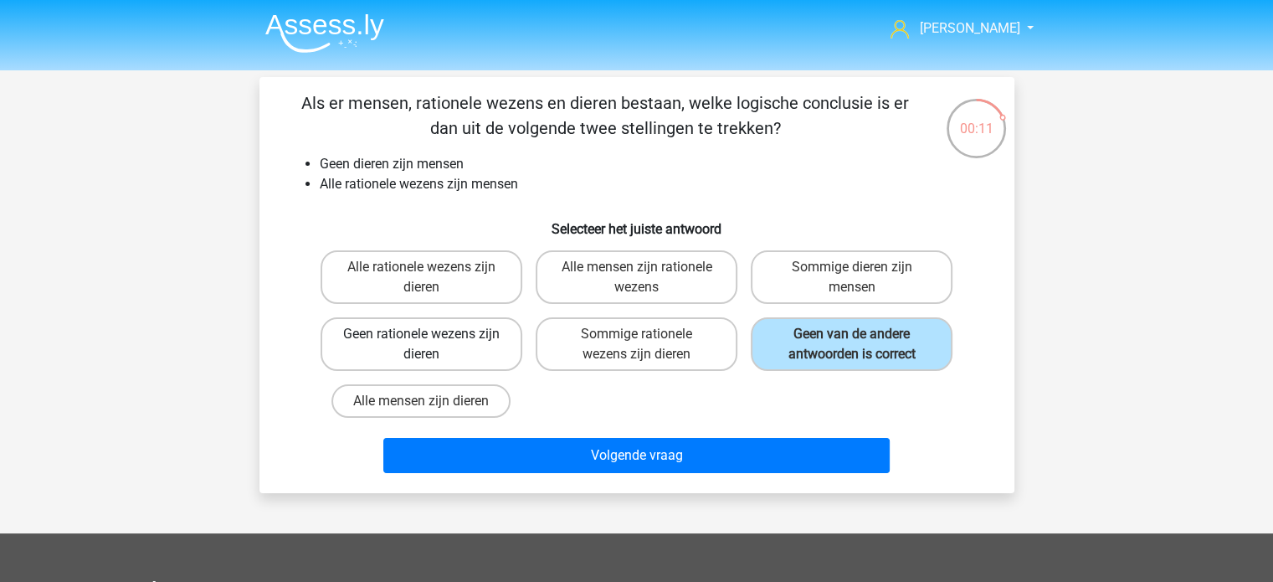
click at [445, 346] on label "Geen rationele wezens zijn dieren" at bounding box center [422, 344] width 202 height 54
click at [432, 345] on input "Geen rationele wezens zijn dieren" at bounding box center [426, 339] width 11 height 11
radio input "true"
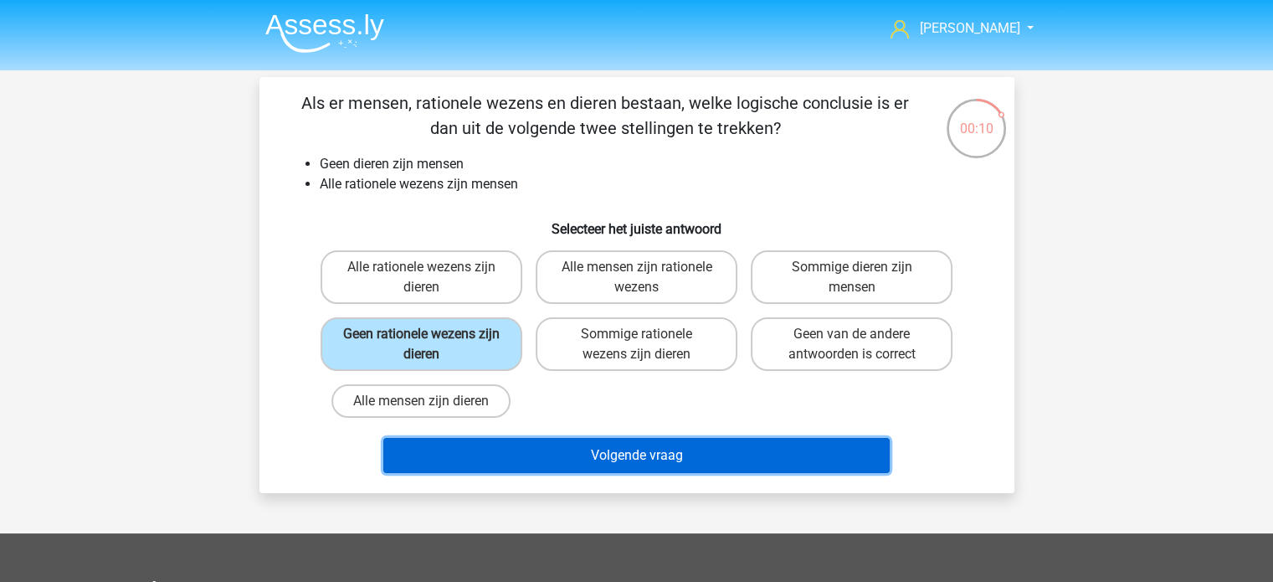
click at [652, 444] on button "Volgende vraag" at bounding box center [636, 455] width 506 height 35
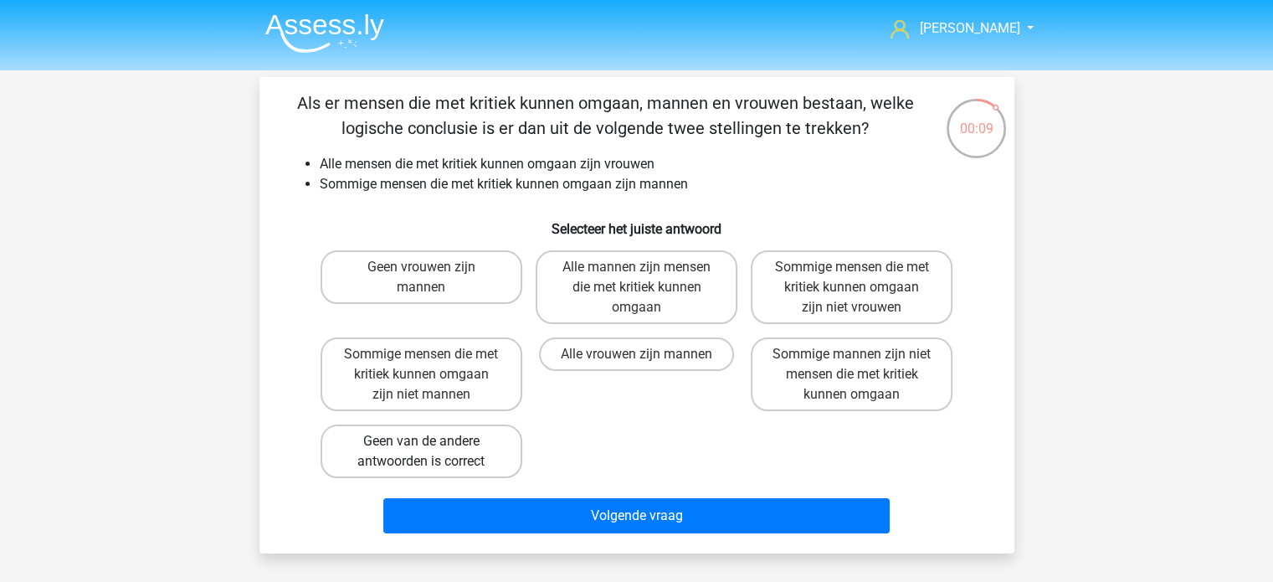
click at [449, 446] on label "Geen van de andere antwoorden is correct" at bounding box center [422, 451] width 202 height 54
click at [432, 446] on input "Geen van de andere antwoorden is correct" at bounding box center [426, 446] width 11 height 11
radio input "true"
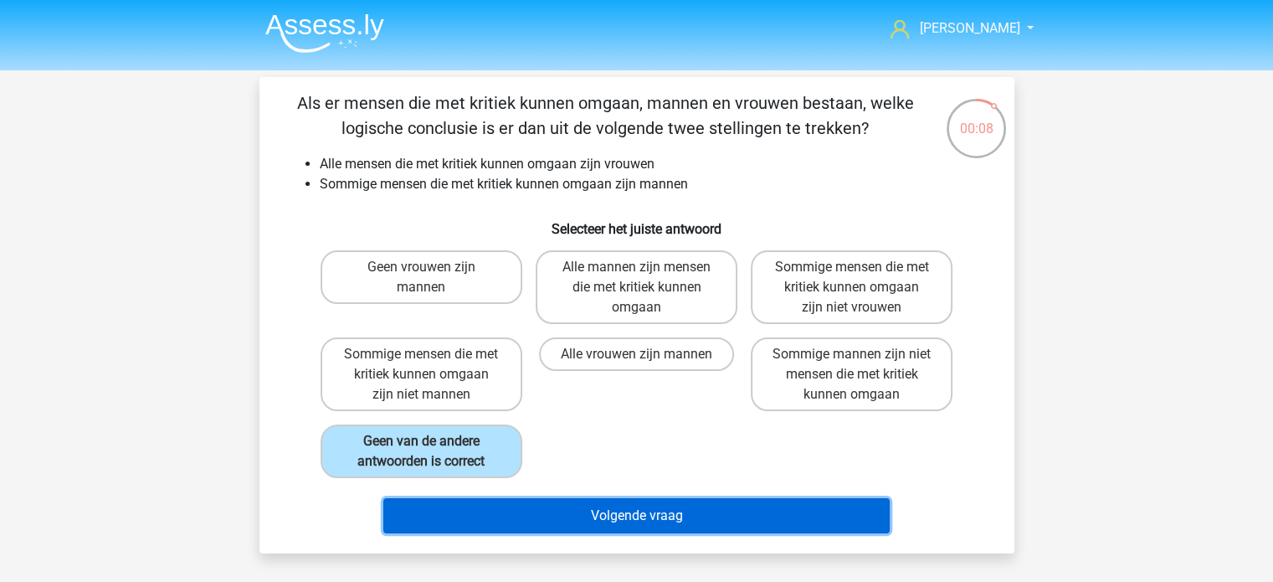
click at [611, 502] on button "Volgende vraag" at bounding box center [636, 515] width 506 height 35
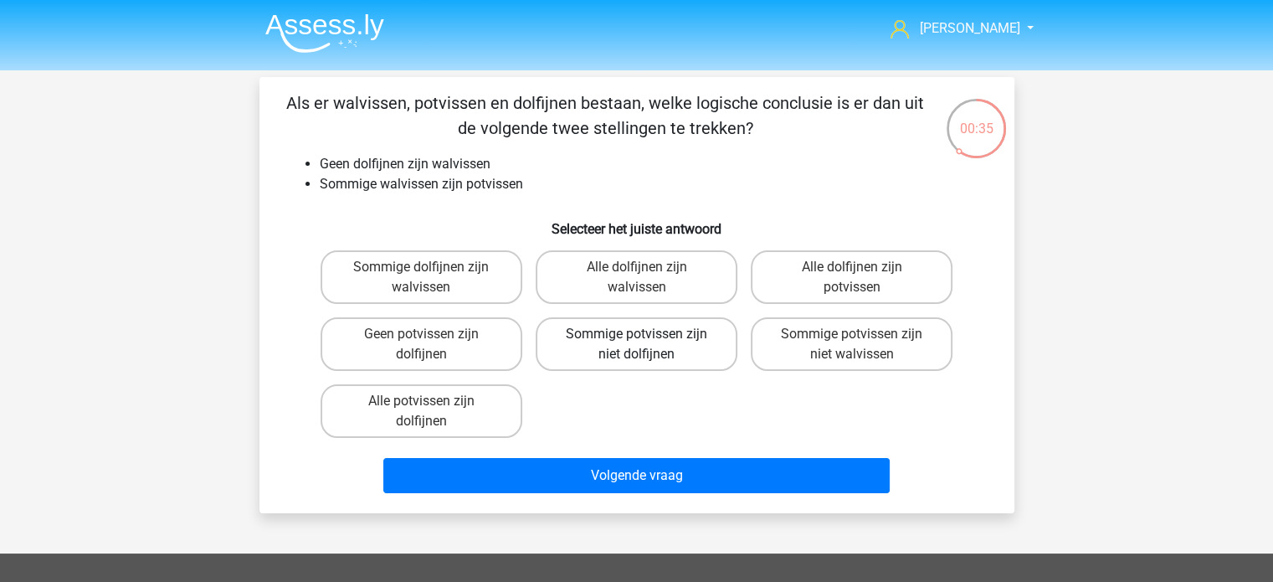
click at [669, 348] on label "Sommige potvissen zijn niet dolfijnen" at bounding box center [637, 344] width 202 height 54
click at [647, 345] on input "Sommige potvissen zijn niet dolfijnen" at bounding box center [641, 339] width 11 height 11
radio input "true"
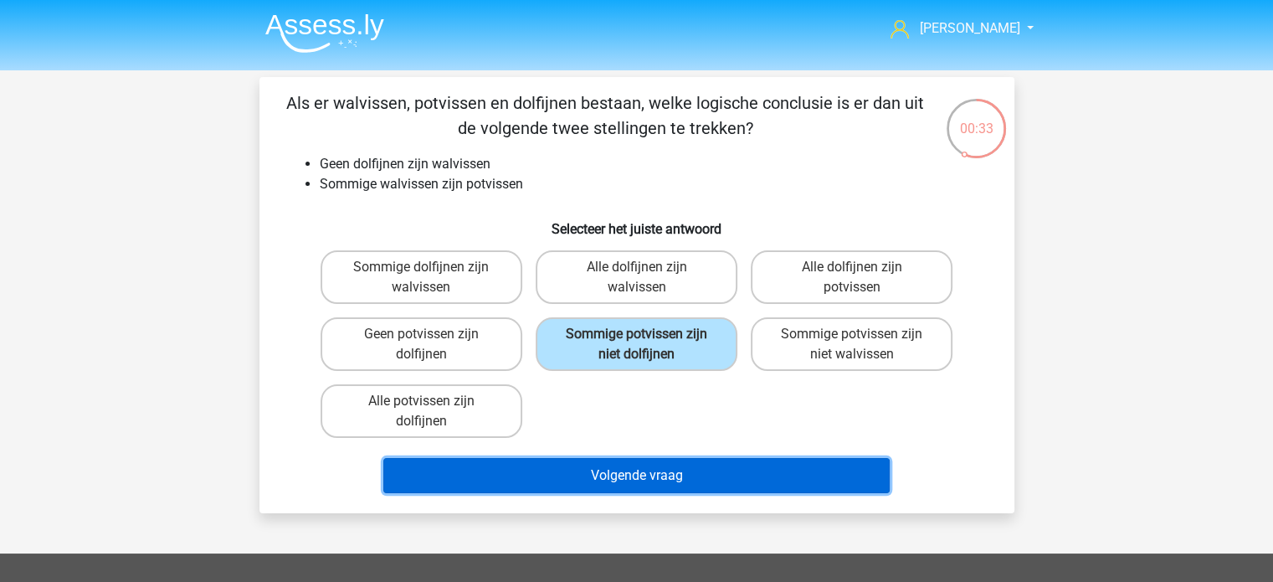
click at [655, 476] on button "Volgende vraag" at bounding box center [636, 475] width 506 height 35
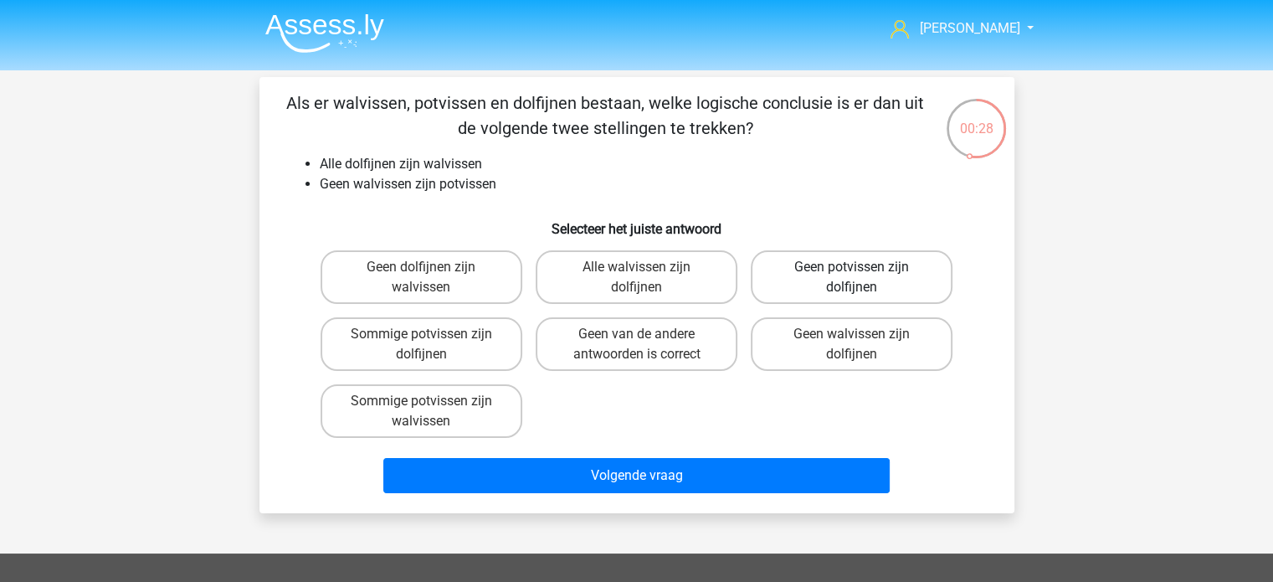
click at [885, 277] on label "Geen potvissen zijn dolfijnen" at bounding box center [852, 277] width 202 height 54
click at [863, 277] on input "Geen potvissen zijn dolfijnen" at bounding box center [857, 272] width 11 height 11
radio input "true"
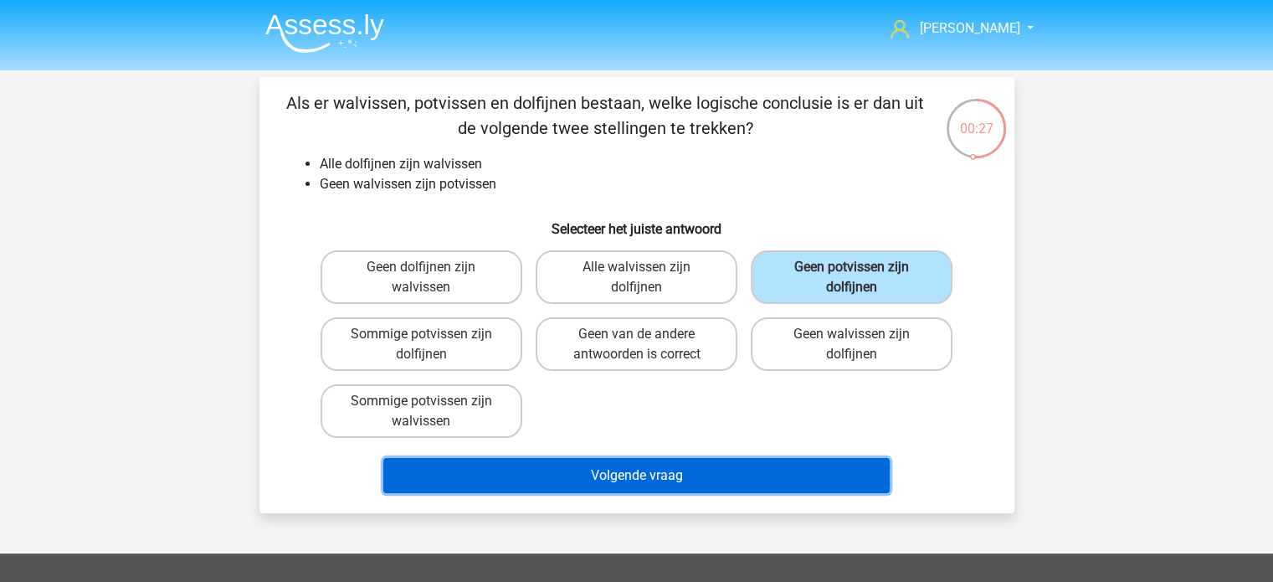
click at [713, 476] on button "Volgende vraag" at bounding box center [636, 475] width 506 height 35
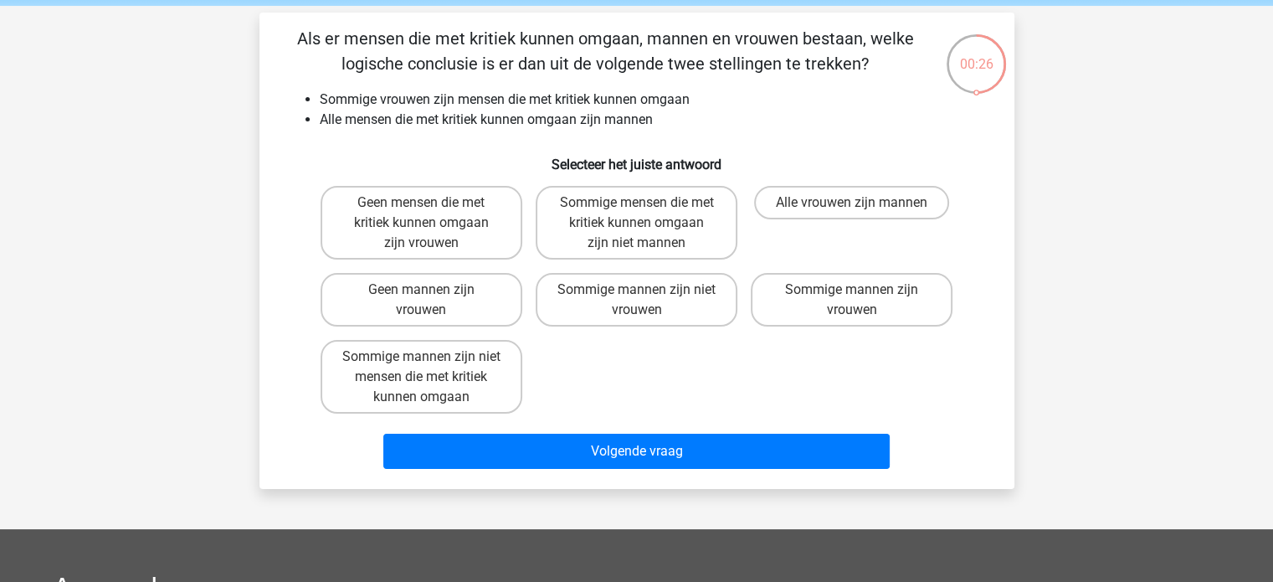
scroll to position [77, 0]
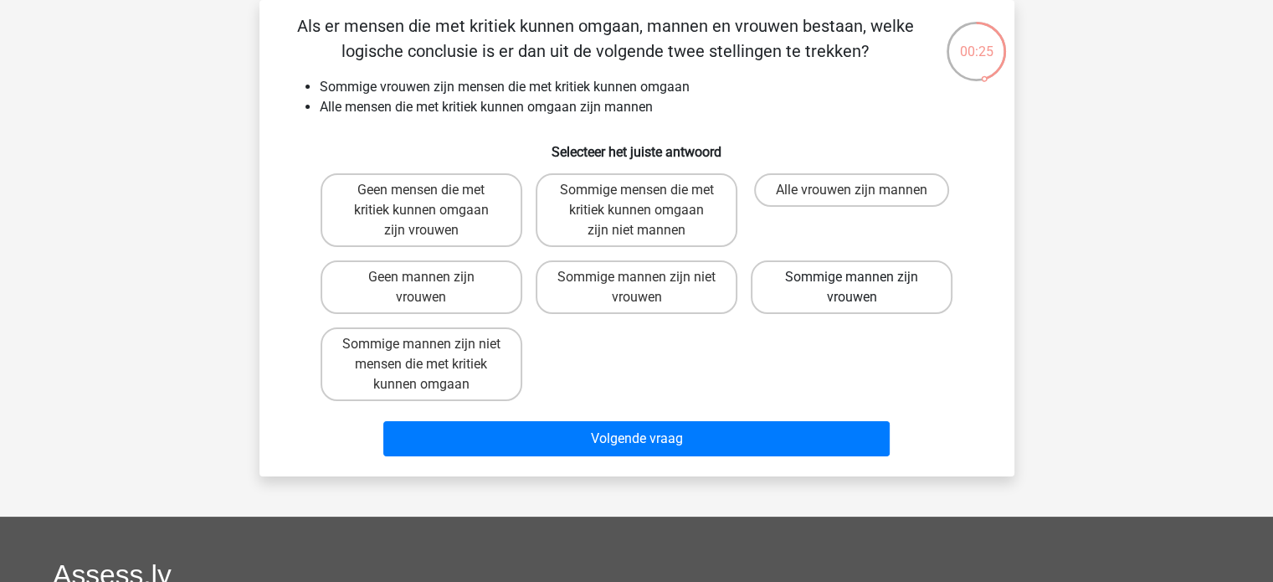
click at [856, 289] on label "Sommige mannen zijn vrouwen" at bounding box center [852, 287] width 202 height 54
click at [856, 288] on input "Sommige mannen zijn vrouwen" at bounding box center [857, 282] width 11 height 11
radio input "true"
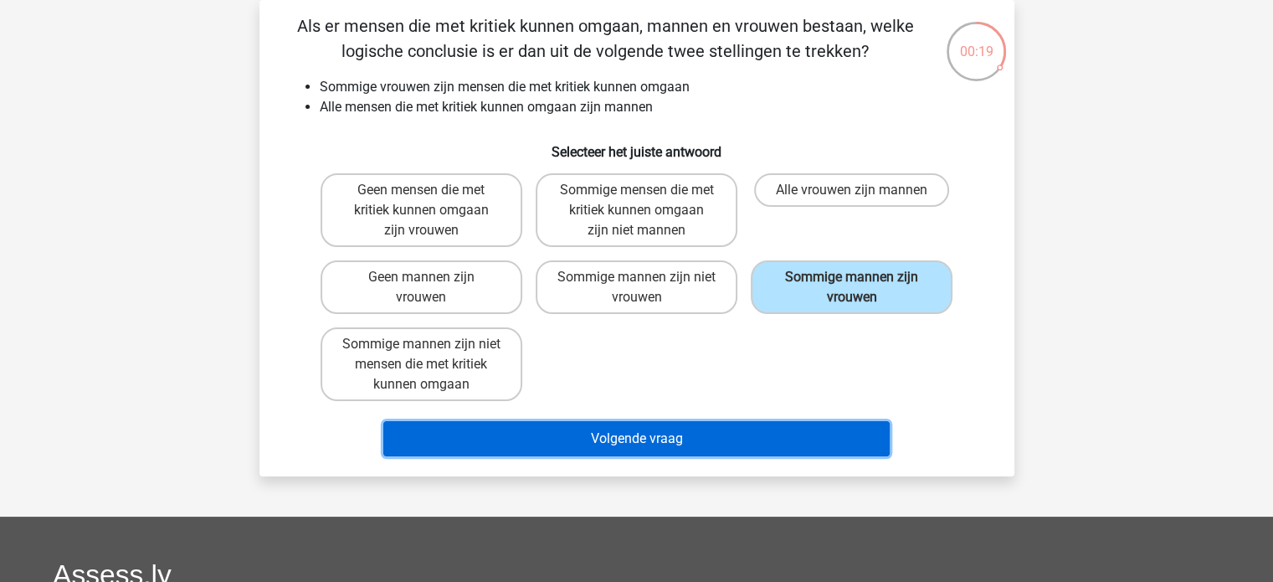
click at [633, 436] on button "Volgende vraag" at bounding box center [636, 438] width 506 height 35
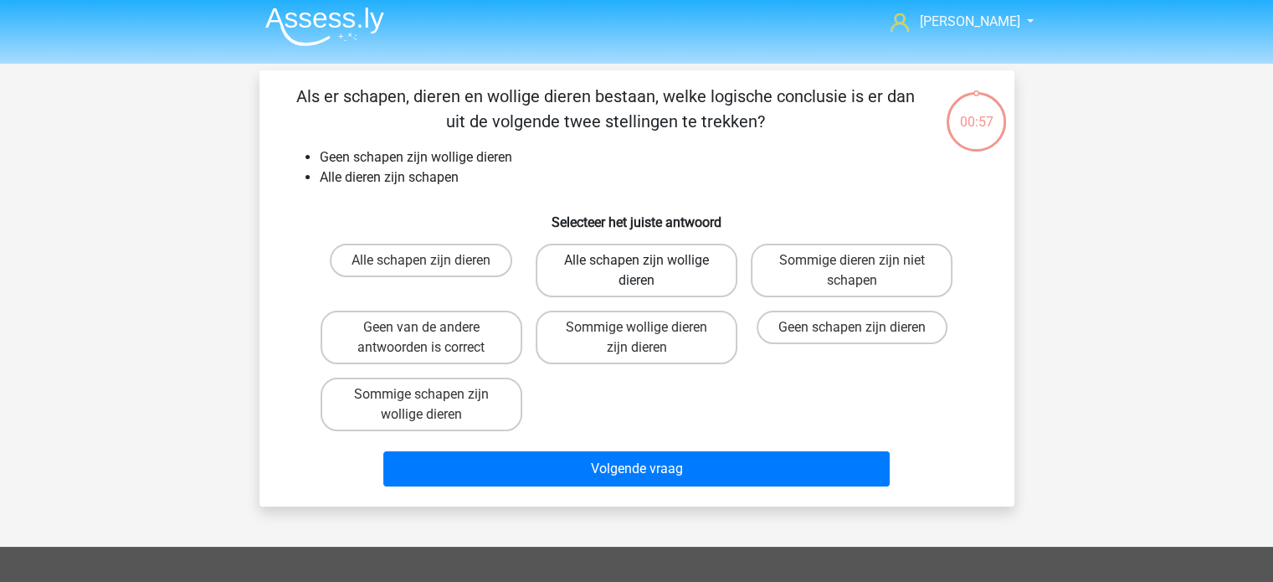
scroll to position [0, 0]
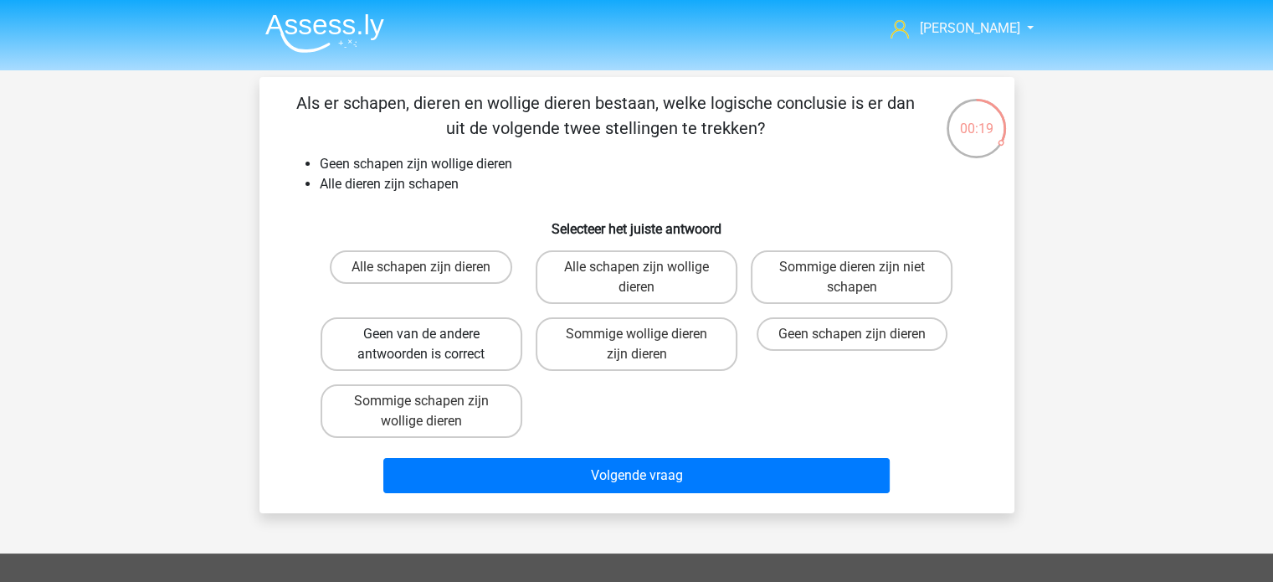
click at [487, 328] on label "Geen van de andere antwoorden is correct" at bounding box center [422, 344] width 202 height 54
click at [432, 334] on input "Geen van de andere antwoorden is correct" at bounding box center [426, 339] width 11 height 11
radio input "true"
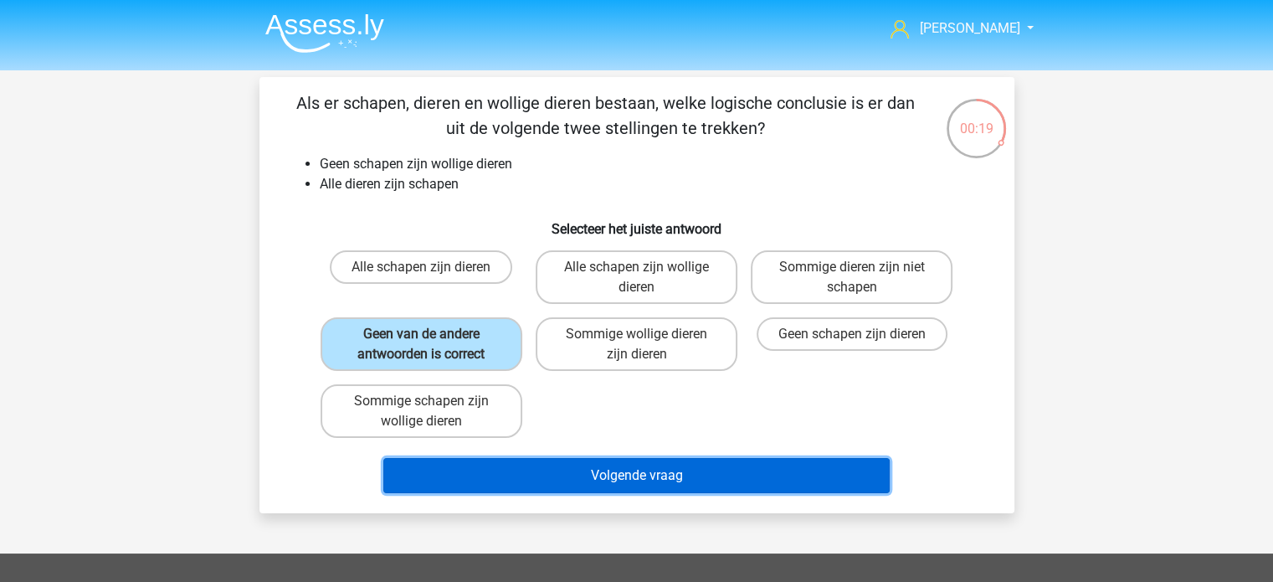
click at [682, 468] on button "Volgende vraag" at bounding box center [636, 475] width 506 height 35
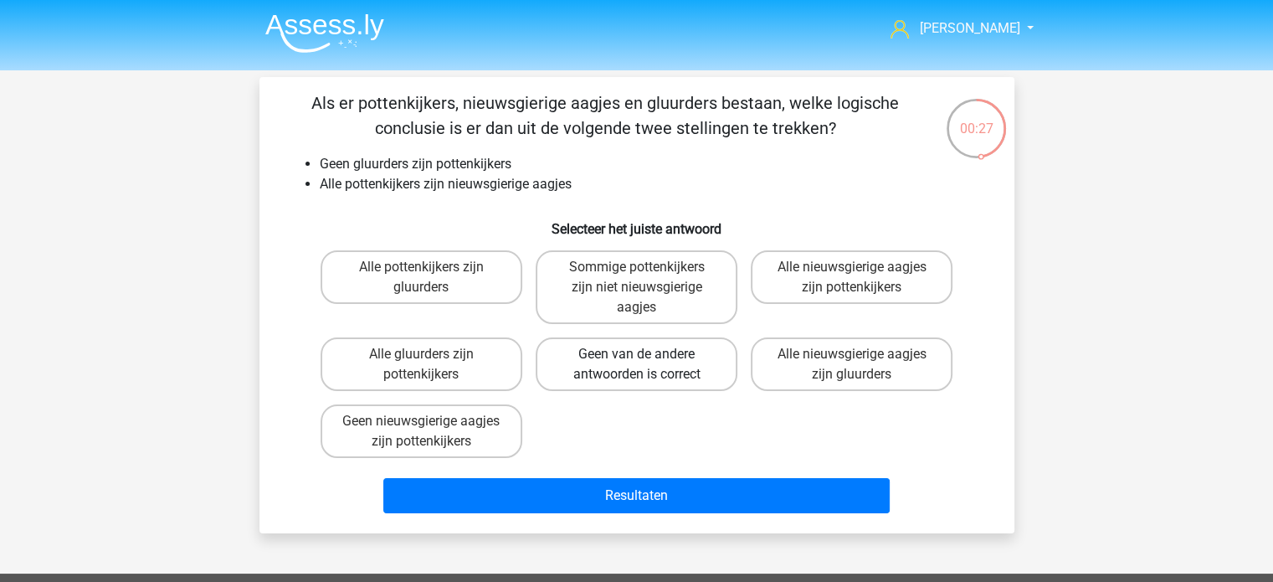
click at [608, 367] on label "Geen van de andere antwoorden is correct" at bounding box center [637, 364] width 202 height 54
click at [636, 365] on input "Geen van de andere antwoorden is correct" at bounding box center [641, 359] width 11 height 11
radio input "true"
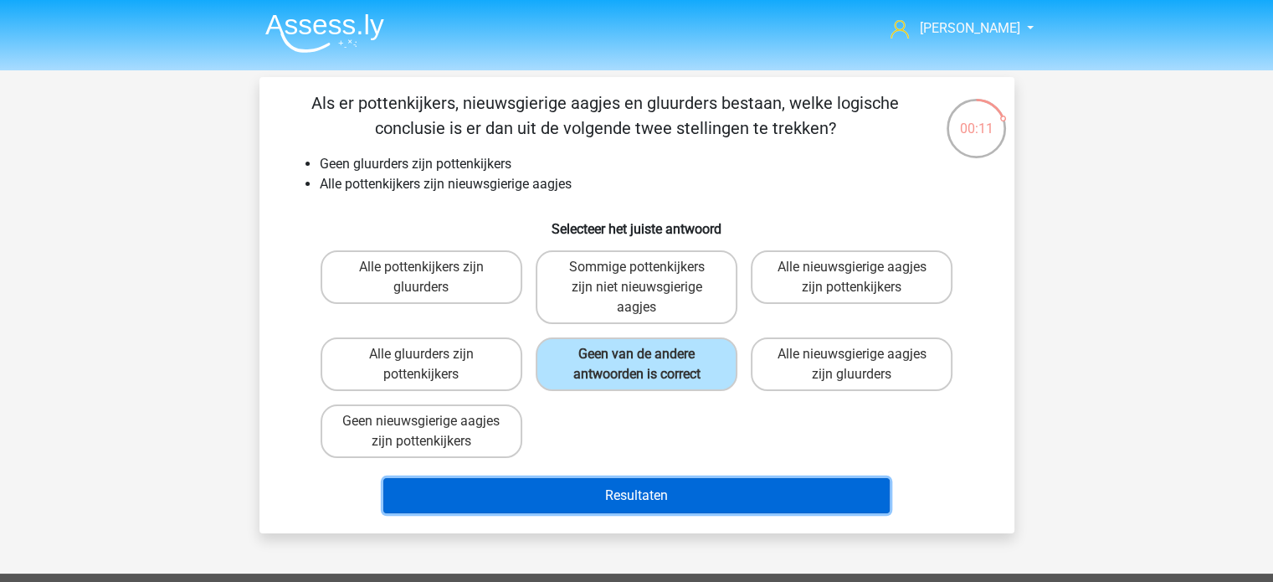
click at [619, 498] on button "Resultaten" at bounding box center [636, 495] width 506 height 35
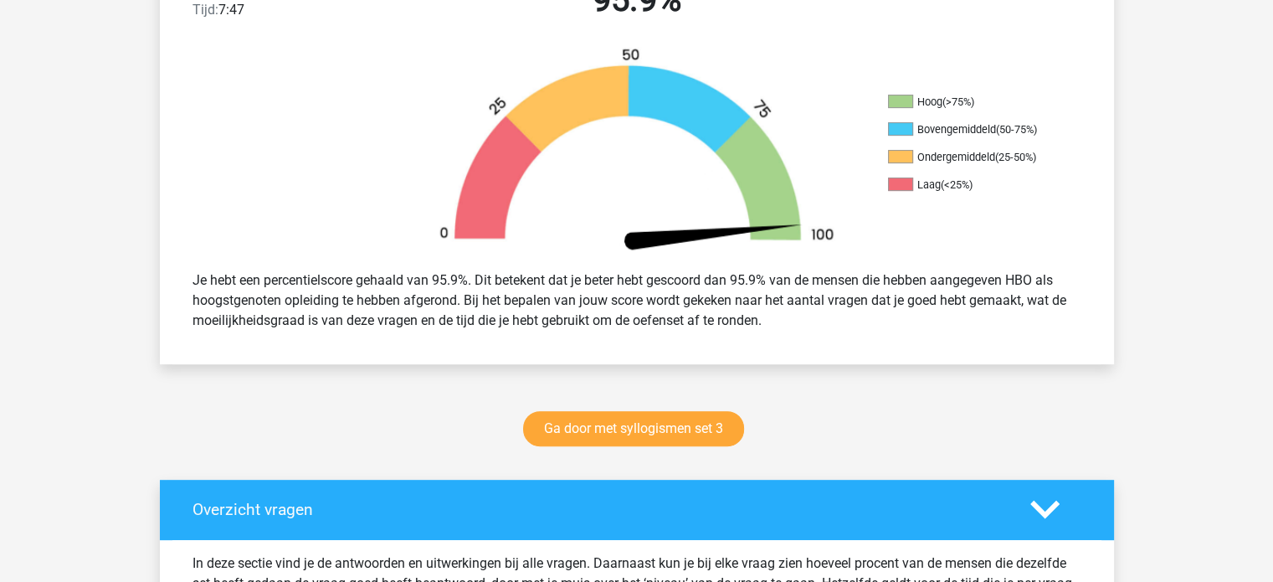
scroll to position [502, 0]
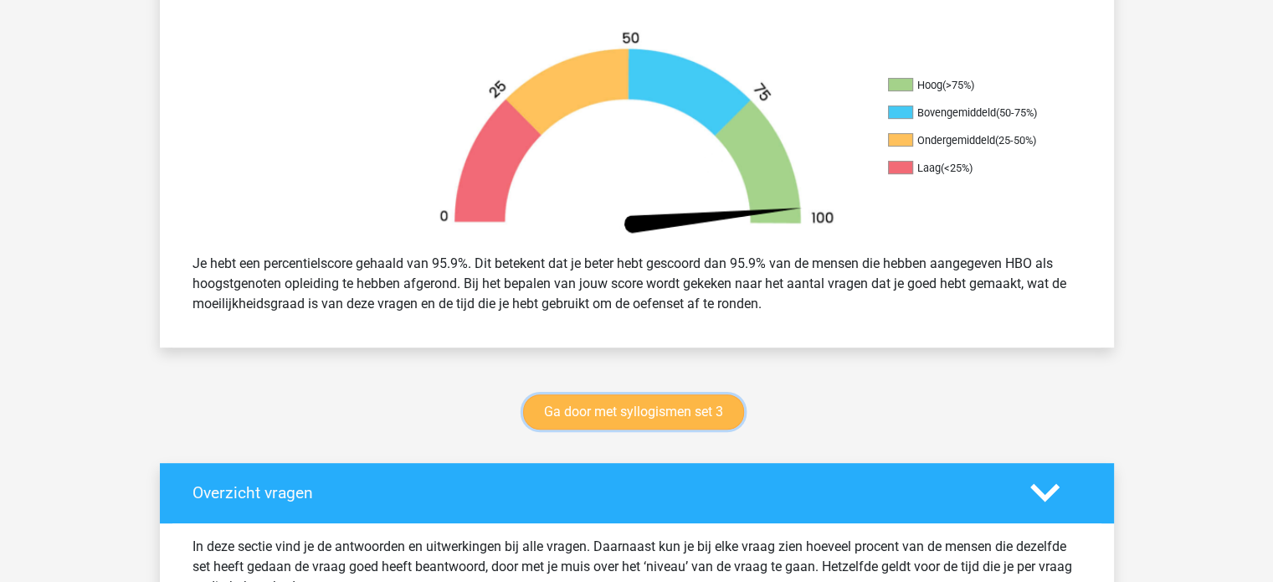
click at [676, 413] on link "Ga door met syllogismen set 3" at bounding box center [633, 411] width 221 height 35
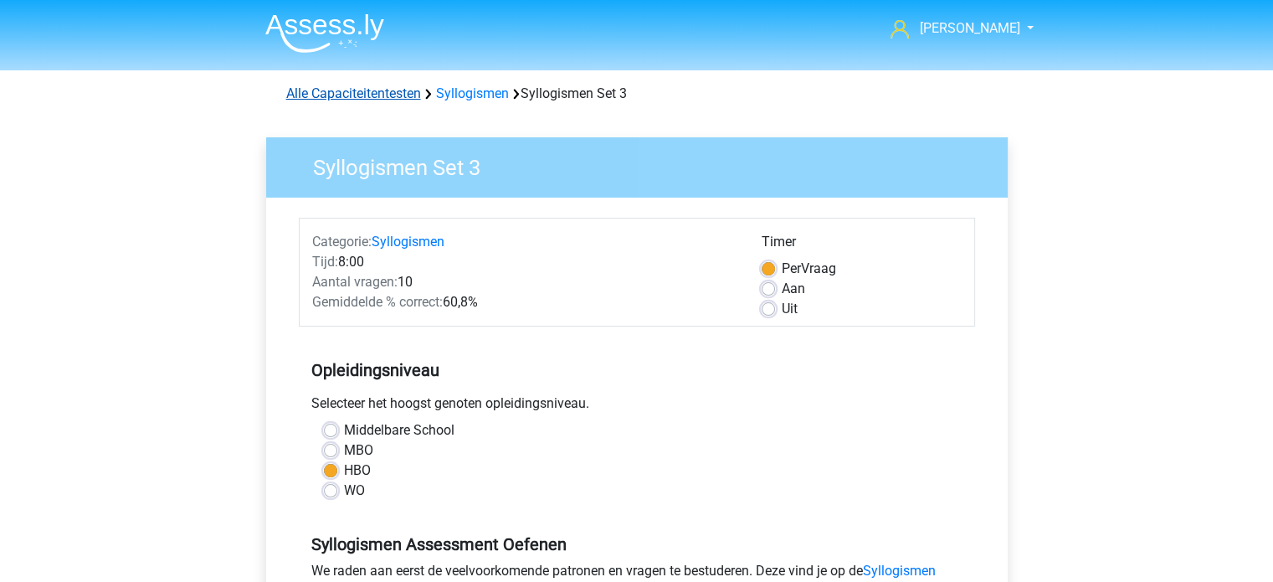
click at [321, 90] on link "Alle Capaciteitentesten" at bounding box center [353, 93] width 135 height 16
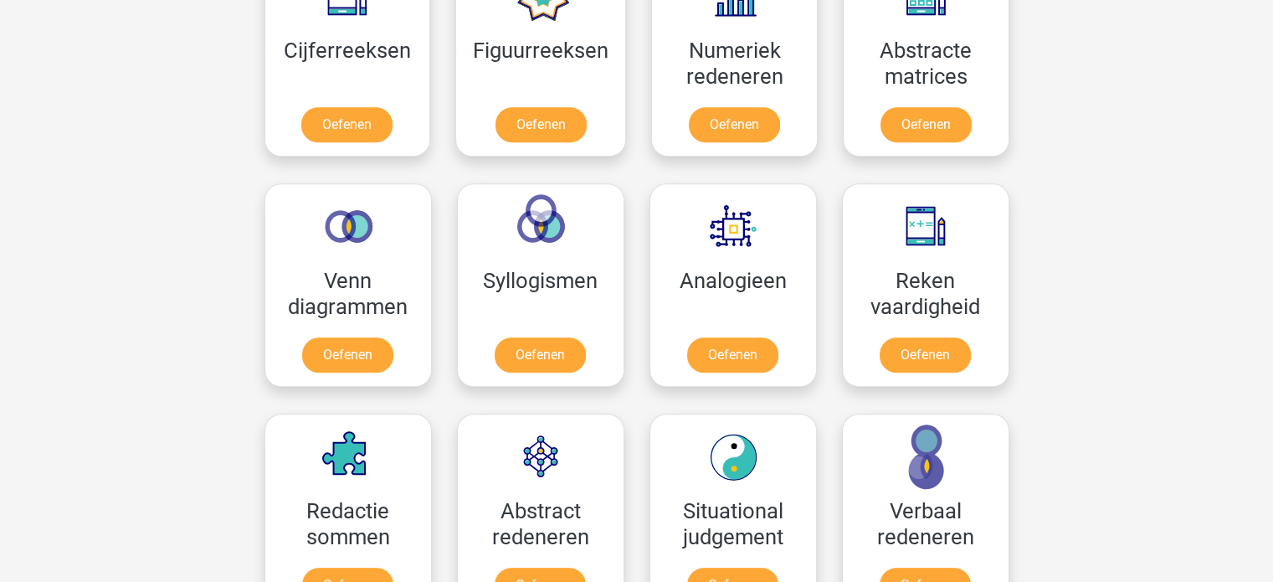
scroll to position [961, 0]
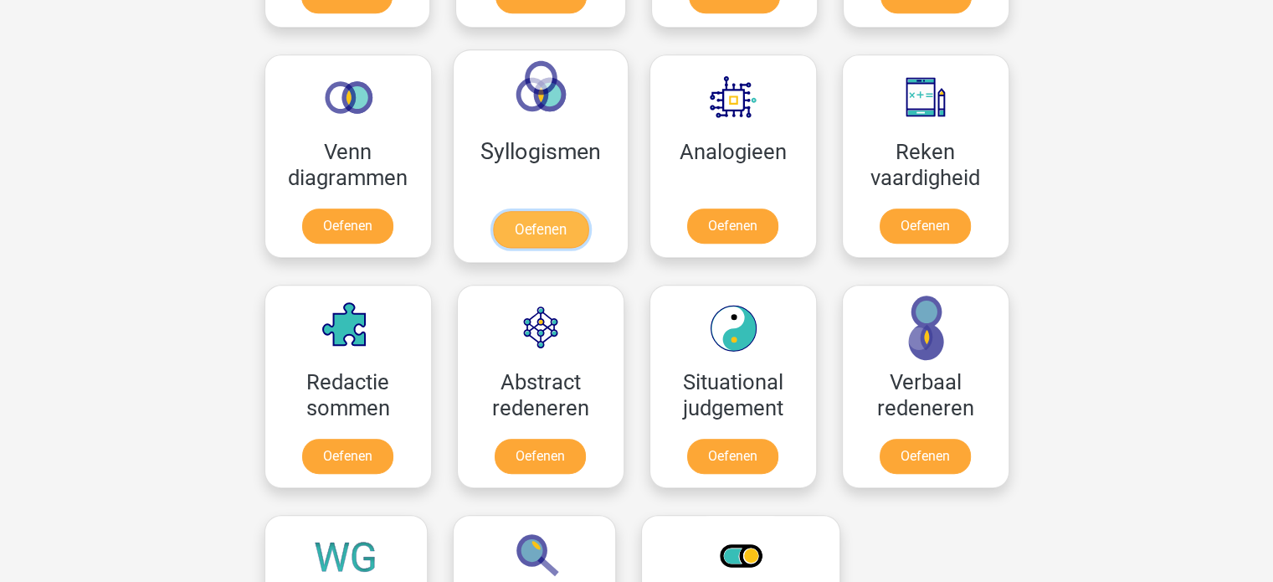
click at [559, 238] on link "Oefenen" at bounding box center [539, 229] width 95 height 37
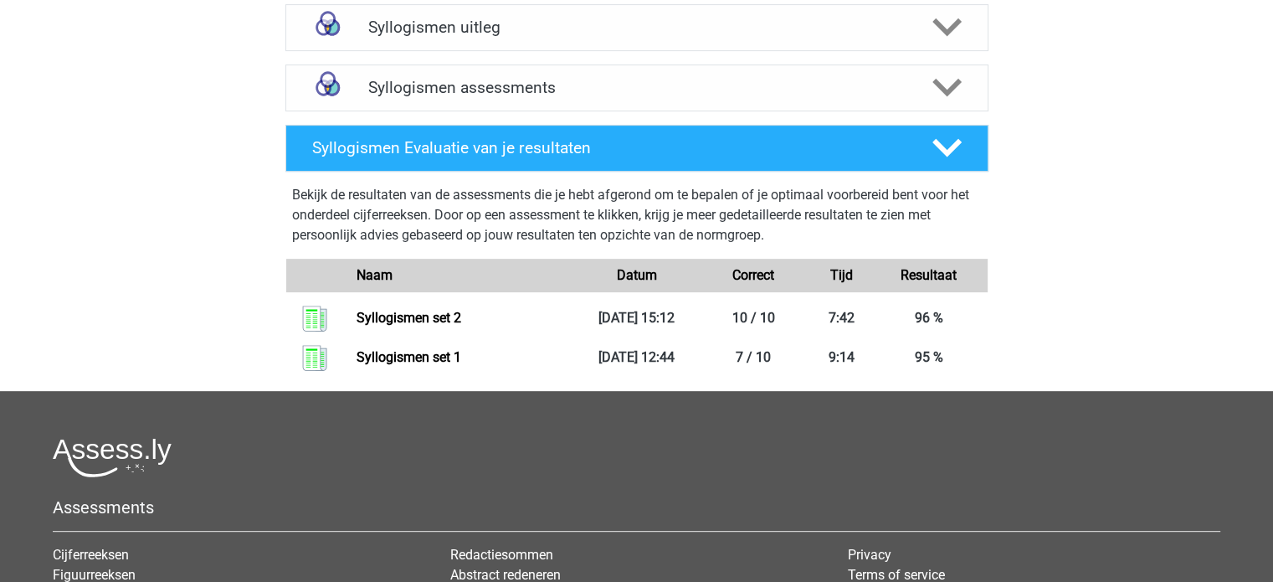
scroll to position [628, 0]
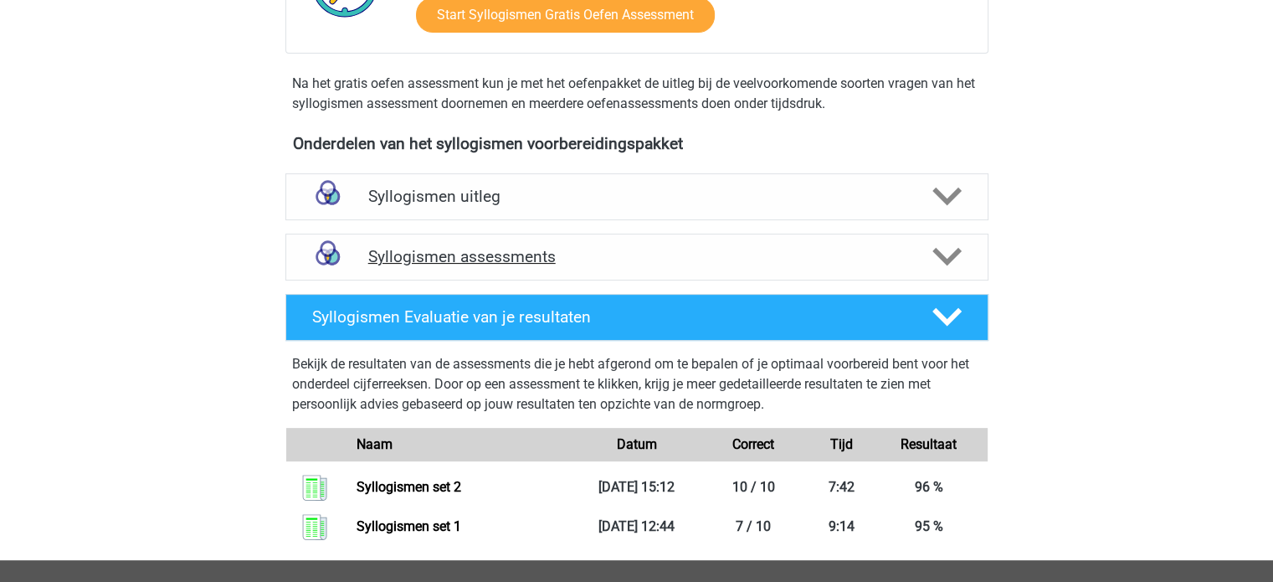
click at [654, 273] on div "Syllogismen assessments" at bounding box center [636, 256] width 703 height 47
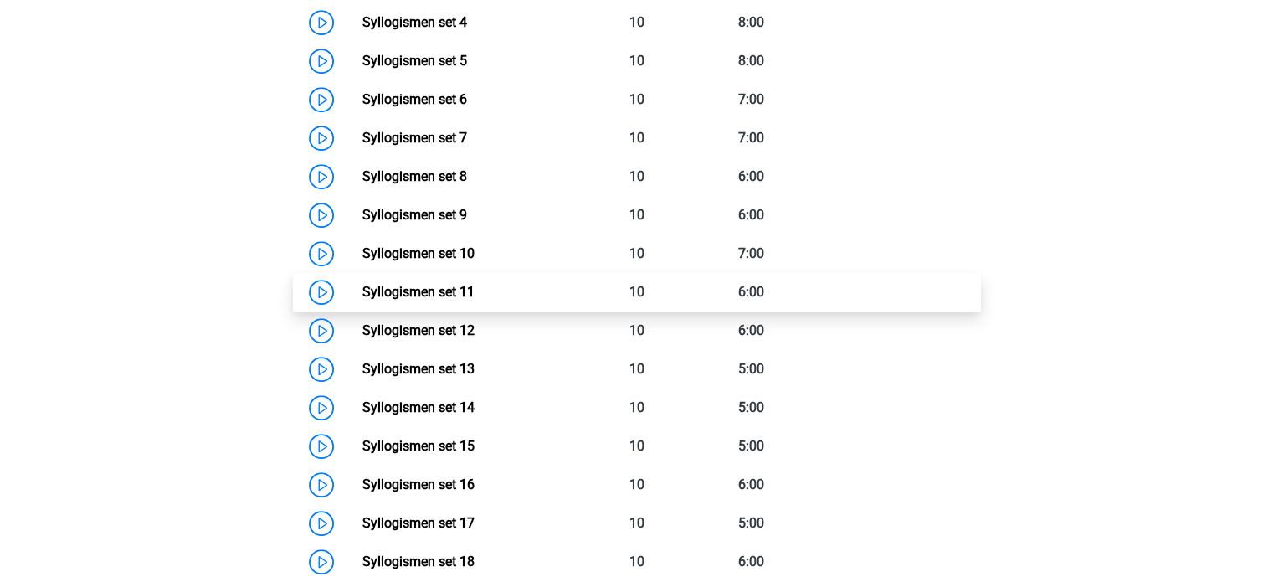
scroll to position [962, 0]
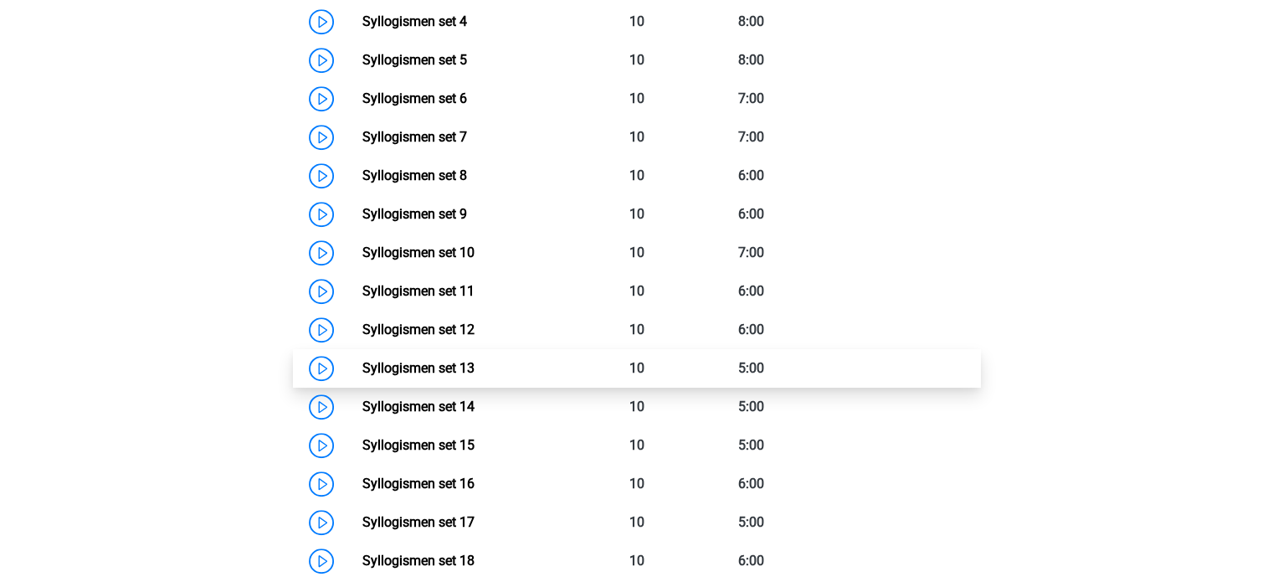
click at [475, 371] on link "Syllogismen set 13" at bounding box center [418, 368] width 112 height 16
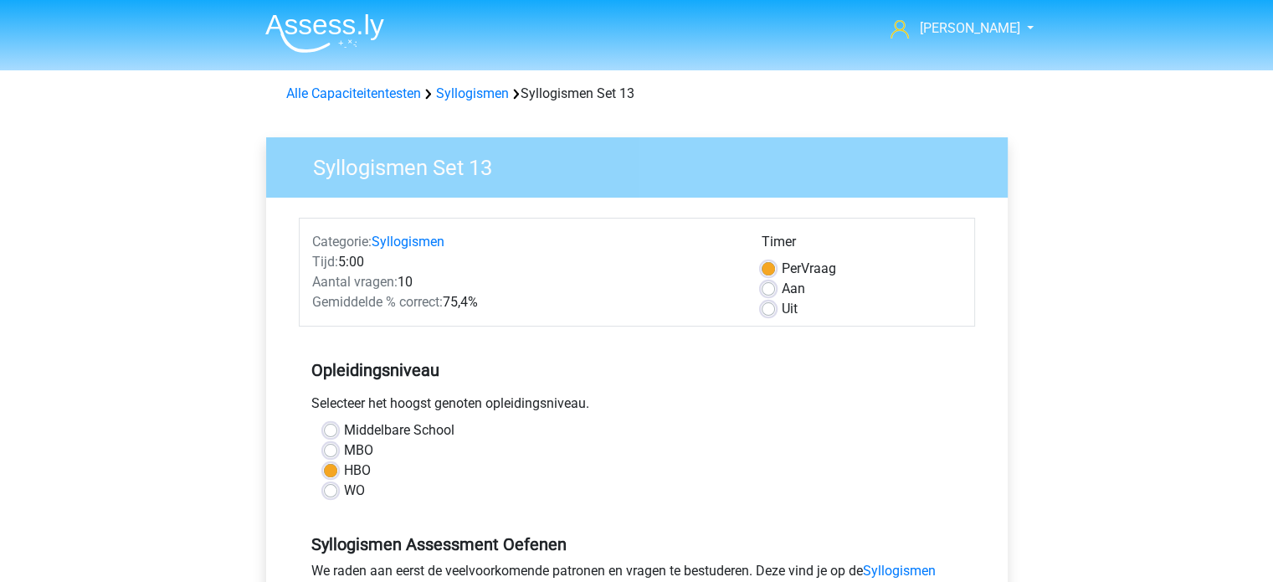
click at [782, 288] on label "Aan" at bounding box center [793, 289] width 23 height 20
click at [770, 288] on input "Aan" at bounding box center [768, 287] width 13 height 17
radio input "true"
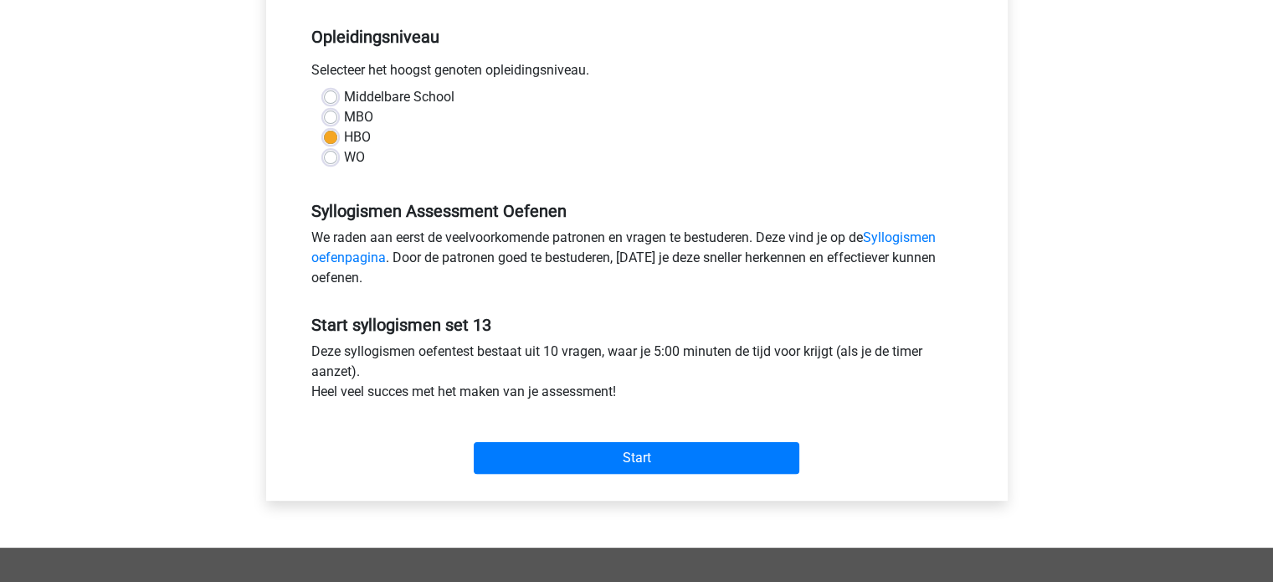
scroll to position [335, 0]
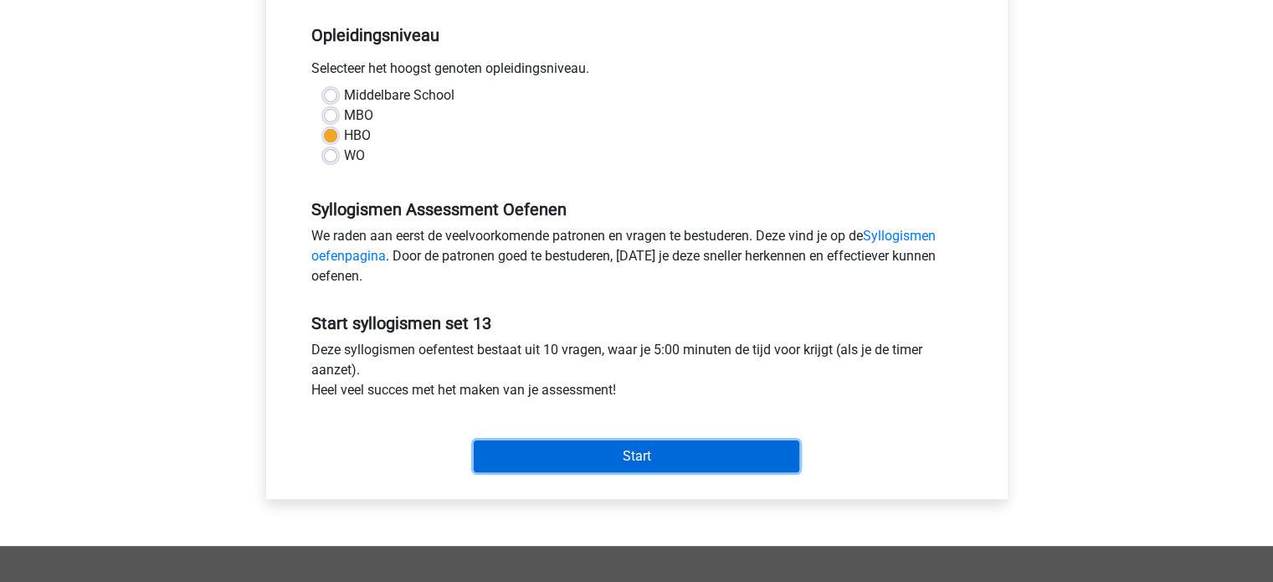
click at [659, 454] on input "Start" at bounding box center [637, 456] width 326 height 32
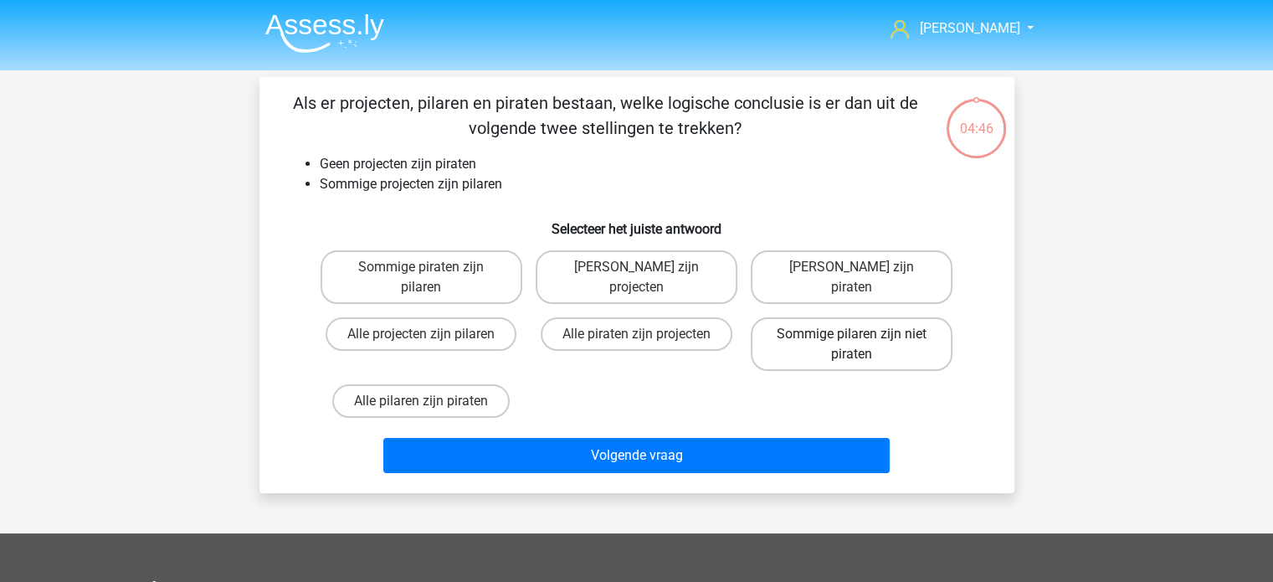
click at [875, 342] on label "Sommige pilaren zijn niet piraten" at bounding box center [852, 344] width 202 height 54
click at [863, 342] on input "Sommige pilaren zijn niet piraten" at bounding box center [857, 339] width 11 height 11
radio input "true"
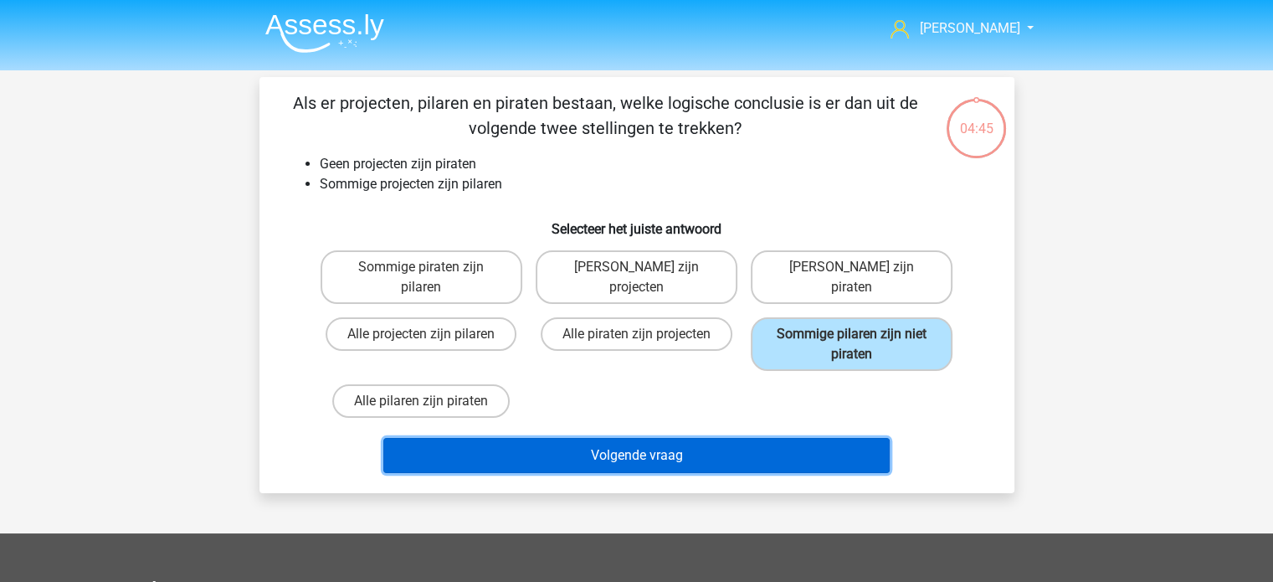
click at [650, 449] on button "Volgende vraag" at bounding box center [636, 455] width 506 height 35
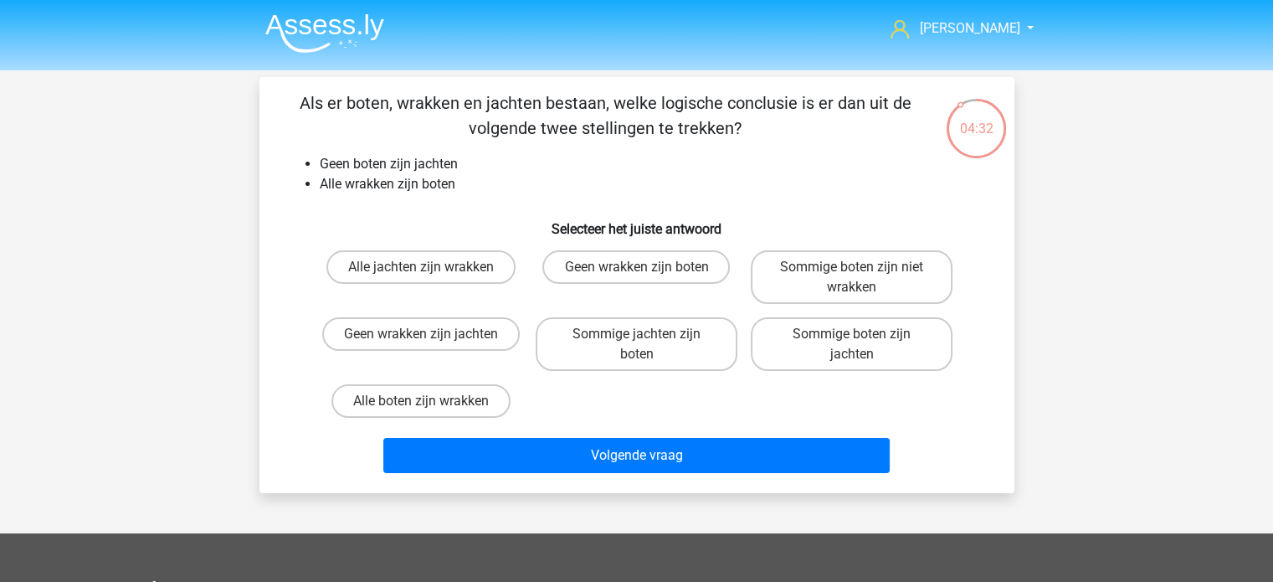
click at [429, 337] on input "Geen wrakken zijn jachten" at bounding box center [426, 339] width 11 height 11
radio input "true"
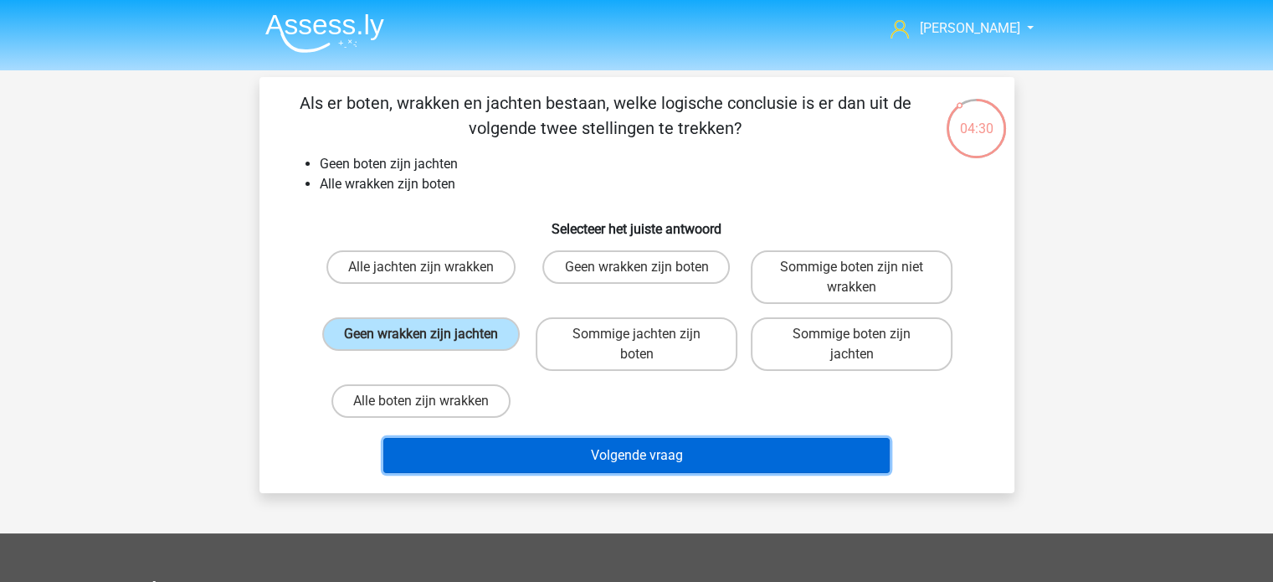
click at [681, 448] on button "Volgende vraag" at bounding box center [636, 455] width 506 height 35
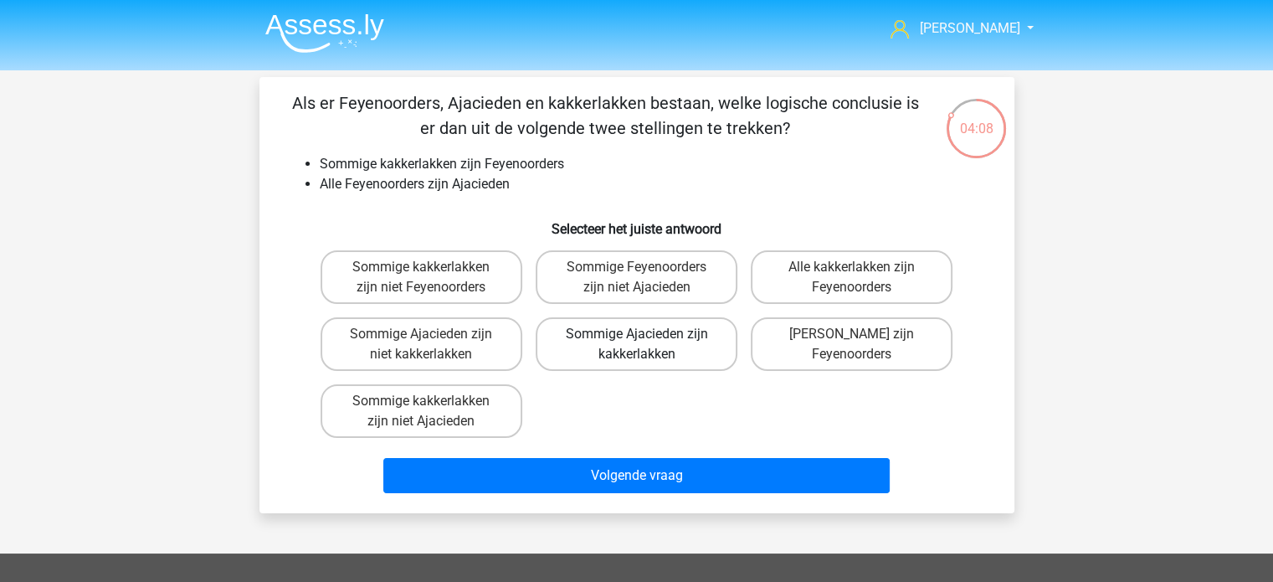
click at [641, 347] on label "Sommige Ajacieden zijn kakkerlakken" at bounding box center [637, 344] width 202 height 54
click at [641, 345] on input "Sommige Ajacieden zijn kakkerlakken" at bounding box center [641, 339] width 11 height 11
radio input "true"
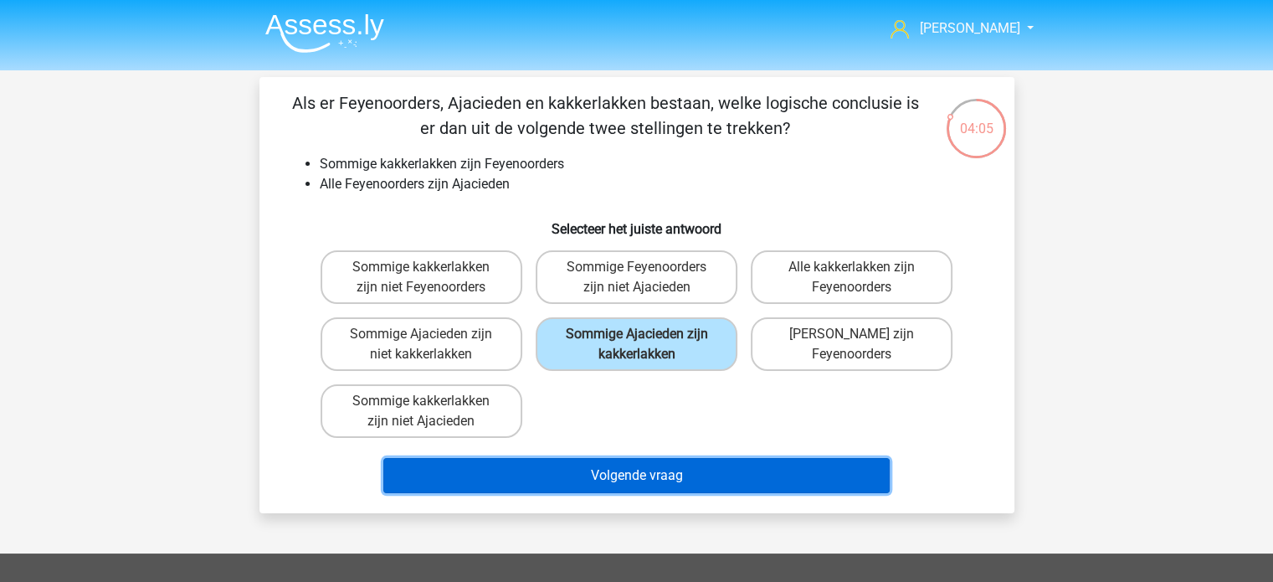
click at [616, 459] on button "Volgende vraag" at bounding box center [636, 475] width 506 height 35
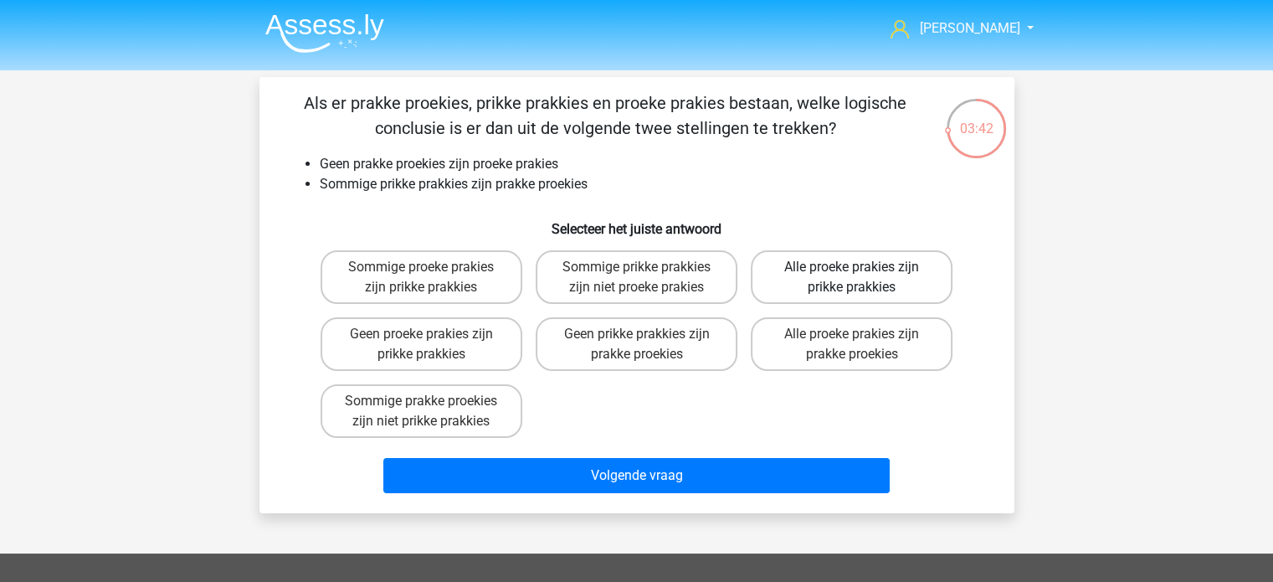
click at [881, 261] on label "Alle proeke prakies zijn prikke prakkies" at bounding box center [852, 277] width 202 height 54
click at [863, 267] on input "Alle proeke prakies zijn prikke prakkies" at bounding box center [857, 272] width 11 height 11
radio input "true"
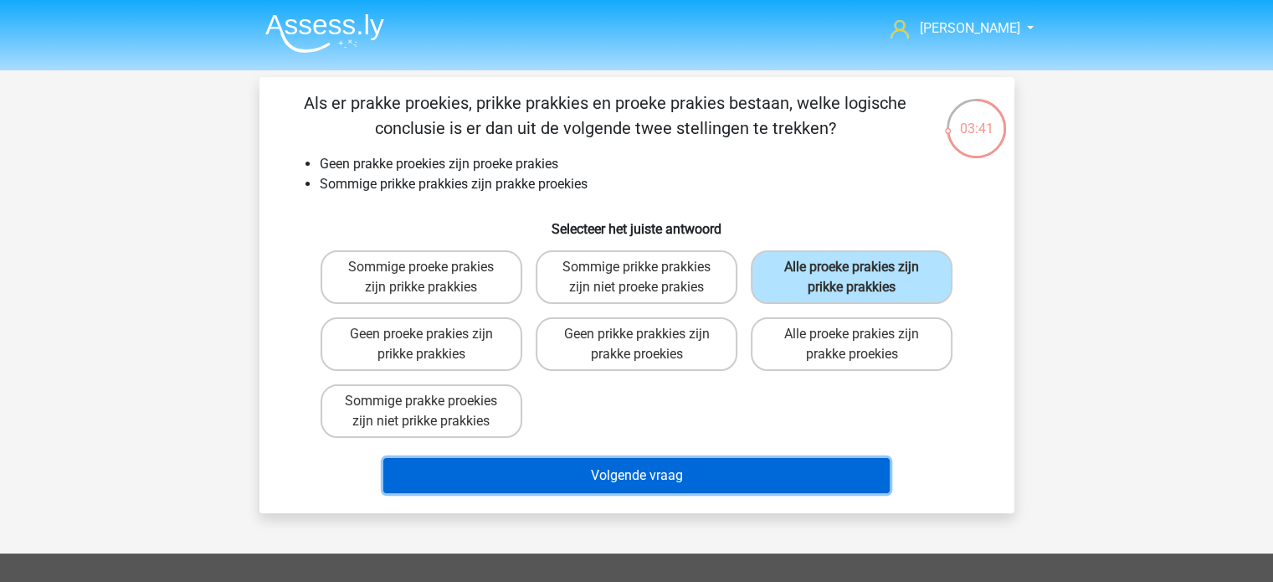
click at [608, 485] on button "Volgende vraag" at bounding box center [636, 475] width 506 height 35
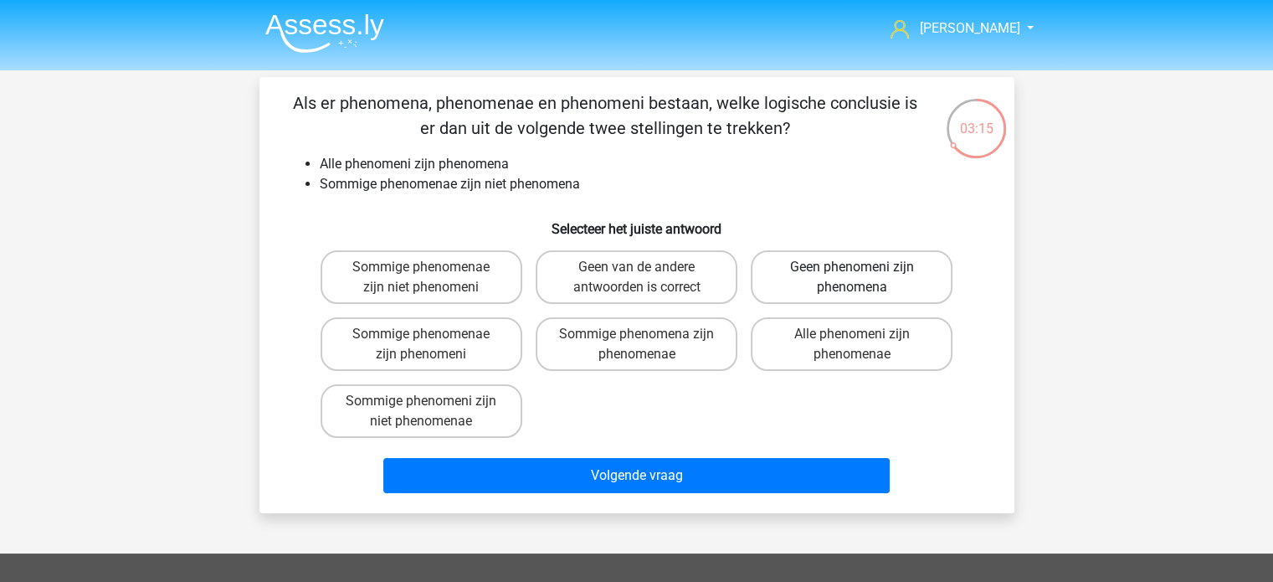
click at [850, 280] on label "Geen phenomeni zijn phenomena" at bounding box center [852, 277] width 202 height 54
click at [852, 278] on input "Geen phenomeni zijn phenomena" at bounding box center [857, 272] width 11 height 11
radio input "true"
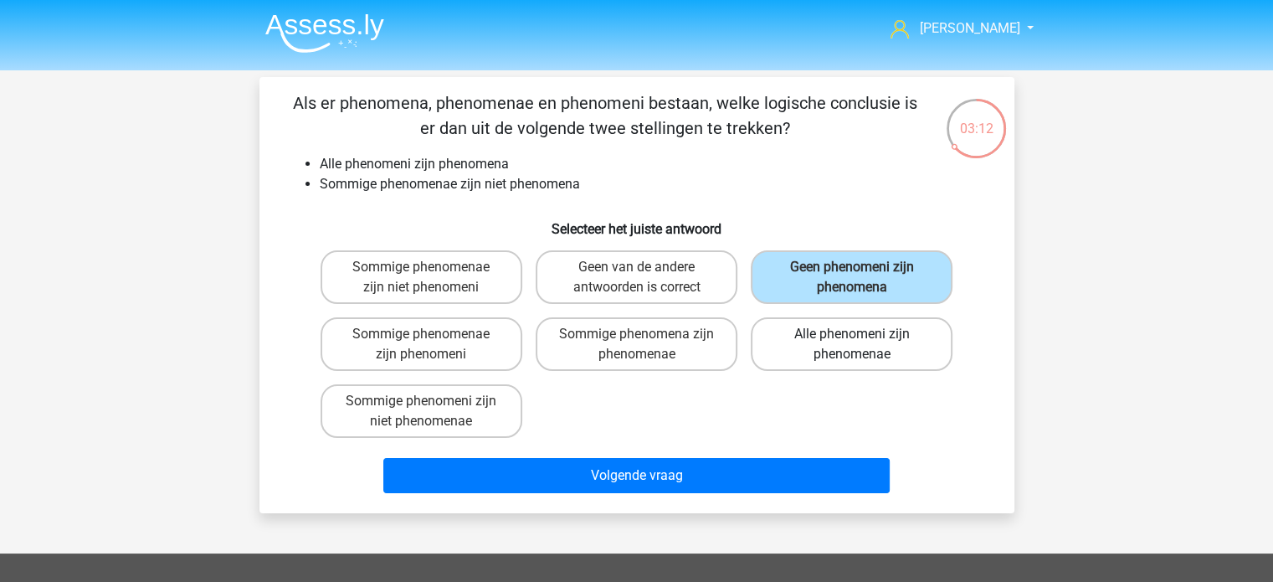
click at [854, 344] on input "Alle phenomeni zijn phenomenae" at bounding box center [857, 339] width 11 height 11
radio input "true"
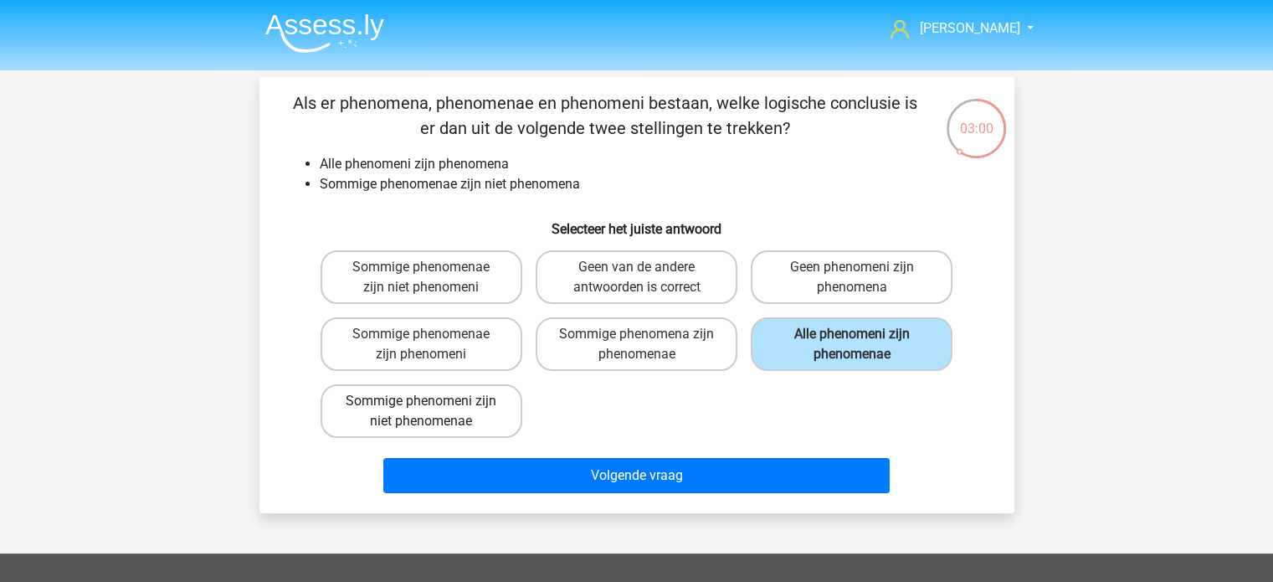
click at [453, 408] on label "Sommige phenomeni zijn niet phenomenae" at bounding box center [422, 411] width 202 height 54
click at [432, 408] on input "Sommige phenomeni zijn niet phenomenae" at bounding box center [426, 406] width 11 height 11
radio input "true"
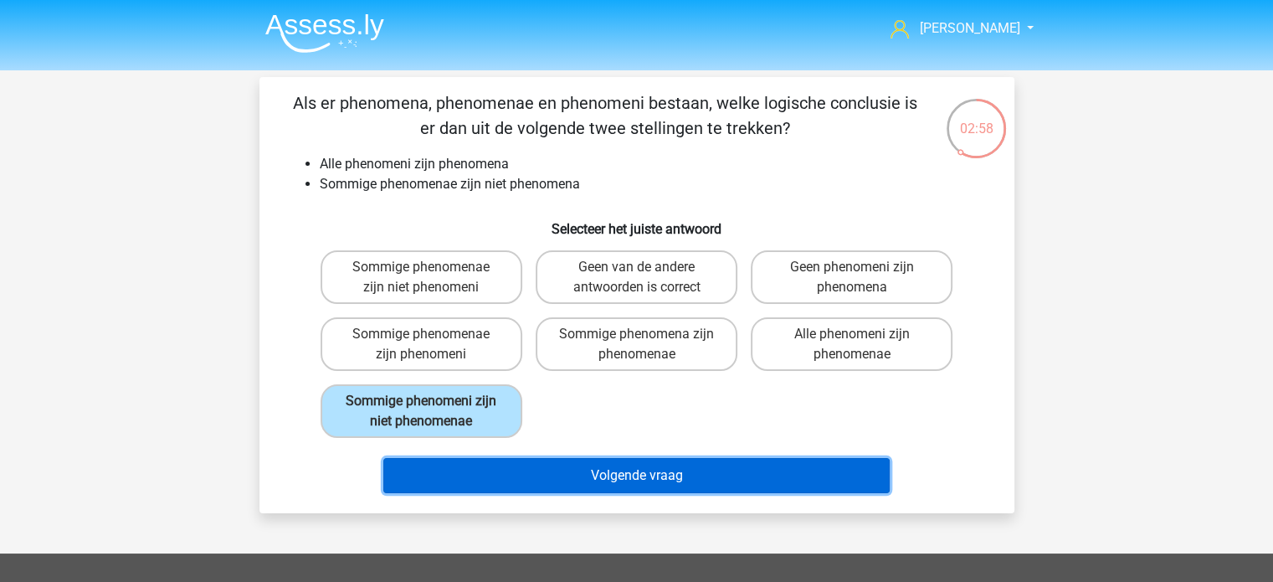
click at [638, 468] on button "Volgende vraag" at bounding box center [636, 475] width 506 height 35
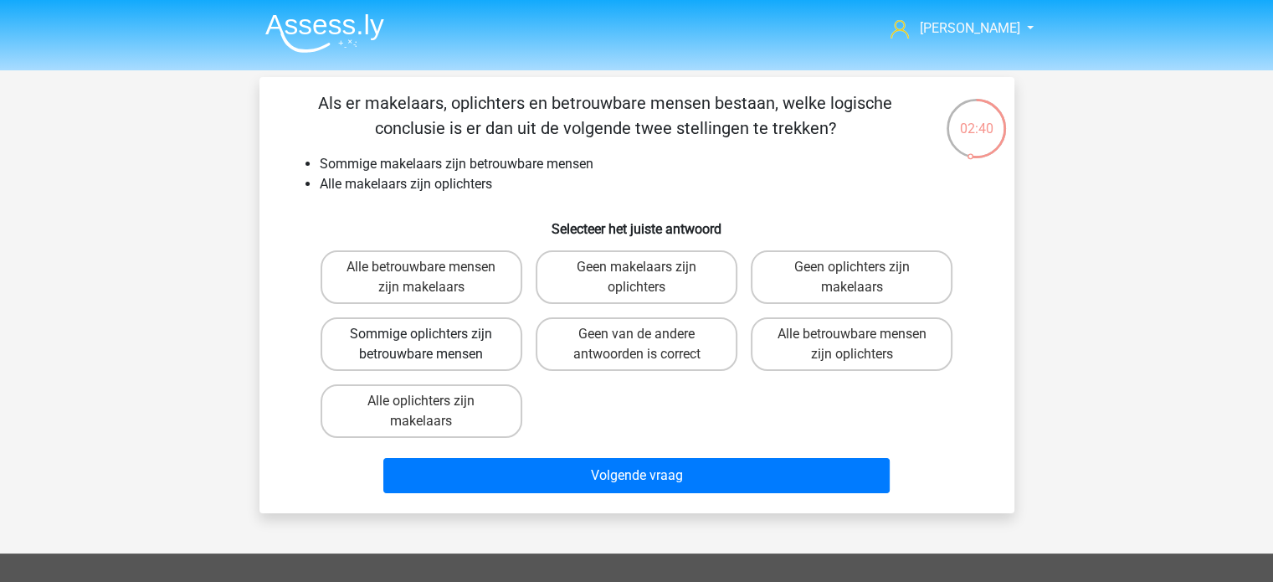
click at [472, 343] on label "Sommige oplichters zijn betrouwbare mensen" at bounding box center [422, 344] width 202 height 54
click at [432, 343] on input "Sommige oplichters zijn betrouwbare mensen" at bounding box center [426, 339] width 11 height 11
radio input "true"
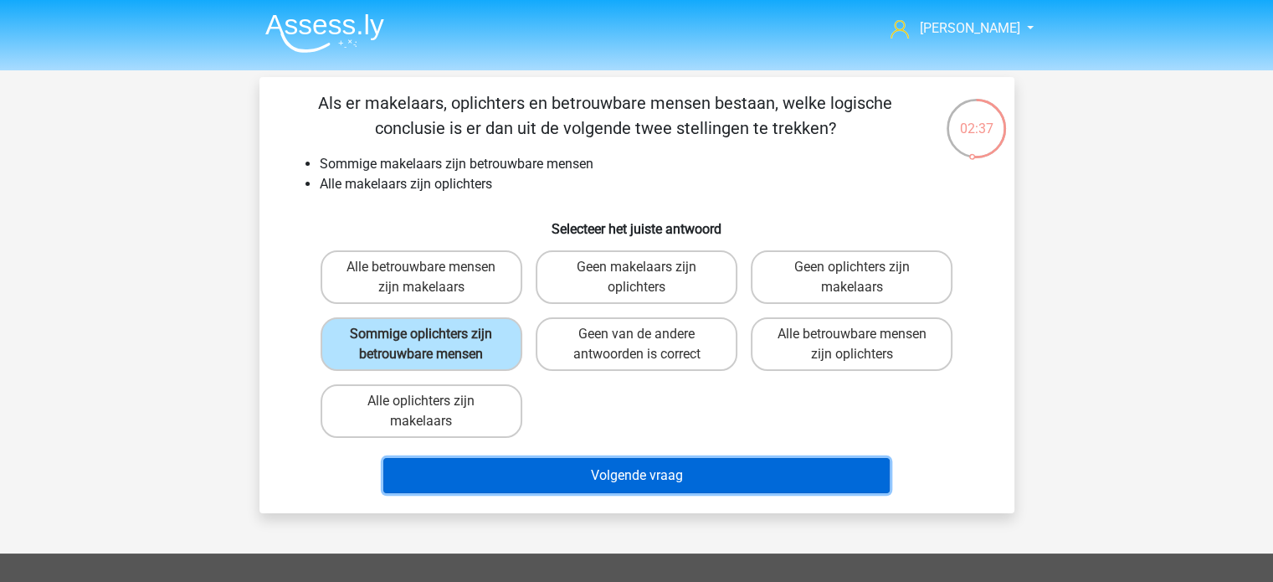
click at [631, 470] on button "Volgende vraag" at bounding box center [636, 475] width 506 height 35
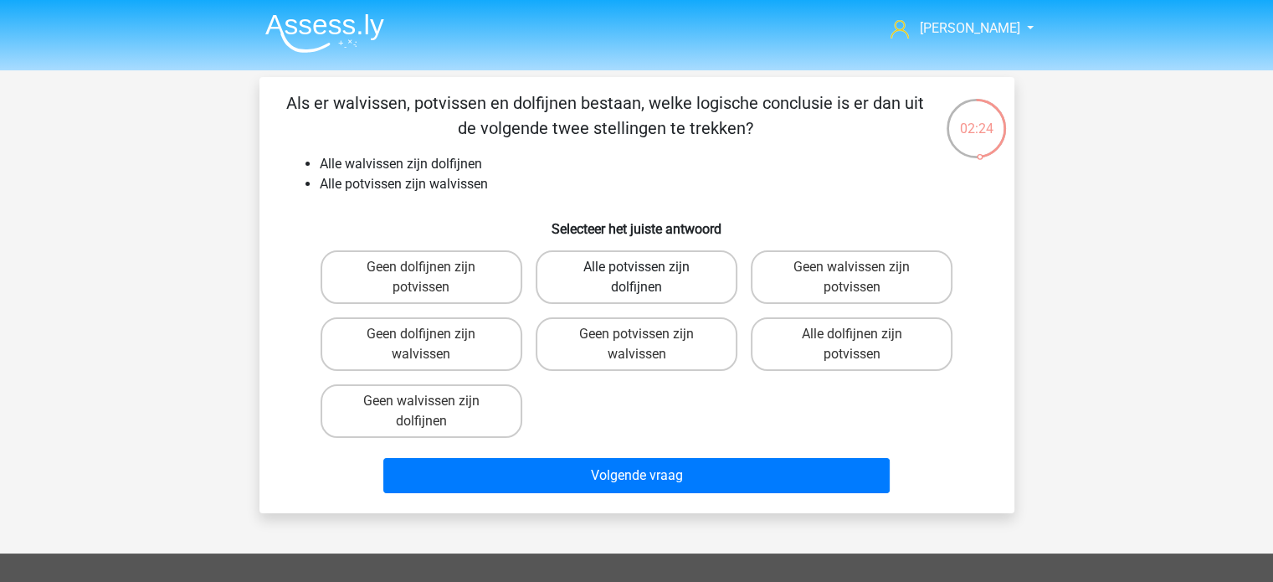
click at [669, 276] on label "Alle potvissen zijn dolfijnen" at bounding box center [637, 277] width 202 height 54
click at [647, 276] on input "Alle potvissen zijn dolfijnen" at bounding box center [641, 272] width 11 height 11
radio input "true"
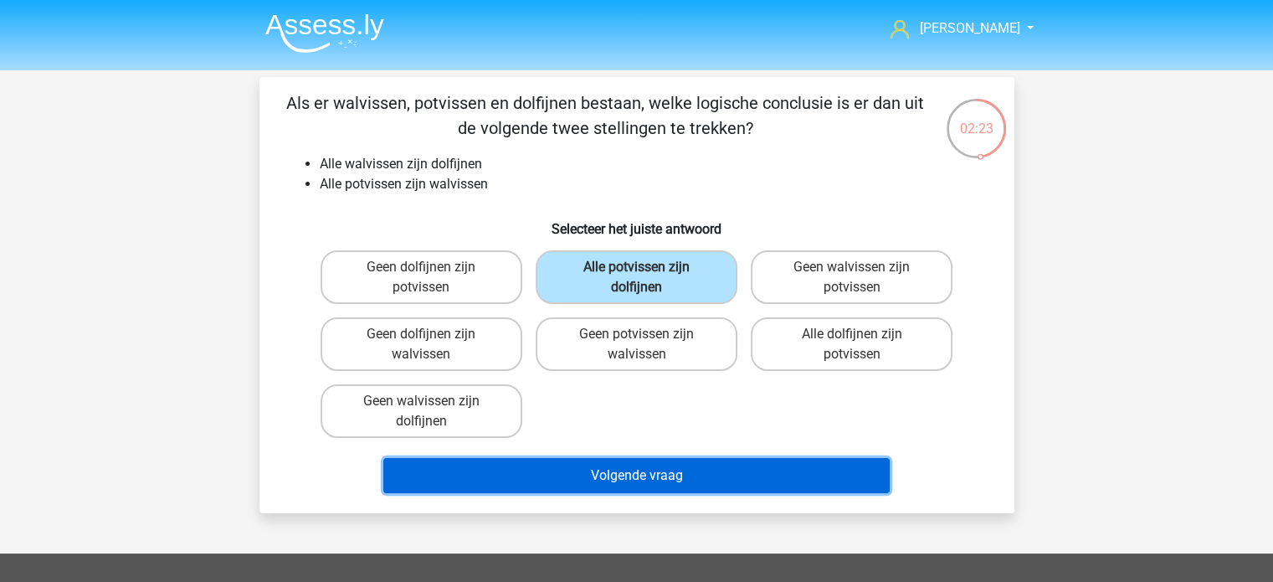
click at [659, 483] on button "Volgende vraag" at bounding box center [636, 475] width 506 height 35
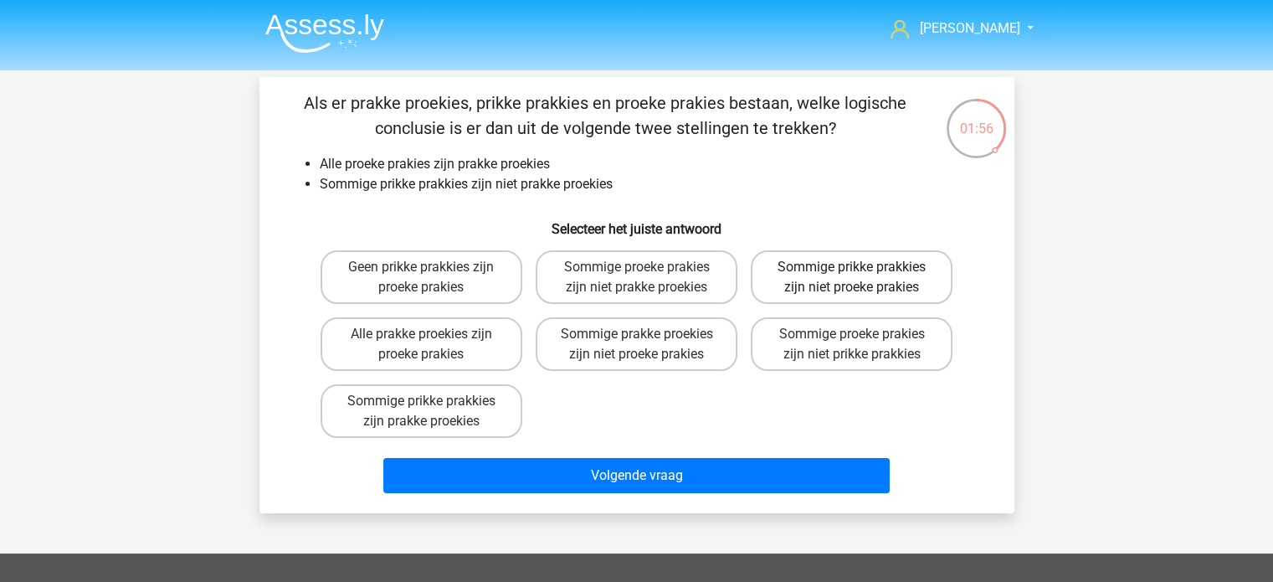
click at [854, 280] on label "Sommige prikke prakkies zijn niet proeke prakies" at bounding box center [852, 277] width 202 height 54
click at [854, 278] on input "Sommige prikke prakkies zijn niet proeke prakies" at bounding box center [857, 272] width 11 height 11
radio input "true"
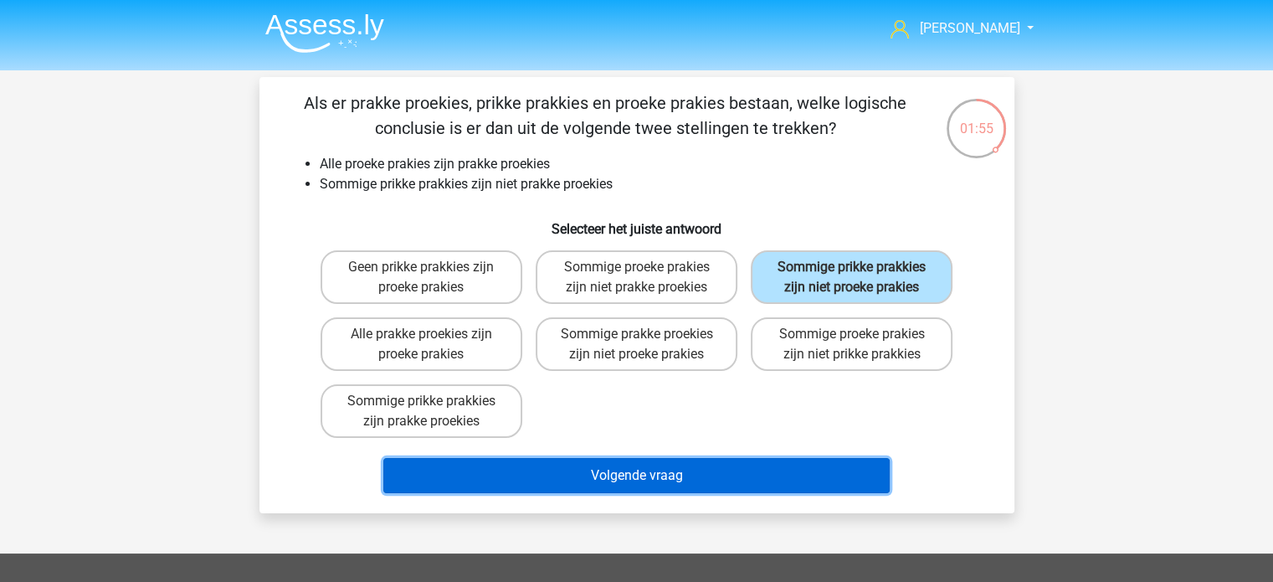
drag, startPoint x: 649, startPoint y: 472, endPoint x: 659, endPoint y: 466, distance: 11.6
click at [648, 473] on button "Volgende vraag" at bounding box center [636, 475] width 506 height 35
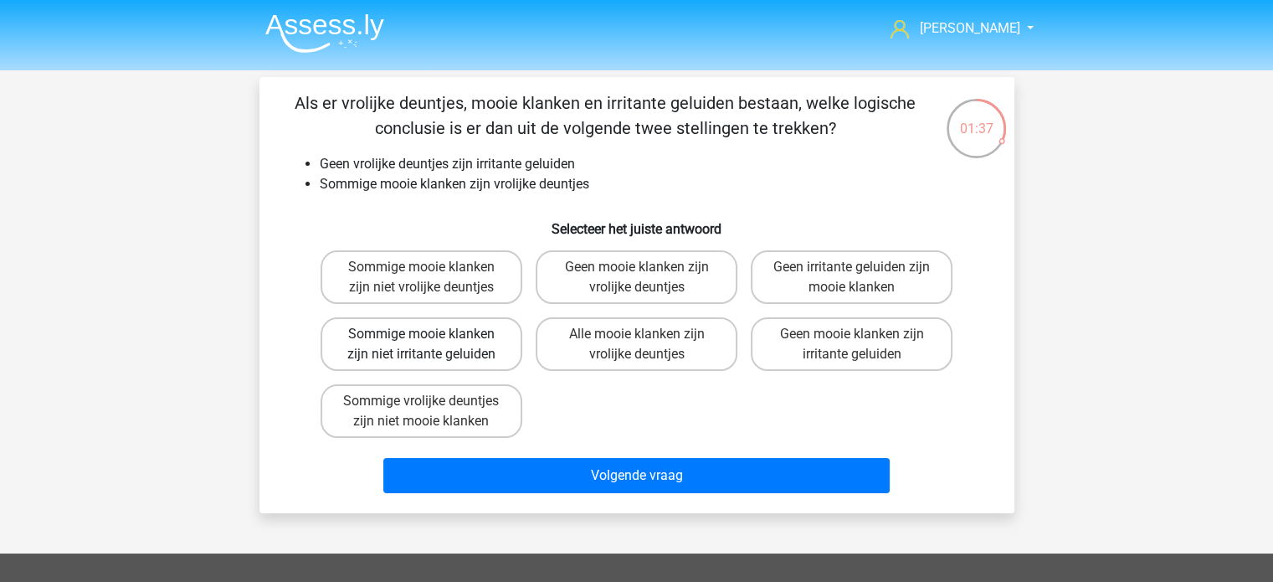
click at [422, 355] on label "Sommige mooie klanken zijn niet irritante geluiden" at bounding box center [422, 344] width 202 height 54
click at [422, 345] on input "Sommige mooie klanken zijn niet irritante geluiden" at bounding box center [426, 339] width 11 height 11
radio input "true"
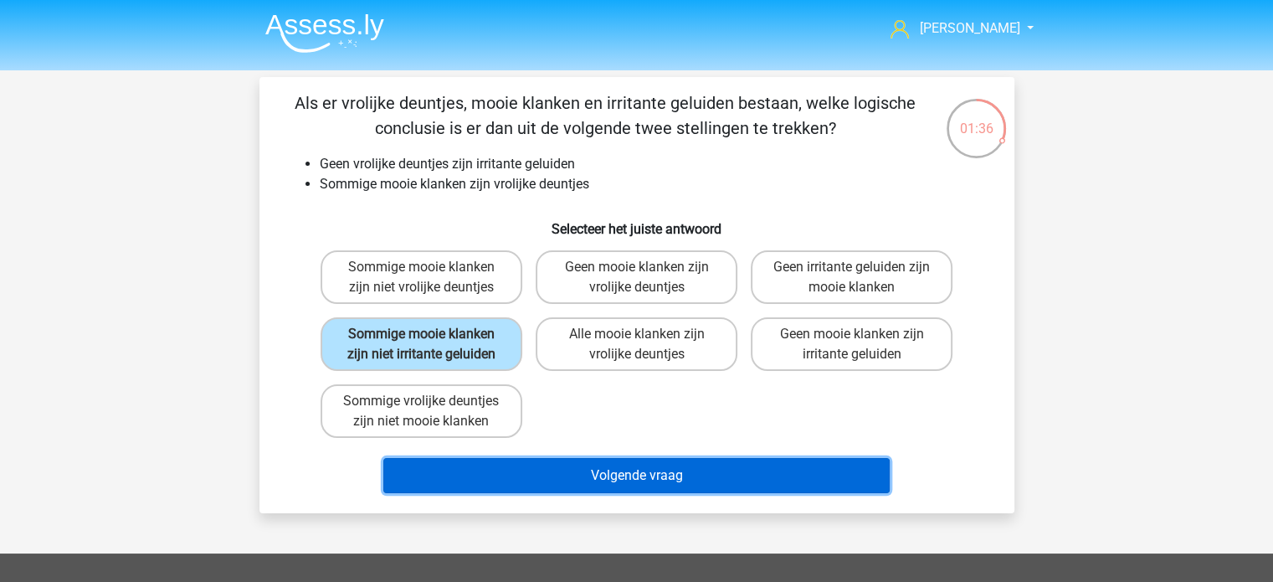
click at [639, 468] on button "Volgende vraag" at bounding box center [636, 475] width 506 height 35
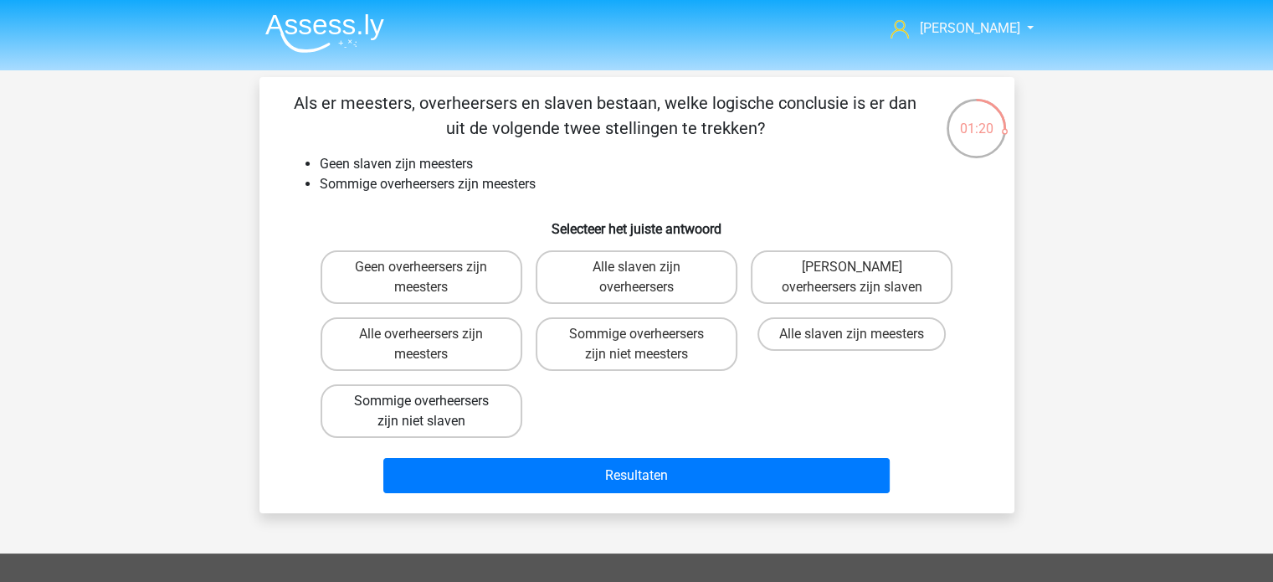
click at [428, 414] on label "Sommige overheersers zijn niet slaven" at bounding box center [422, 411] width 202 height 54
click at [428, 412] on input "Sommige overheersers zijn niet slaven" at bounding box center [426, 406] width 11 height 11
radio input "true"
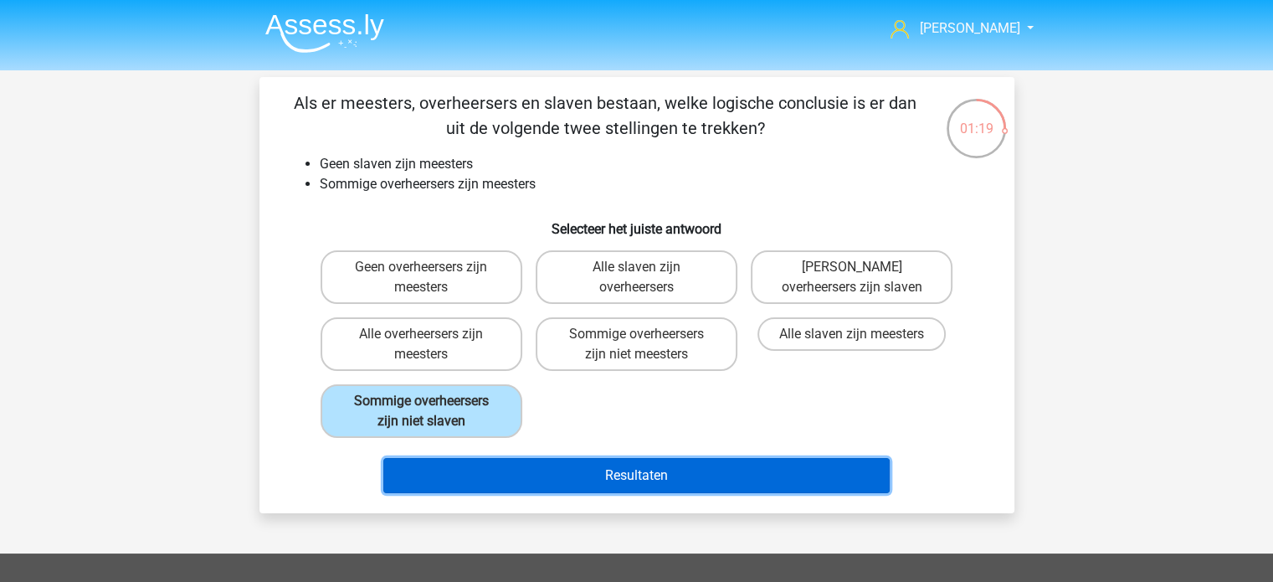
click at [583, 471] on button "Resultaten" at bounding box center [636, 475] width 506 height 35
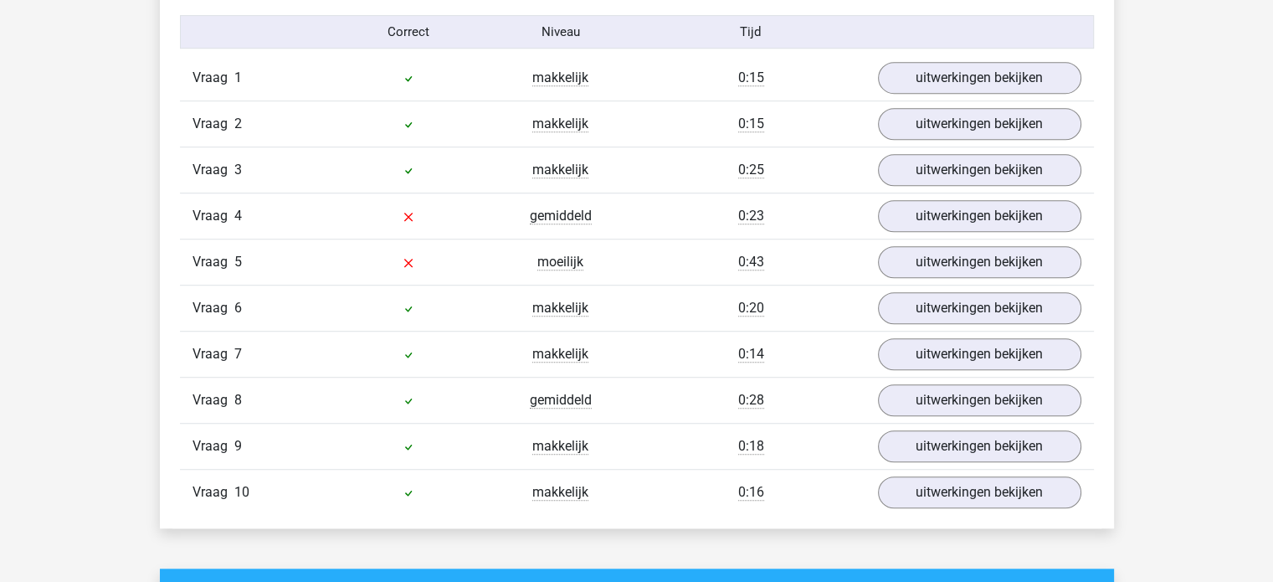
scroll to position [1088, 0]
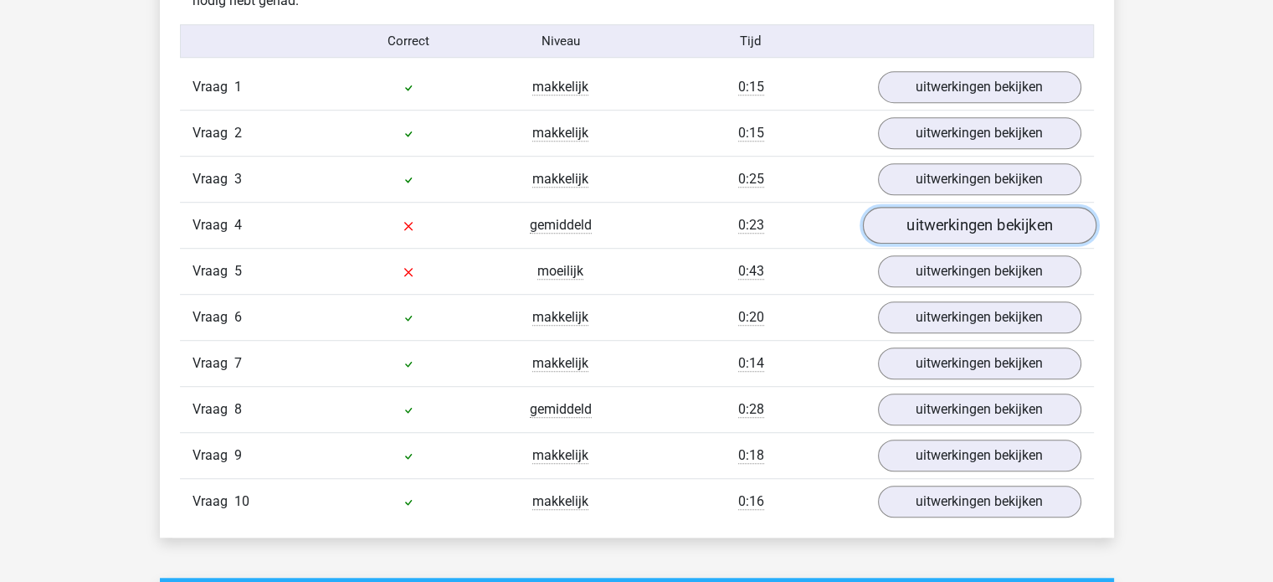
click at [907, 220] on link "uitwerkingen bekijken" at bounding box center [978, 226] width 233 height 37
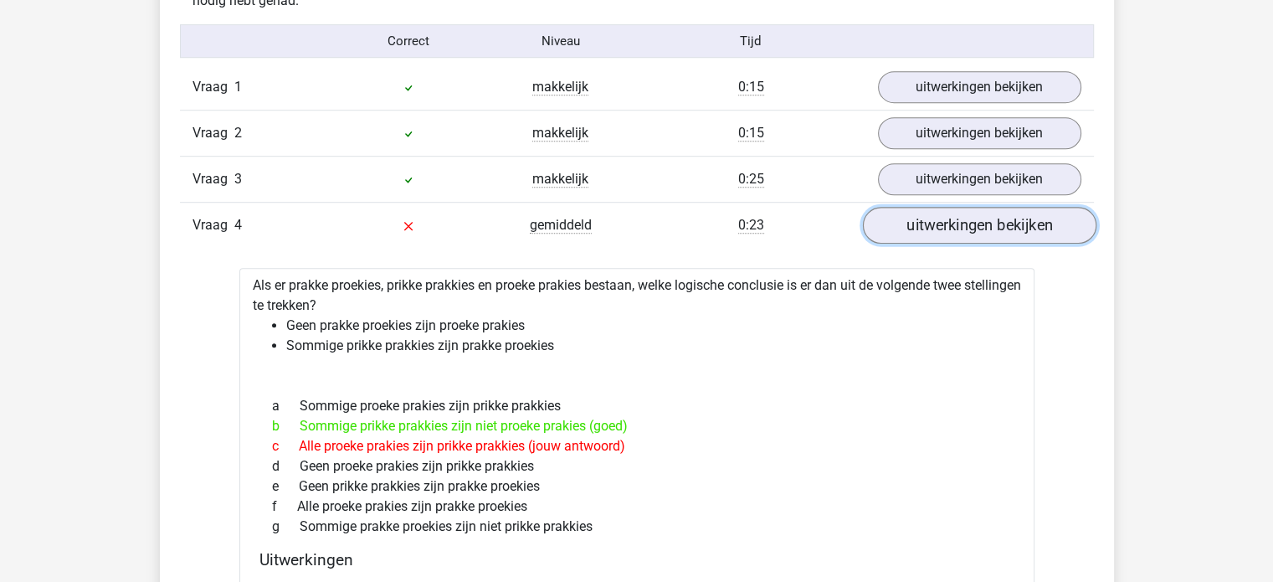
click at [897, 230] on link "uitwerkingen bekijken" at bounding box center [978, 226] width 233 height 37
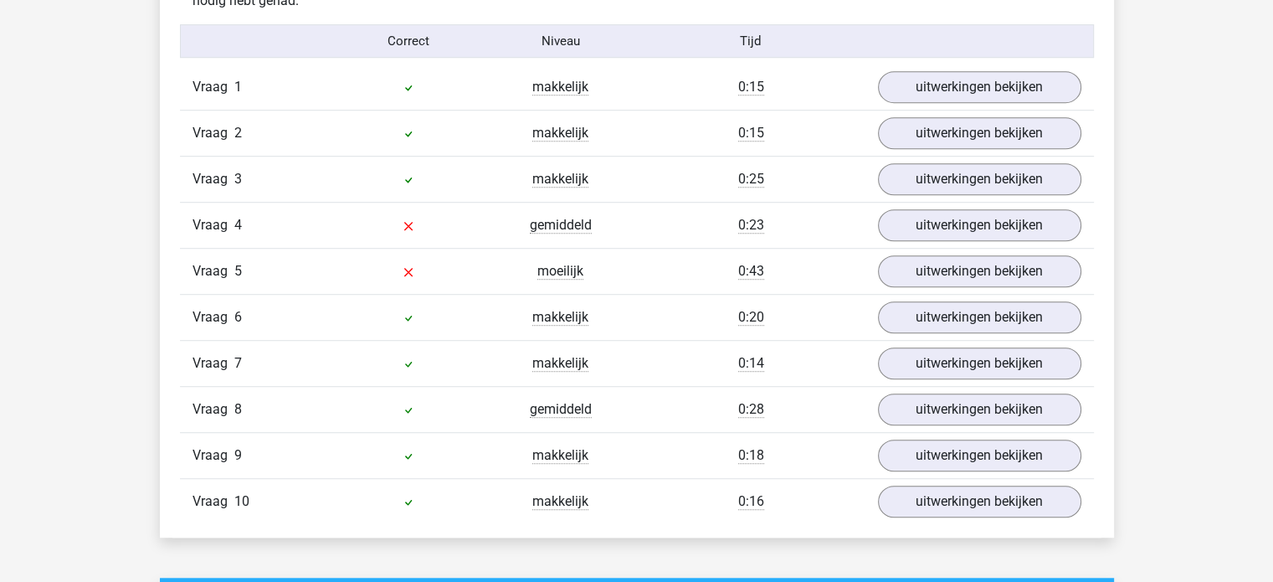
click at [922, 286] on div "Vraag 5 moeilijk 0:43 uitwerkingen bekijken" at bounding box center [637, 271] width 914 height 46
click at [921, 271] on link "uitwerkingen bekijken" at bounding box center [978, 272] width 233 height 37
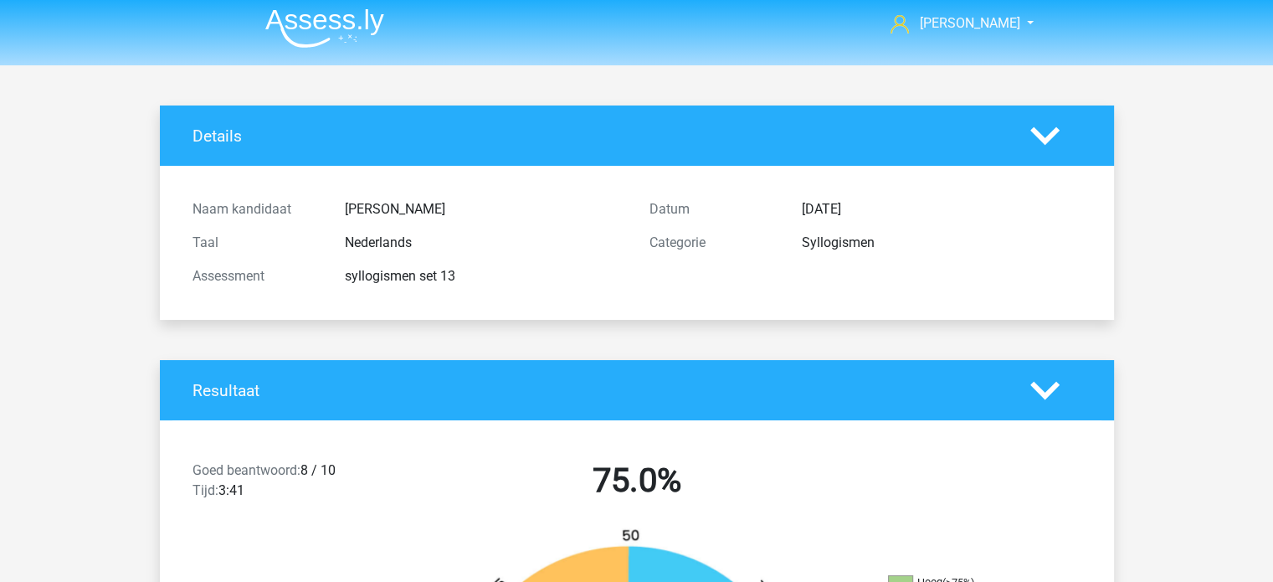
scroll to position [0, 0]
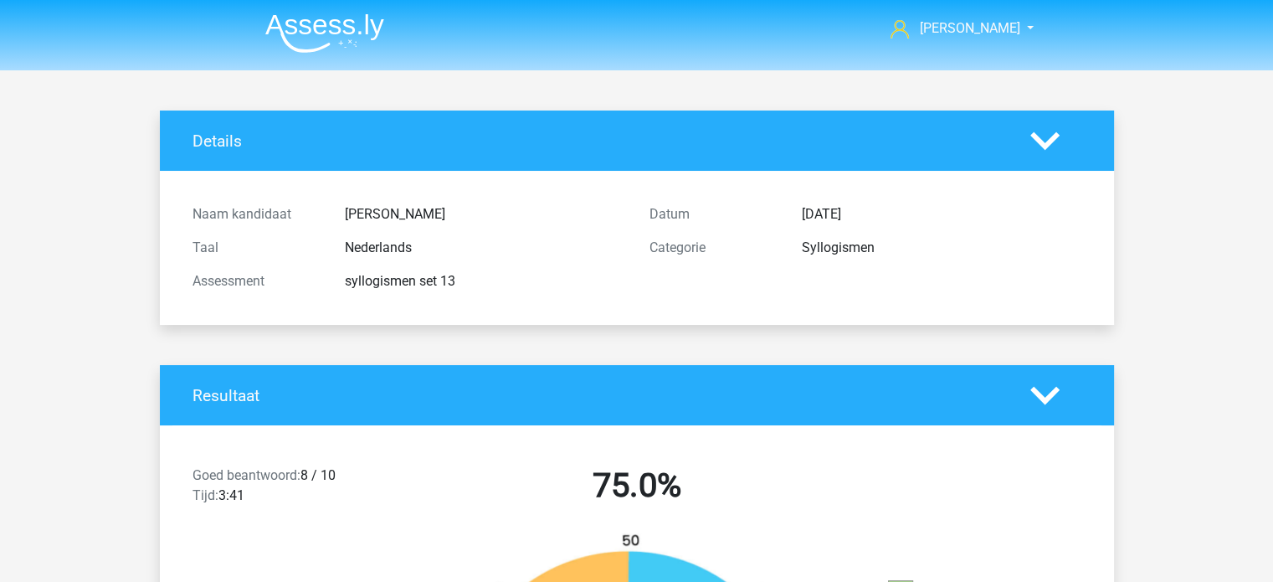
click at [325, 33] on img at bounding box center [324, 32] width 119 height 39
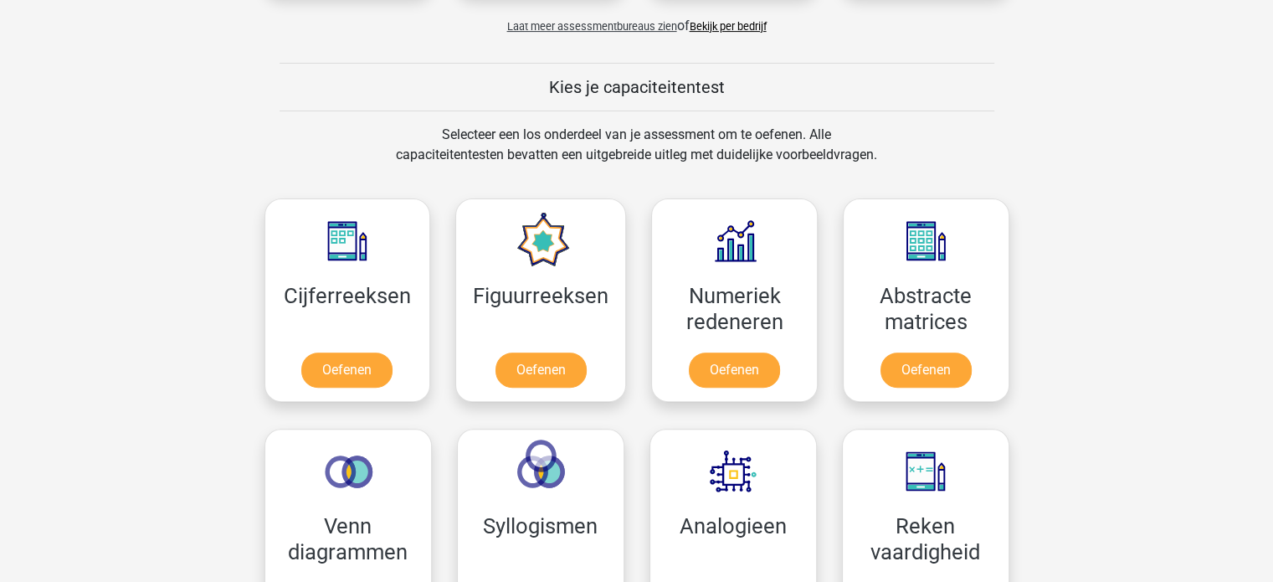
scroll to position [586, 0]
